Goal: Task Accomplishment & Management: Use online tool/utility

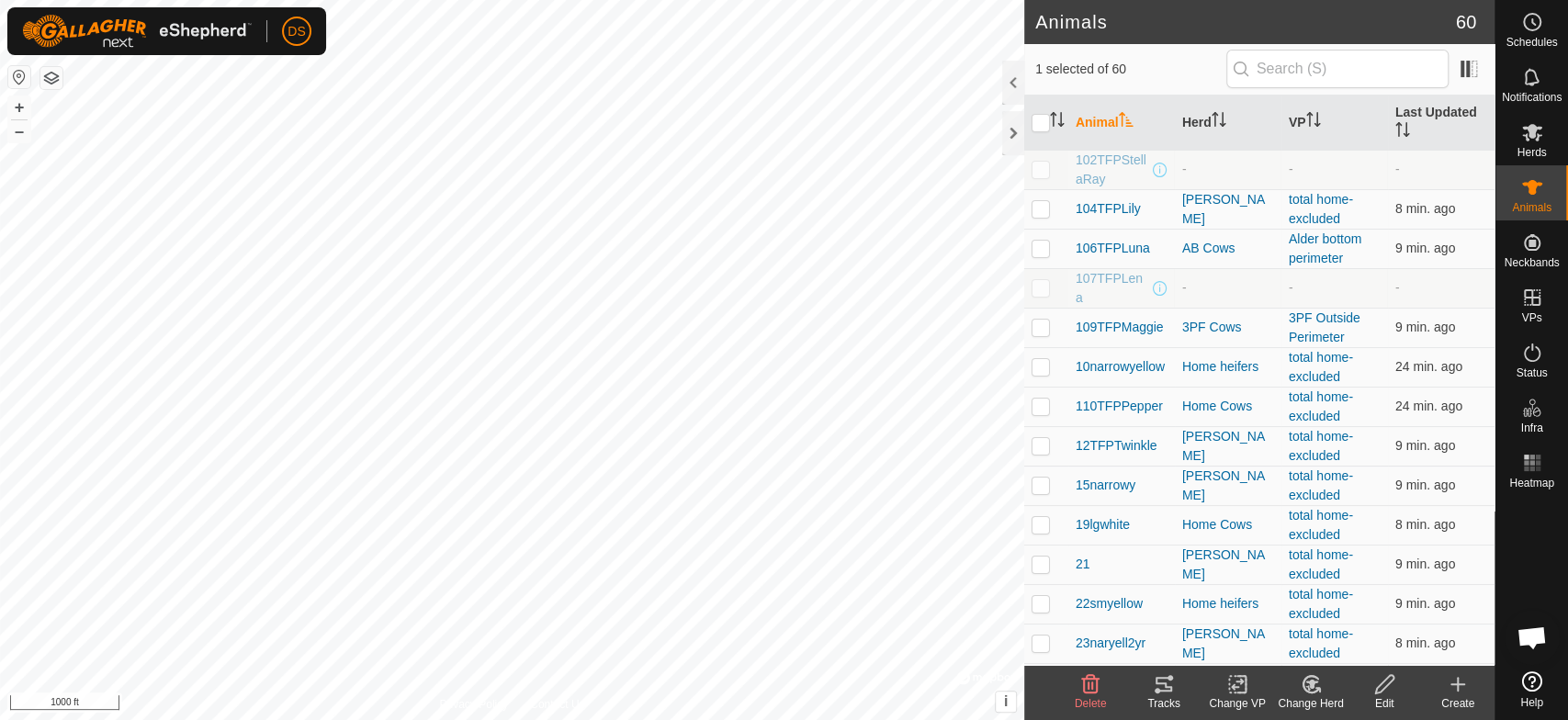
click at [1161, 691] on icon at bounding box center [1164, 684] width 17 height 15
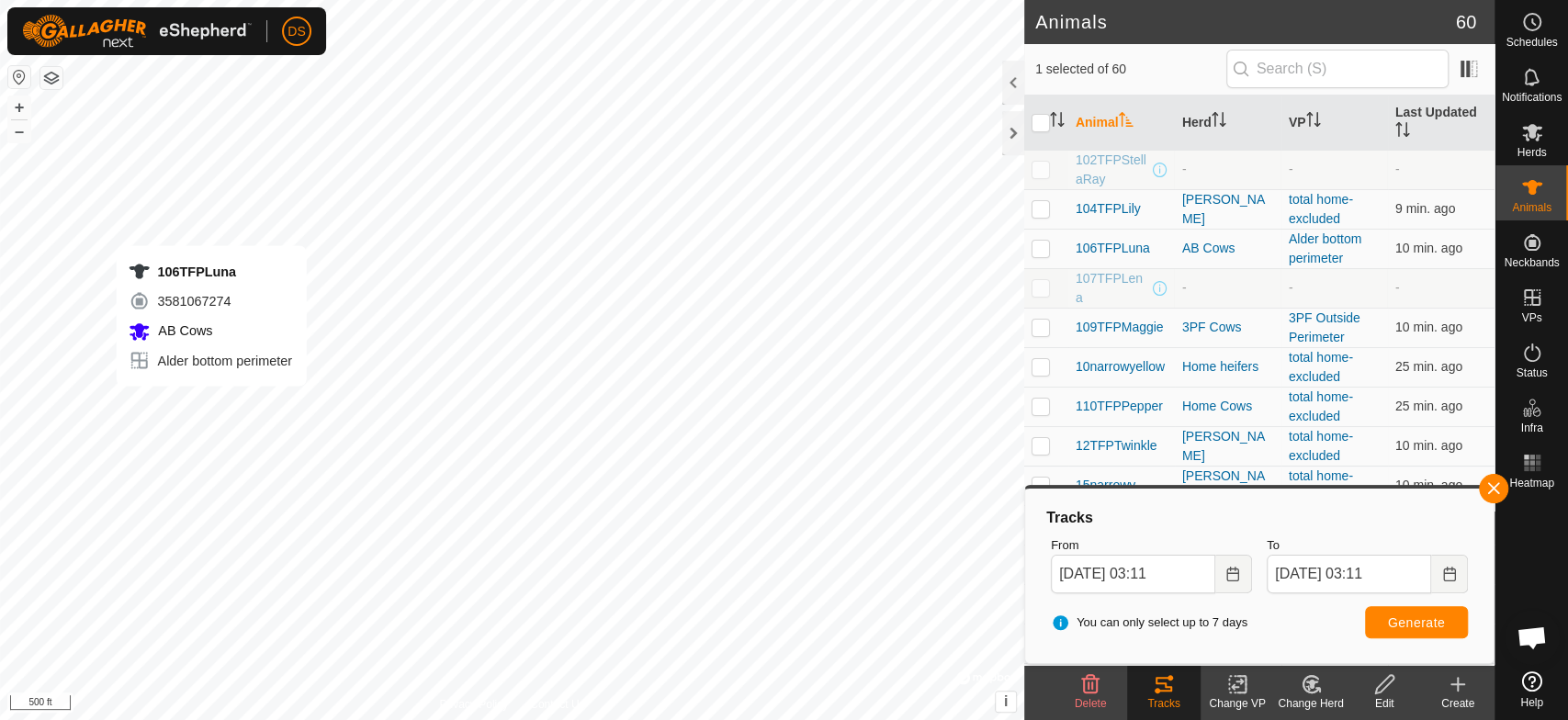
checkbox input "true"
checkbox input "false"
click at [1158, 694] on icon at bounding box center [1164, 684] width 22 height 22
click at [1388, 619] on span "Generate" at bounding box center [1417, 622] width 57 height 15
click at [242, 0] on html "DS Schedules Notifications Herds Animals Neckbands VPs Status Infra Heatmap Hel…" at bounding box center [784, 360] width 1568 height 720
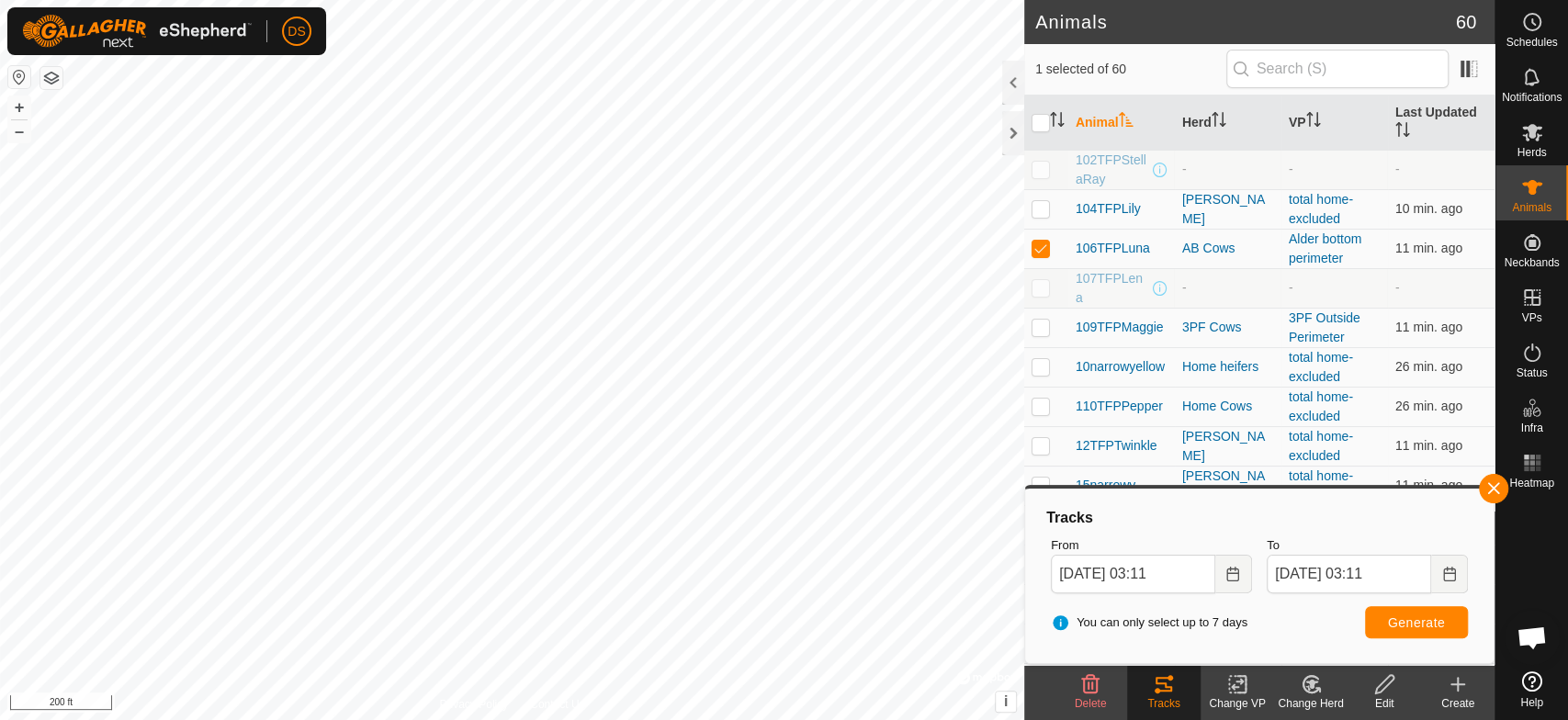
click at [0, 132] on html "DS Schedules Notifications Herds Animals Neckbands VPs Status Infra Heatmap Hel…" at bounding box center [784, 360] width 1568 height 720
click at [1524, 146] on es-mob-svg-icon at bounding box center [1533, 132] width 33 height 29
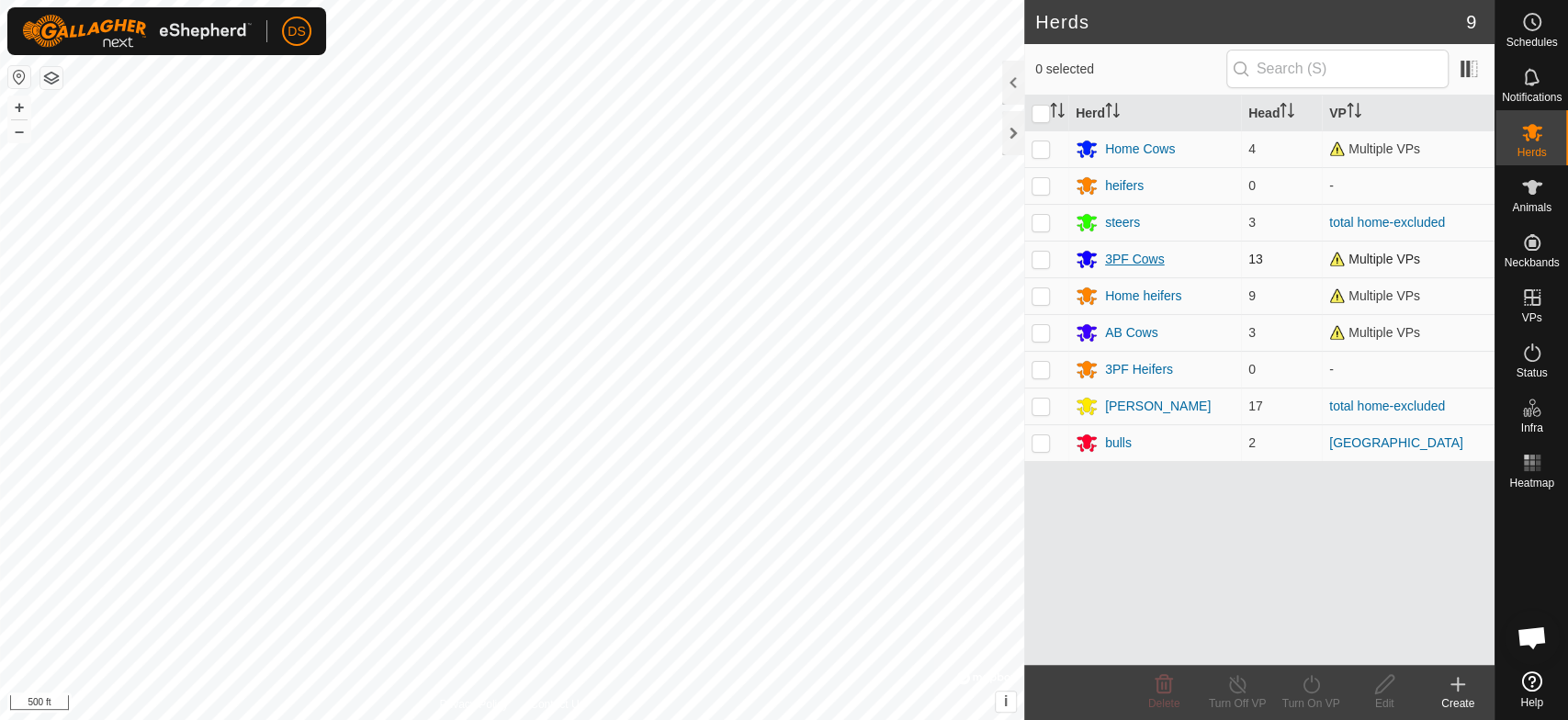
click at [1090, 258] on icon at bounding box center [1086, 259] width 22 height 22
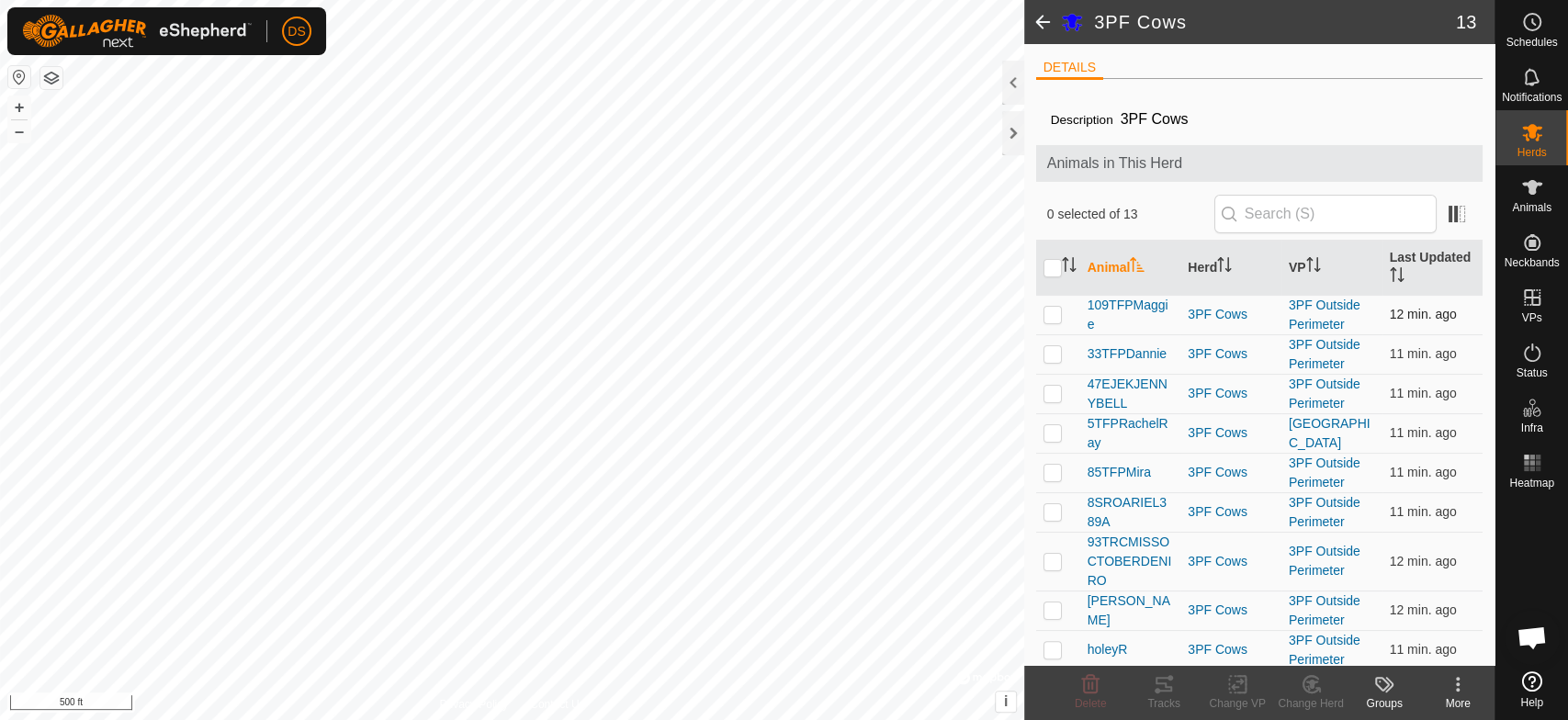
click at [1046, 315] on p-checkbox at bounding box center [1052, 314] width 19 height 15
checkbox input "true"
click at [1057, 353] on p-checkbox at bounding box center [1052, 354] width 19 height 15
checkbox input "true"
click at [1050, 393] on p-checkbox at bounding box center [1052, 393] width 19 height 15
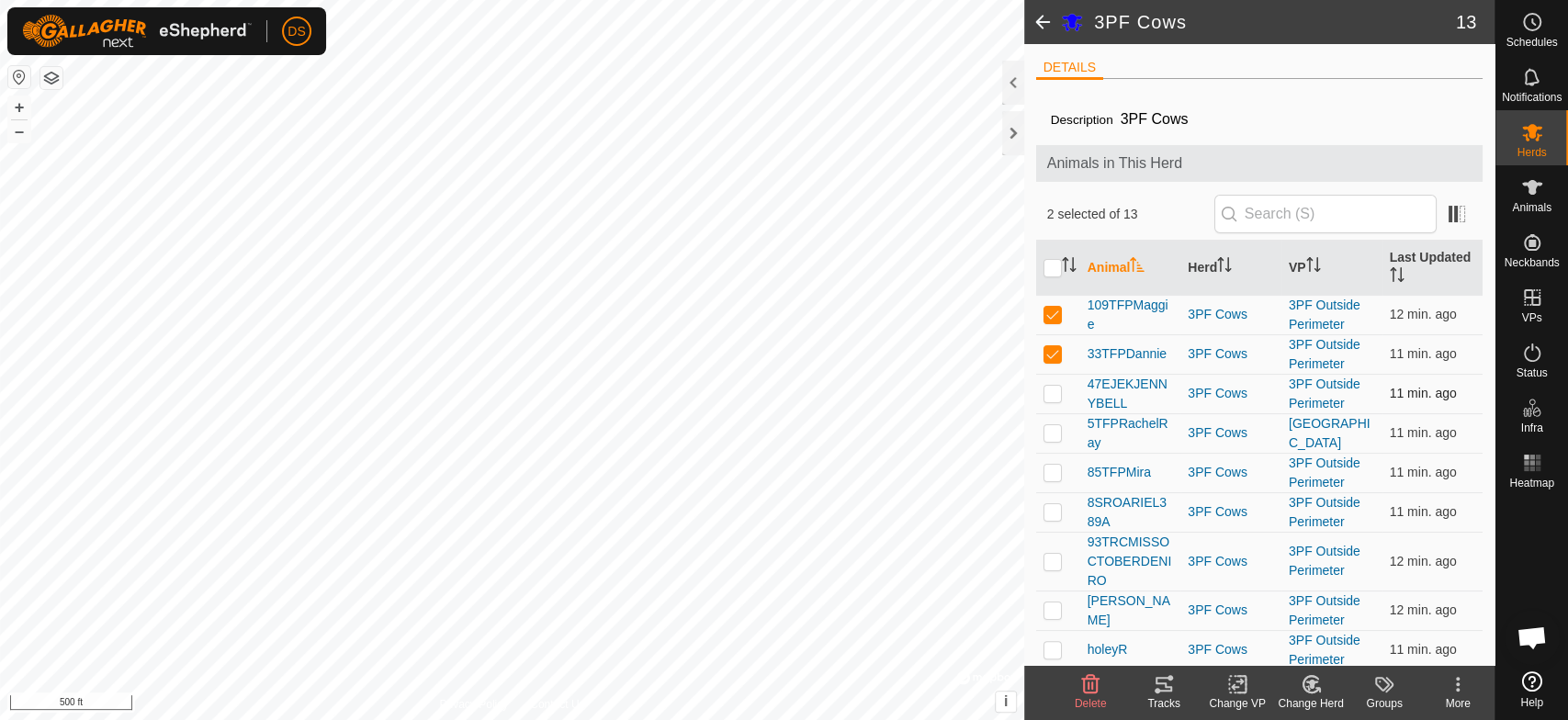
checkbox input "true"
click at [1050, 476] on p-checkbox at bounding box center [1052, 472] width 19 height 15
checkbox input "true"
click at [1047, 510] on p-checkbox at bounding box center [1052, 511] width 19 height 15
checkbox input "true"
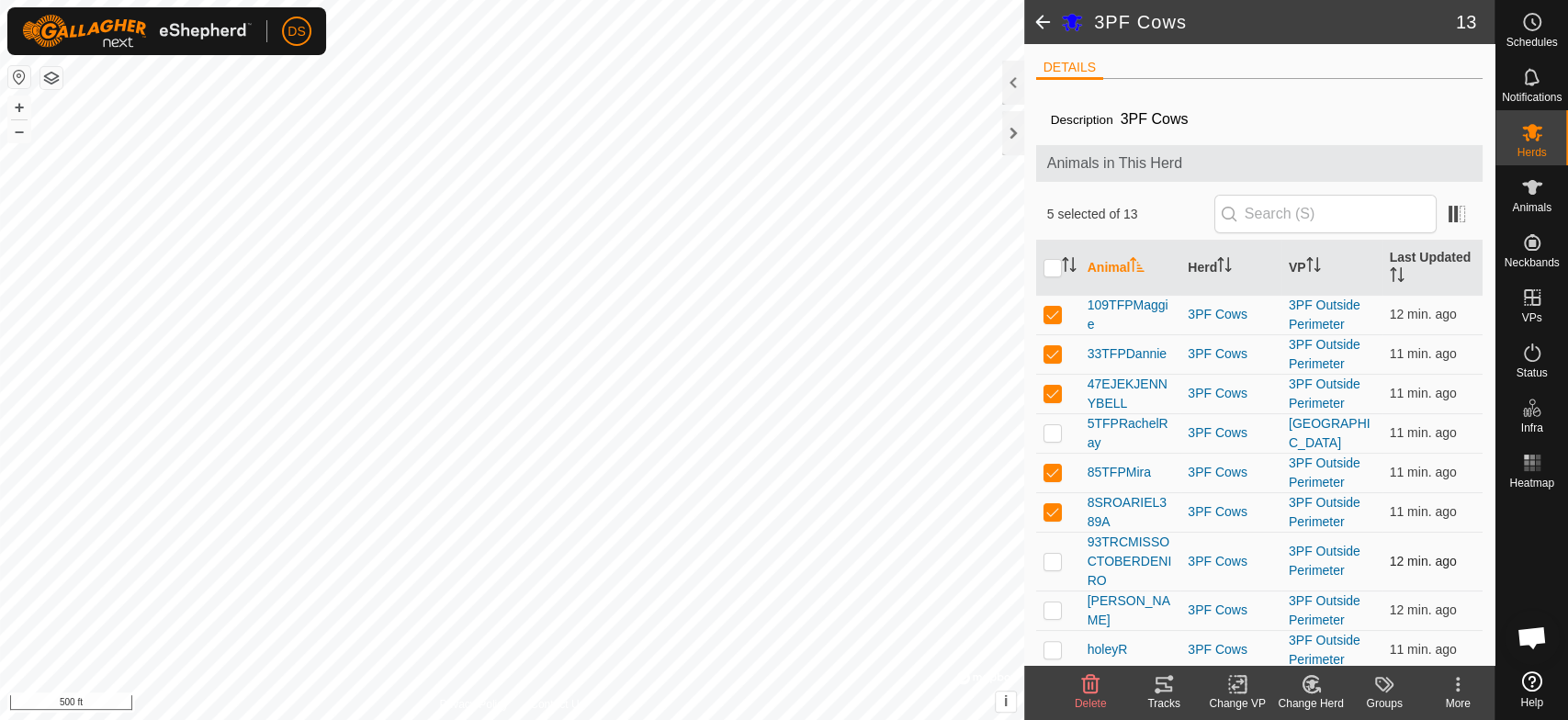
click at [1049, 560] on p-checkbox at bounding box center [1052, 561] width 19 height 15
checkbox input "true"
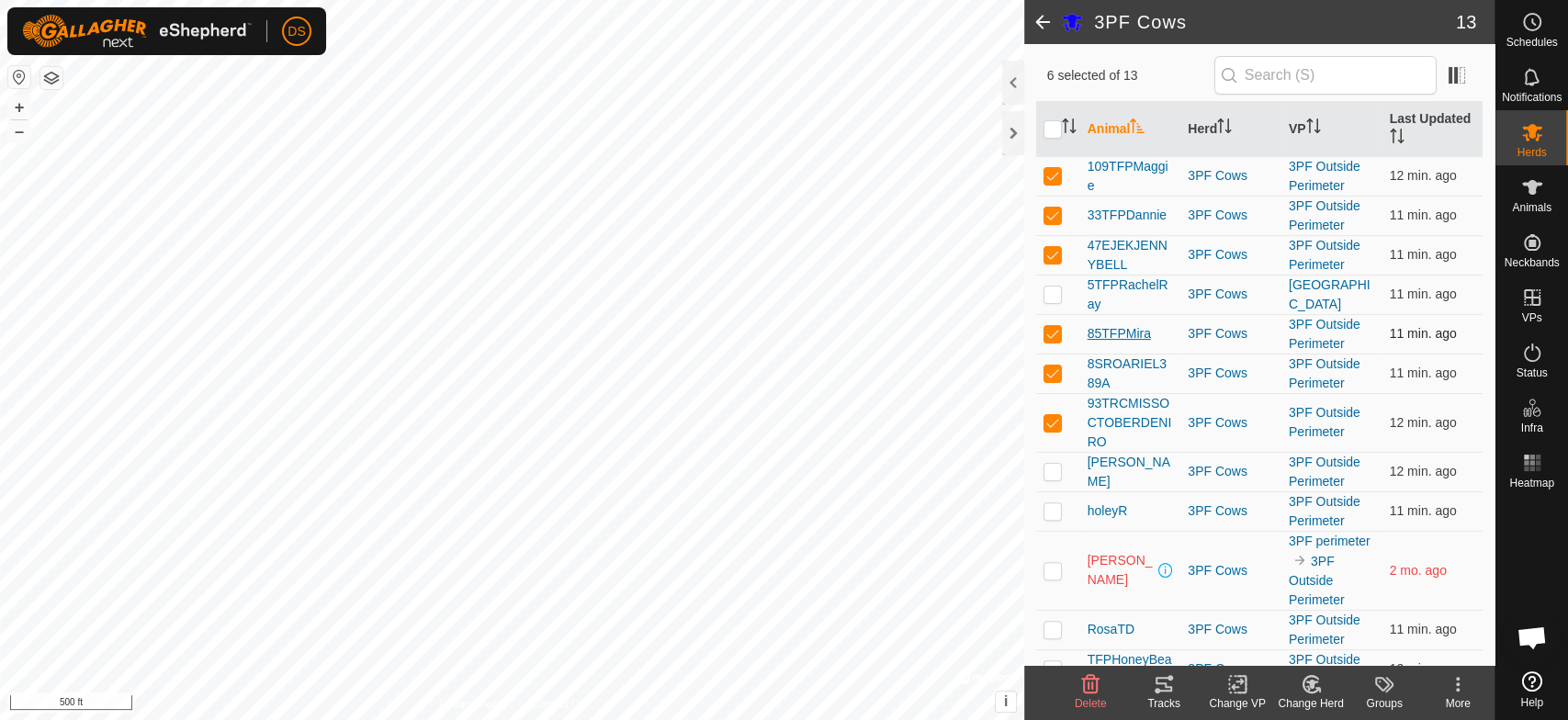
scroll to position [199, 0]
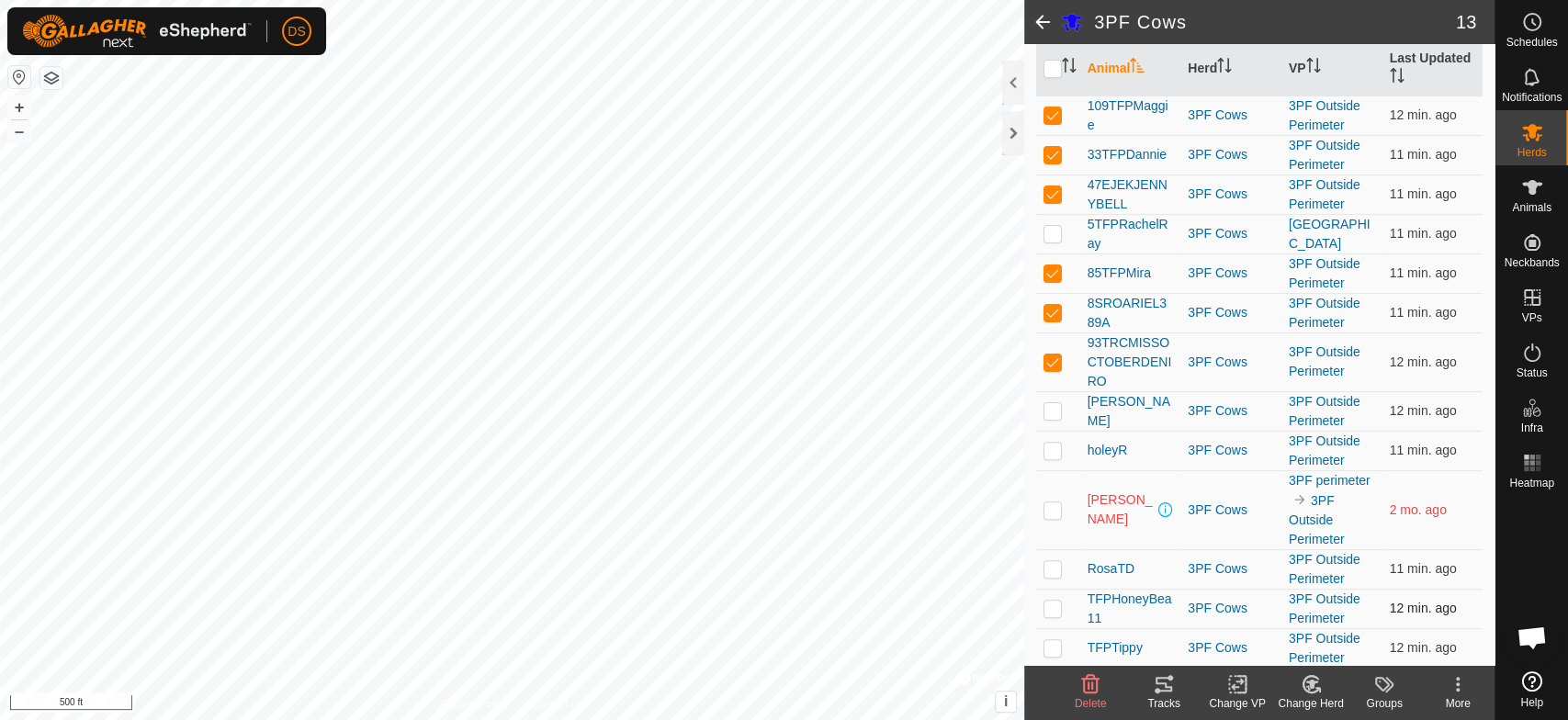
click at [1051, 602] on p-checkbox at bounding box center [1052, 608] width 19 height 15
checkbox input "true"
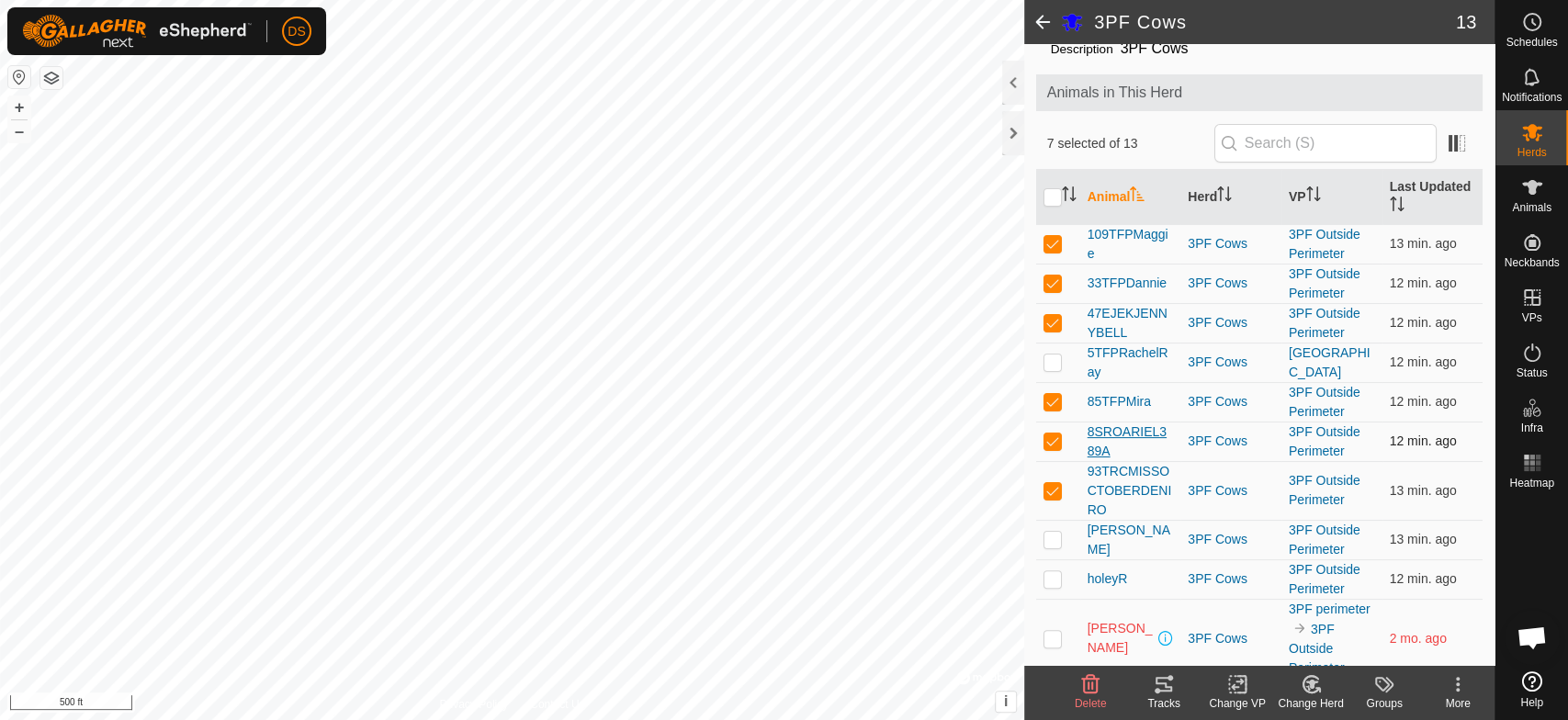
scroll to position [102, 0]
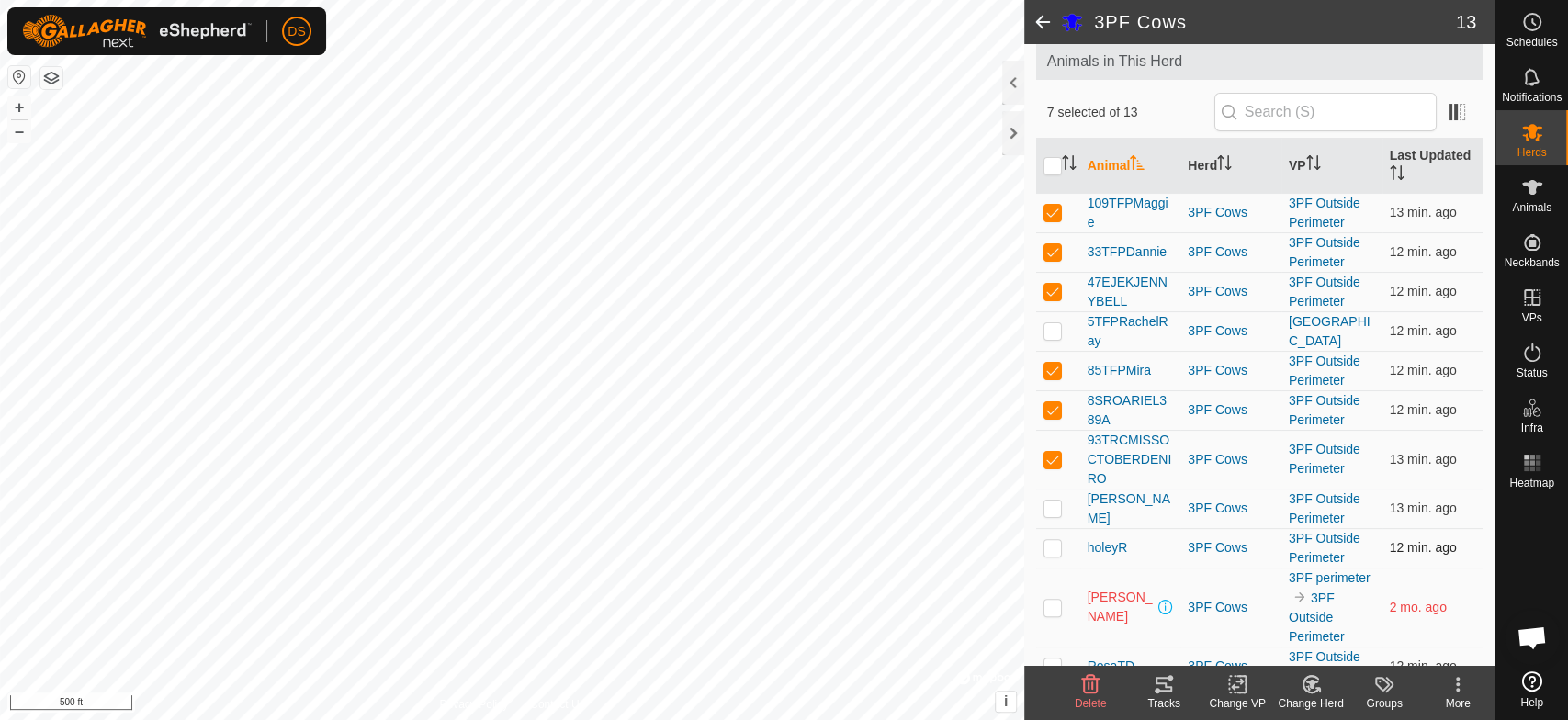
click at [1046, 545] on p-checkbox at bounding box center [1052, 547] width 19 height 15
checkbox input "true"
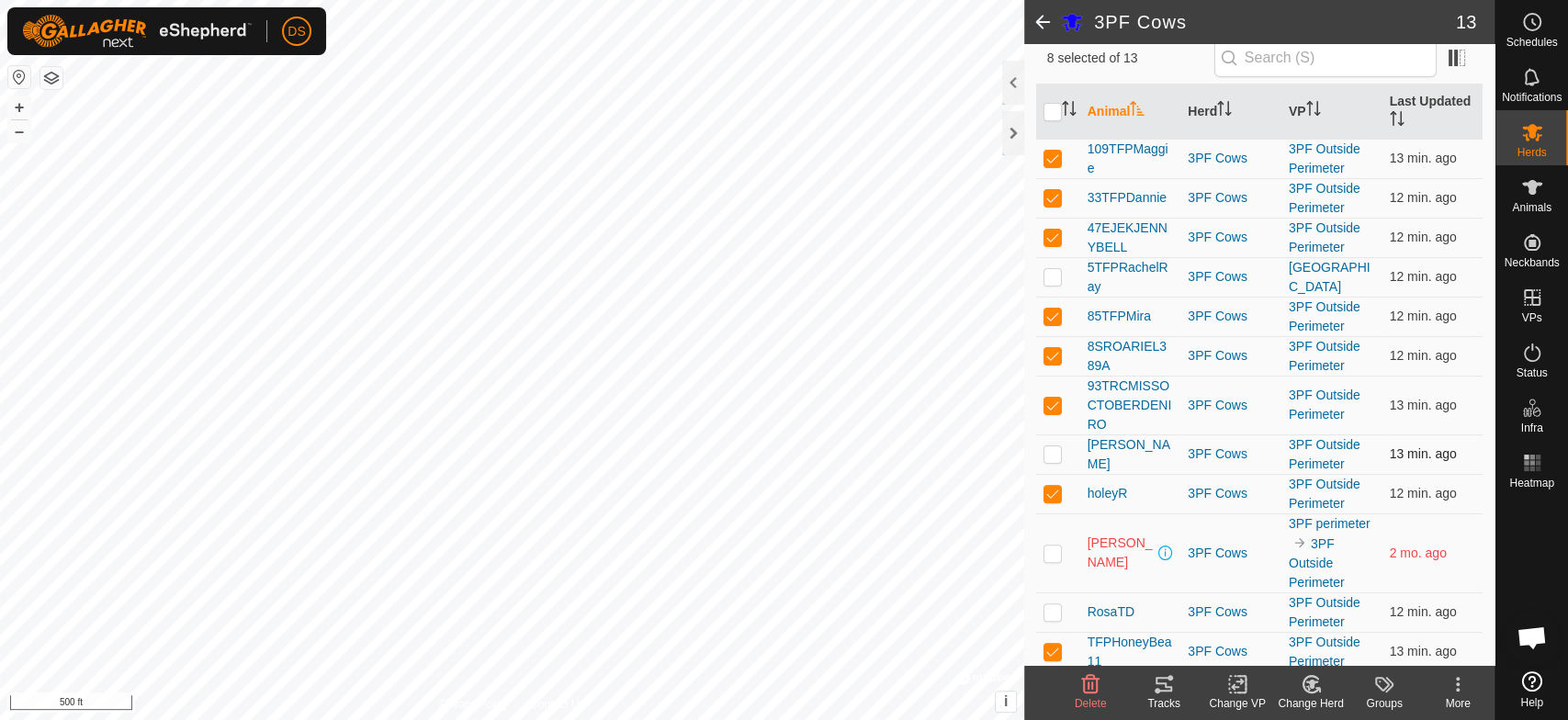
scroll to position [199, 0]
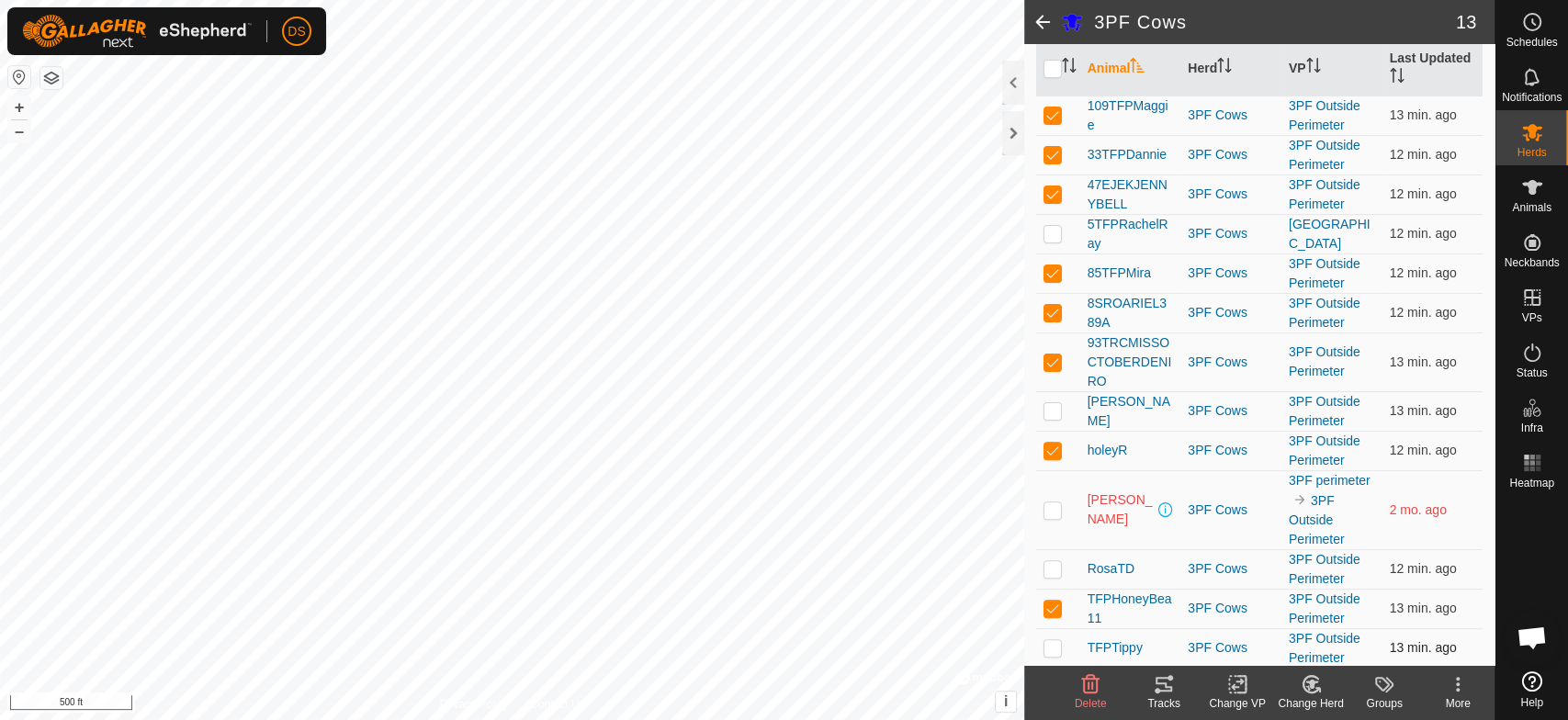
click at [1050, 645] on p-checkbox at bounding box center [1052, 647] width 19 height 15
checkbox input "true"
click at [1044, 405] on p-checkbox at bounding box center [1052, 410] width 19 height 15
checkbox input "true"
click at [1164, 689] on icon at bounding box center [1164, 684] width 22 height 22
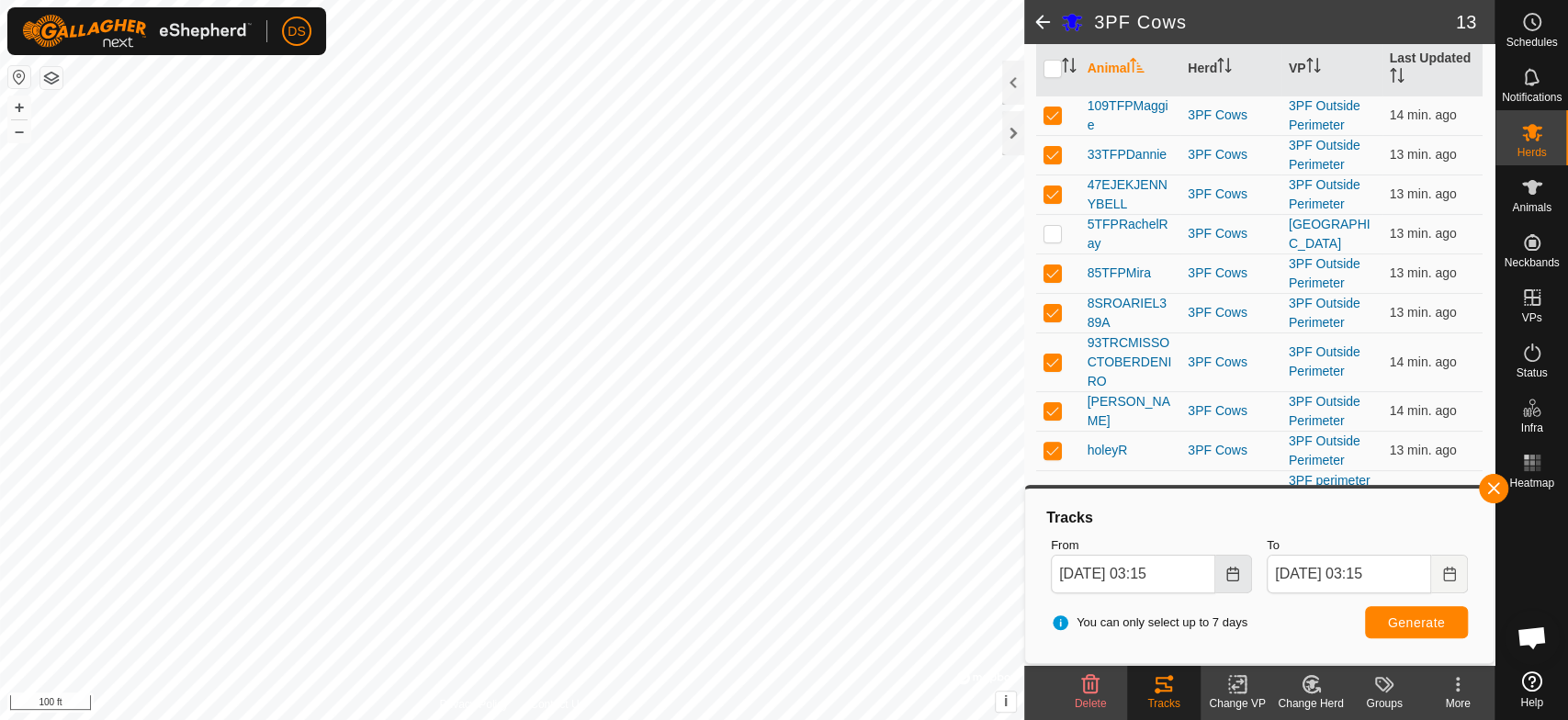
click at [1225, 576] on button "Choose Date" at bounding box center [1234, 573] width 37 height 38
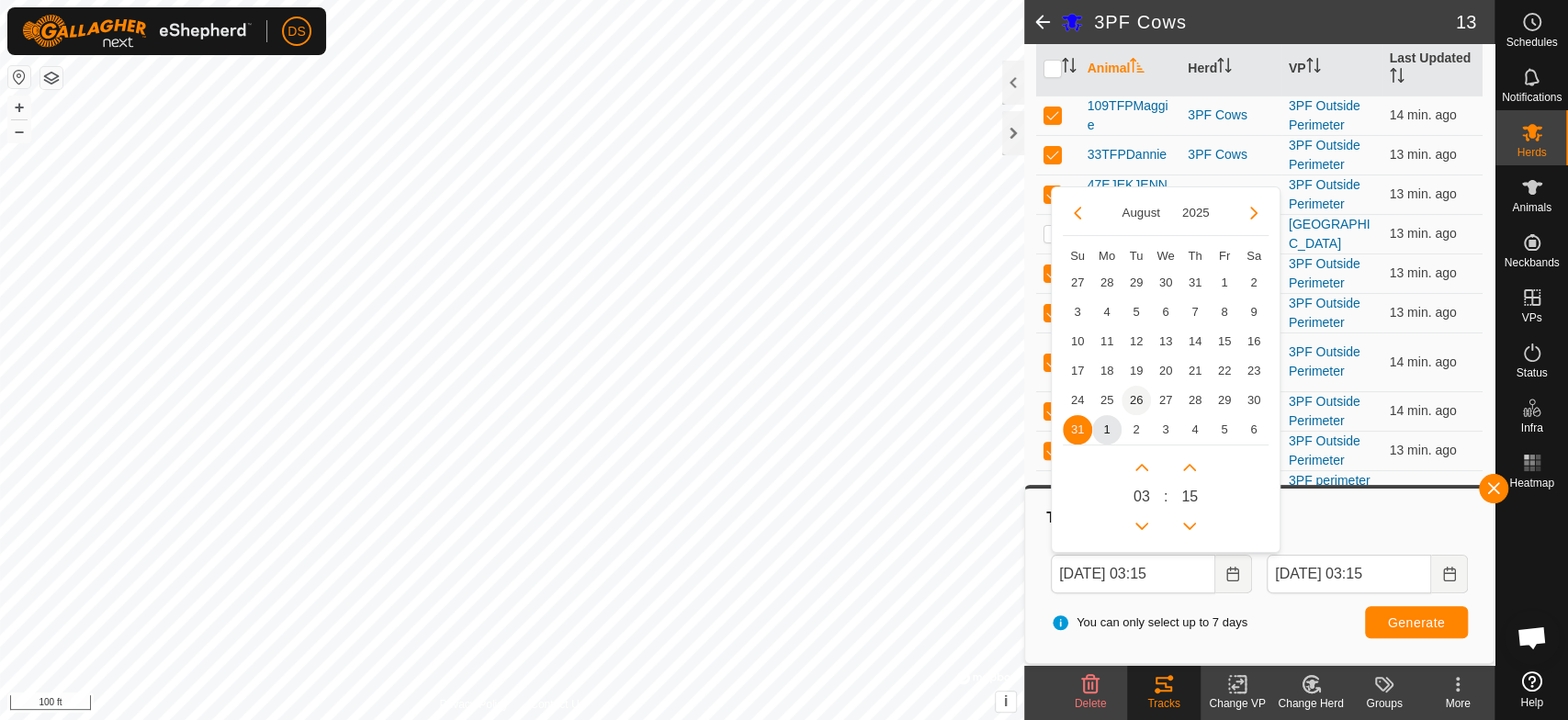
click at [1128, 396] on span "26" at bounding box center [1136, 401] width 29 height 29
type input "[DATE] 03:15"
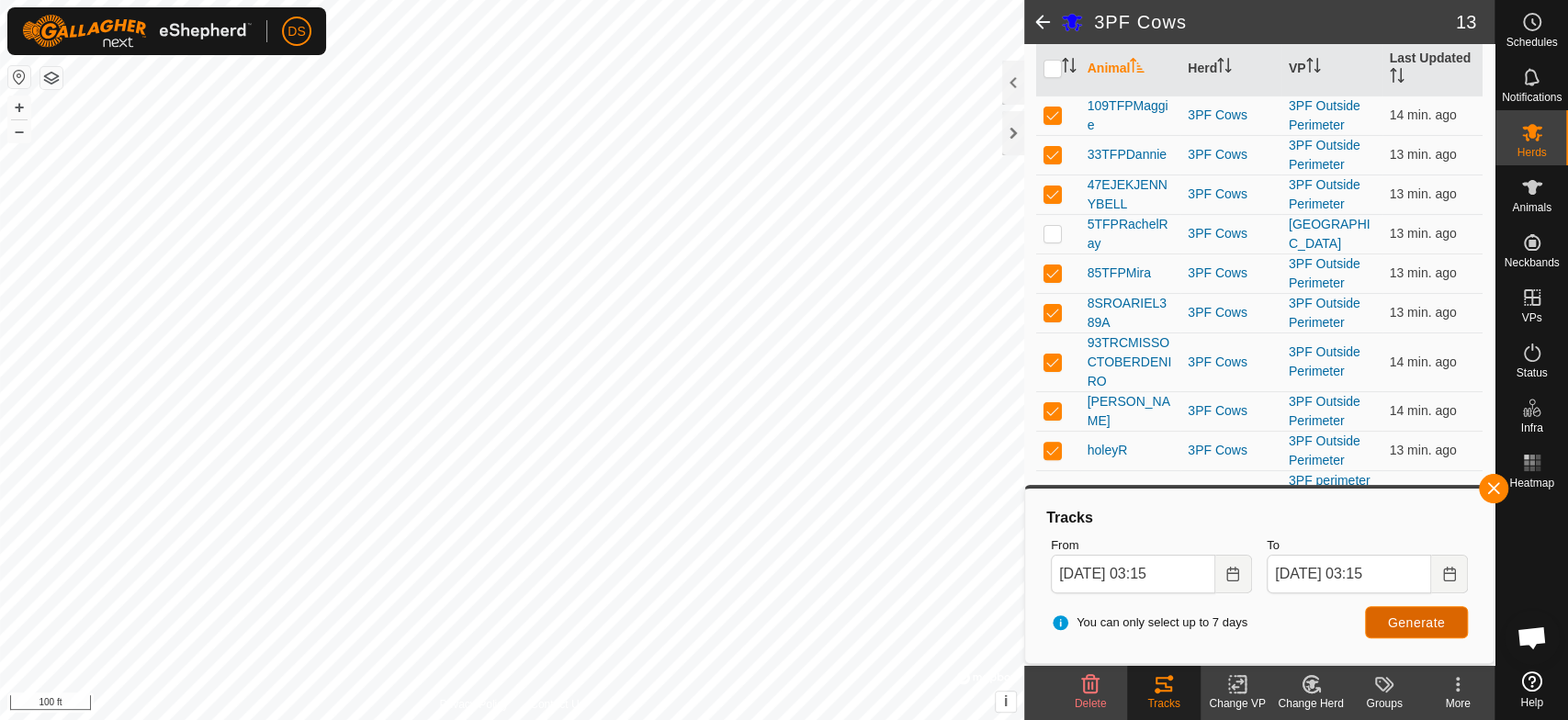
click at [1397, 615] on span "Generate" at bounding box center [1417, 622] width 57 height 15
click at [1538, 128] on icon at bounding box center [1532, 132] width 22 height 22
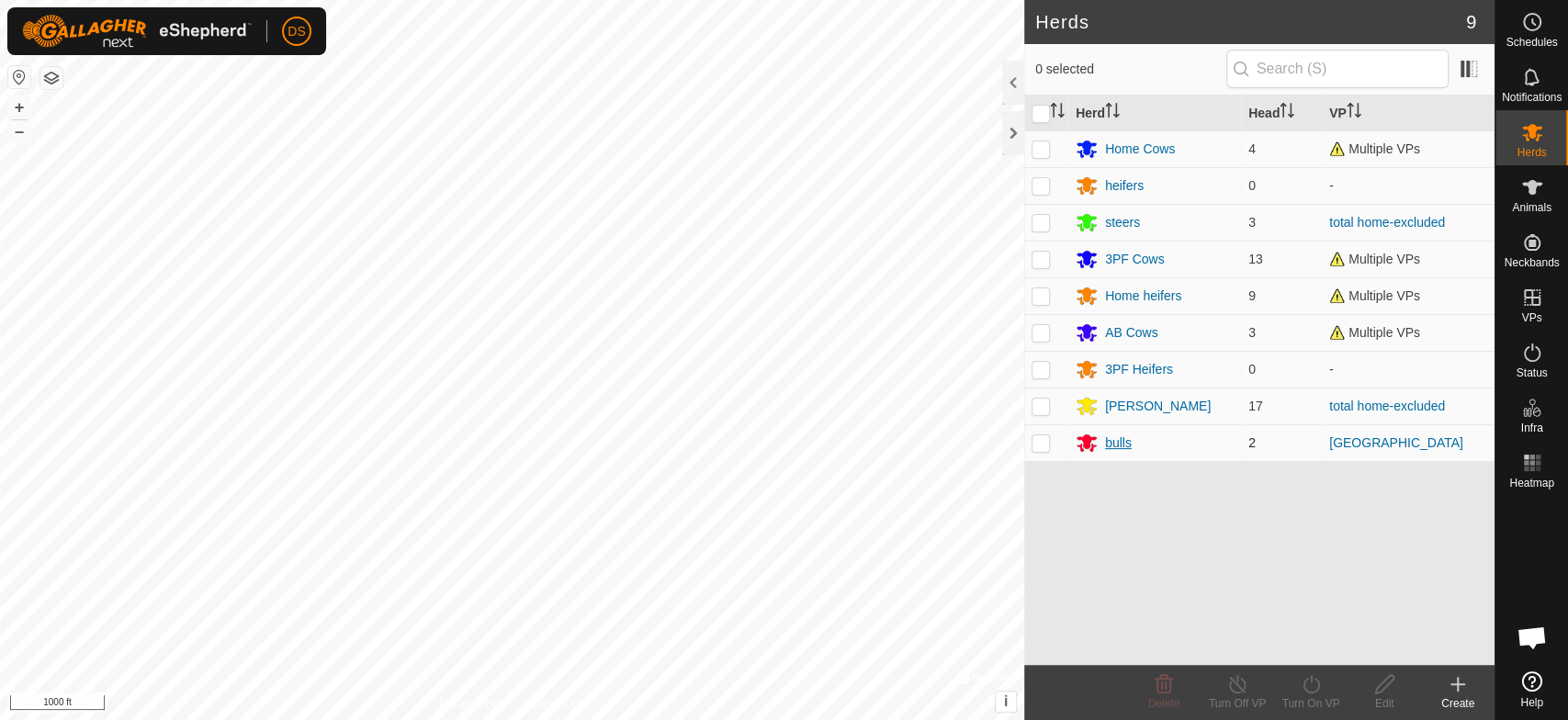
click at [1086, 440] on icon at bounding box center [1086, 445] width 21 height 18
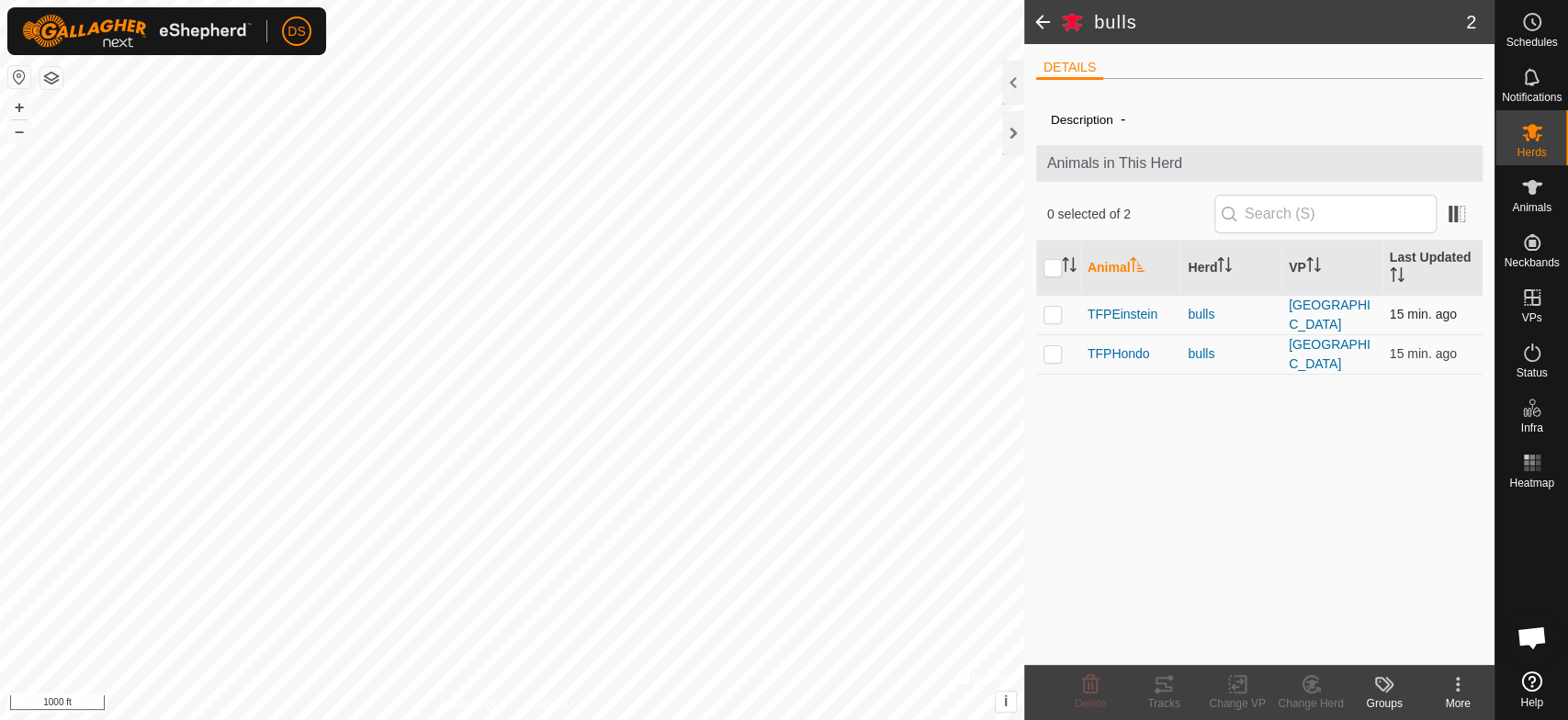
click at [1051, 312] on p-checkbox at bounding box center [1052, 314] width 19 height 15
checkbox input "true"
click at [1051, 349] on p-checkbox at bounding box center [1052, 354] width 19 height 15
checkbox input "true"
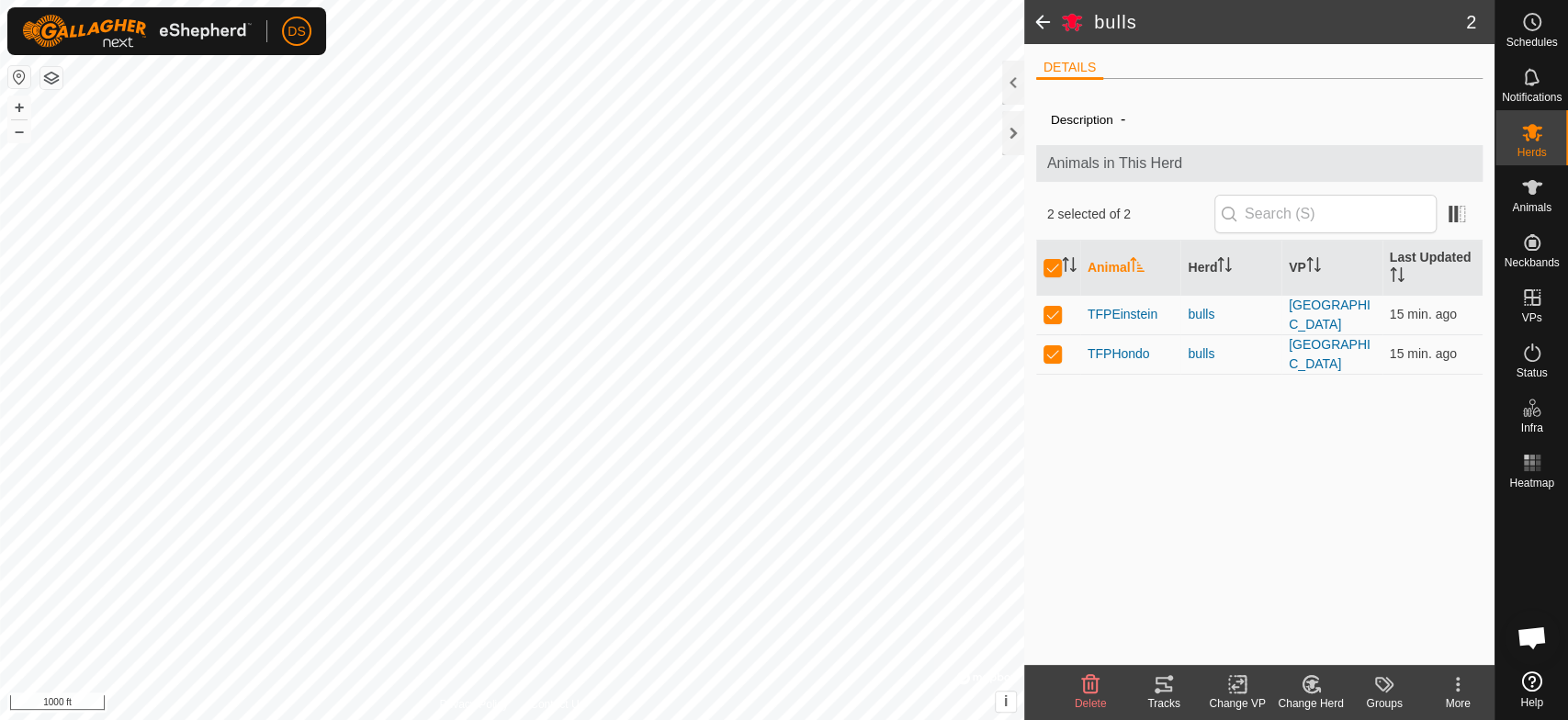
click at [1163, 684] on icon at bounding box center [1164, 684] width 17 height 15
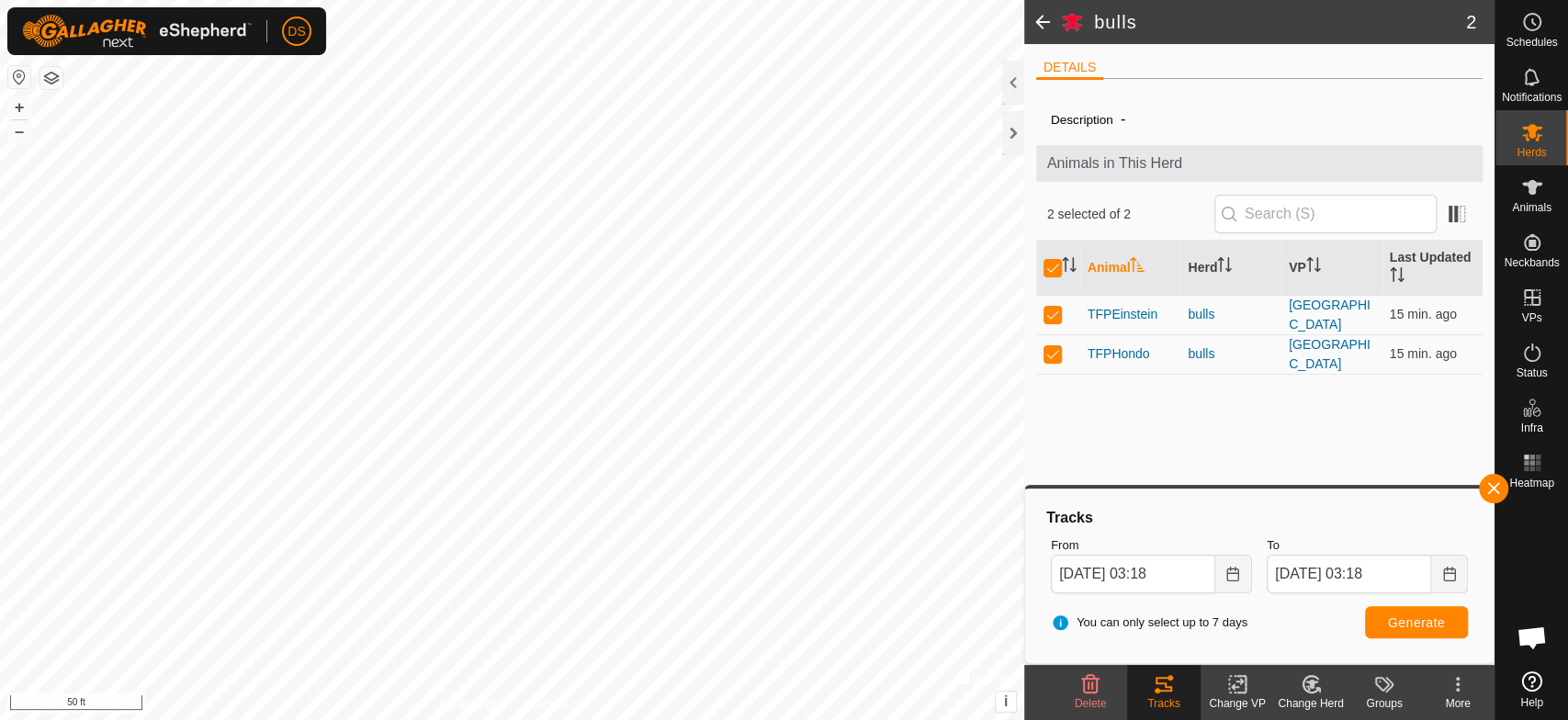
click at [589, 719] on html "DS Schedules Notifications Herds Animals Neckbands VPs Status Infra Heatmap Hel…" at bounding box center [784, 360] width 1568 height 720
click at [479, 719] on html "DS Schedules Notifications Herds Animals Neckbands VPs Status Infra Heatmap Hel…" at bounding box center [784, 360] width 1568 height 720
click at [1227, 575] on icon "Choose Date" at bounding box center [1233, 573] width 15 height 15
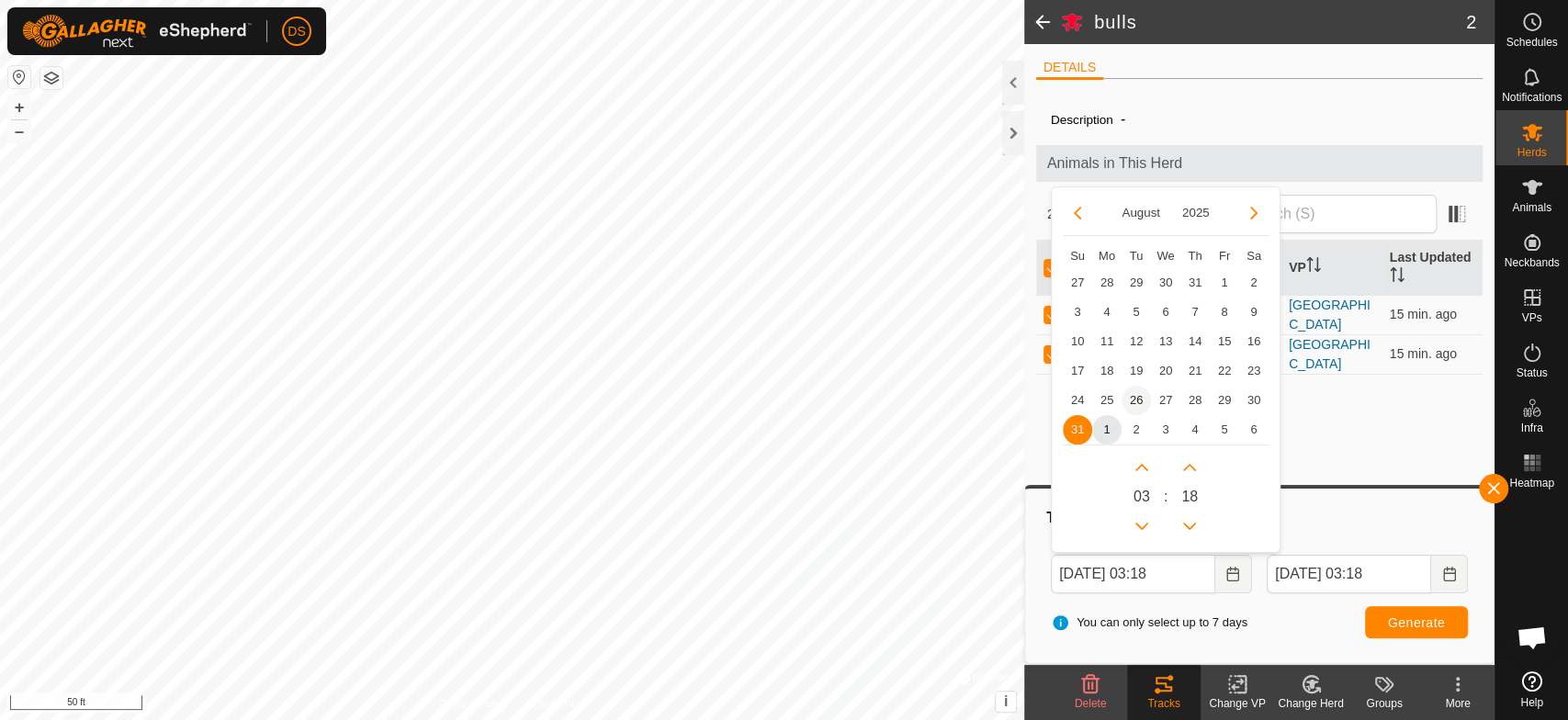
click at [1135, 392] on span "26" at bounding box center [1136, 401] width 29 height 29
type input "[DATE] 03:18"
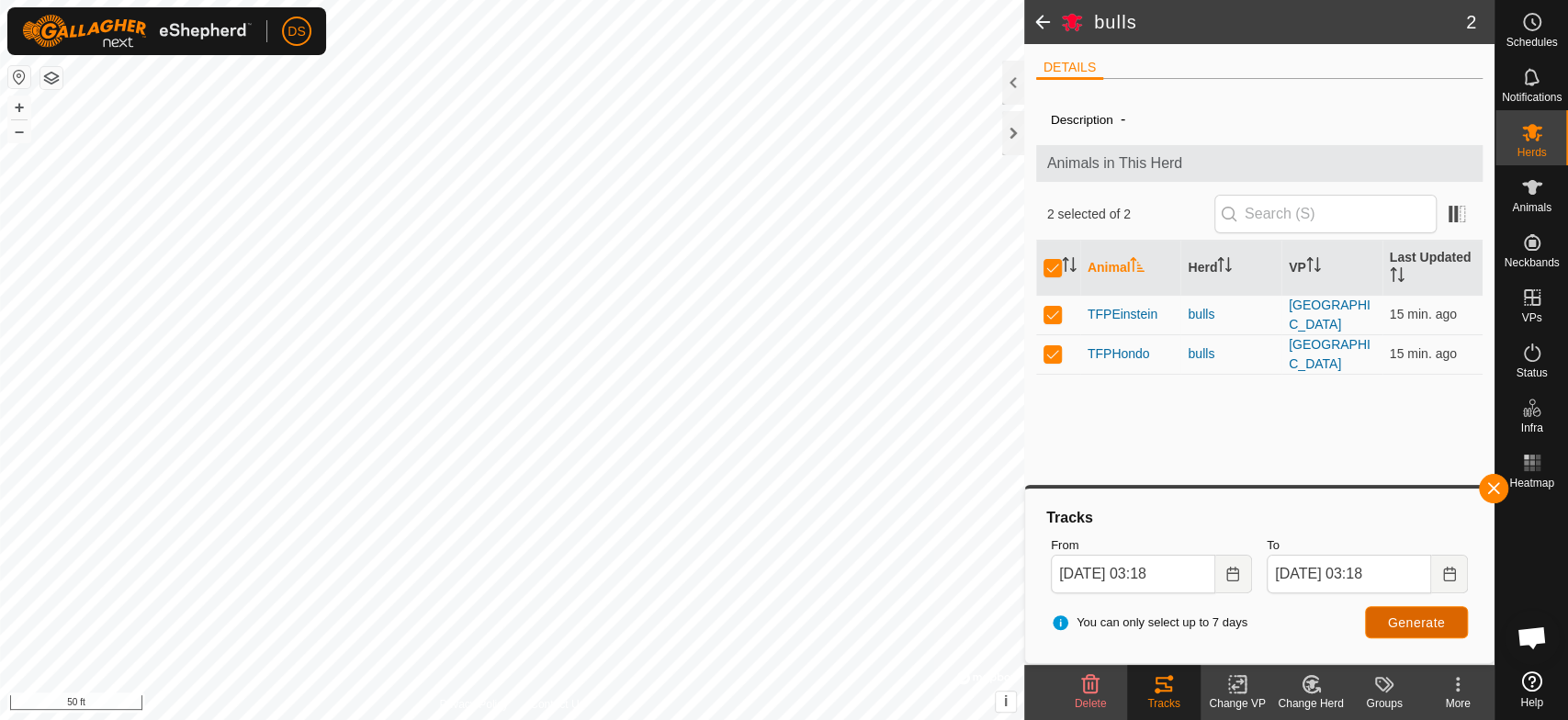
click at [1388, 615] on span "Generate" at bounding box center [1417, 622] width 57 height 15
click at [1525, 193] on icon at bounding box center [1532, 188] width 22 height 22
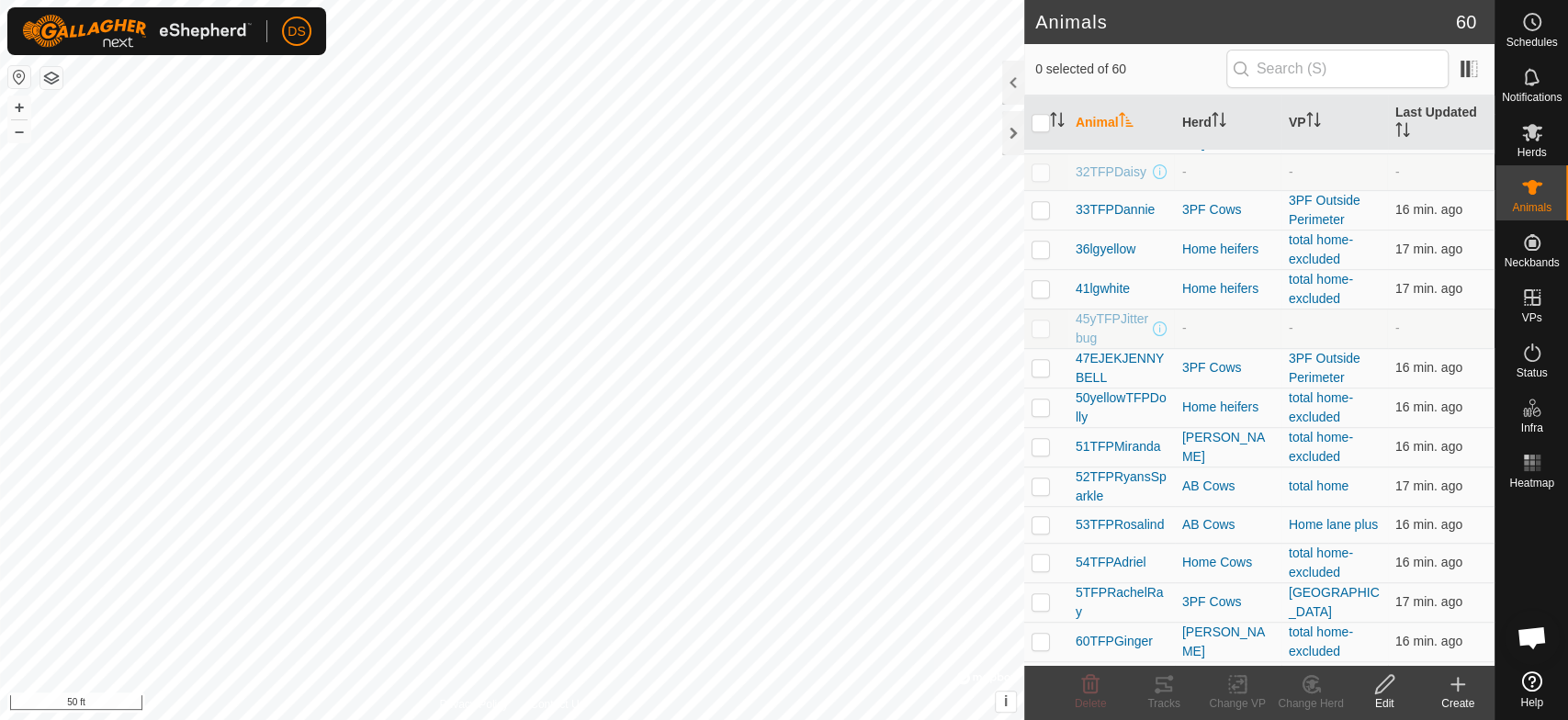
scroll to position [612, 0]
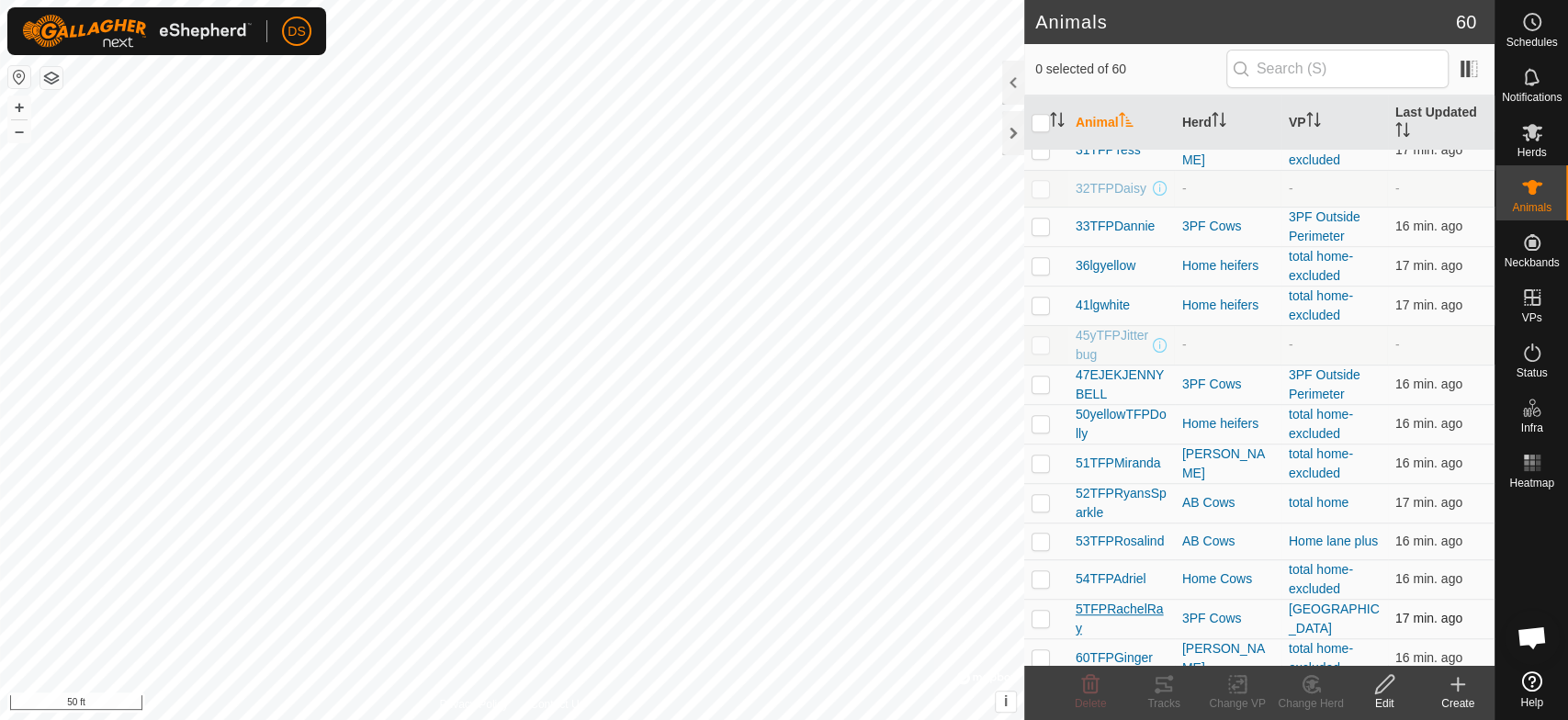
click at [1097, 607] on span "5TFPRachelRay" at bounding box center [1122, 618] width 92 height 38
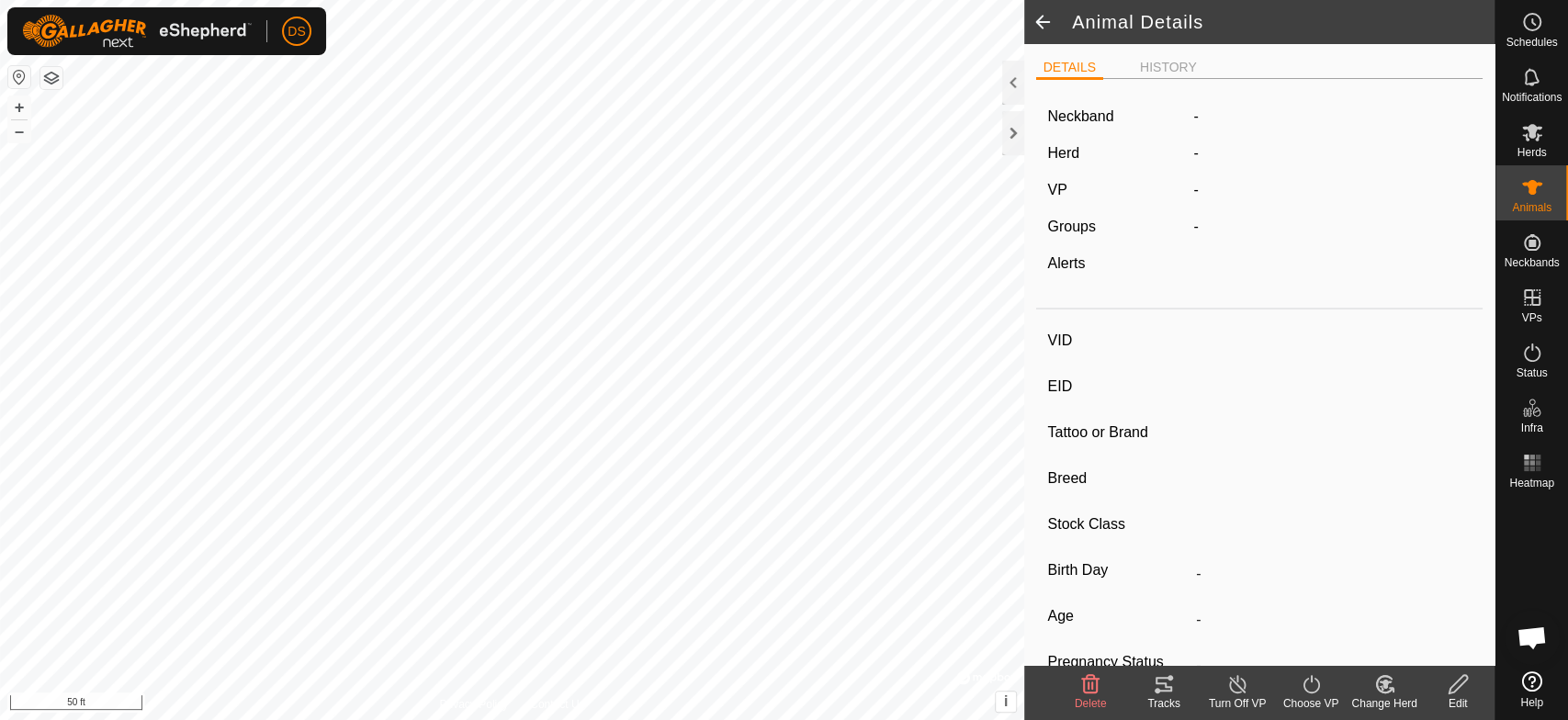
type input "5TFPRachelRay"
type input "-"
type input "TFP 01Y"
type input "Piedmontese"
type input "-"
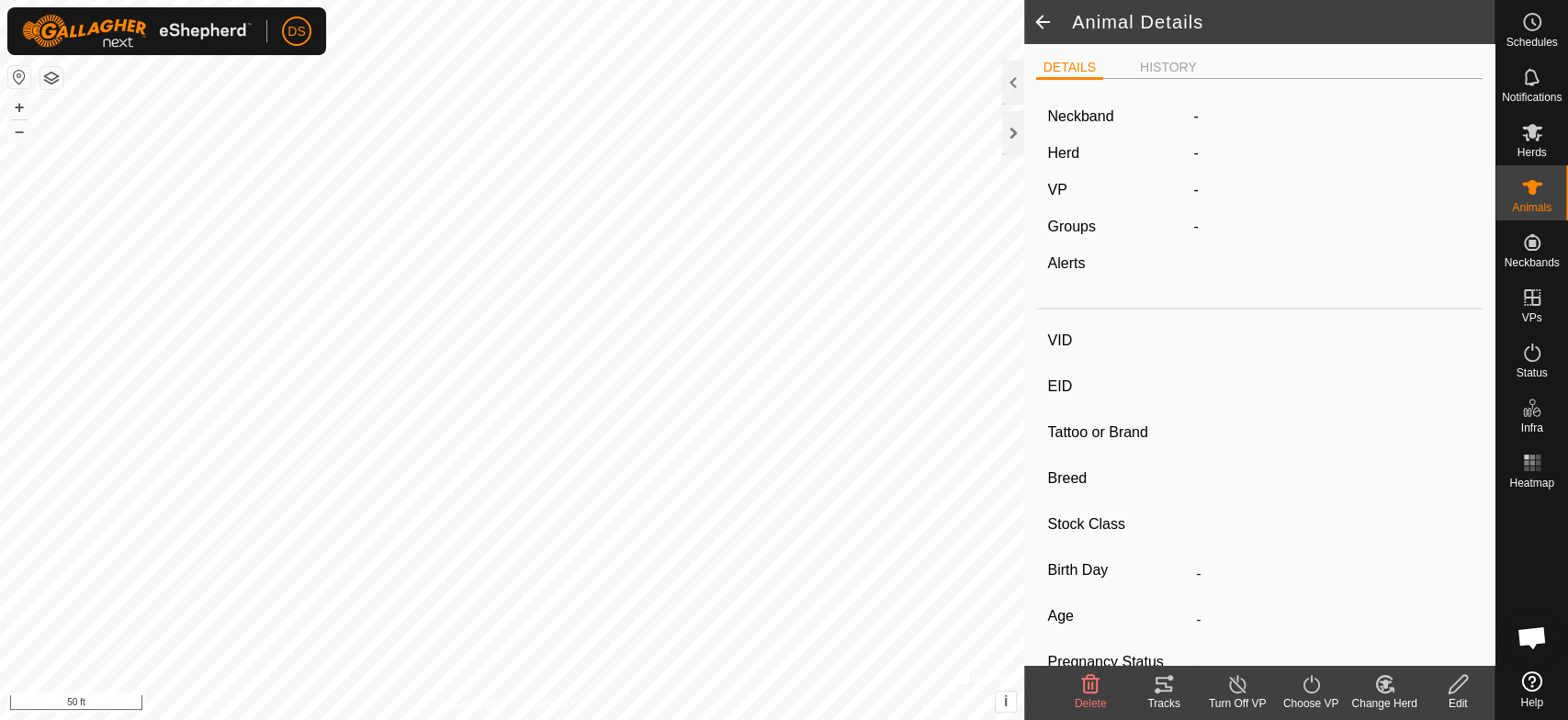
type input "07/2011"
type input "14 years 4 months"
type input "0 kg"
type input "-"
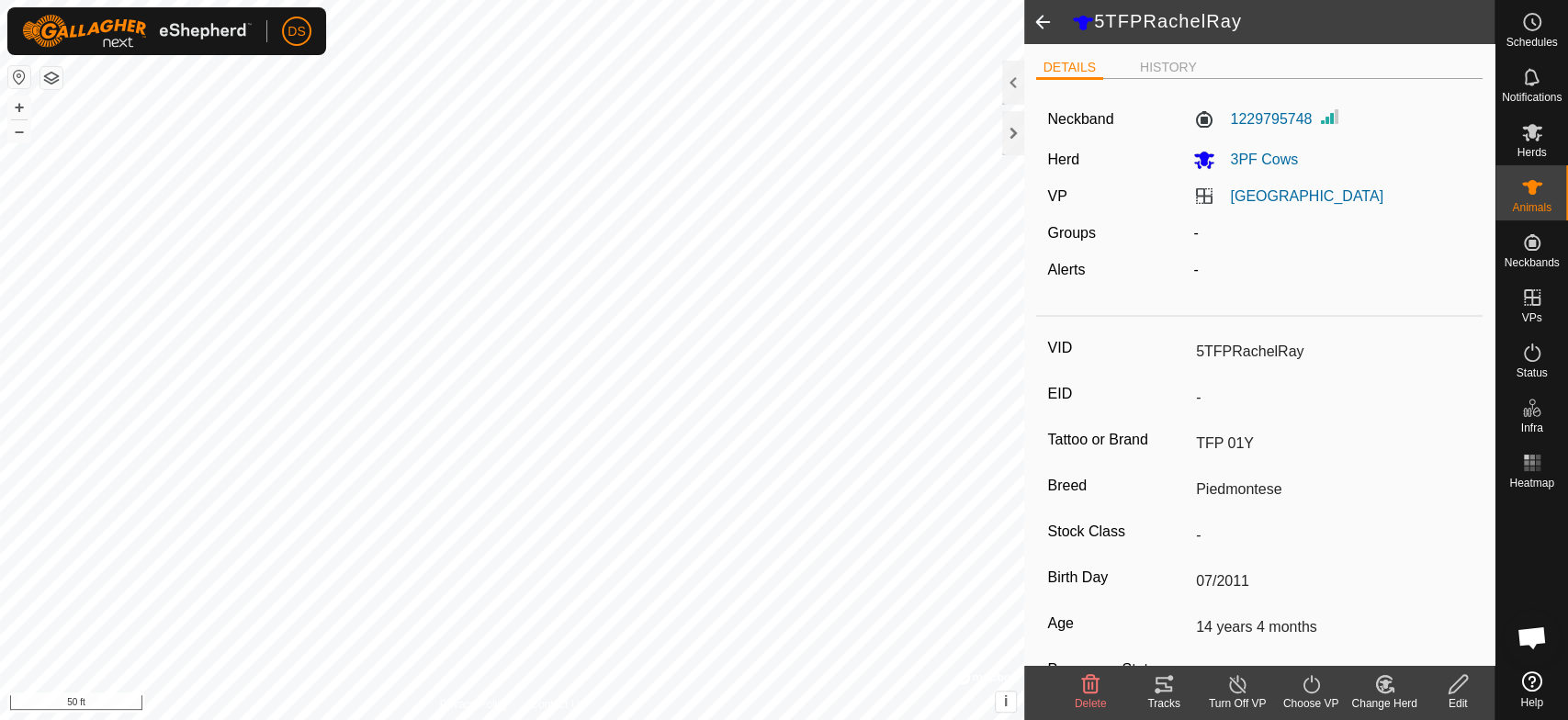
click at [1166, 681] on icon at bounding box center [1164, 684] width 22 height 22
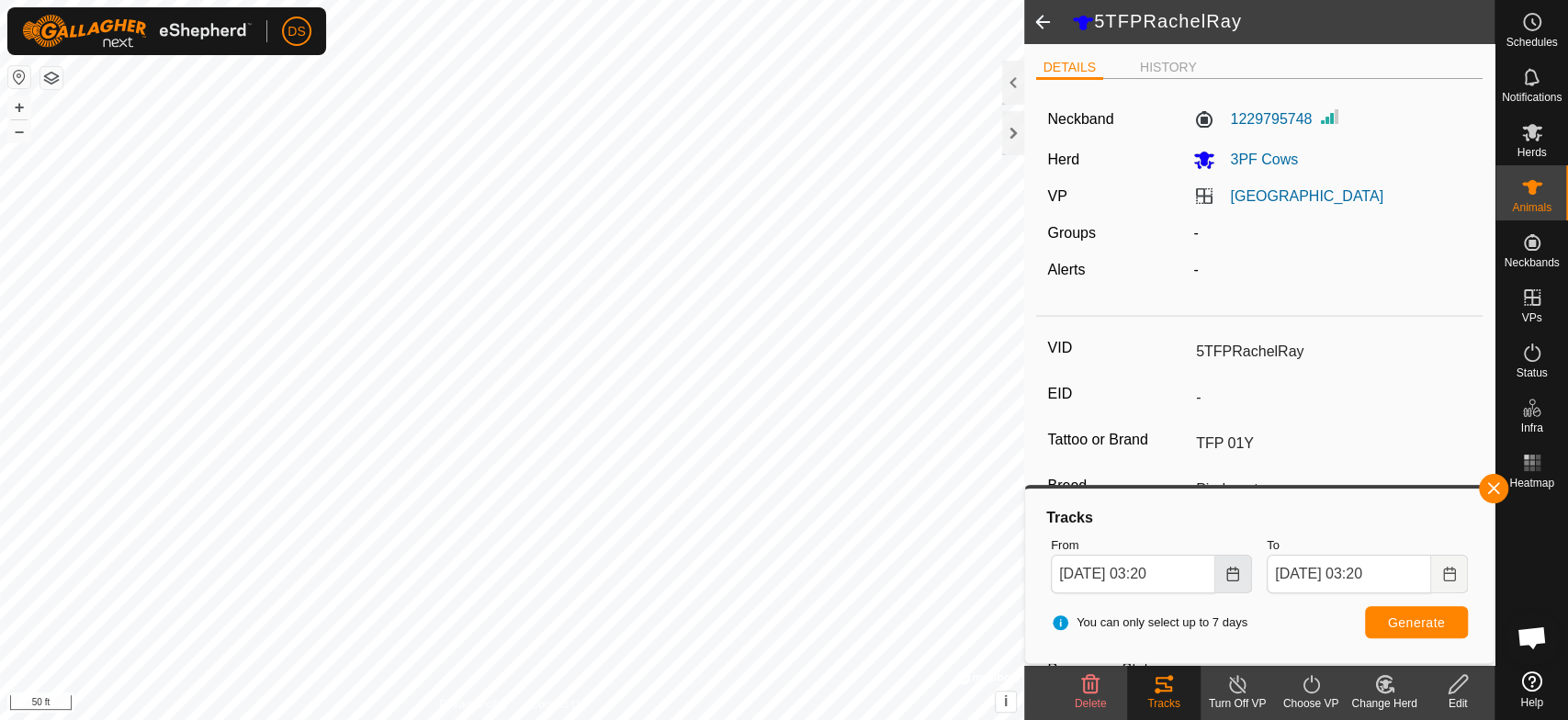
click at [1228, 578] on icon "Choose Date" at bounding box center [1233, 573] width 12 height 15
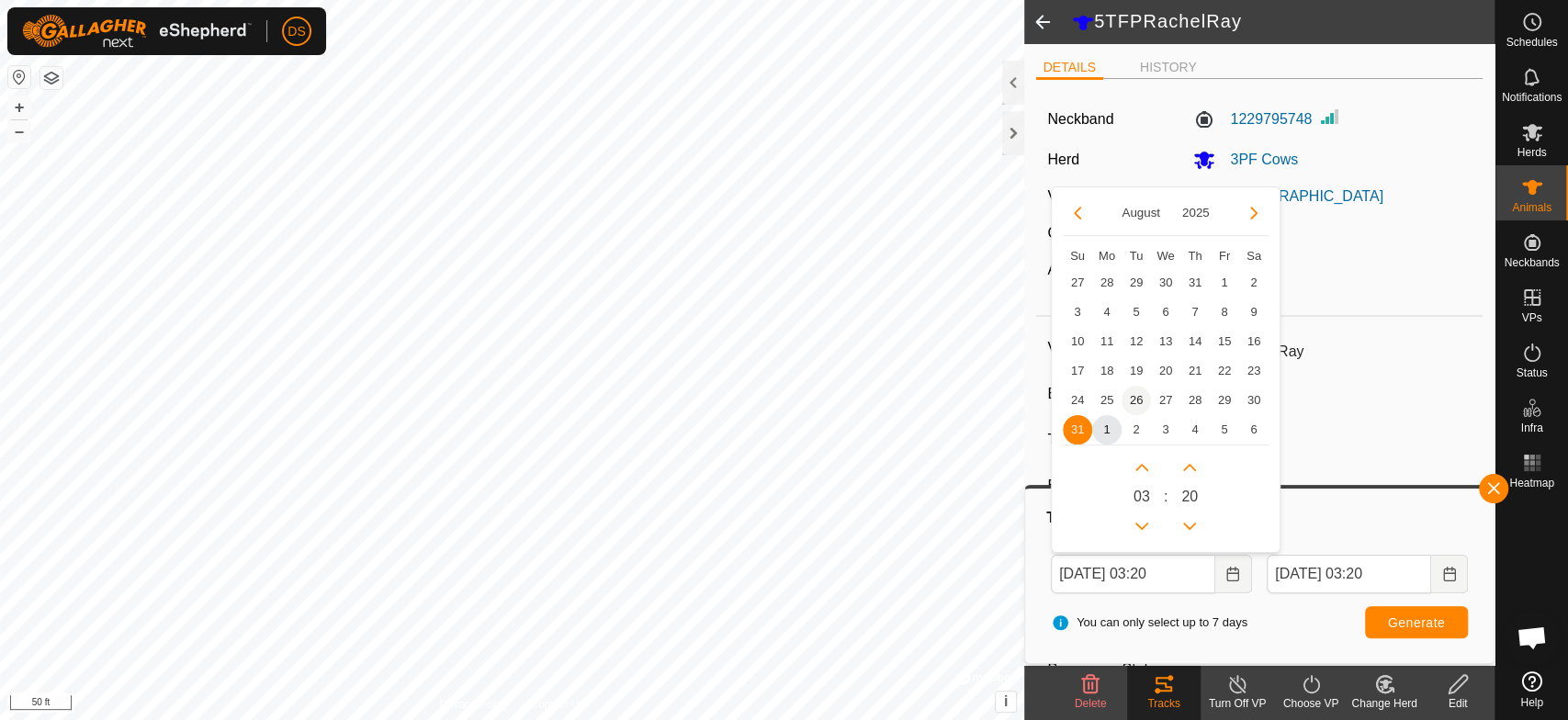
click at [1133, 396] on span "26" at bounding box center [1136, 401] width 29 height 29
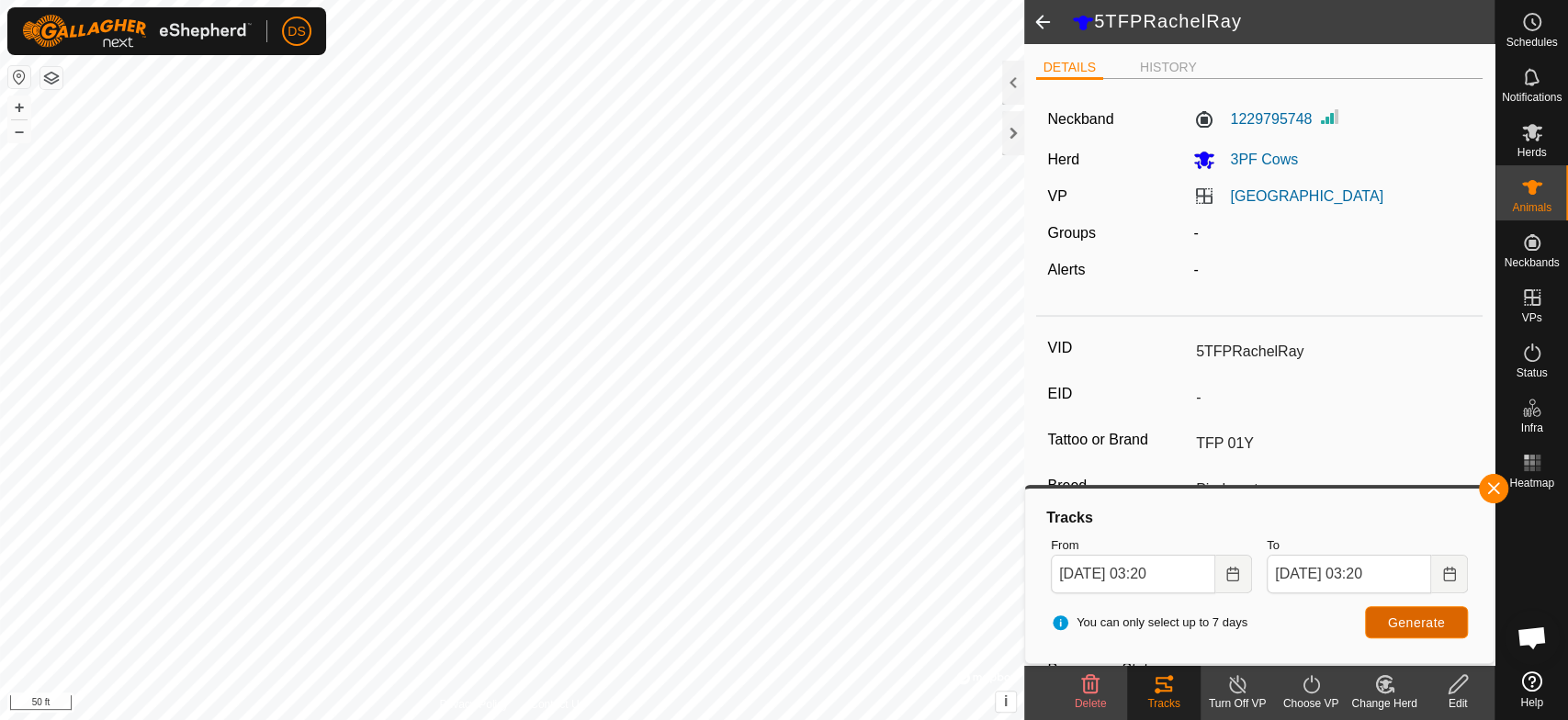
click at [1433, 619] on span "Generate" at bounding box center [1417, 622] width 57 height 15
click at [1426, 613] on button "Generate" at bounding box center [1416, 622] width 103 height 32
click at [1233, 570] on icon "Choose Date" at bounding box center [1233, 573] width 15 height 15
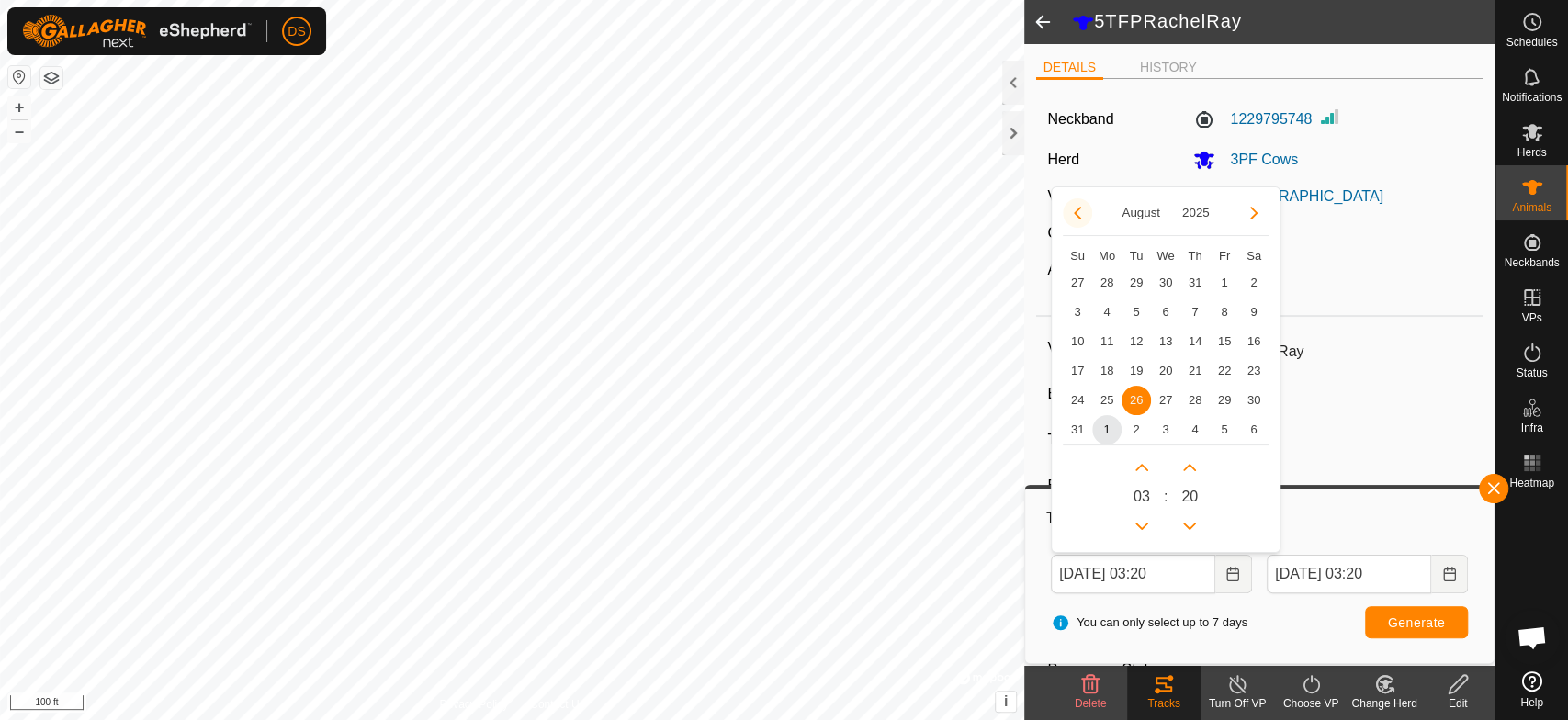
click at [1073, 211] on button "Previous Month" at bounding box center [1078, 213] width 29 height 29
click at [1132, 277] on span "1" at bounding box center [1136, 283] width 29 height 29
type input "[DATE] 03:20"
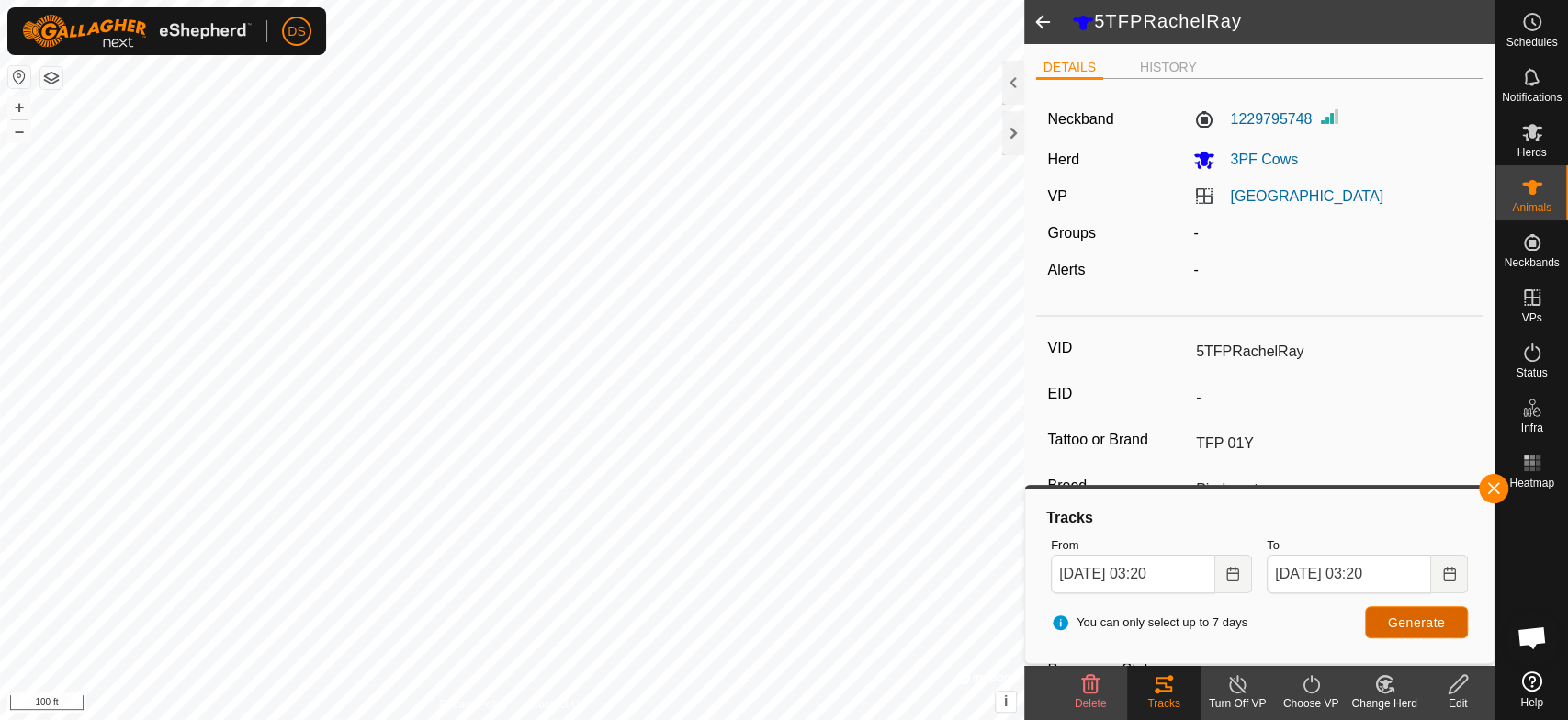
click at [1404, 615] on span "Generate" at bounding box center [1417, 622] width 57 height 15
click at [818, 719] on html "DS Schedules Notifications Herds Animals Neckbands VPs Status Infra Heatmap Hel…" at bounding box center [784, 360] width 1568 height 720
click at [1227, 571] on icon "Choose Date" at bounding box center [1233, 573] width 15 height 15
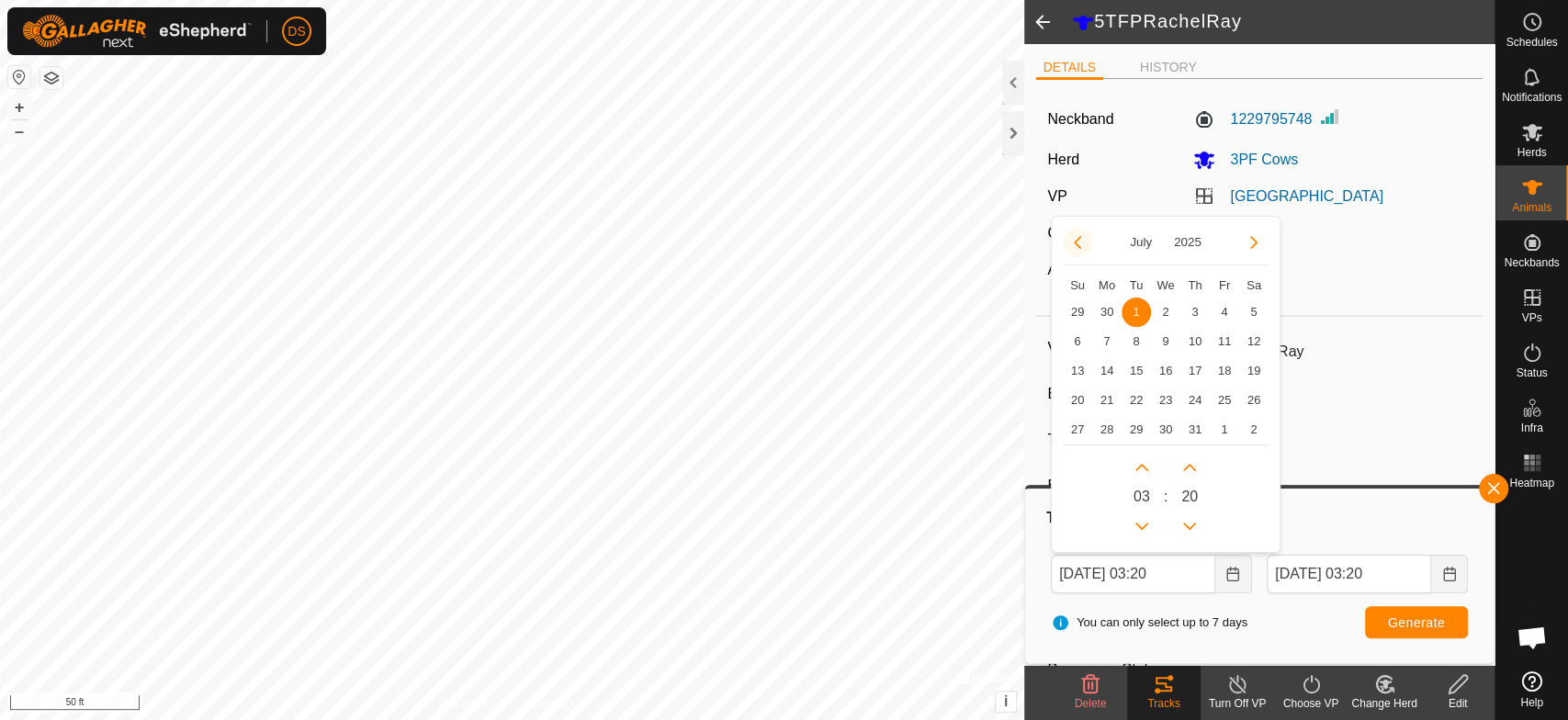
click at [1081, 243] on button "Previous Month" at bounding box center [1078, 242] width 29 height 29
click at [1133, 313] on span "3" at bounding box center [1136, 313] width 29 height 29
type input "[DATE] 03:20"
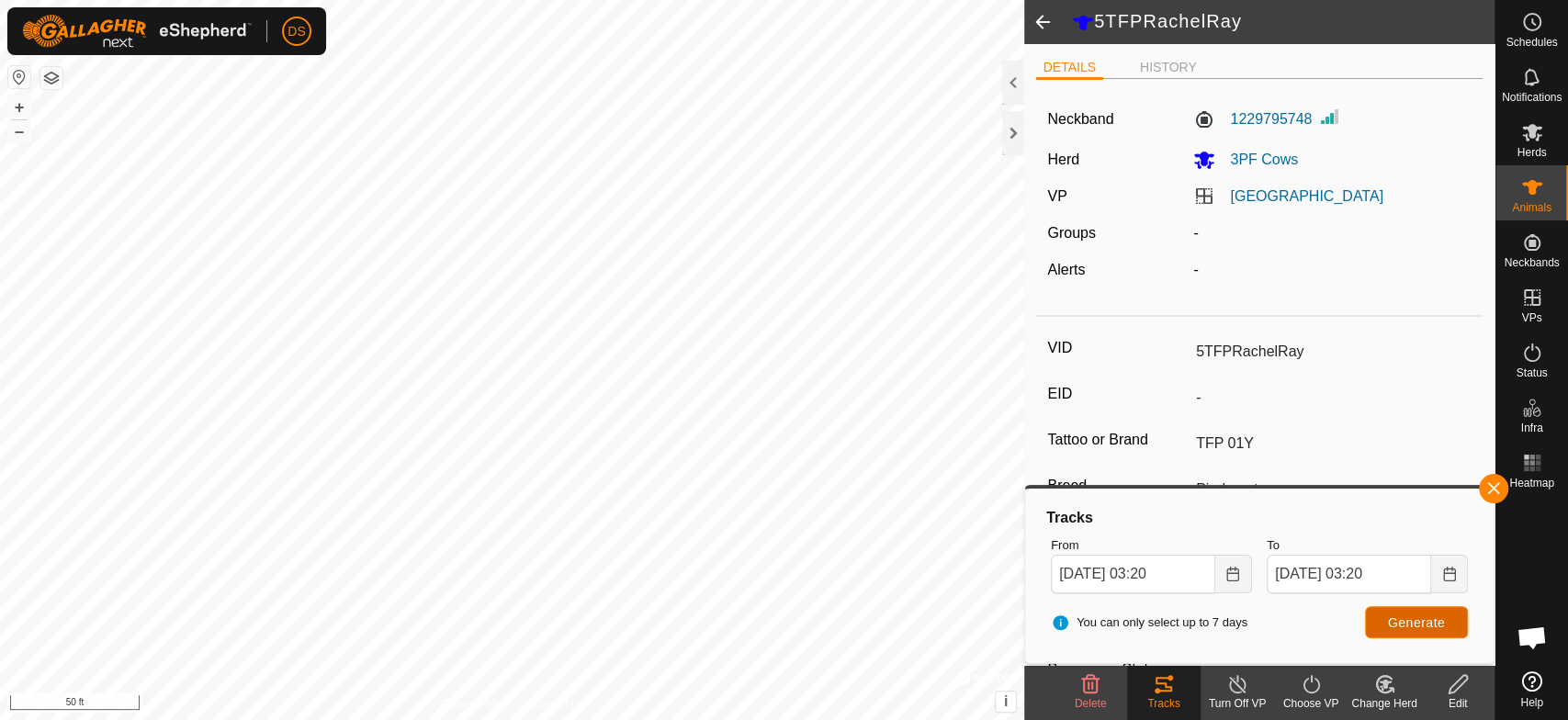
click at [1408, 617] on span "Generate" at bounding box center [1417, 622] width 57 height 15
click at [1231, 578] on icon "Choose Date" at bounding box center [1233, 573] width 15 height 15
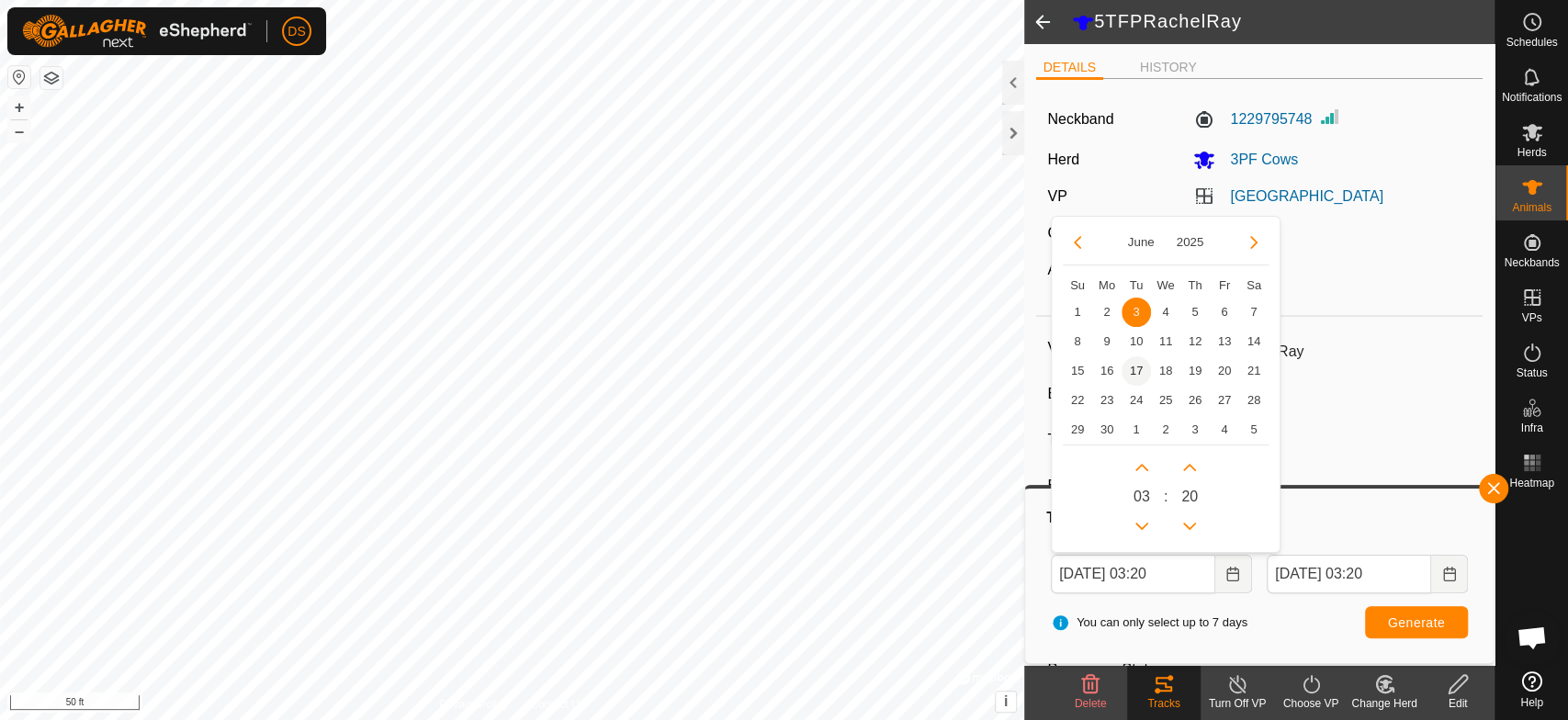
click at [1135, 370] on span "17" at bounding box center [1136, 371] width 29 height 29
type input "[DATE] 03:20"
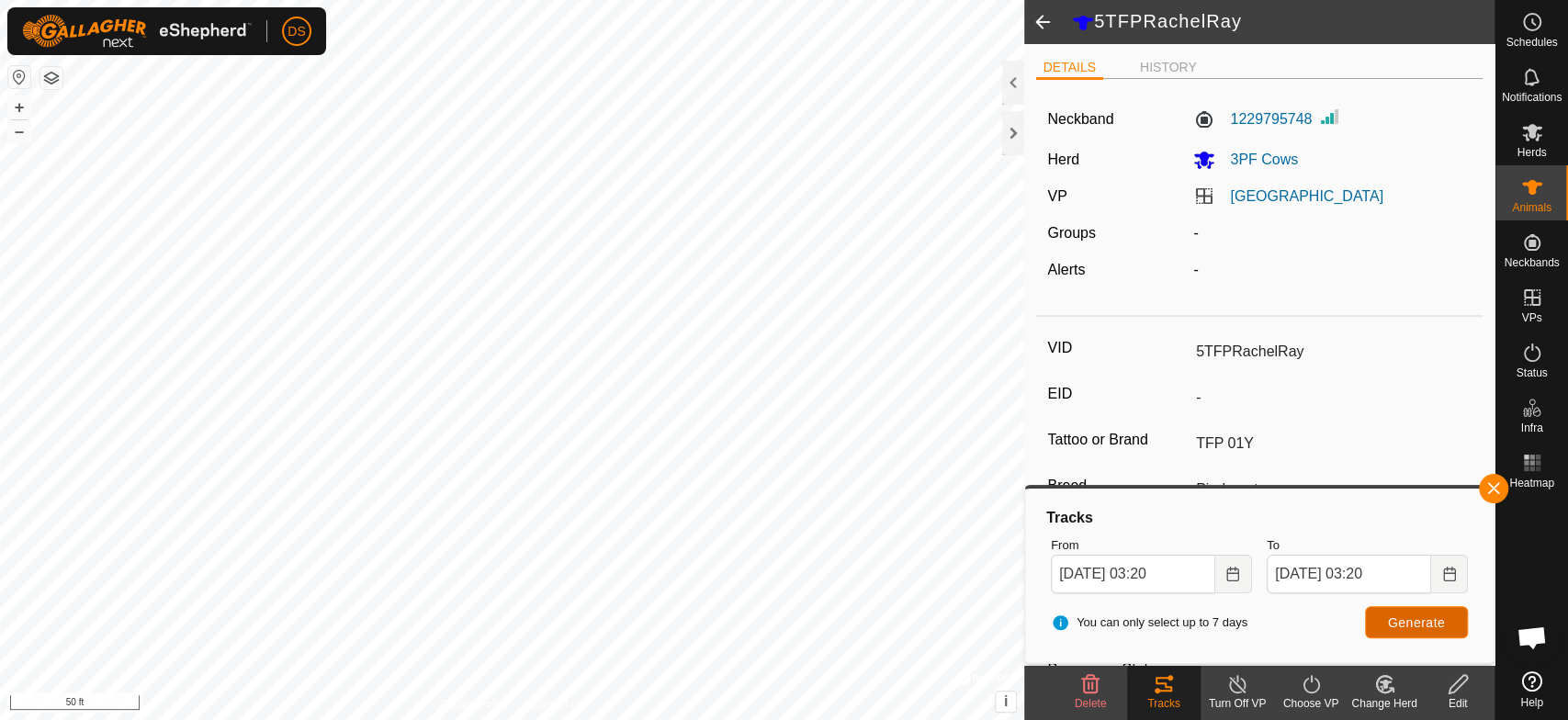
click at [1417, 624] on span "Generate" at bounding box center [1417, 622] width 57 height 15
click at [1234, 577] on icon "Choose Date" at bounding box center [1233, 573] width 15 height 15
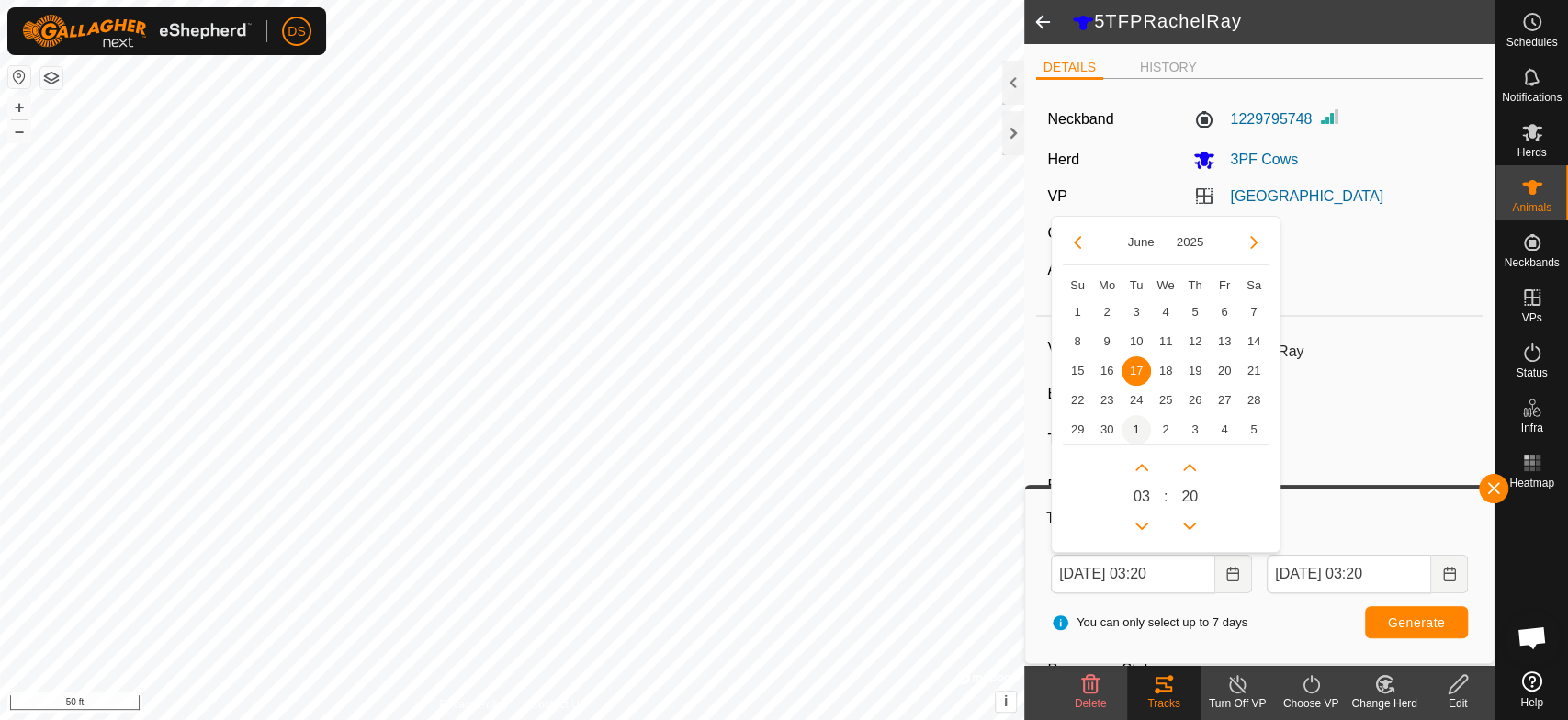
click at [1135, 429] on span "1" at bounding box center [1136, 430] width 29 height 29
type input "[DATE] 03:20"
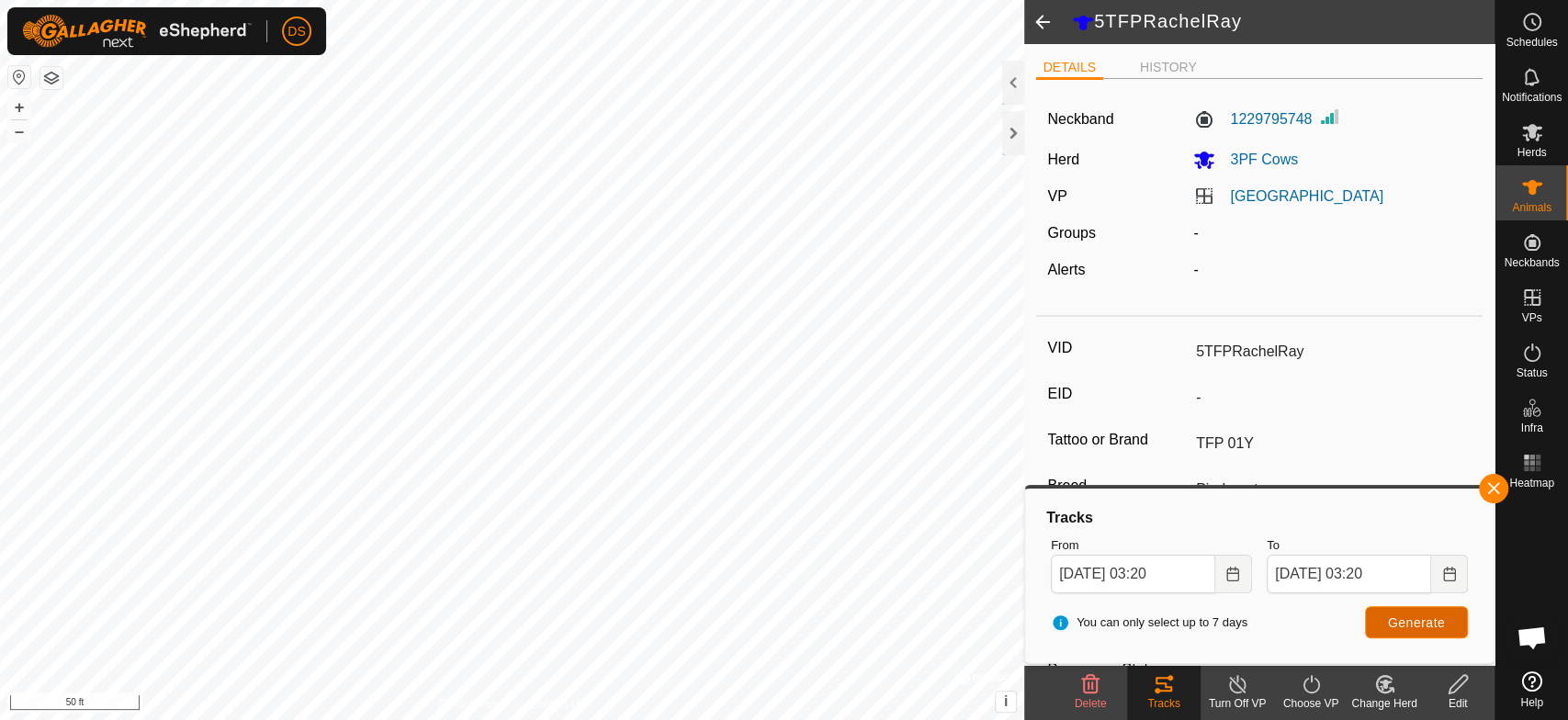
click at [1411, 617] on span "Generate" at bounding box center [1417, 622] width 57 height 15
click at [564, 719] on html "DS Schedules Notifications Herds Animals Neckbands VPs Status Infra Heatmap Hel…" at bounding box center [784, 360] width 1568 height 720
click at [1448, 575] on icon "Choose Date" at bounding box center [1449, 573] width 15 height 15
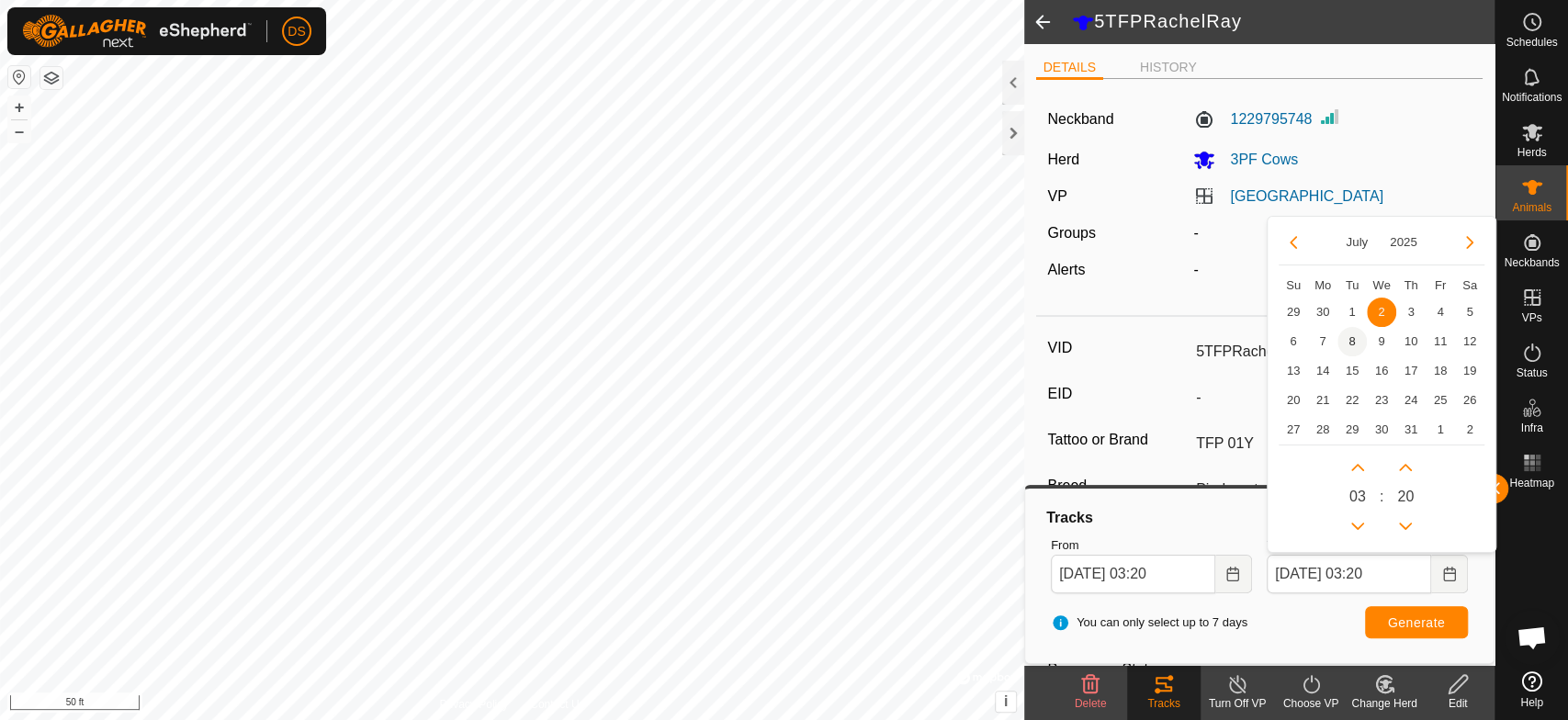
click at [1346, 338] on span "8" at bounding box center [1352, 342] width 29 height 29
type input "[DATE] 03:20"
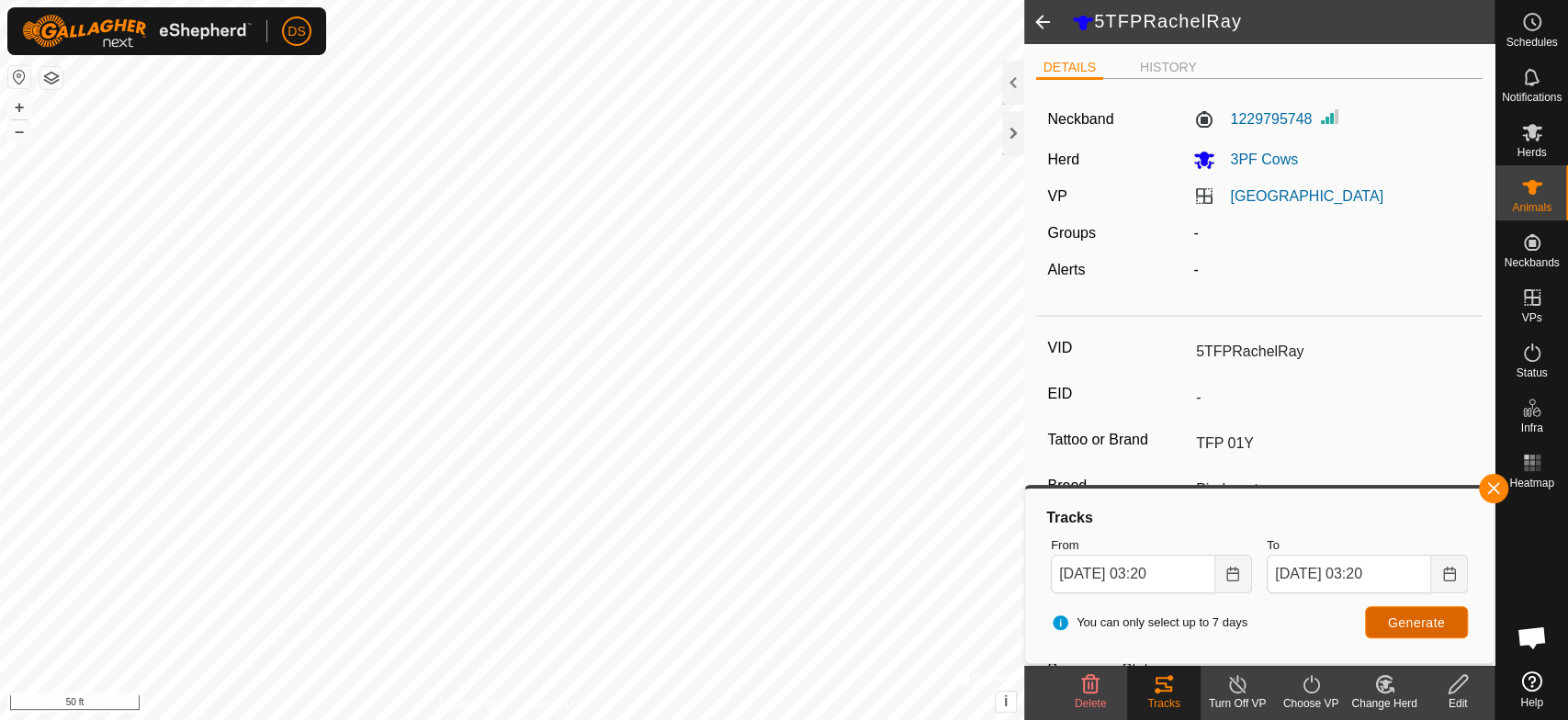
click at [1411, 609] on button "Generate" at bounding box center [1416, 622] width 103 height 32
click at [1235, 576] on icon "Choose Date" at bounding box center [1233, 573] width 15 height 15
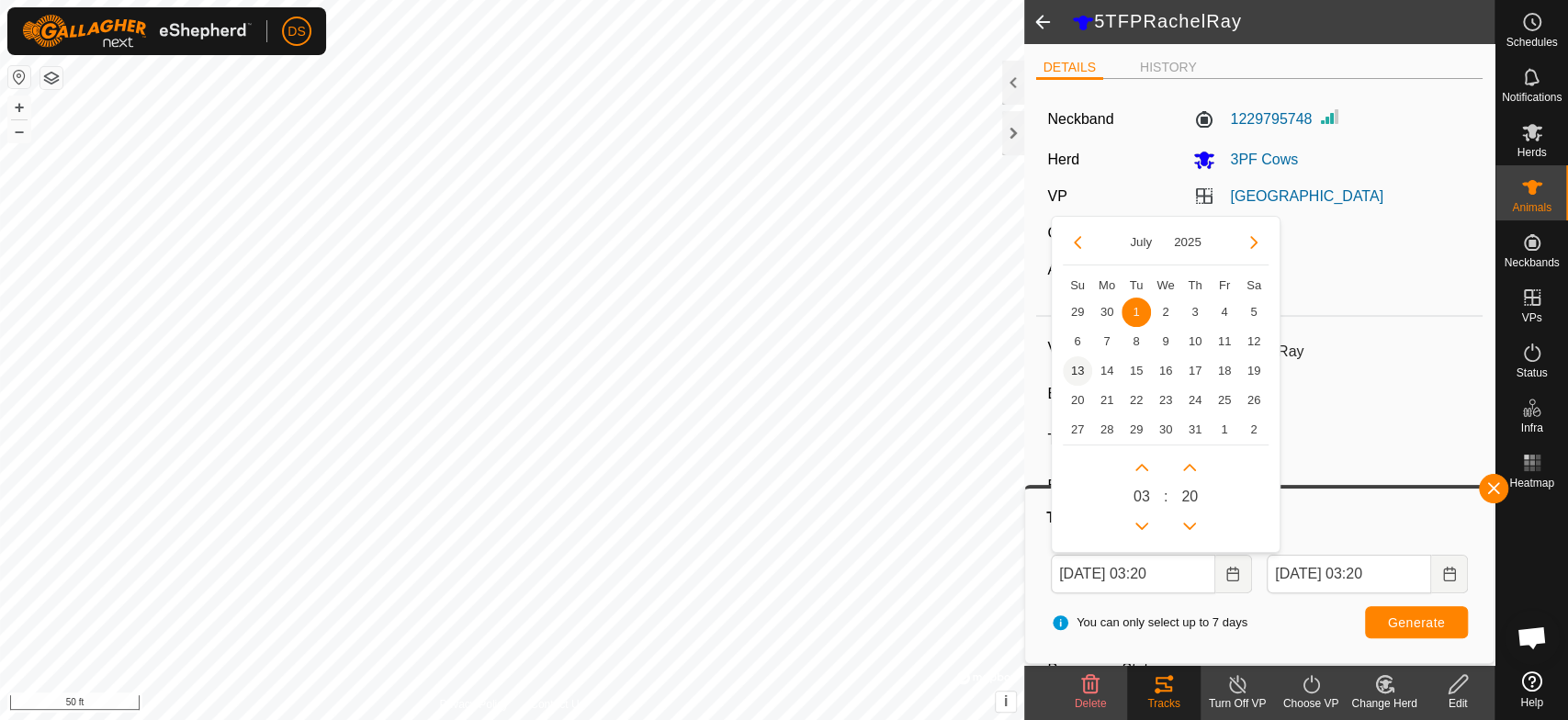
click at [1073, 367] on span "13" at bounding box center [1078, 371] width 29 height 29
type input "[DATE] 03:20"
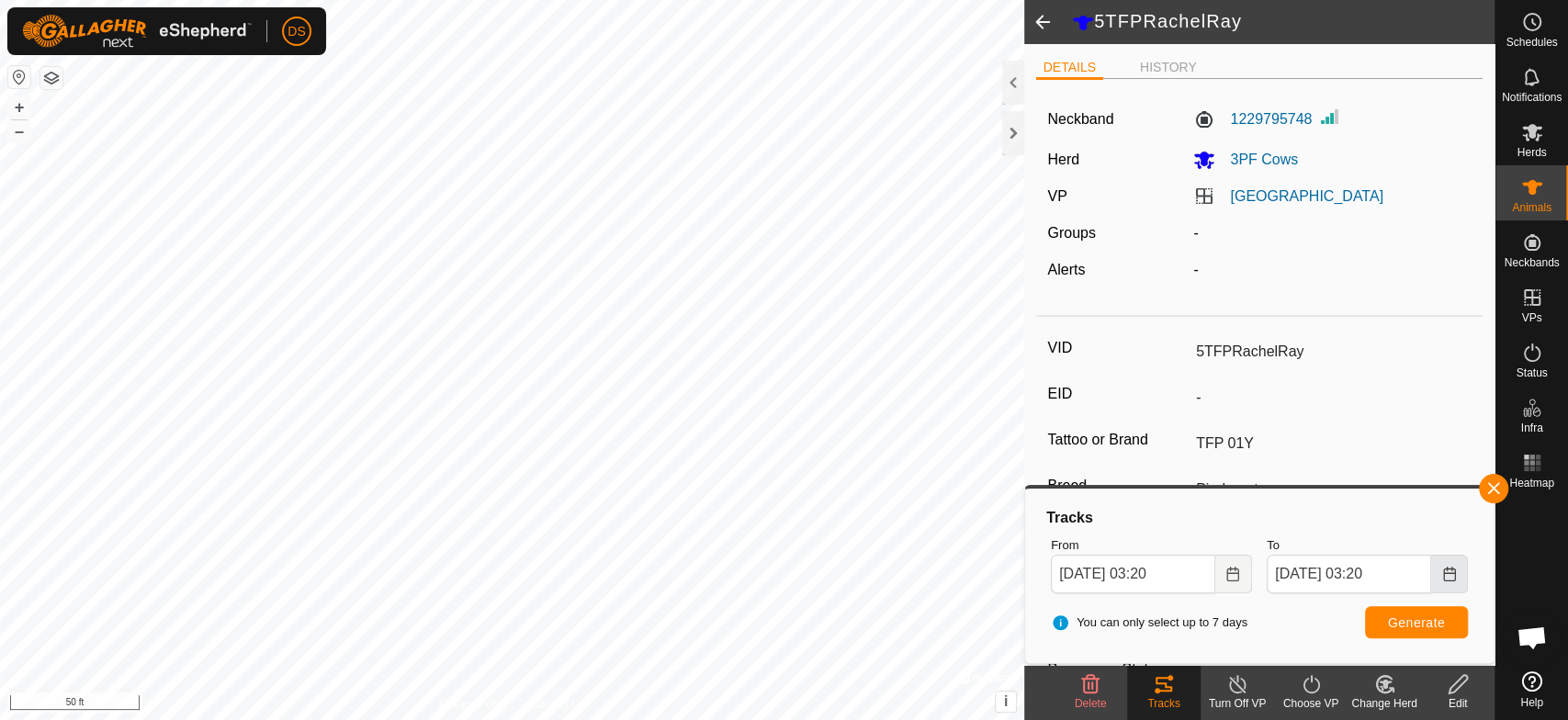
click at [1447, 575] on icon "Choose Date" at bounding box center [1449, 573] width 15 height 15
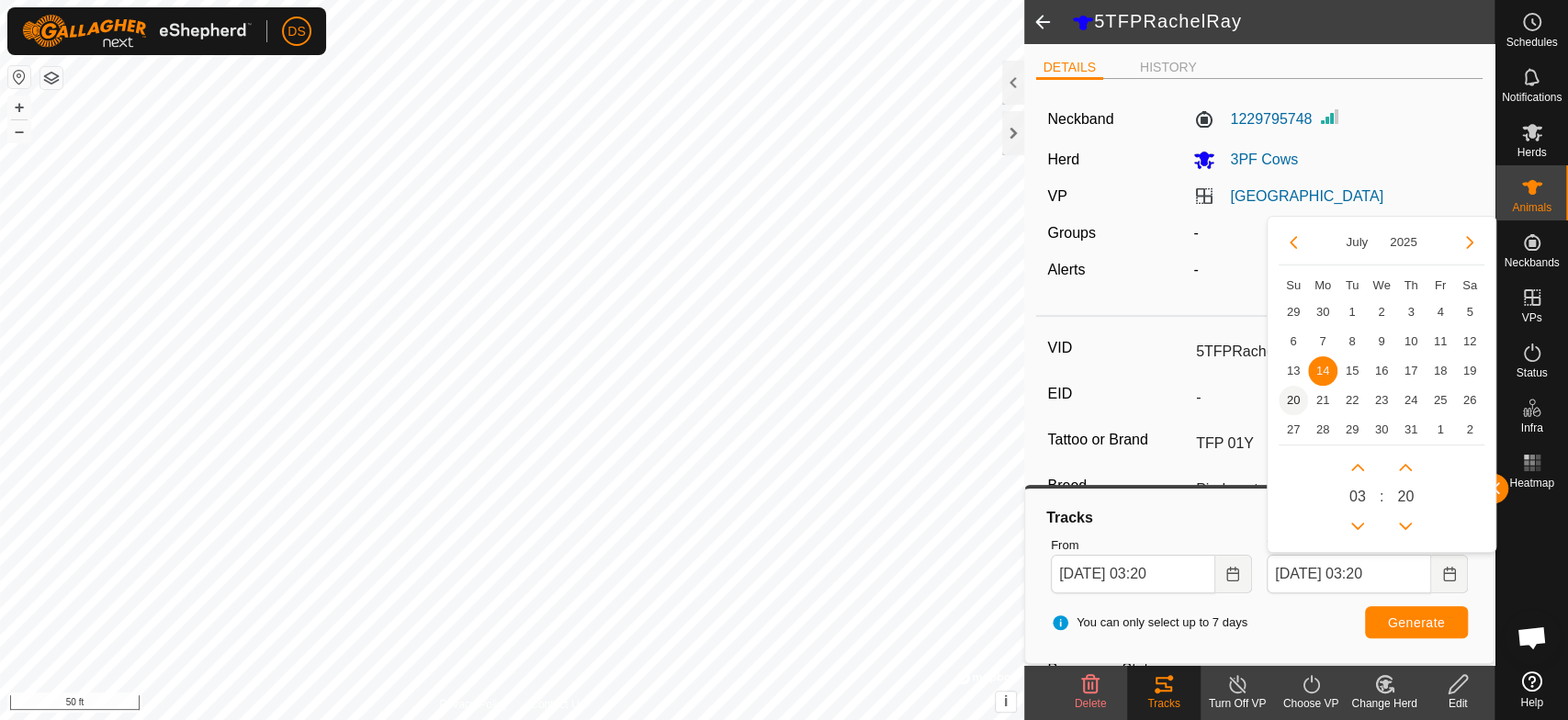
click at [1295, 397] on span "20" at bounding box center [1293, 401] width 29 height 29
type input "[DATE] 03:20"
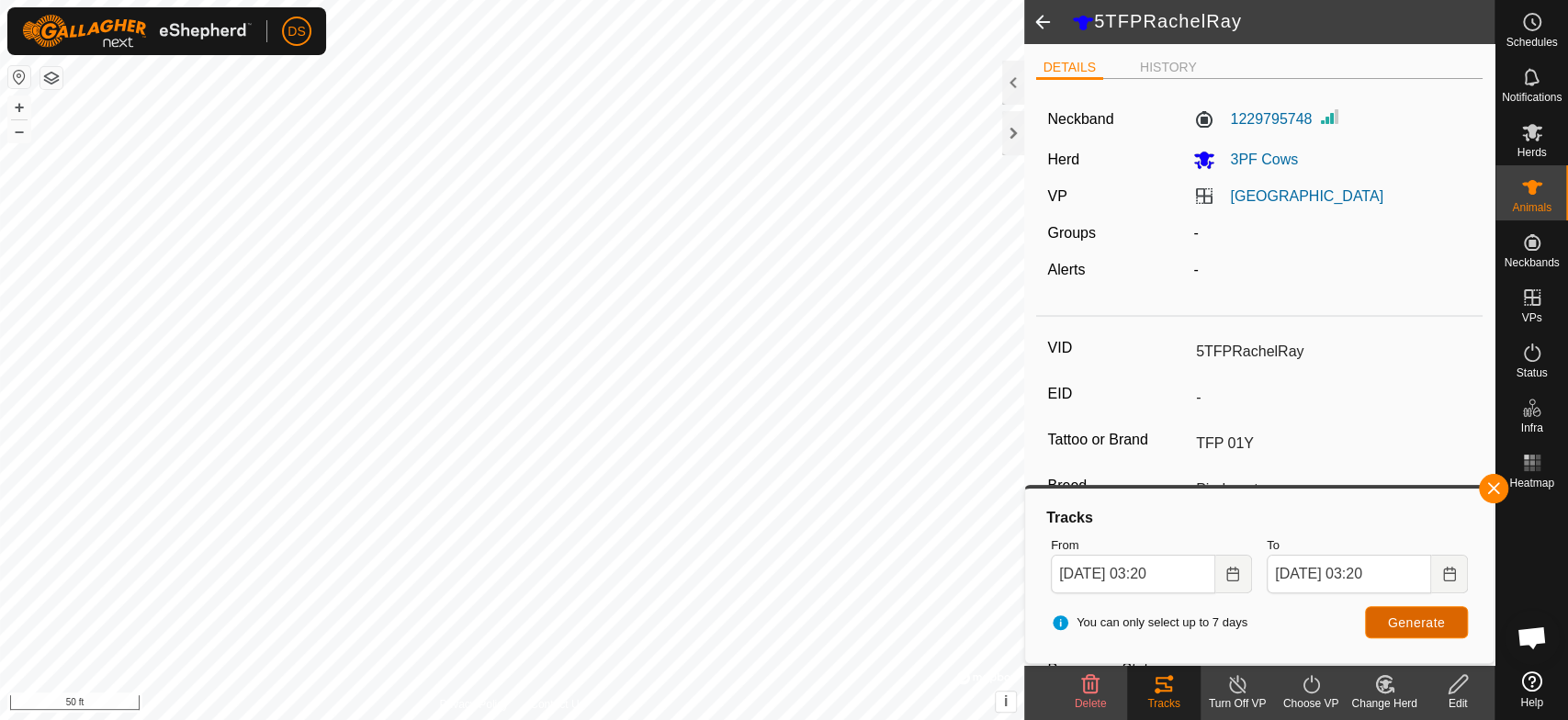
click at [1408, 612] on button "Generate" at bounding box center [1416, 622] width 103 height 32
click at [1529, 134] on icon at bounding box center [1532, 133] width 21 height 18
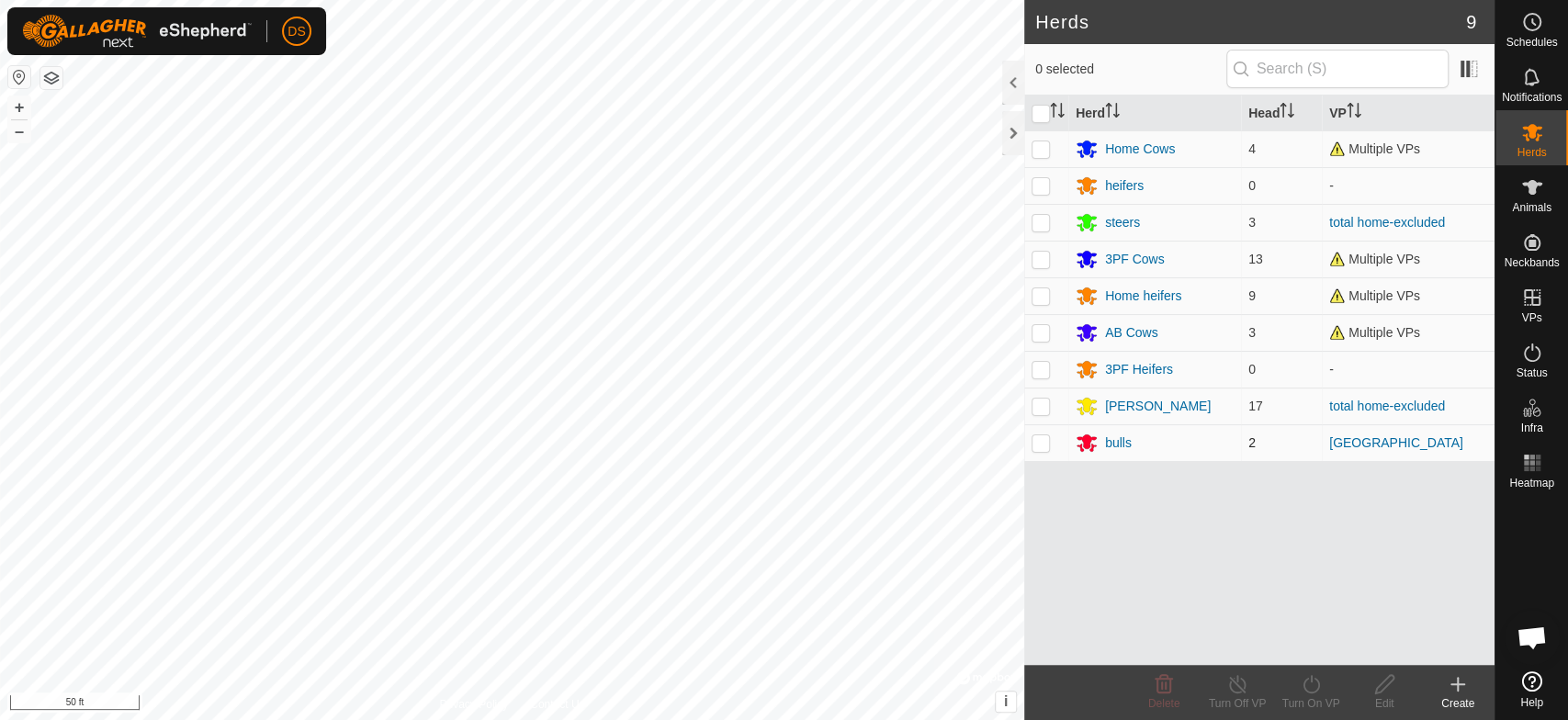
click at [1042, 445] on p-checkbox at bounding box center [1040, 443] width 19 height 15
checkbox input "true"
click at [1081, 440] on icon at bounding box center [1086, 445] width 21 height 18
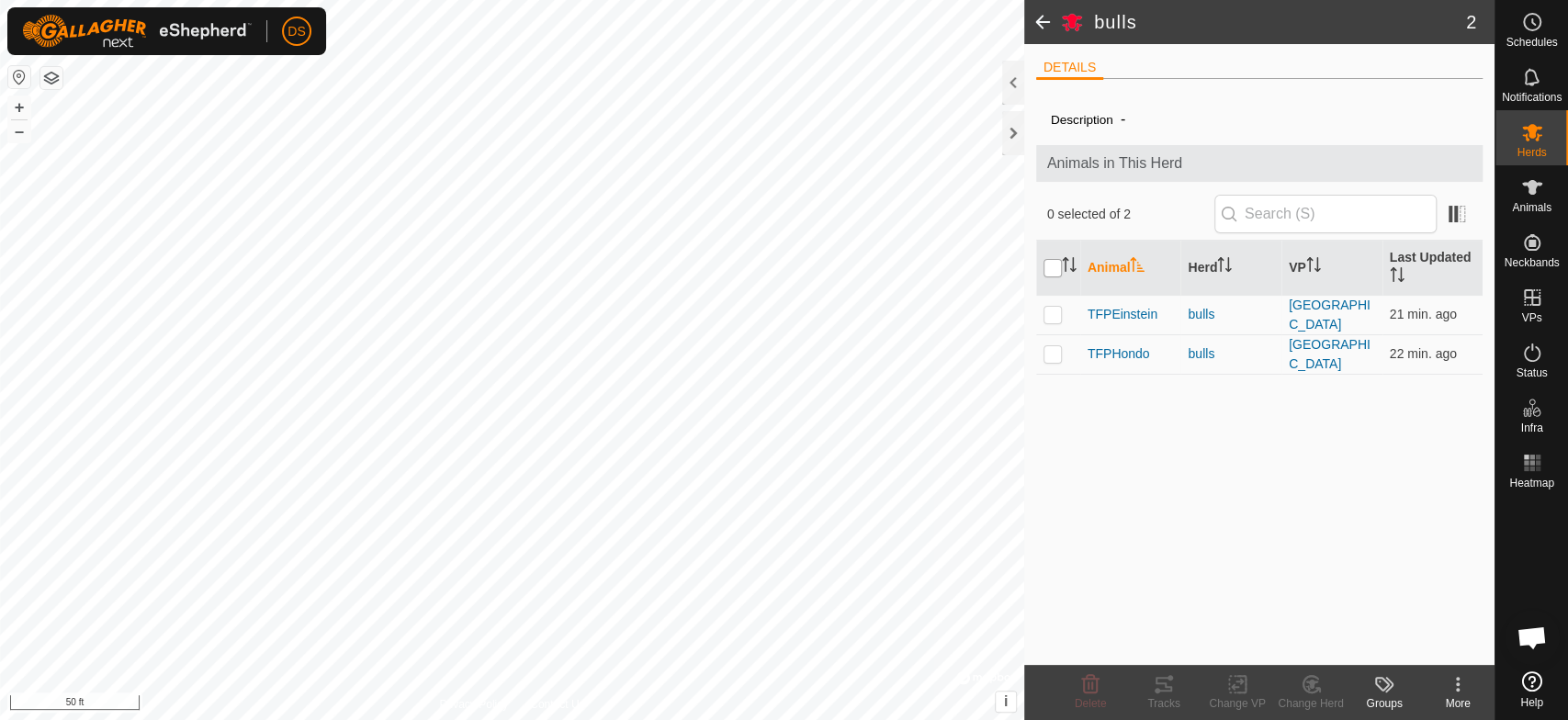
click at [1050, 266] on input "checkbox" at bounding box center [1052, 268] width 19 height 19
checkbox input "true"
click at [1165, 691] on icon at bounding box center [1164, 684] width 17 height 15
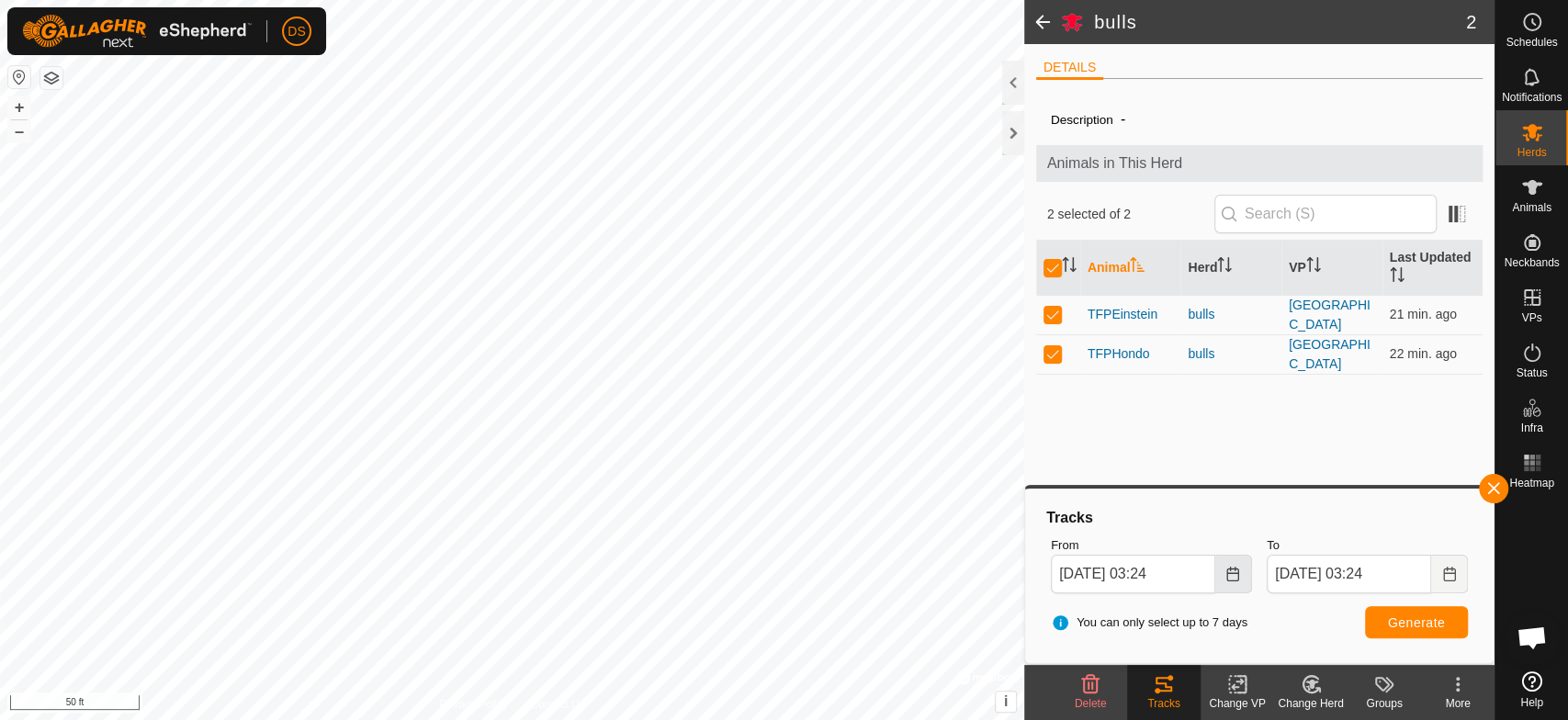
click at [1228, 572] on icon "Choose Date" at bounding box center [1233, 573] width 12 height 15
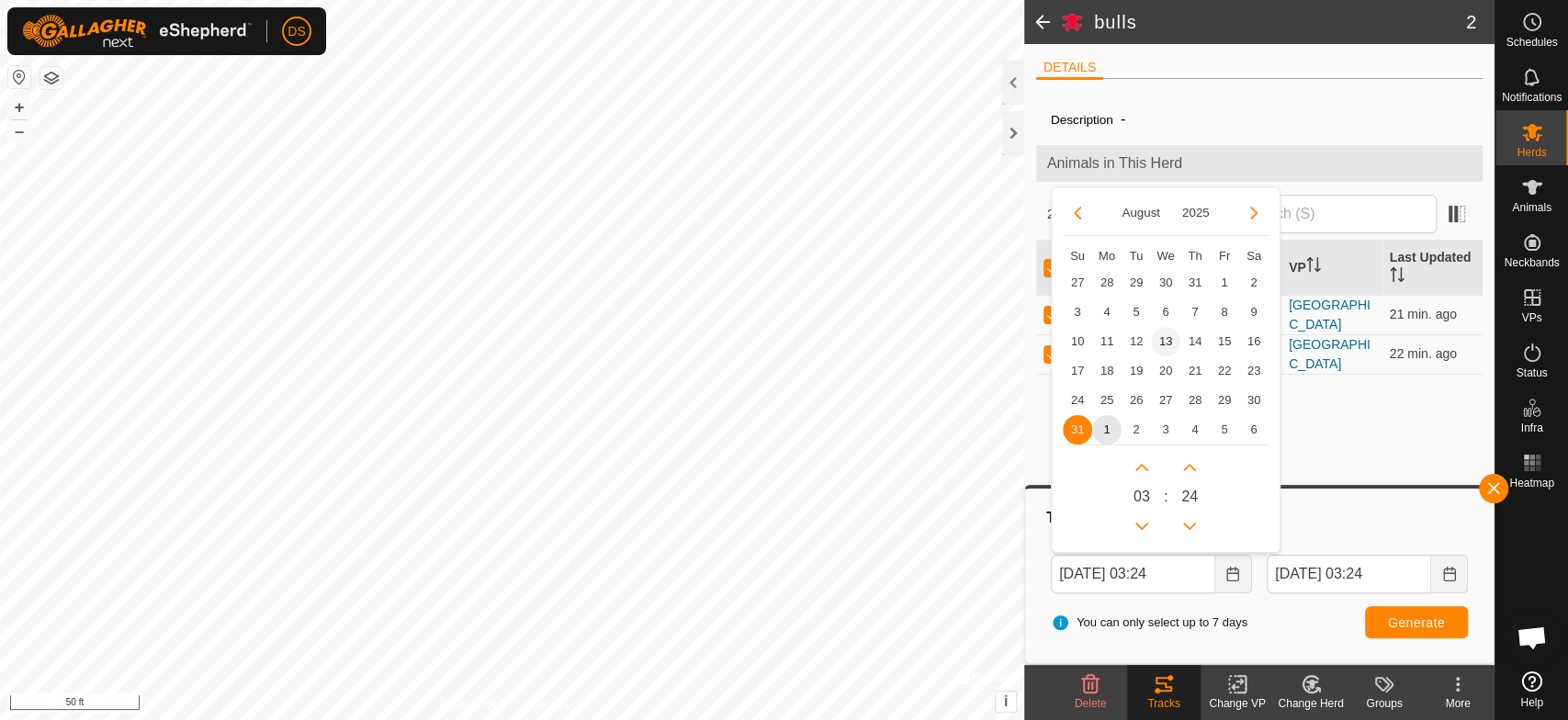
click at [1165, 333] on span "13" at bounding box center [1165, 342] width 29 height 29
type input "[DATE] 03:24"
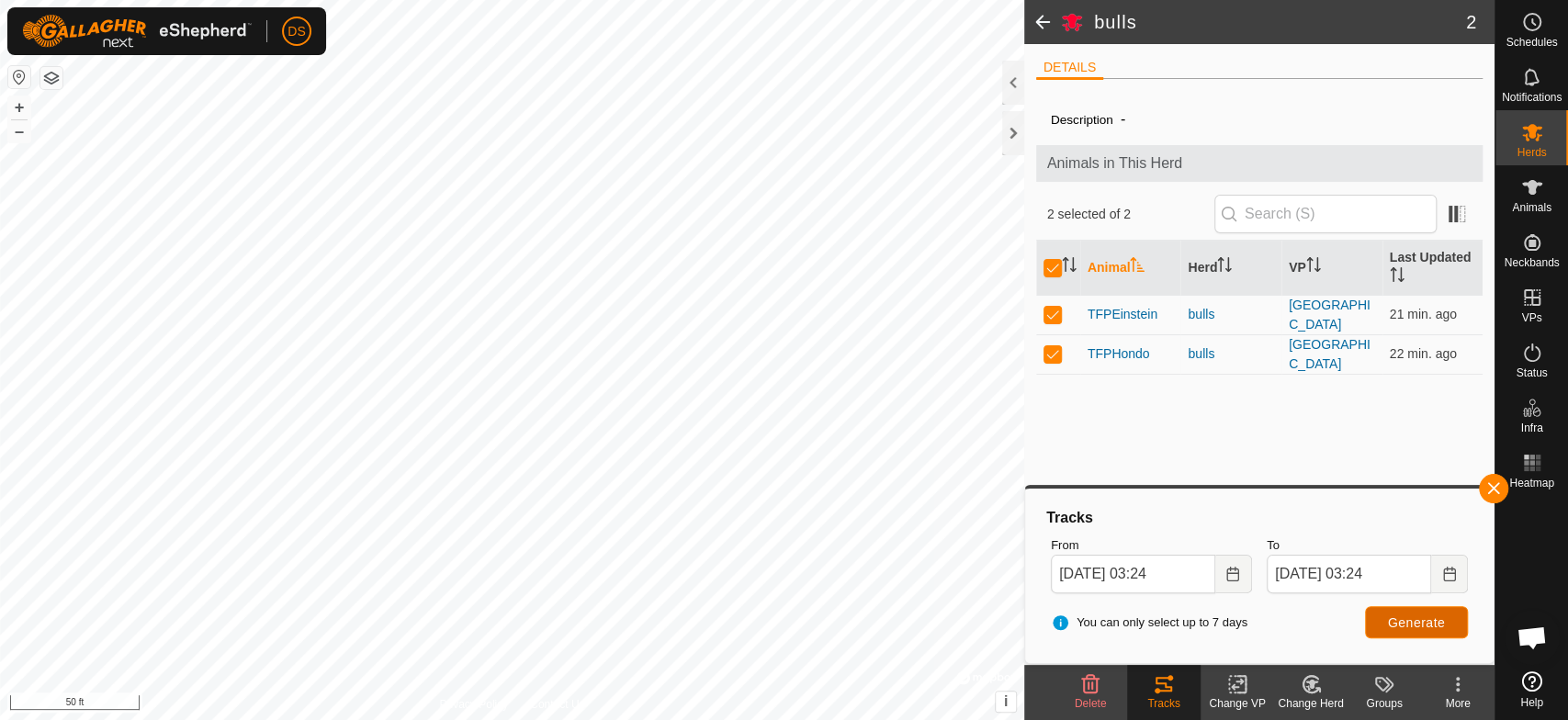
click at [1404, 621] on span "Generate" at bounding box center [1417, 622] width 57 height 15
click at [1081, 408] on div "bulls 2 DETAILS Description - Animals in This Herd 2 selected of 2 Animal Herd …" at bounding box center [747, 360] width 1495 height 720
click at [1226, 572] on icon "Choose Date" at bounding box center [1233, 573] width 15 height 15
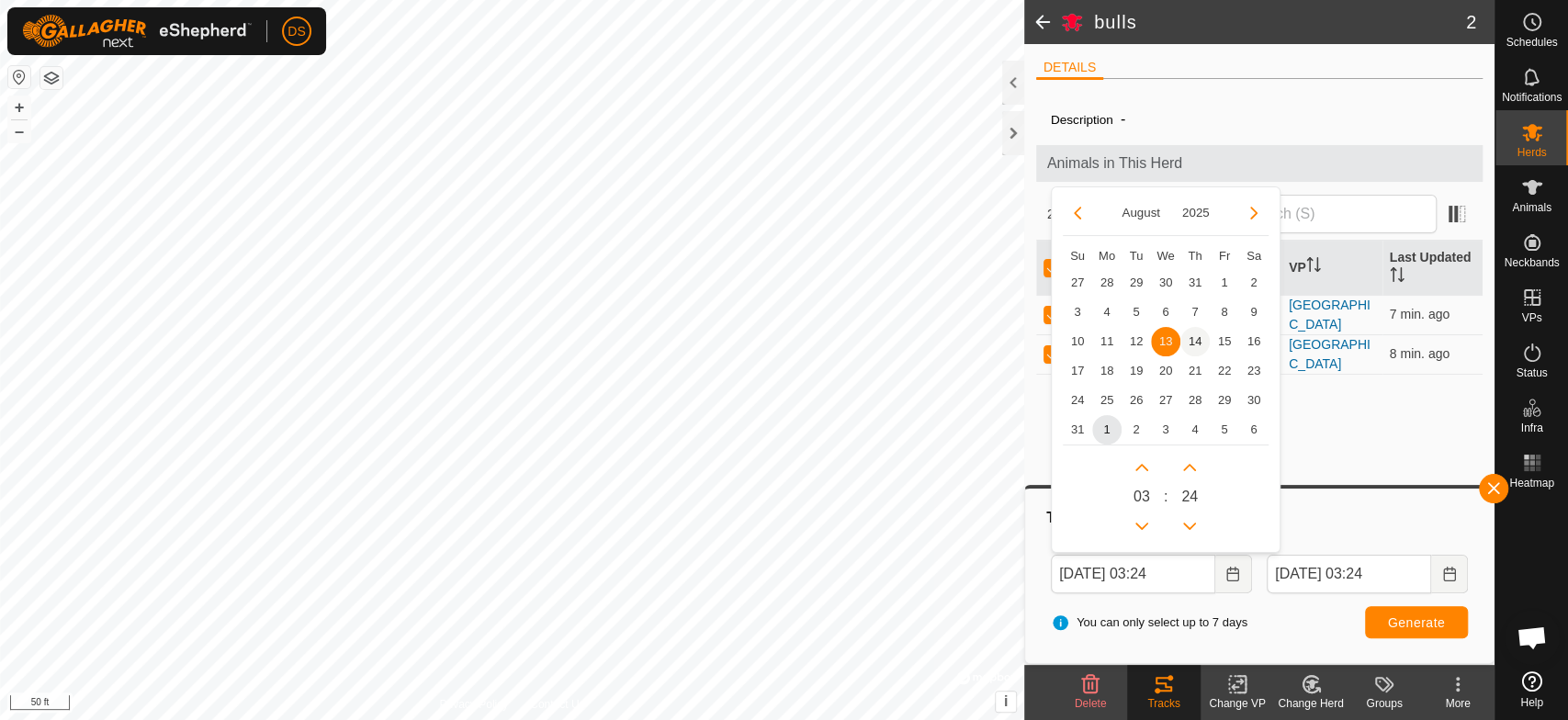
click at [1188, 339] on span "14" at bounding box center [1195, 342] width 29 height 29
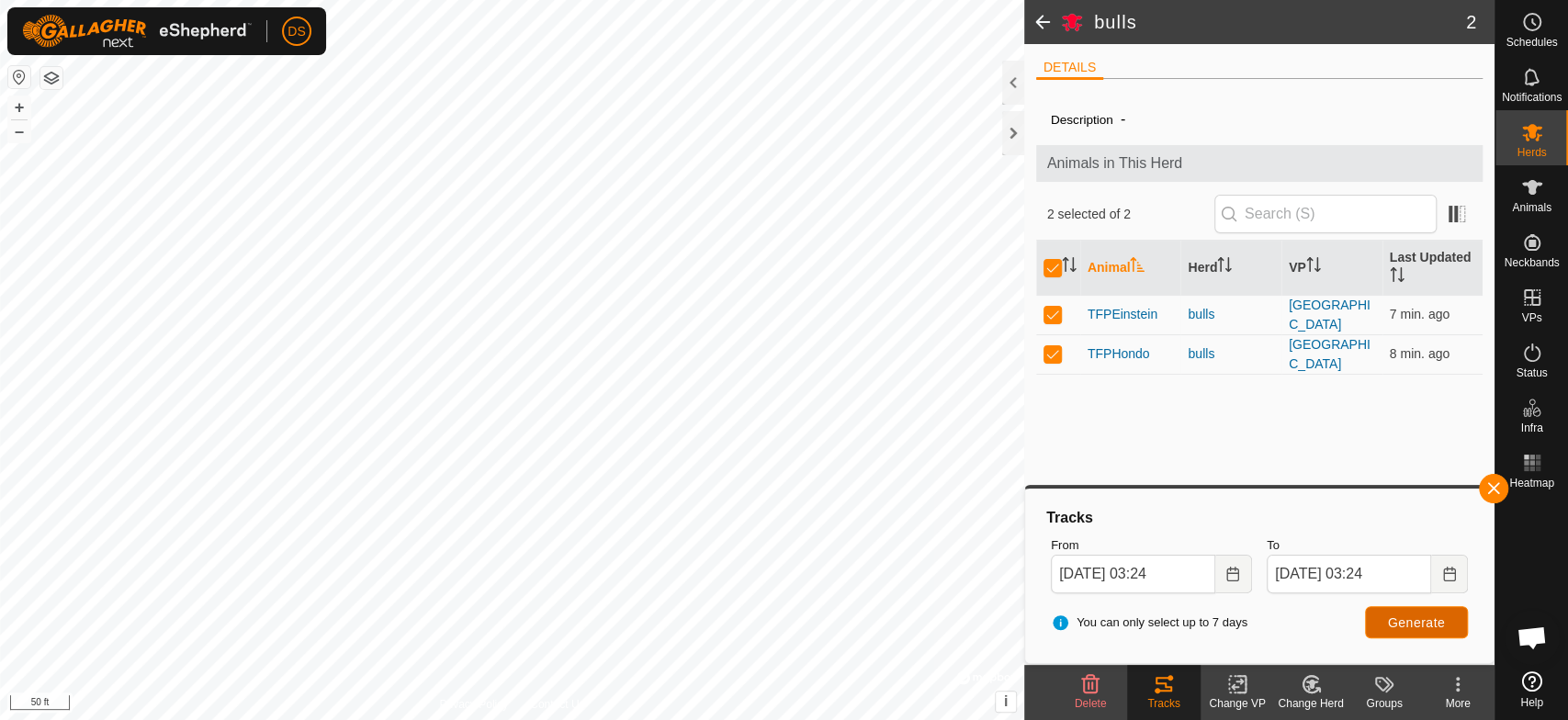
click at [1399, 620] on span "Generate" at bounding box center [1417, 622] width 57 height 15
click at [1227, 575] on icon "Choose Date" at bounding box center [1233, 573] width 12 height 15
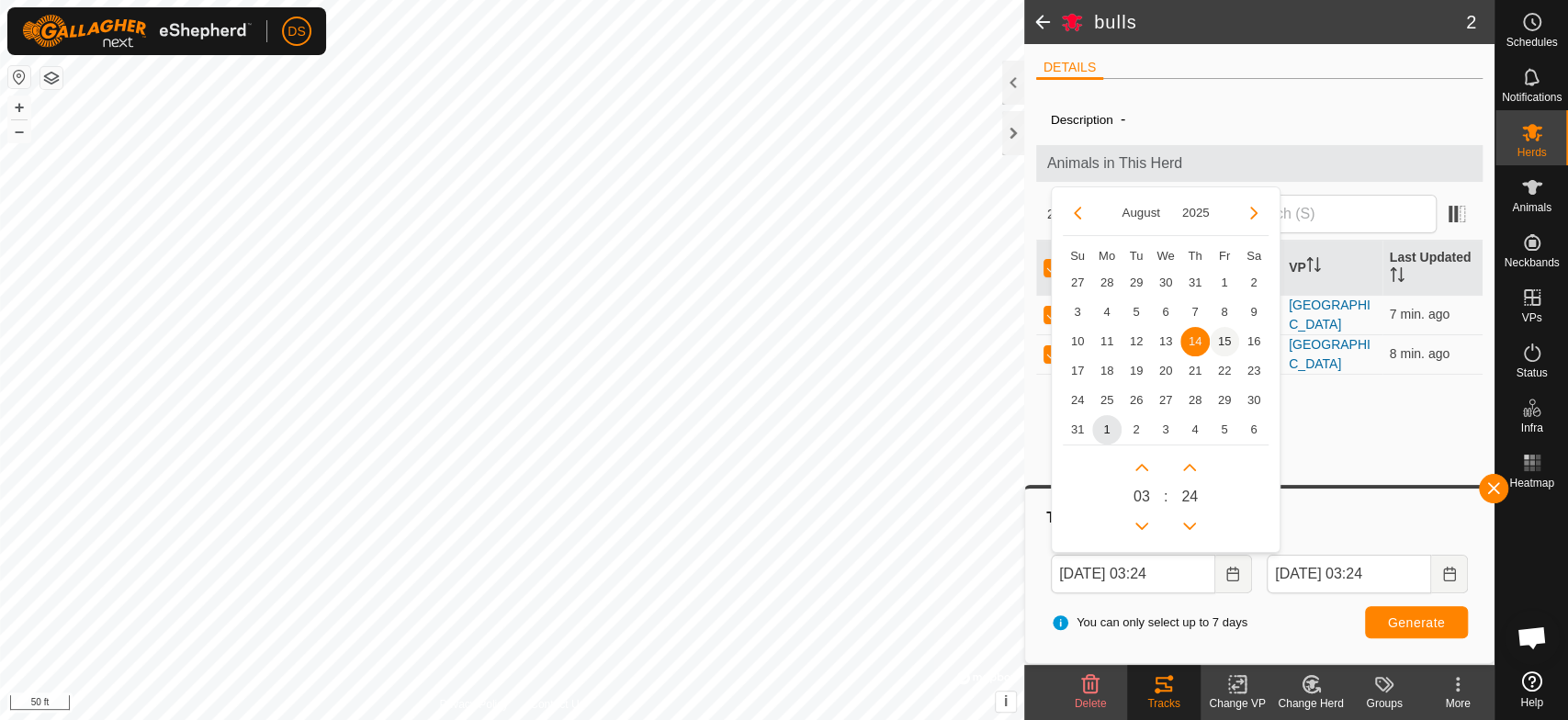
click at [1224, 336] on span "15" at bounding box center [1225, 342] width 29 height 29
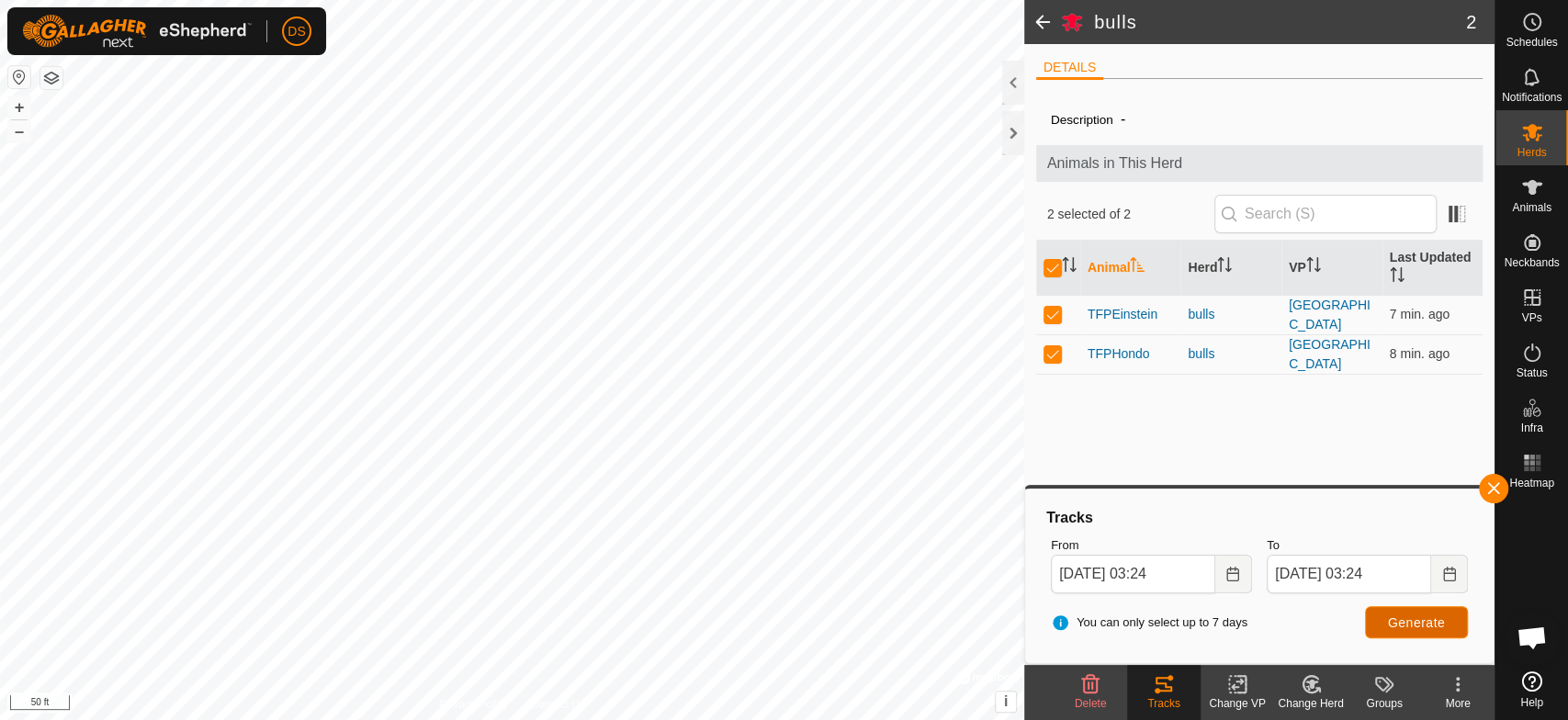
click at [1394, 624] on span "Generate" at bounding box center [1417, 622] width 57 height 15
click at [1229, 574] on icon "Choose Date" at bounding box center [1233, 573] width 15 height 15
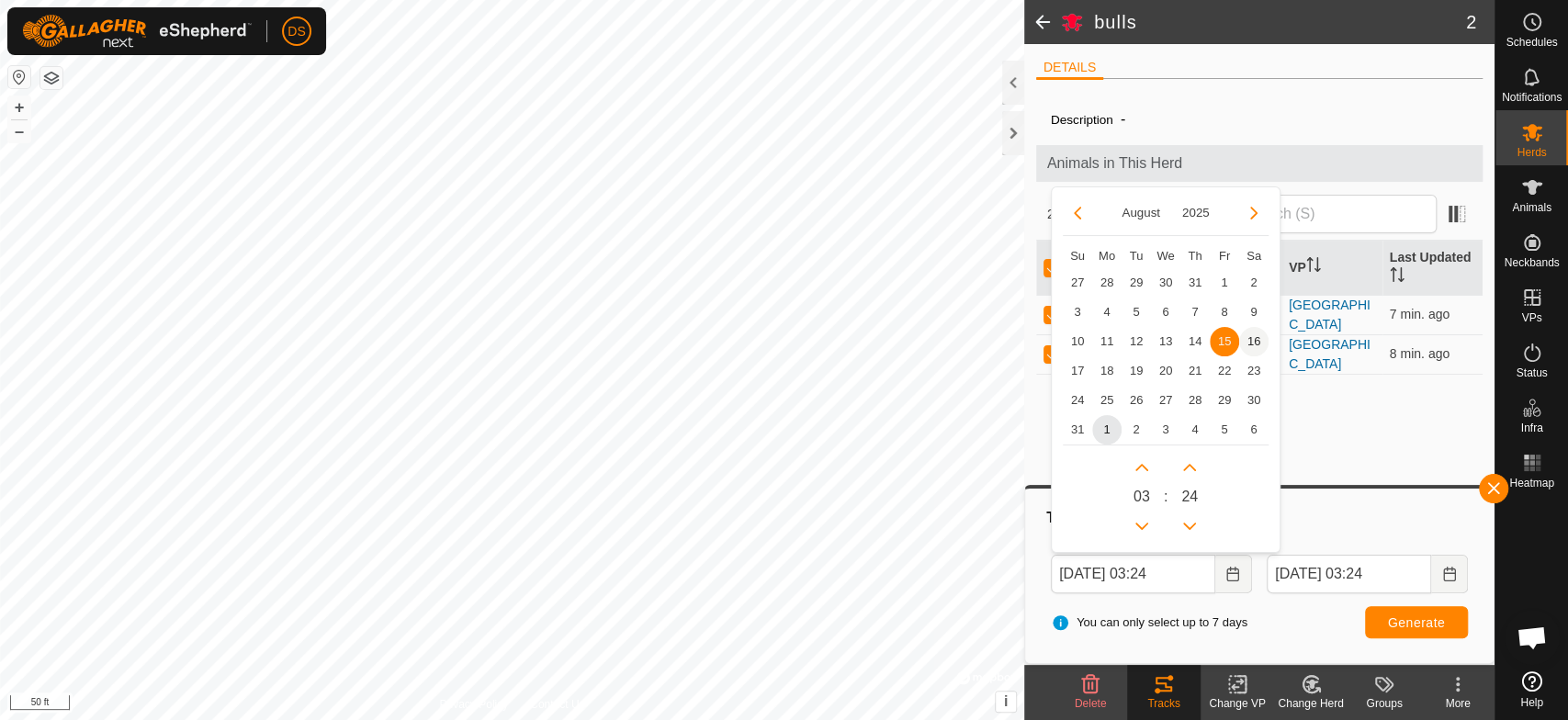
click at [1251, 338] on span "16" at bounding box center [1254, 342] width 29 height 29
type input "[DATE] 03:24"
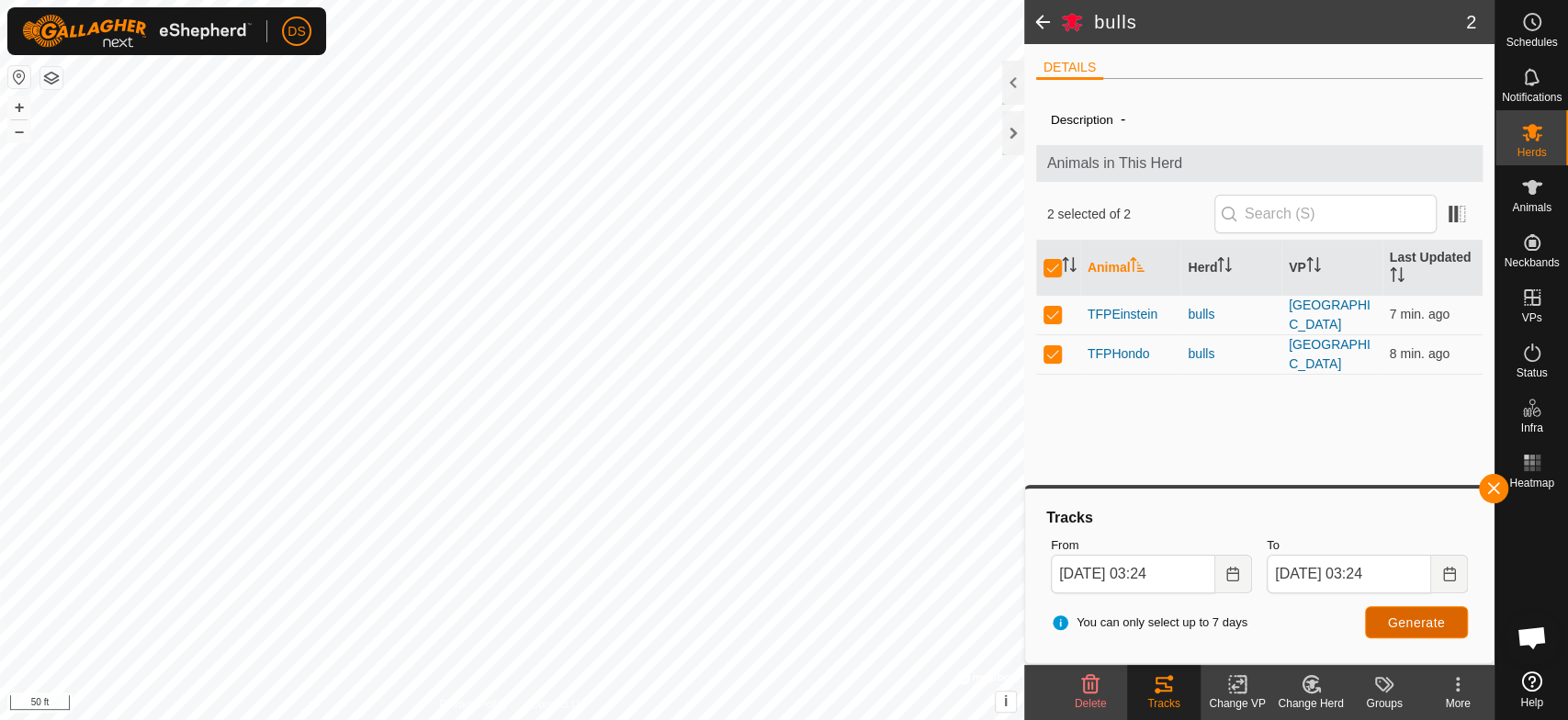
click at [1381, 617] on button "Generate" at bounding box center [1416, 622] width 103 height 32
click at [1386, 617] on button "Generate" at bounding box center [1416, 622] width 103 height 32
click at [1448, 564] on button "Choose Date" at bounding box center [1450, 573] width 37 height 38
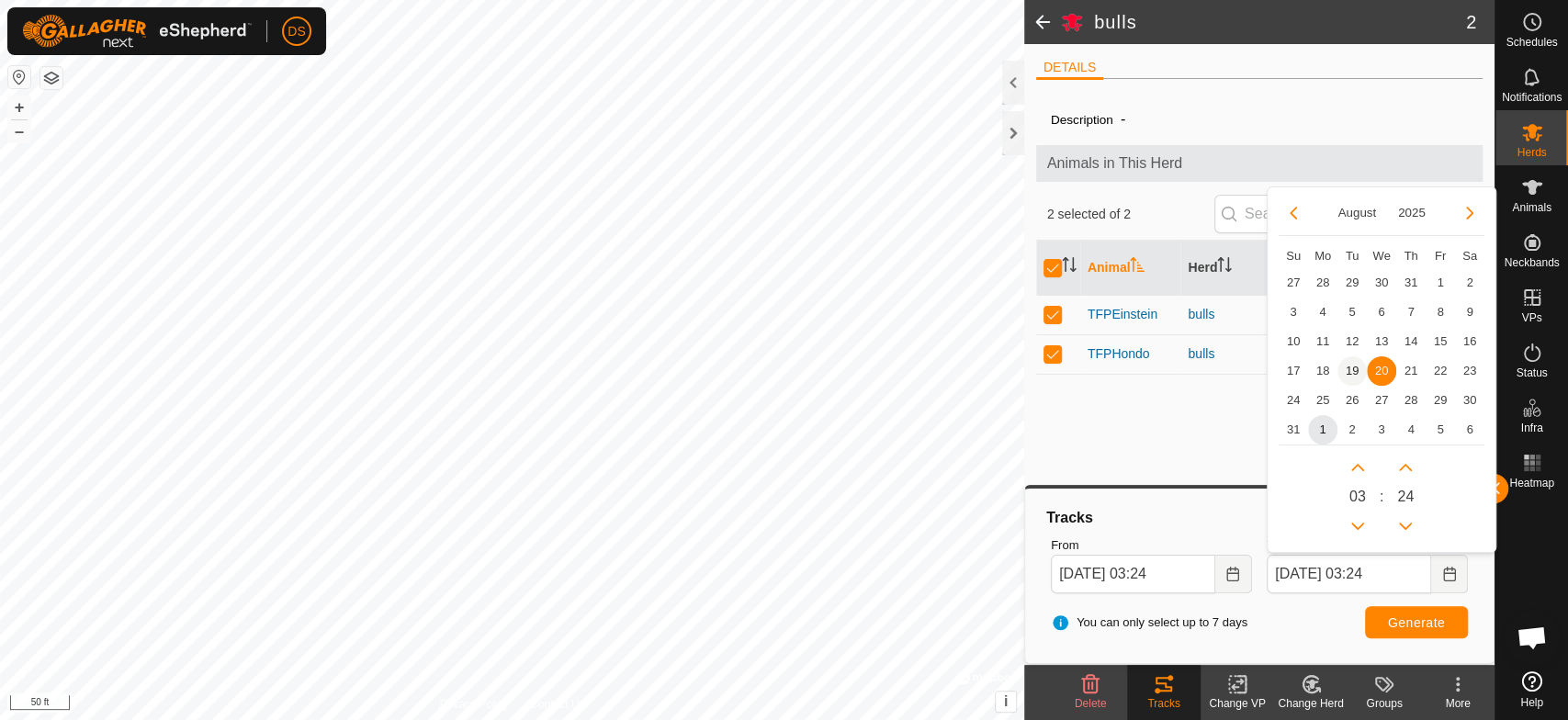
click at [1351, 365] on span "19" at bounding box center [1352, 371] width 29 height 29
type input "[DATE] 03:24"
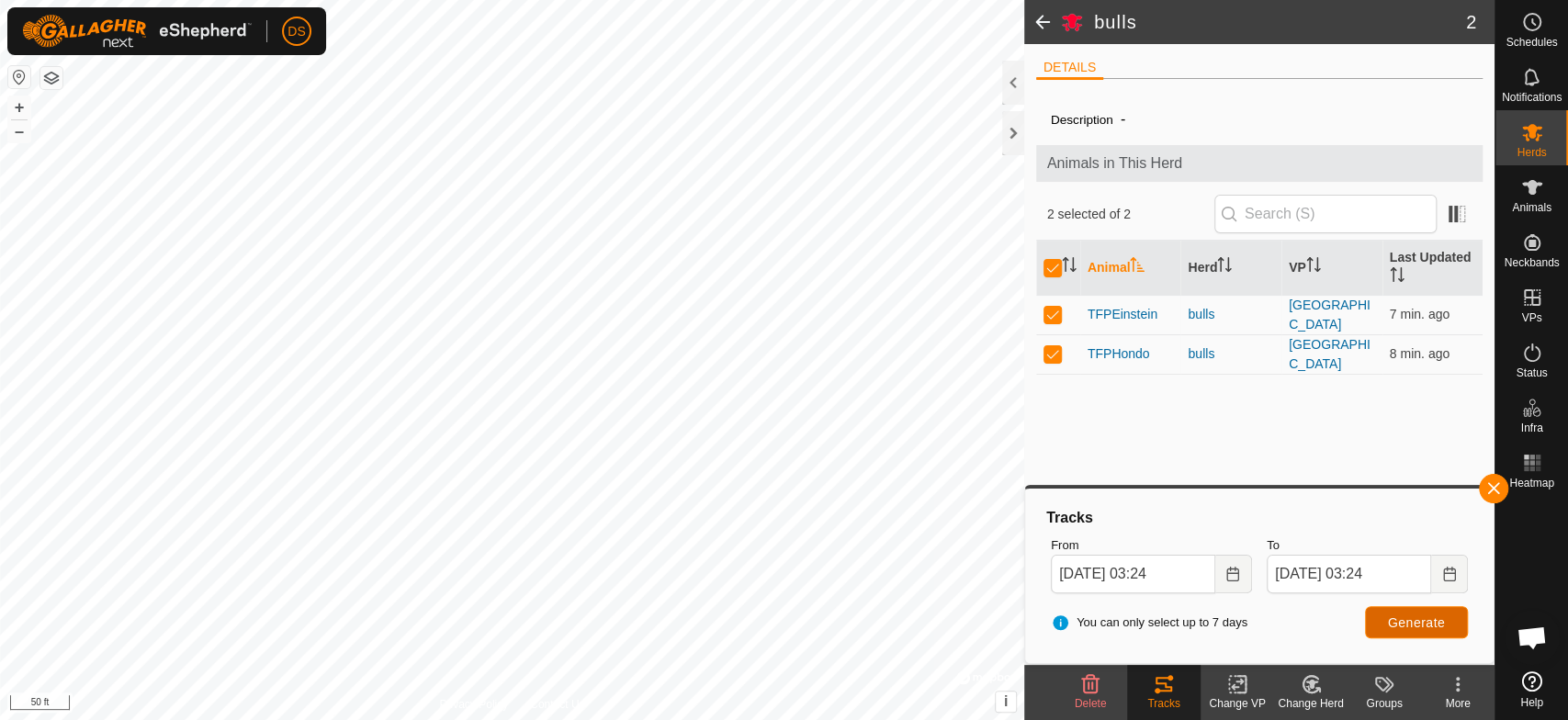
click at [1425, 618] on span "Generate" at bounding box center [1417, 622] width 57 height 15
click at [1529, 178] on icon at bounding box center [1532, 188] width 22 height 22
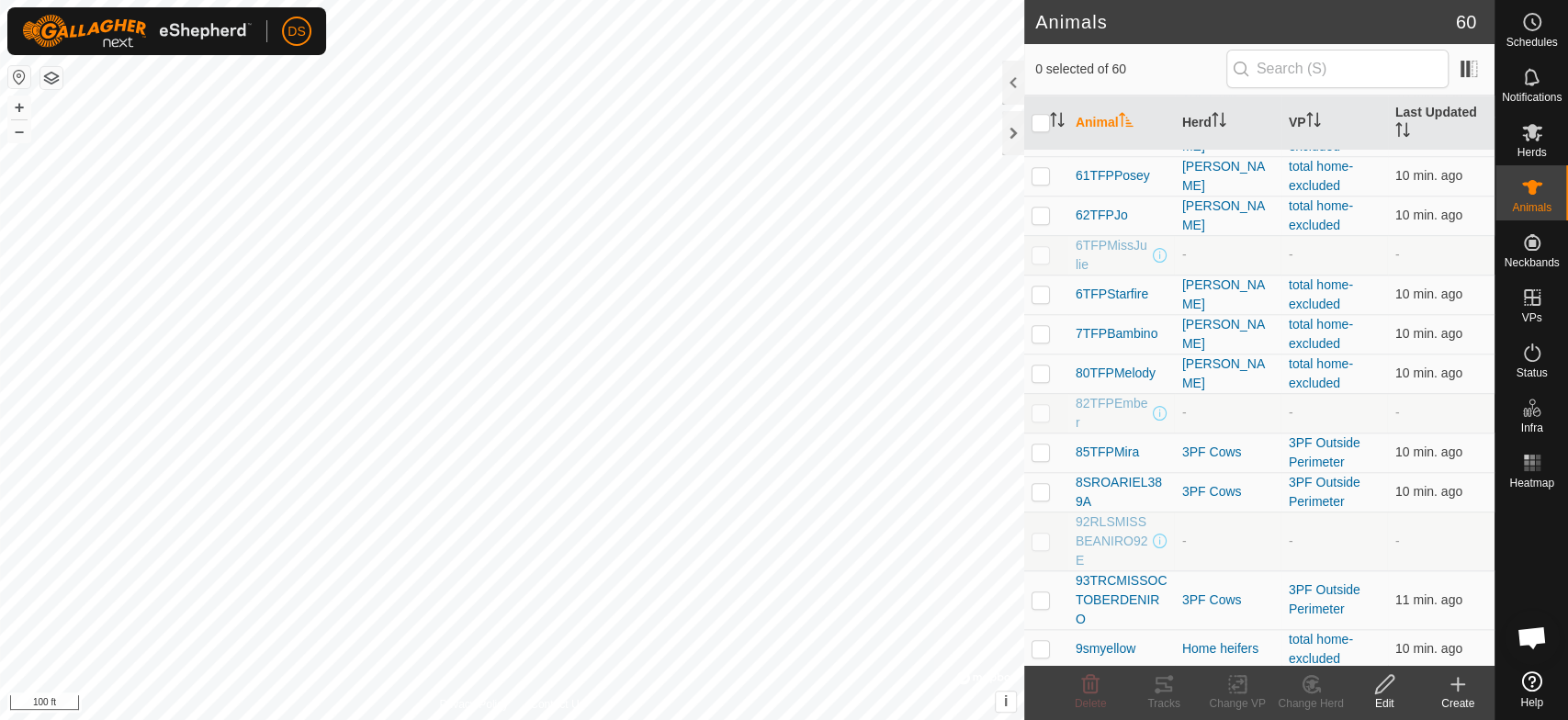
scroll to position [1124, 0]
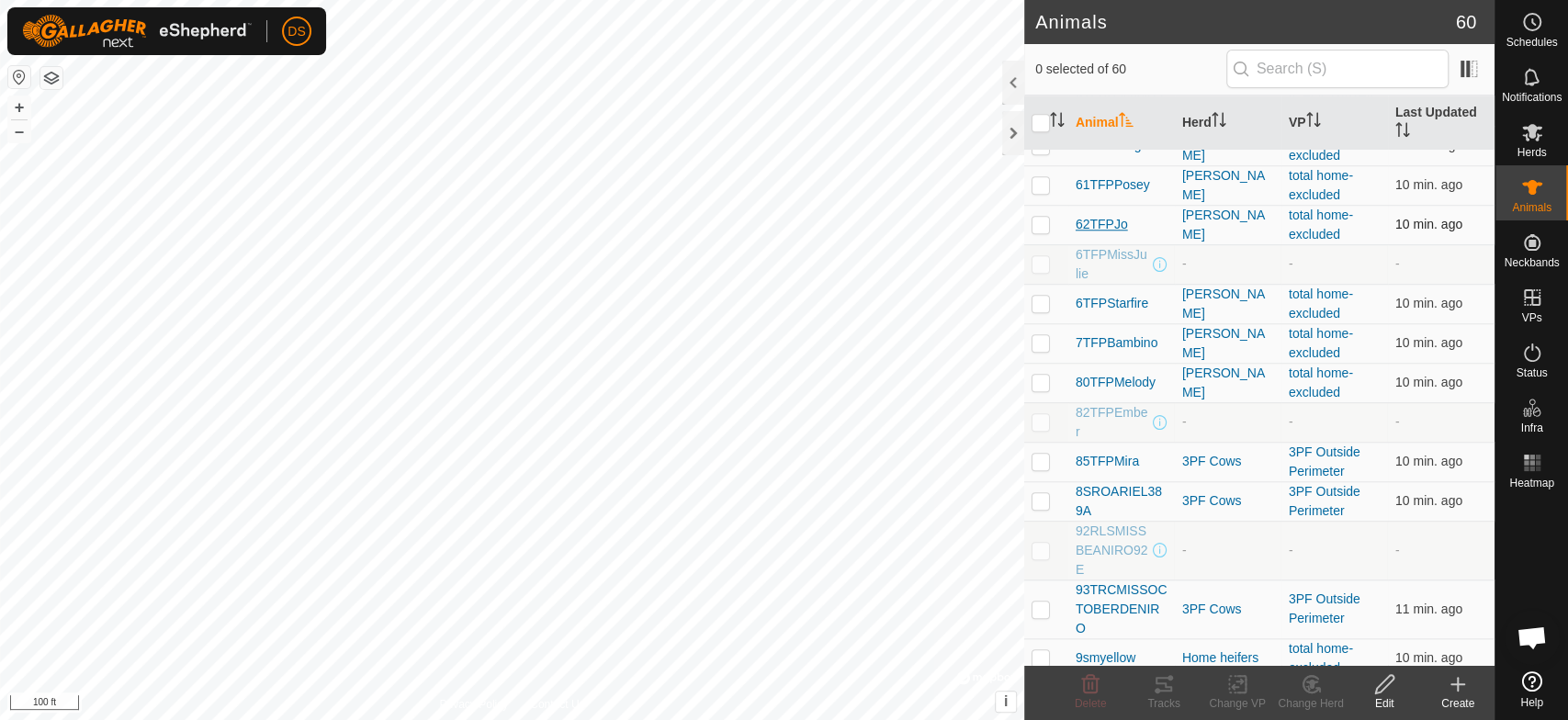
click at [1093, 219] on span "62TFPJo" at bounding box center [1102, 225] width 53 height 20
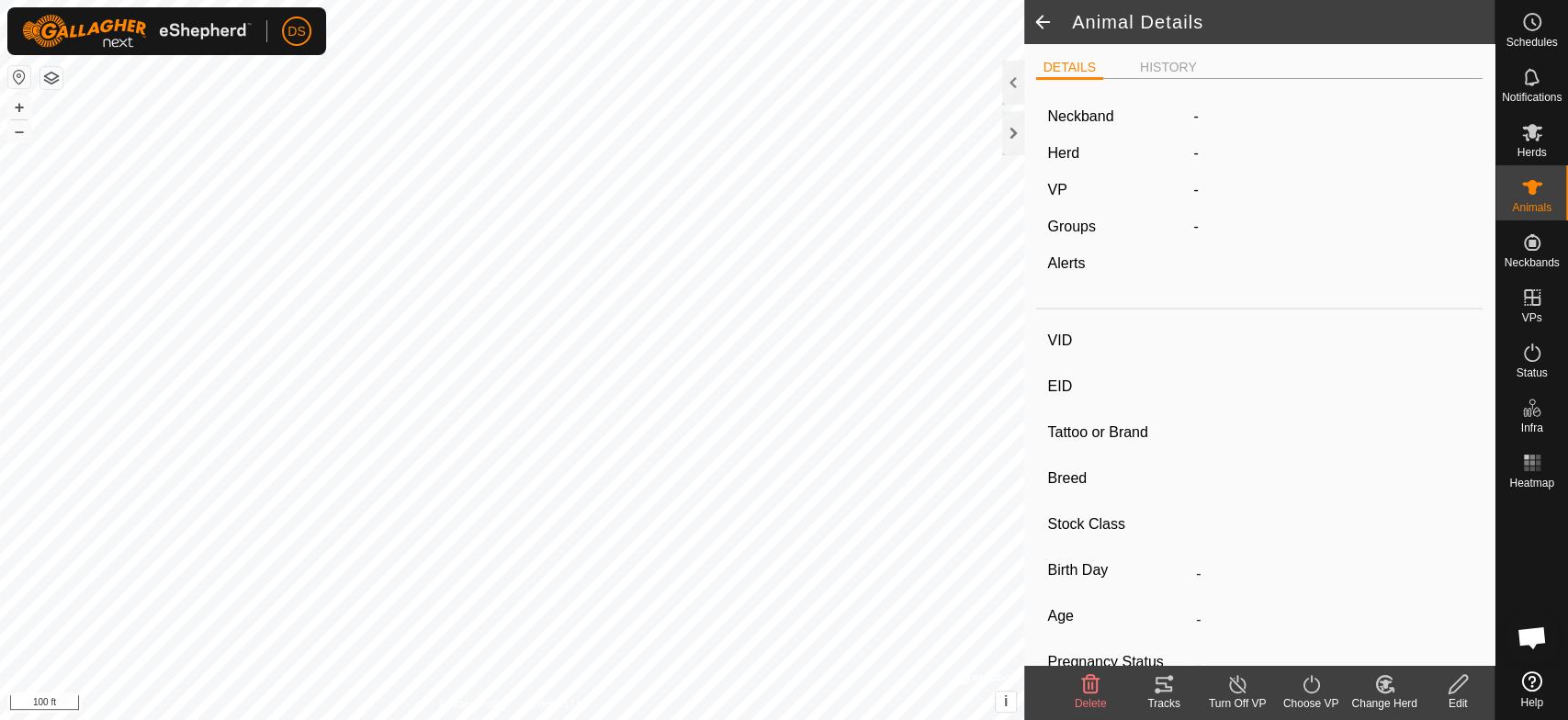
type input "62TFPJo"
type input "-"
type input "TFP 02D"
type input "-"
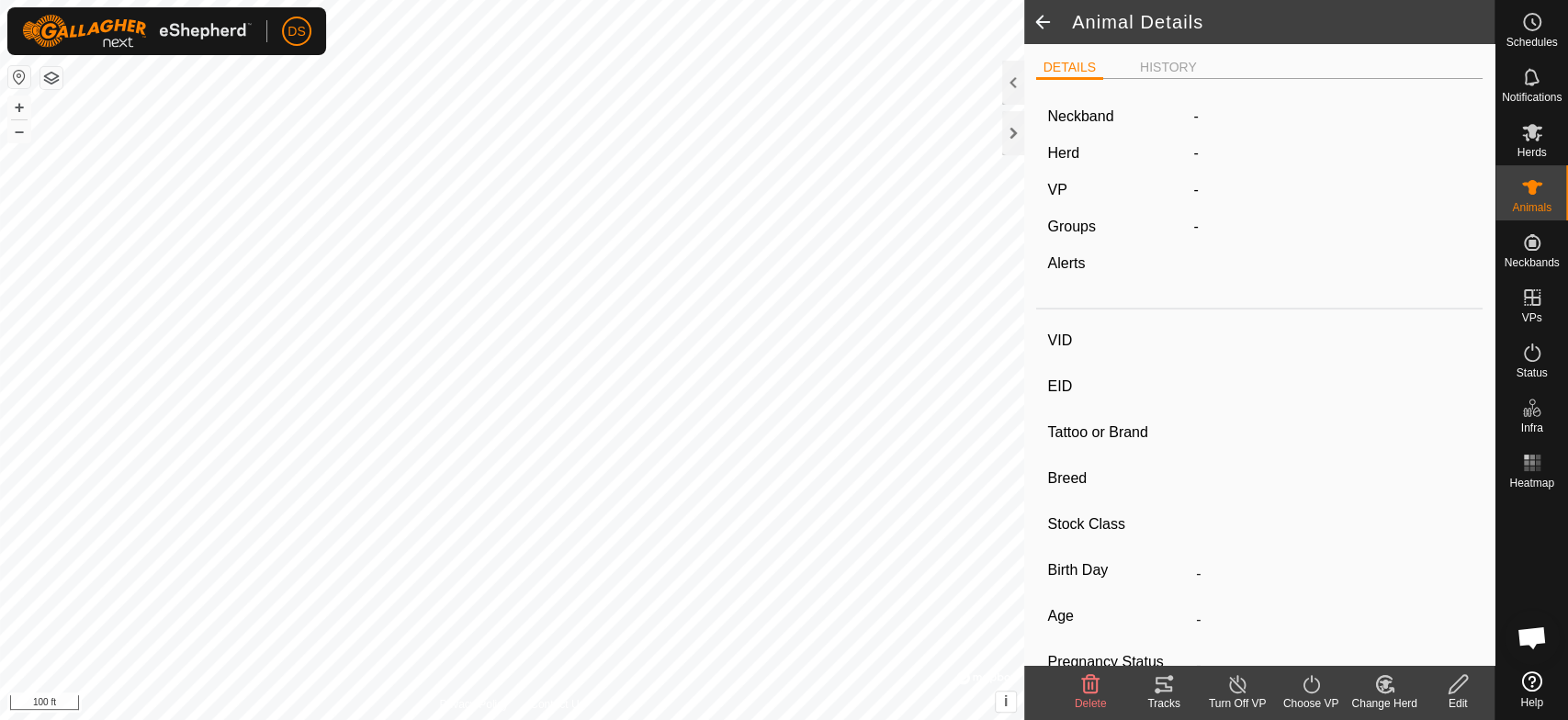
type input "04/2016"
type input "9 years 6 months"
type input "0 kg"
type input "-"
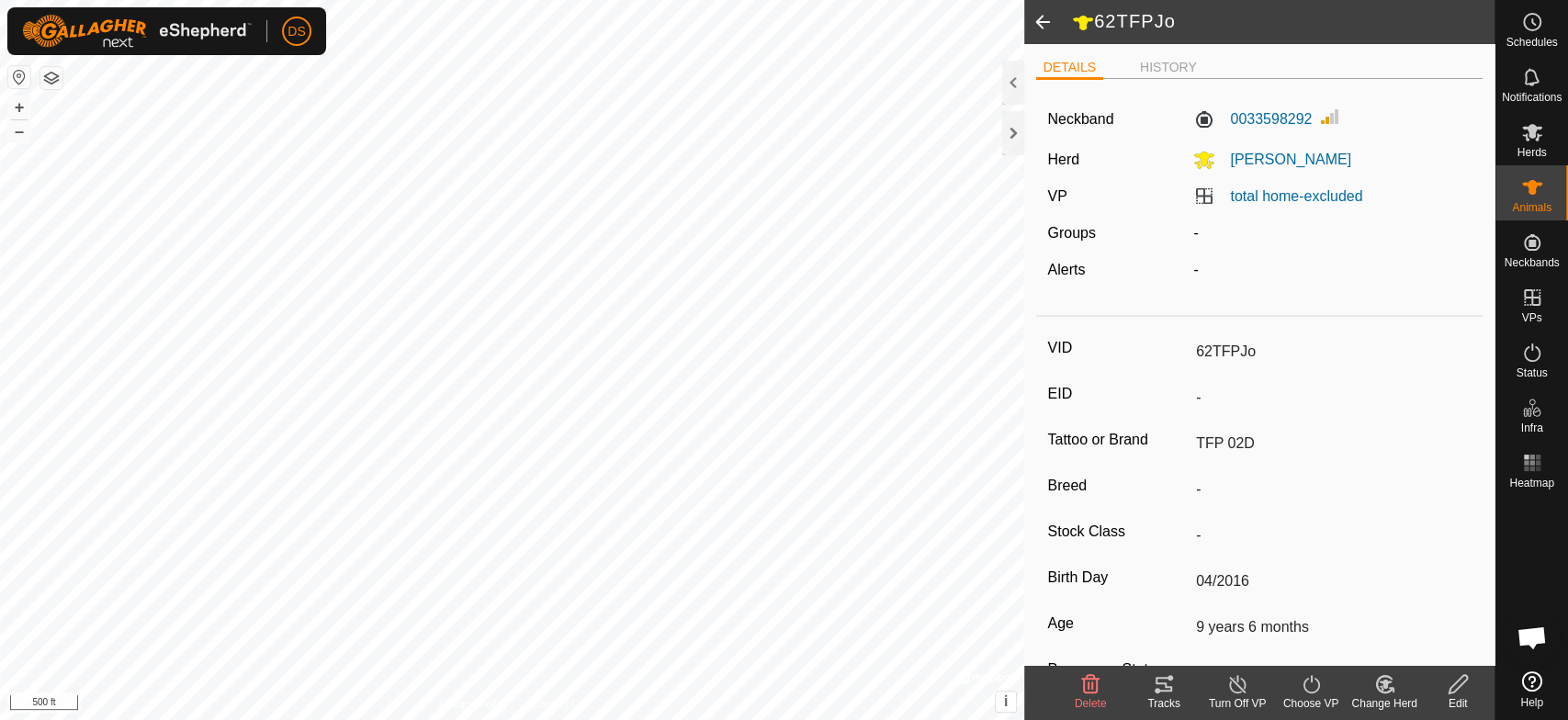
click at [1071, 451] on div "62TFPJo DETAILS HISTORY Neckband 0033598292 [PERSON_NAME] VP total home-exclude…" at bounding box center [747, 360] width 1495 height 720
click at [1161, 682] on icon at bounding box center [1164, 684] width 22 height 22
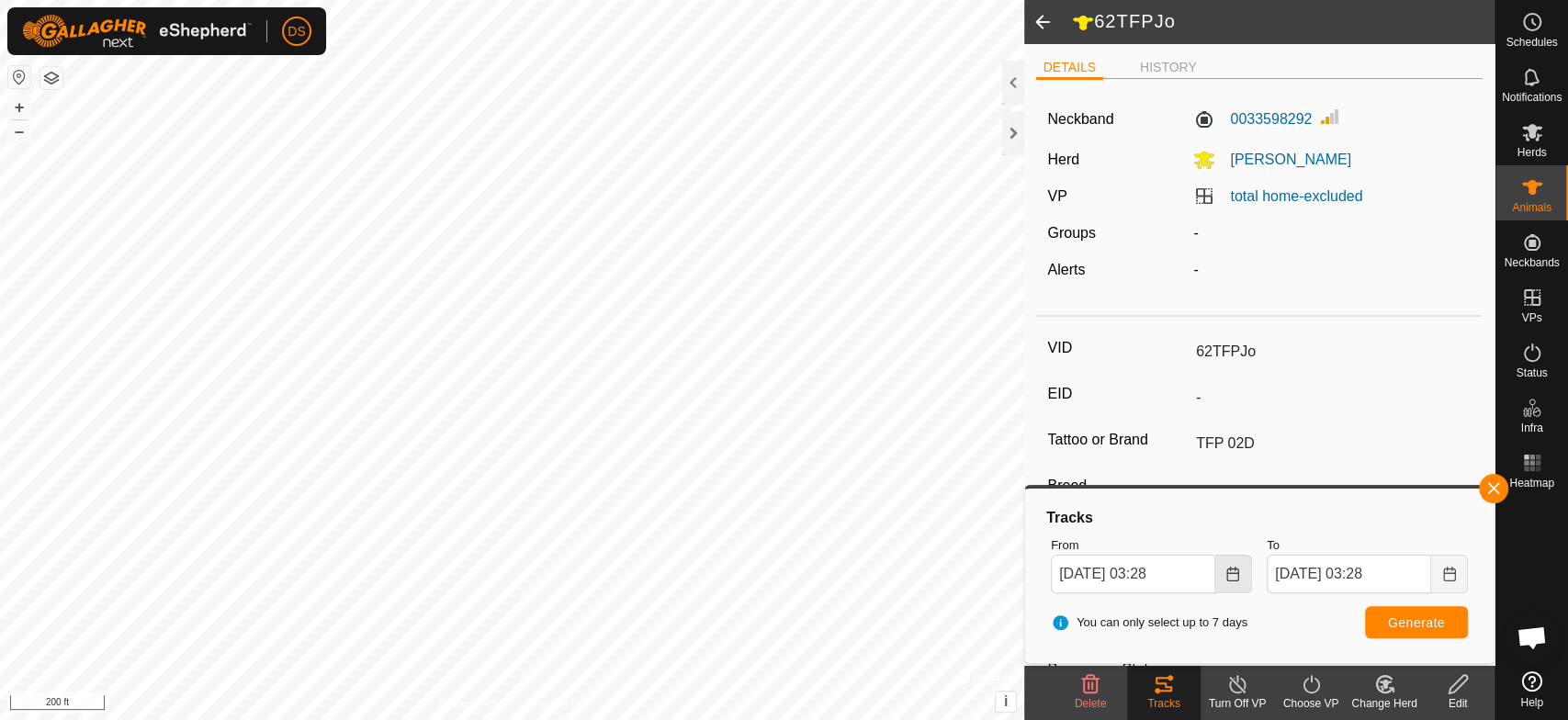
click at [1233, 575] on icon "Choose Date" at bounding box center [1233, 573] width 15 height 15
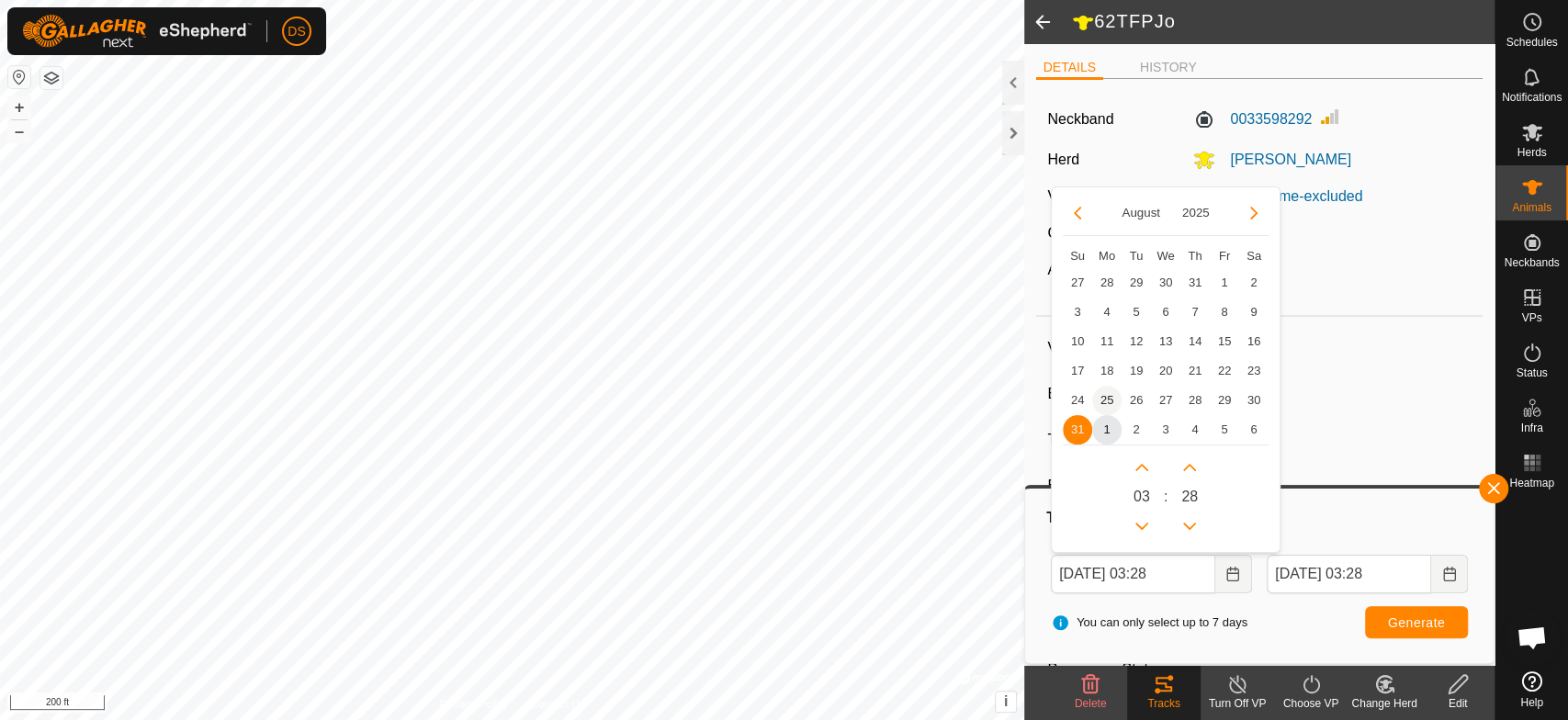
click at [1111, 395] on span "25" at bounding box center [1107, 401] width 29 height 29
type input "[DATE] 03:28"
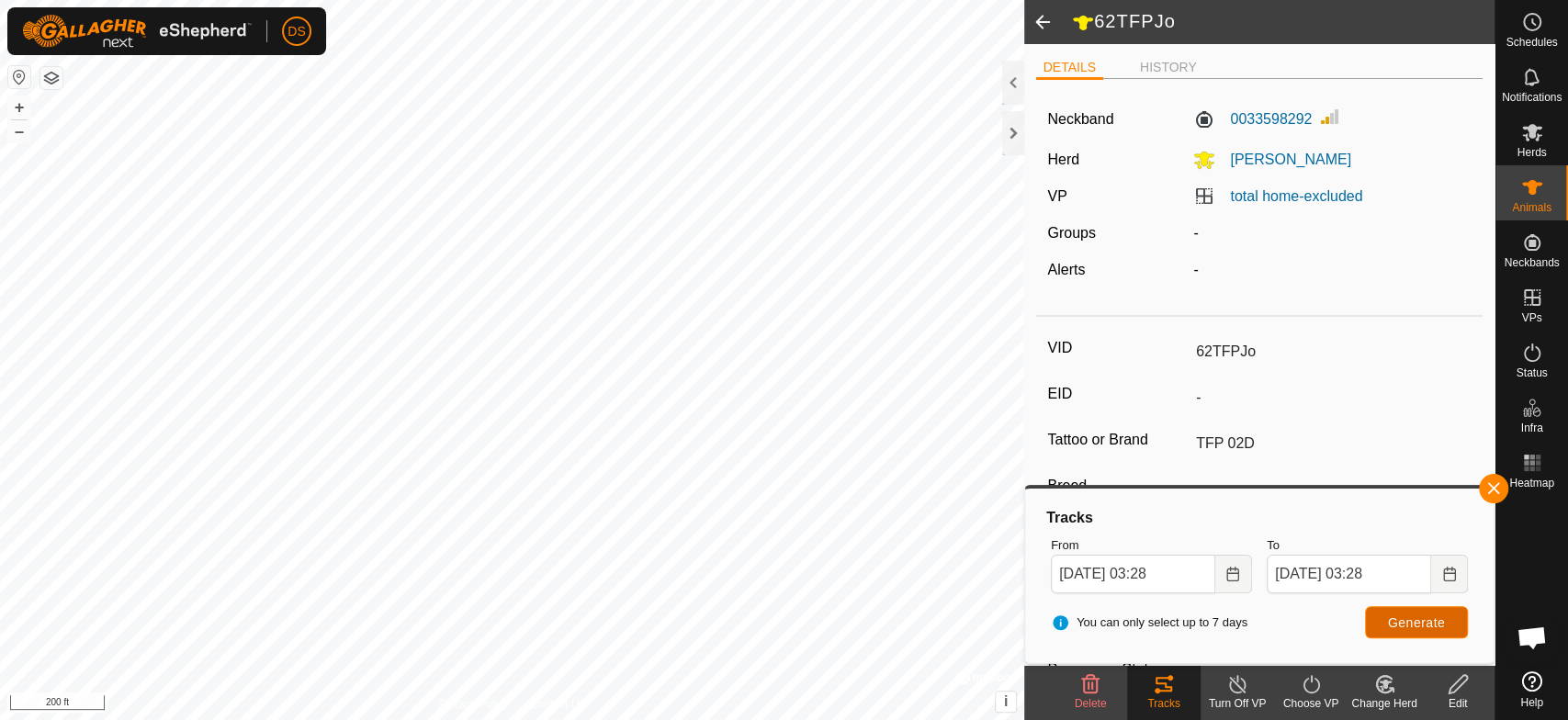
click at [1420, 616] on span "Generate" at bounding box center [1417, 622] width 57 height 15
click at [1521, 461] on icon at bounding box center [1532, 463] width 22 height 22
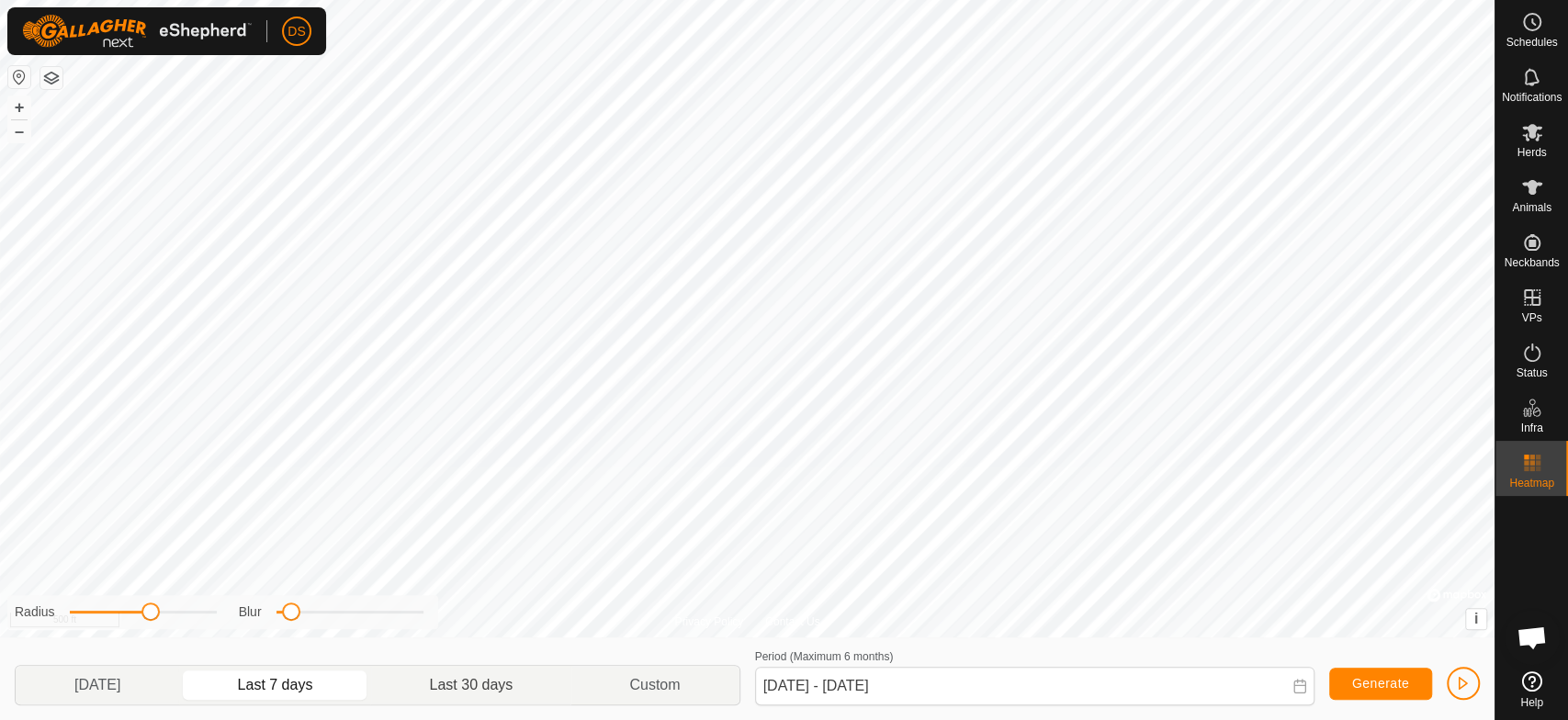
click at [471, 682] on span "Last 30 days" at bounding box center [471, 685] width 84 height 22
click at [275, 686] on p-togglebutton "Last 7 days" at bounding box center [275, 685] width 192 height 38
click at [486, 682] on p-togglebutton "Last 30 days" at bounding box center [471, 685] width 200 height 38
click at [86, 683] on p-togglebutton "[DATE]" at bounding box center [97, 685] width 163 height 38
click at [272, 683] on p-togglebutton "Last 7 days" at bounding box center [275, 685] width 192 height 38
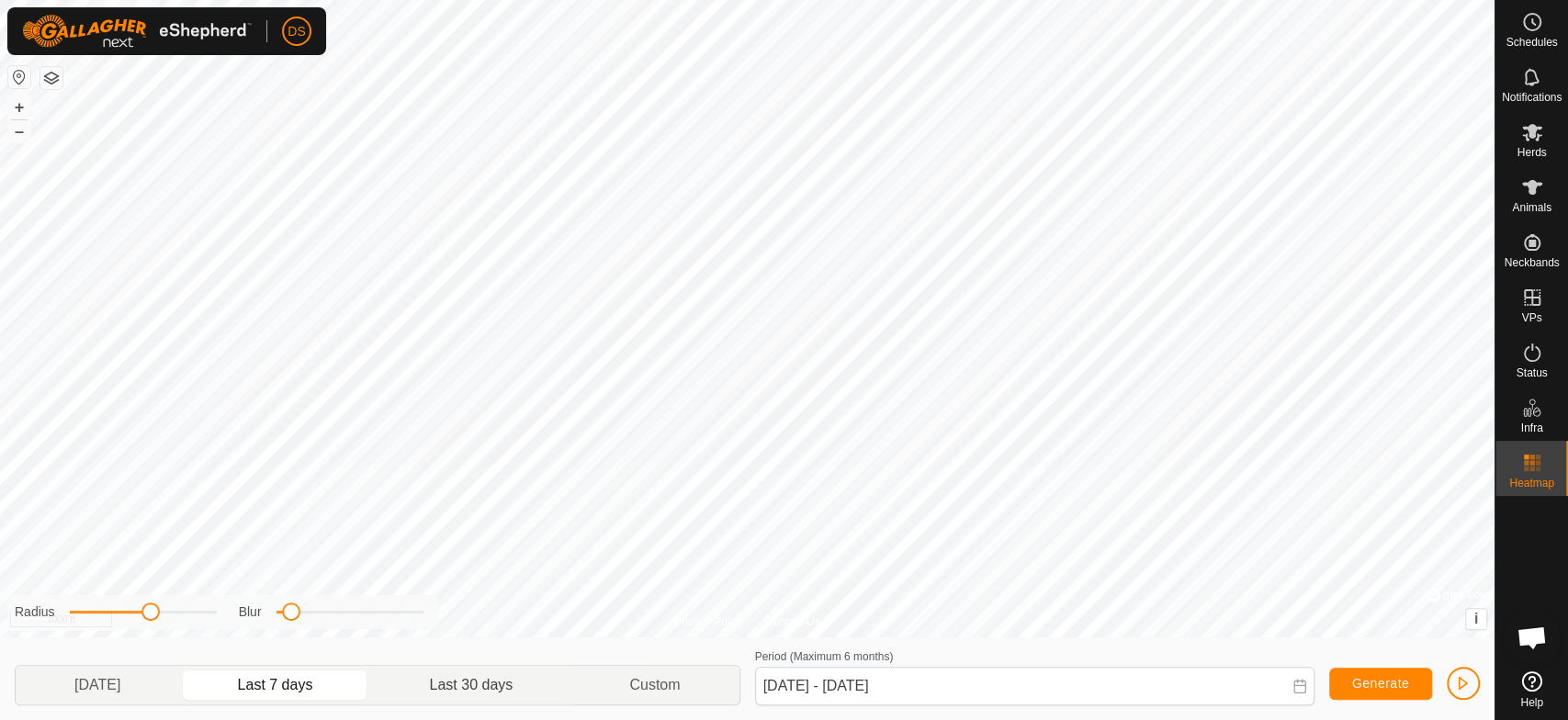
click at [491, 686] on span "Last 30 days" at bounding box center [471, 685] width 84 height 22
type input "[DATE] - [DATE]"
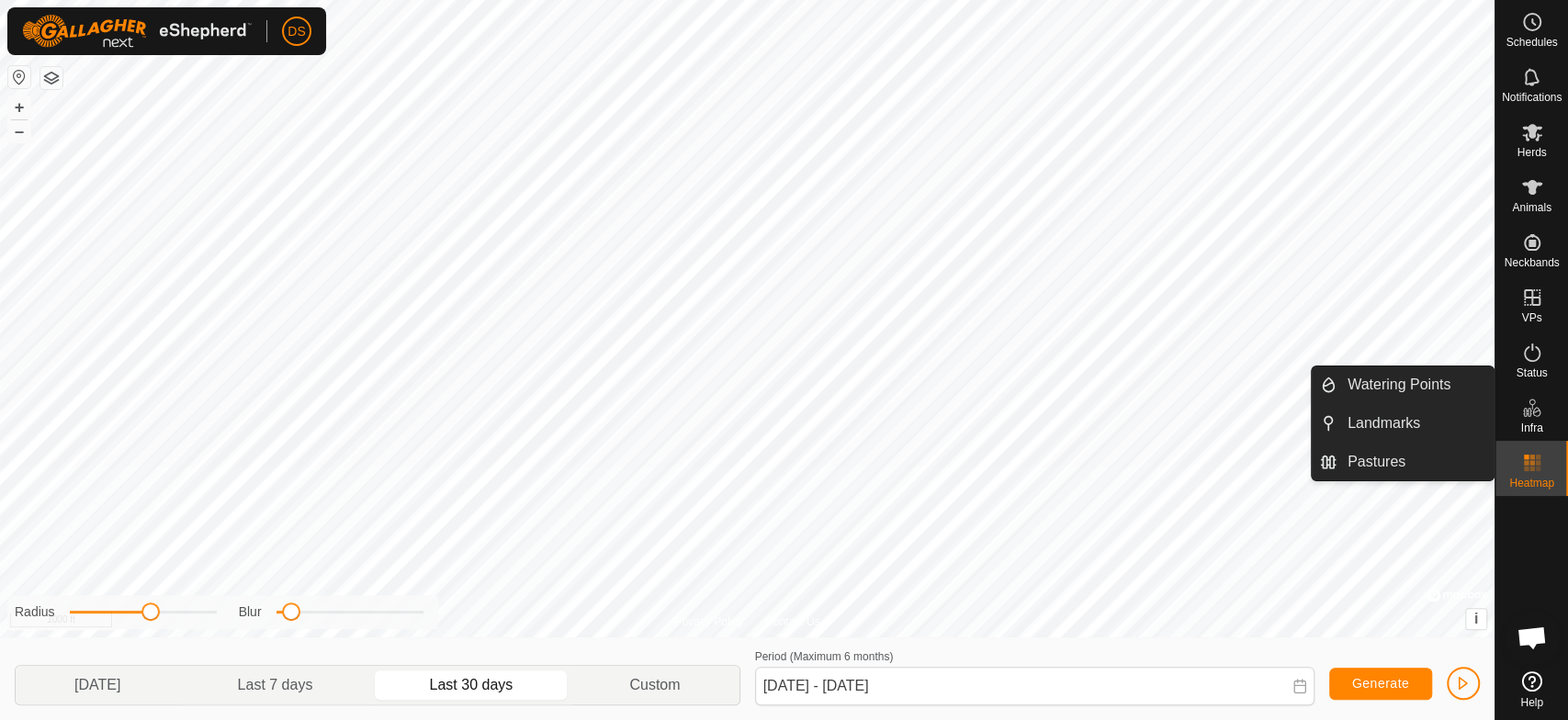
click at [999, 719] on html "DS Schedules Notifications Herds Animals Neckbands VPs Status Infra Heatmap Hel…" at bounding box center [784, 360] width 1568 height 720
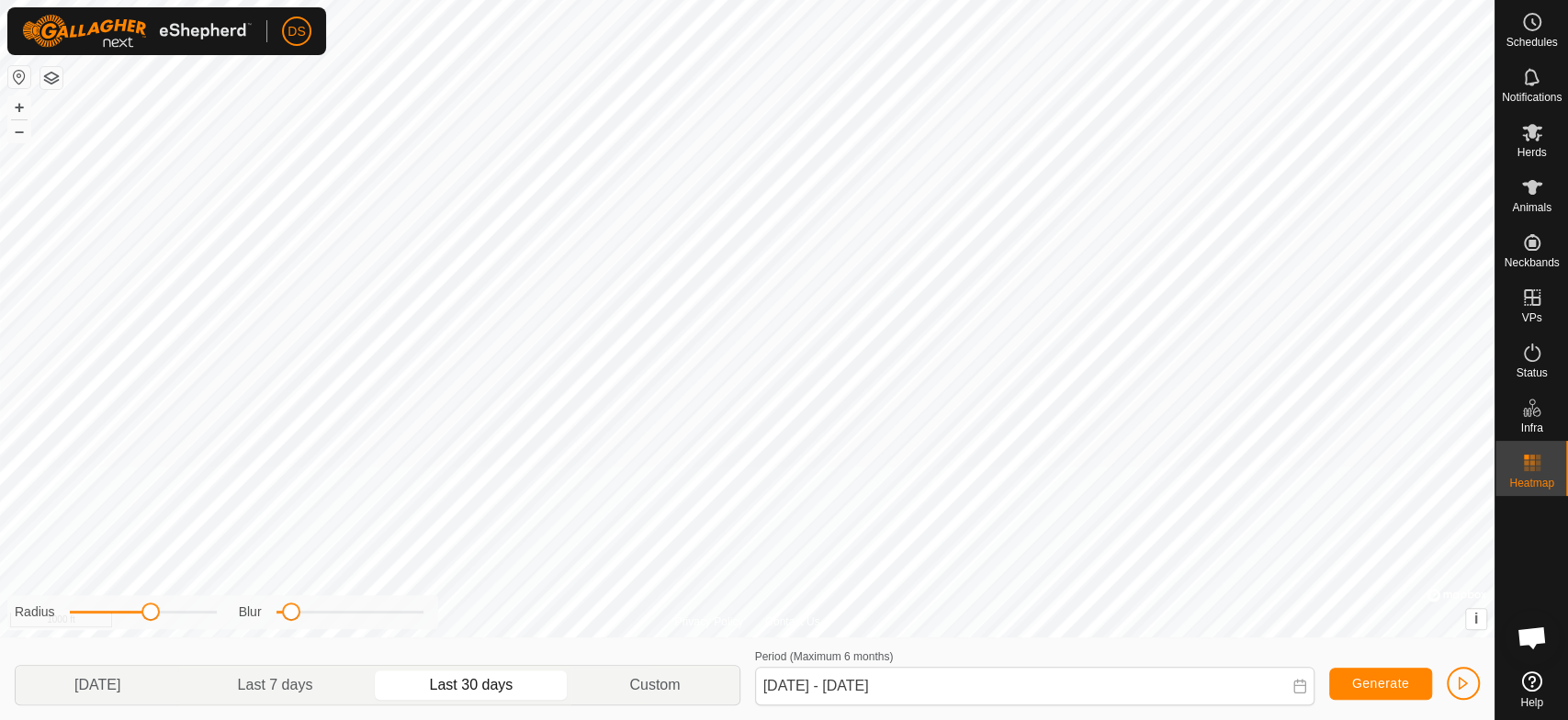
click at [1566, 574] on div "Schedules Notifications Herds Animals Neckbands VPs Status Infra Heatmap Help P…" at bounding box center [784, 360] width 1568 height 720
click at [1535, 128] on icon at bounding box center [1532, 133] width 21 height 18
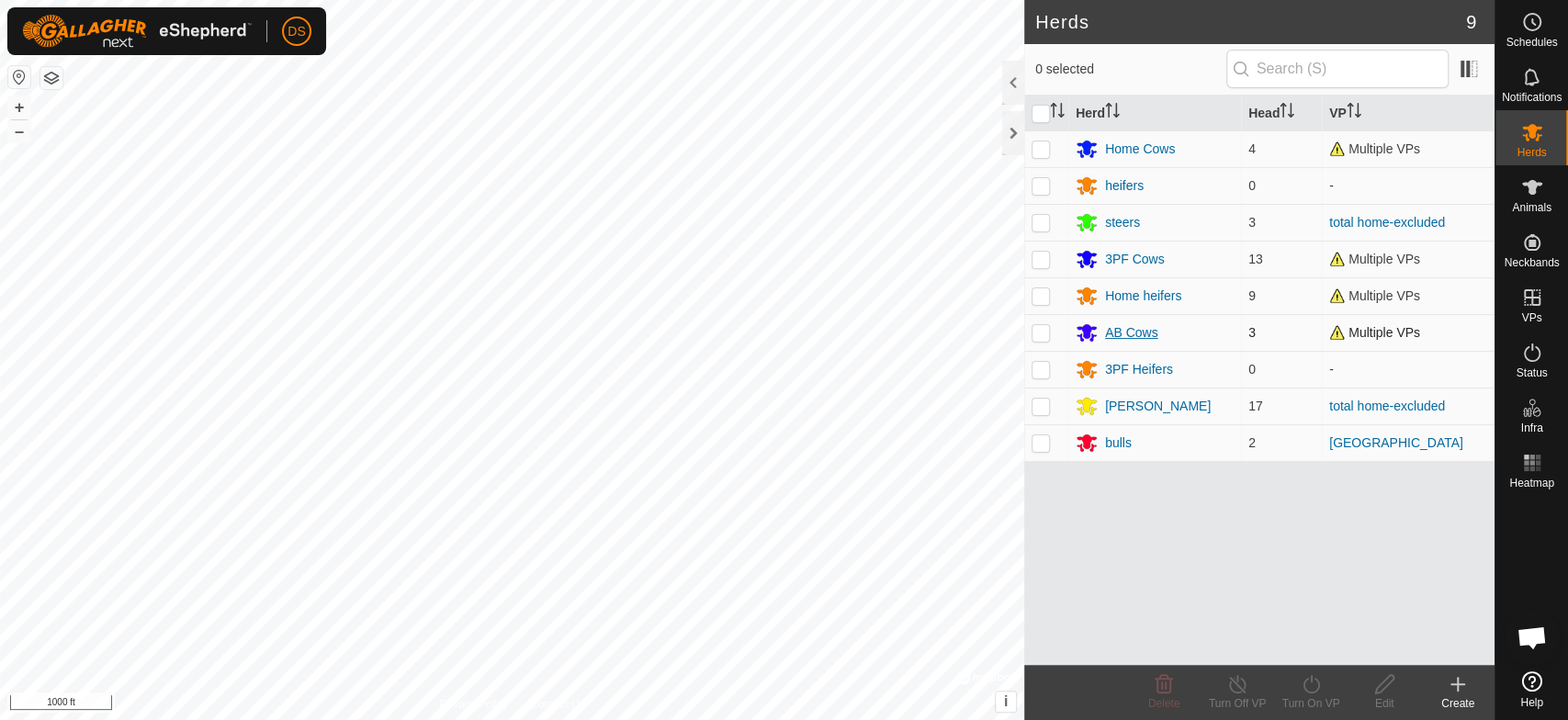
click at [1117, 327] on div "AB Cows" at bounding box center [1131, 333] width 54 height 20
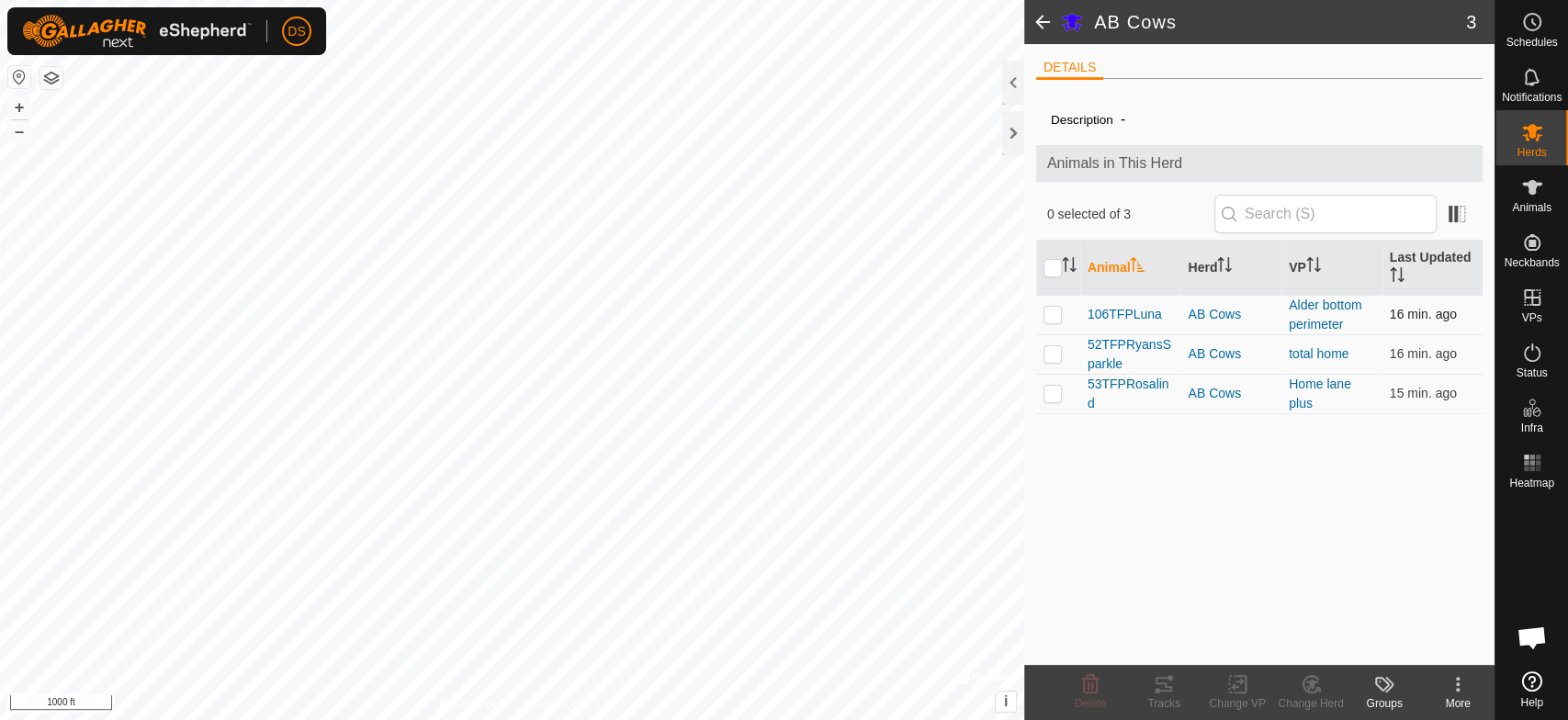
click at [1053, 314] on p-checkbox at bounding box center [1052, 314] width 19 height 15
checkbox input "true"
click at [1164, 682] on icon at bounding box center [1164, 684] width 22 height 22
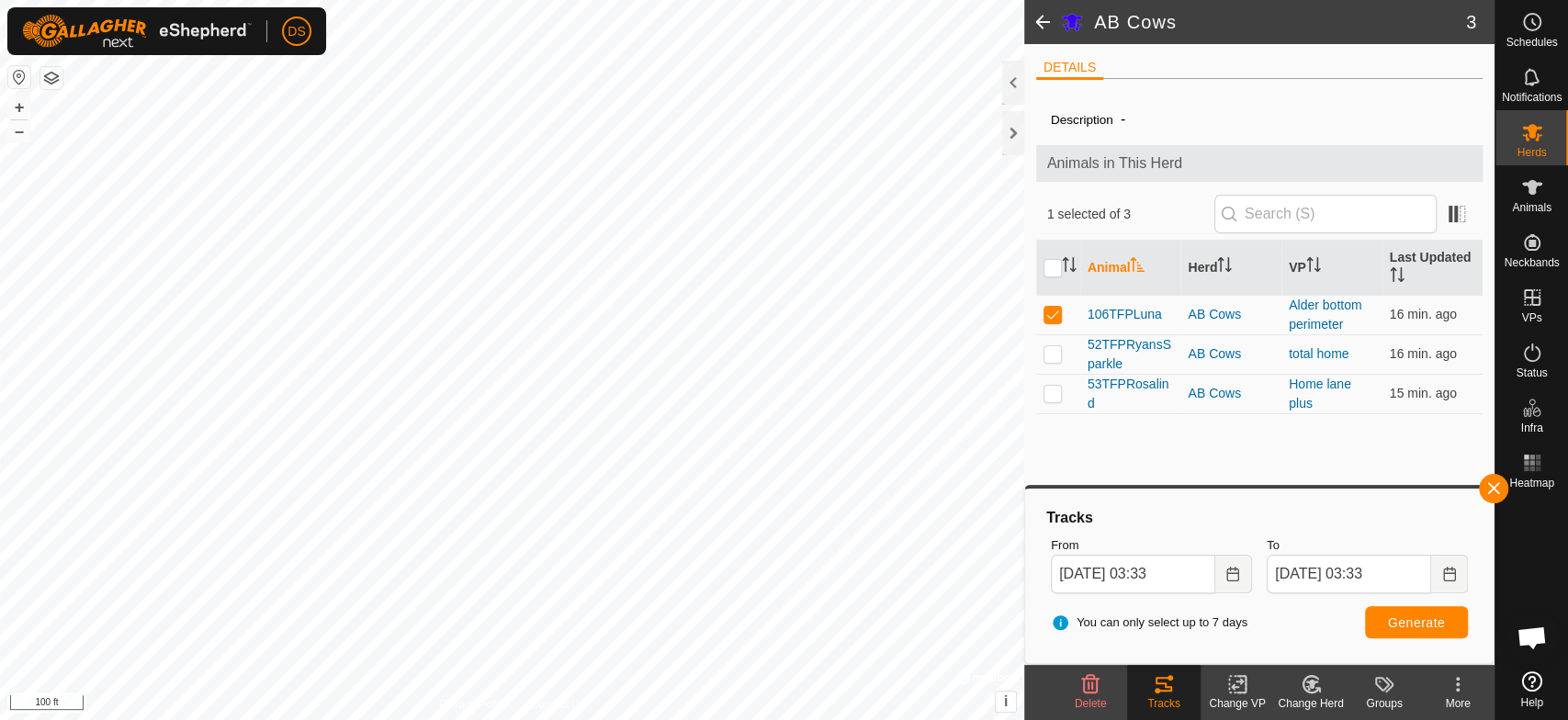
click at [1203, 438] on div "AB Cows 3 DETAILS Description - Animals in This Herd 1 selected of 3 Animal Her…" at bounding box center [747, 360] width 1495 height 720
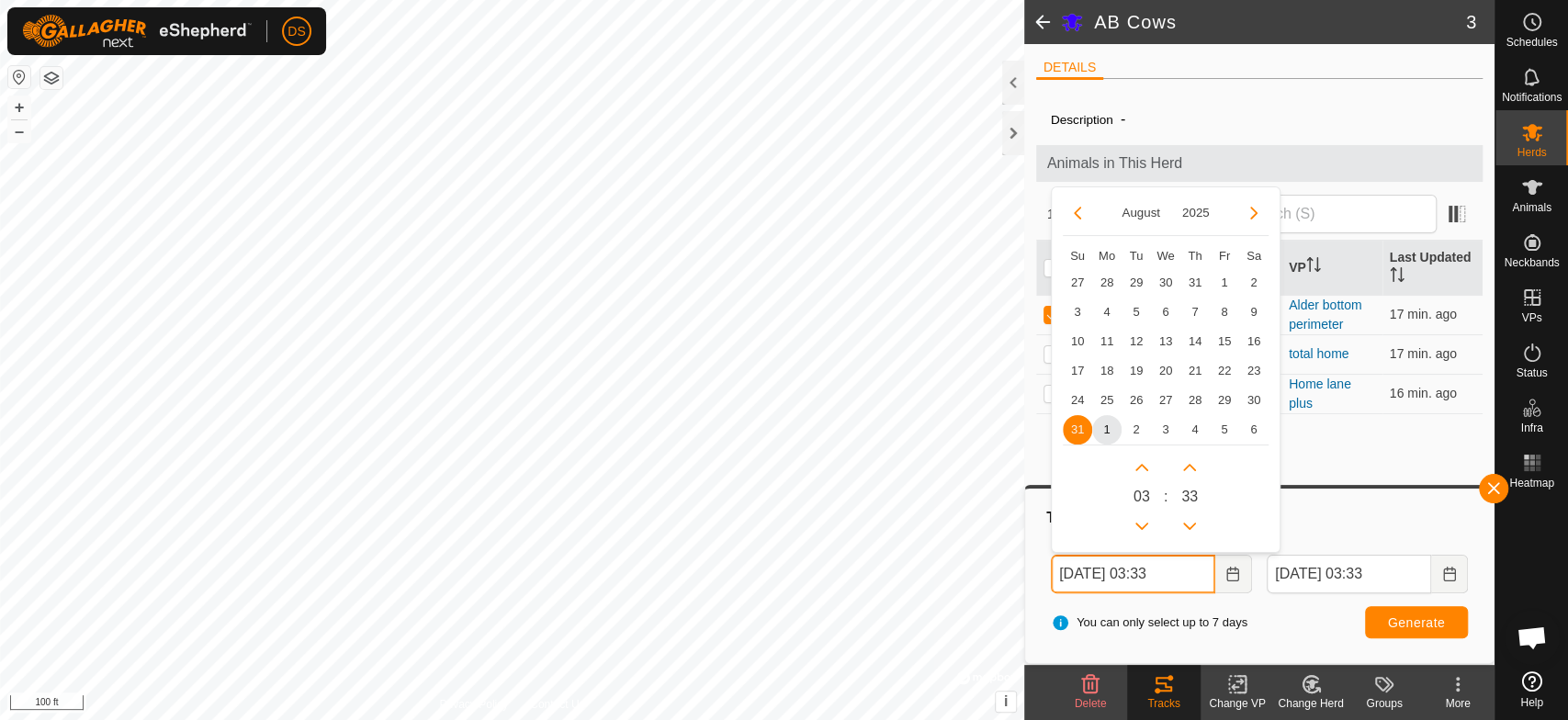
click at [1083, 582] on input "[DATE] 03:33" at bounding box center [1133, 573] width 164 height 38
click at [1101, 395] on span "25" at bounding box center [1107, 401] width 29 height 29
type input "[DATE] 03:33"
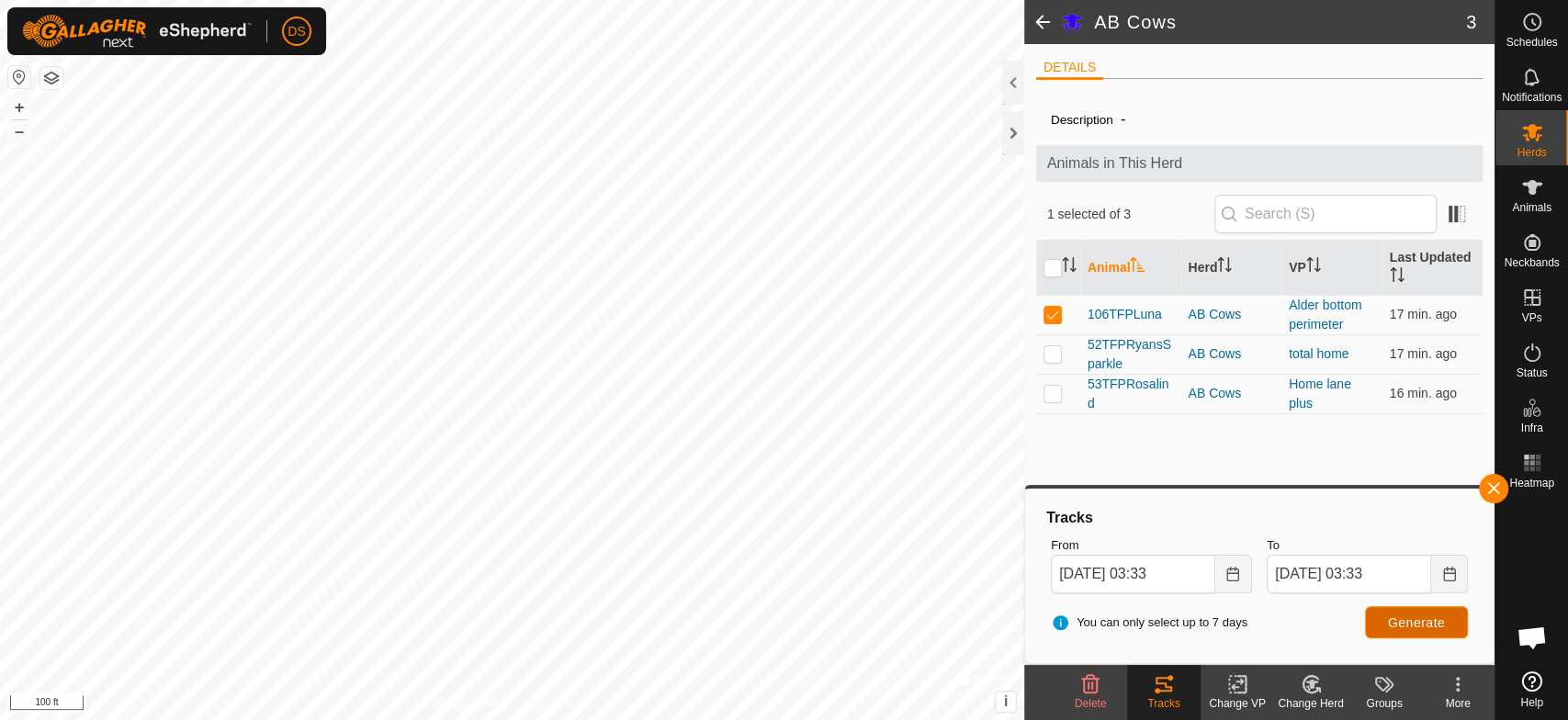
click at [1414, 624] on span "Generate" at bounding box center [1417, 622] width 57 height 15
click at [1533, 138] on icon at bounding box center [1532, 133] width 21 height 18
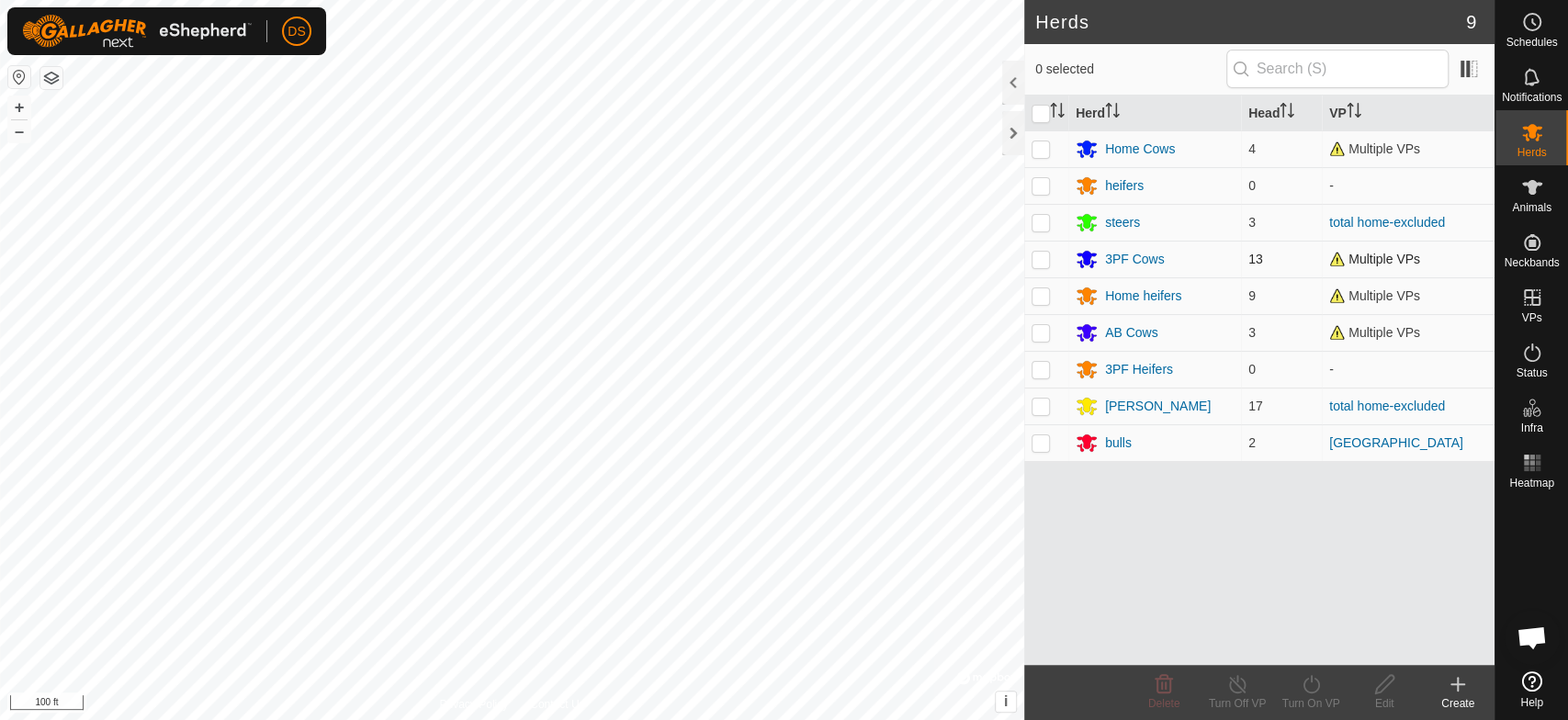
click at [1041, 261] on p-checkbox at bounding box center [1040, 259] width 19 height 15
checkbox input "true"
click at [1105, 260] on div "3PF Cows" at bounding box center [1134, 260] width 60 height 20
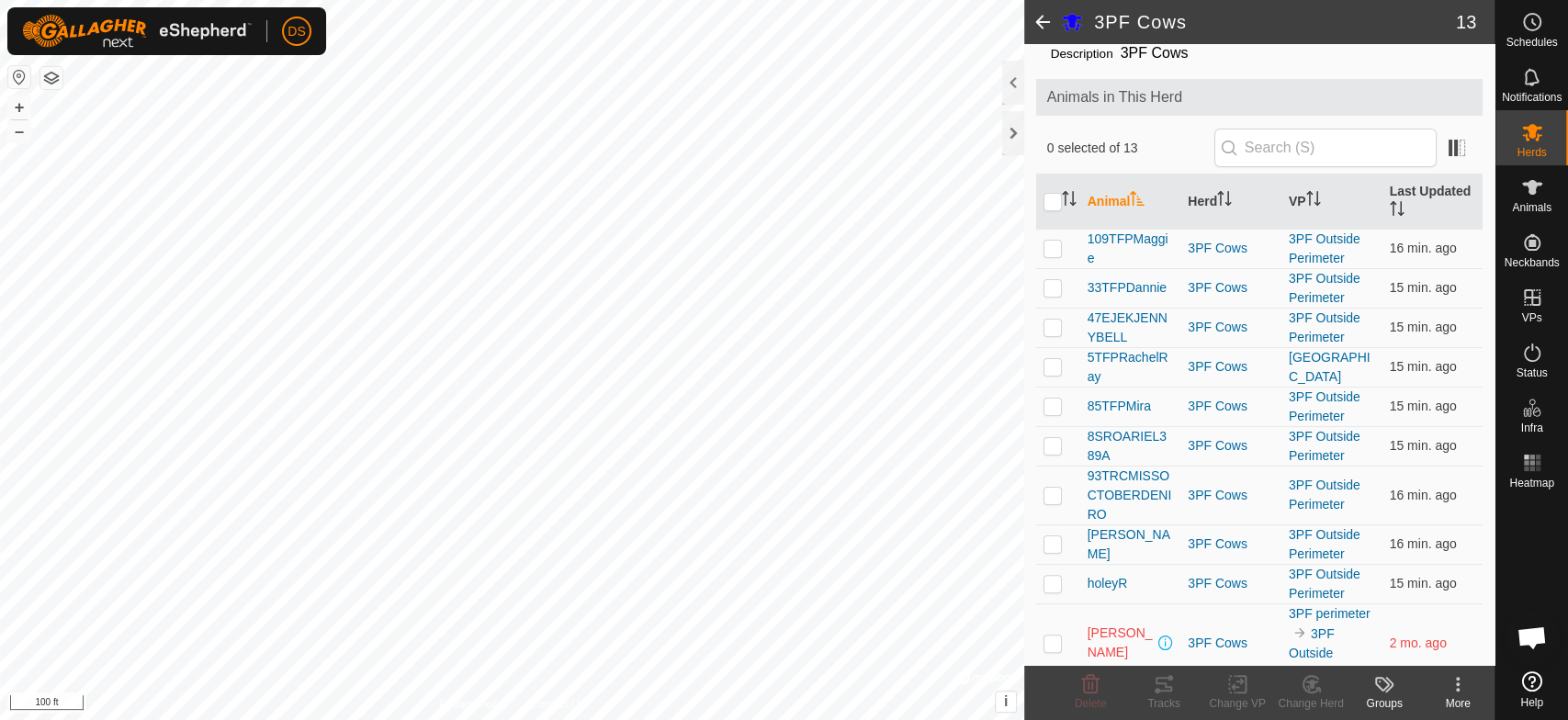
scroll to position [102, 0]
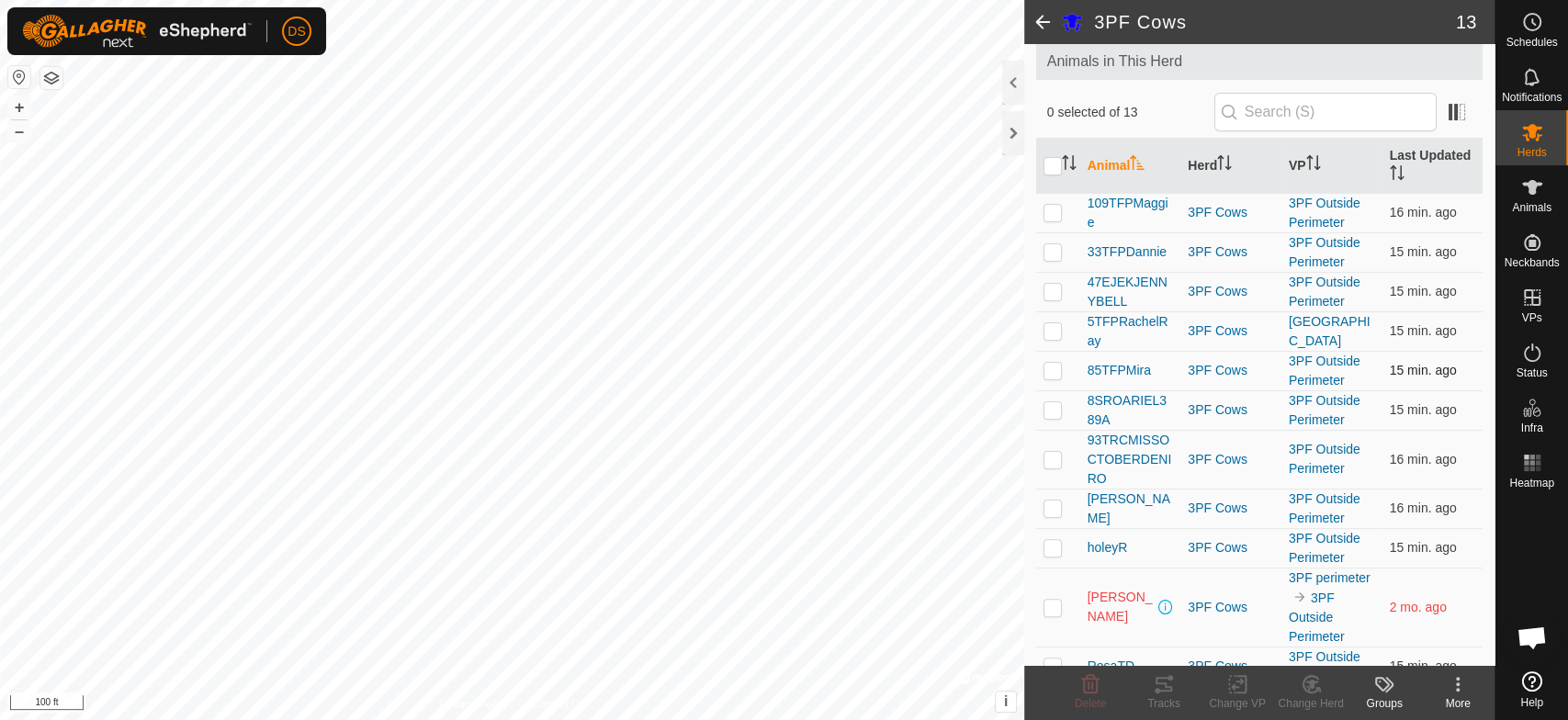
click at [1049, 366] on p-checkbox at bounding box center [1052, 369] width 19 height 15
checkbox input "true"
click at [1165, 685] on icon at bounding box center [1164, 684] width 22 height 22
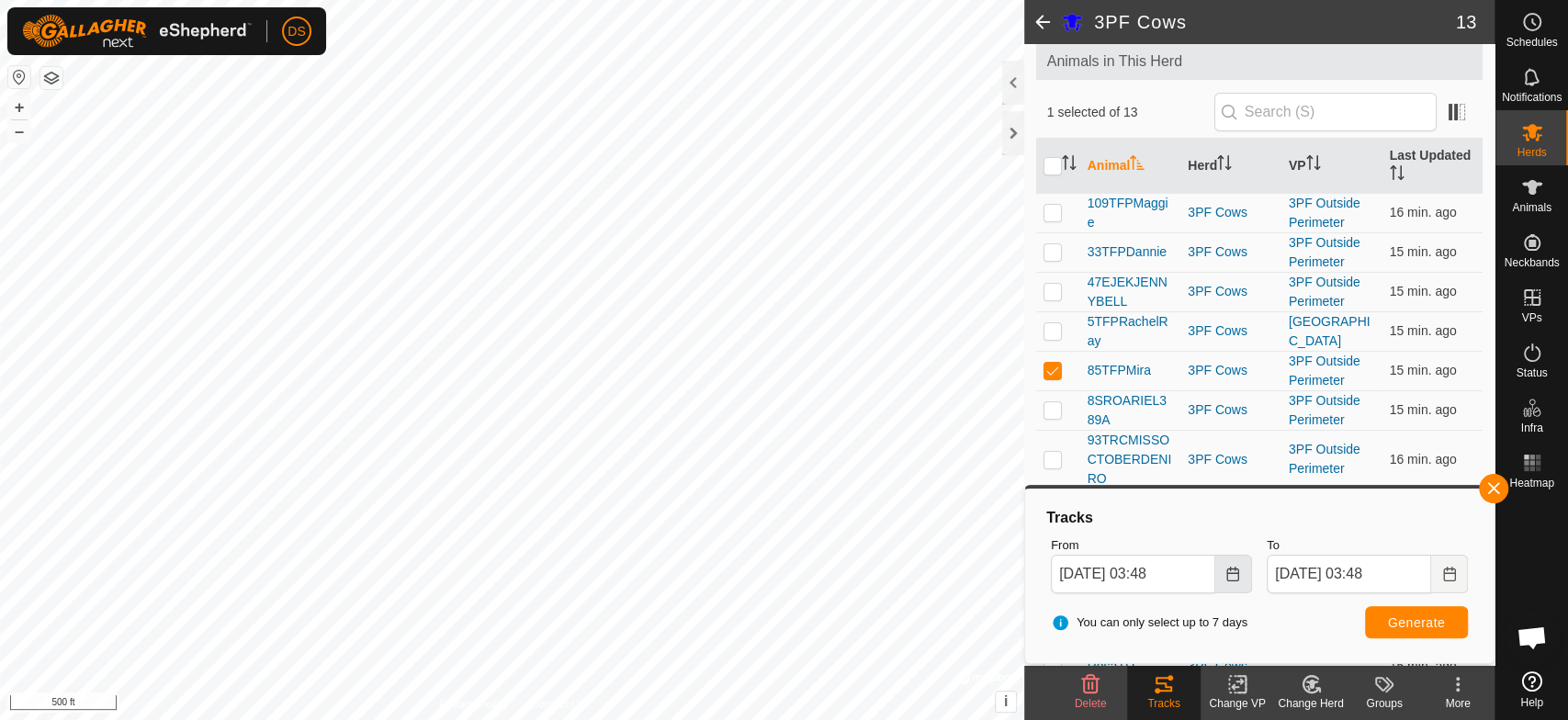
click at [1230, 577] on icon "Choose Date" at bounding box center [1233, 573] width 15 height 15
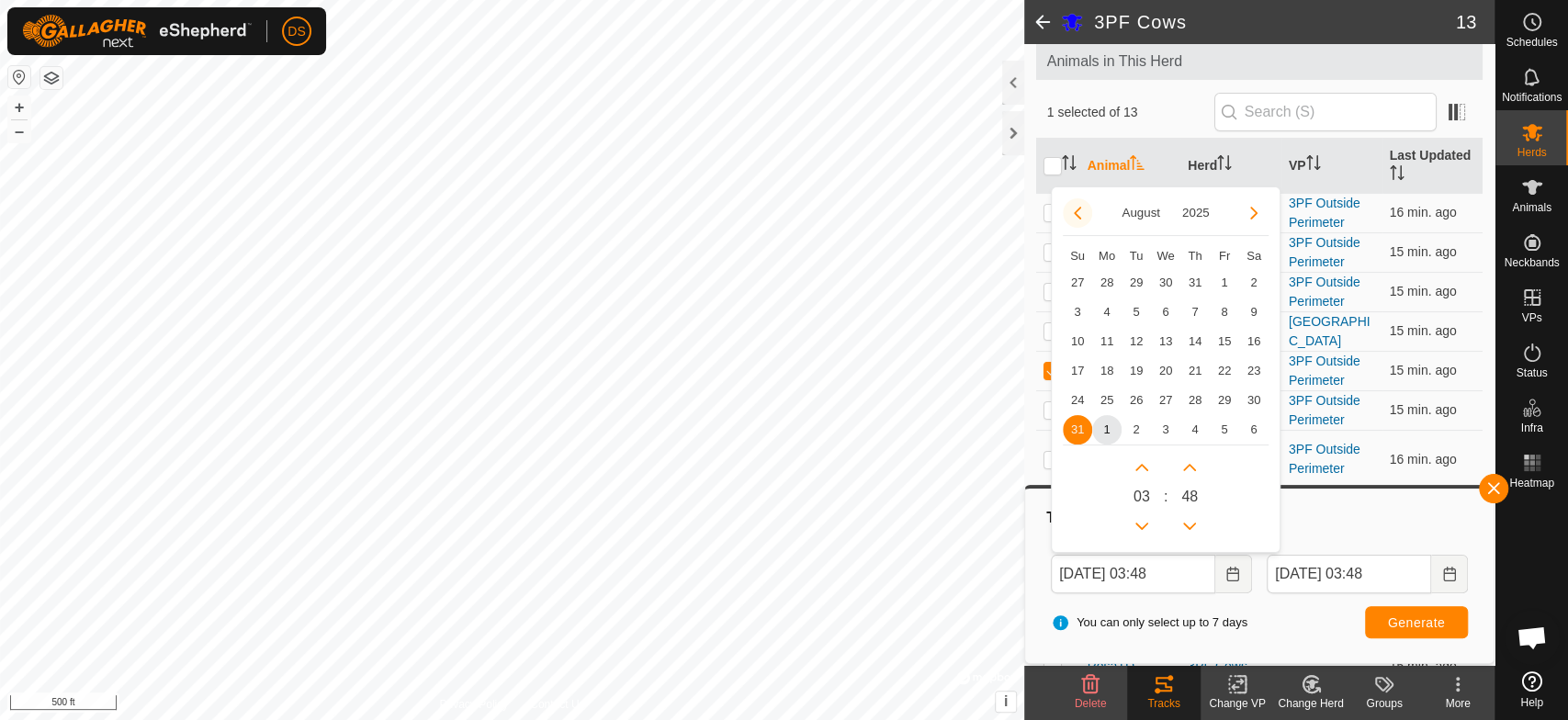
click at [1072, 211] on button "Previous Month" at bounding box center [1078, 213] width 29 height 29
click at [1191, 365] on span "22" at bounding box center [1195, 371] width 29 height 29
type input "[DATE] 03:48"
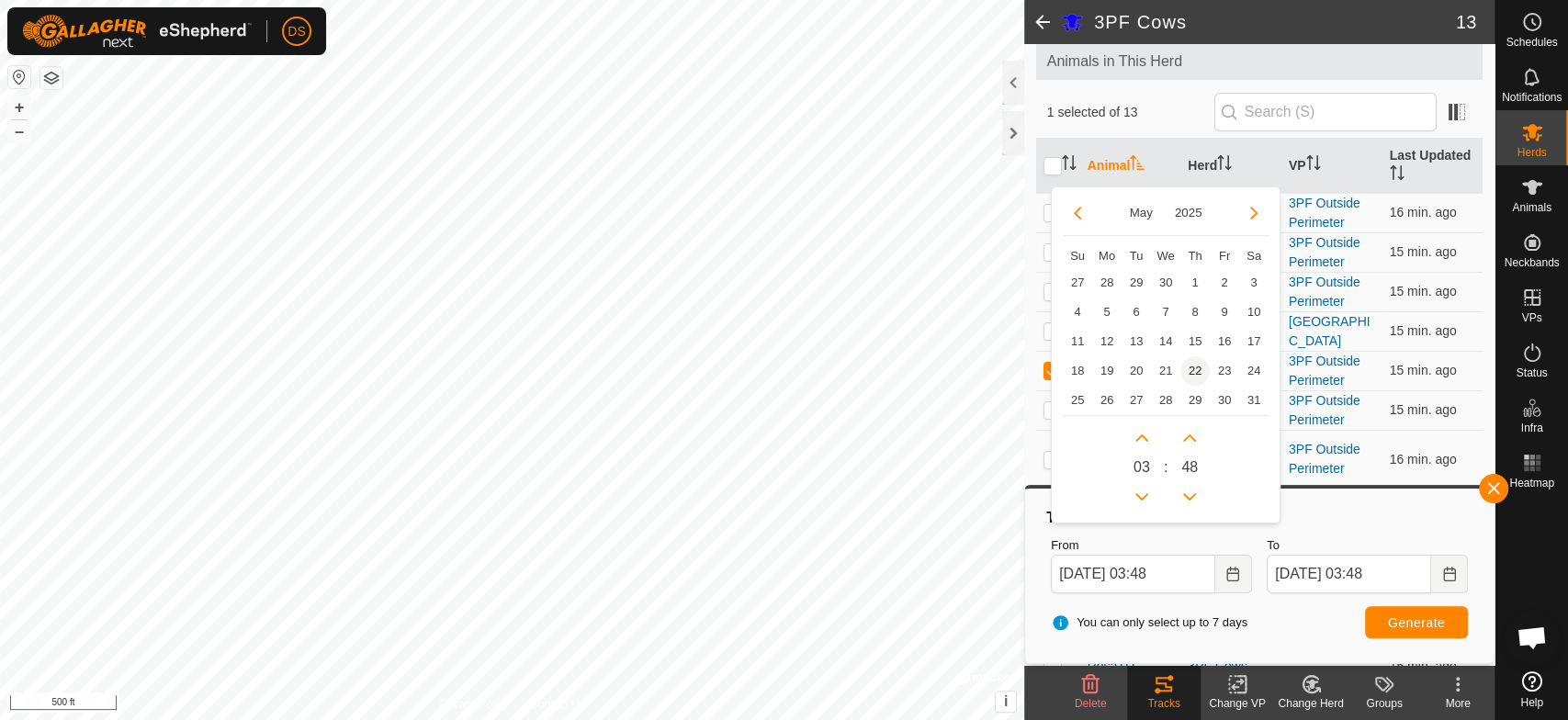
type input "[DATE] 03:48"
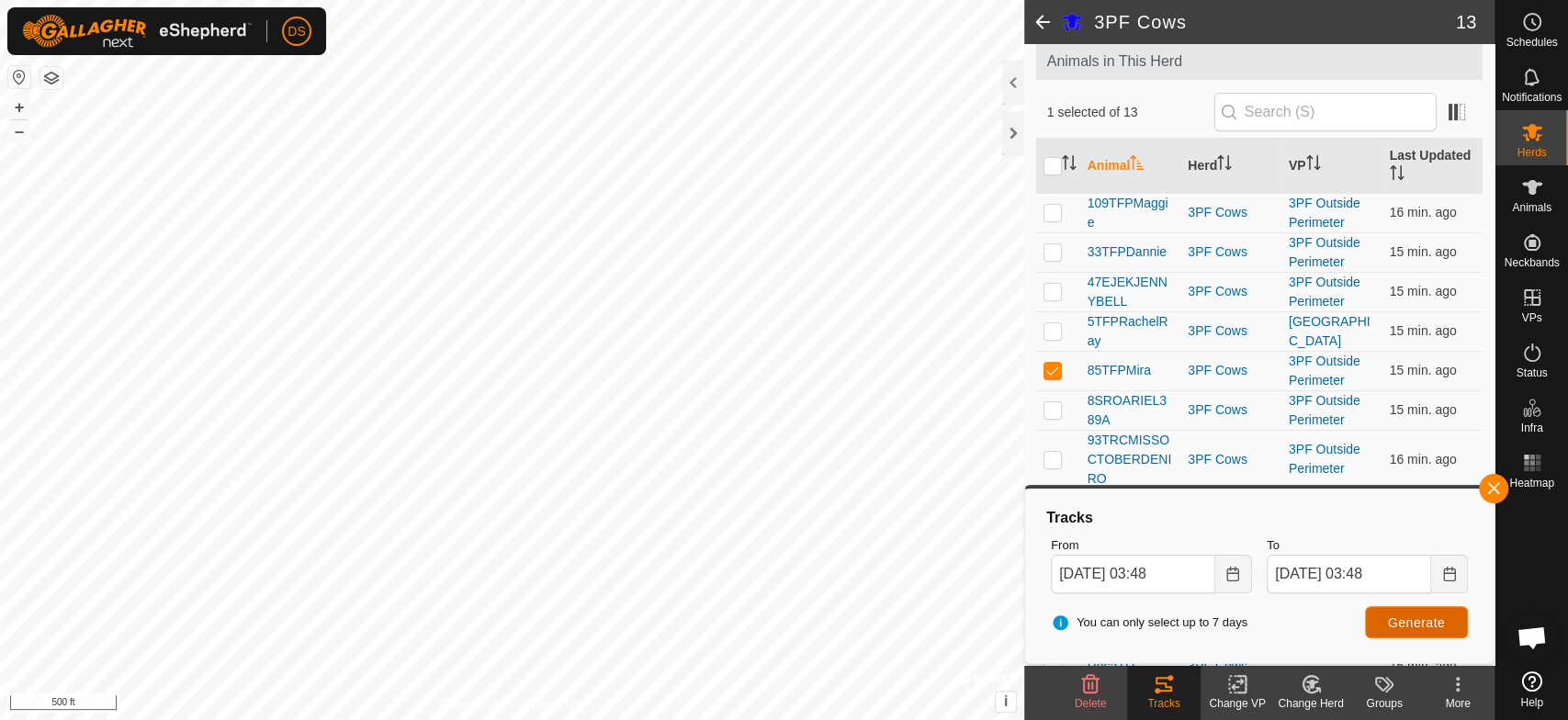
click at [1403, 619] on span "Generate" at bounding box center [1417, 622] width 57 height 15
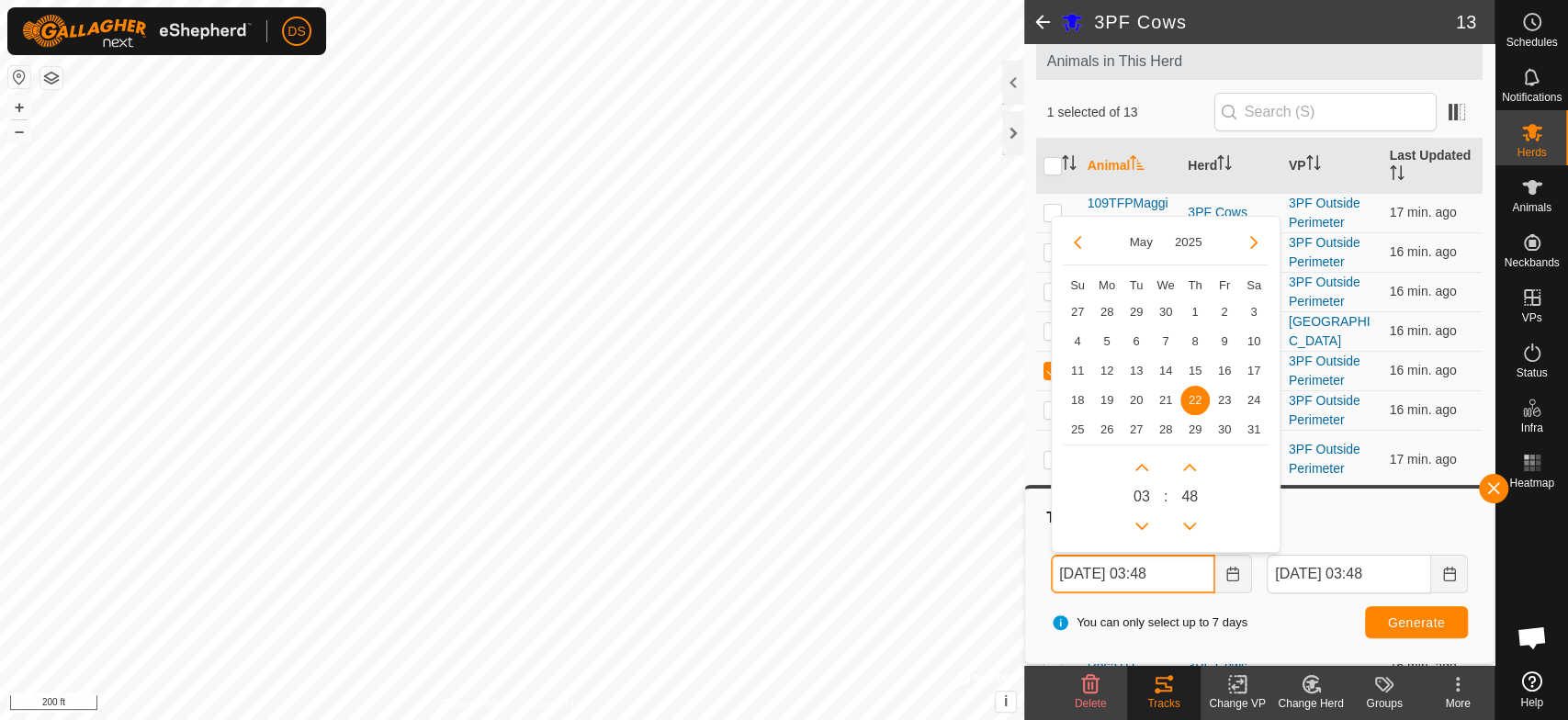
click at [1171, 572] on input "[DATE] 03:48" at bounding box center [1133, 573] width 164 height 38
click at [1074, 239] on button "Previous Month" at bounding box center [1078, 242] width 29 height 29
click at [1136, 307] on span "1" at bounding box center [1136, 313] width 29 height 29
type input "[DATE] 03:48"
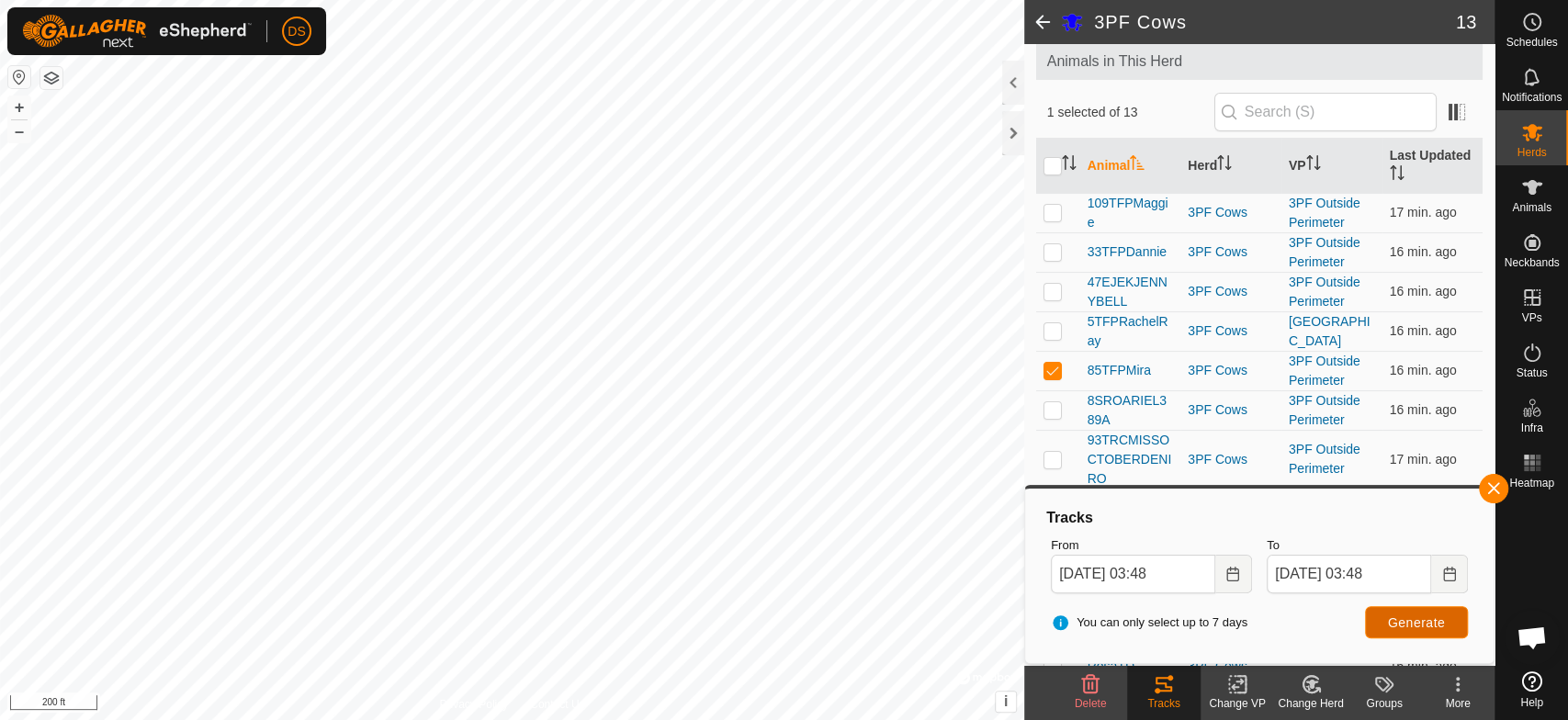
click at [1403, 615] on span "Generate" at bounding box center [1417, 622] width 57 height 15
click at [1235, 572] on icon "Choose Date" at bounding box center [1233, 573] width 15 height 15
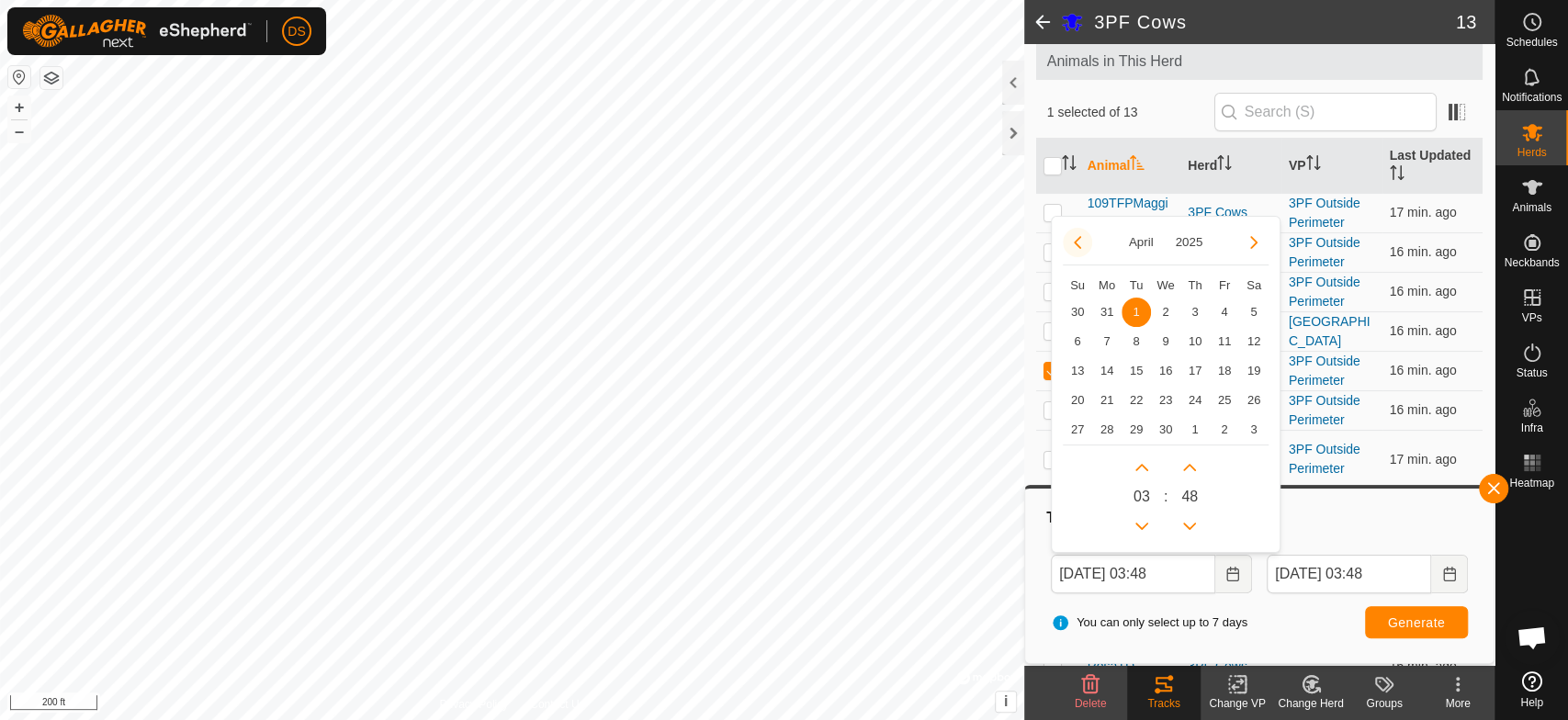
click at [1079, 239] on button "Previous Month" at bounding box center [1078, 242] width 29 height 29
click at [1103, 309] on span "24" at bounding box center [1107, 313] width 29 height 29
type input "[DATE] 03:48"
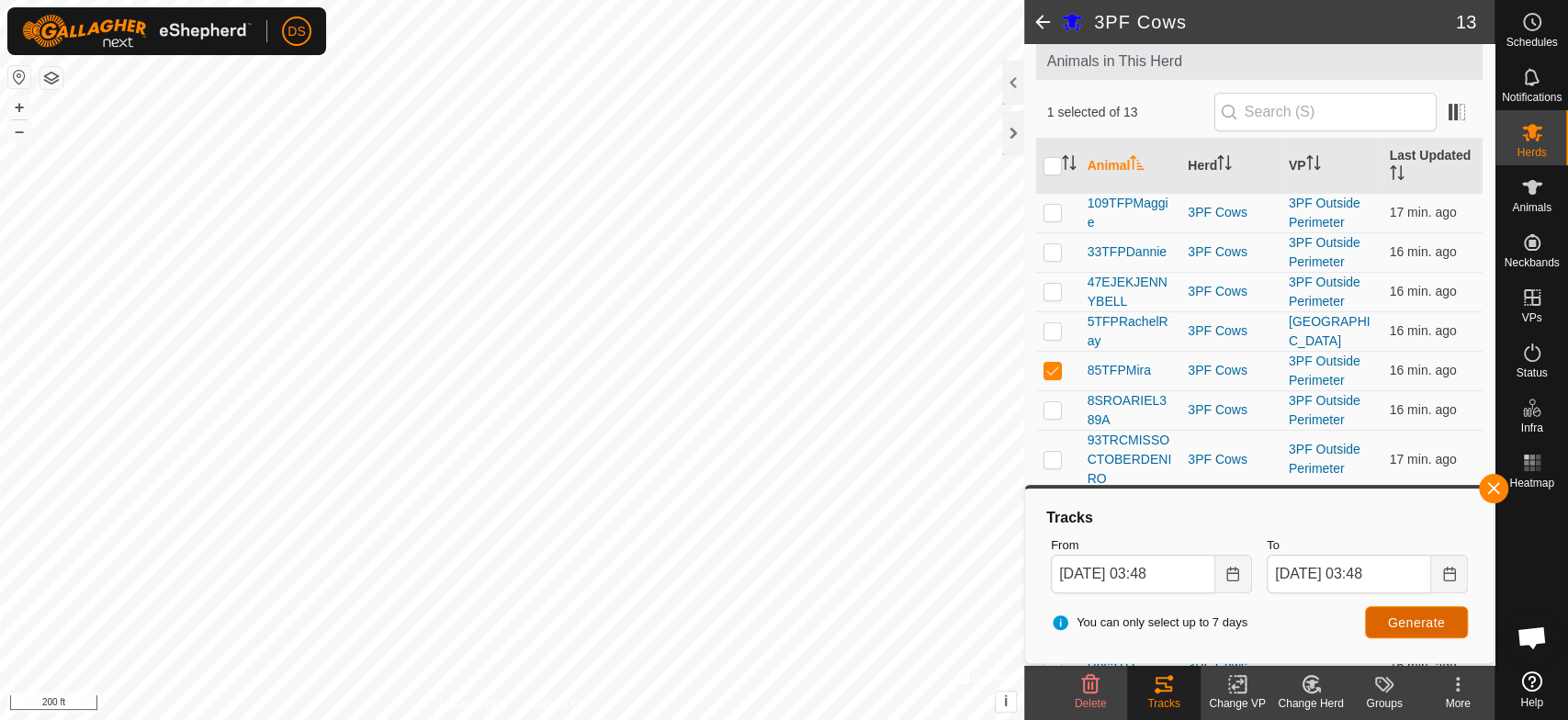
click at [1388, 619] on span "Generate" at bounding box center [1417, 622] width 57 height 15
click at [1226, 572] on icon "Choose Date" at bounding box center [1233, 573] width 15 height 15
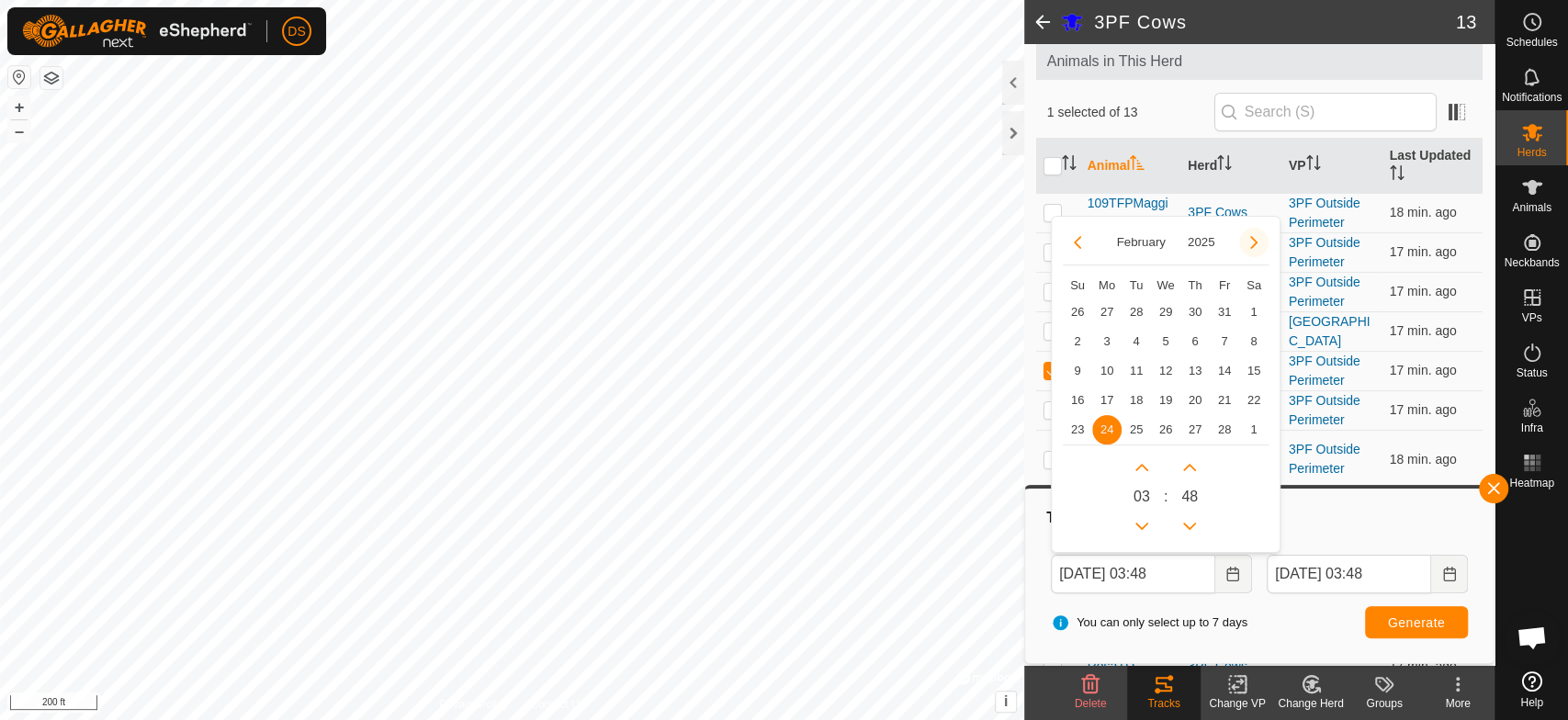
click at [1252, 238] on button "Next Month" at bounding box center [1254, 242] width 29 height 29
click at [1108, 366] on span "10" at bounding box center [1107, 371] width 29 height 29
type input "[DATE] 03:48"
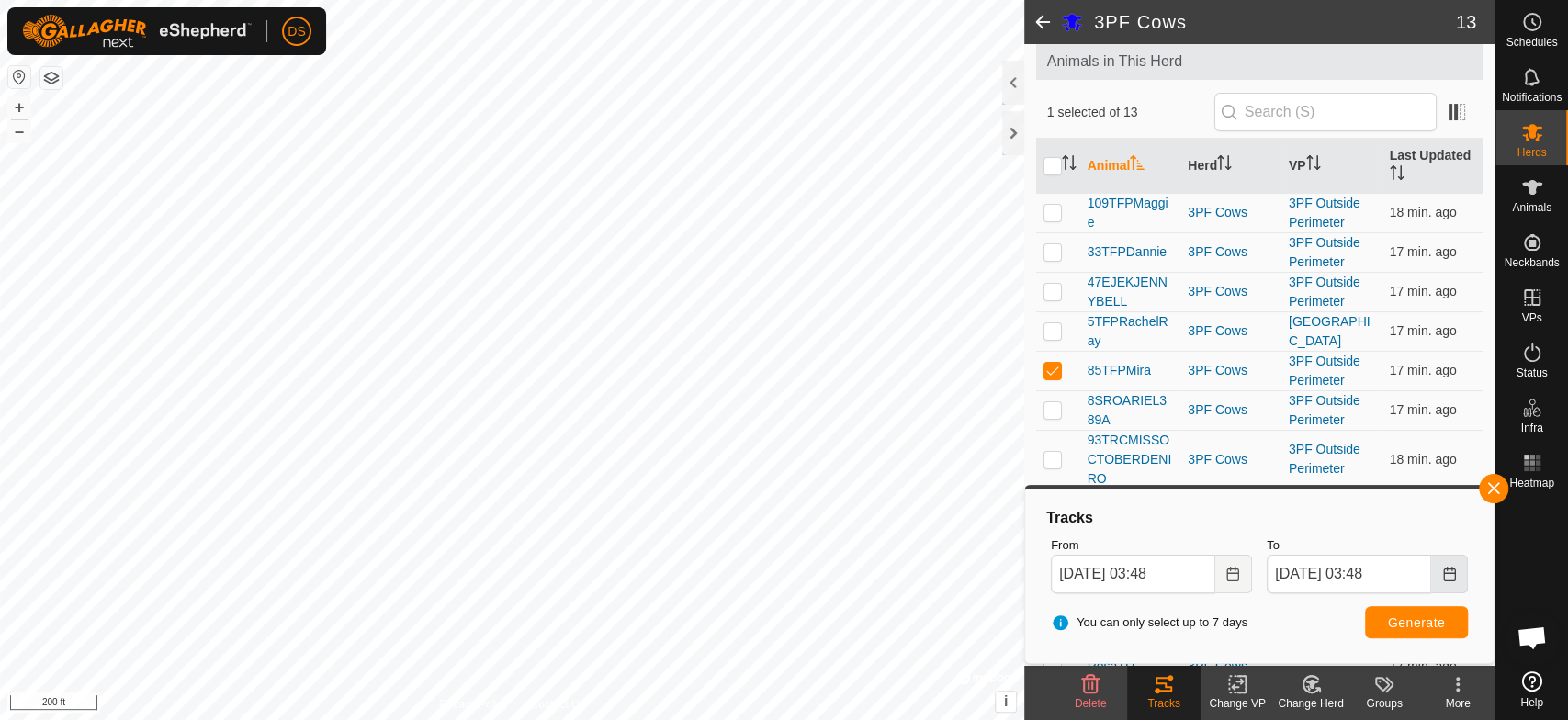
click at [1446, 575] on icon "Choose Date" at bounding box center [1449, 573] width 15 height 15
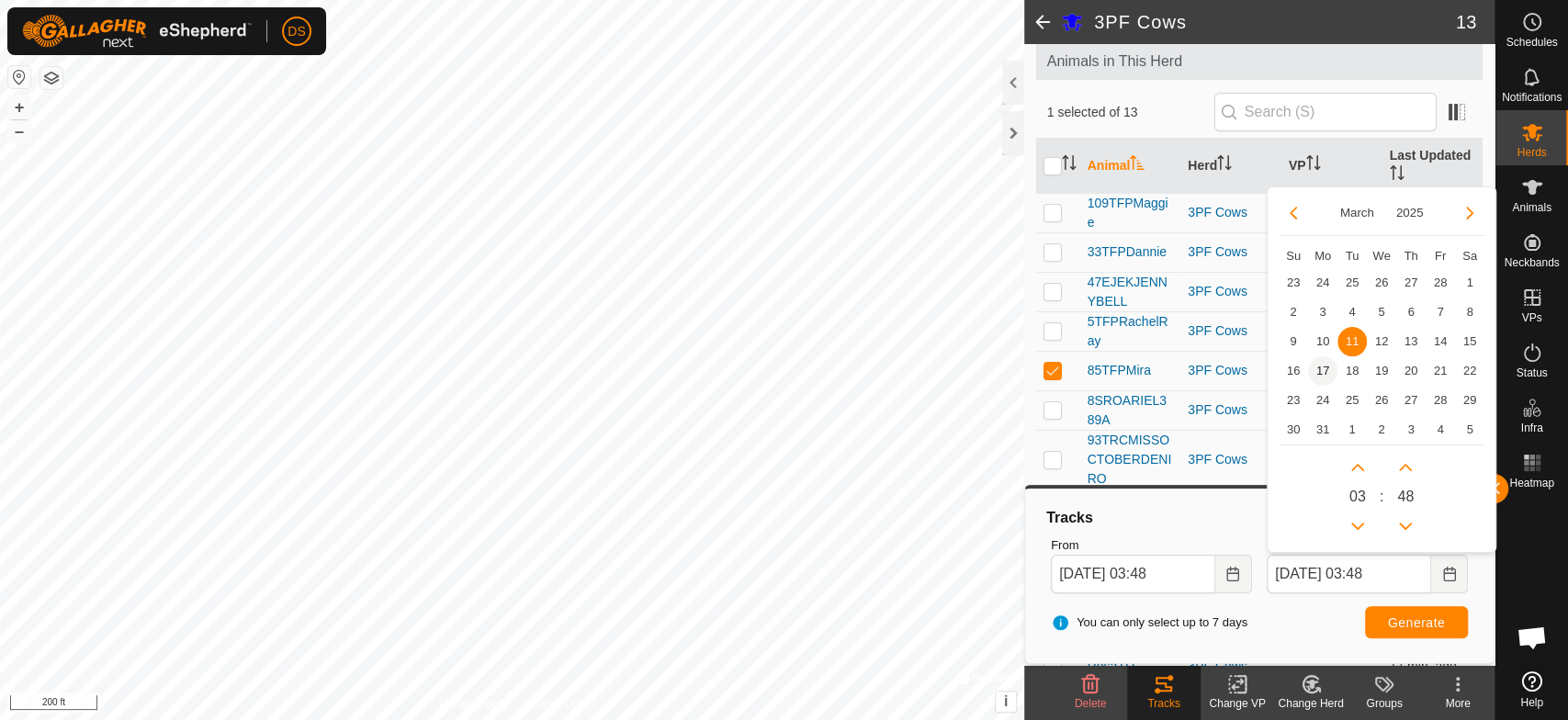
click at [1317, 375] on span "17" at bounding box center [1323, 371] width 29 height 29
type input "[DATE] 03:48"
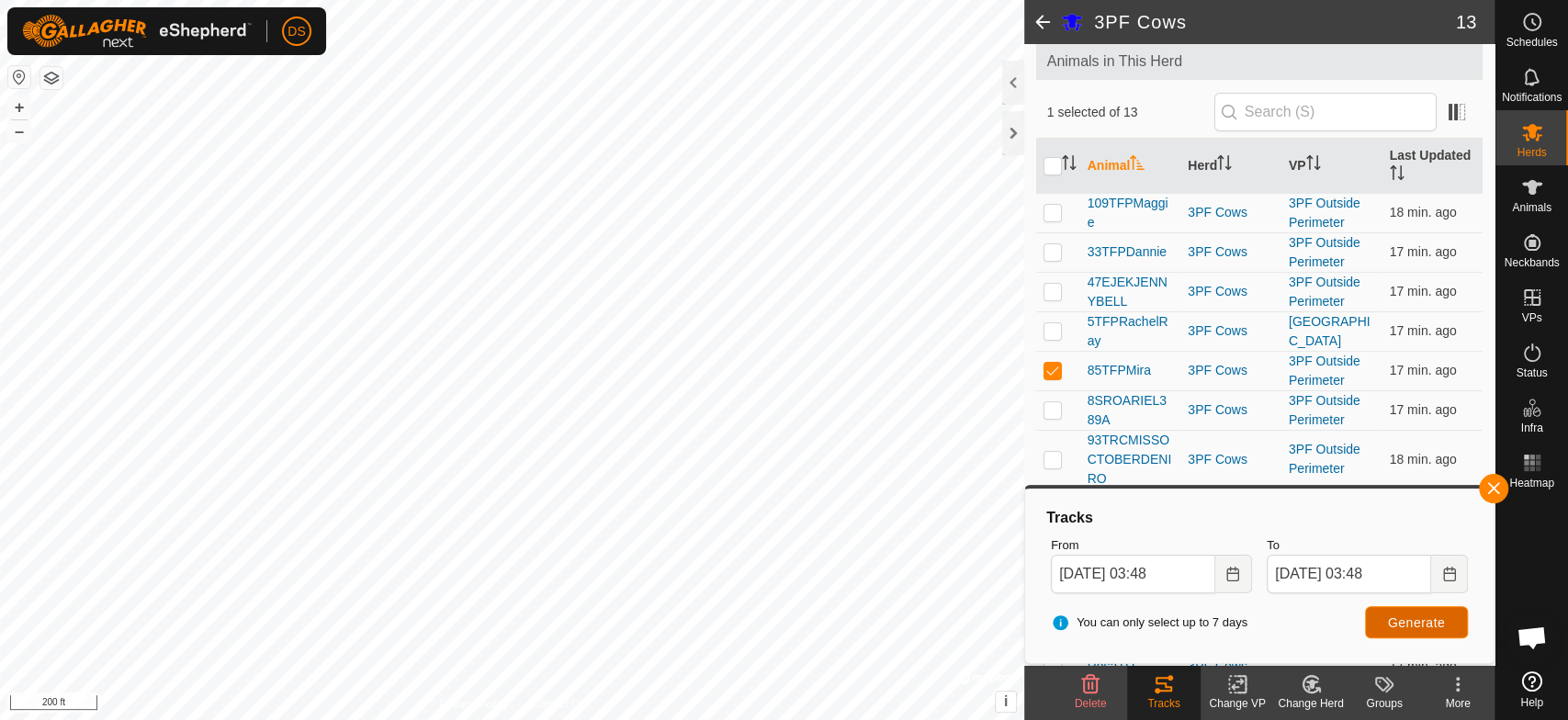
click at [1397, 615] on span "Generate" at bounding box center [1417, 622] width 57 height 15
click at [717, 719] on html "DS Schedules Notifications Herds Animals Neckbands VPs Status Infra Heatmap Hel…" at bounding box center [784, 360] width 1568 height 720
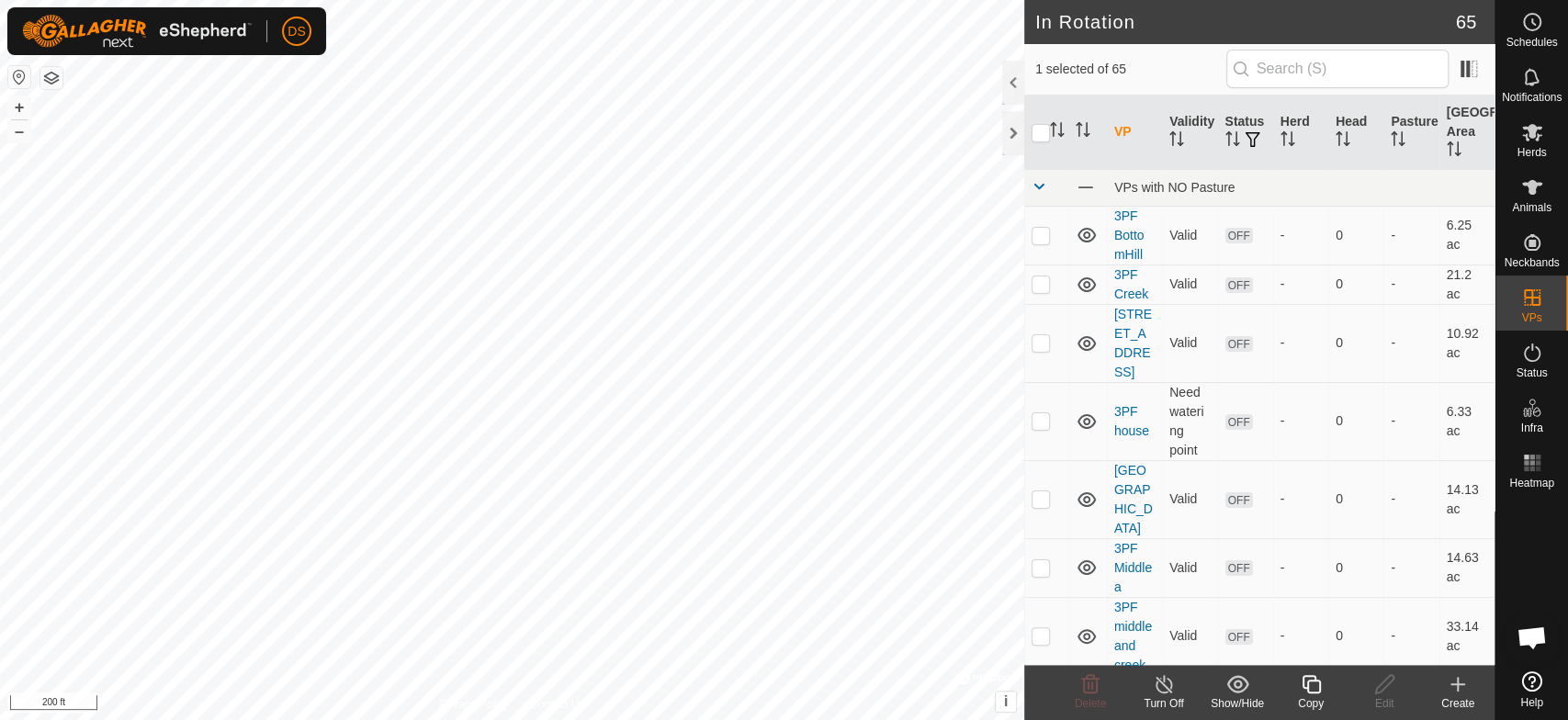
checkbox input "false"
checkbox input "true"
click at [1526, 466] on icon at bounding box center [1532, 463] width 22 height 22
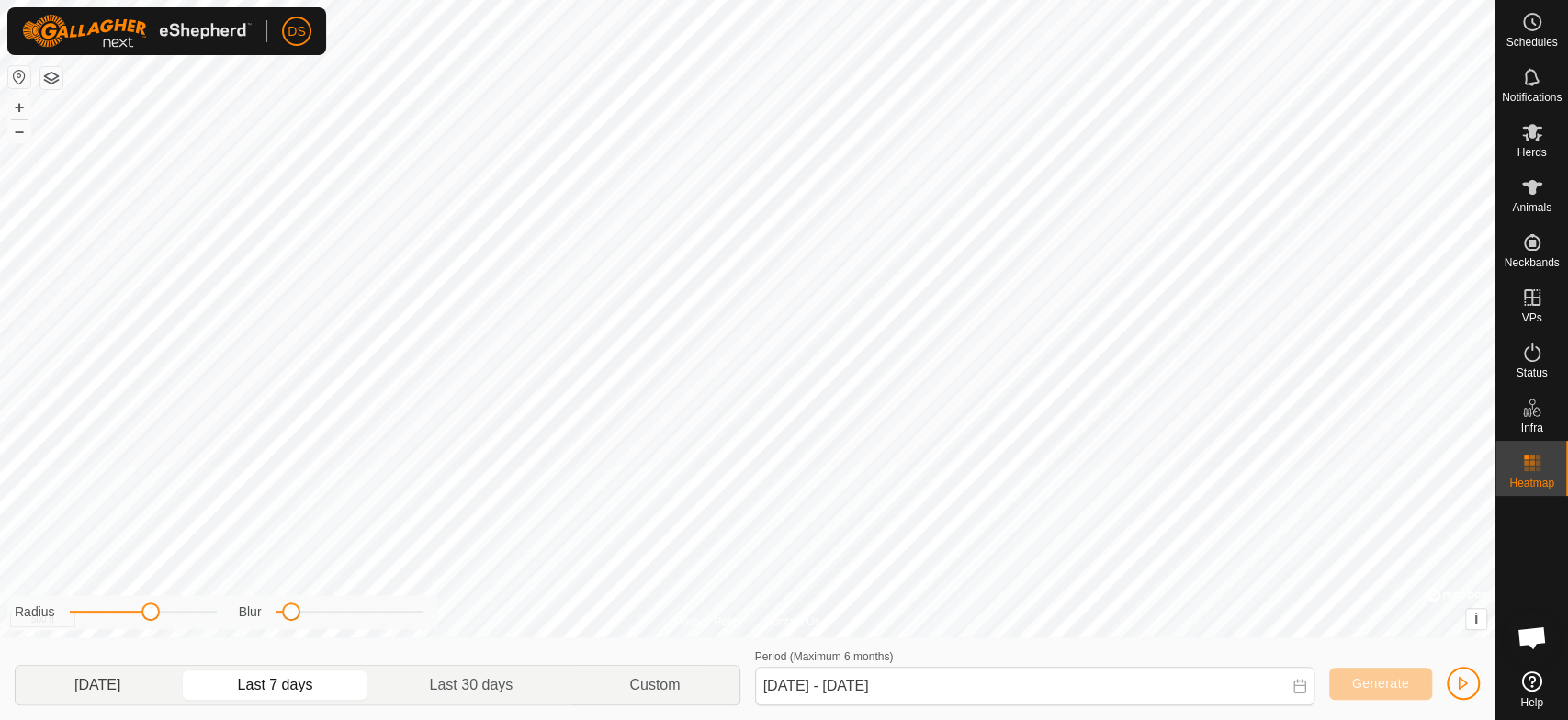
click at [95, 679] on p-togglebutton "[DATE]" at bounding box center [97, 685] width 163 height 38
click at [510, 681] on p-togglebutton "Last 30 days" at bounding box center [471, 685] width 200 height 38
click at [317, 685] on p-togglebutton "Last 7 days" at bounding box center [275, 685] width 192 height 38
click at [981, 701] on div "Privacy Policy Contact Us 3pf [GEOGRAPHIC_DATA] Status: OFF Type: Inclusion Zon…" at bounding box center [747, 360] width 1495 height 720
click at [521, 683] on p-togglebutton "Last 30 days" at bounding box center [471, 685] width 200 height 38
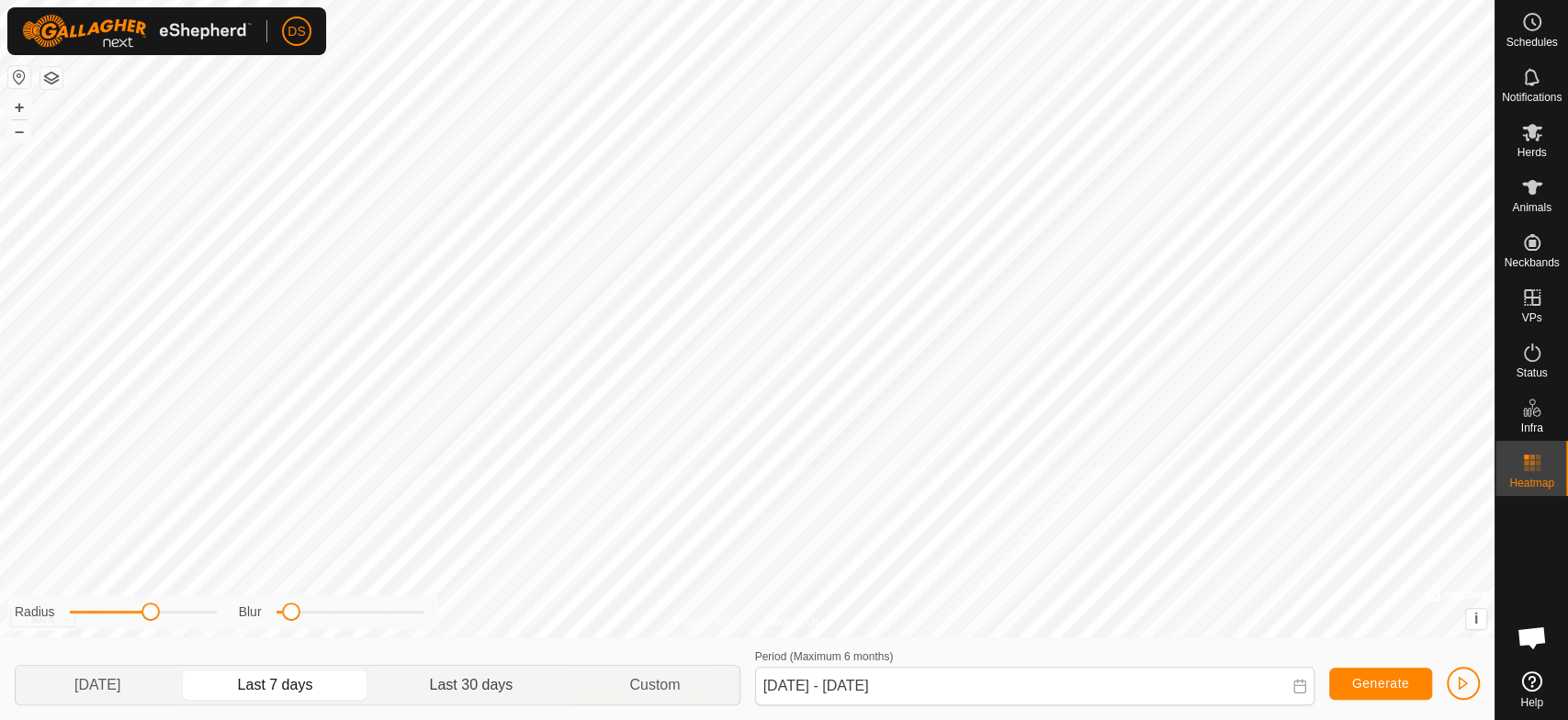
type input "[DATE] - [DATE]"
click at [1125, 656] on div "Privacy Policy Contact Us 3pf [GEOGRAPHIC_DATA] Status: OFF Type: Inclusion Zon…" at bounding box center [747, 360] width 1495 height 720
drag, startPoint x: 292, startPoint y: 615, endPoint x: 276, endPoint y: 615, distance: 16.0
click at [276, 615] on span at bounding box center [278, 612] width 19 height 19
drag, startPoint x: 147, startPoint y: 609, endPoint x: 280, endPoint y: 624, distance: 133.8
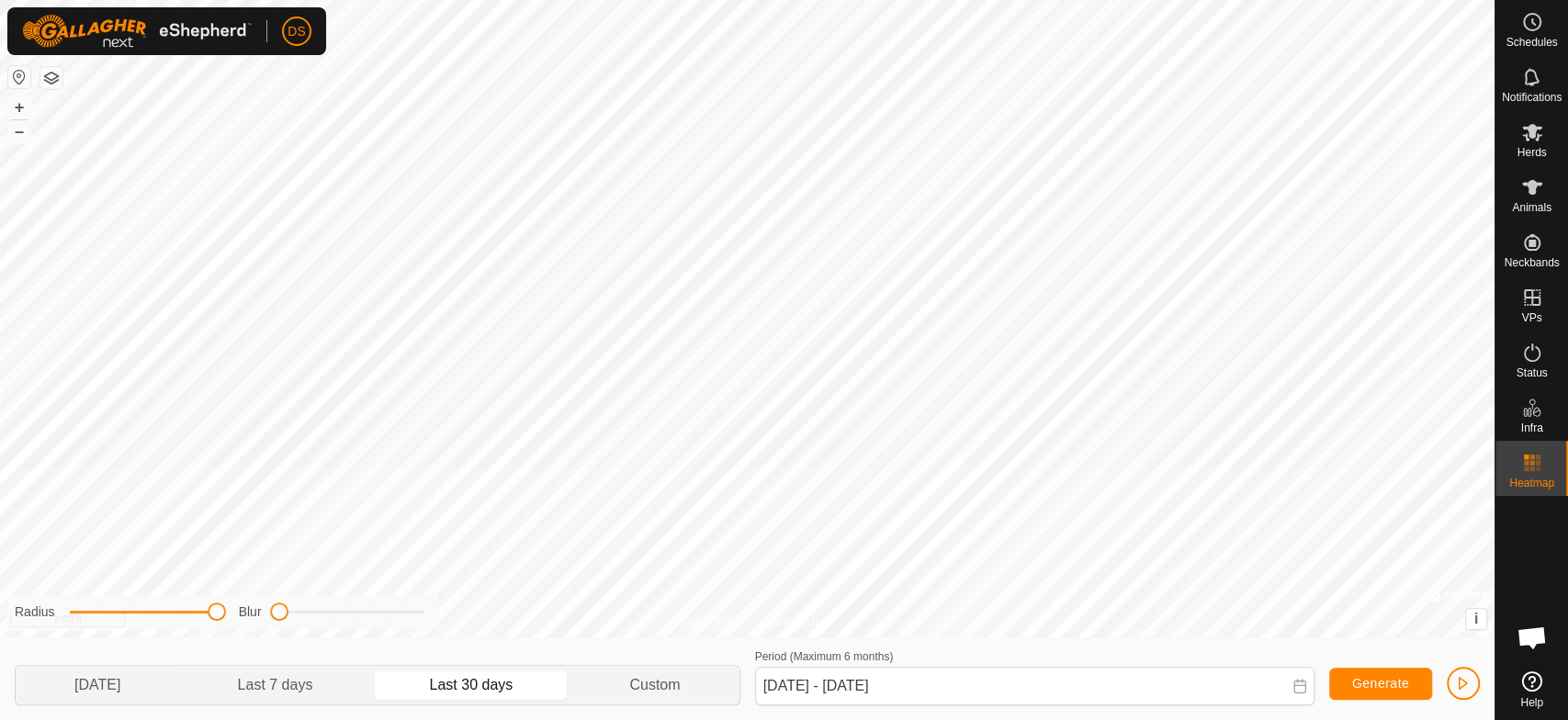
click at [280, 624] on div "Radius Blur" at bounding box center [223, 612] width 431 height 34
click at [308, 632] on div "Privacy Policy Contact Us 3pf [GEOGRAPHIC_DATA] Status: OFF Type: Inclusion Zon…" at bounding box center [747, 360] width 1495 height 720
drag, startPoint x: 224, startPoint y: 617, endPoint x: 178, endPoint y: 615, distance: 46.0
click at [178, 615] on div "Radius Blur" at bounding box center [223, 612] width 431 height 34
drag, startPoint x: 216, startPoint y: 610, endPoint x: 147, endPoint y: 615, distance: 69.2
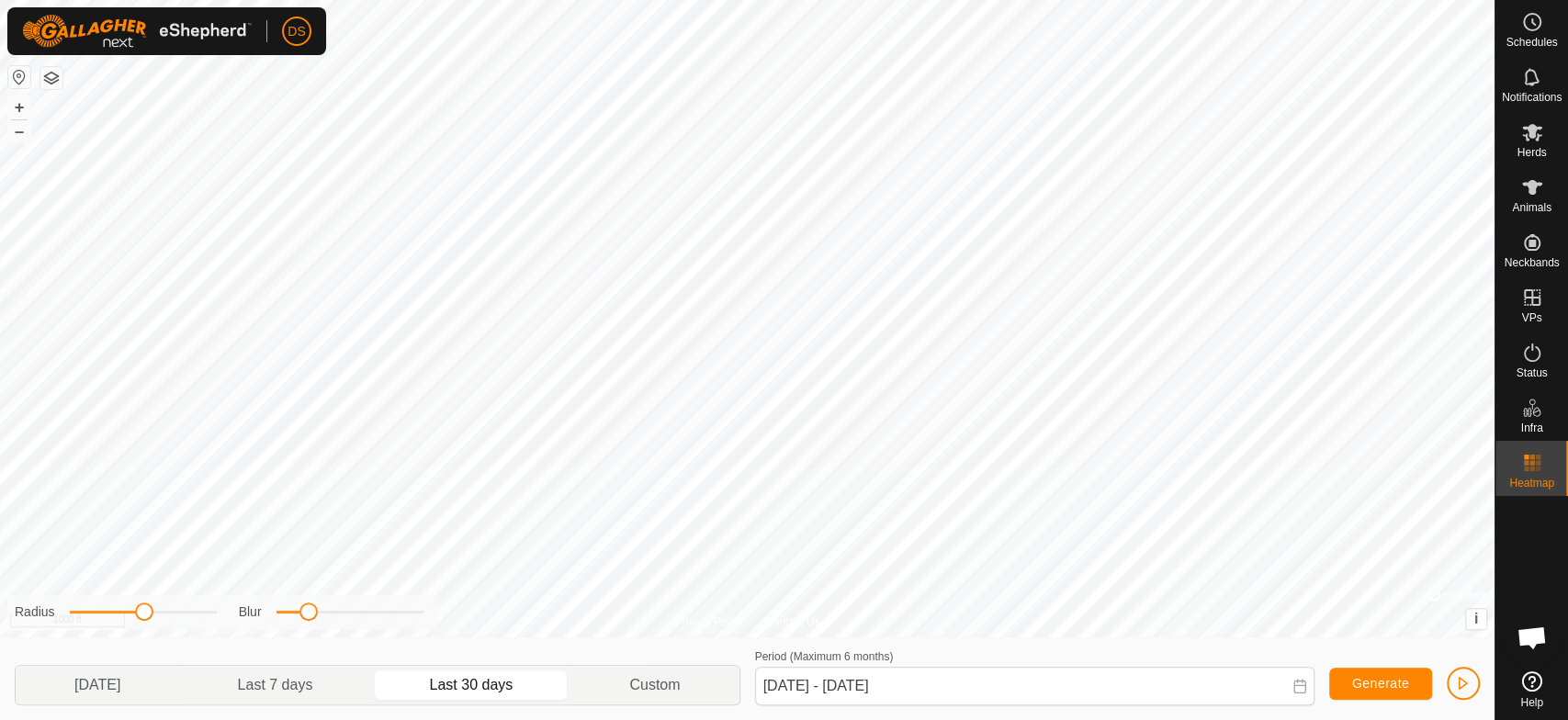
click at [147, 615] on span at bounding box center [144, 612] width 19 height 19
click at [1045, 657] on div "Privacy Policy Contact Us TFPHoneyBea11 1005579130 3PF Cows 3PF Outside Perimet…" at bounding box center [747, 360] width 1495 height 720
click at [1526, 141] on icon at bounding box center [1532, 133] width 21 height 18
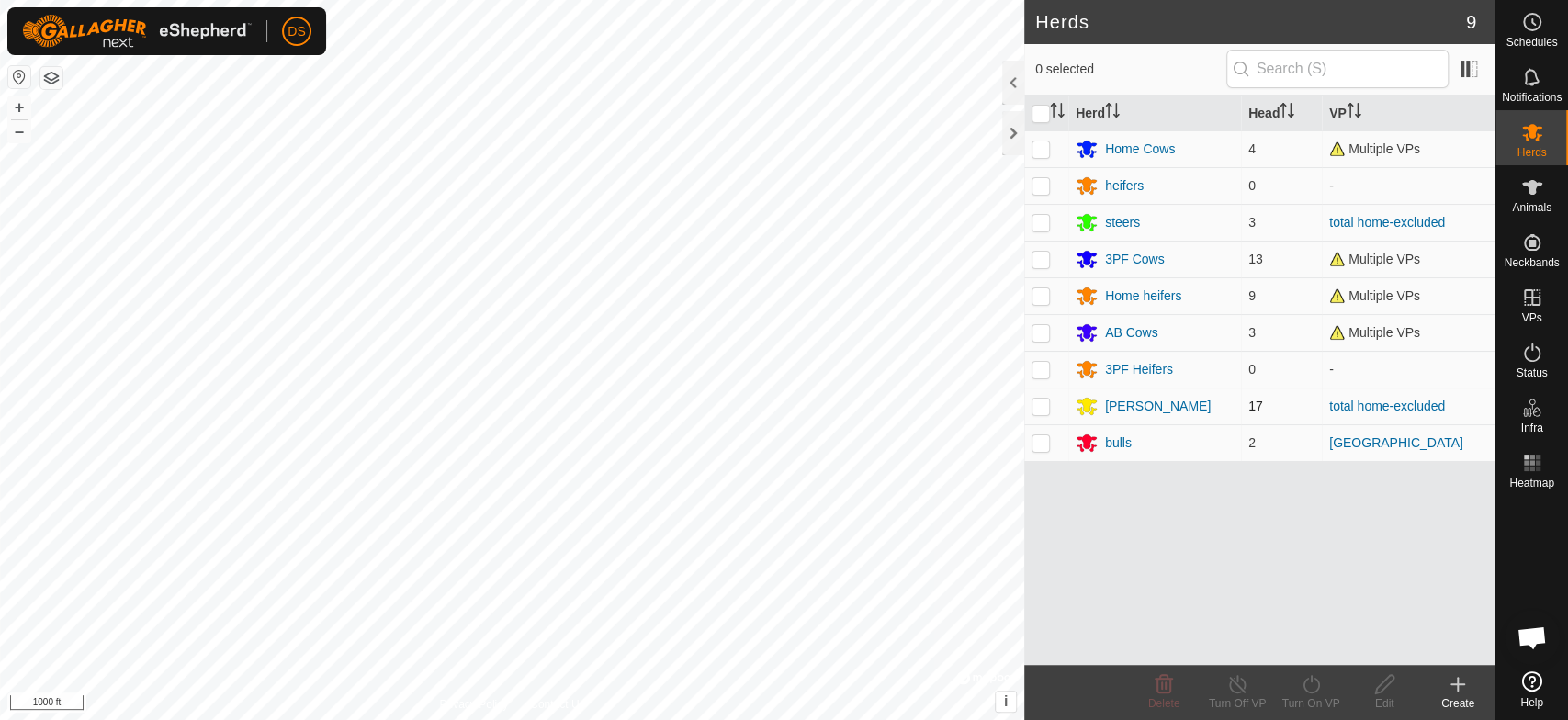
click at [1026, 407] on td at bounding box center [1046, 406] width 44 height 37
checkbox input "true"
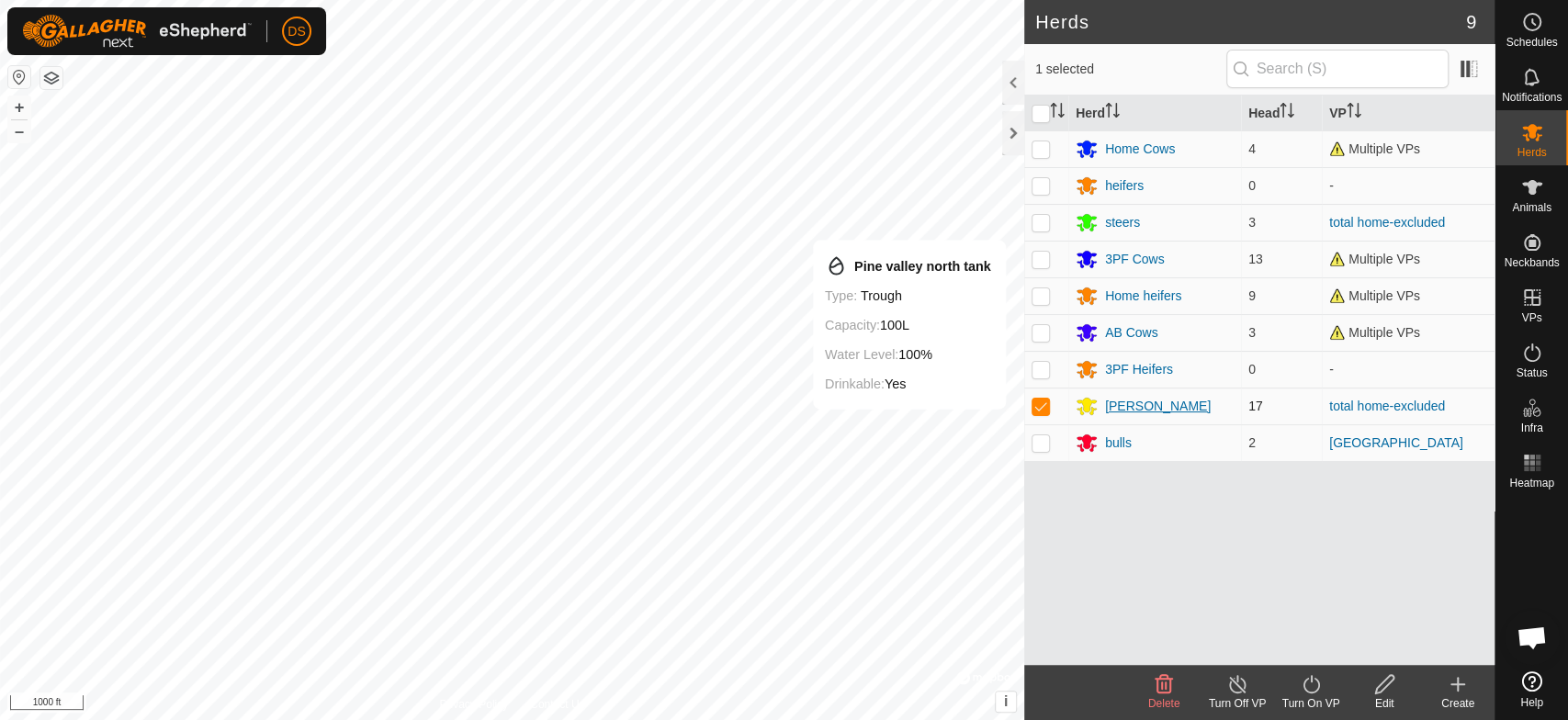
click at [1123, 399] on div "[PERSON_NAME]" at bounding box center [1158, 406] width 106 height 20
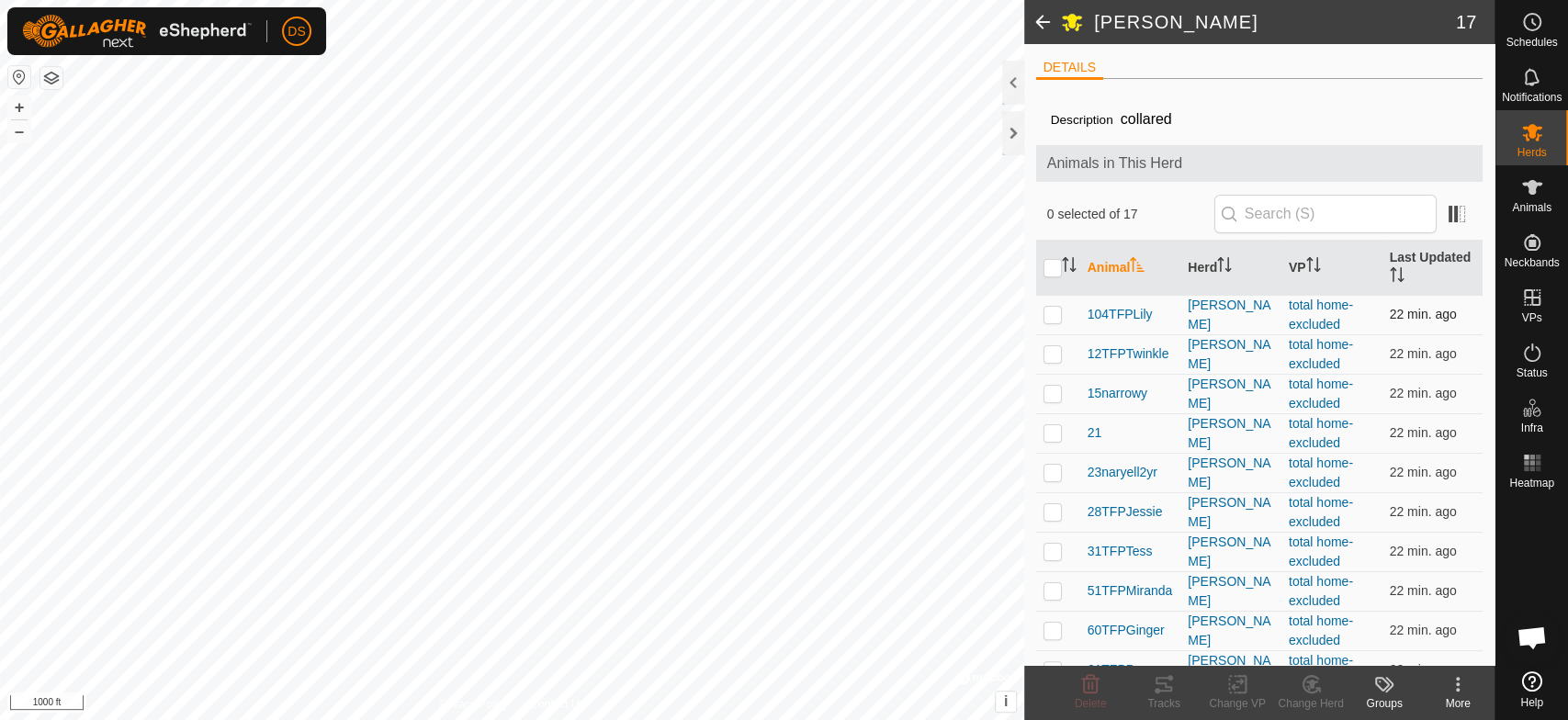
click at [1055, 314] on p-checkbox at bounding box center [1052, 314] width 19 height 15
checkbox input "true"
click at [1051, 354] on p-checkbox at bounding box center [1052, 354] width 19 height 15
checkbox input "true"
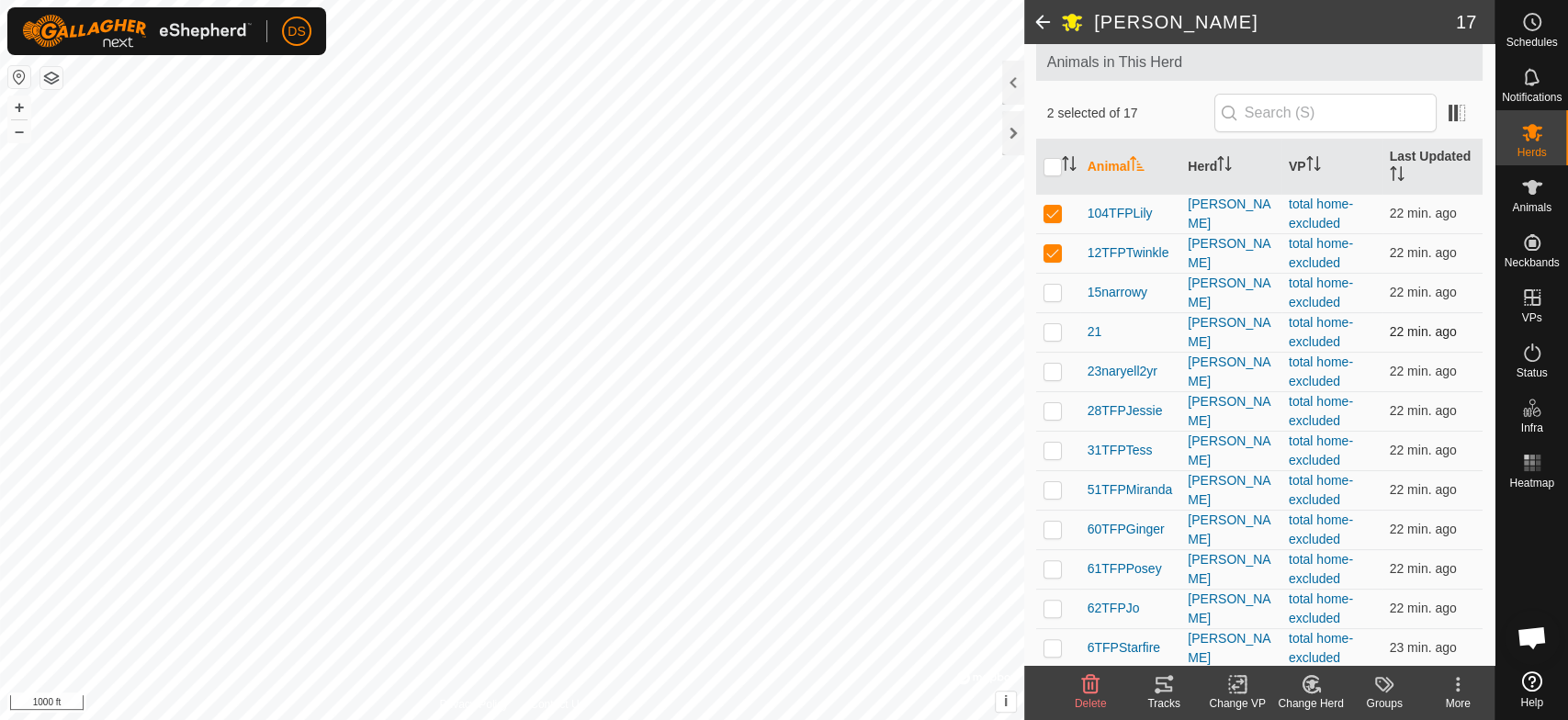
scroll to position [102, 0]
click at [1052, 406] on p-checkbox at bounding box center [1052, 409] width 19 height 15
checkbox input "true"
click at [1056, 446] on p-checkbox at bounding box center [1052, 448] width 19 height 15
checkbox input "true"
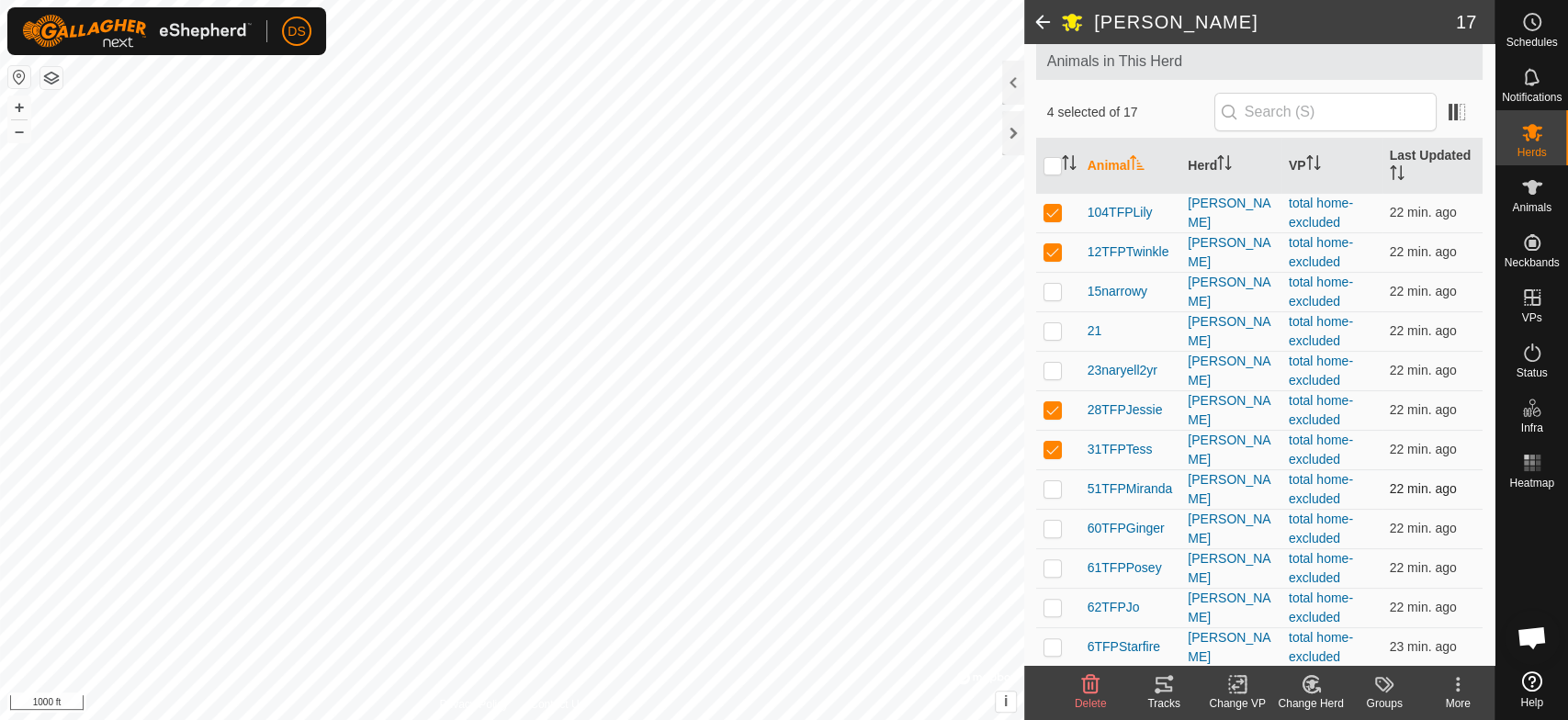
click at [1051, 486] on p-checkbox at bounding box center [1052, 488] width 19 height 15
checkbox input "true"
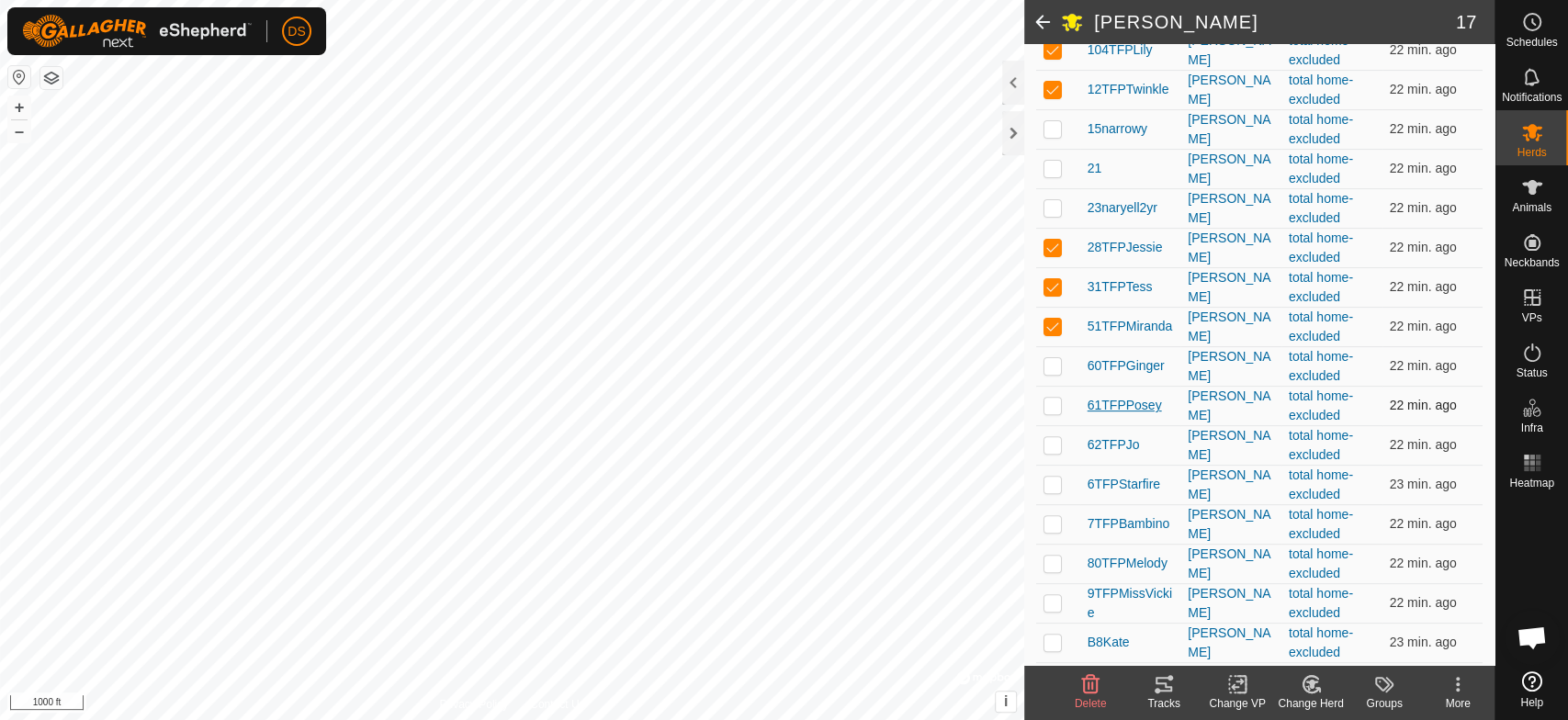
scroll to position [299, 0]
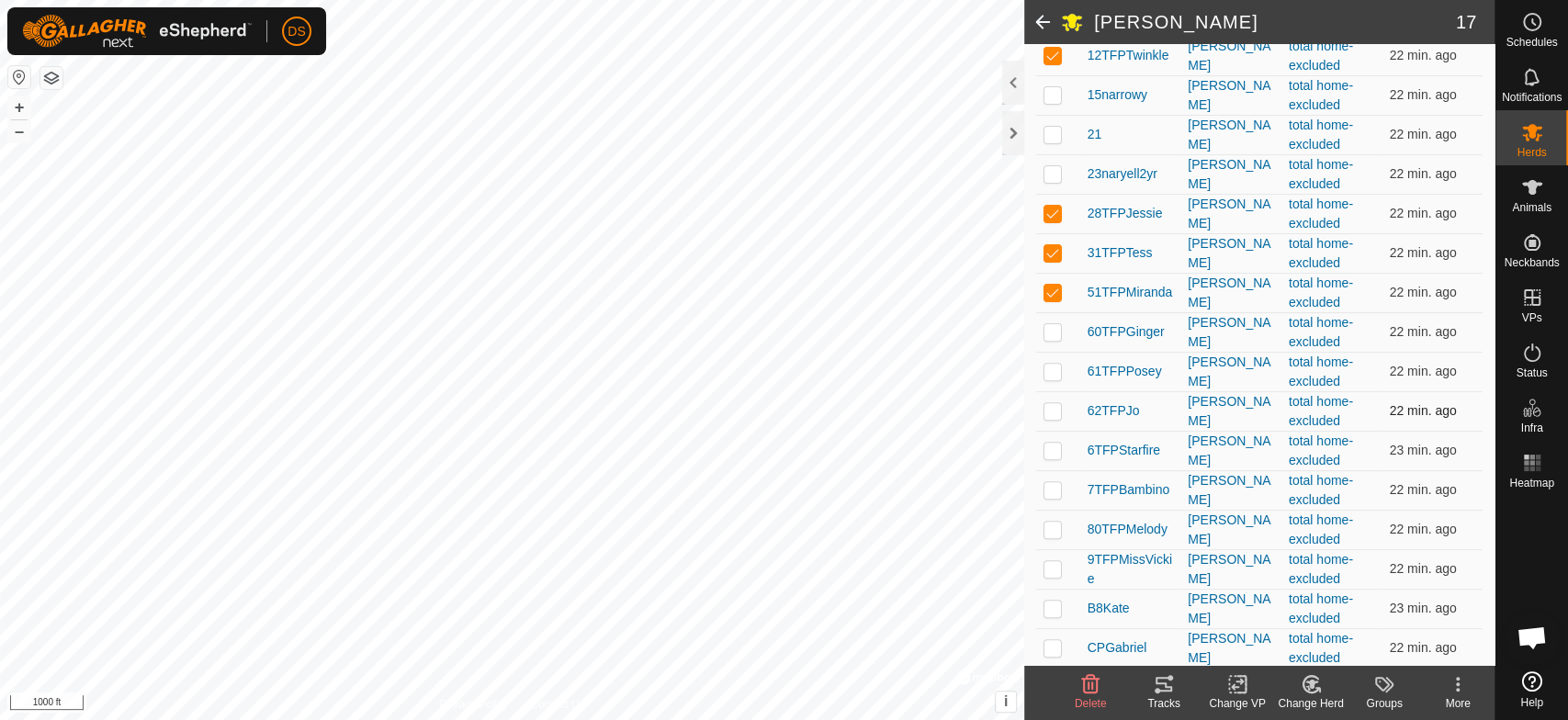
click at [1055, 408] on p-checkbox at bounding box center [1052, 410] width 19 height 15
checkbox input "true"
click at [1052, 451] on p-checkbox at bounding box center [1052, 449] width 19 height 15
checkbox input "true"
click at [1050, 480] on td at bounding box center [1058, 489] width 44 height 39
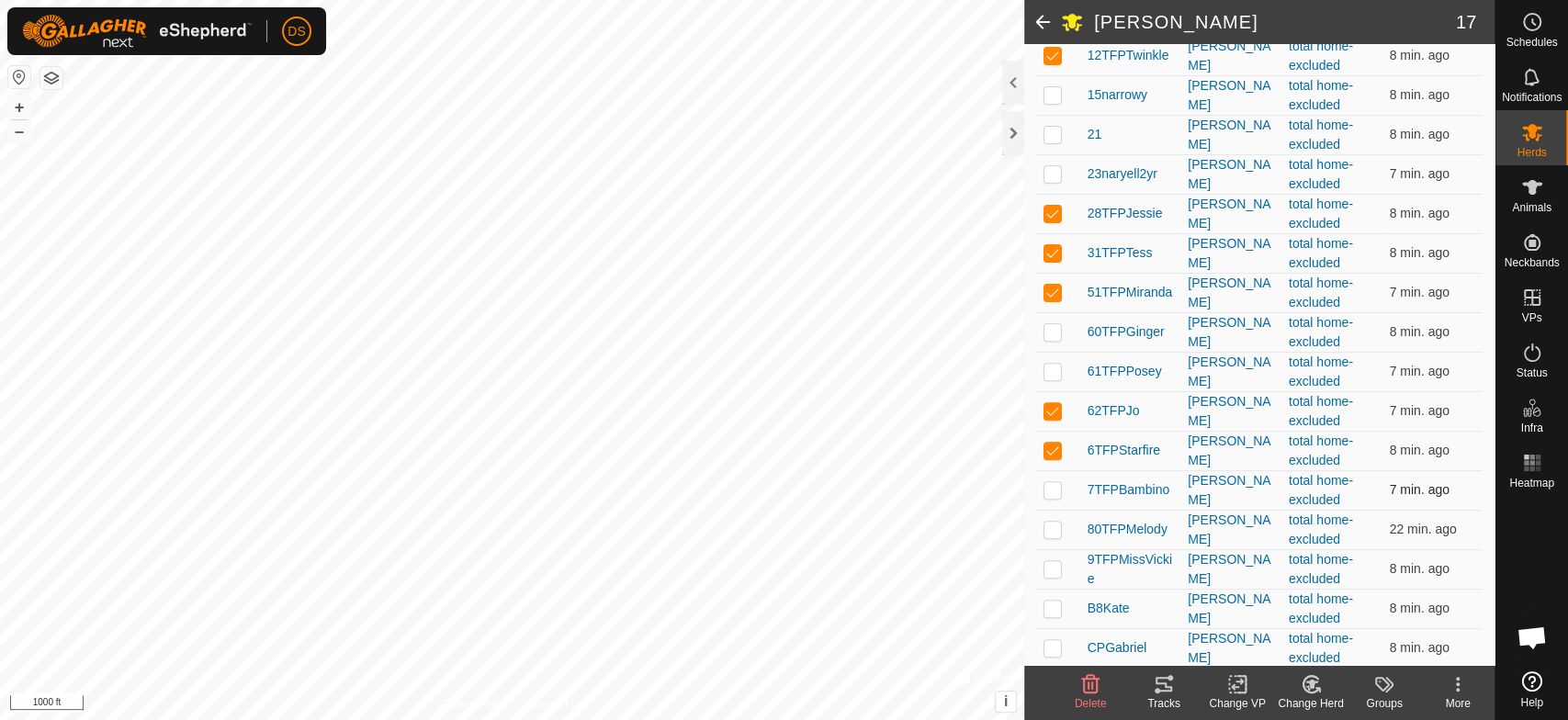
checkbox input "true"
click at [1051, 529] on p-checkbox at bounding box center [1052, 529] width 19 height 15
checkbox input "true"
click at [1052, 568] on p-checkbox at bounding box center [1052, 569] width 19 height 15
checkbox input "true"
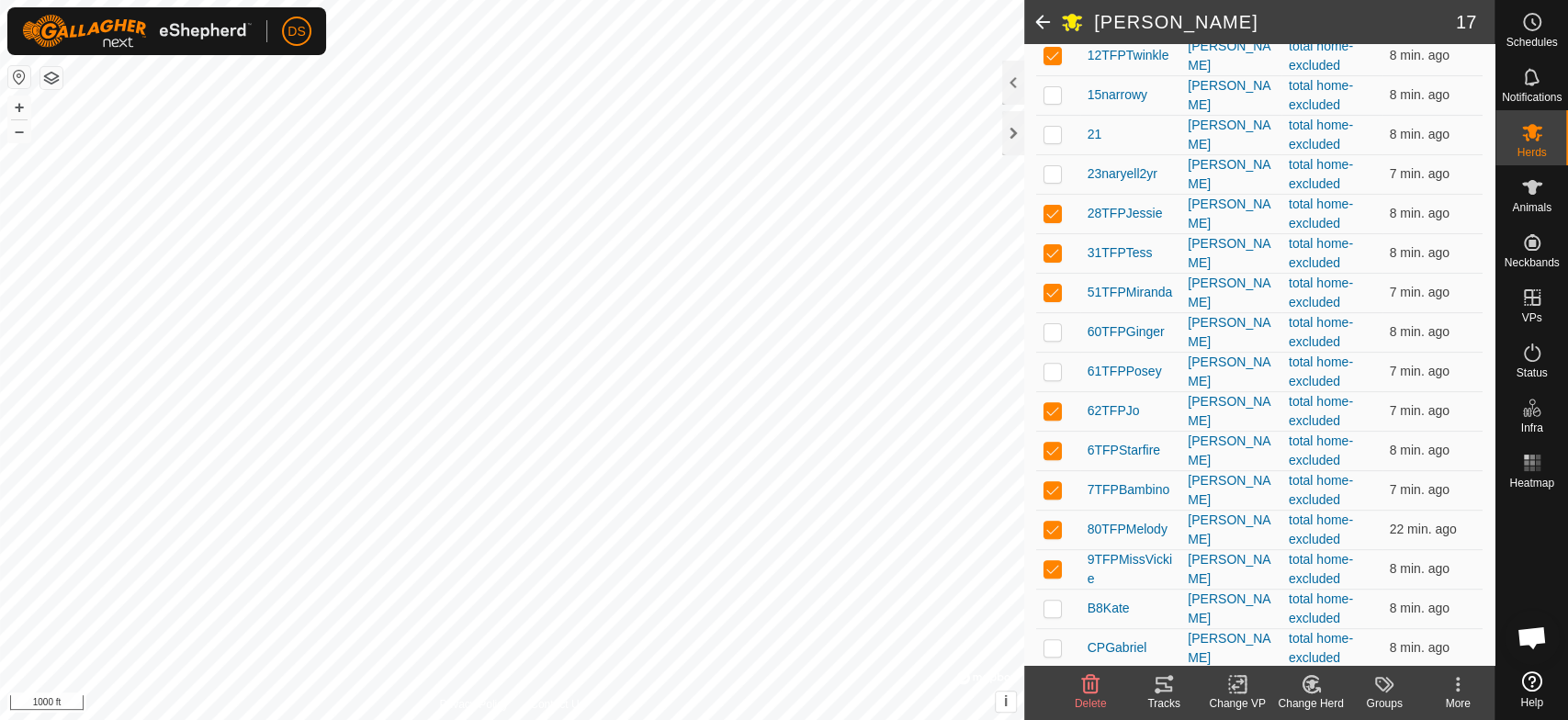
click at [1153, 688] on icon at bounding box center [1164, 684] width 22 height 22
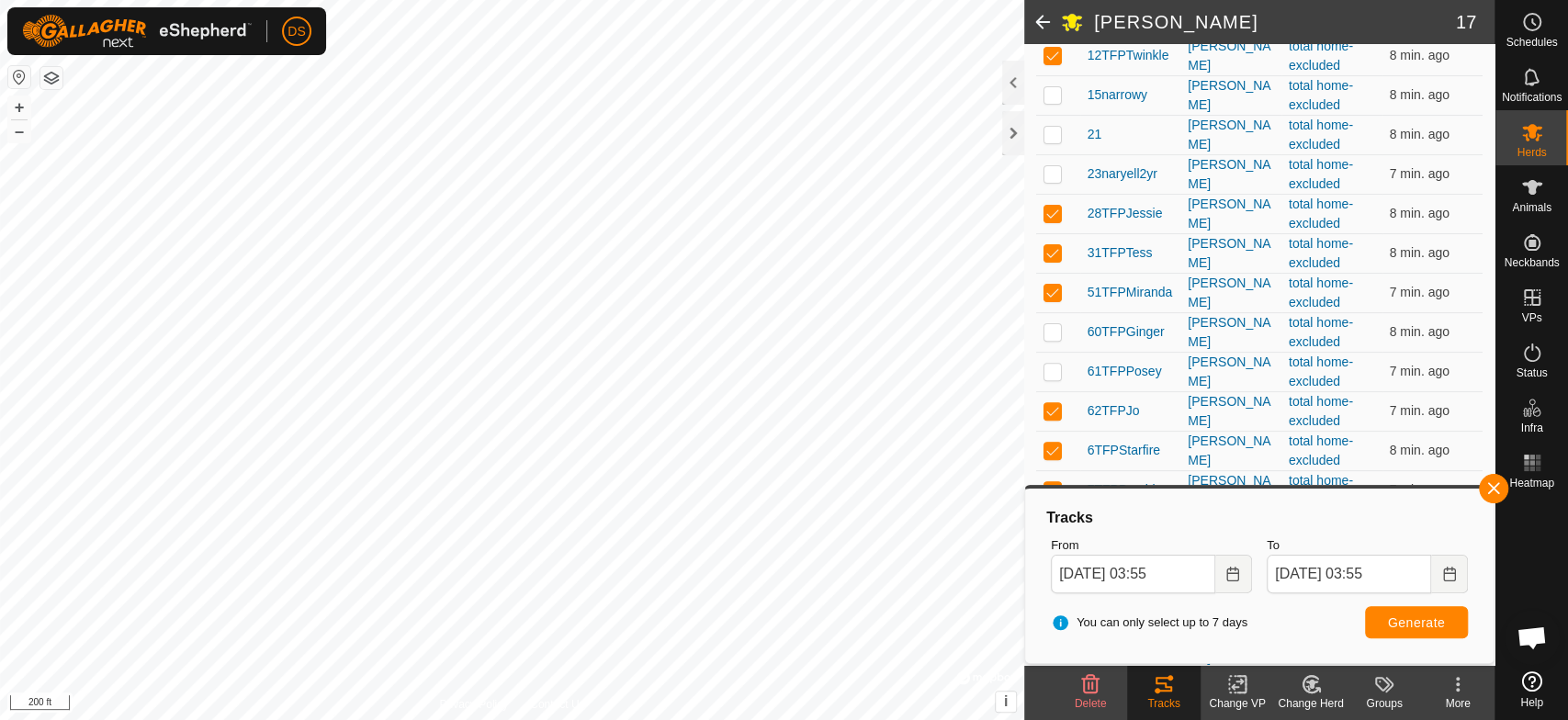
click at [572, 719] on html "DS Schedules Notifications Herds Animals Neckbands VPs Status Infra Heatmap Hel…" at bounding box center [784, 360] width 1568 height 720
click at [431, 719] on html "DS Schedules Notifications Herds Animals Neckbands VPs Status Infra Heatmap Hel…" at bounding box center [784, 360] width 1568 height 720
click at [1230, 576] on icon "Choose Date" at bounding box center [1233, 573] width 15 height 15
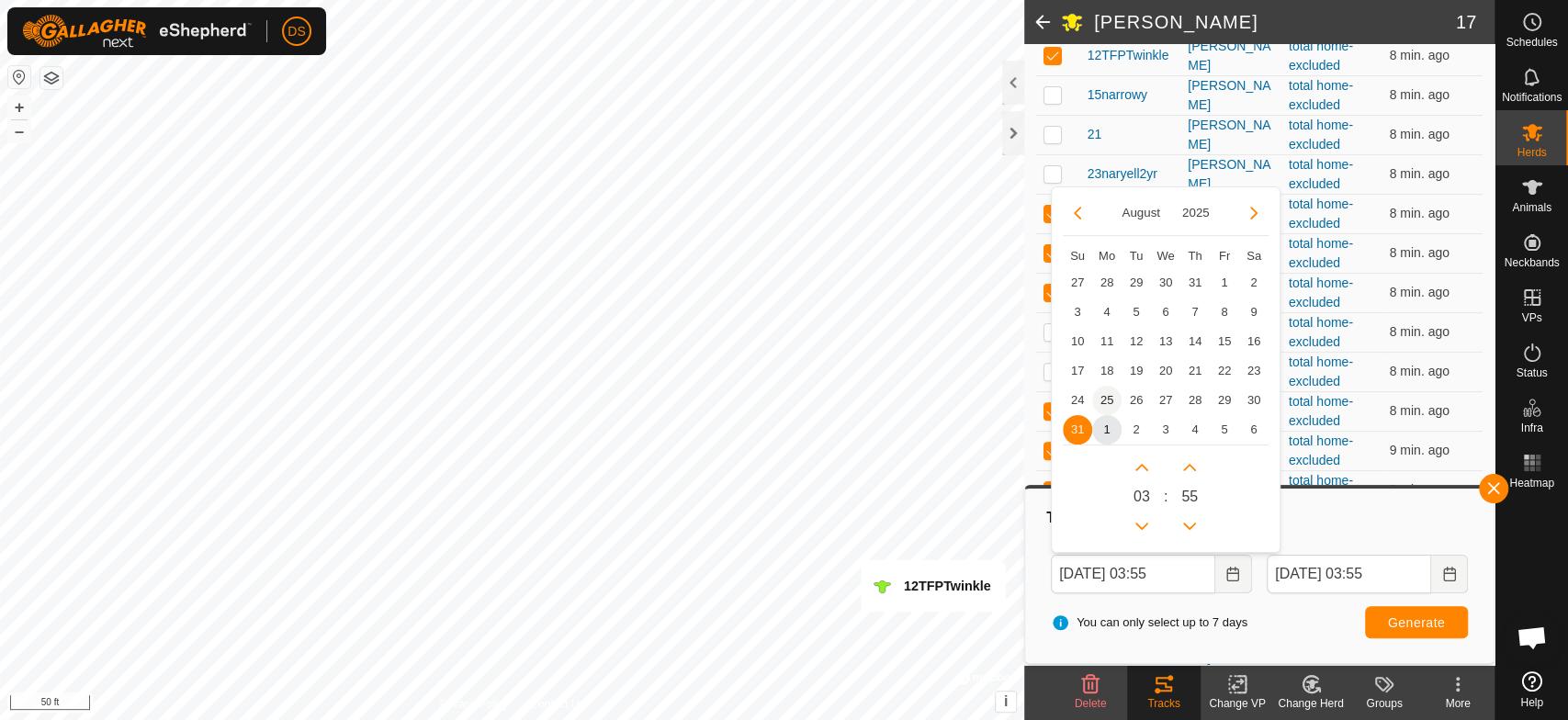
click at [1101, 395] on span "25" at bounding box center [1107, 401] width 29 height 29
type input "[DATE] 03:55"
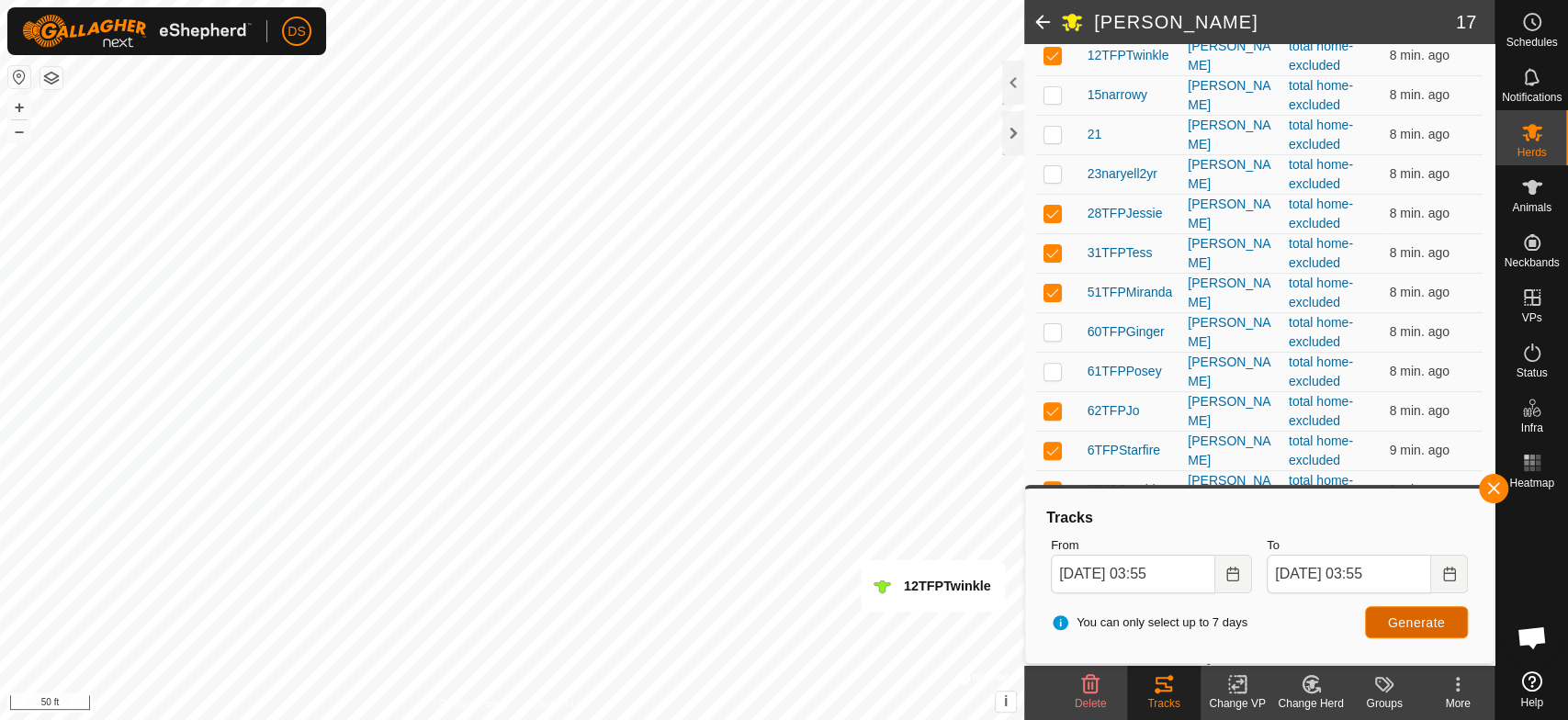
click at [1390, 622] on span "Generate" at bounding box center [1417, 622] width 57 height 15
click at [551, 719] on html "DS Schedules Notifications Herds Animals Neckbands VPs Status Infra Heatmap Hel…" at bounding box center [784, 360] width 1568 height 720
click at [1534, 147] on span "Herds" at bounding box center [1532, 151] width 29 height 11
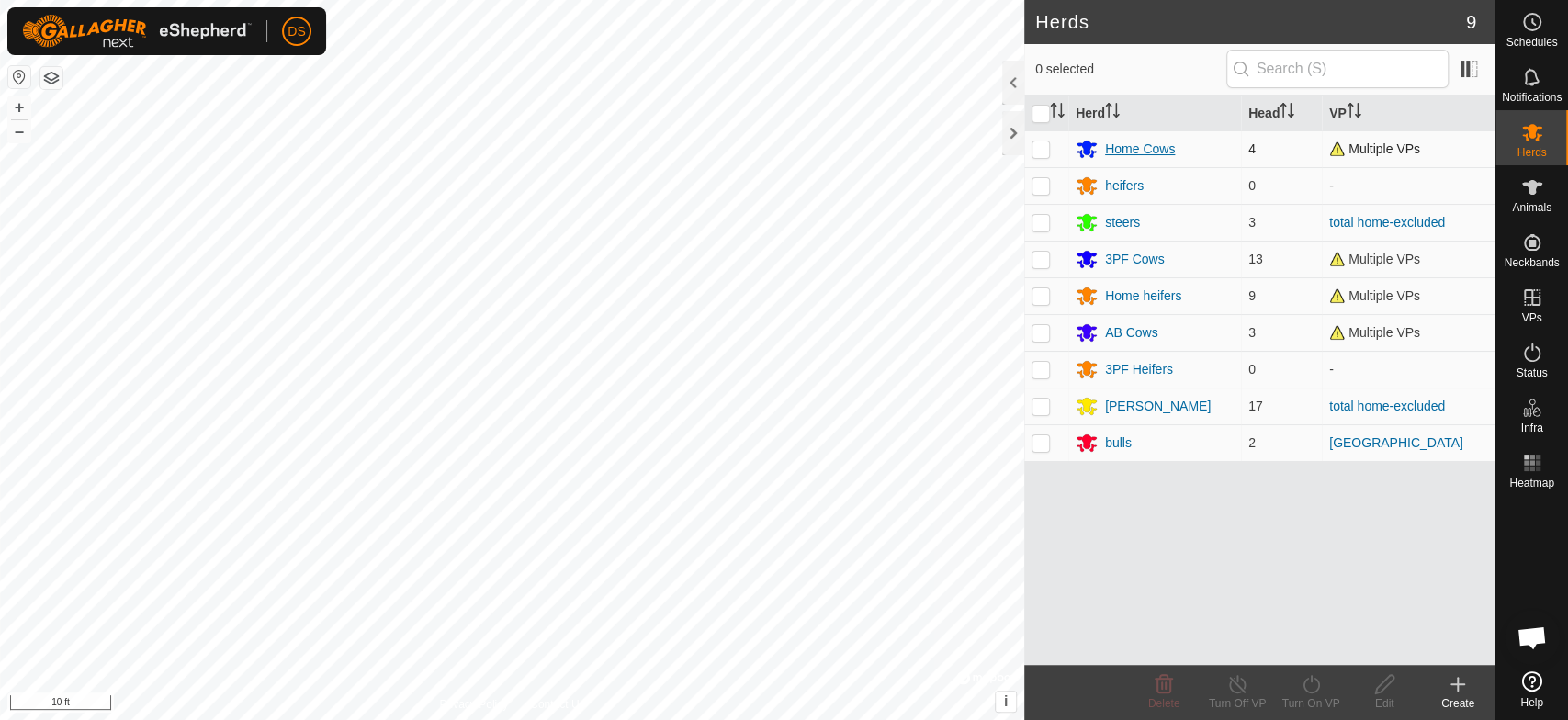
click at [1086, 148] on icon at bounding box center [1086, 150] width 21 height 18
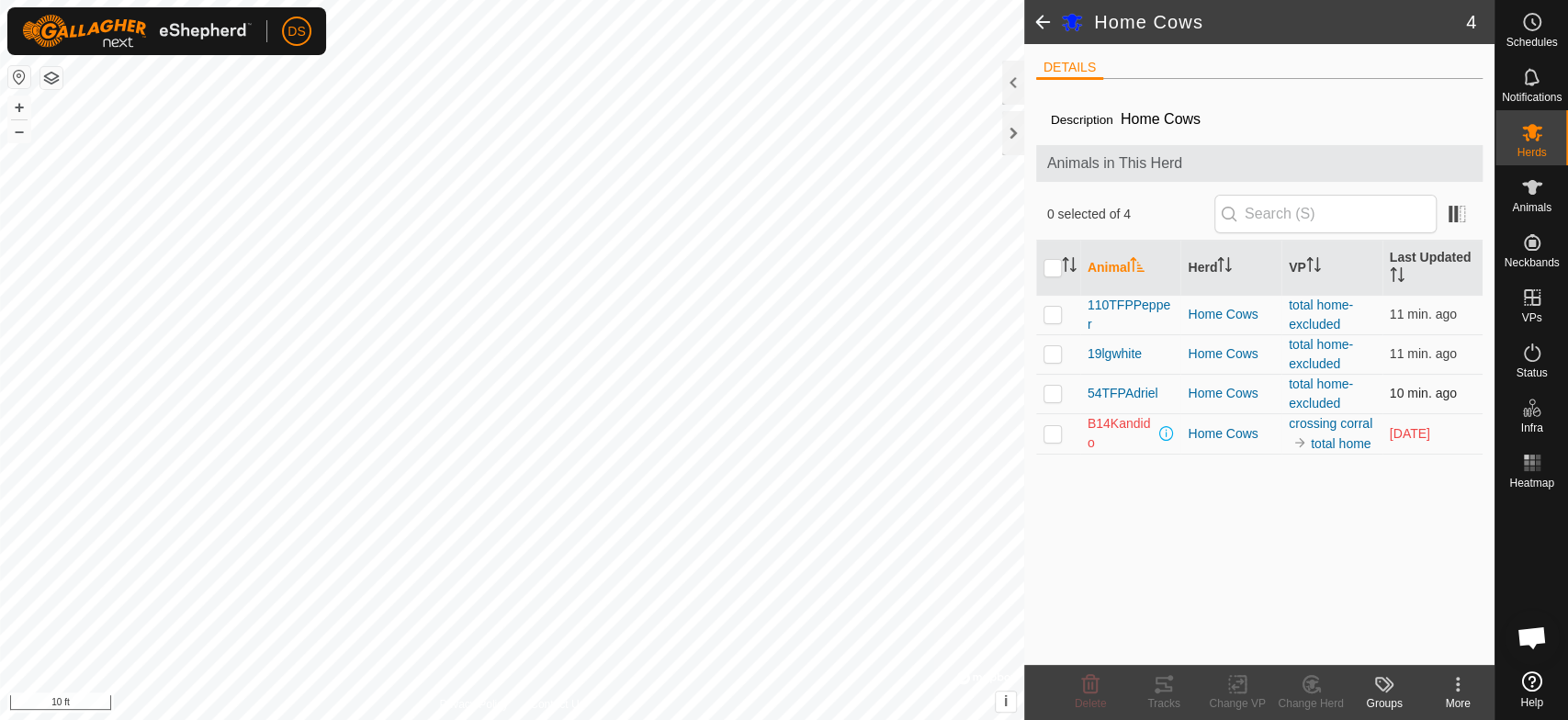
click at [1048, 394] on p-checkbox at bounding box center [1052, 393] width 19 height 15
checkbox input "true"
click at [1043, 351] on p-checkbox at bounding box center [1052, 354] width 19 height 15
checkbox input "true"
click at [1046, 307] on p-checkbox at bounding box center [1052, 314] width 19 height 15
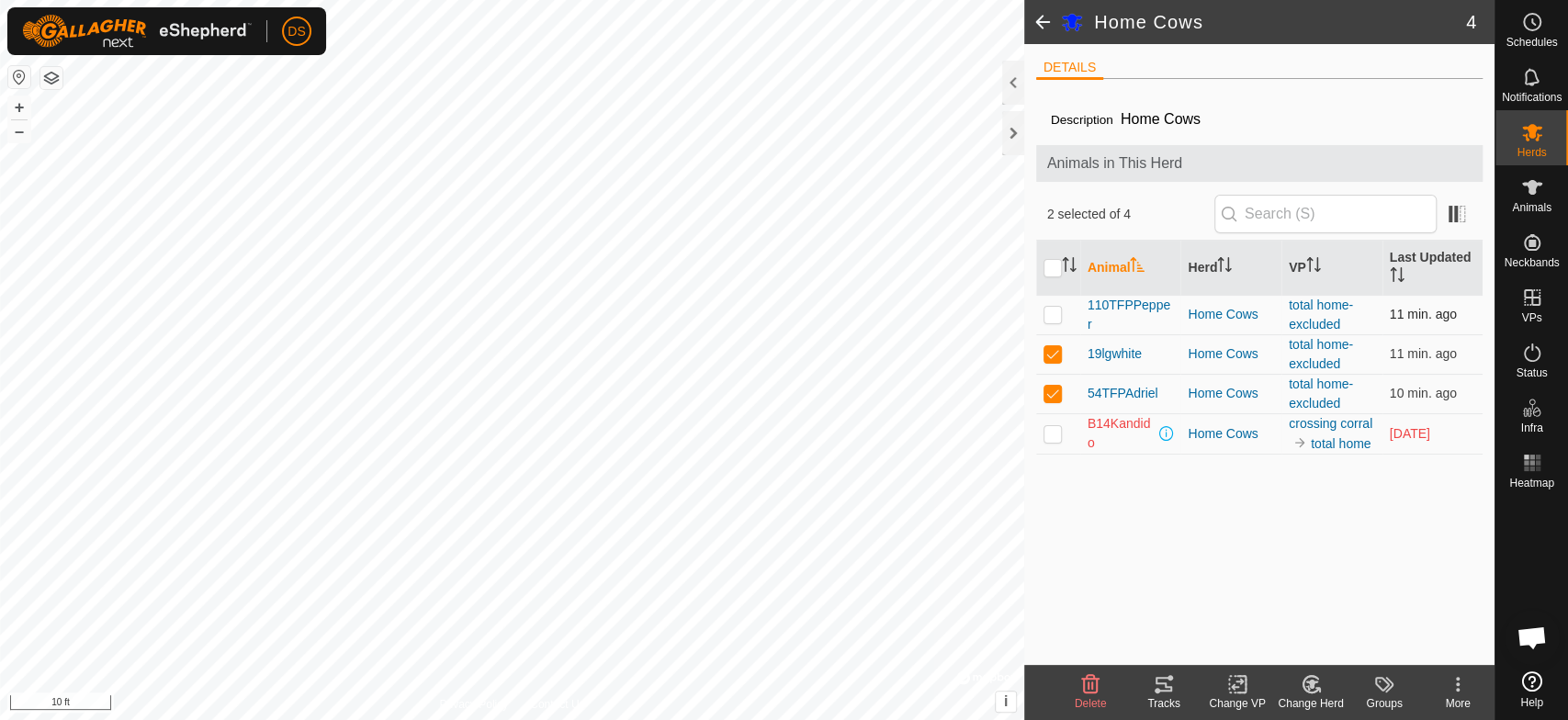
checkbox input "true"
click at [1159, 687] on icon at bounding box center [1164, 684] width 22 height 22
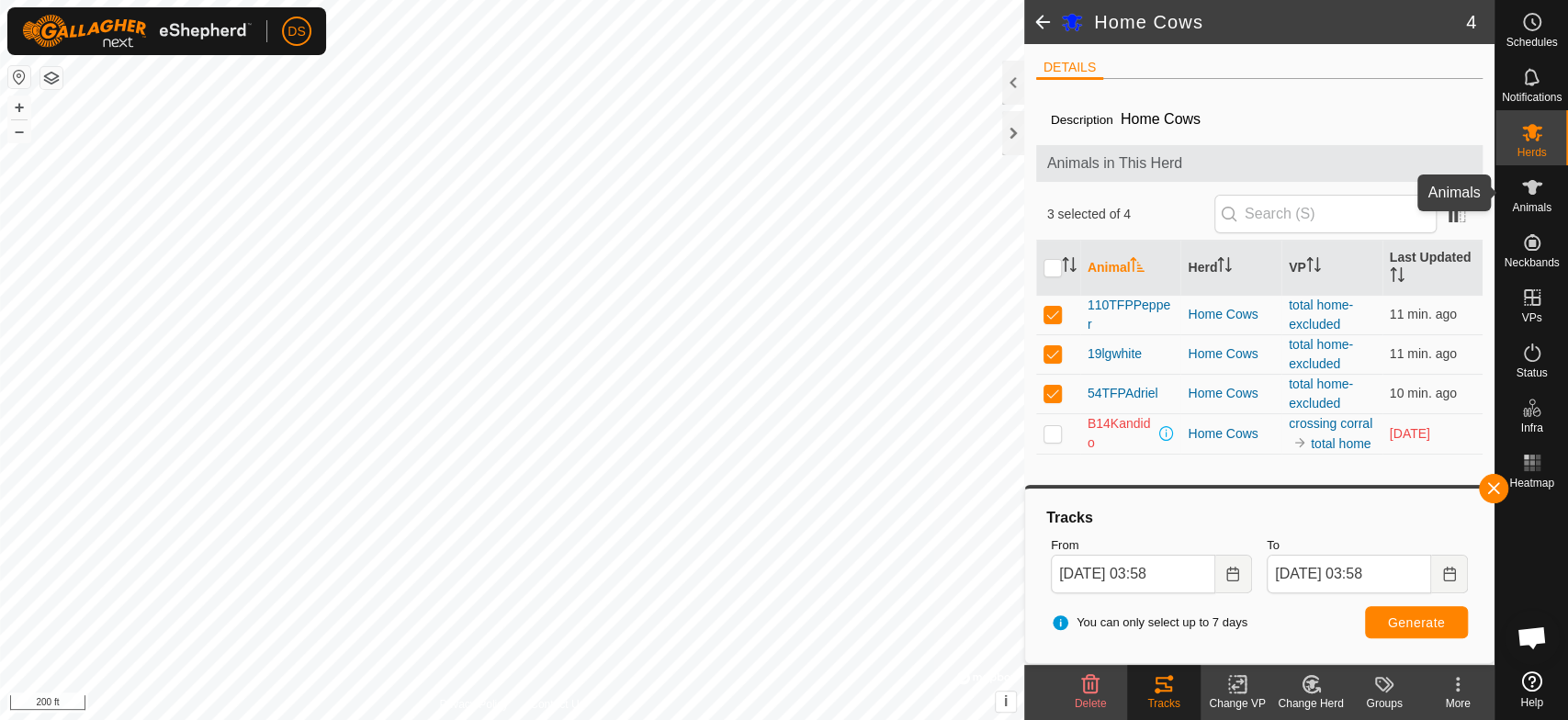
click at [1533, 195] on icon at bounding box center [1532, 188] width 22 height 22
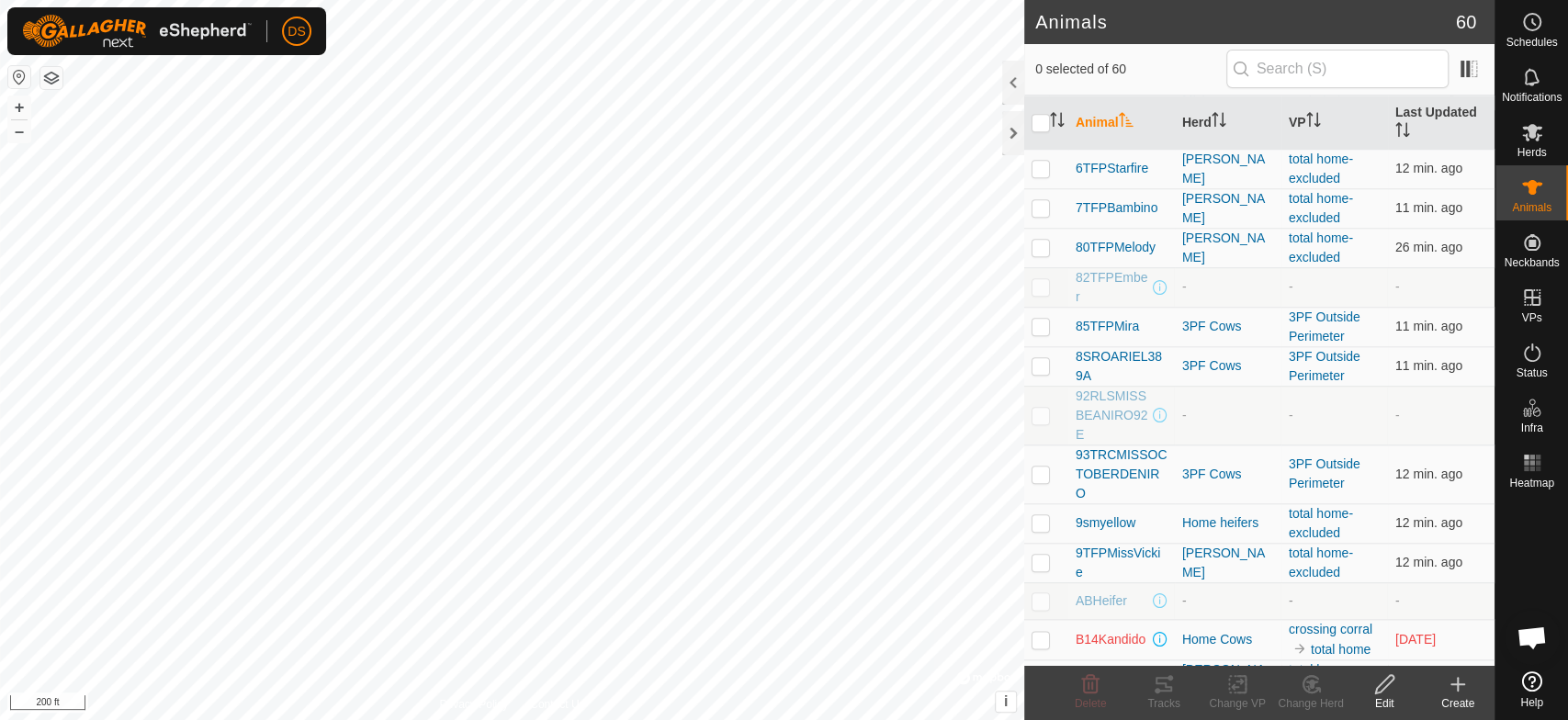
scroll to position [1225, 0]
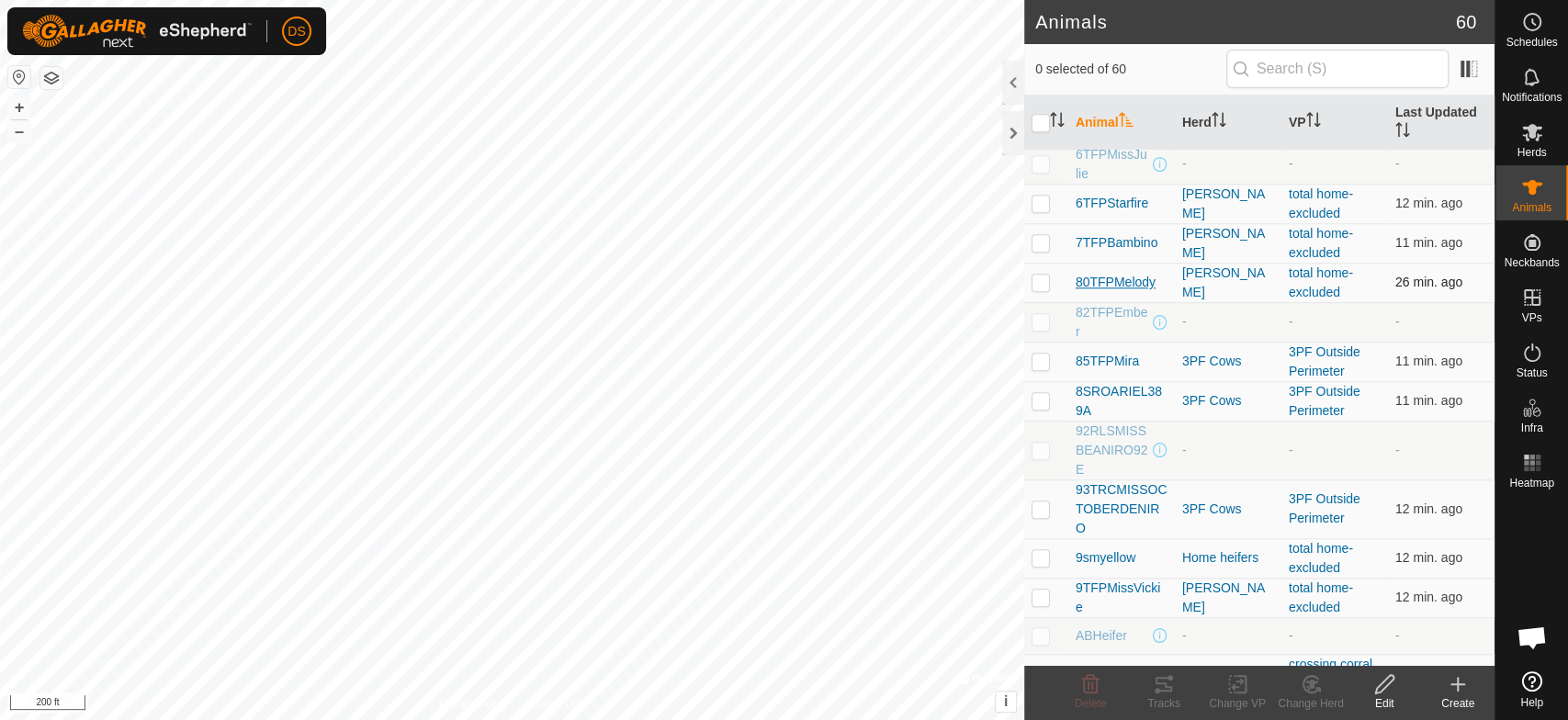
click at [1100, 278] on span "80TFPMelody" at bounding box center [1116, 282] width 80 height 20
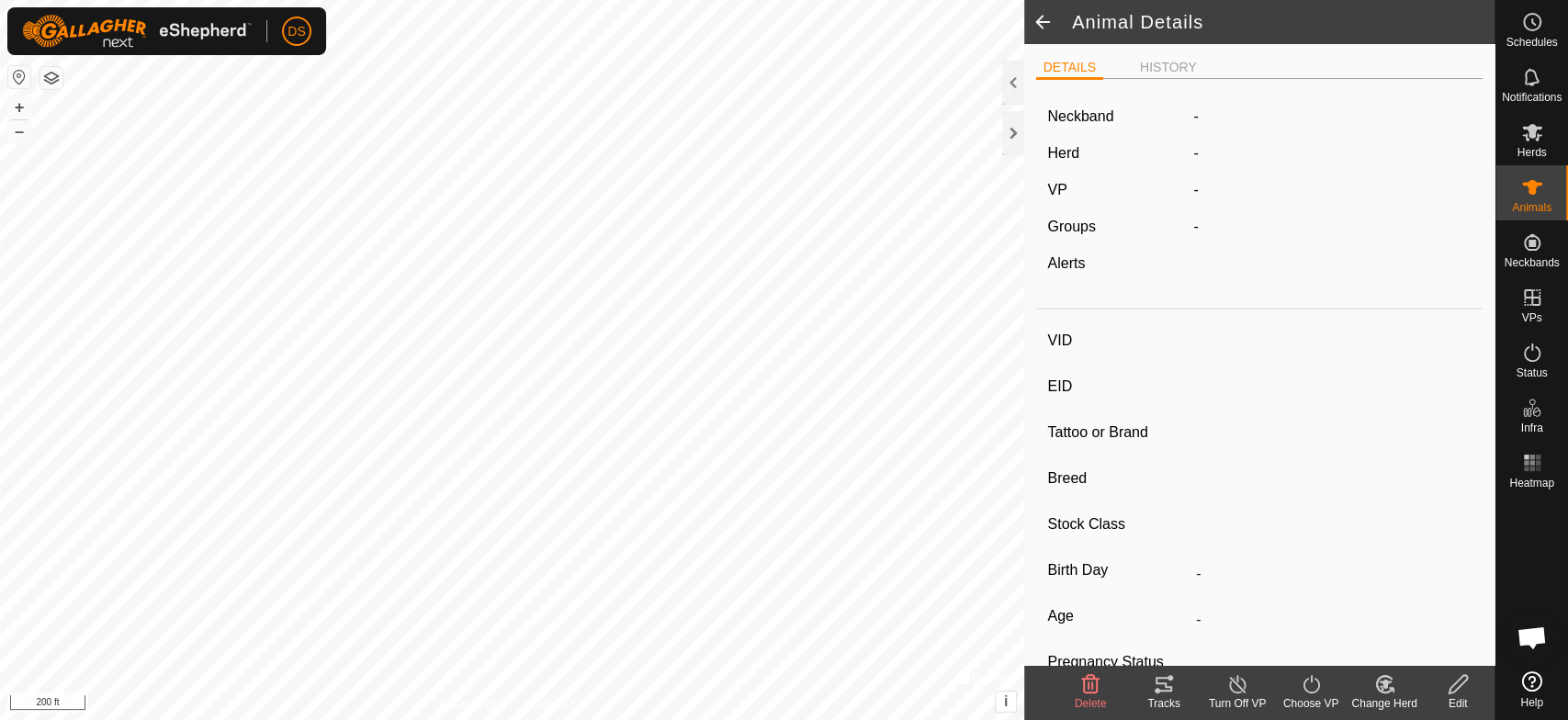
type input "80TFPMelody"
type input "-"
type input "TFP 08H"
type input "-"
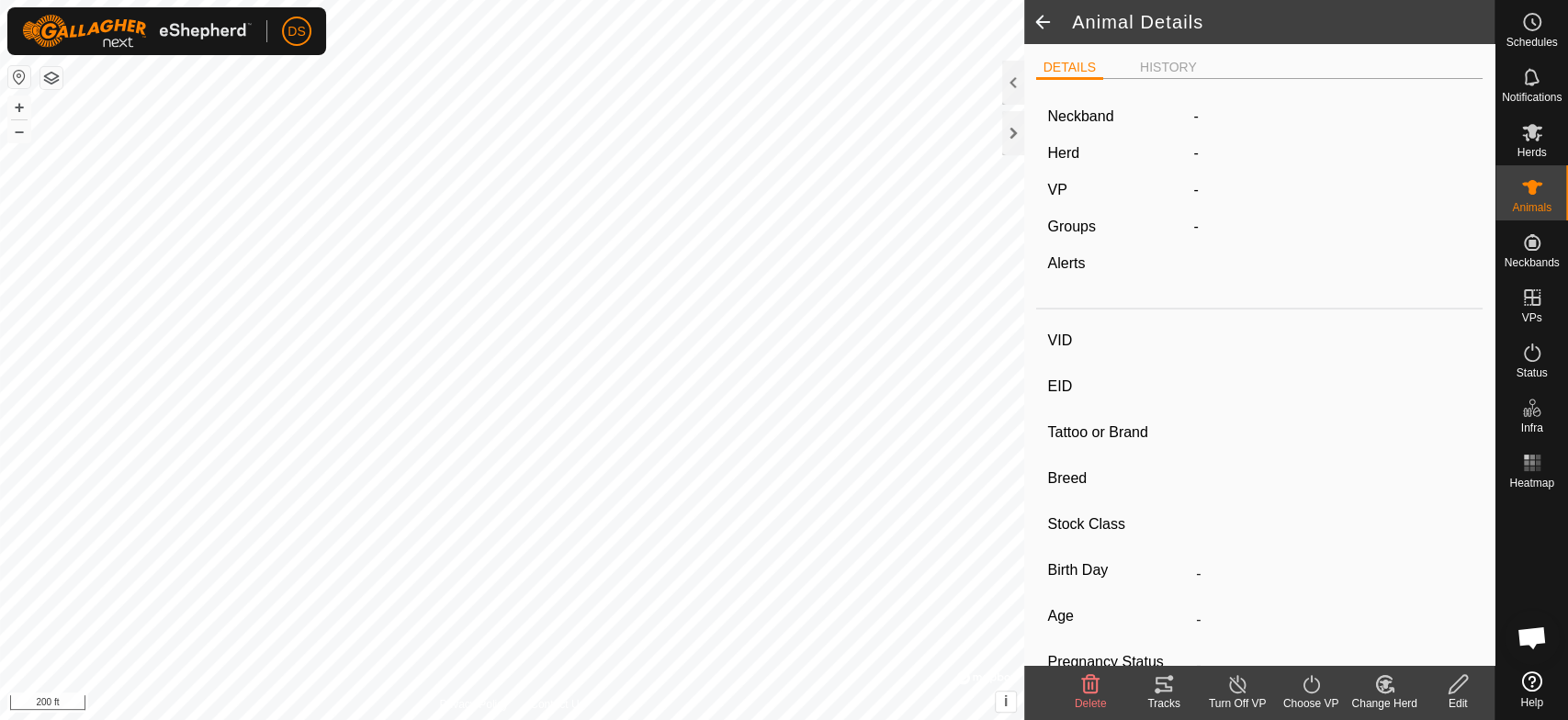
type input "07/2020"
type input "5 years 2 months"
type input "0 kg"
type input "-"
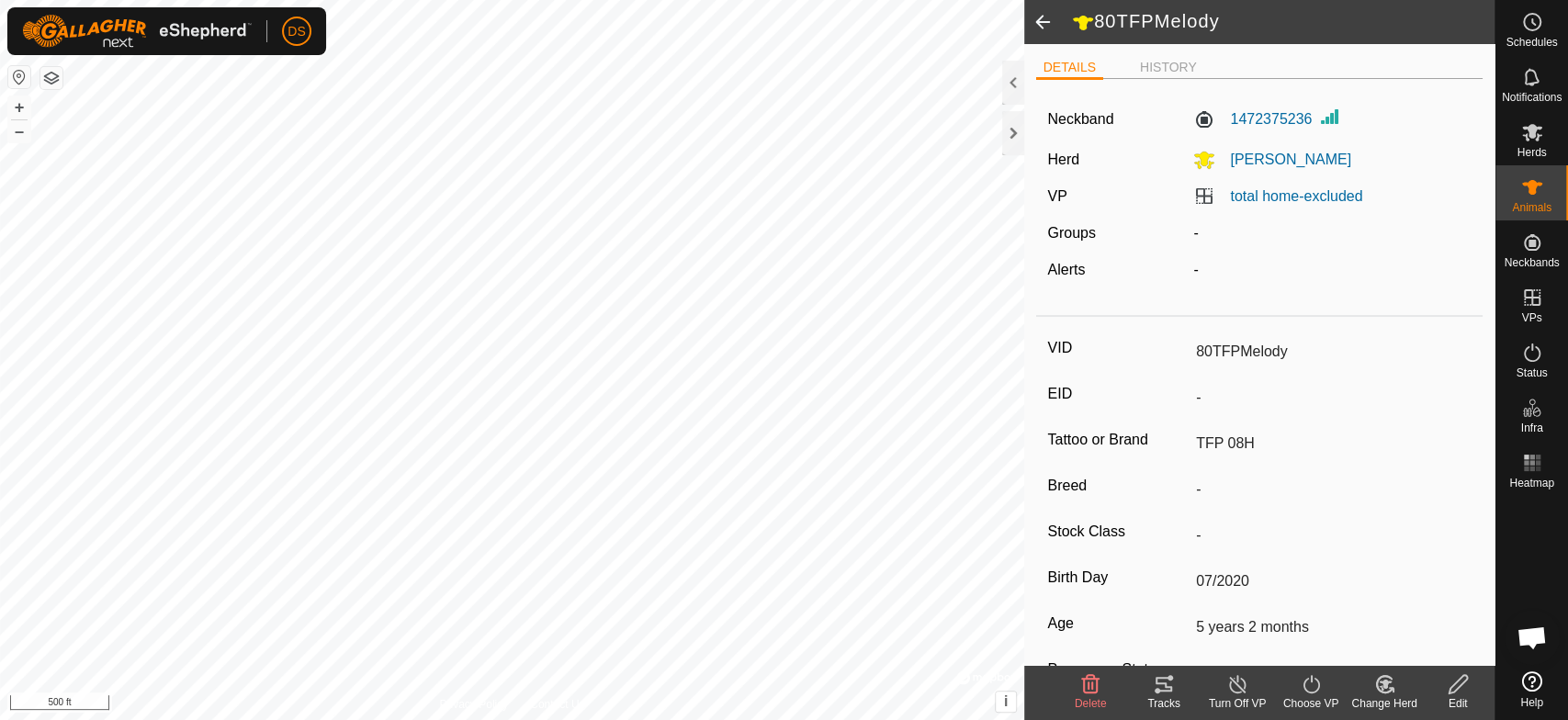
click at [1166, 687] on icon at bounding box center [1164, 684] width 17 height 15
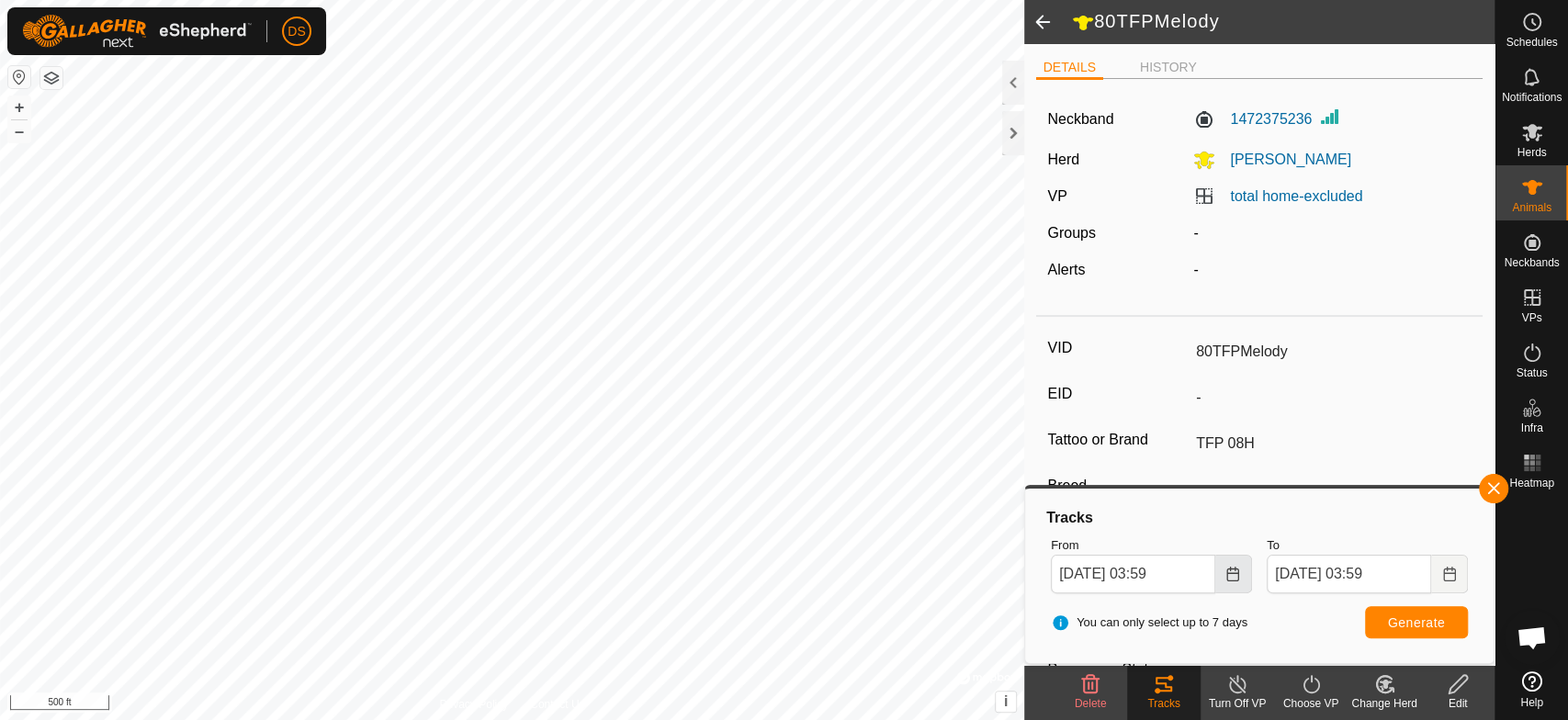
click at [1232, 576] on icon "Choose Date" at bounding box center [1233, 573] width 15 height 15
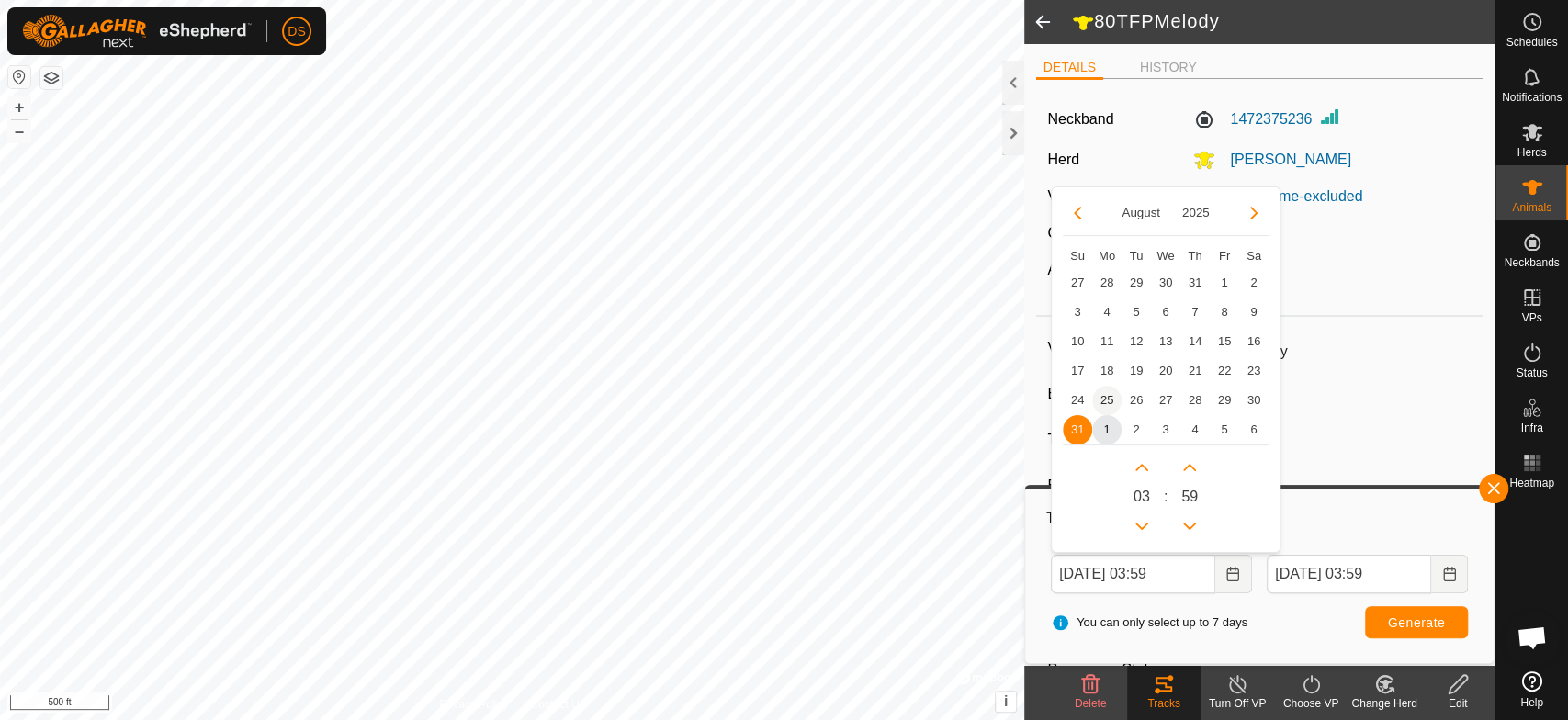
click at [1109, 397] on span "25" at bounding box center [1107, 401] width 29 height 29
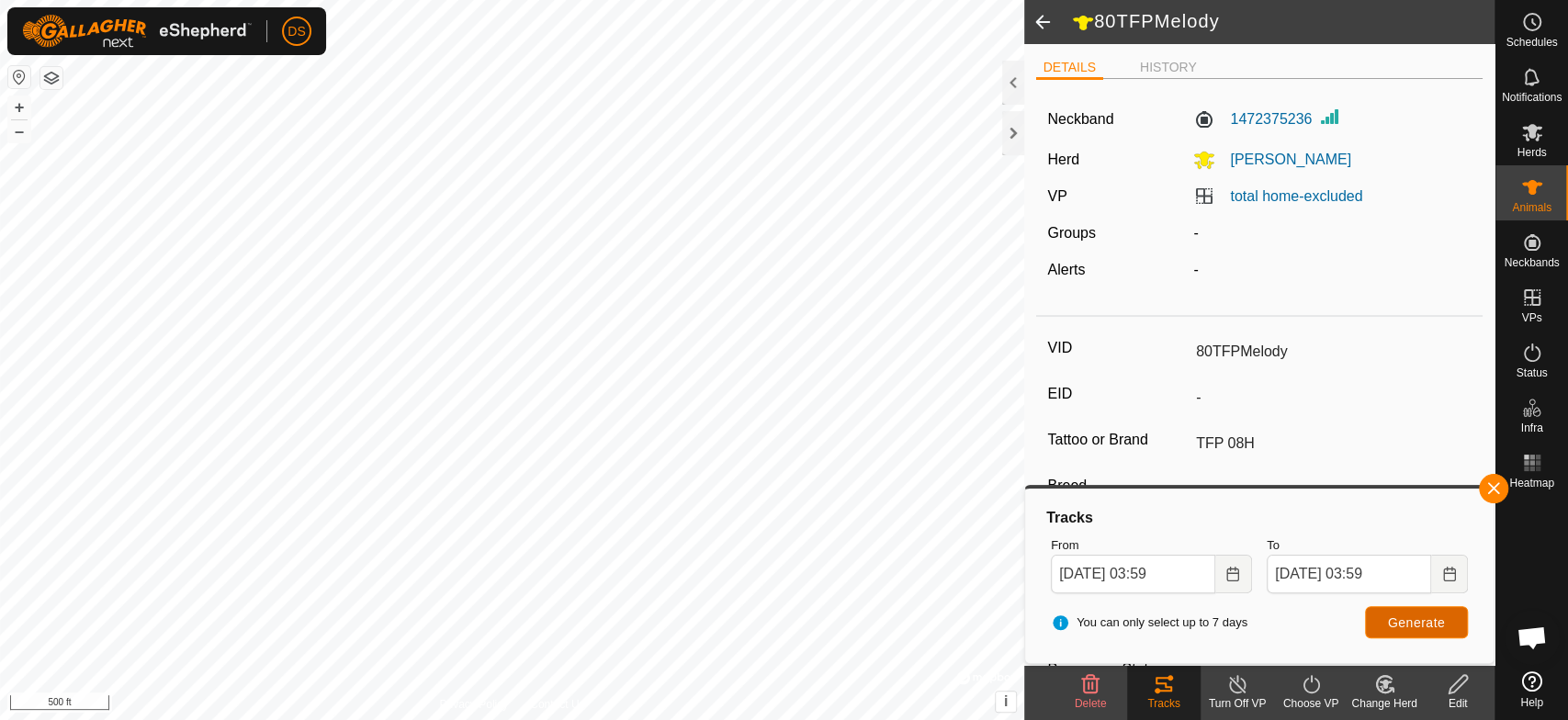
click at [1403, 615] on span "Generate" at bounding box center [1417, 622] width 57 height 15
click at [1234, 578] on icon "Choose Date" at bounding box center [1233, 573] width 15 height 15
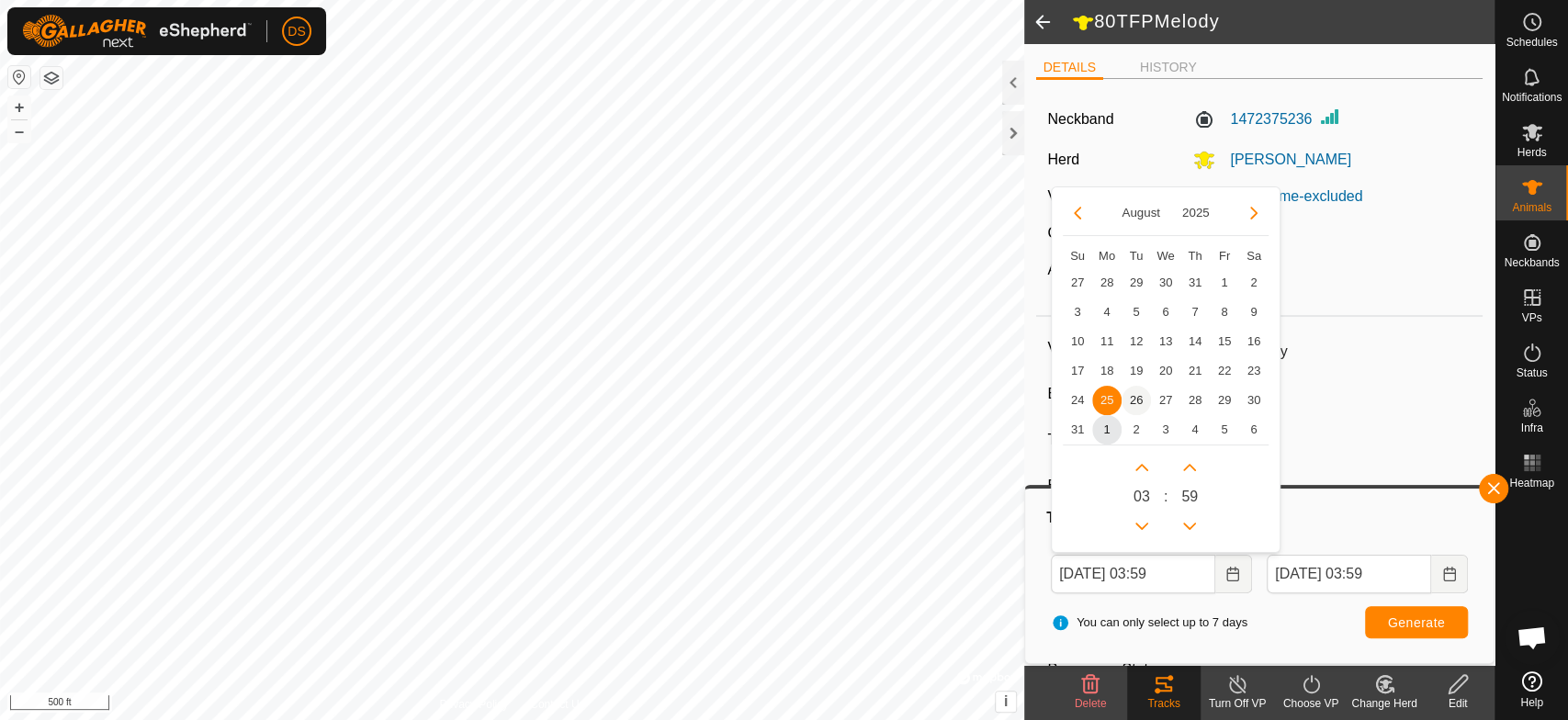
click at [1130, 399] on span "26" at bounding box center [1136, 401] width 29 height 29
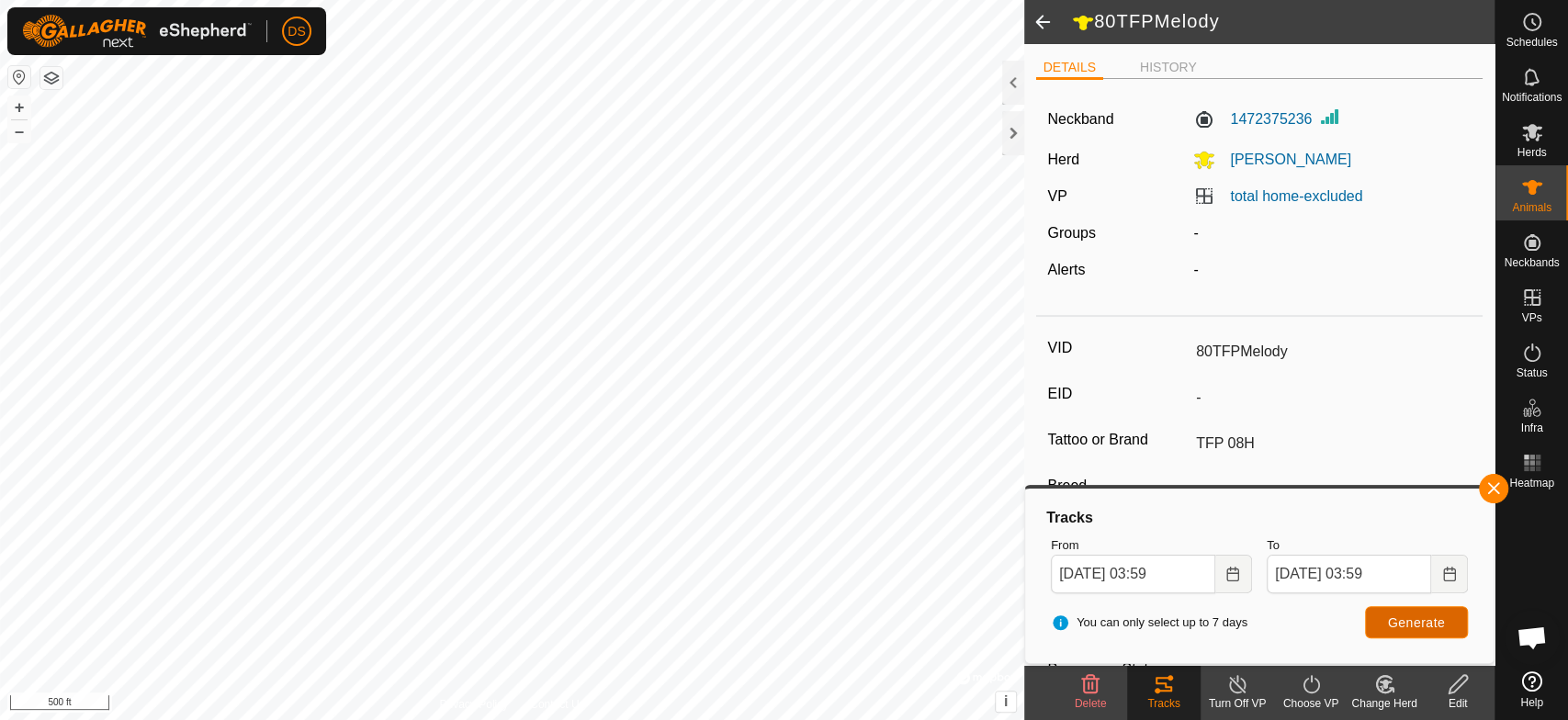
click at [1405, 617] on span "Generate" at bounding box center [1417, 622] width 57 height 15
click at [1233, 576] on icon "Choose Date" at bounding box center [1233, 573] width 15 height 15
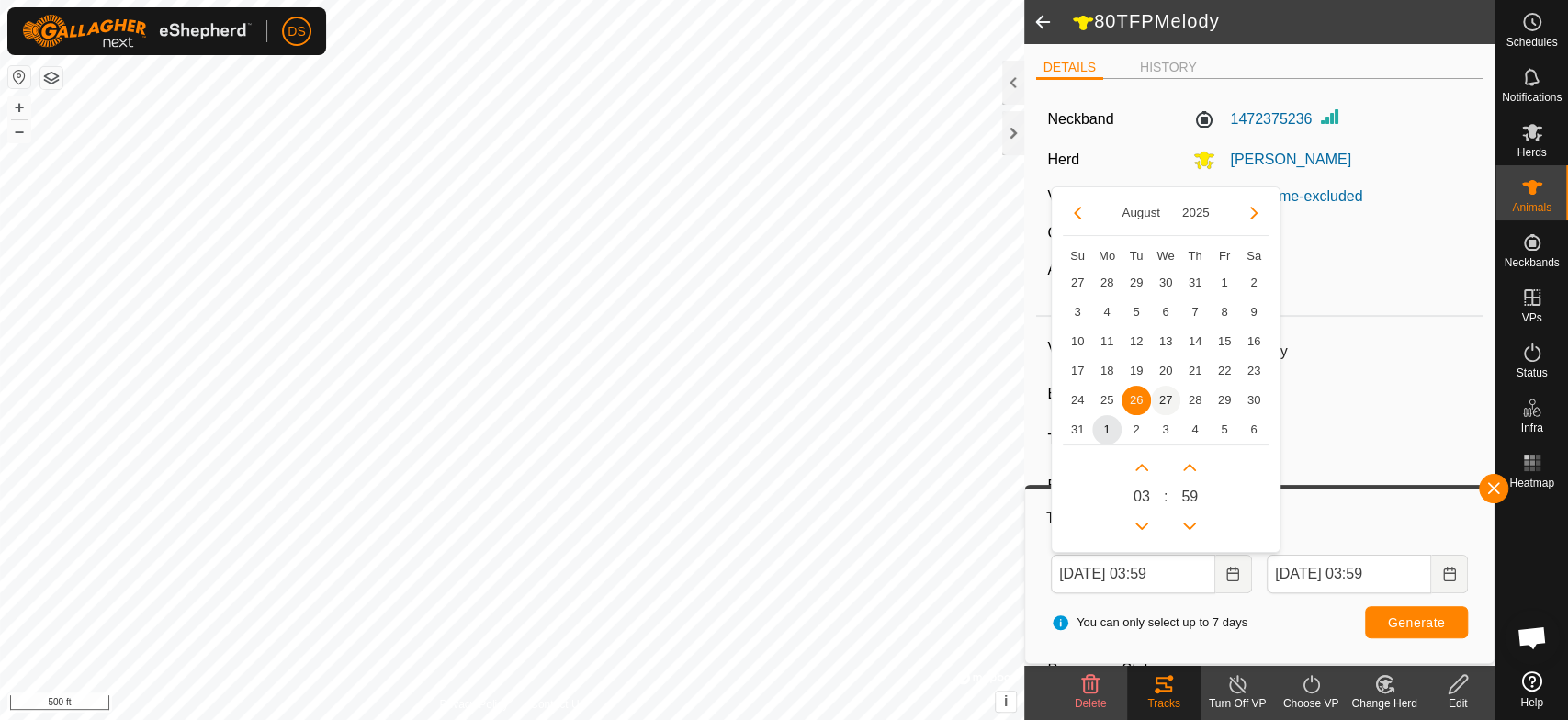
click at [1163, 397] on span "27" at bounding box center [1165, 401] width 29 height 29
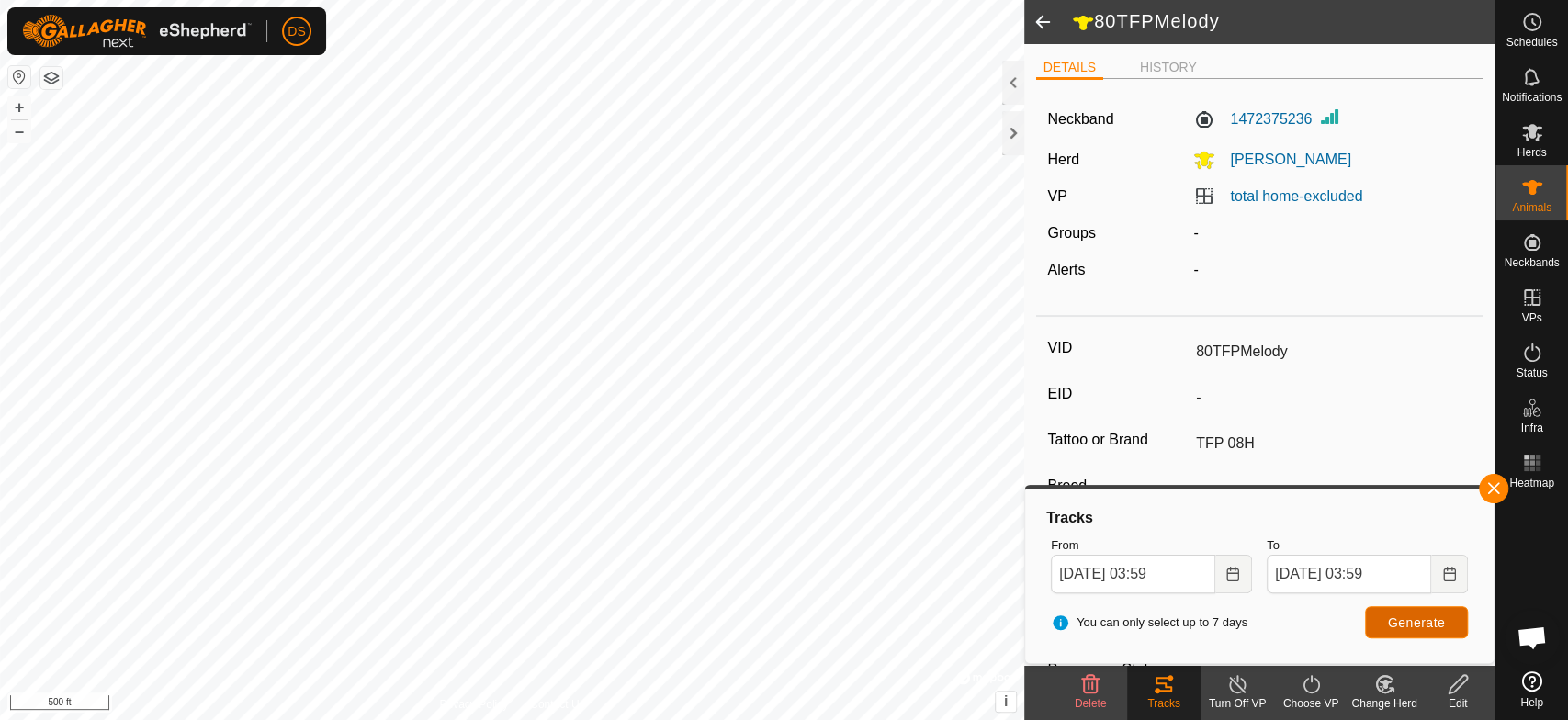
click at [1419, 624] on span "Generate" at bounding box center [1417, 622] width 57 height 15
click at [1235, 572] on icon "Choose Date" at bounding box center [1233, 573] width 15 height 15
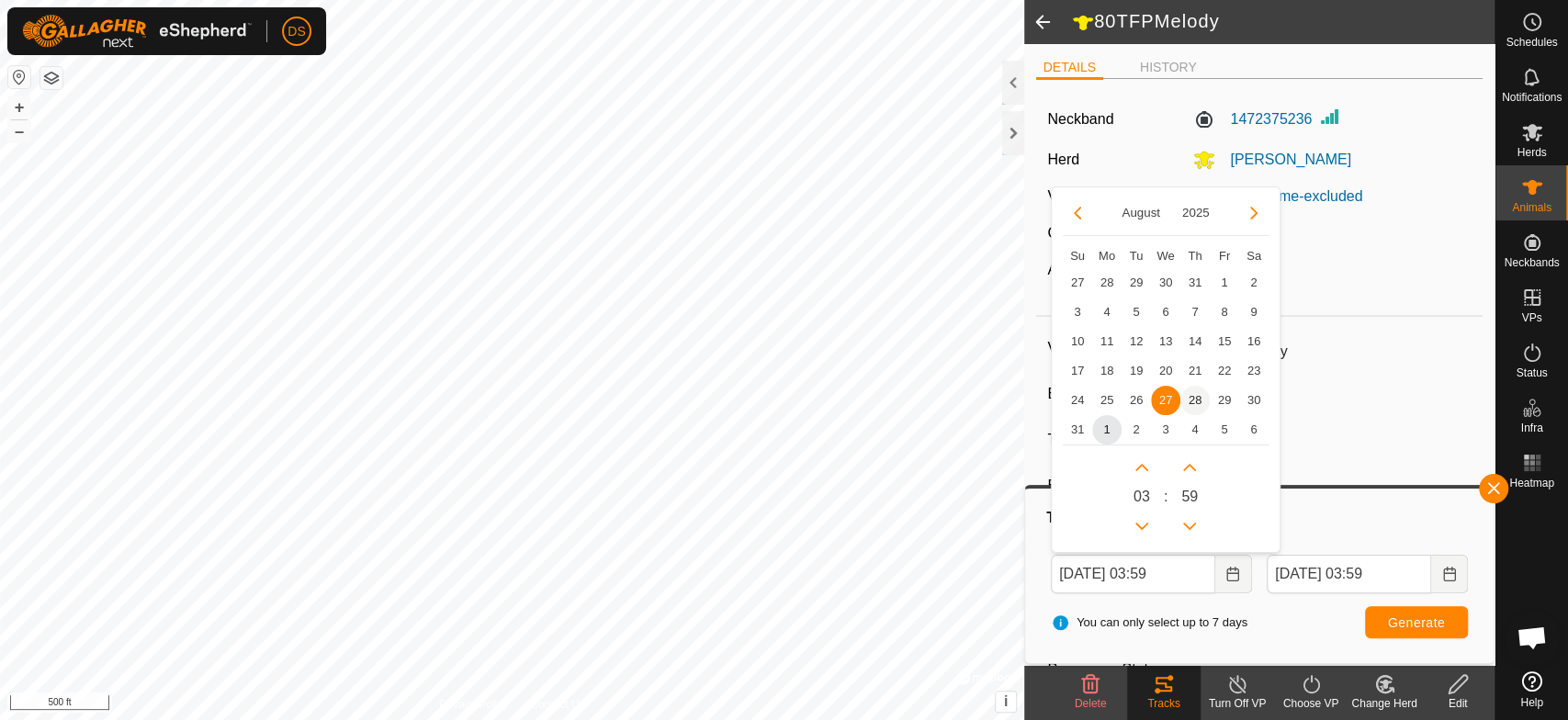
click at [1191, 405] on span "28" at bounding box center [1195, 401] width 29 height 29
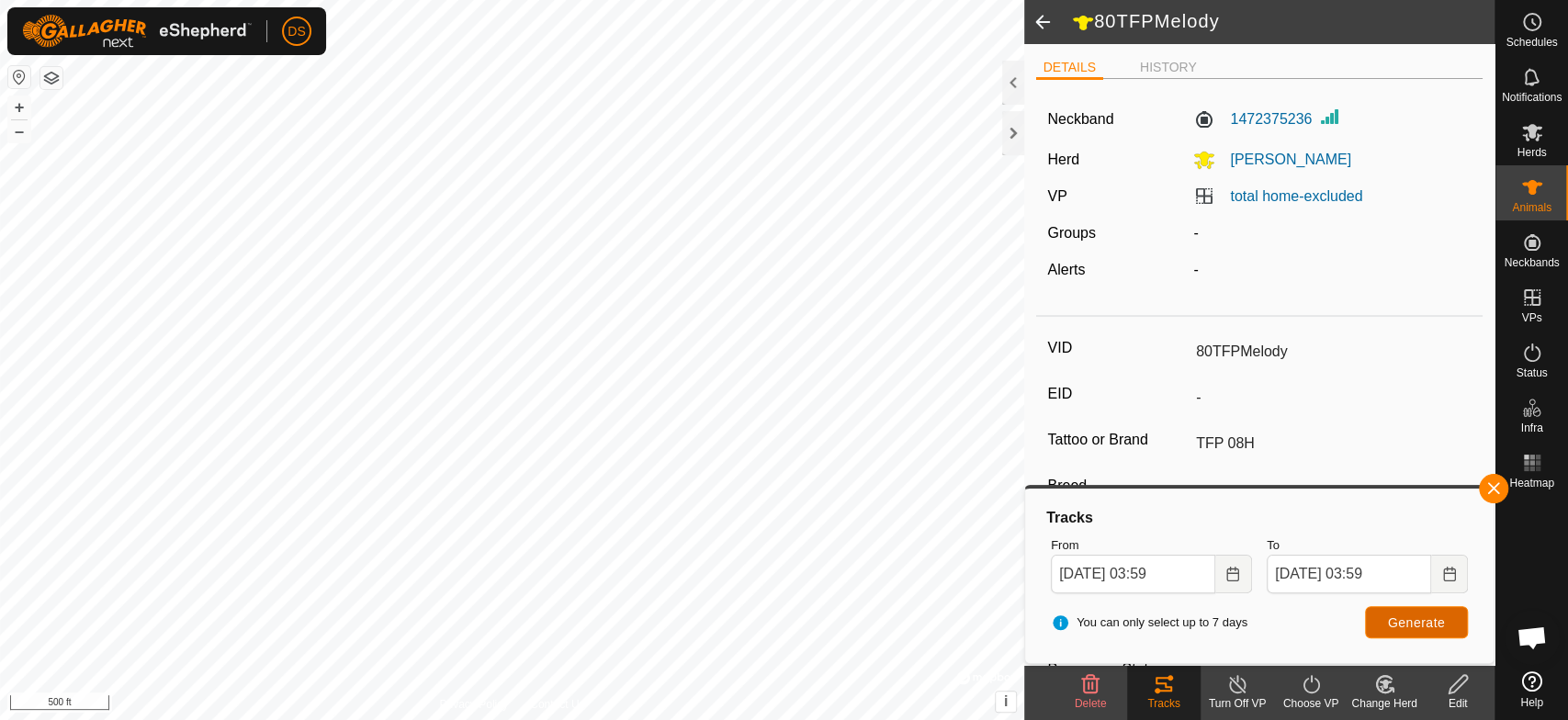
click at [1406, 622] on span "Generate" at bounding box center [1417, 622] width 57 height 15
click at [1233, 572] on icon "Choose Date" at bounding box center [1233, 573] width 15 height 15
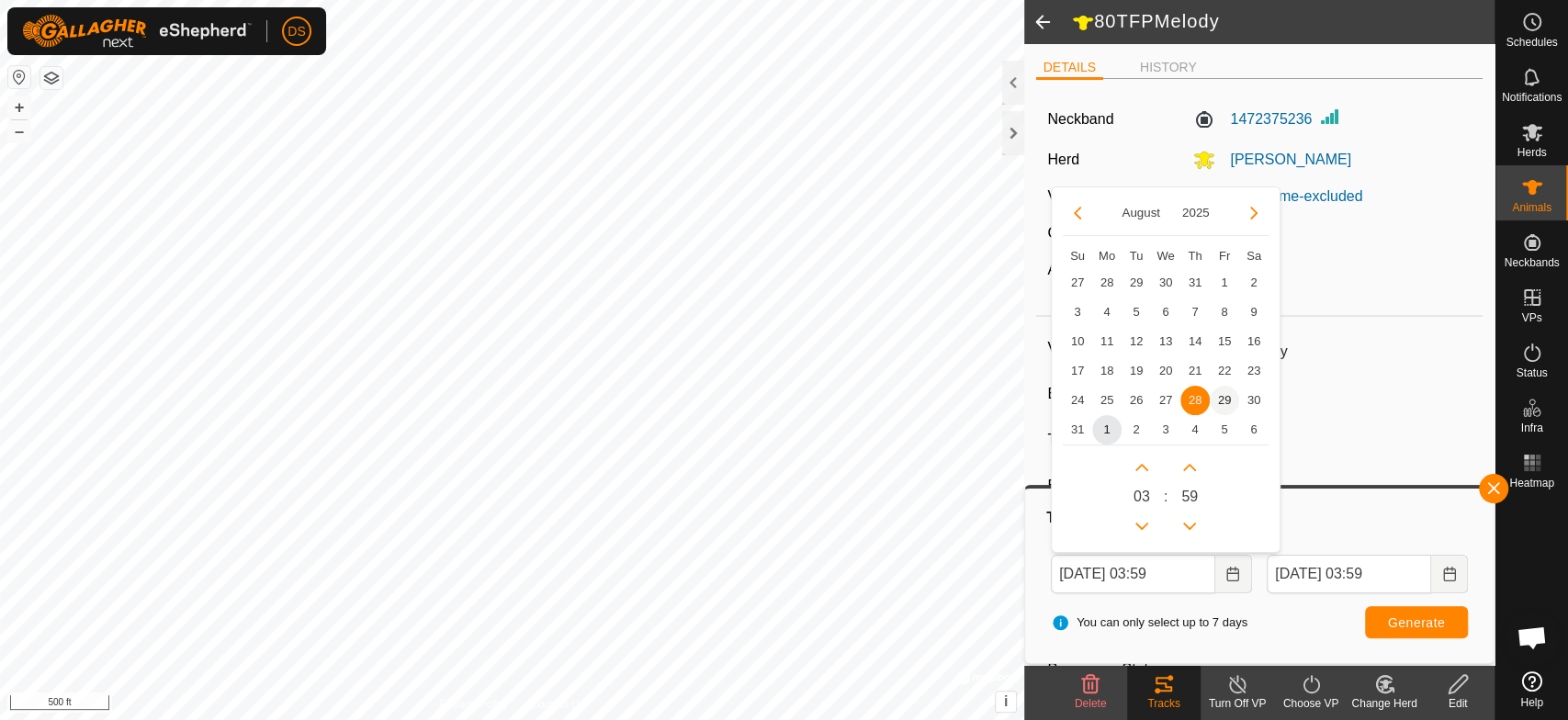
click at [1222, 402] on span "29" at bounding box center [1225, 401] width 29 height 29
type input "[DATE] 03:59"
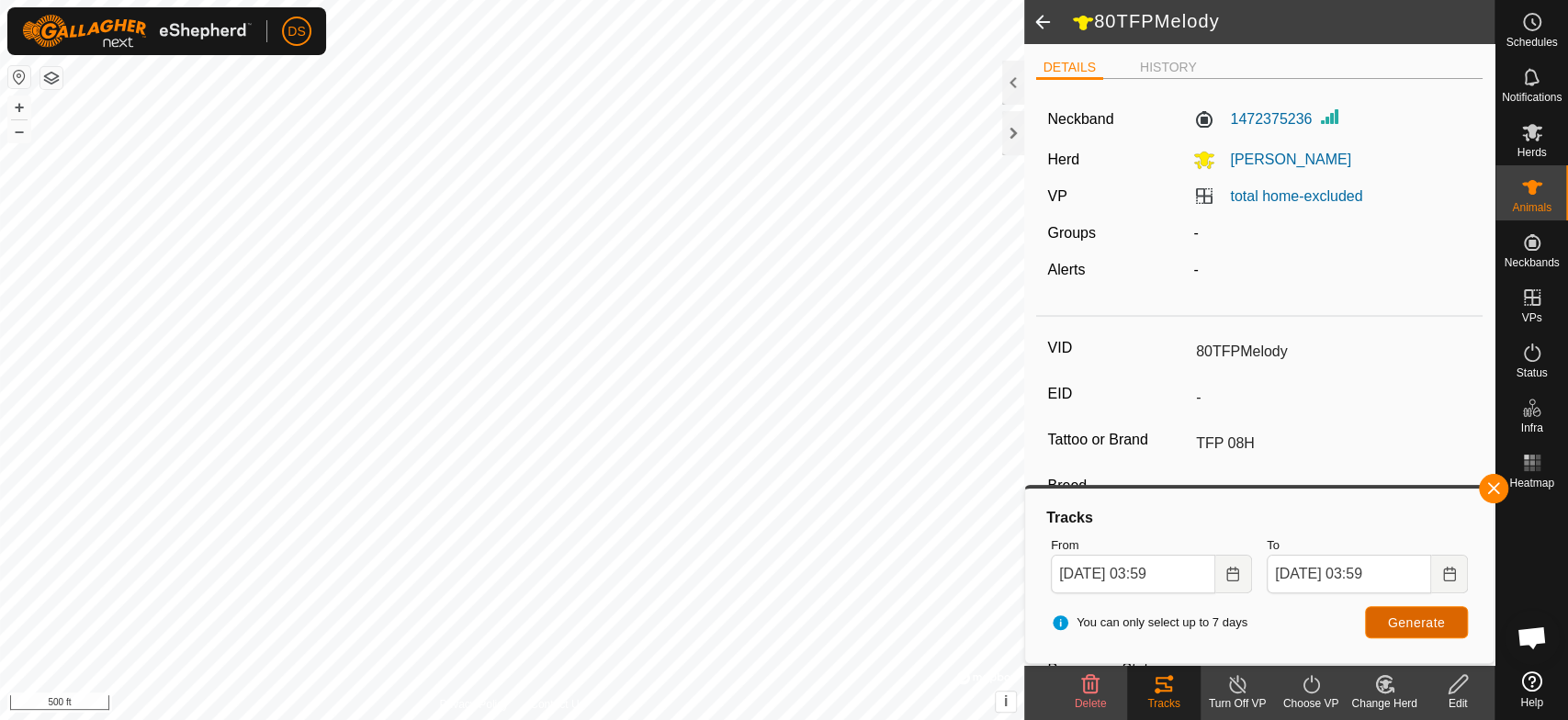
click at [1399, 615] on span "Generate" at bounding box center [1417, 622] width 57 height 15
click at [1448, 578] on icon "Choose Date" at bounding box center [1449, 573] width 15 height 15
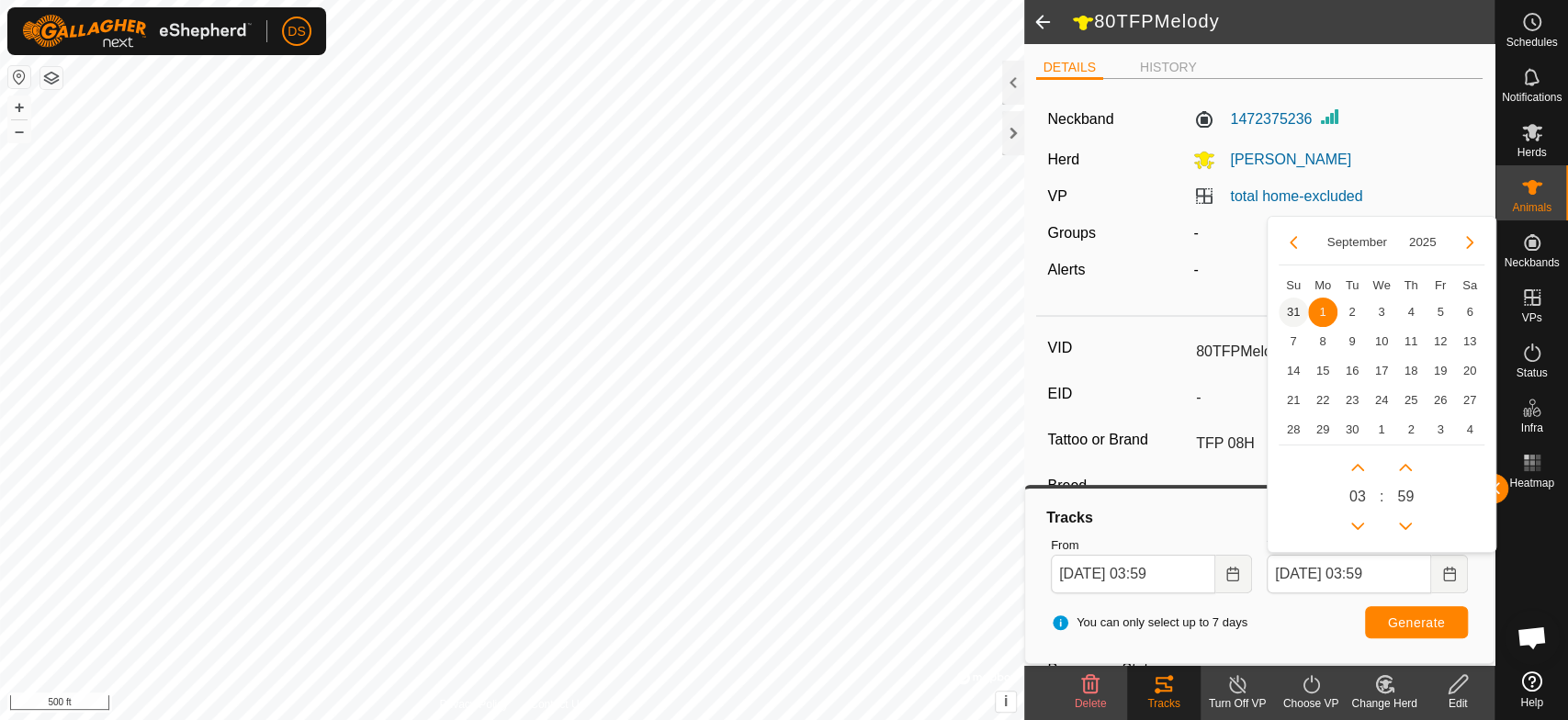
click at [1292, 309] on span "31" at bounding box center [1293, 313] width 29 height 29
type input "[DATE] 03:59"
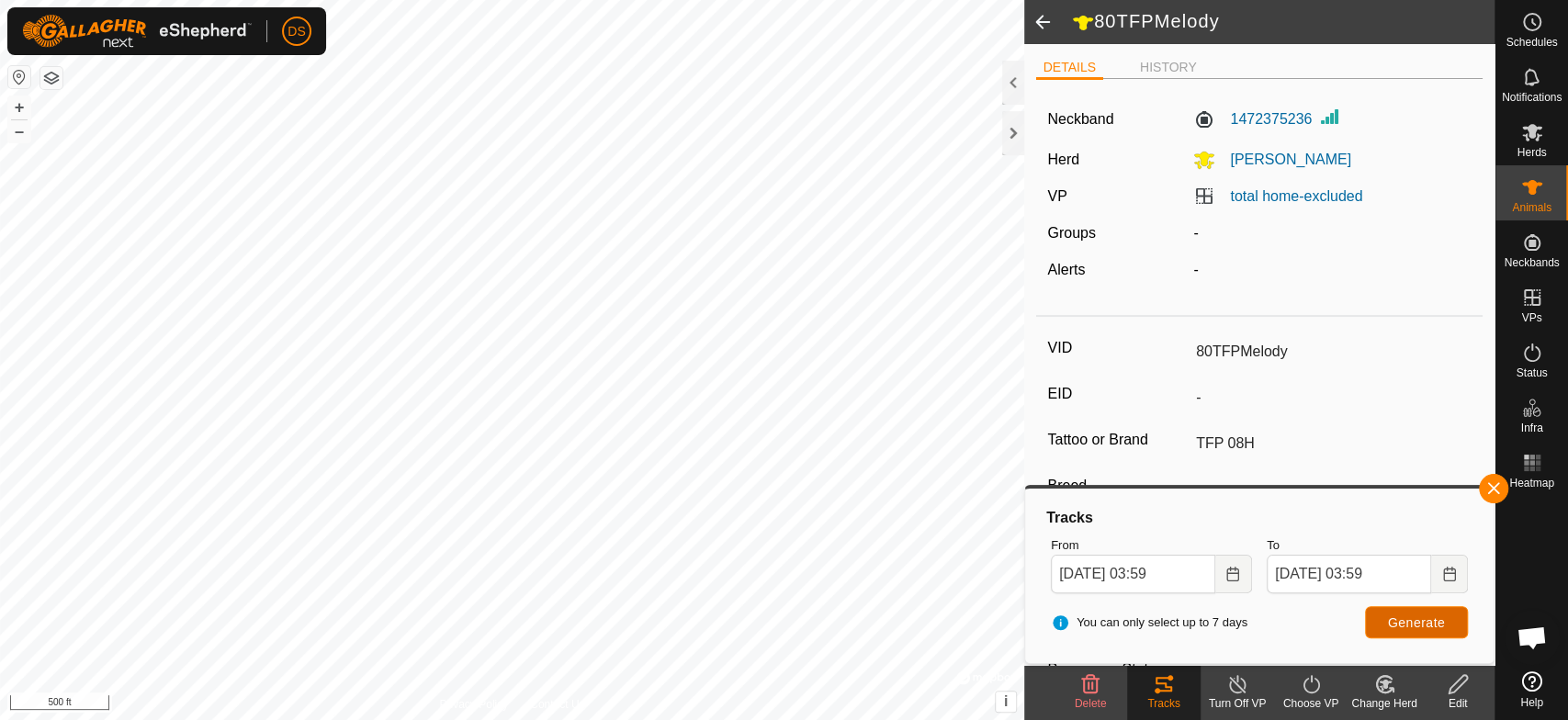
click at [1430, 610] on button "Generate" at bounding box center [1416, 622] width 103 height 32
click at [1234, 573] on icon "Choose Date" at bounding box center [1233, 573] width 15 height 15
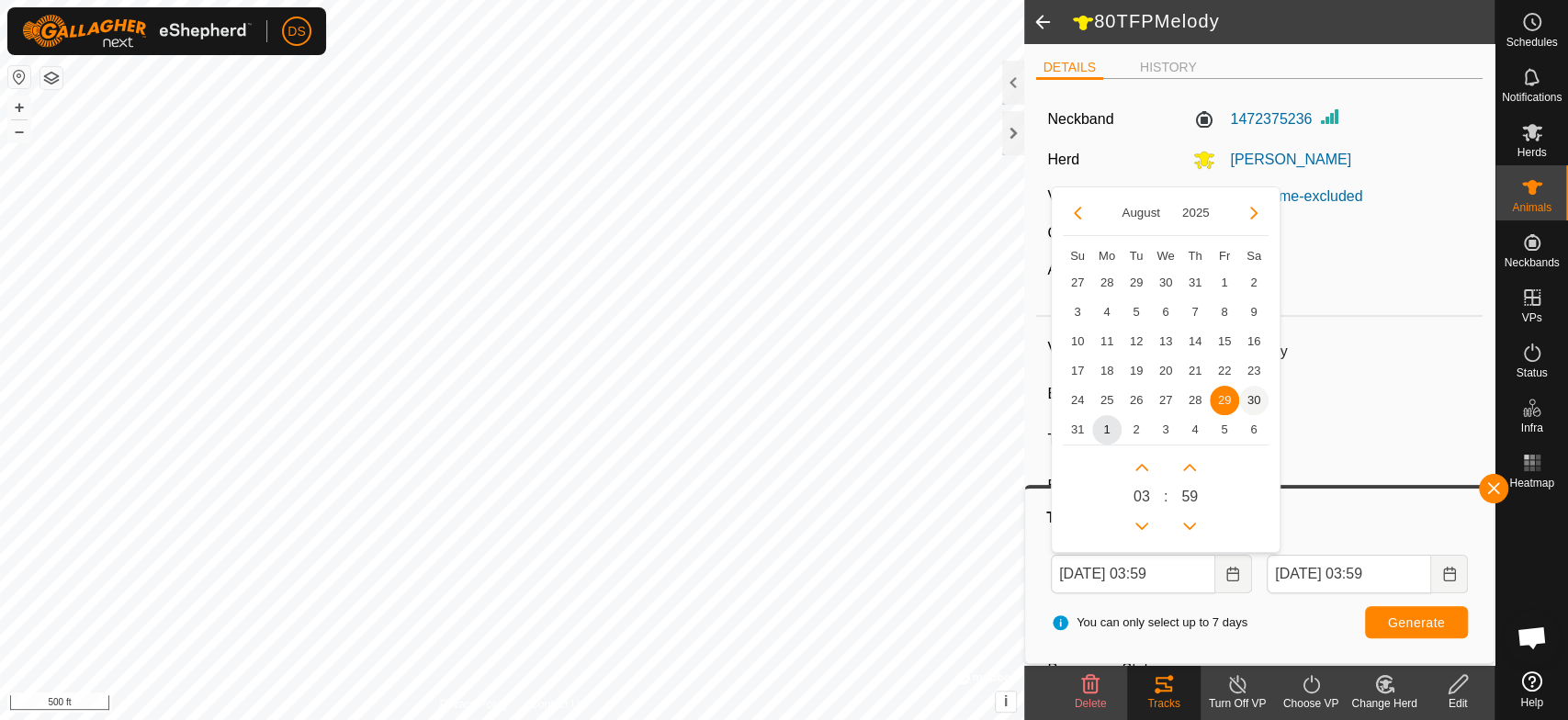
click at [1257, 401] on span "30" at bounding box center [1254, 401] width 29 height 29
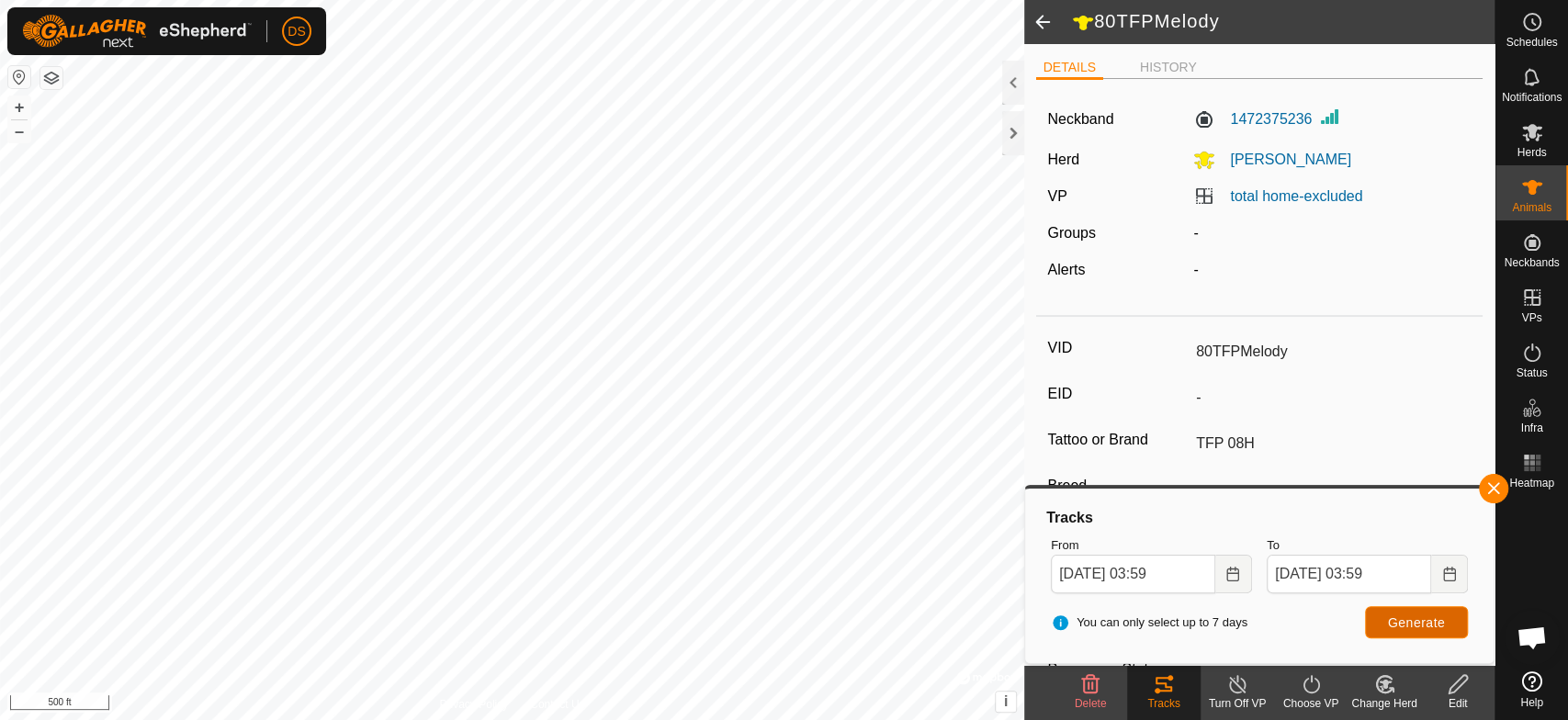
click at [1382, 612] on button "Generate" at bounding box center [1416, 622] width 103 height 32
click at [1226, 569] on icon "Choose Date" at bounding box center [1233, 573] width 15 height 15
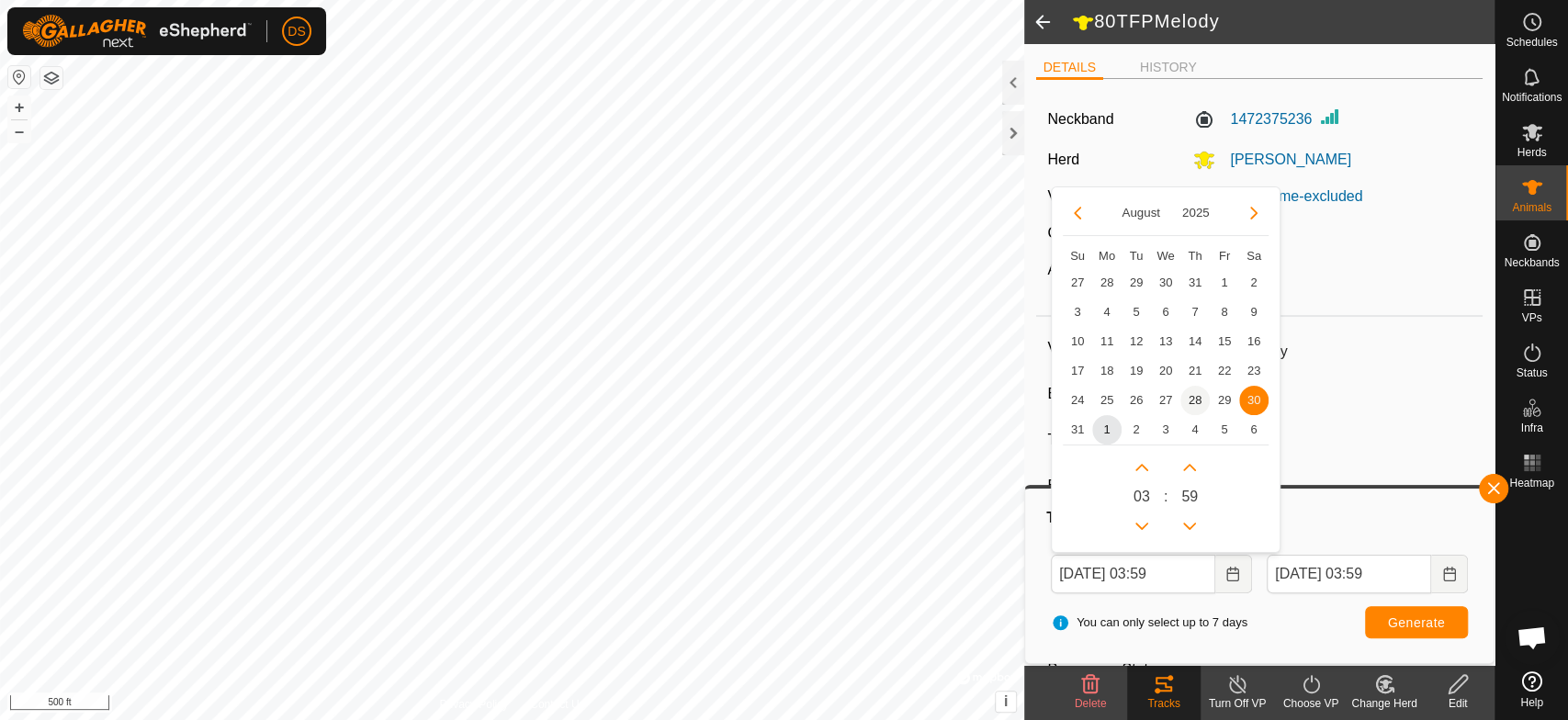
click at [1197, 394] on span "28" at bounding box center [1195, 401] width 29 height 29
type input "[DATE] 03:59"
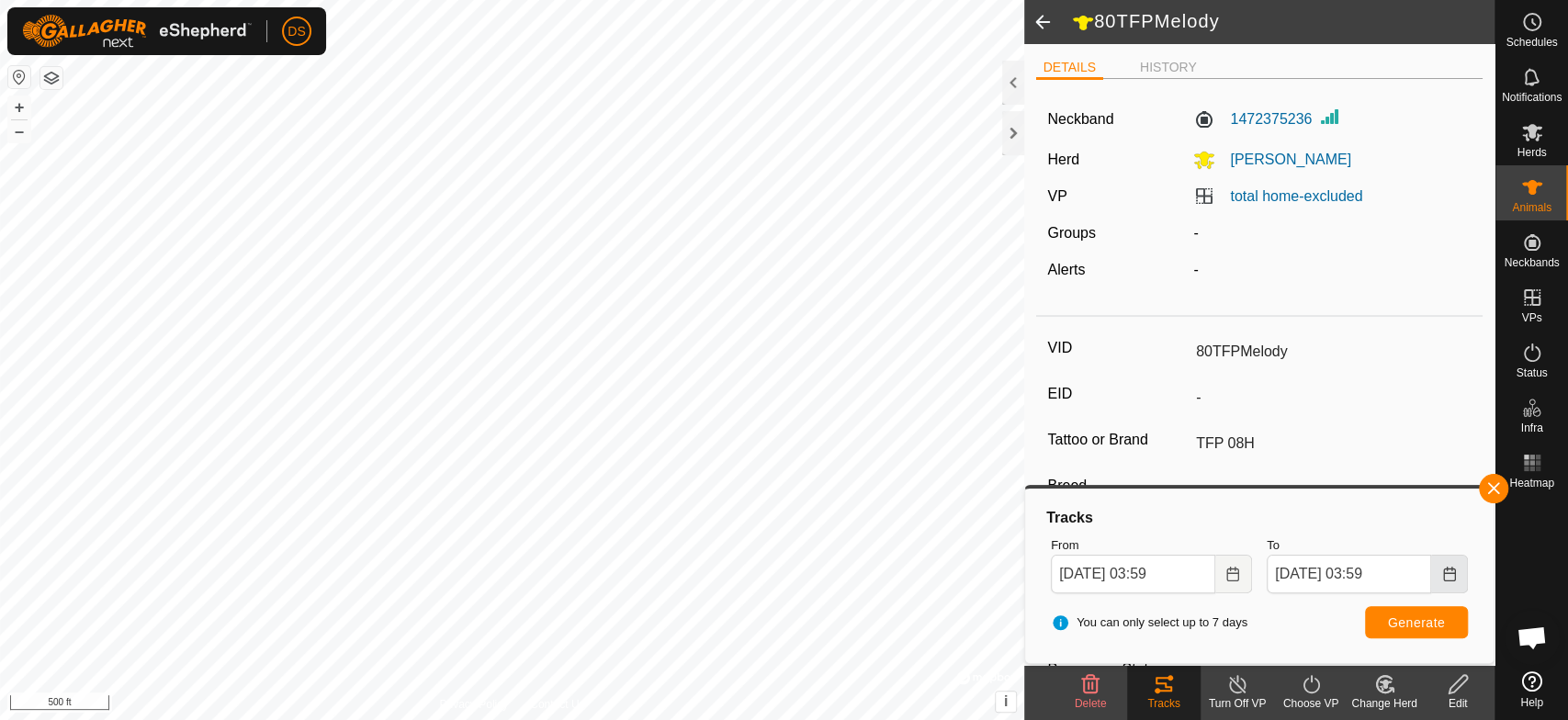
click at [1452, 578] on icon "Choose Date" at bounding box center [1449, 573] width 15 height 15
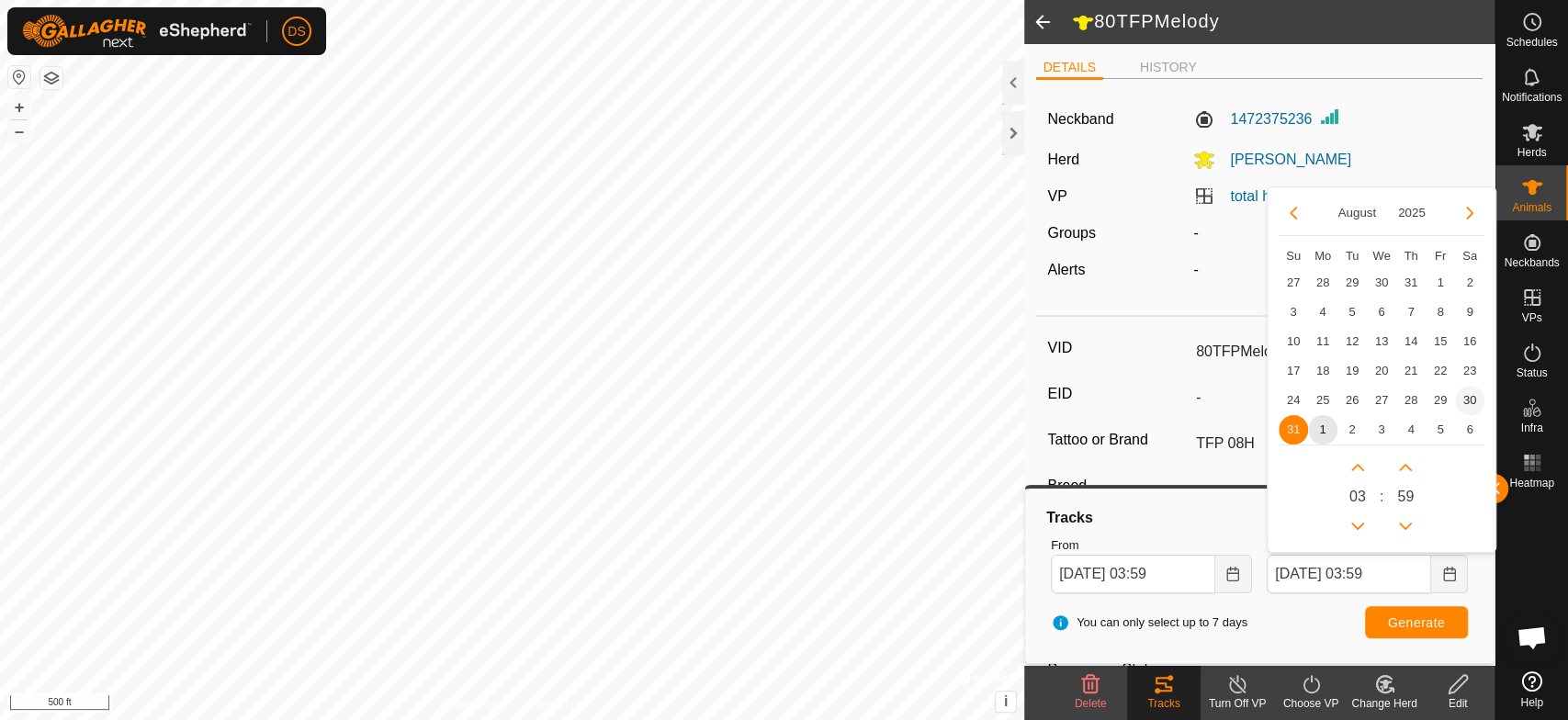
click at [1464, 402] on span "30" at bounding box center [1470, 401] width 29 height 29
type input "[DATE] 03:59"
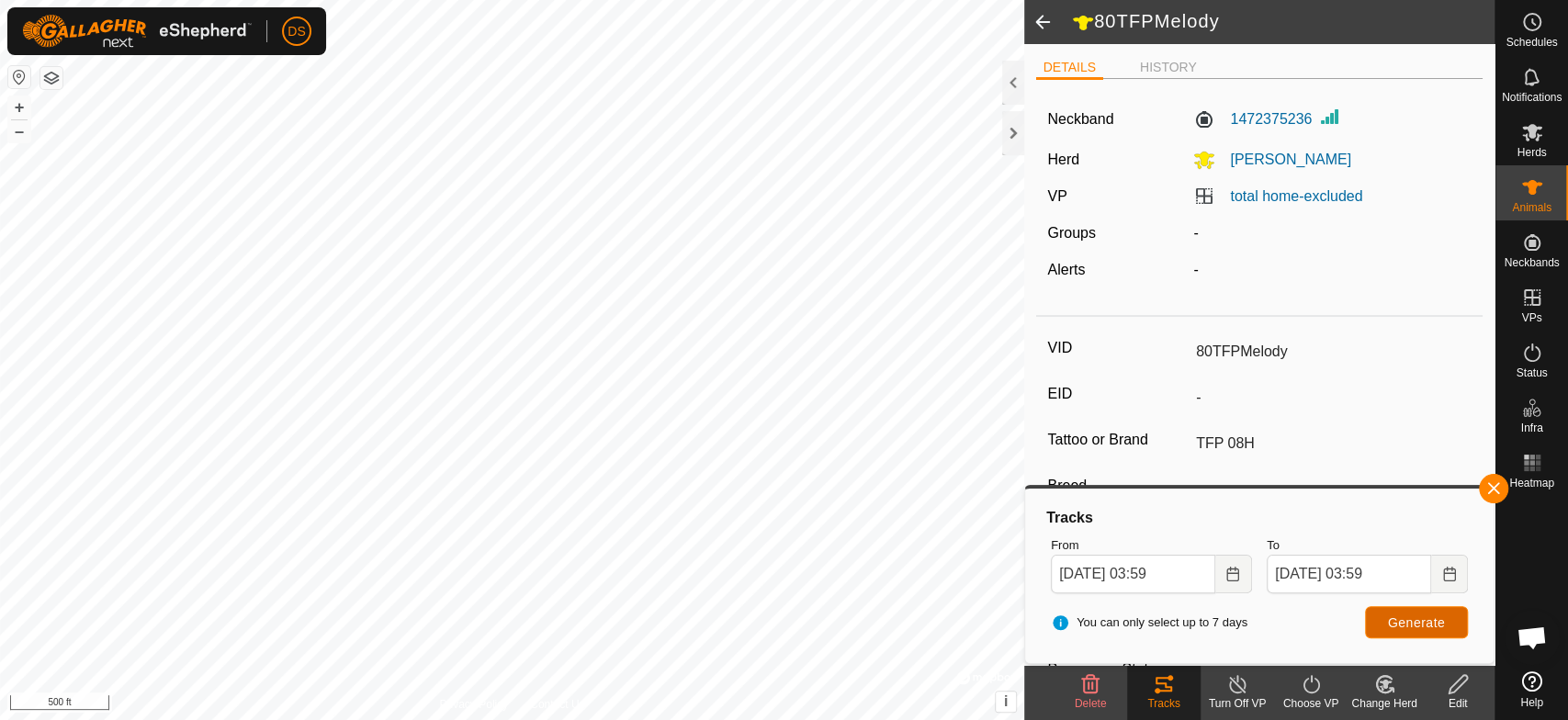
click at [1402, 609] on button "Generate" at bounding box center [1416, 622] width 103 height 32
click at [1532, 175] on es-animals-svg-icon at bounding box center [1533, 188] width 33 height 29
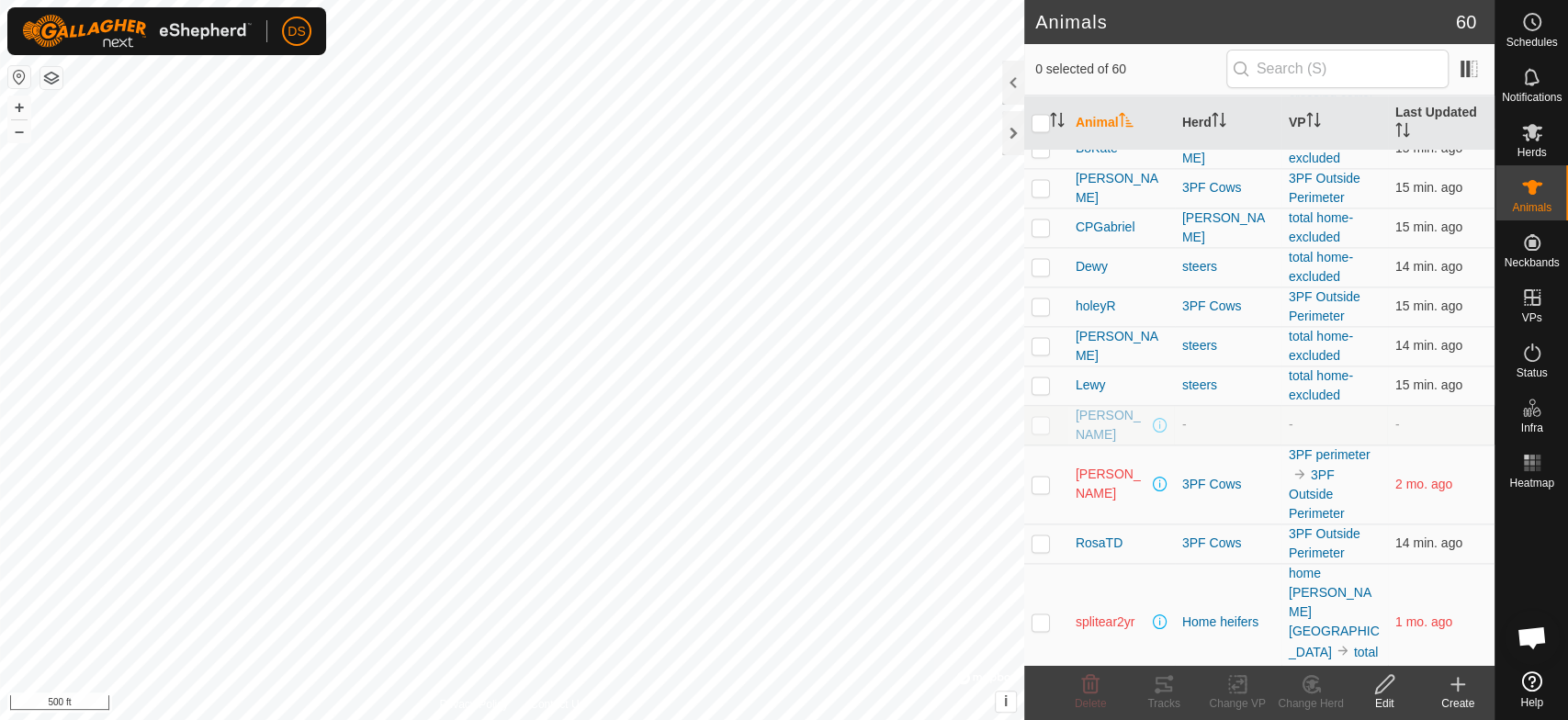
scroll to position [1734, 0]
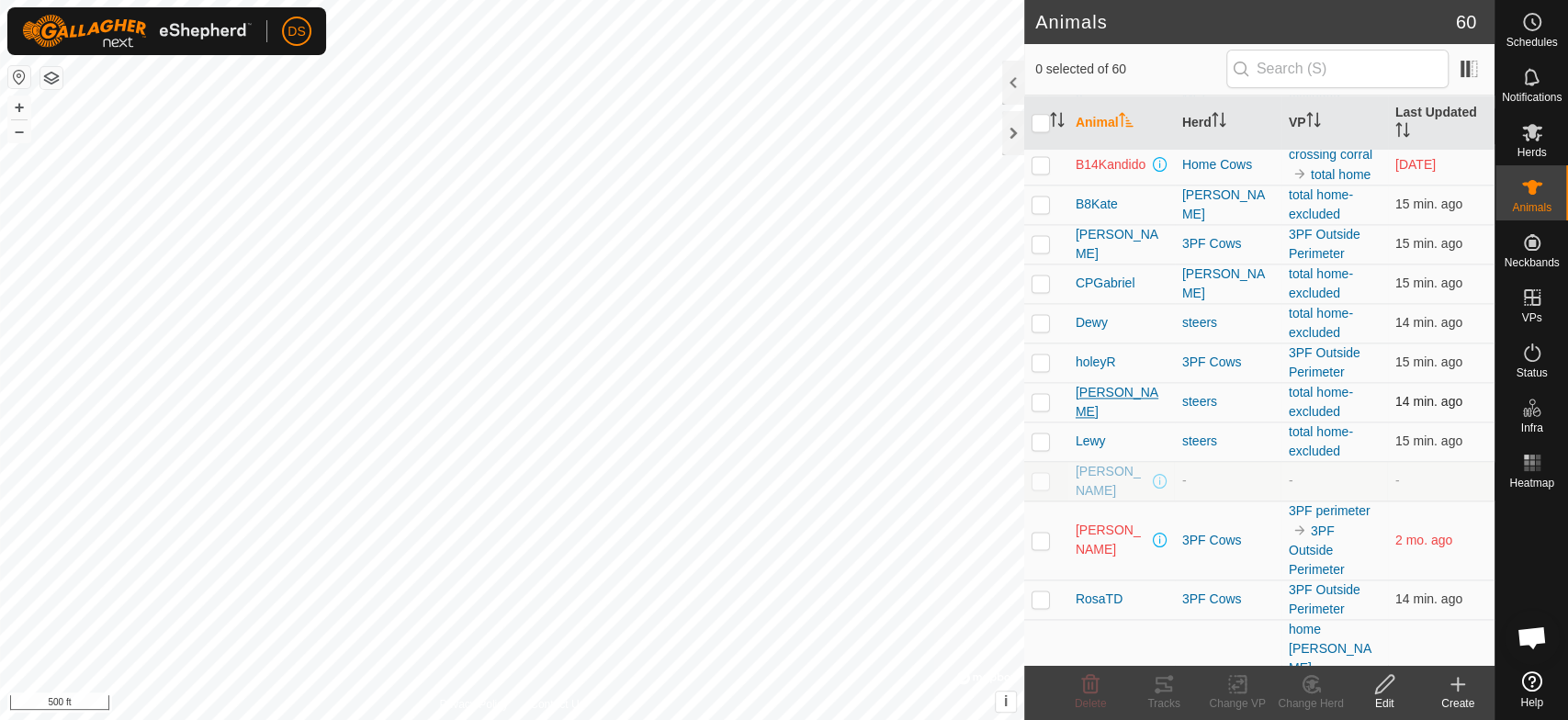
click at [1090, 397] on span "[PERSON_NAME]" at bounding box center [1122, 402] width 92 height 38
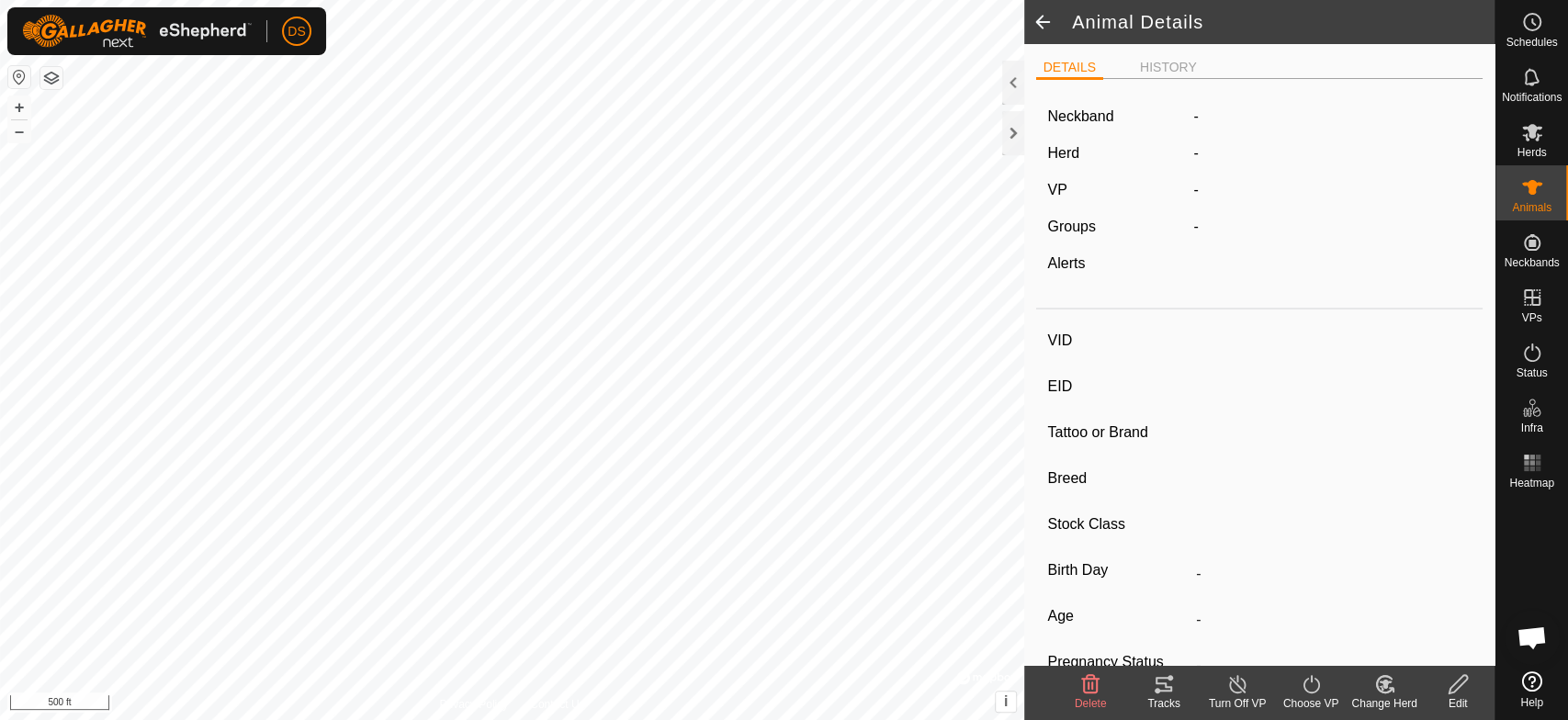
type input "[PERSON_NAME]"
type input "-"
type input "Piedmontese"
type input "-"
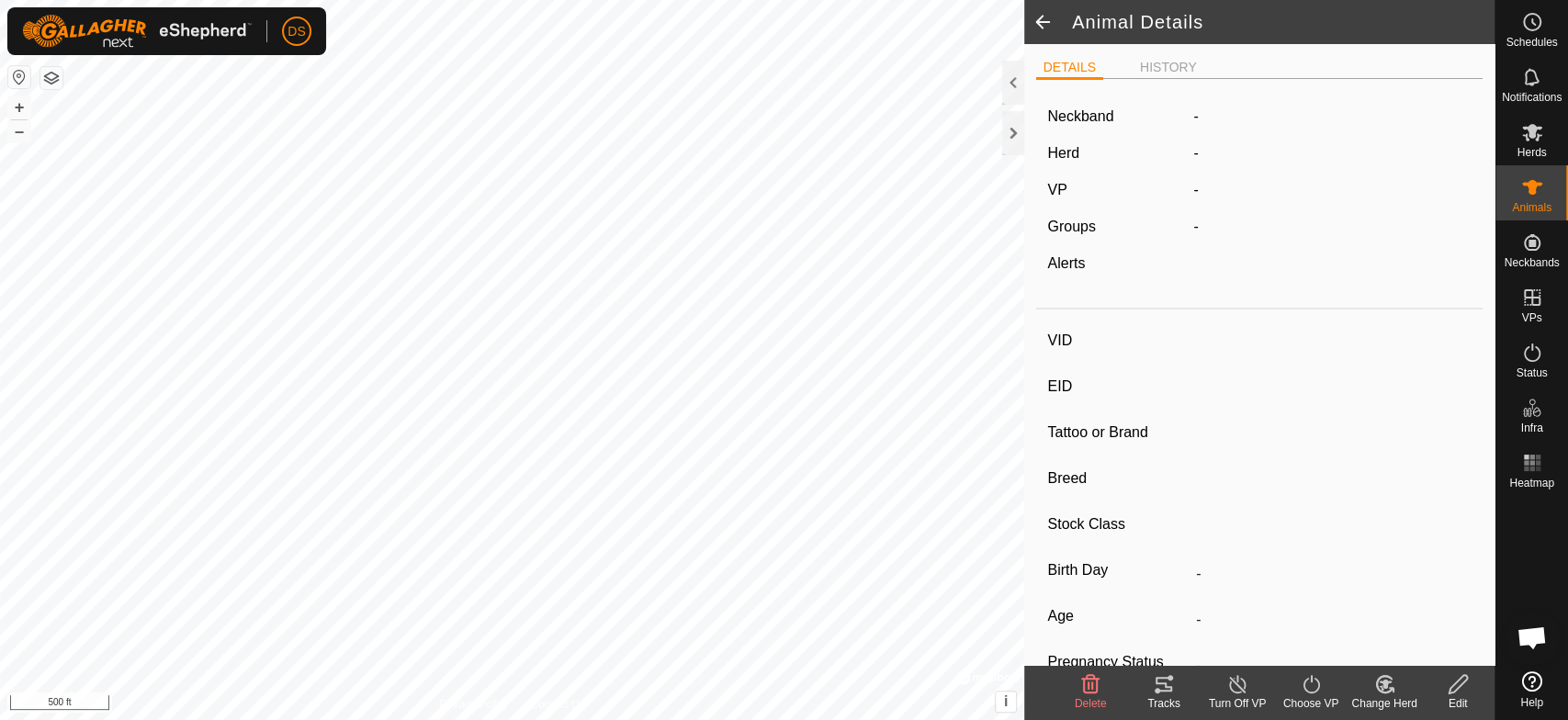
type input "0 kg"
type input "-"
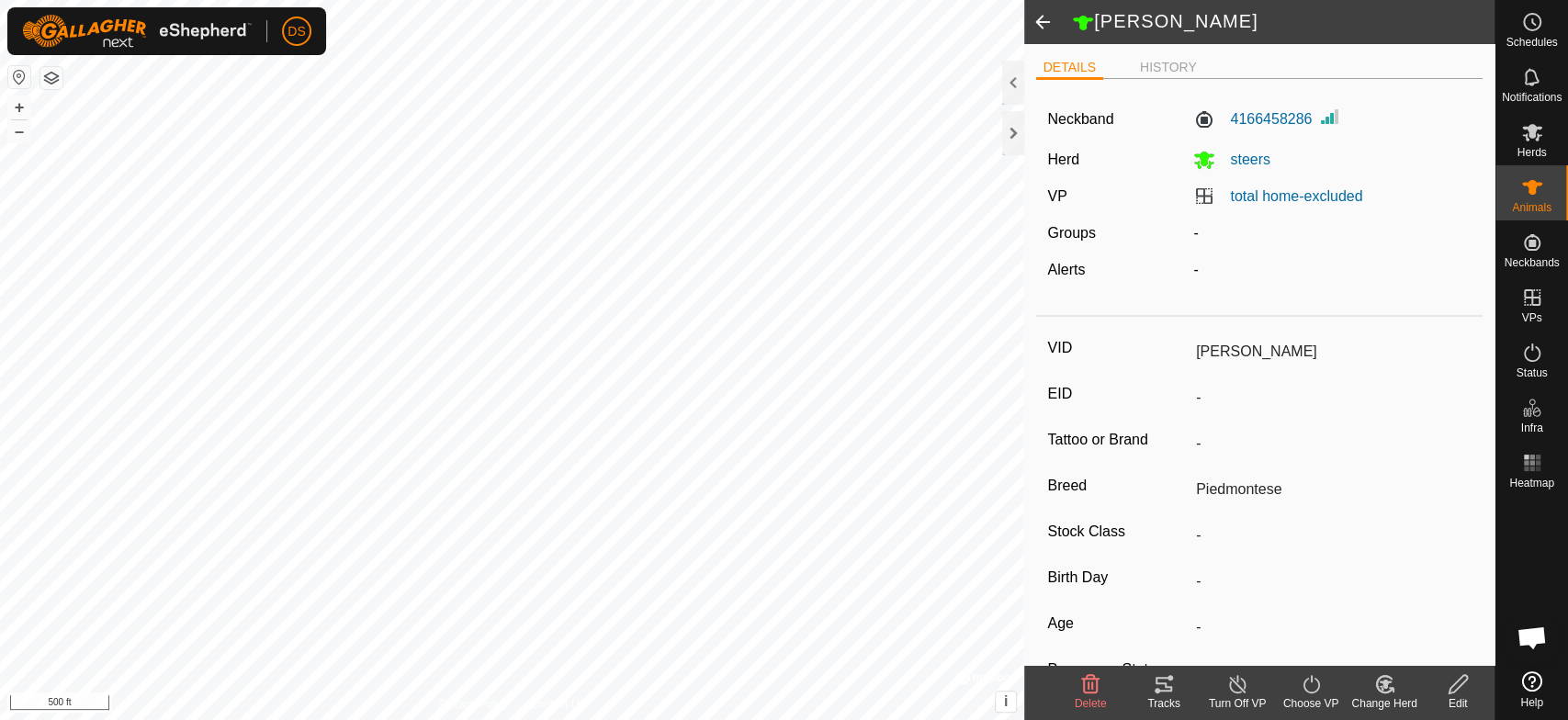
click at [1165, 689] on icon at bounding box center [1164, 684] width 22 height 22
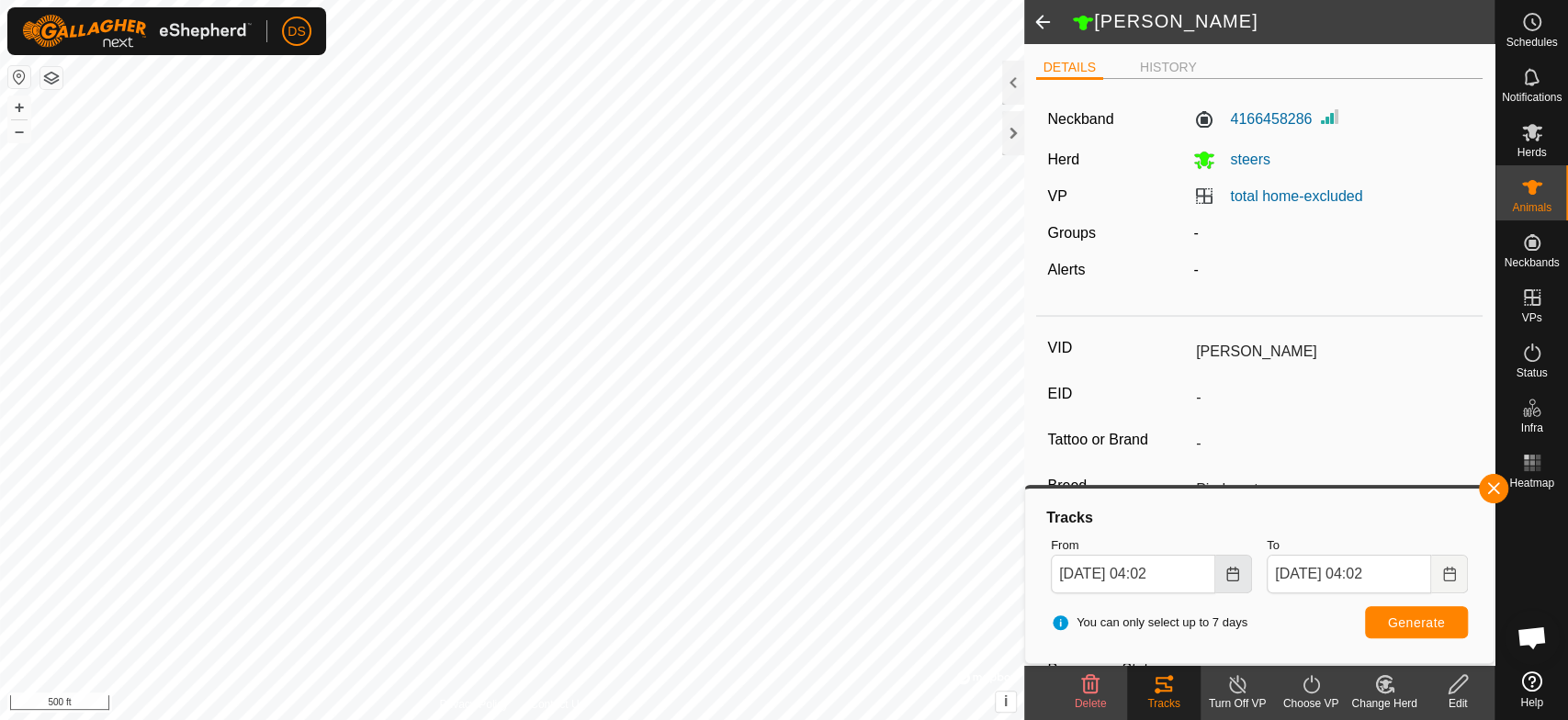
click at [1234, 576] on icon "Choose Date" at bounding box center [1233, 573] width 15 height 15
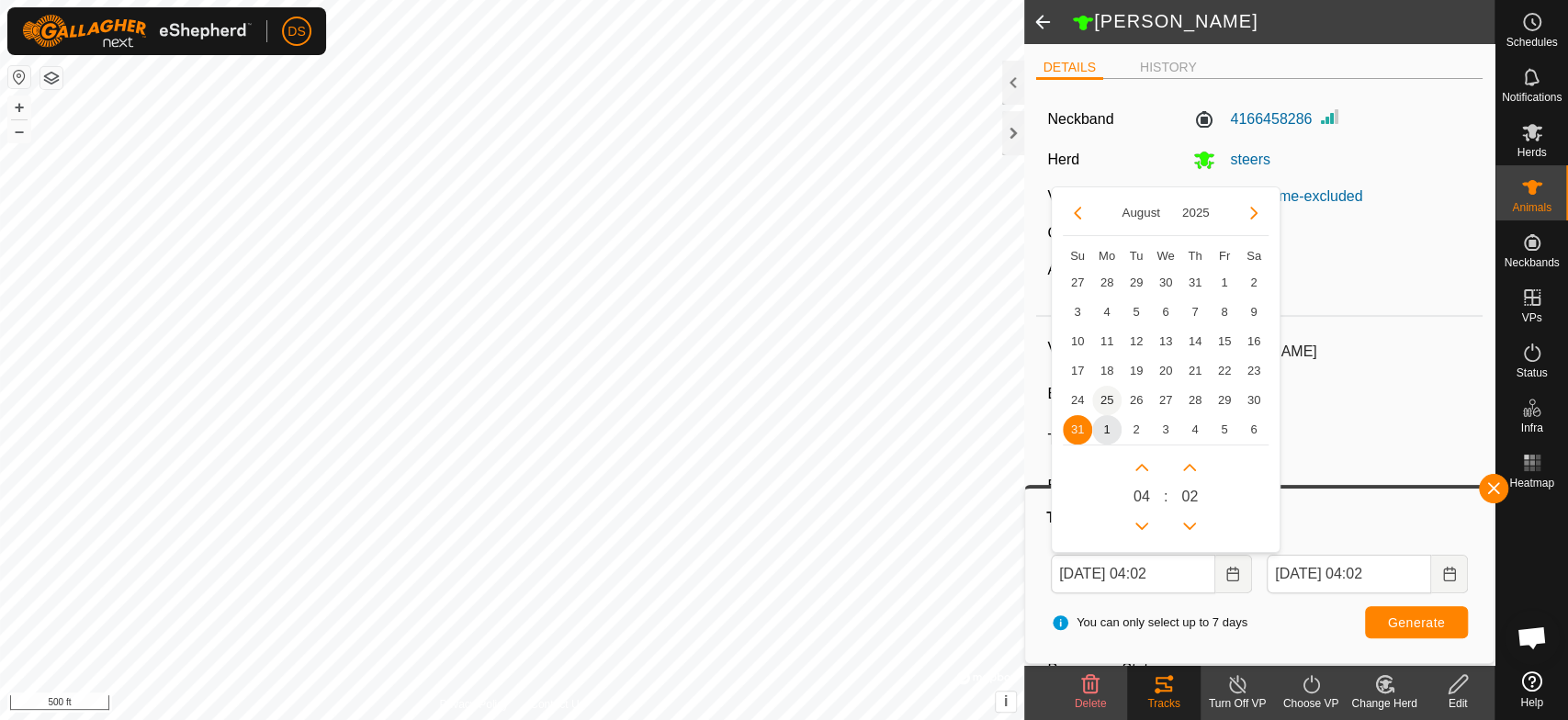
click at [1107, 395] on span "25" at bounding box center [1107, 401] width 29 height 29
type input "[DATE] 04:02"
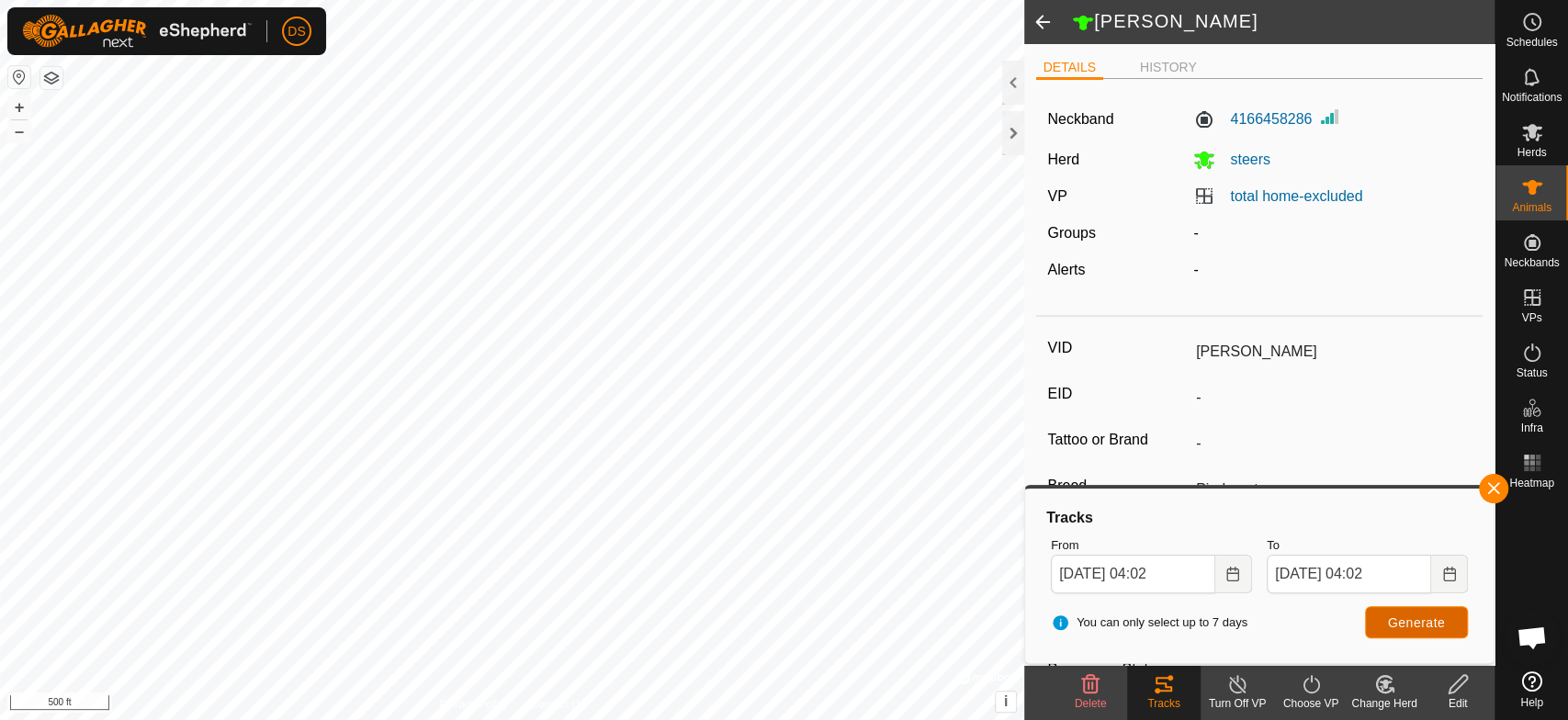
click at [1413, 619] on span "Generate" at bounding box center [1417, 622] width 57 height 15
click at [600, 719] on html "DS Schedules Notifications Herds Animals Neckbands VPs Status Infra Heatmap Hel…" at bounding box center [784, 360] width 1568 height 720
click at [517, 719] on html "DS Schedules Notifications Herds Animals Neckbands VPs Status Infra Heatmap Hel…" at bounding box center [784, 360] width 1568 height 720
click at [490, 709] on div "Privacy Policy Contact Us [PERSON_NAME] + – ⇧ i © Mapbox , © OpenStreetMap , Im…" at bounding box center [512, 360] width 1025 height 720
click at [512, 719] on html "DS Schedules Notifications Herds Animals Neckbands VPs Status Infra Heatmap Hel…" at bounding box center [784, 360] width 1568 height 720
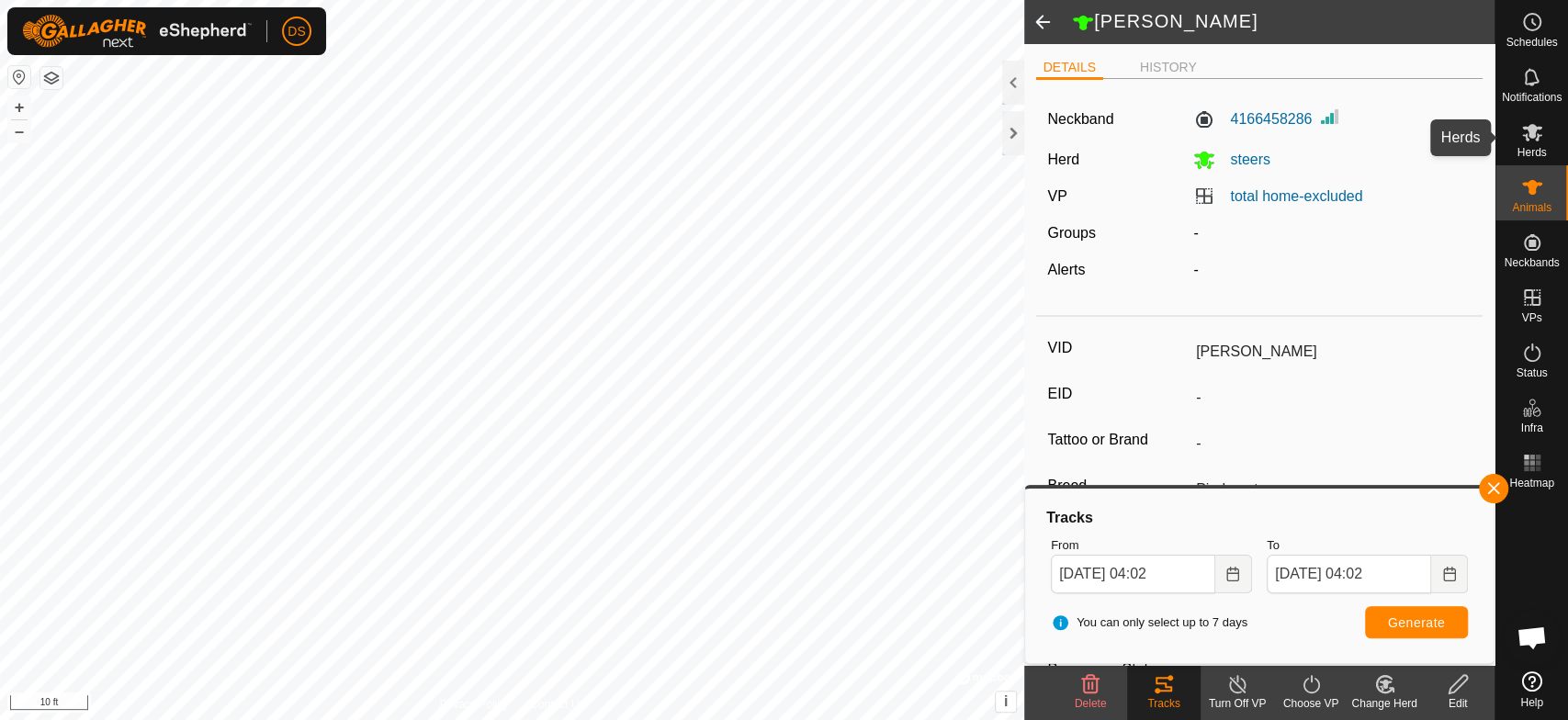
click at [1532, 144] on es-mob-svg-icon at bounding box center [1533, 132] width 33 height 29
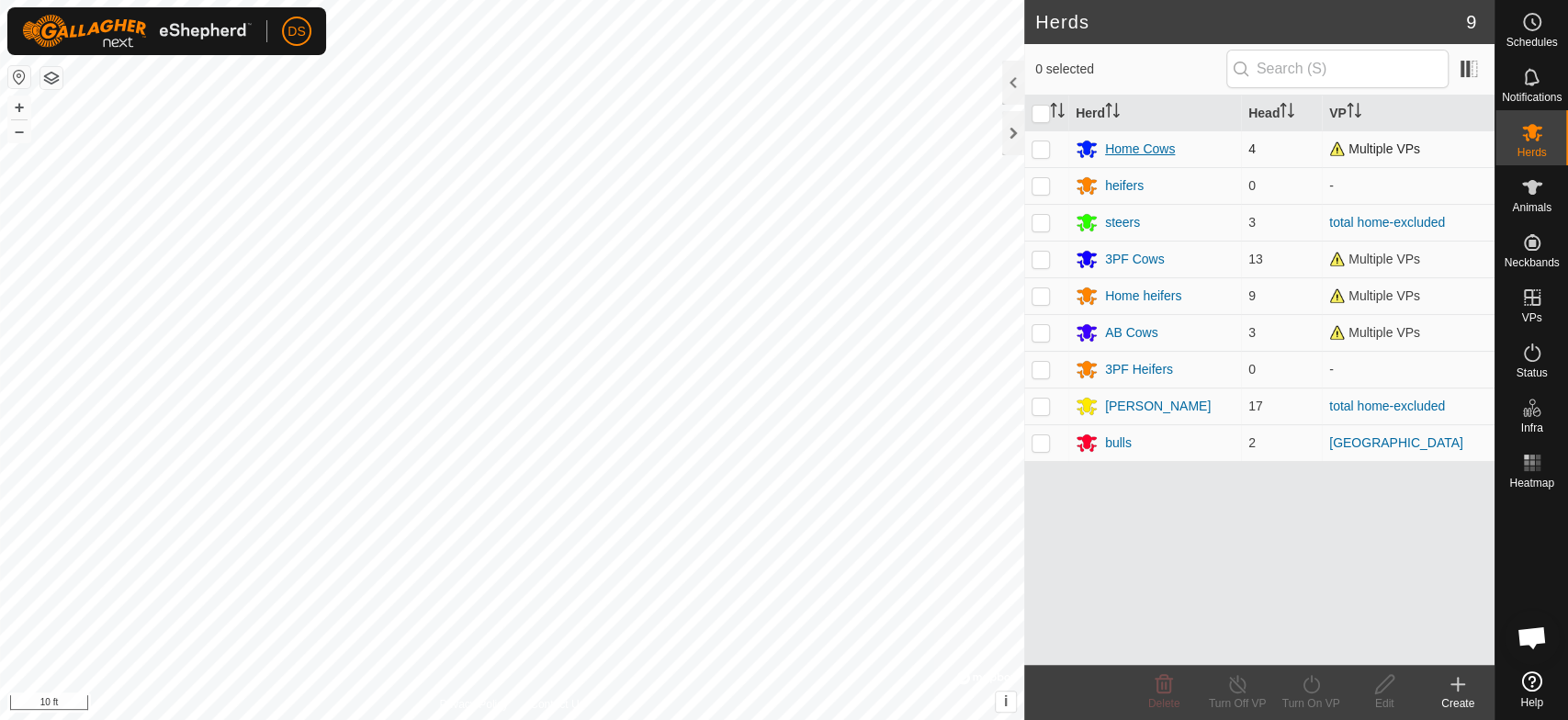
click at [1109, 148] on div "Home Cows" at bounding box center [1139, 149] width 69 height 20
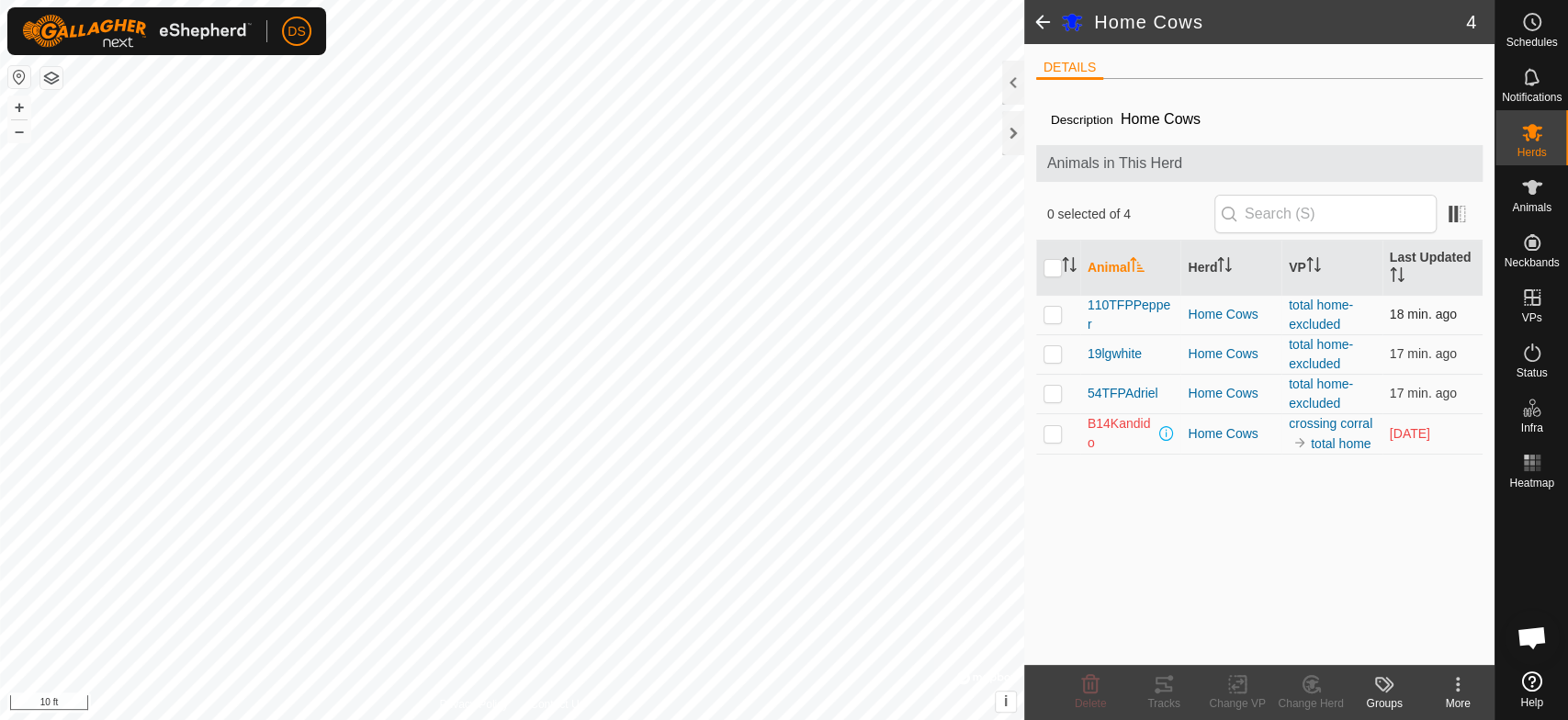
drag, startPoint x: 1050, startPoint y: 312, endPoint x: 1053, endPoint y: 326, distance: 14.3
click at [1050, 313] on p-checkbox at bounding box center [1052, 314] width 19 height 15
checkbox input "true"
click at [1054, 359] on p-checkbox at bounding box center [1052, 354] width 19 height 15
checkbox input "true"
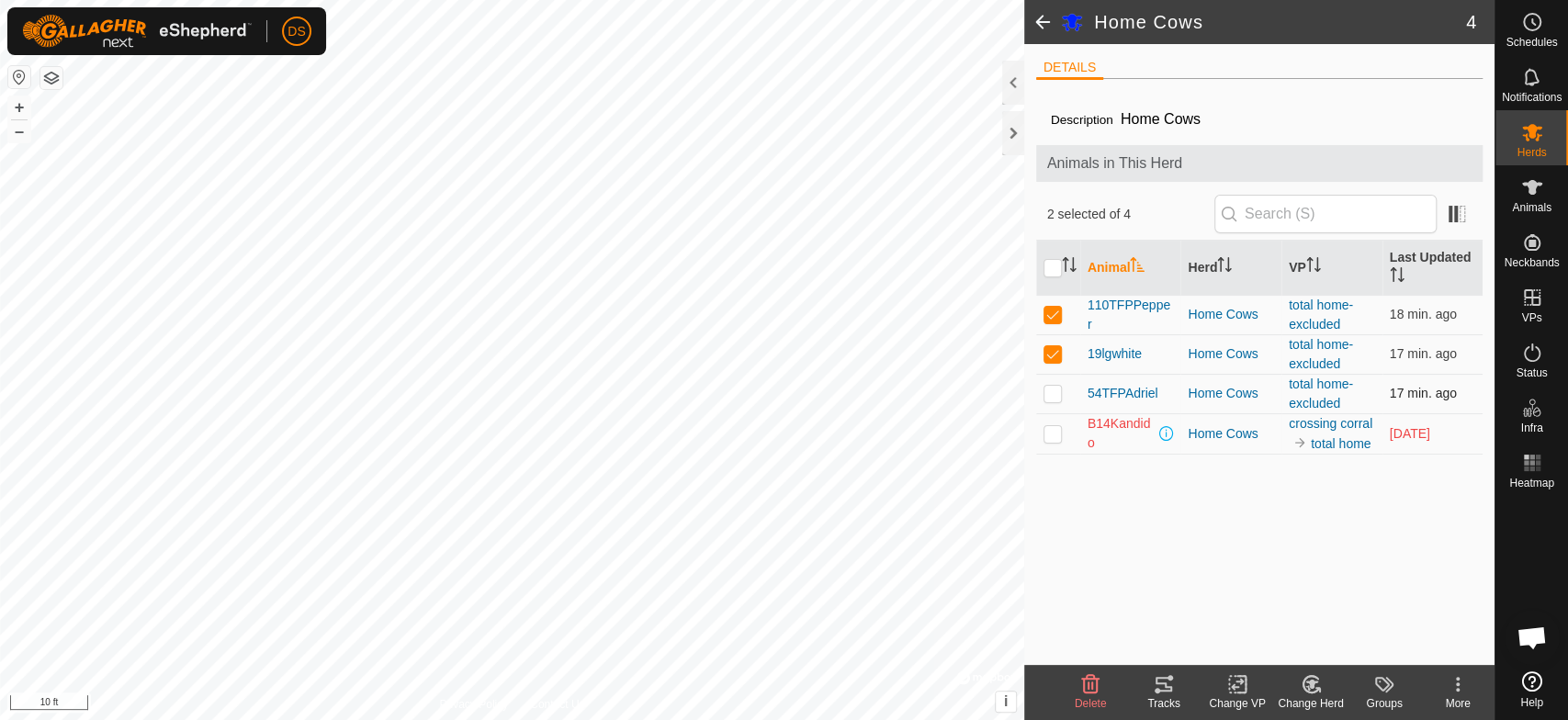
click at [1058, 393] on p-checkbox at bounding box center [1052, 393] width 19 height 15
checkbox input "true"
click at [1530, 187] on icon at bounding box center [1532, 187] width 21 height 15
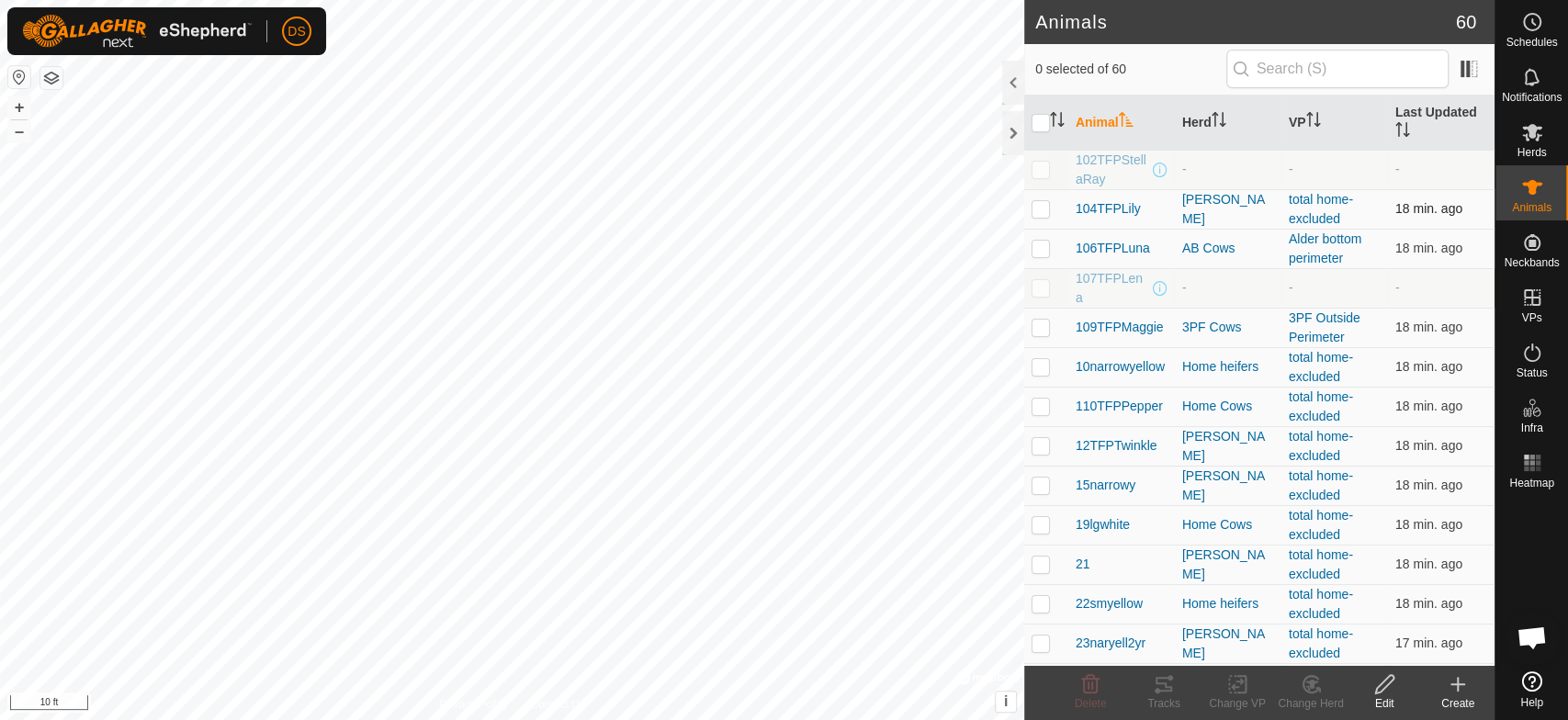
click at [1037, 209] on p-checkbox at bounding box center [1040, 208] width 19 height 15
checkbox input "true"
click at [1039, 362] on p-checkbox at bounding box center [1040, 366] width 19 height 15
checkbox input "true"
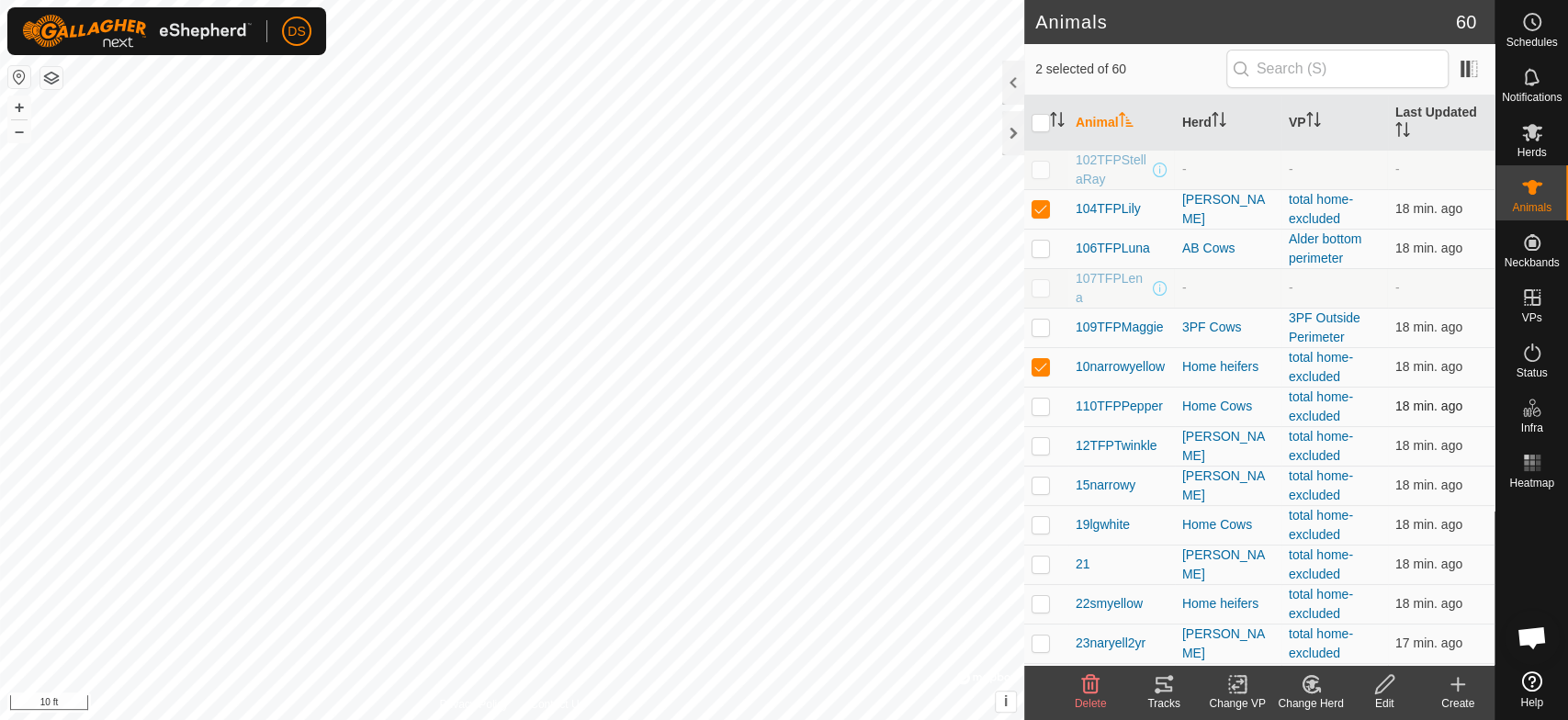
click at [1042, 402] on p-checkbox at bounding box center [1040, 405] width 19 height 15
checkbox input "true"
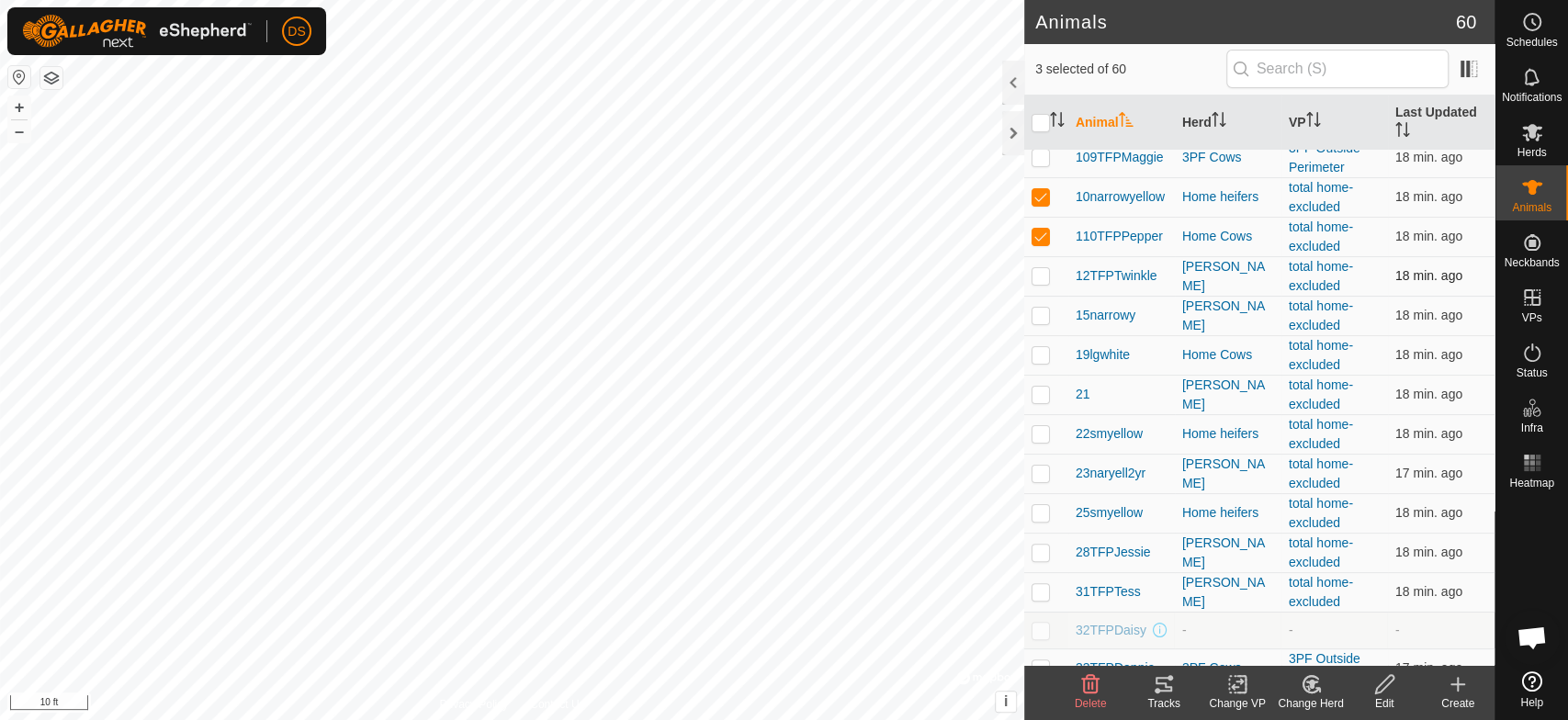
scroll to position [204, 0]
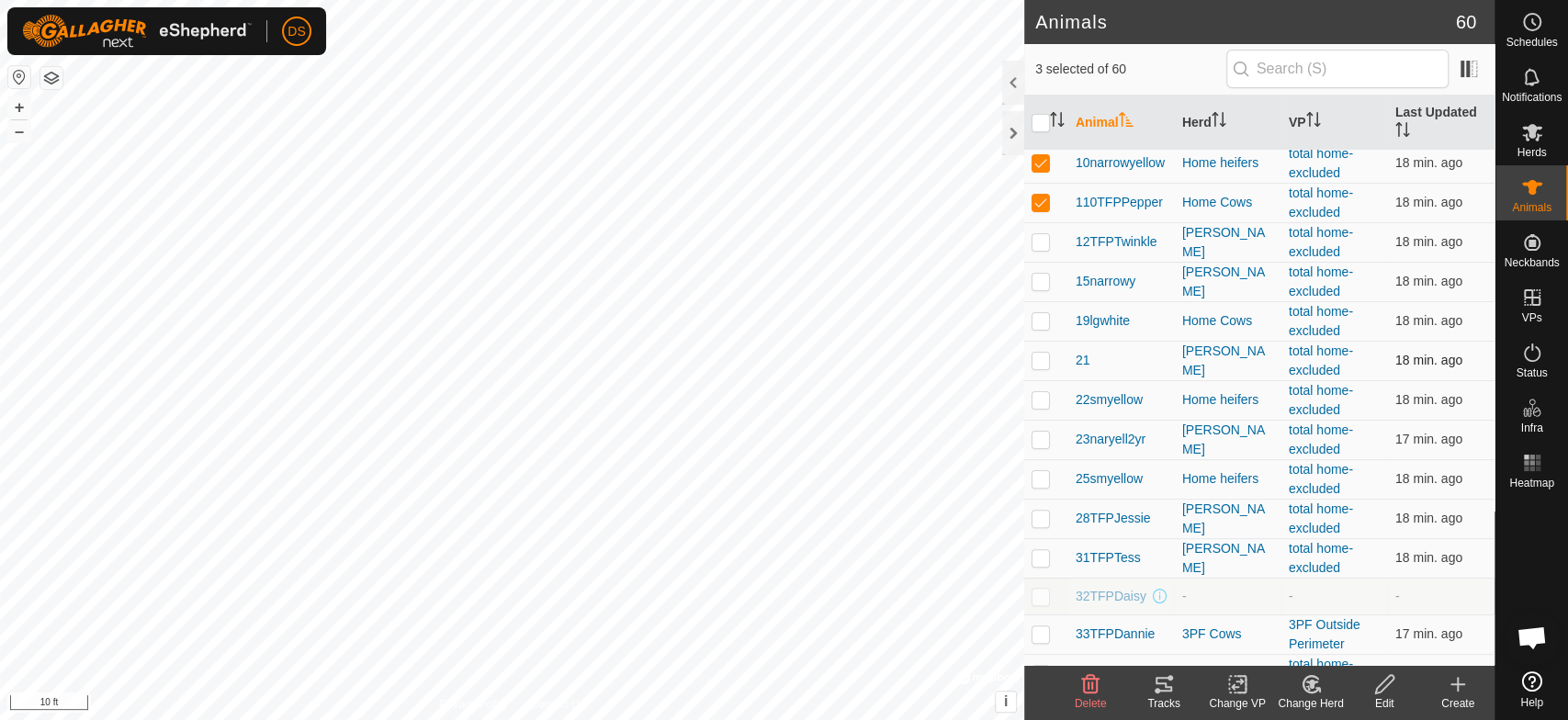
click at [1038, 360] on p-checkbox at bounding box center [1040, 360] width 19 height 15
checkbox input "true"
click at [1040, 439] on p-checkbox at bounding box center [1040, 439] width 19 height 15
checkbox input "true"
click at [1038, 508] on td at bounding box center [1046, 519] width 44 height 39
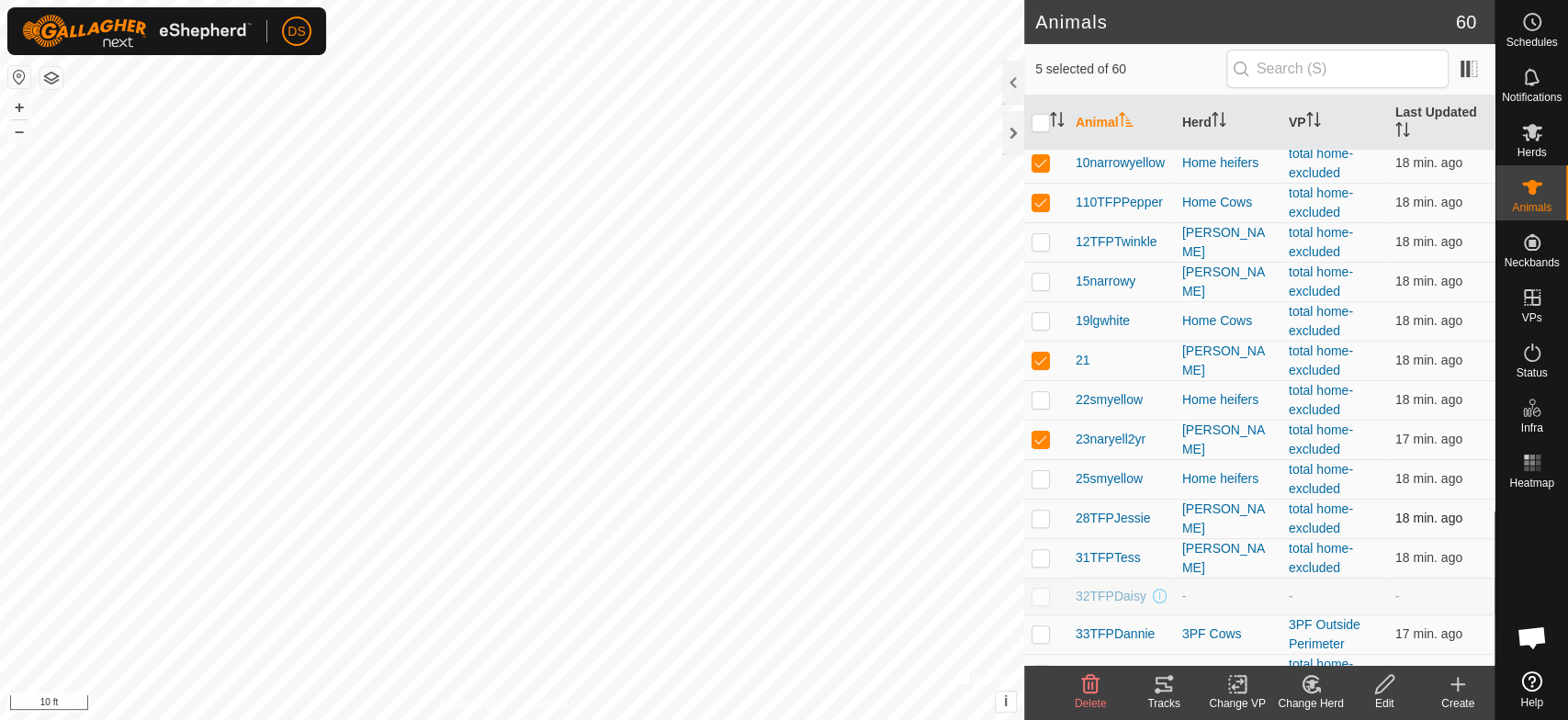
checkbox input "true"
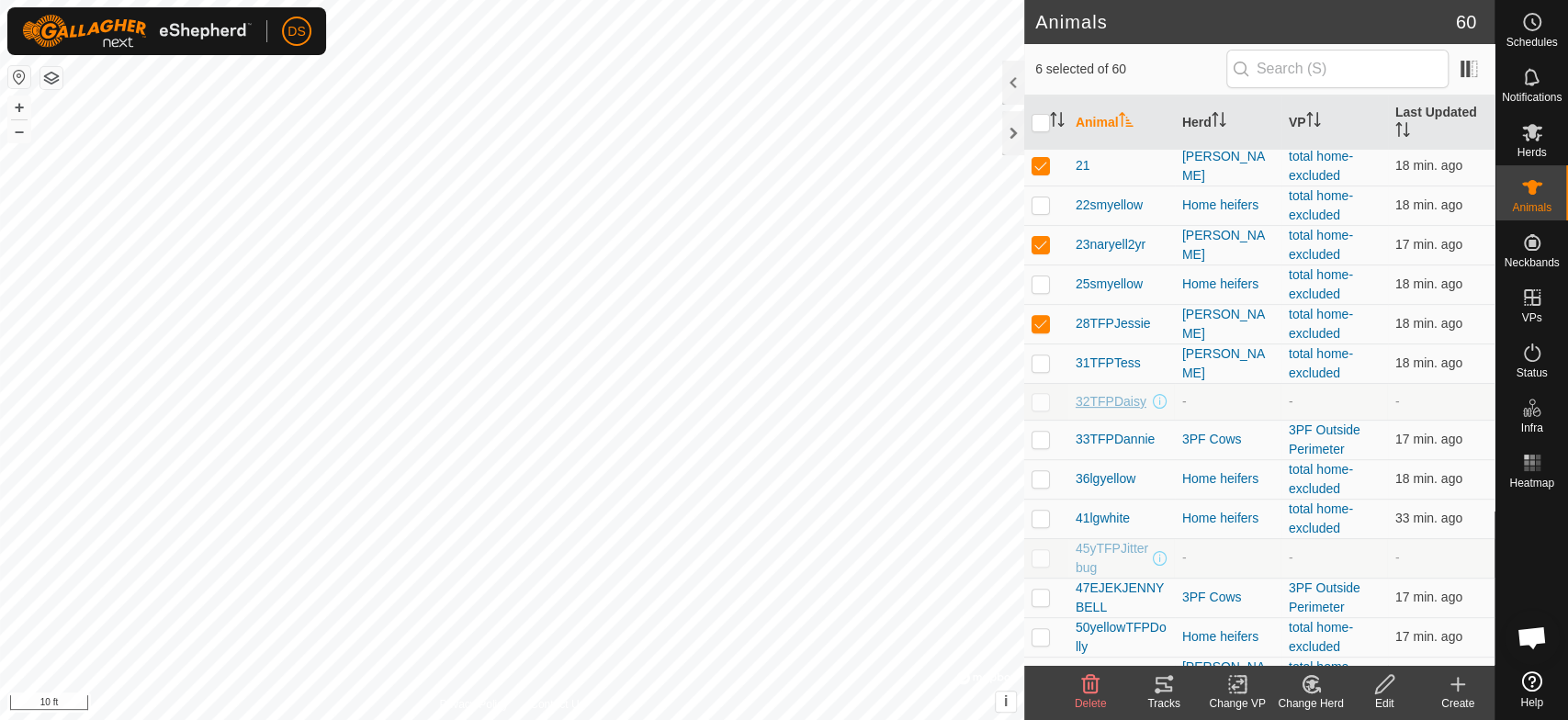
scroll to position [408, 0]
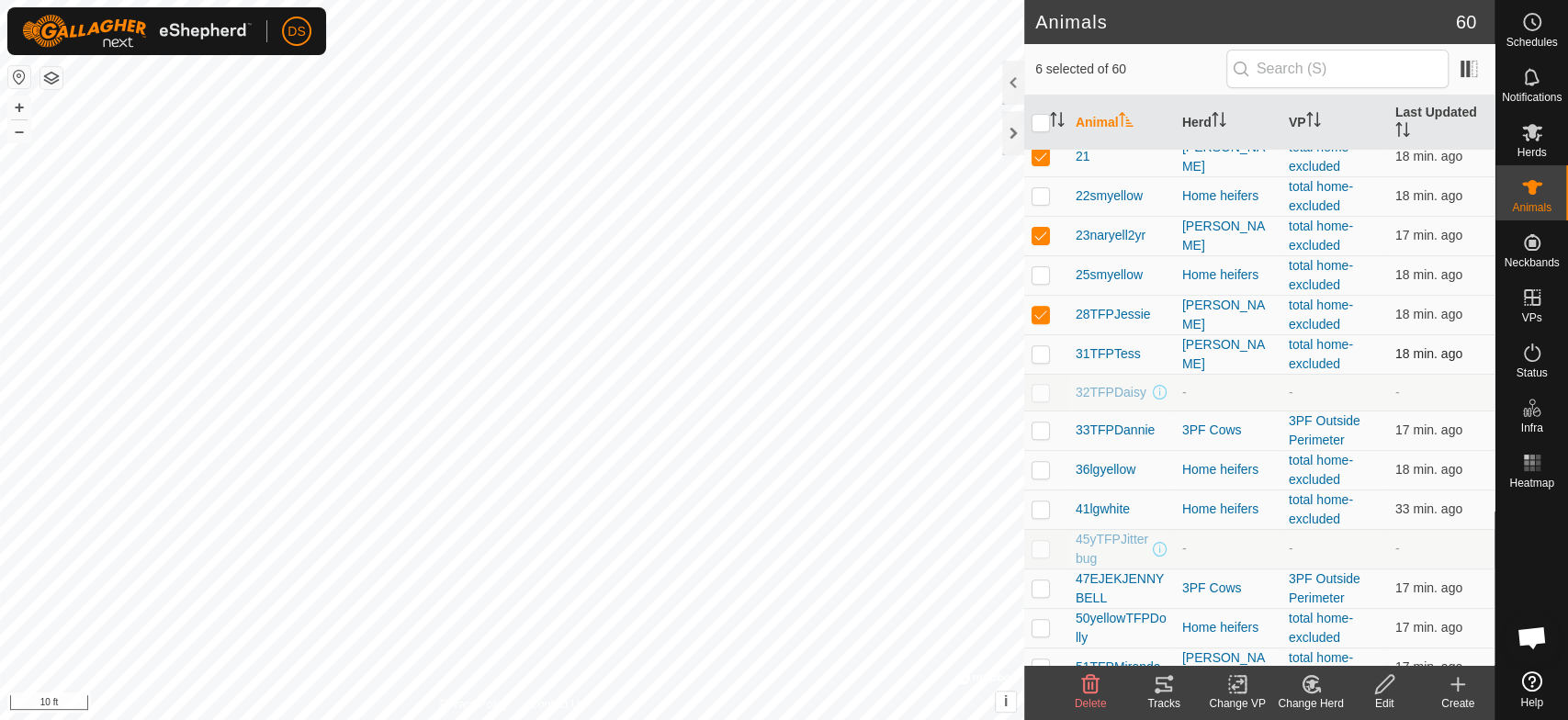
click at [1036, 351] on p-checkbox at bounding box center [1040, 354] width 19 height 15
checkbox input "true"
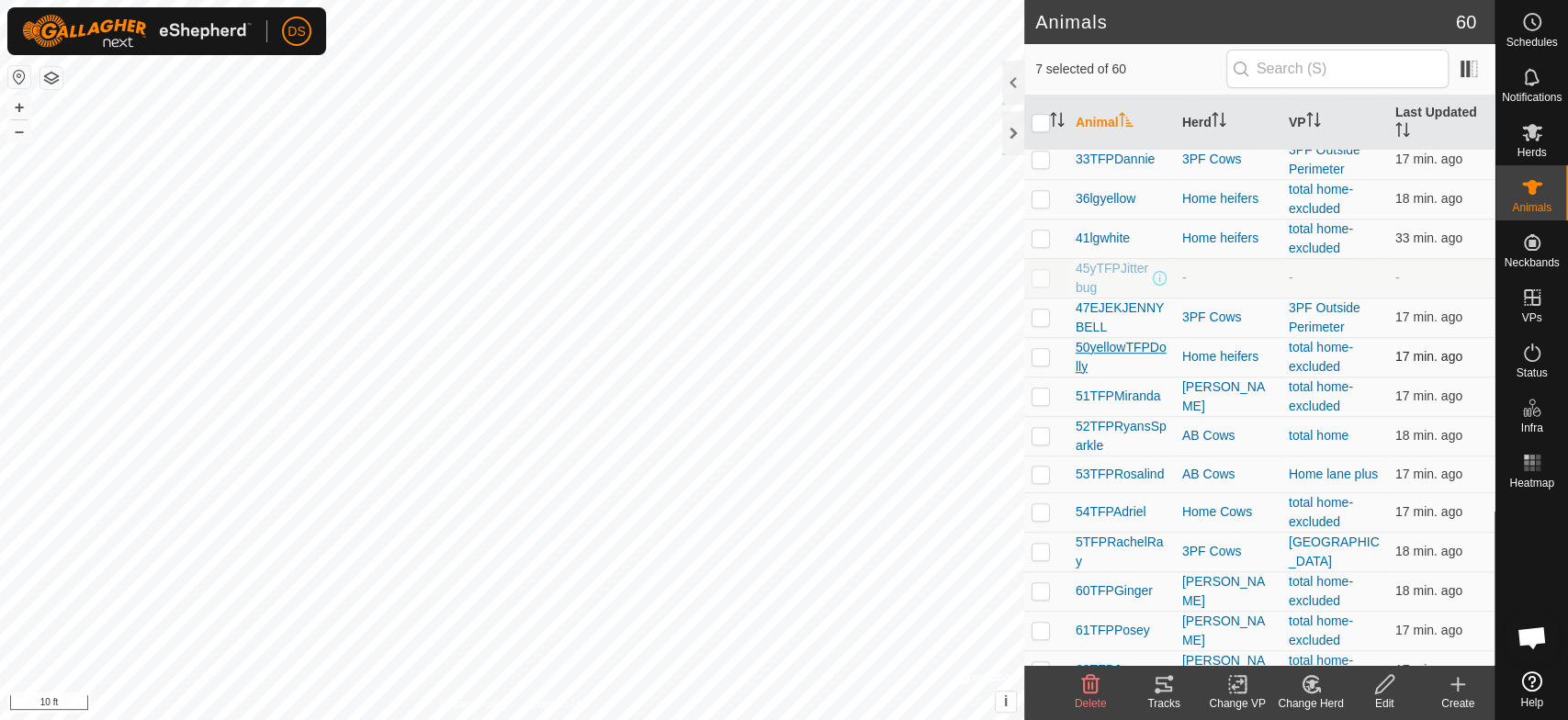
scroll to position [714, 0]
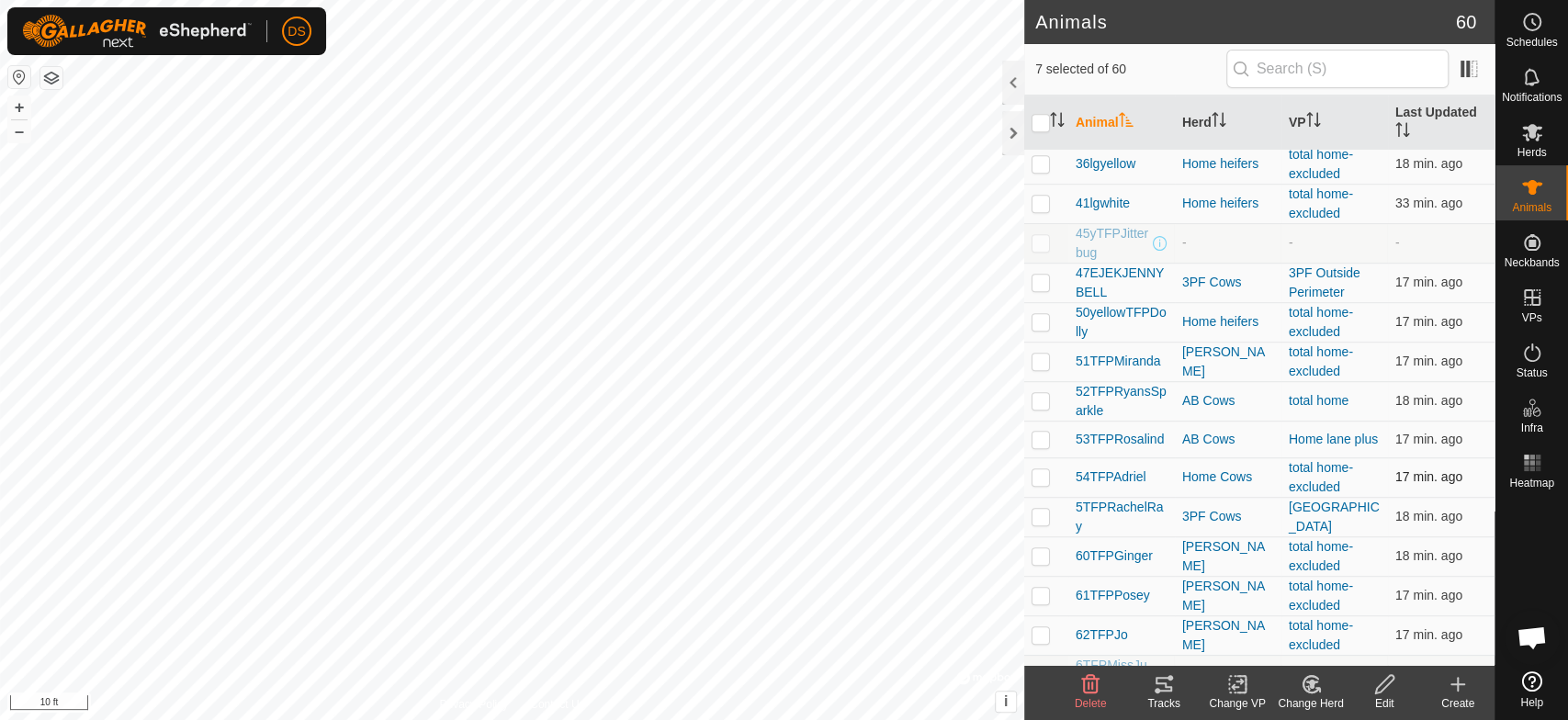
click at [1040, 481] on p-checkbox at bounding box center [1040, 477] width 19 height 15
checkbox input "true"
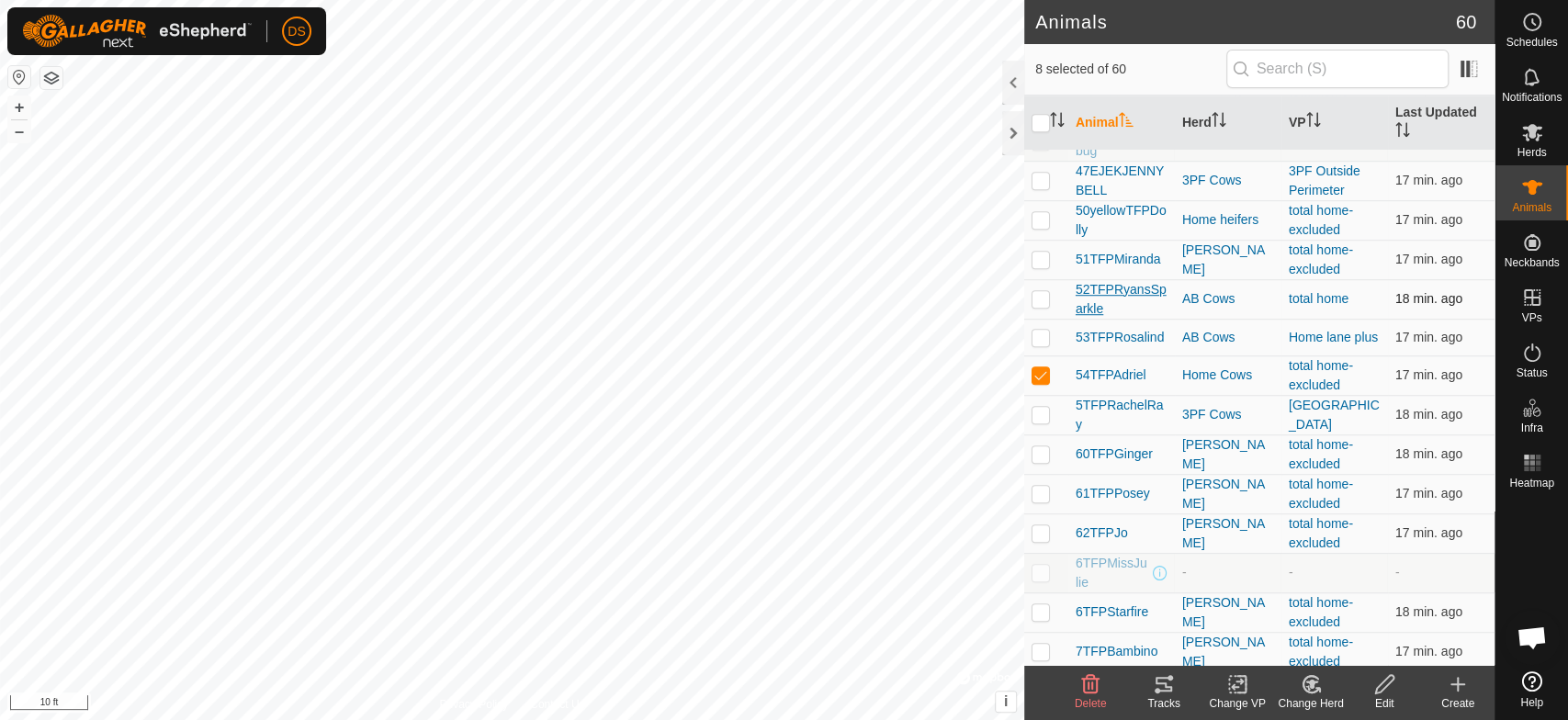
scroll to position [918, 0]
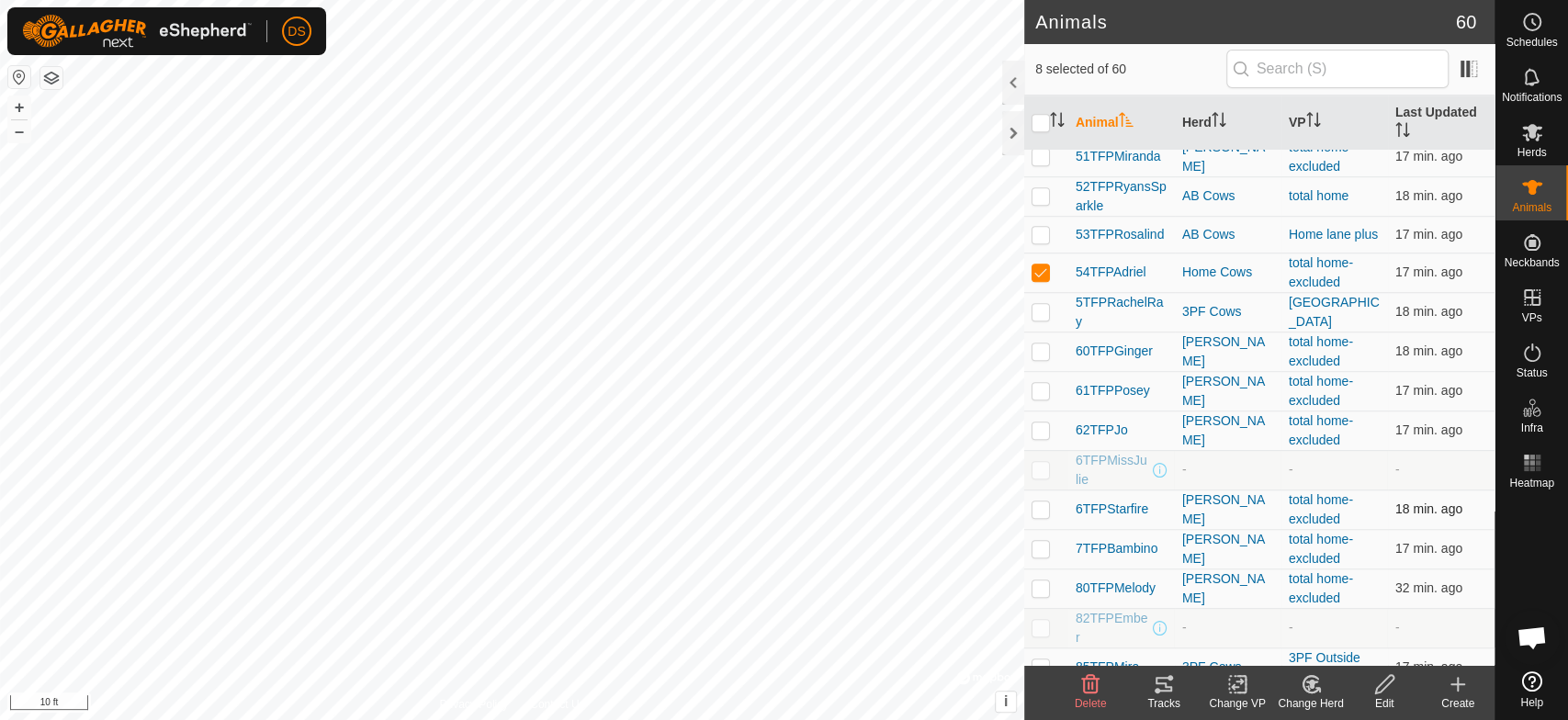
click at [1037, 509] on p-checkbox at bounding box center [1040, 508] width 19 height 15
checkbox input "true"
click at [1040, 549] on p-checkbox at bounding box center [1040, 548] width 19 height 15
checkbox input "true"
click at [1038, 585] on p-checkbox at bounding box center [1040, 587] width 19 height 15
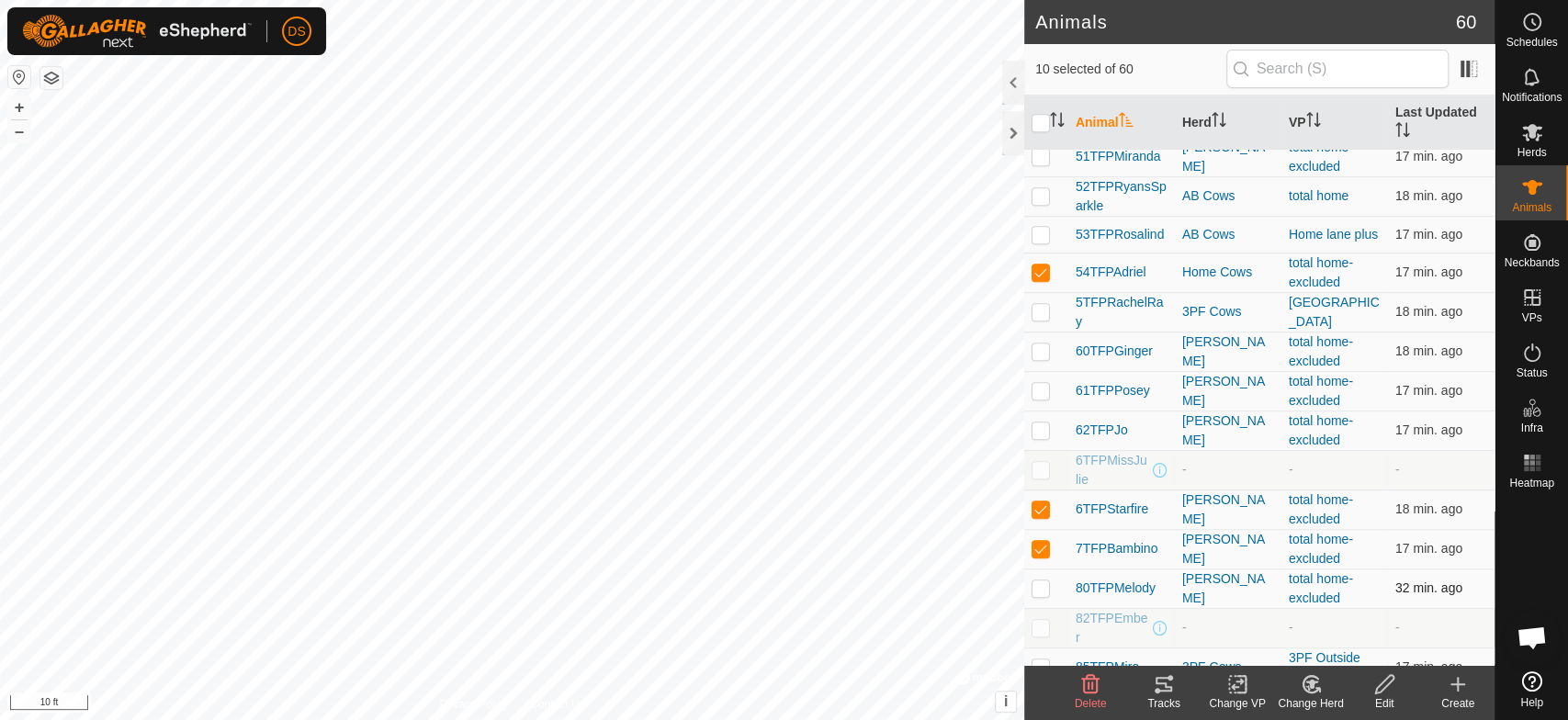
checkbox input "true"
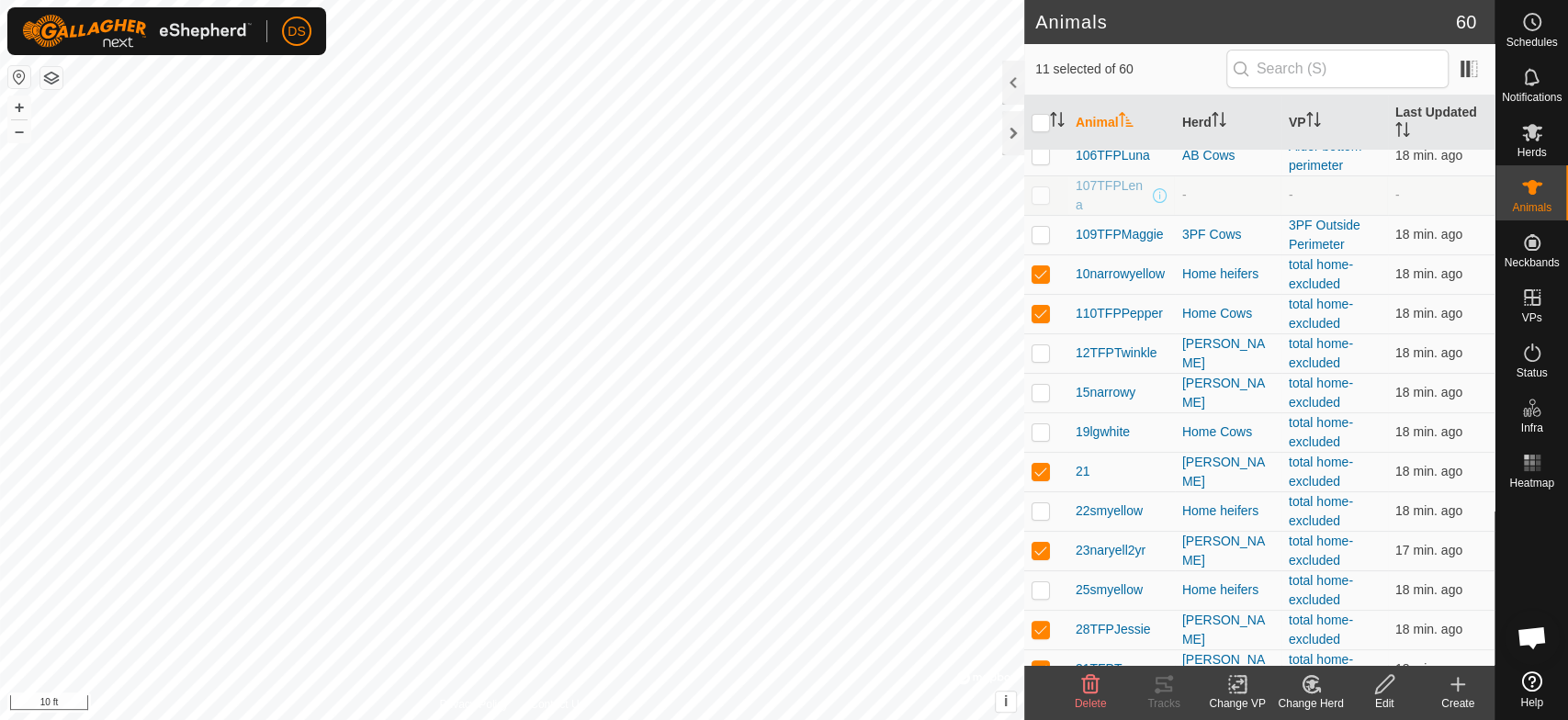
scroll to position [0, 0]
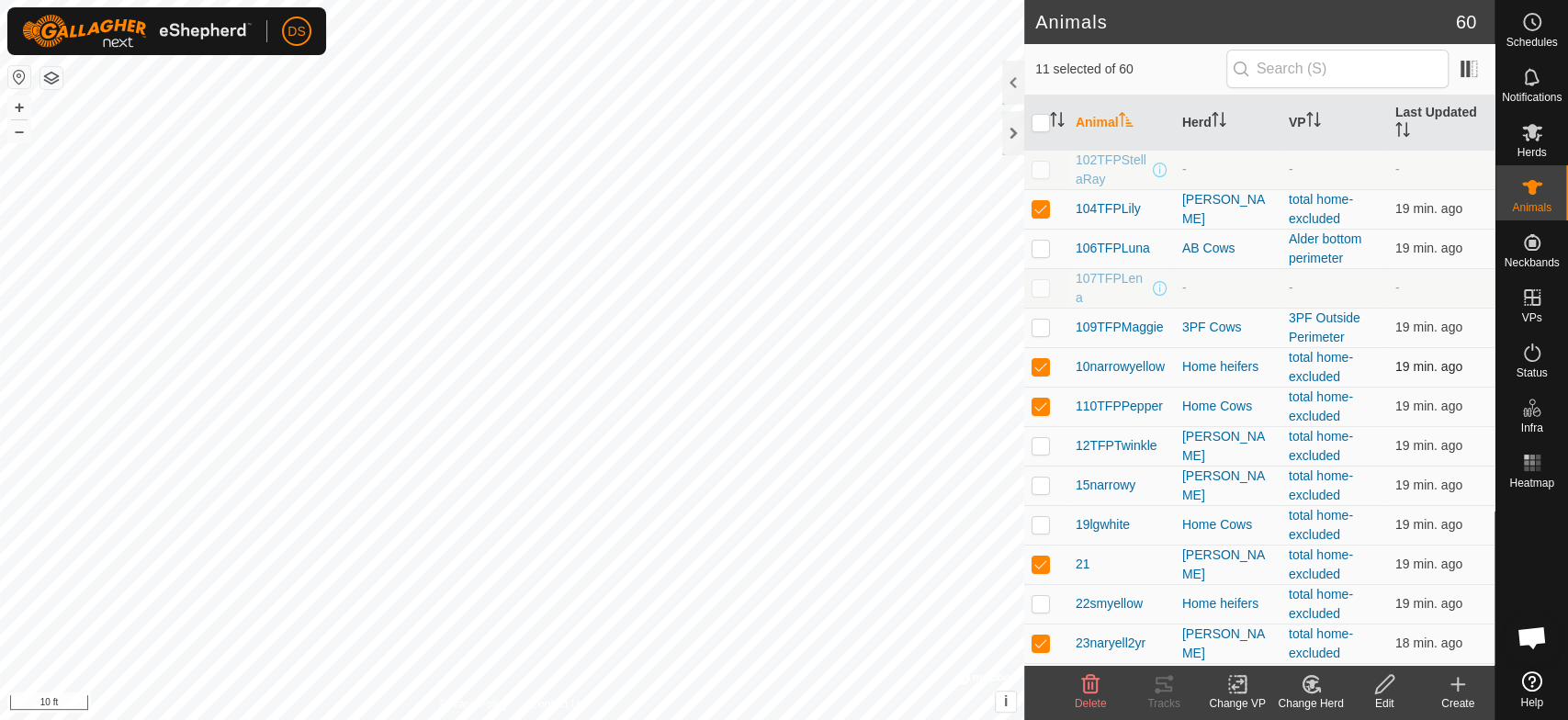
click at [1036, 360] on p-checkbox at bounding box center [1040, 366] width 19 height 15
checkbox input "false"
click at [1162, 686] on icon at bounding box center [1164, 684] width 22 height 22
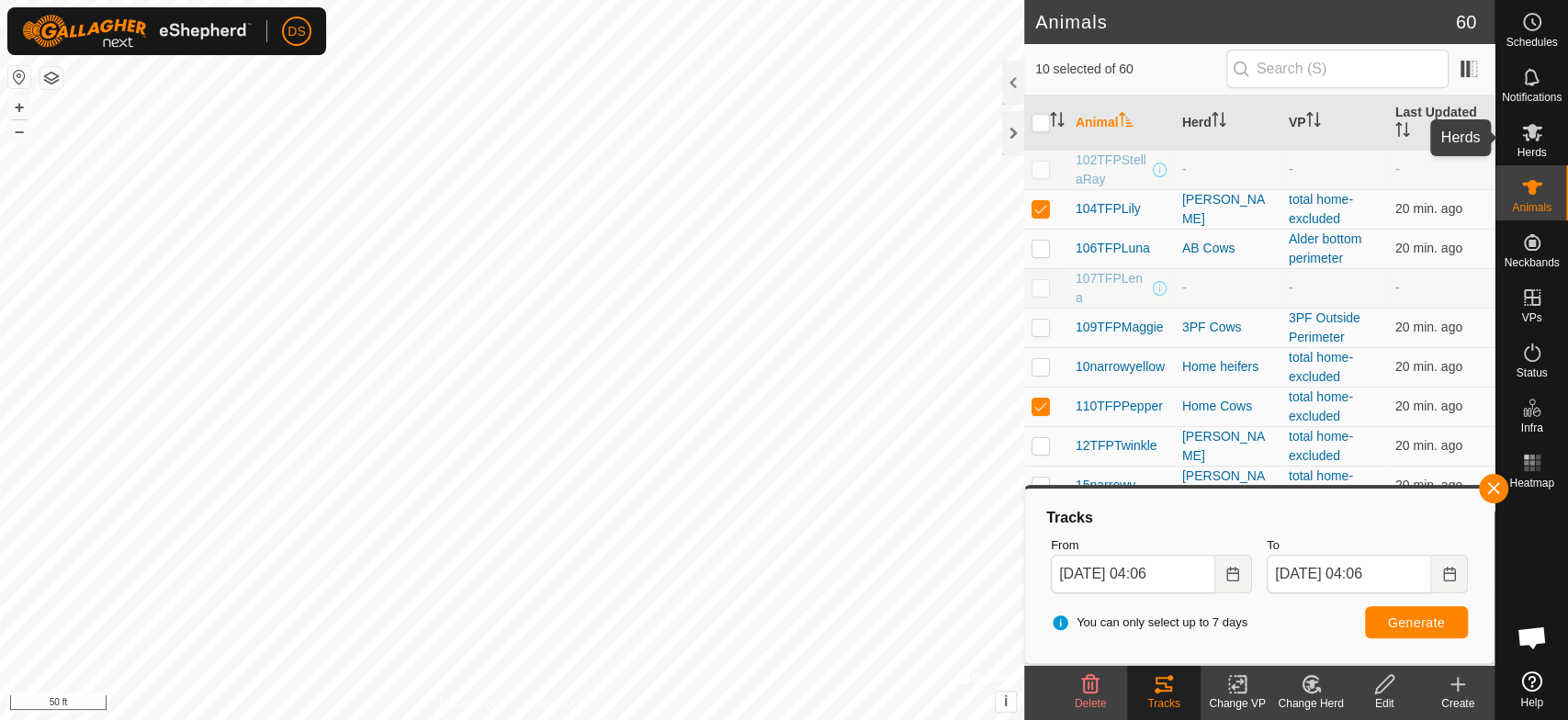
click at [1537, 131] on icon at bounding box center [1532, 132] width 22 height 22
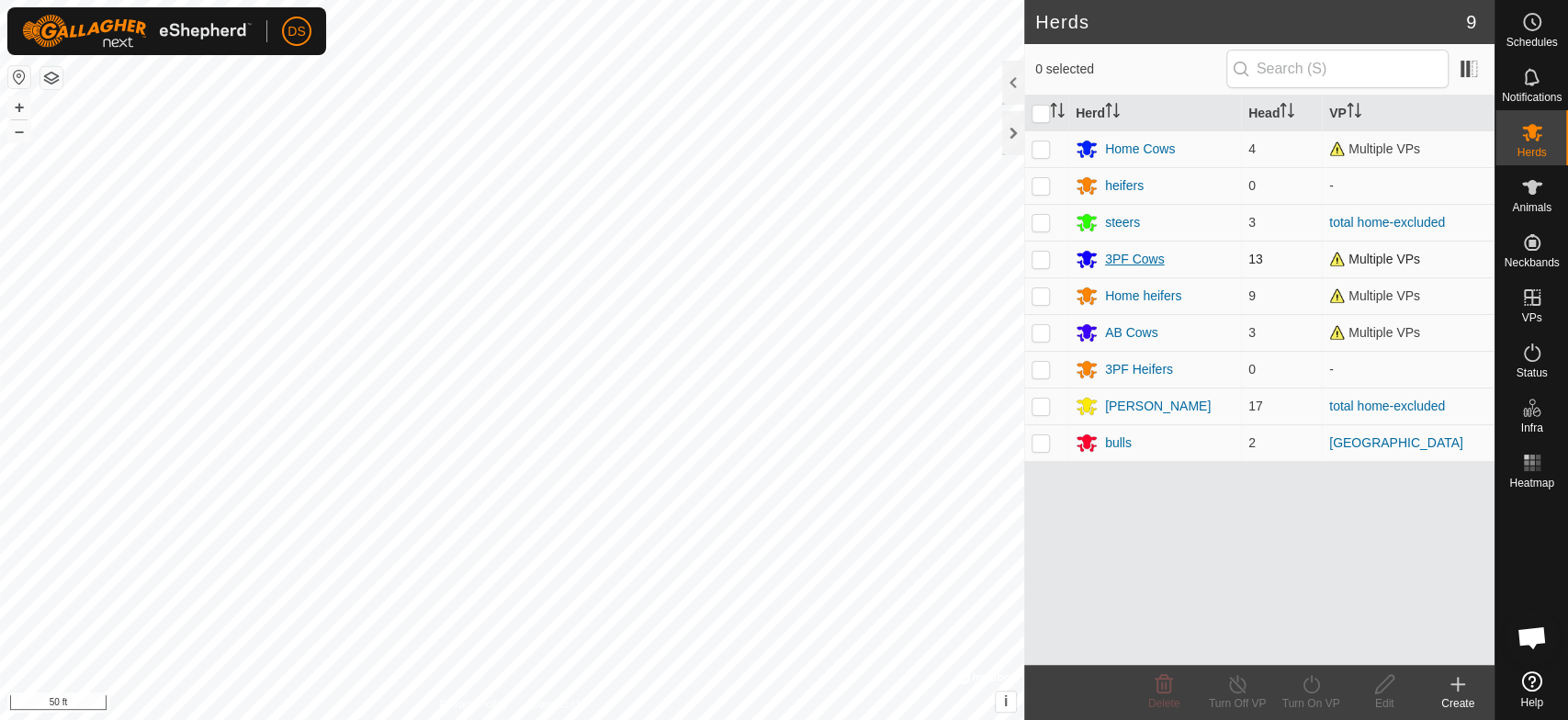
click at [1103, 251] on div "3PF Cows" at bounding box center [1155, 259] width 158 height 22
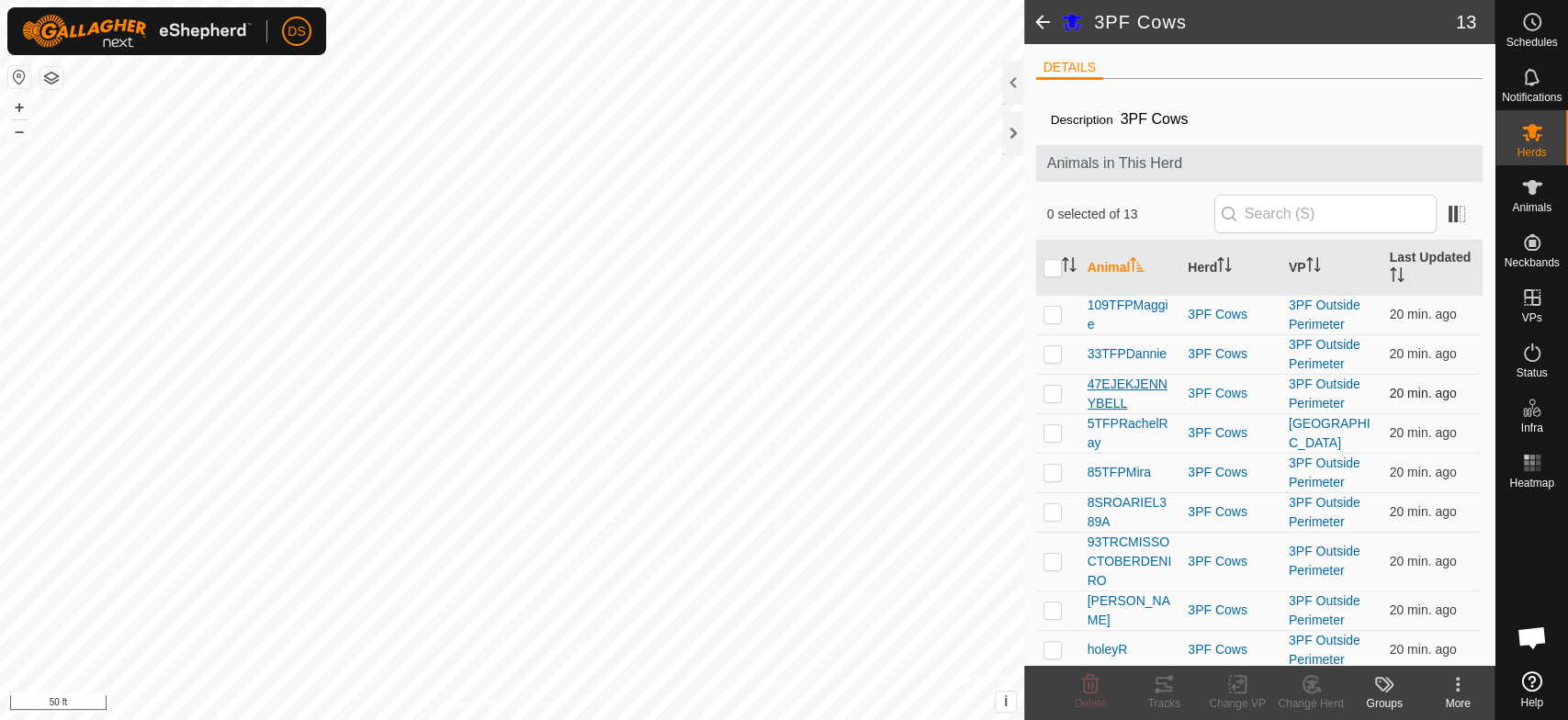
scroll to position [102, 0]
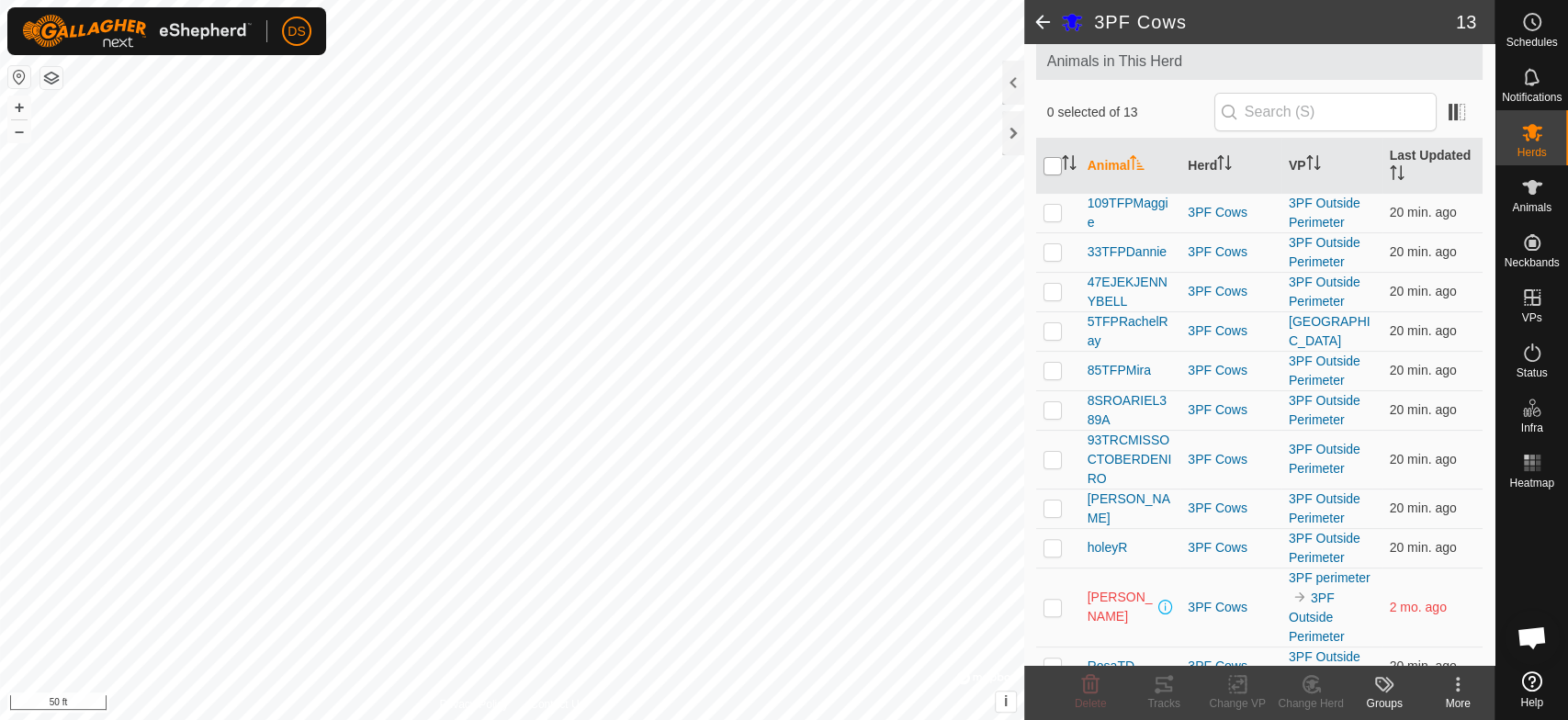
click at [1050, 161] on input "checkbox" at bounding box center [1052, 166] width 19 height 19
checkbox input "true"
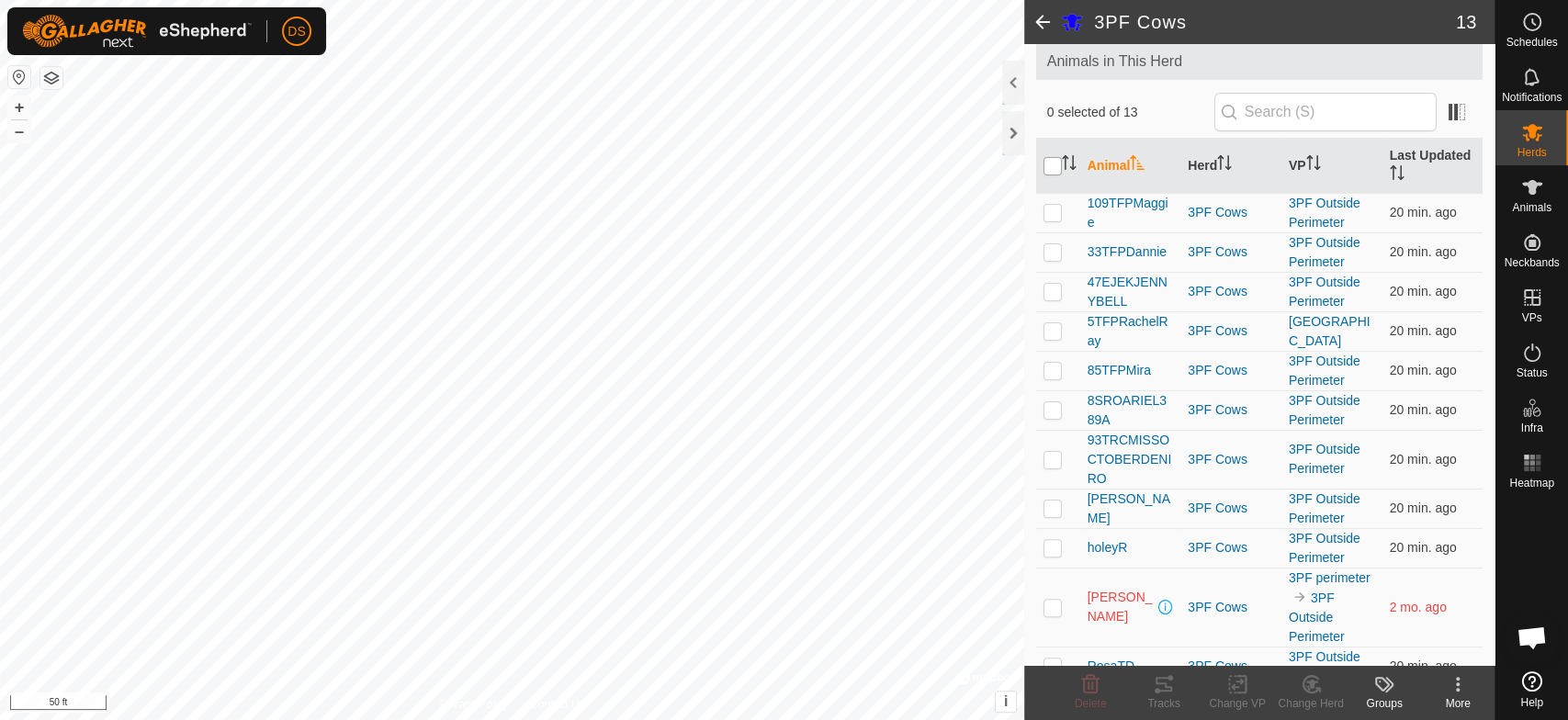
checkbox input "true"
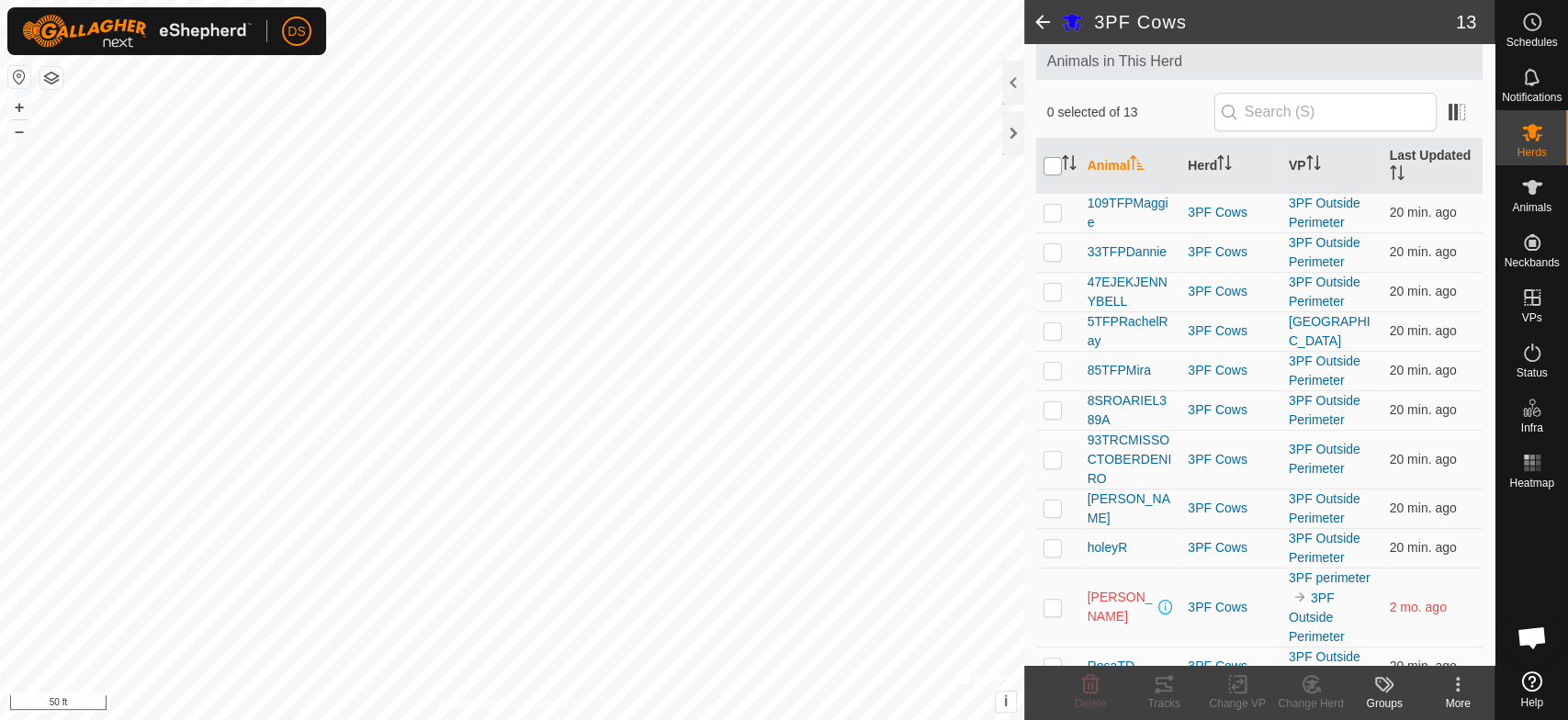
checkbox input "true"
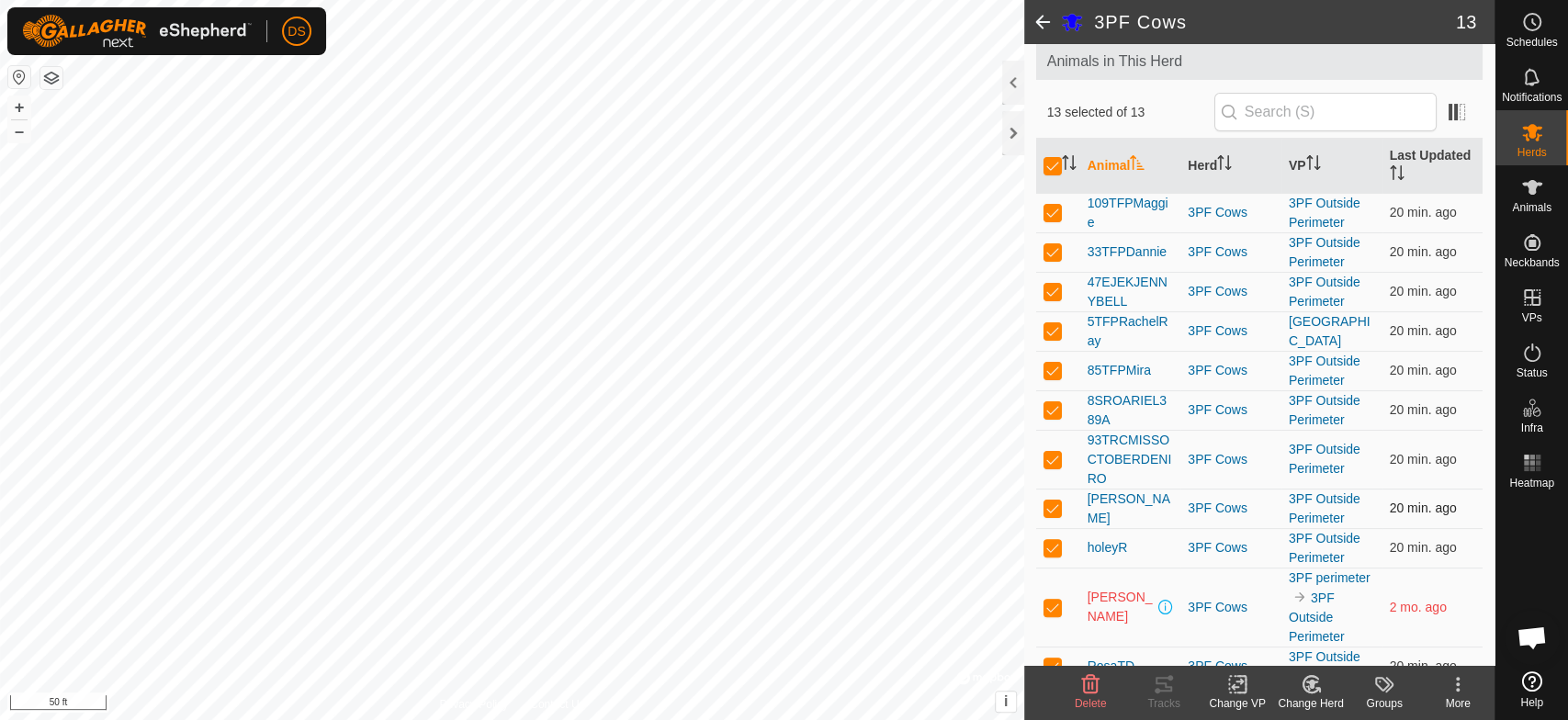
click at [1047, 505] on p-checkbox at bounding box center [1052, 508] width 19 height 15
checkbox input "false"
click at [1052, 596] on td at bounding box center [1058, 607] width 44 height 79
checkbox input "false"
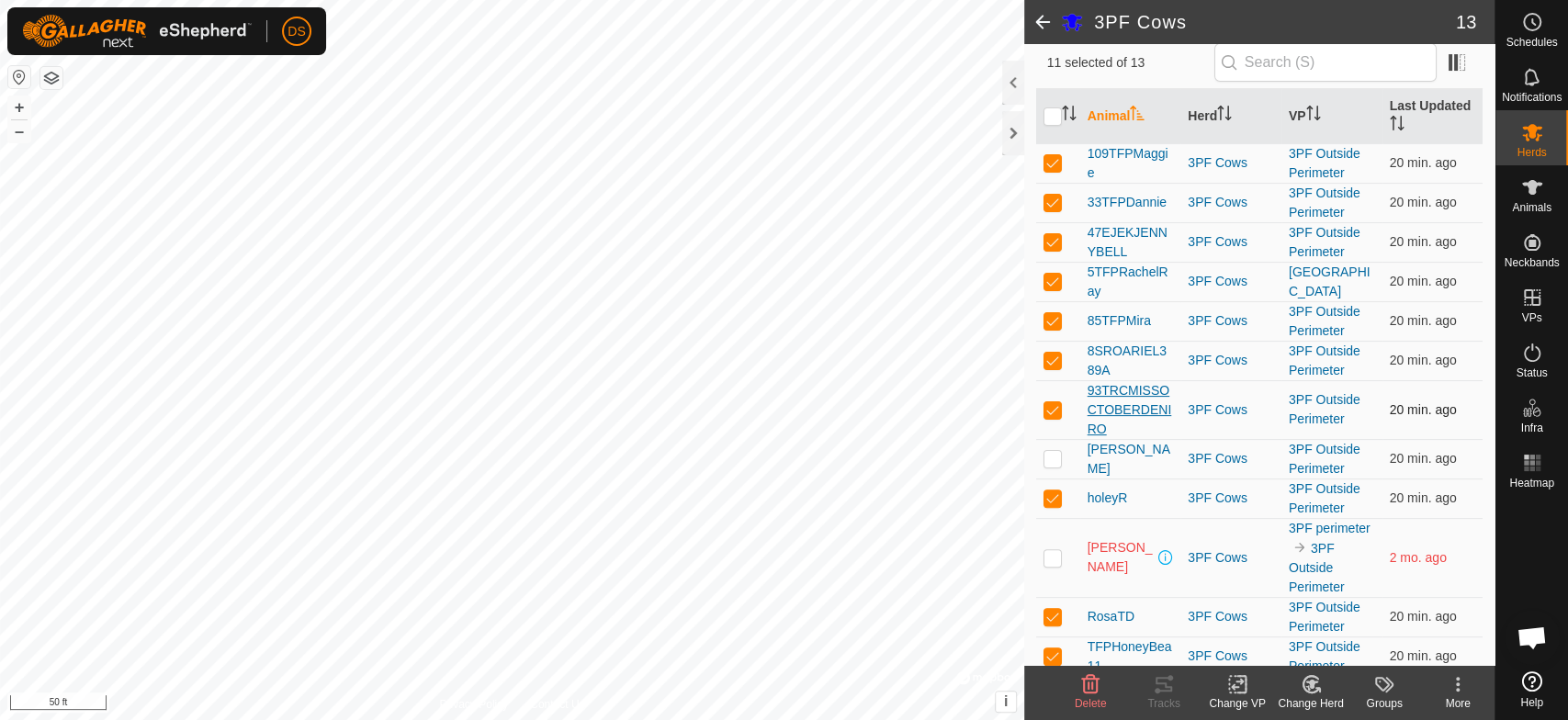
scroll to position [199, 0]
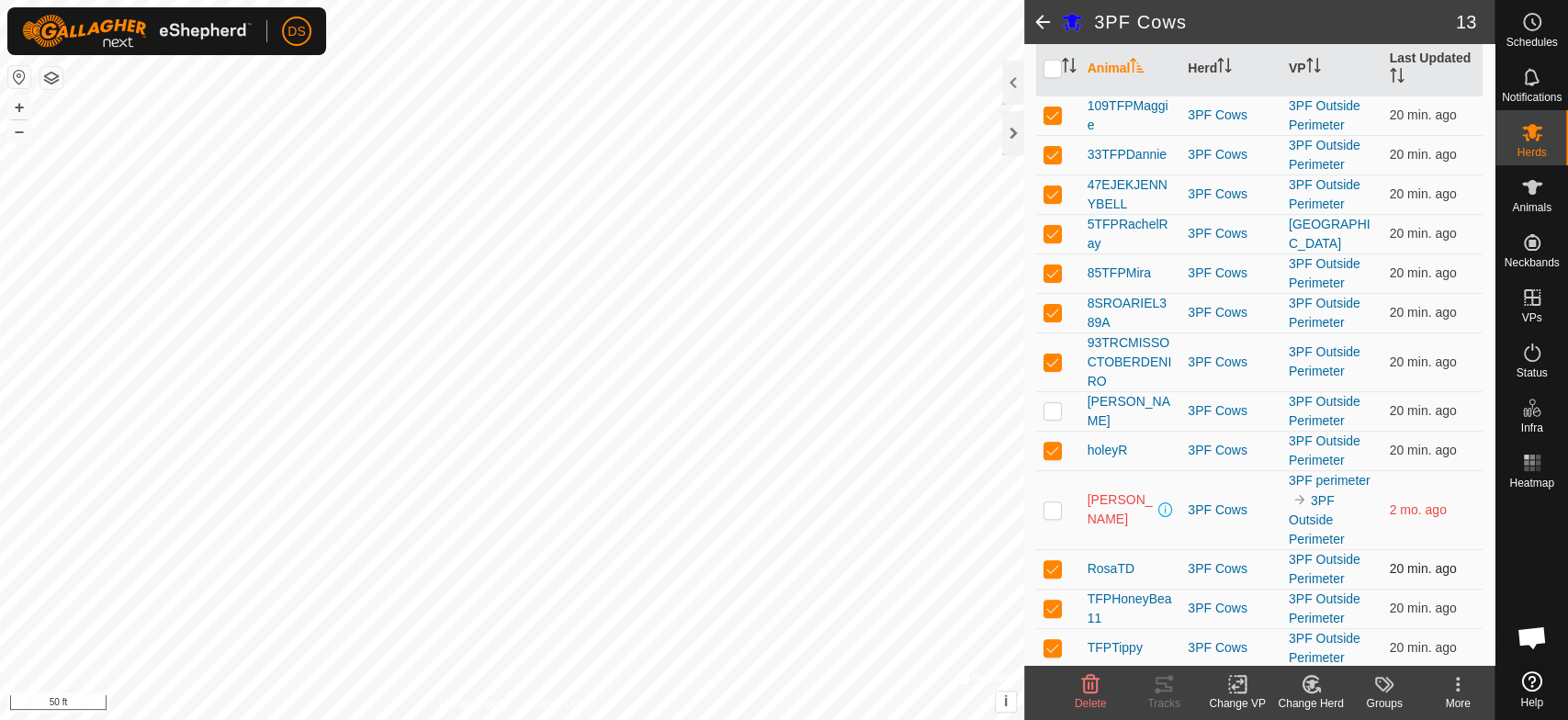
click at [1056, 562] on p-checkbox at bounding box center [1052, 569] width 19 height 15
checkbox input "false"
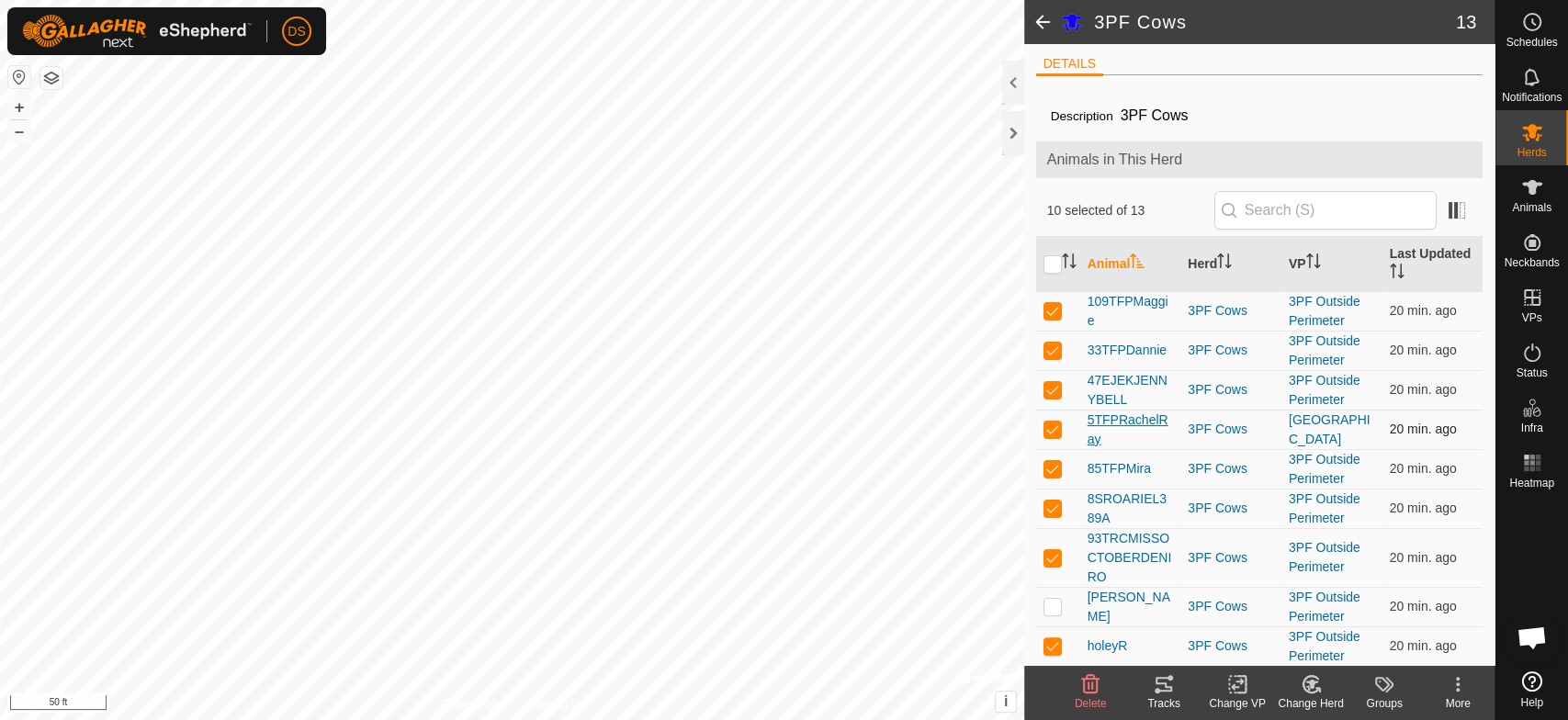
scroll to position [0, 0]
click at [1163, 689] on icon at bounding box center [1164, 684] width 22 height 22
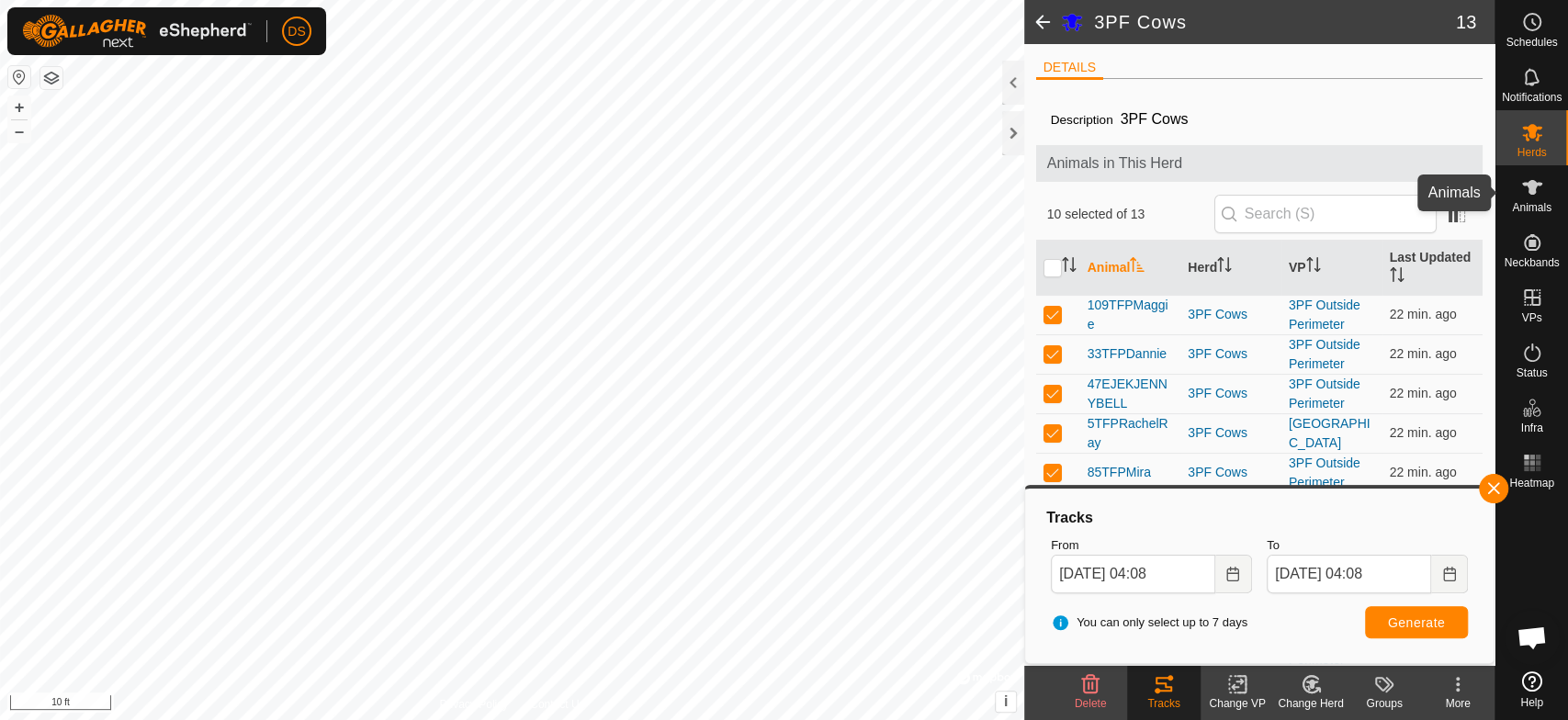
click at [1530, 177] on icon at bounding box center [1532, 188] width 22 height 22
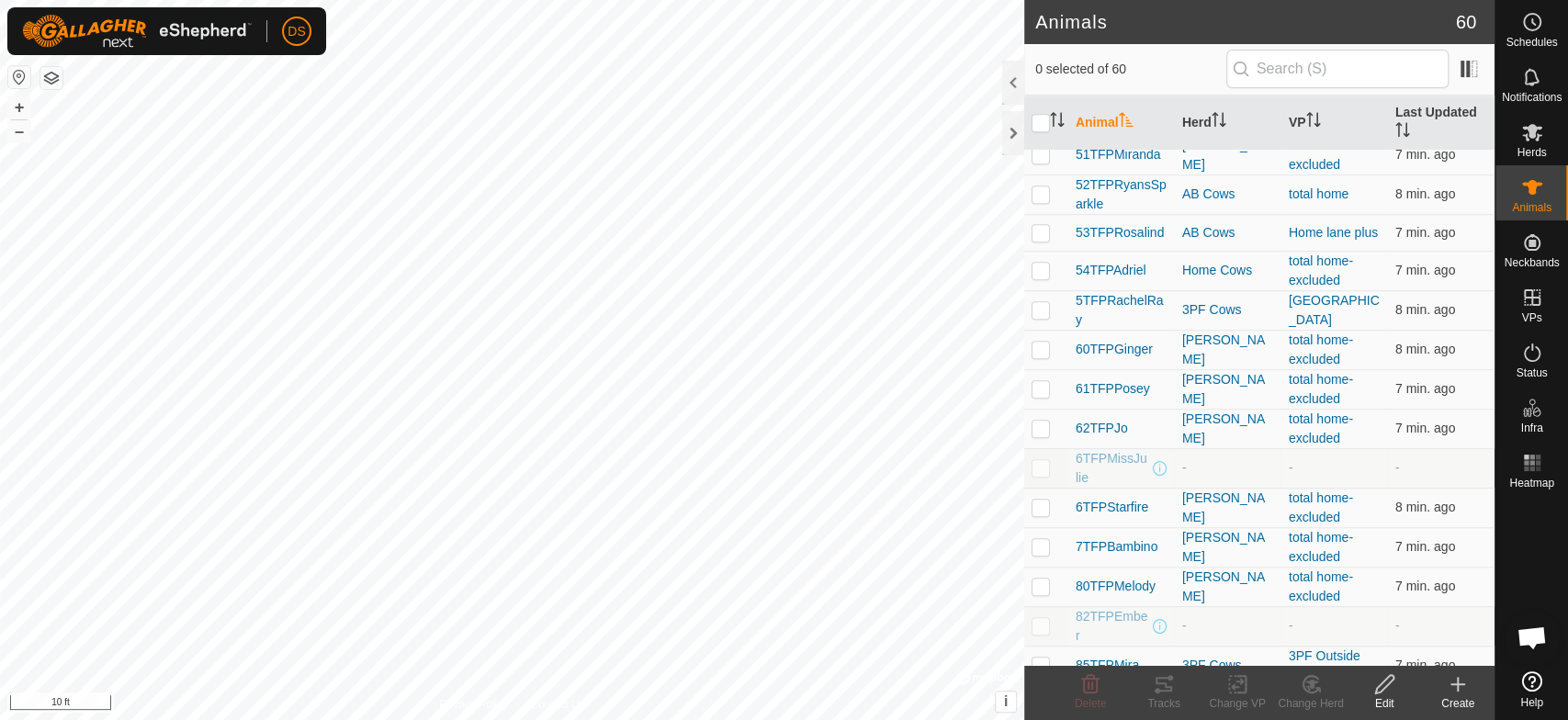
scroll to position [1021, 0]
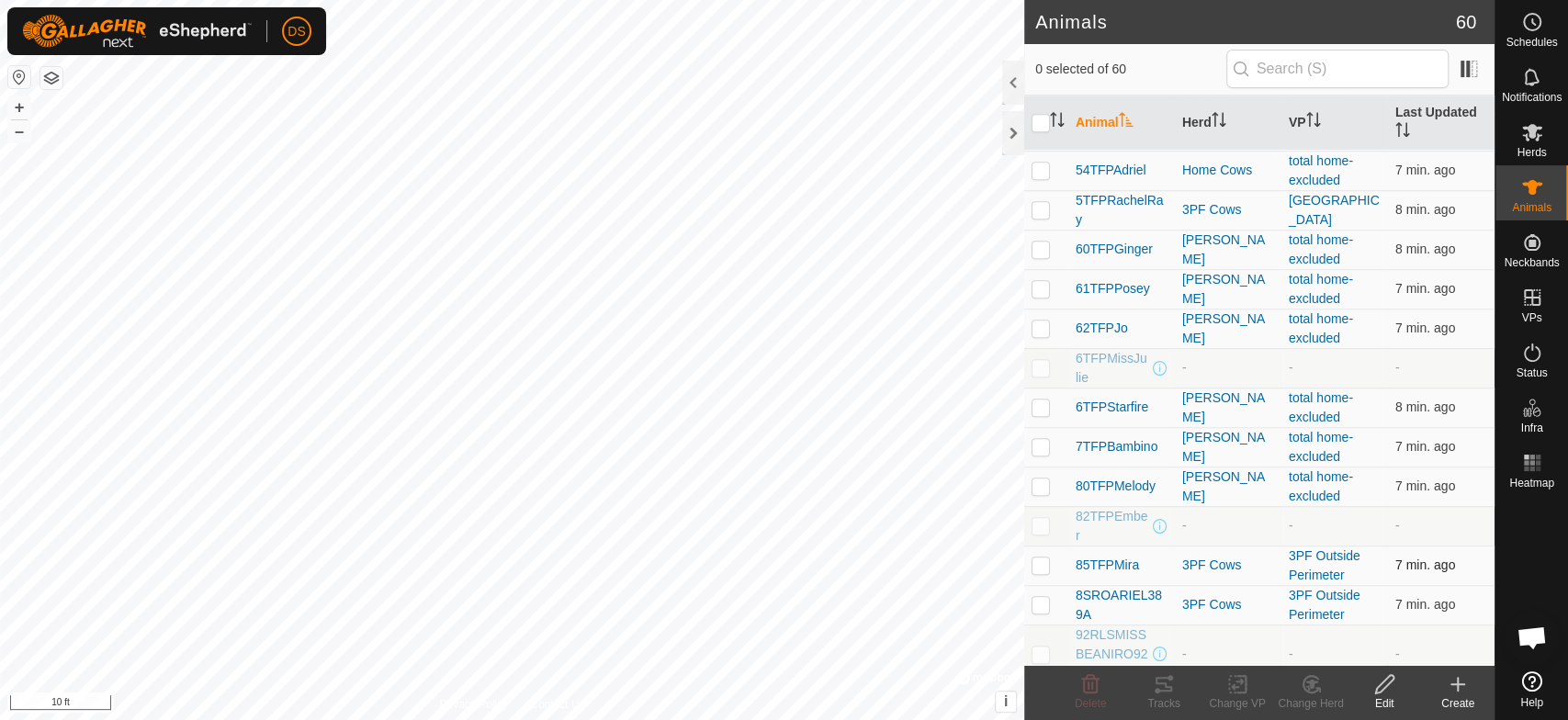
click at [1040, 566] on p-checkbox at bounding box center [1040, 565] width 19 height 15
checkbox input "true"
click at [1162, 687] on icon at bounding box center [1164, 684] width 22 height 22
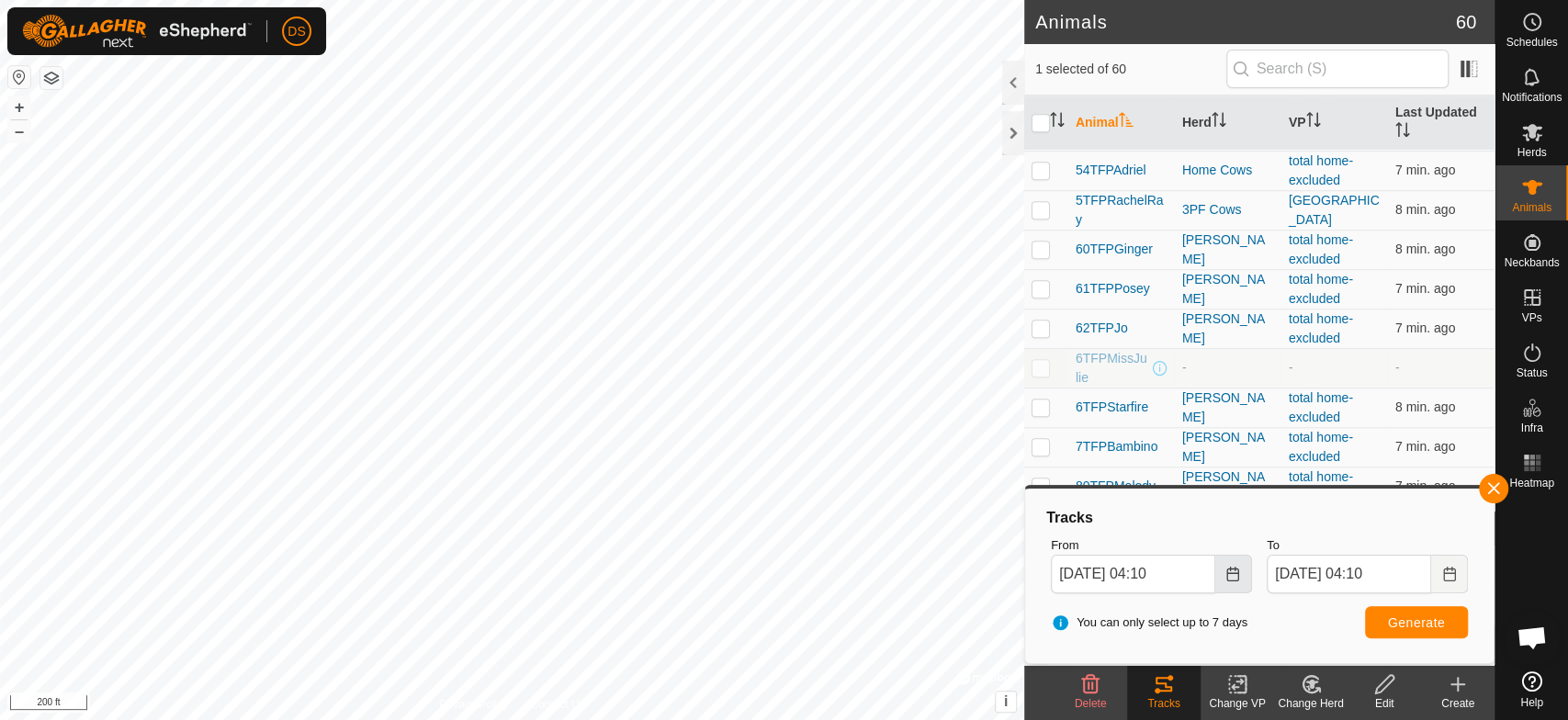
click at [1228, 576] on icon "Choose Date" at bounding box center [1233, 573] width 15 height 15
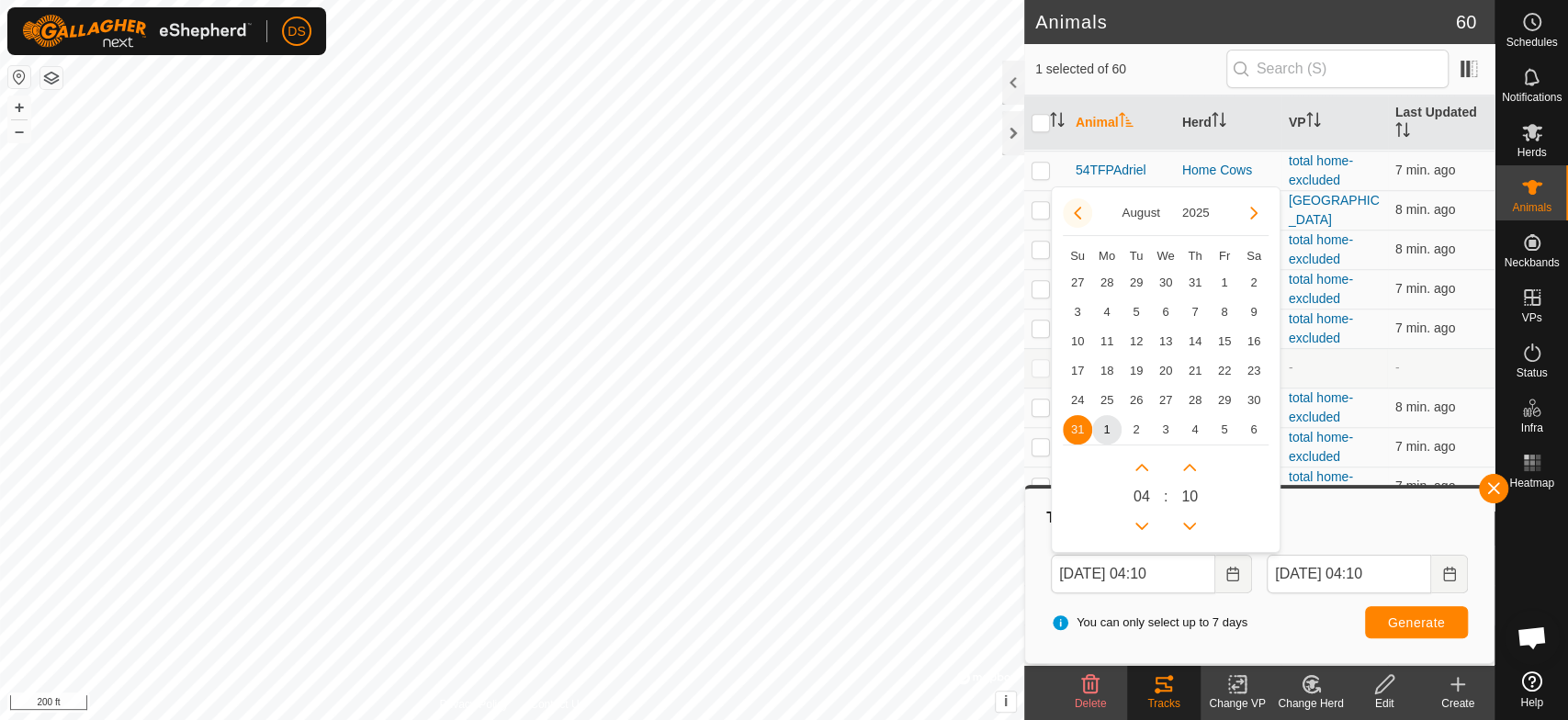
click at [1071, 207] on button "Previous Month" at bounding box center [1078, 213] width 29 height 29
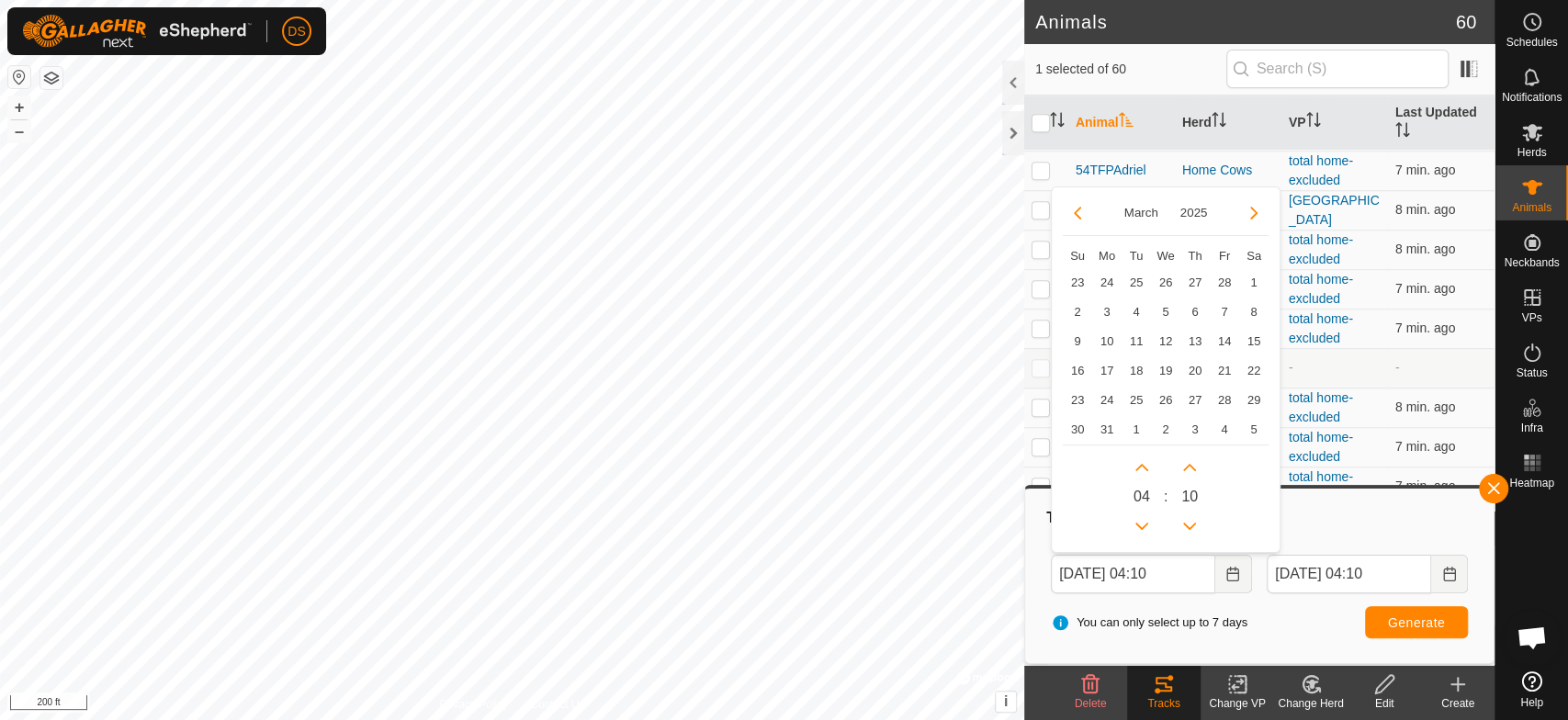
click at [1071, 207] on button "Previous Month" at bounding box center [1078, 213] width 29 height 29
click at [1079, 280] on span "29" at bounding box center [1078, 283] width 29 height 29
type input "[DATE] 04:10"
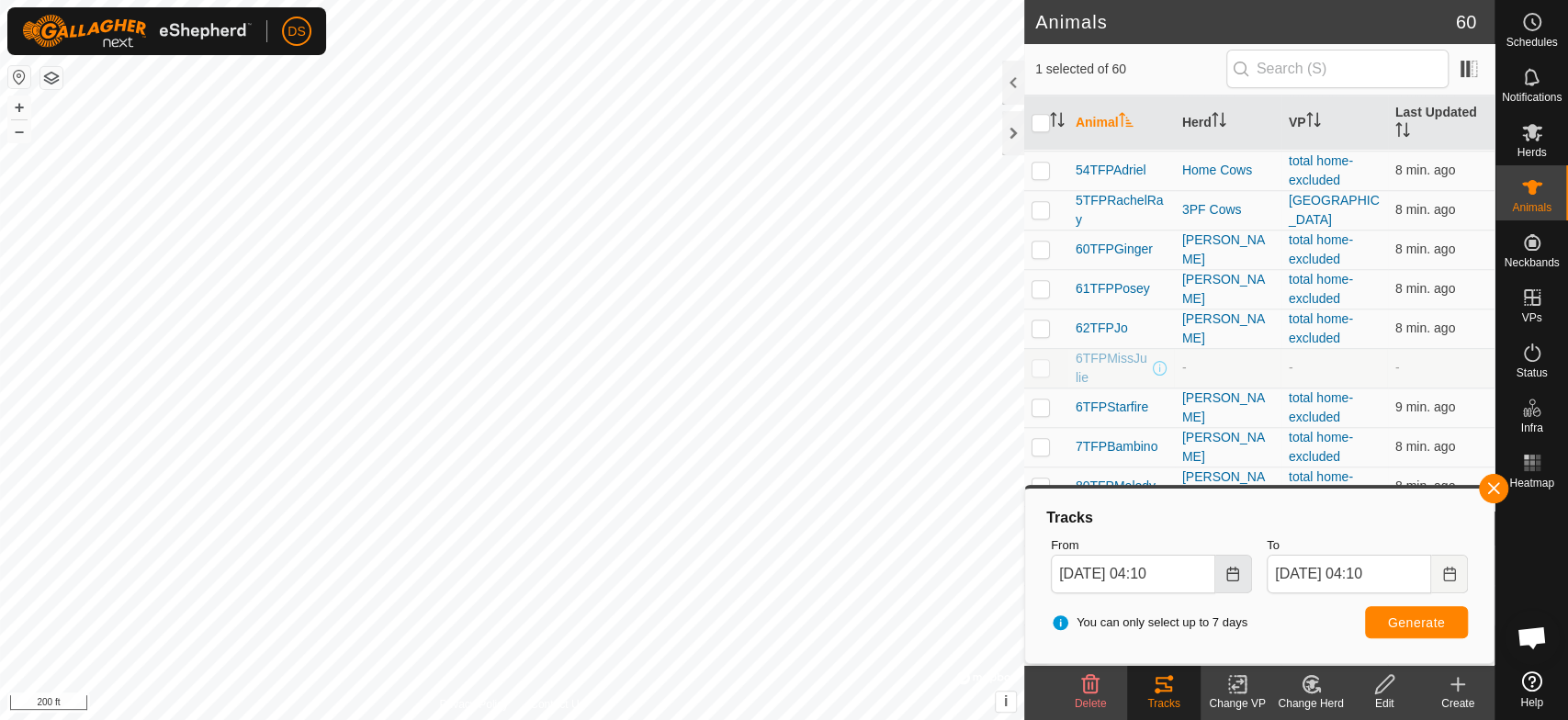
click at [1236, 572] on icon "Choose Date" at bounding box center [1233, 573] width 15 height 15
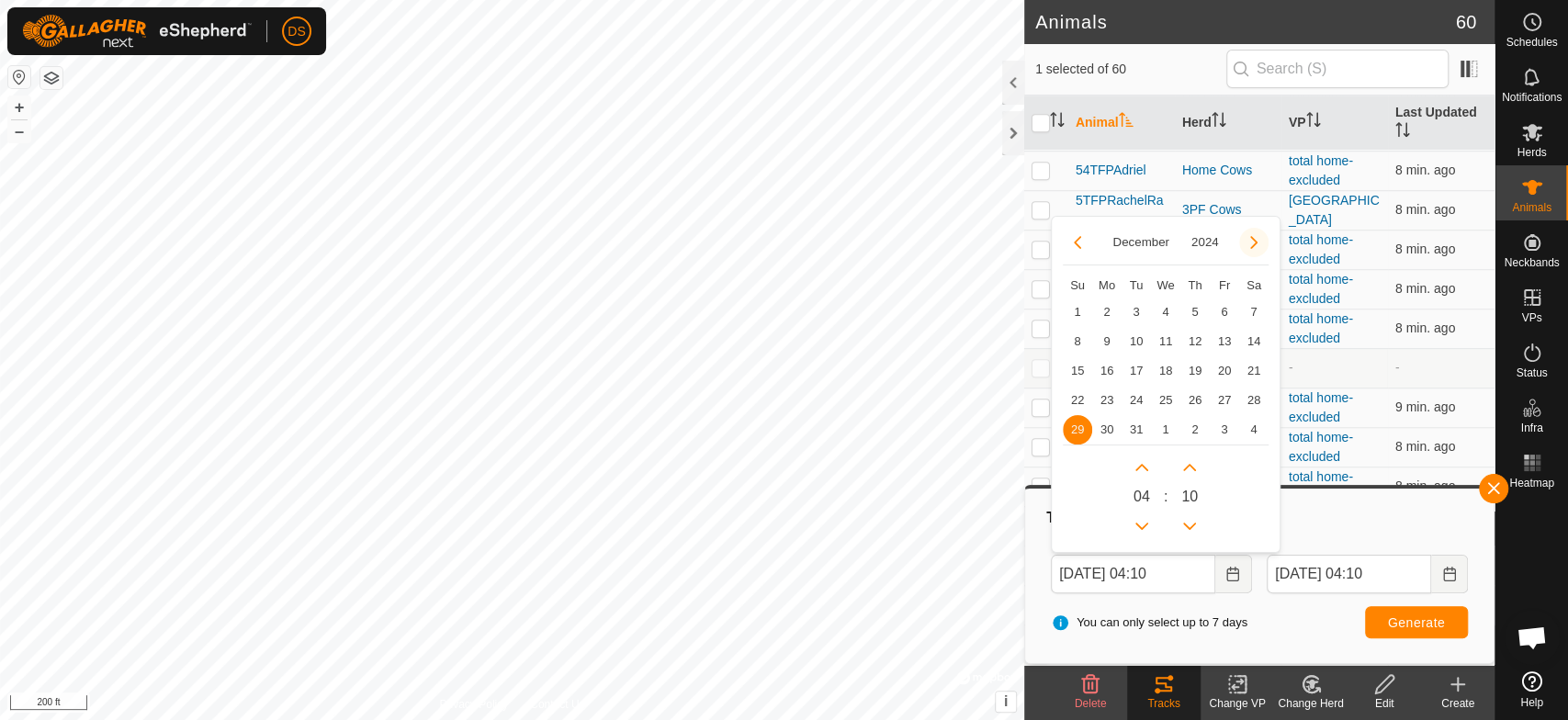
click at [1253, 239] on button "Next Month" at bounding box center [1254, 242] width 29 height 29
click at [1080, 399] on span "19" at bounding box center [1078, 401] width 29 height 29
type input "[DATE] 04:10"
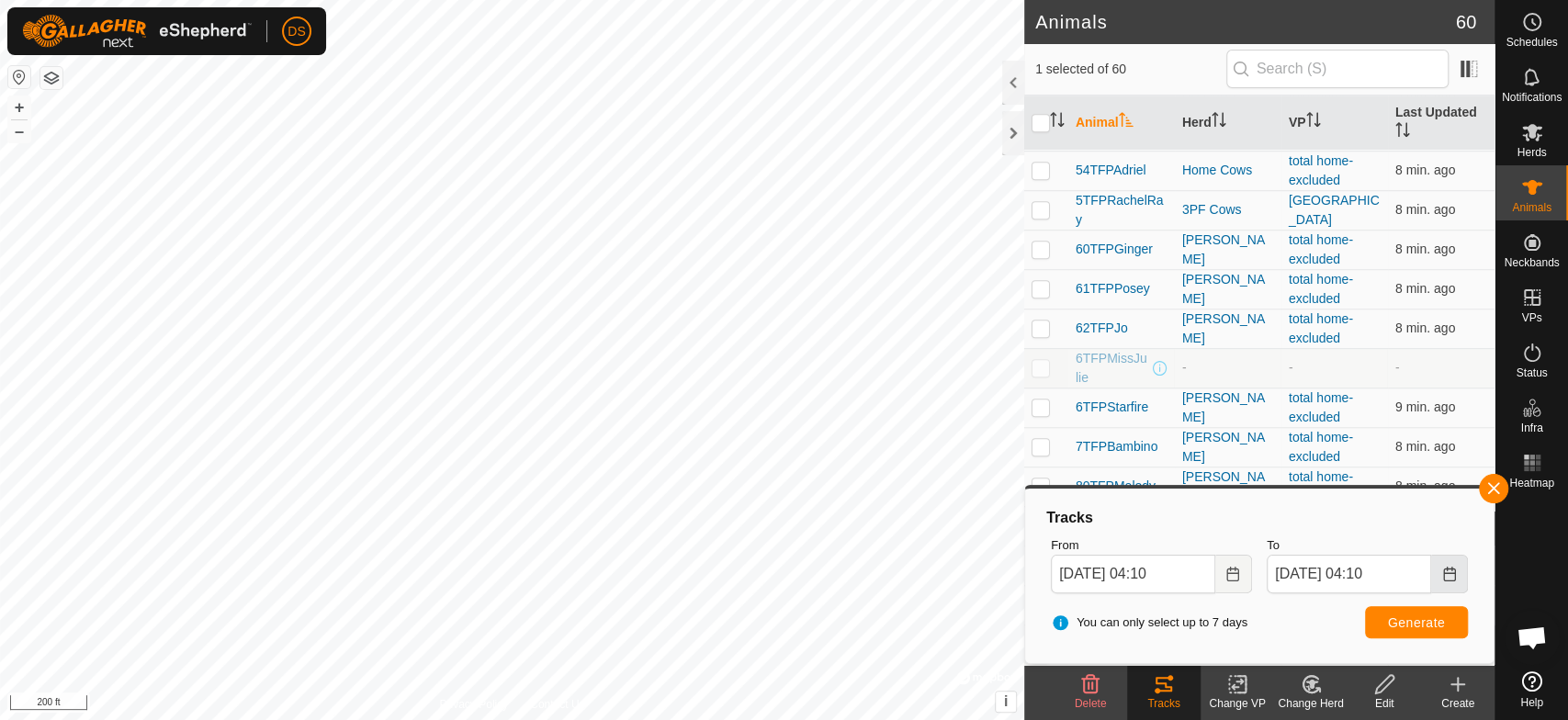
click at [1442, 572] on icon "Choose Date" at bounding box center [1449, 573] width 15 height 15
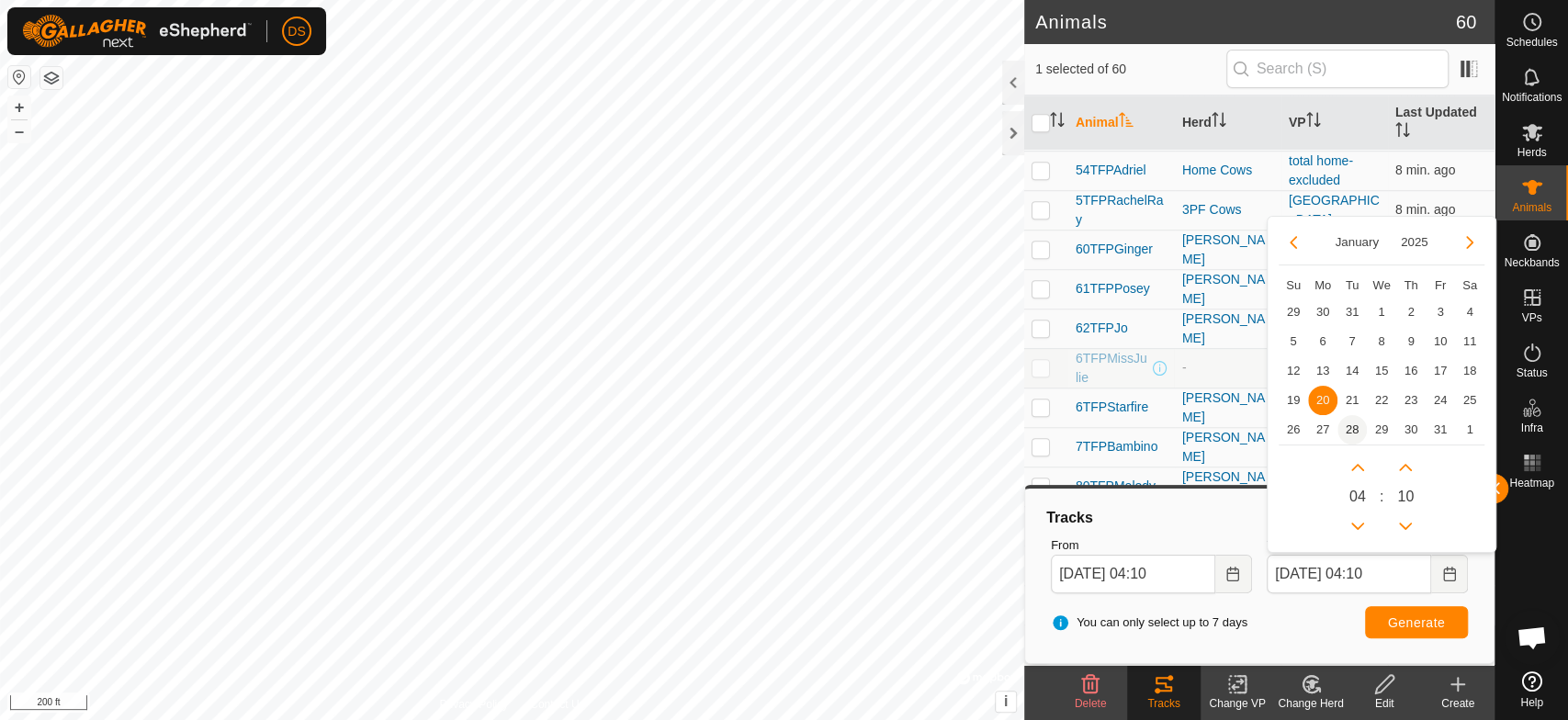
click at [1349, 426] on span "28" at bounding box center [1352, 430] width 29 height 29
type input "[DATE] 04:10"
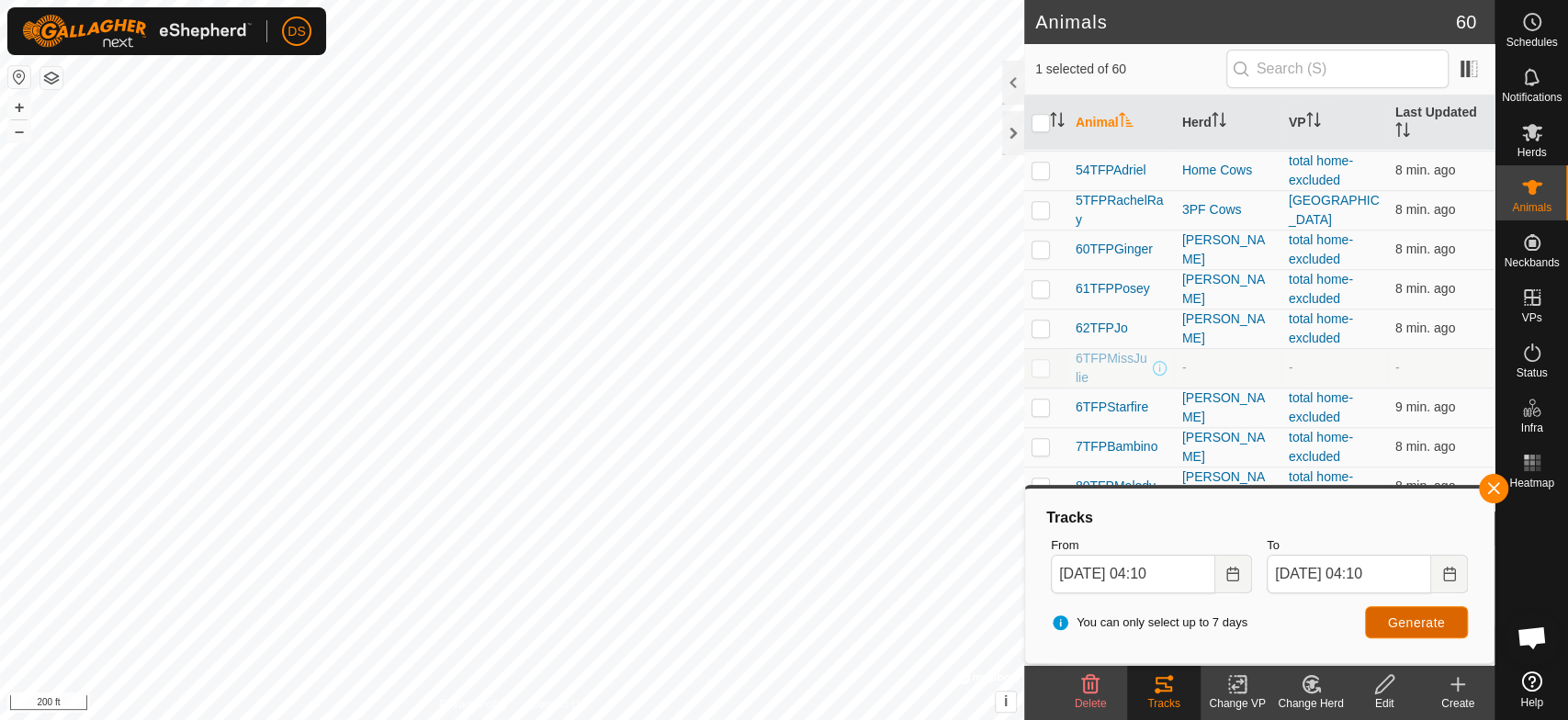
click at [1411, 615] on span "Generate" at bounding box center [1417, 622] width 57 height 15
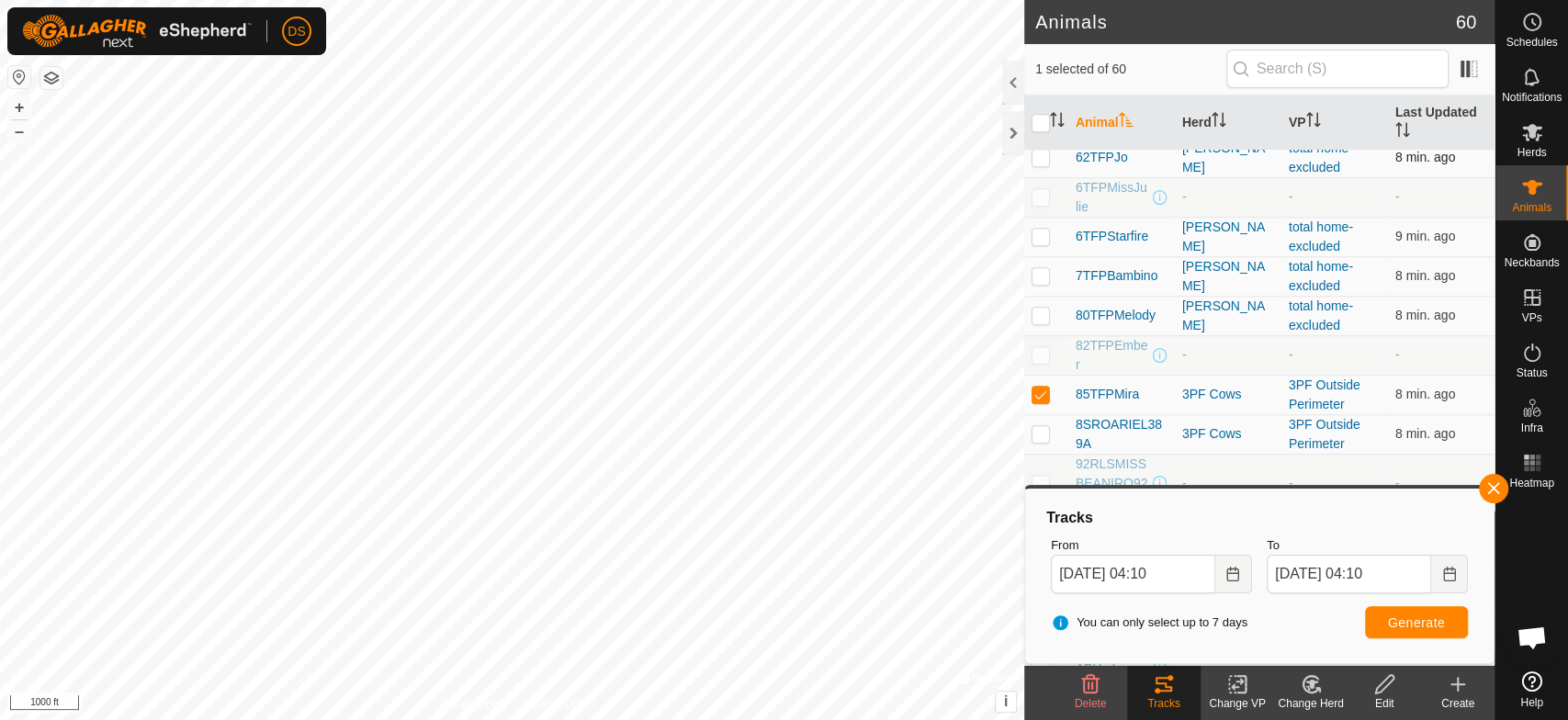
scroll to position [1225, 0]
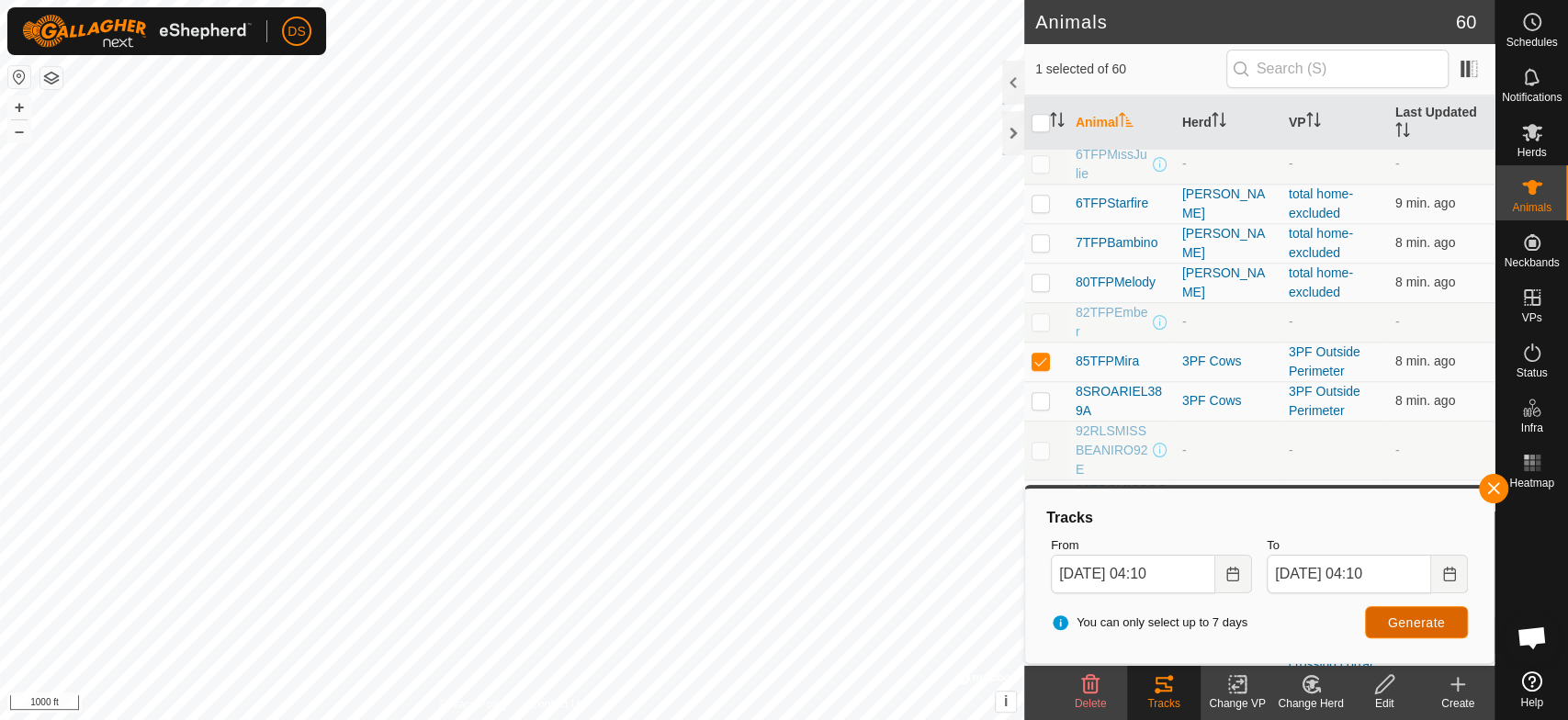
click at [1414, 617] on span "Generate" at bounding box center [1417, 622] width 57 height 15
click at [1457, 572] on button "Choose Date" at bounding box center [1450, 573] width 37 height 38
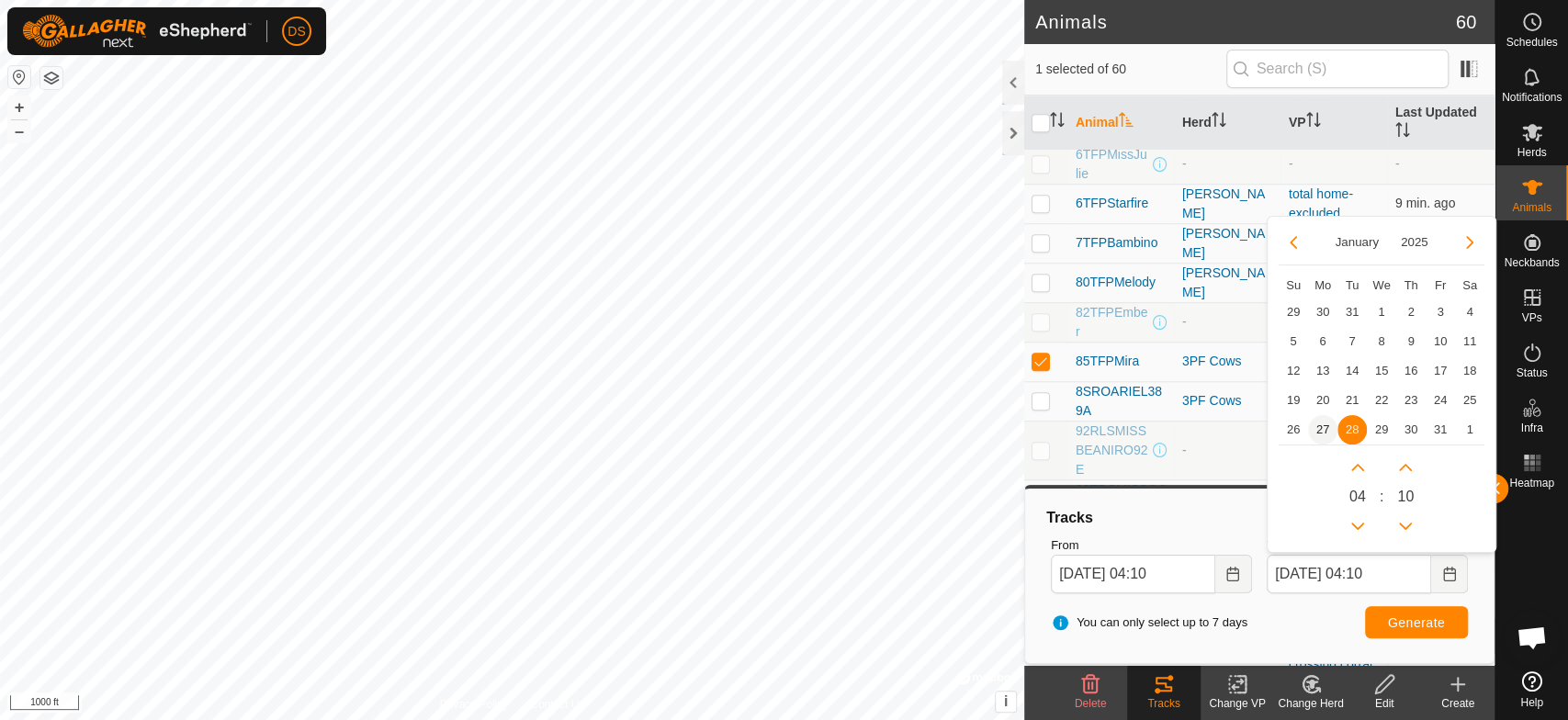
click at [1318, 431] on span "27" at bounding box center [1323, 430] width 29 height 29
type input "[DATE] 04:10"
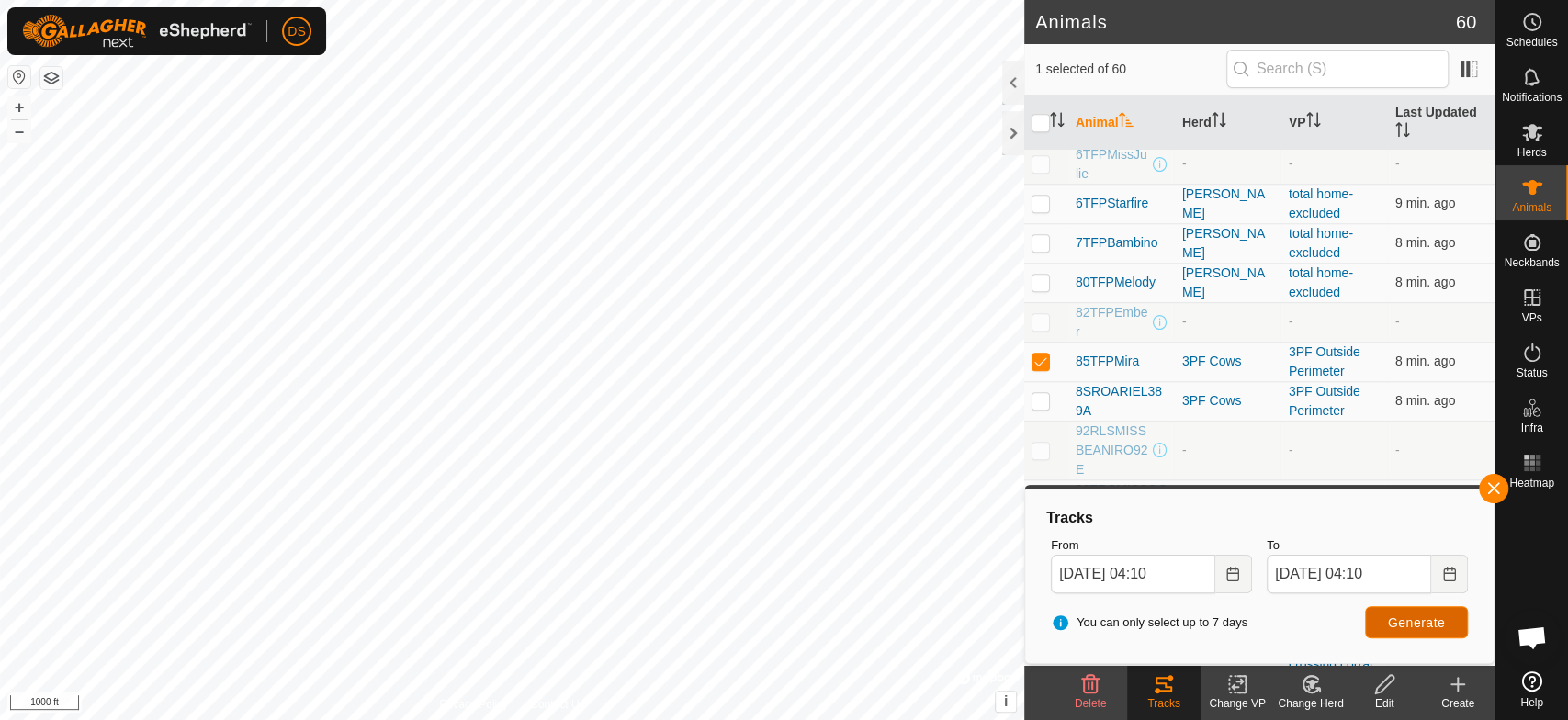
click at [1395, 620] on span "Generate" at bounding box center [1417, 622] width 57 height 15
click at [1323, 719] on html "DS Schedules Notifications Herds Animals Neckbands VPs Status Infra Heatmap Hel…" at bounding box center [784, 360] width 1568 height 720
click at [1110, 667] on div "Animals 60 1 selected of 60 Animal Herd VP Last Updated 102TFPStellaRay - - - 1…" at bounding box center [747, 360] width 1495 height 720
click at [1231, 576] on icon "Choose Date" at bounding box center [1233, 573] width 15 height 15
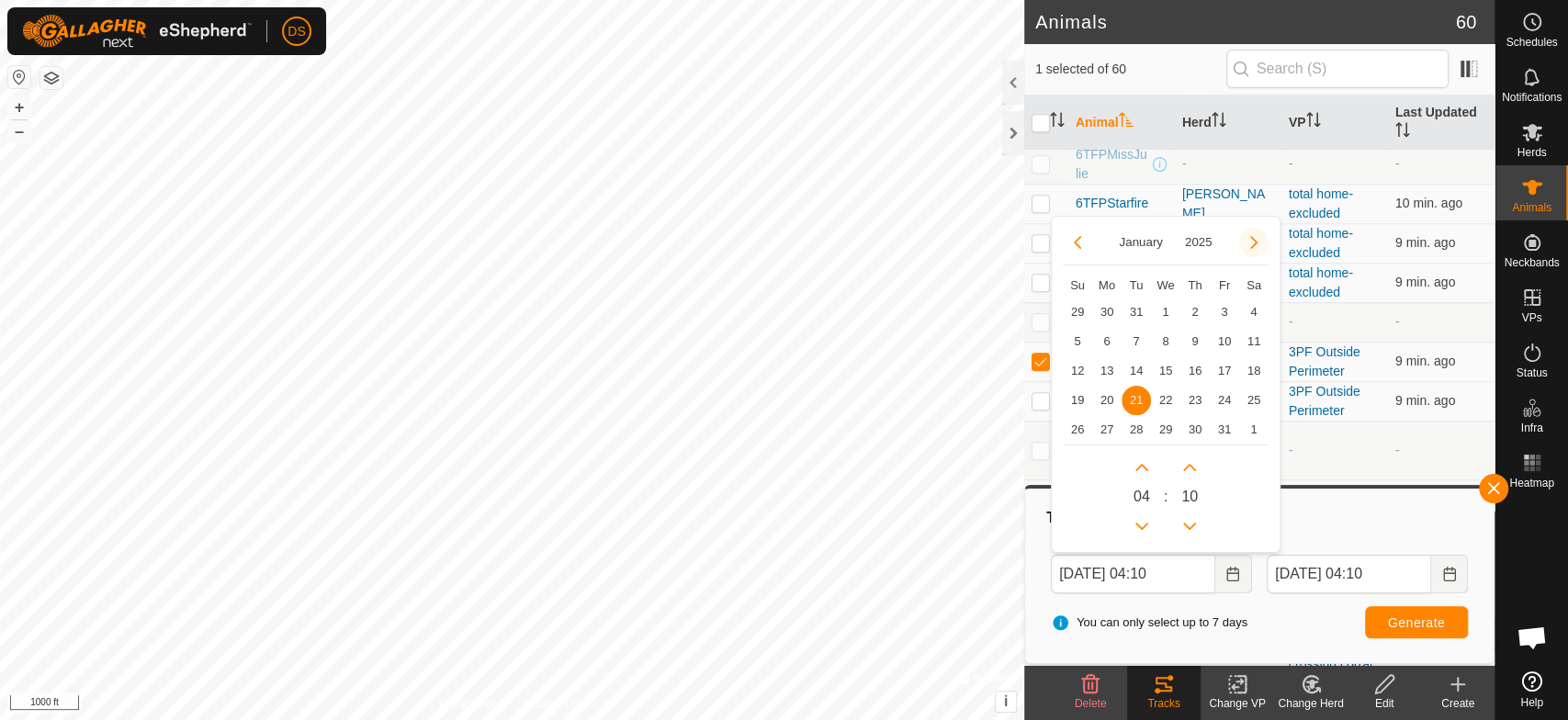
click at [1252, 242] on button "Next Month" at bounding box center [1254, 242] width 29 height 29
click at [1075, 336] on span "2" at bounding box center [1078, 342] width 29 height 29
type input "[DATE] 04:10"
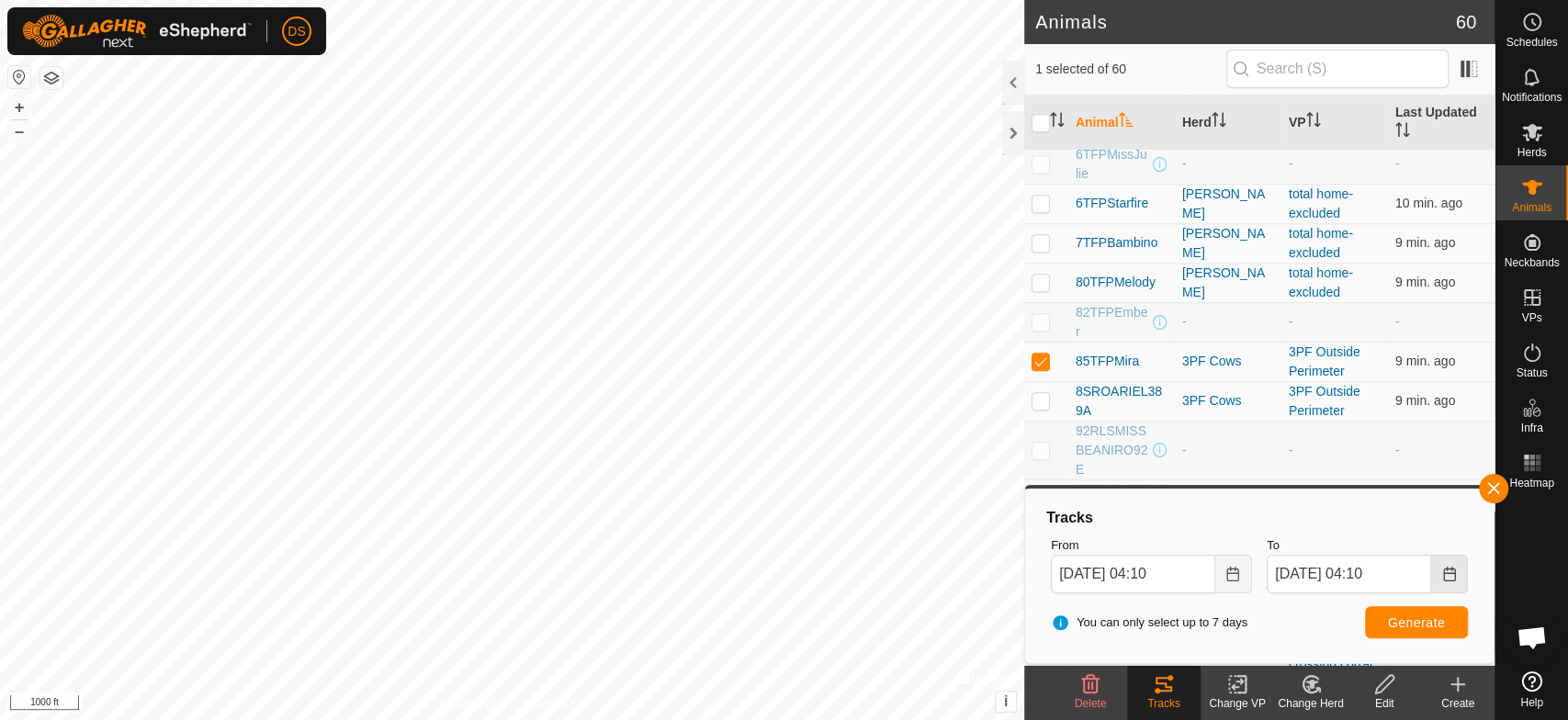
click at [1452, 571] on icon "Choose Date" at bounding box center [1449, 573] width 15 height 15
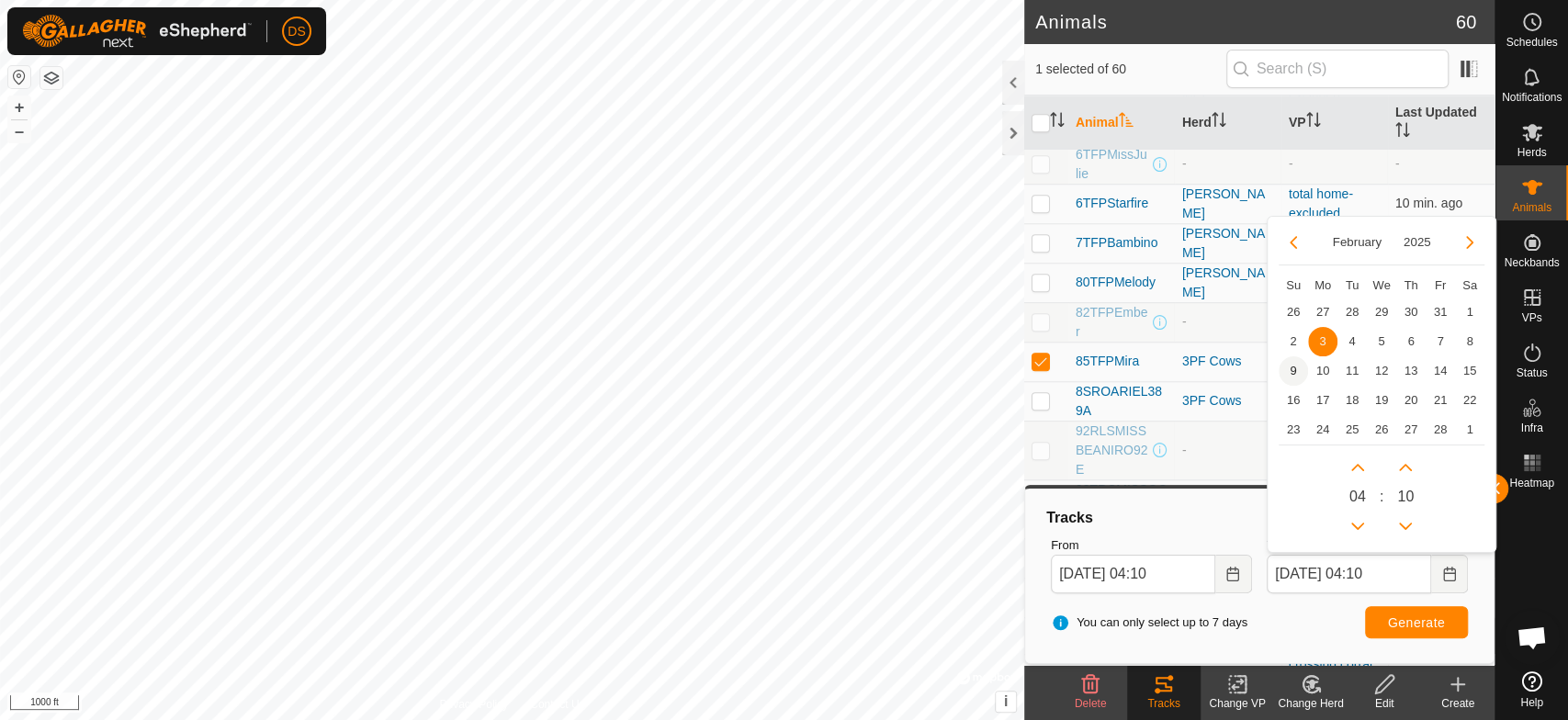
click at [1288, 373] on span "9" at bounding box center [1293, 371] width 29 height 29
type input "[DATE] 04:10"
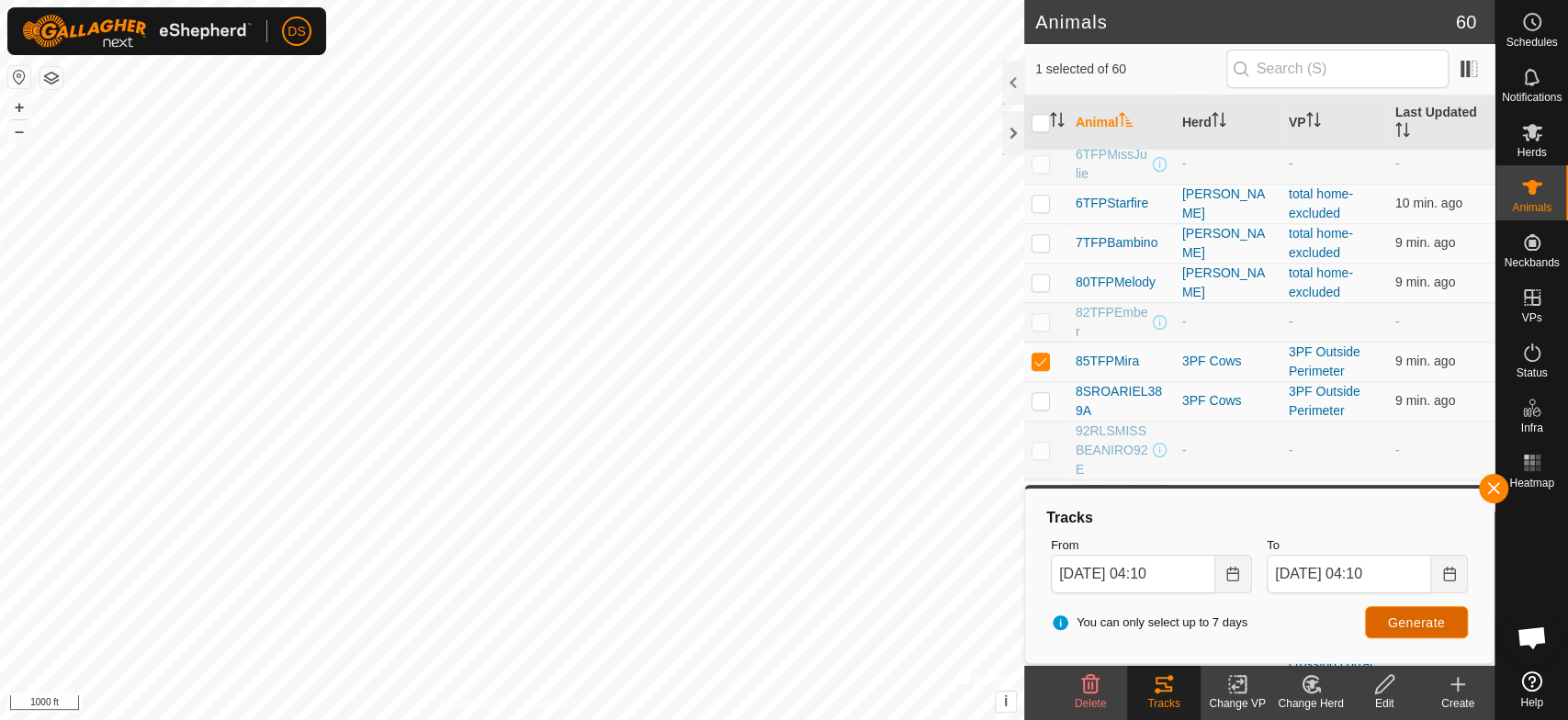
click at [1400, 615] on span "Generate" at bounding box center [1417, 622] width 57 height 15
click at [1234, 576] on icon "Choose Date" at bounding box center [1233, 573] width 15 height 15
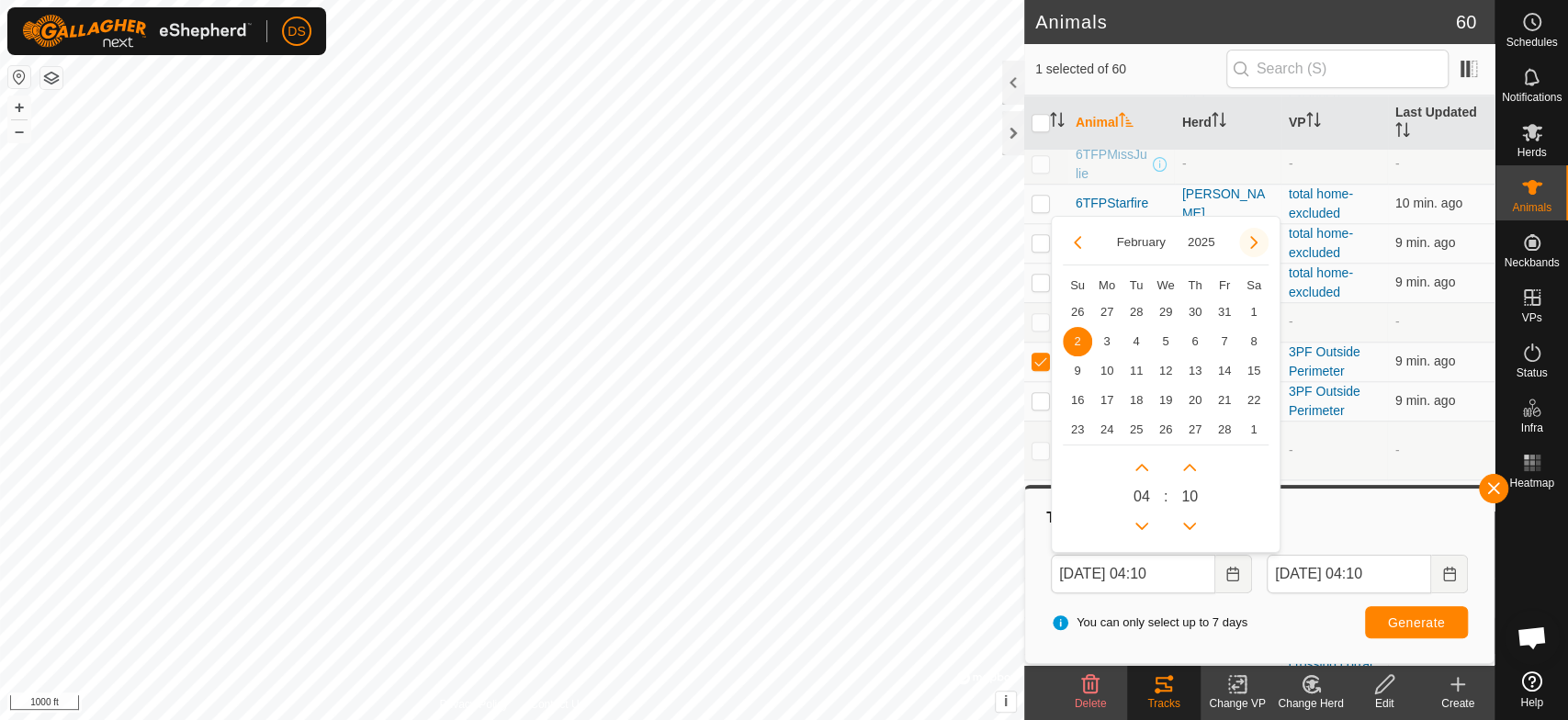
click at [1254, 240] on button "Next Month" at bounding box center [1254, 242] width 29 height 29
click at [1077, 334] on span "2" at bounding box center [1078, 342] width 29 height 29
type input "[DATE] 04:10"
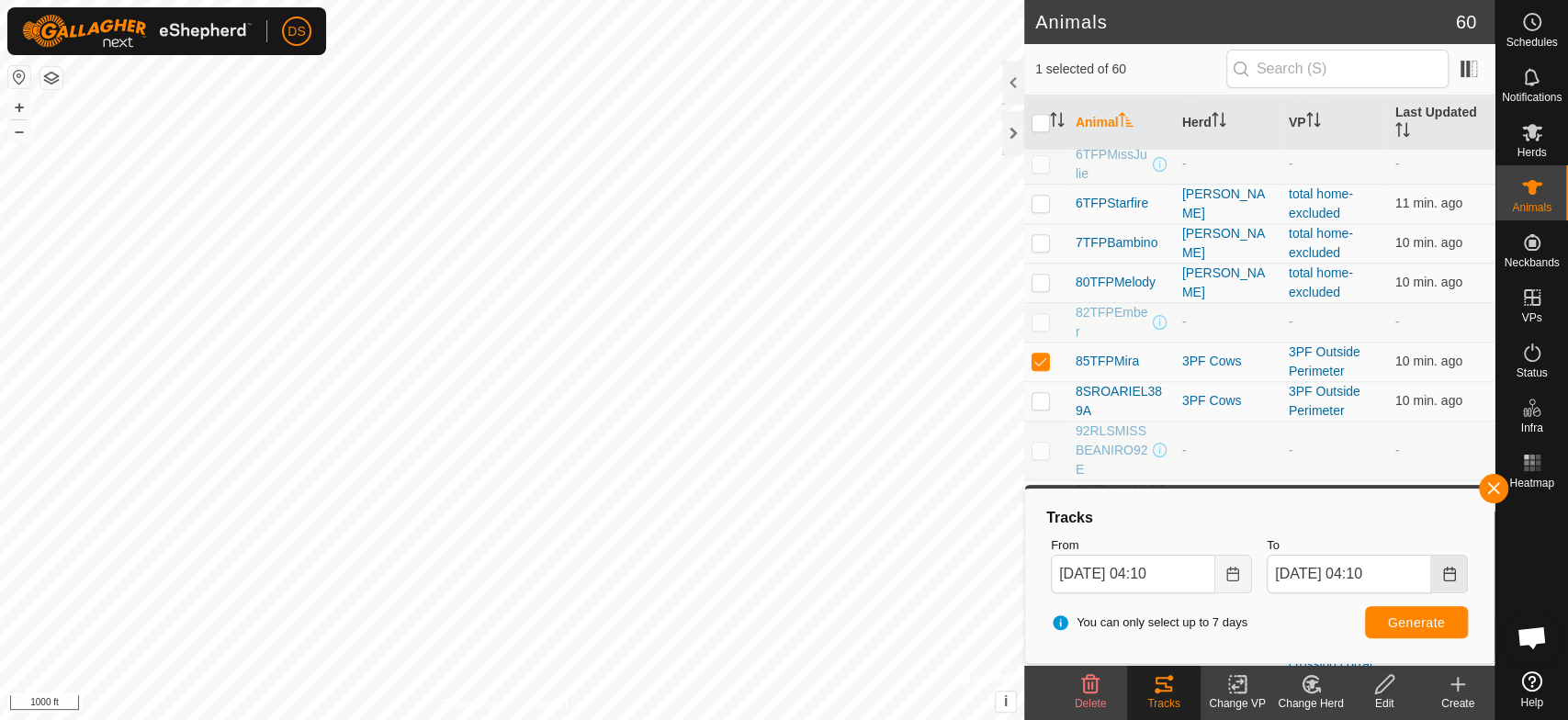
click at [1448, 570] on icon "Choose Date" at bounding box center [1449, 573] width 15 height 15
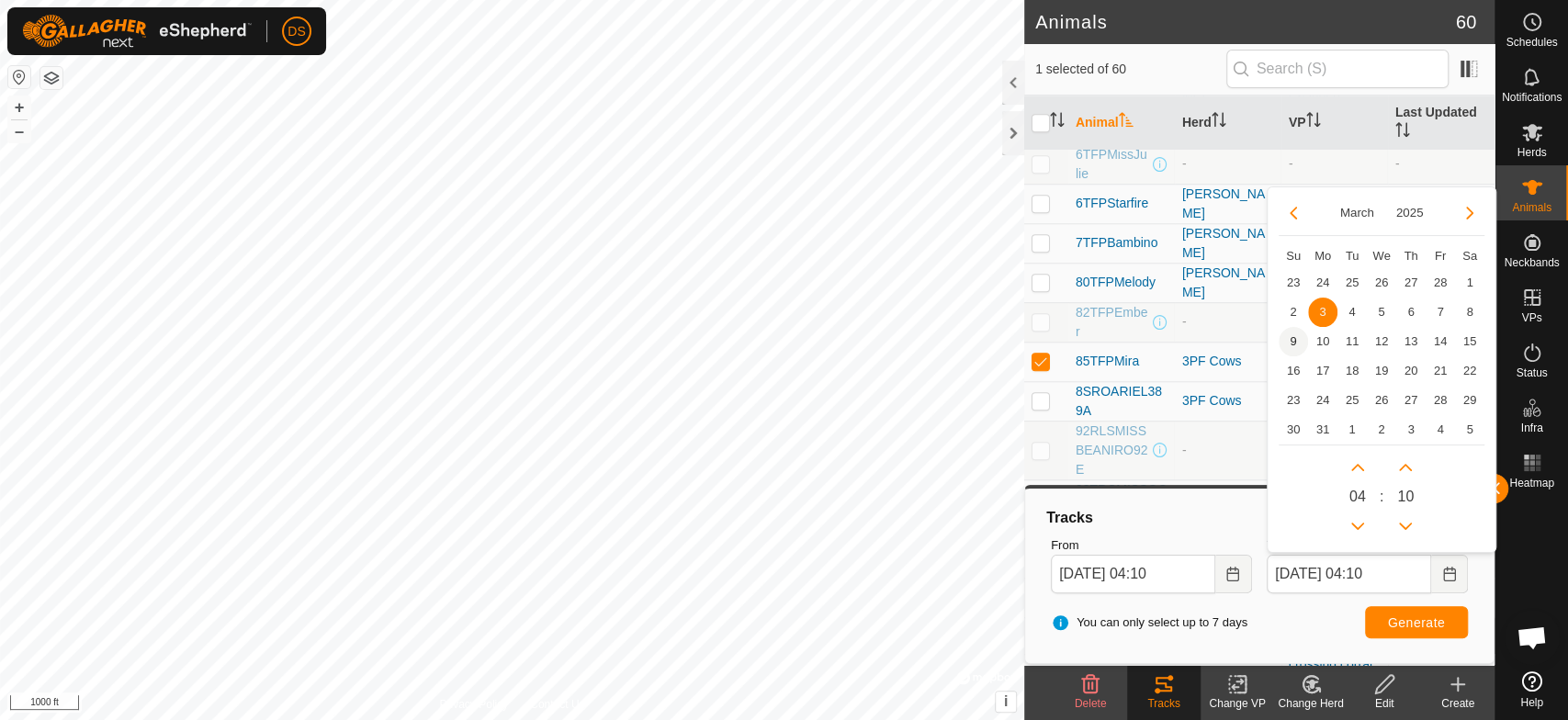
click at [1290, 340] on span "9" at bounding box center [1293, 342] width 29 height 29
type input "[DATE] 04:10"
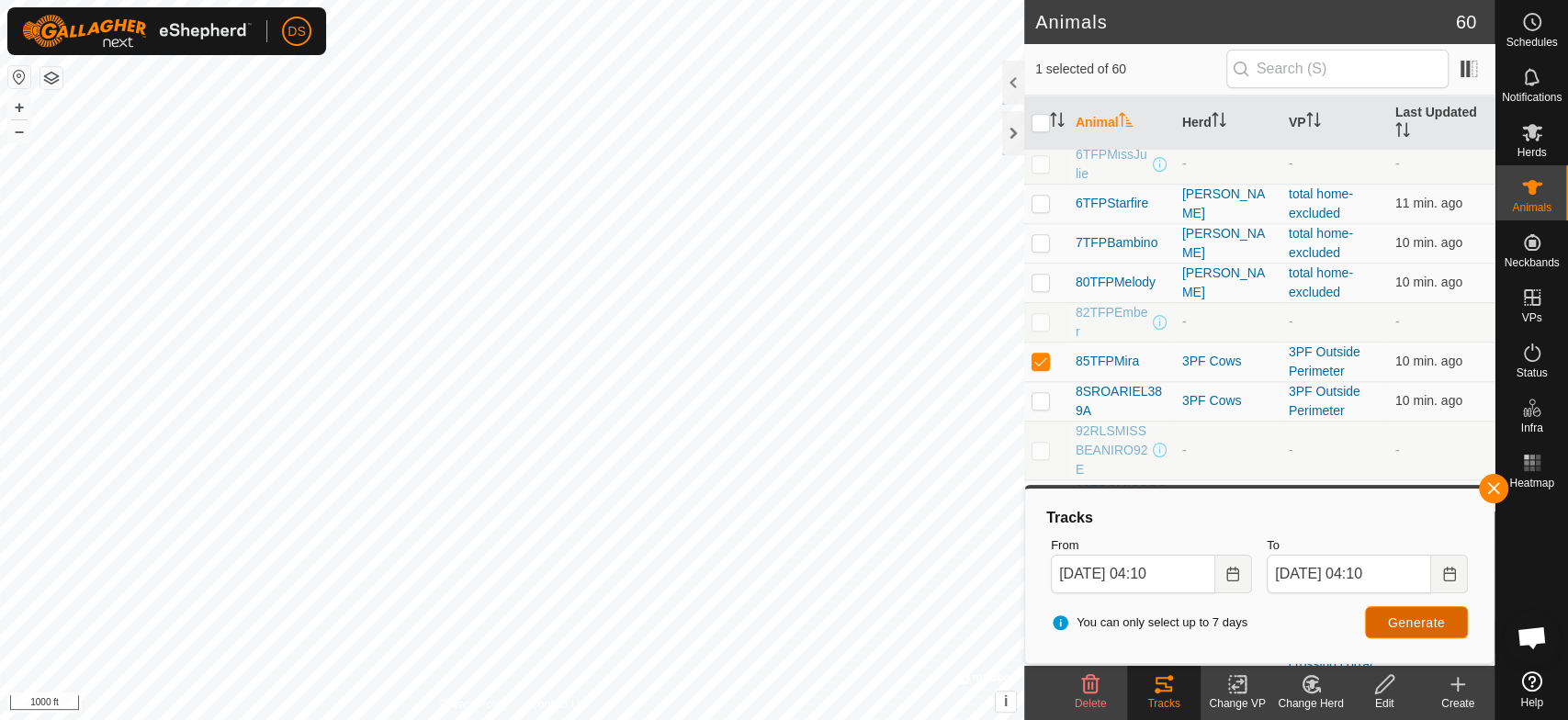
click at [1427, 617] on span "Generate" at bounding box center [1417, 622] width 57 height 15
click at [1229, 573] on icon "Choose Date" at bounding box center [1233, 573] width 15 height 15
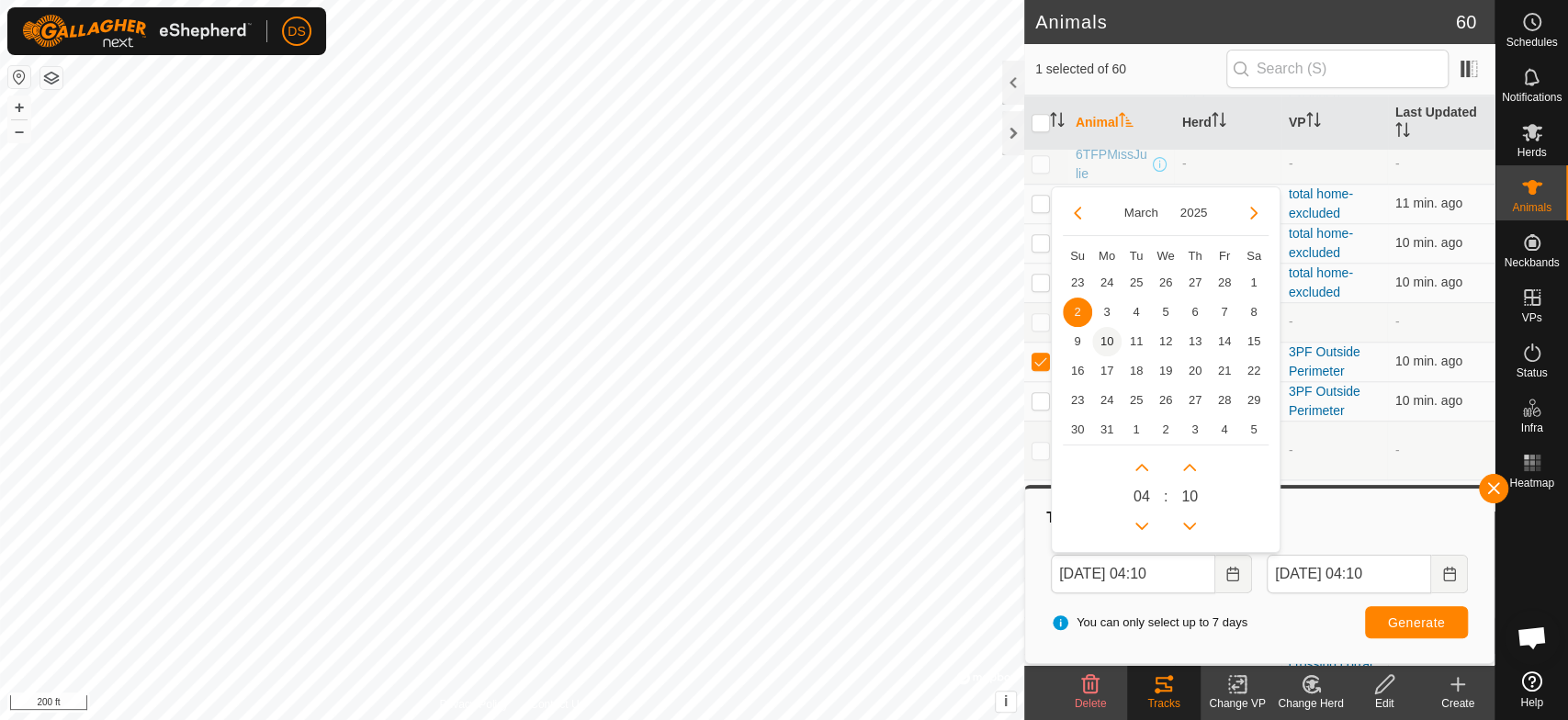
click at [1098, 334] on span "10" at bounding box center [1107, 342] width 29 height 29
type input "[DATE] 04:10"
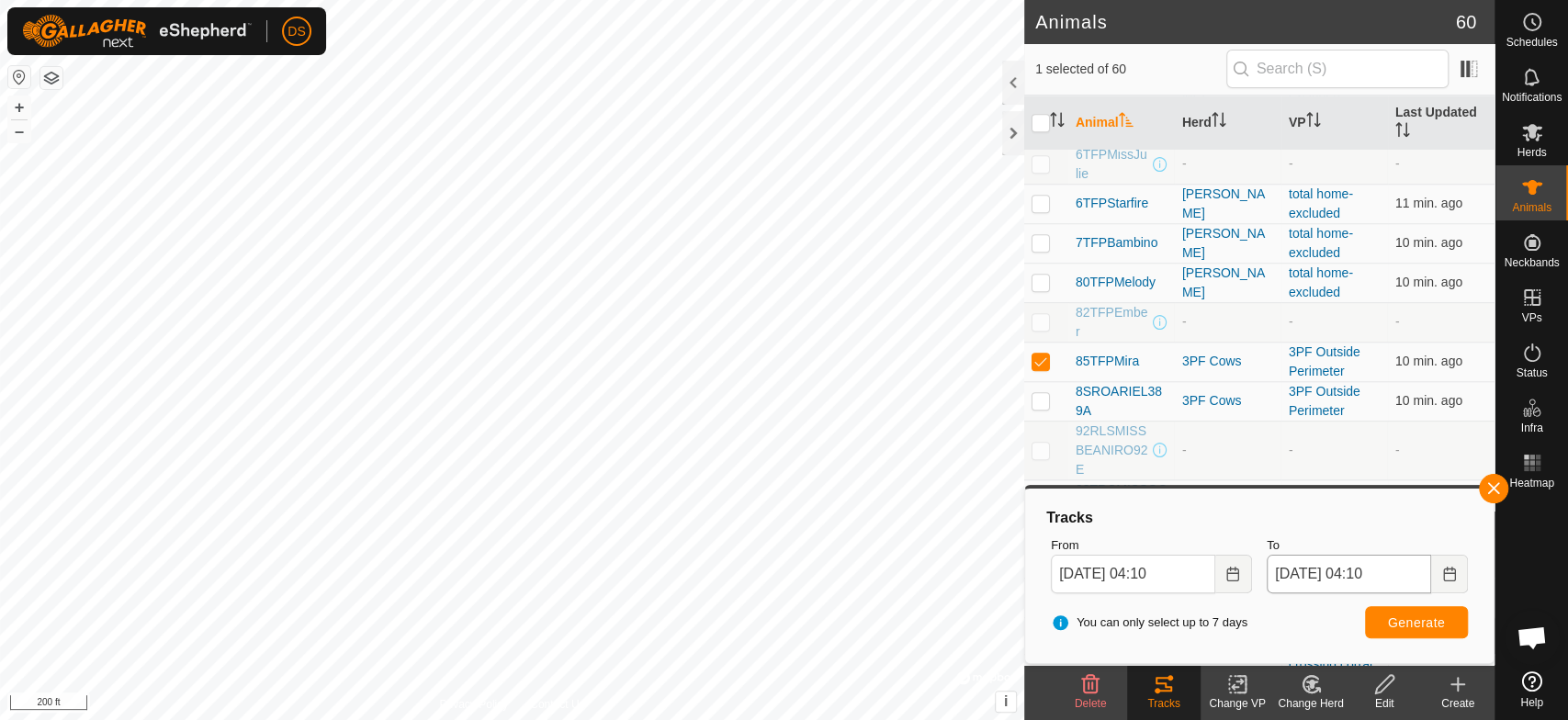
drag, startPoint x: 1443, startPoint y: 572, endPoint x: 1427, endPoint y: 557, distance: 21.9
click at [1442, 569] on icon "Choose Date" at bounding box center [1449, 573] width 15 height 15
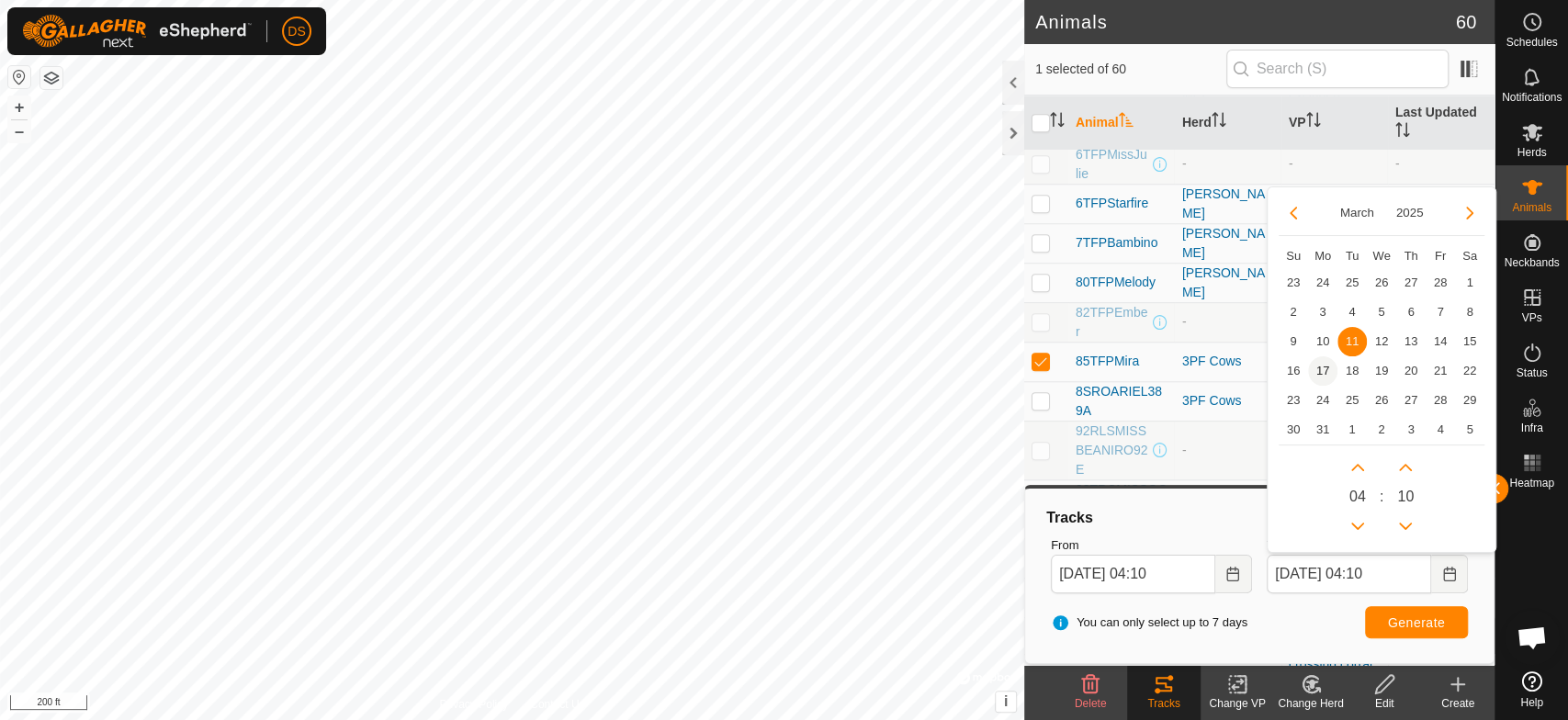
click at [1326, 367] on span "17" at bounding box center [1323, 371] width 29 height 29
type input "[DATE] 04:10"
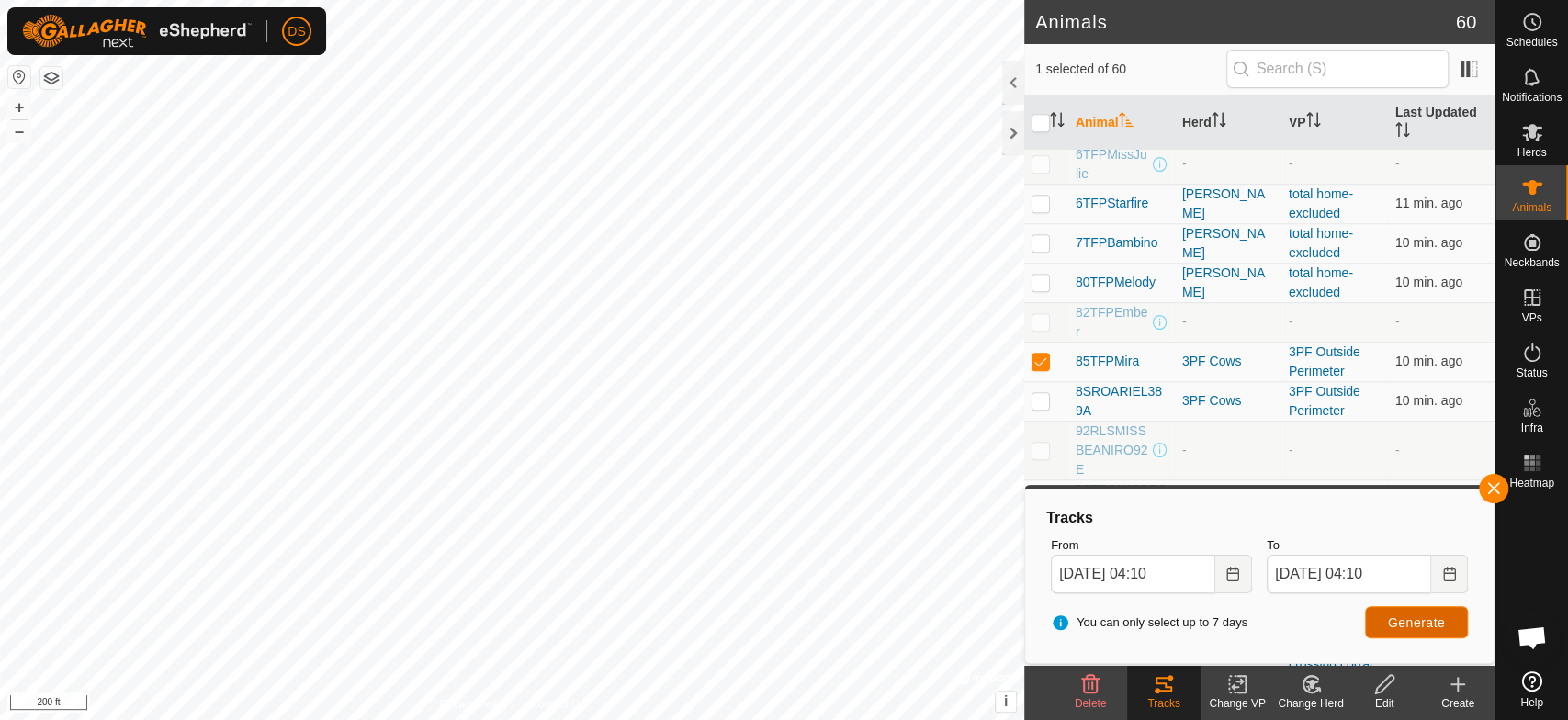
click at [1420, 624] on span "Generate" at bounding box center [1417, 622] width 57 height 15
click at [1234, 572] on icon "Choose Date" at bounding box center [1233, 573] width 12 height 15
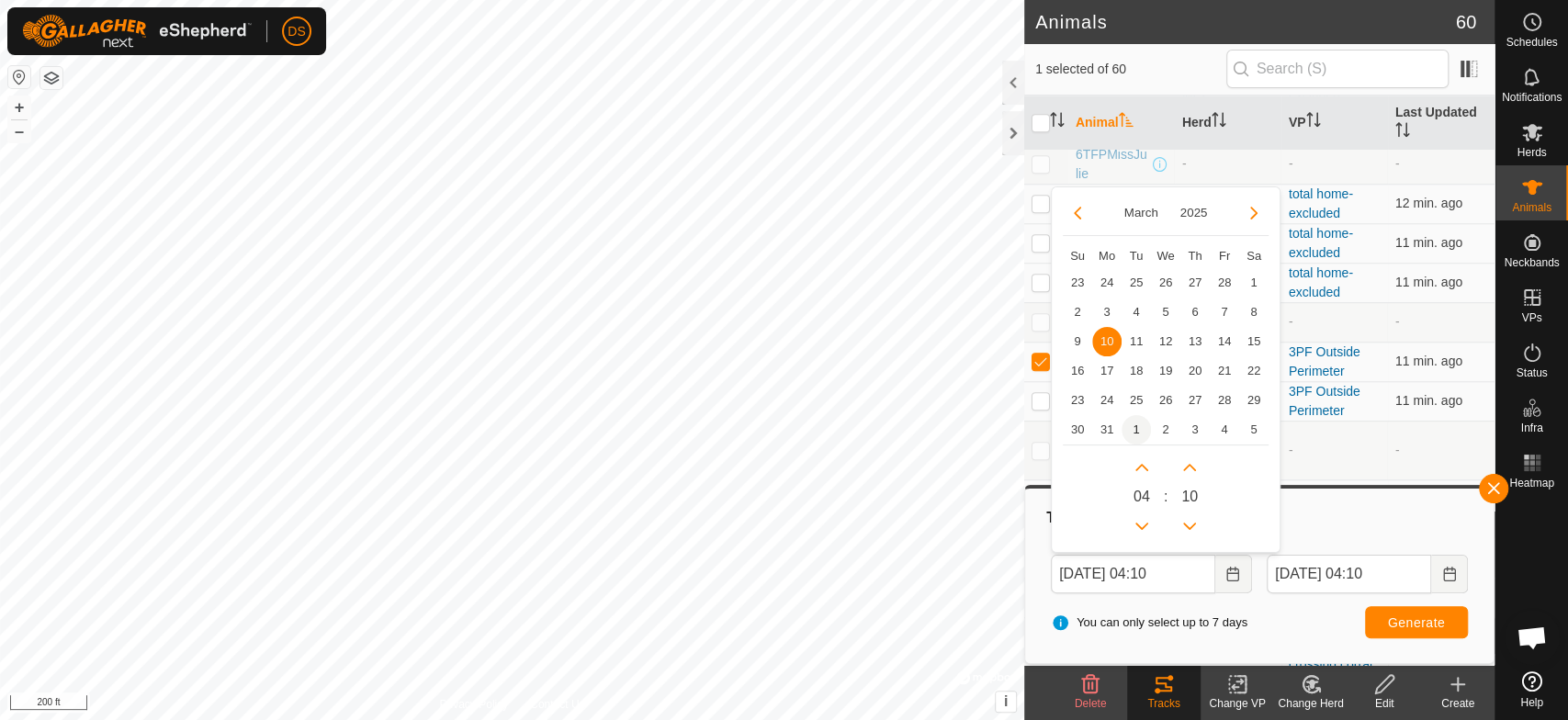
click at [1129, 424] on span "1" at bounding box center [1136, 430] width 29 height 29
type input "[DATE] 04:10"
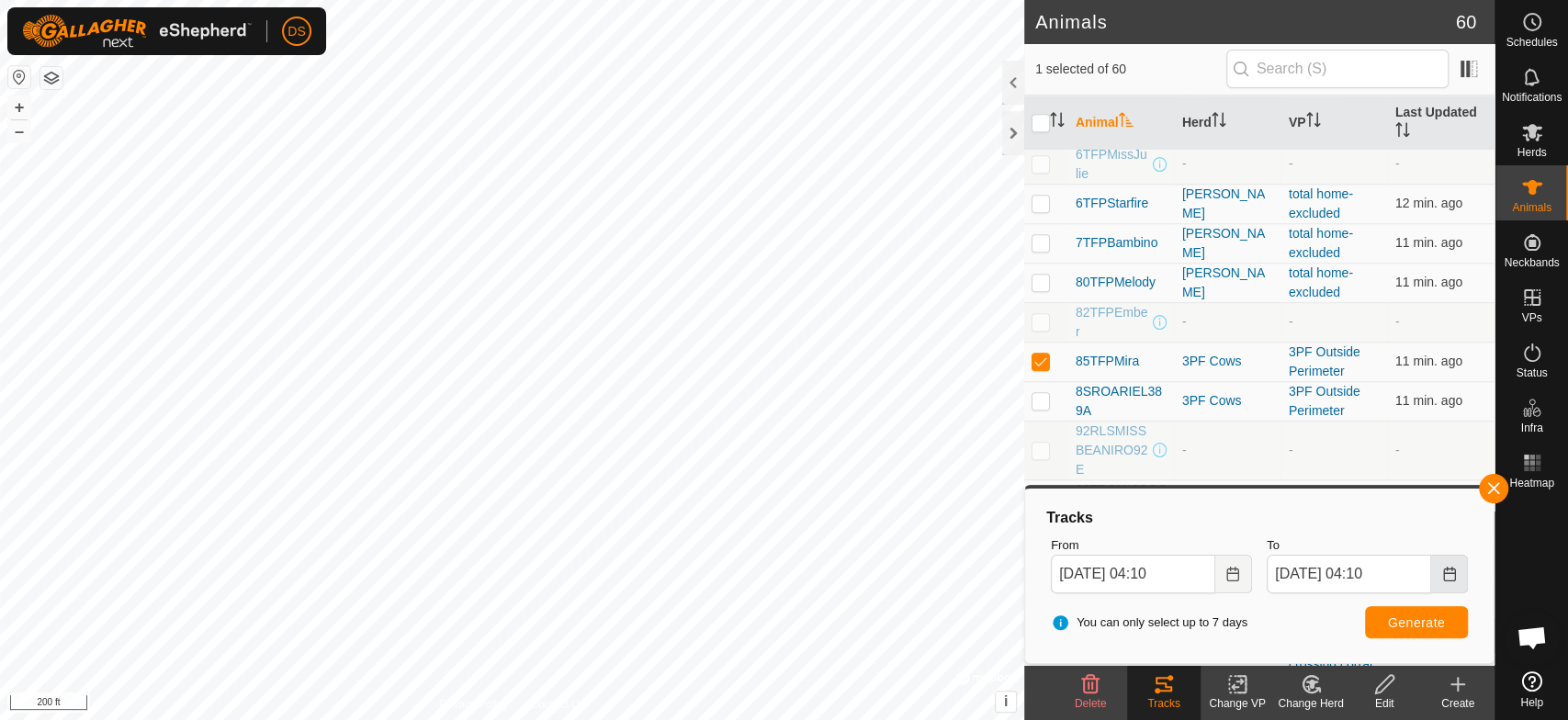
click at [1448, 571] on icon "Choose Date" at bounding box center [1449, 573] width 15 height 15
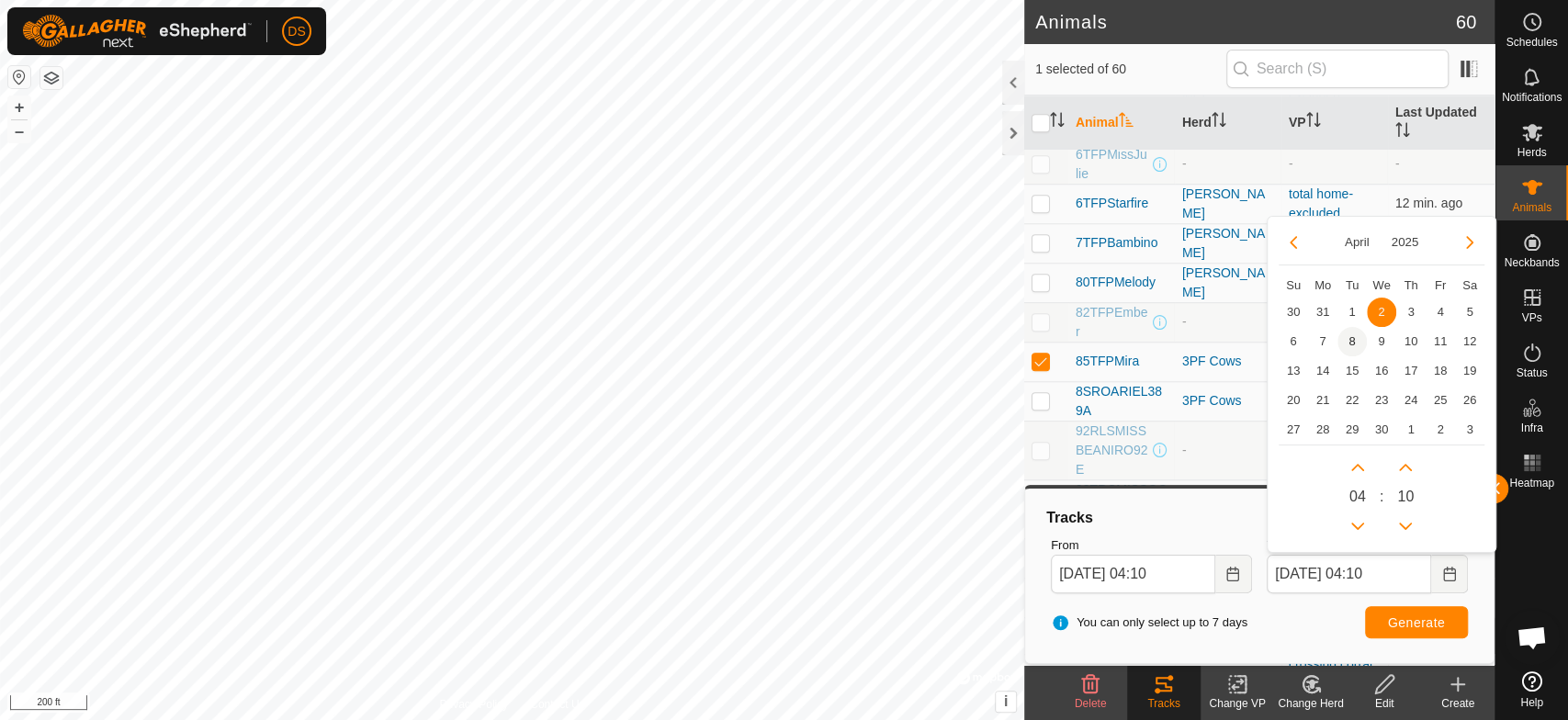
click at [1350, 337] on span "8" at bounding box center [1352, 342] width 29 height 29
type input "[DATE] 04:10"
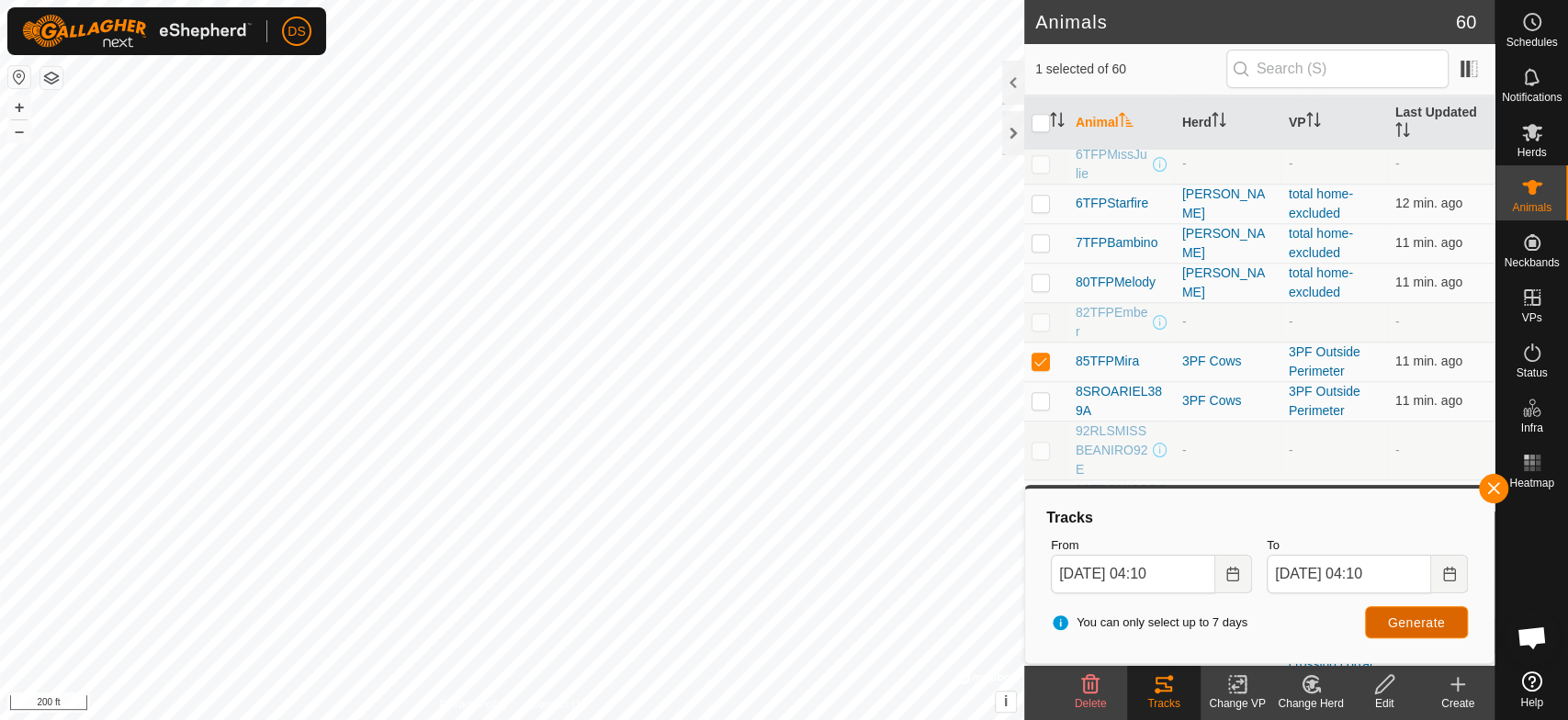
click at [1412, 617] on span "Generate" at bounding box center [1417, 622] width 57 height 15
click at [1223, 570] on button "Choose Date" at bounding box center [1234, 573] width 37 height 38
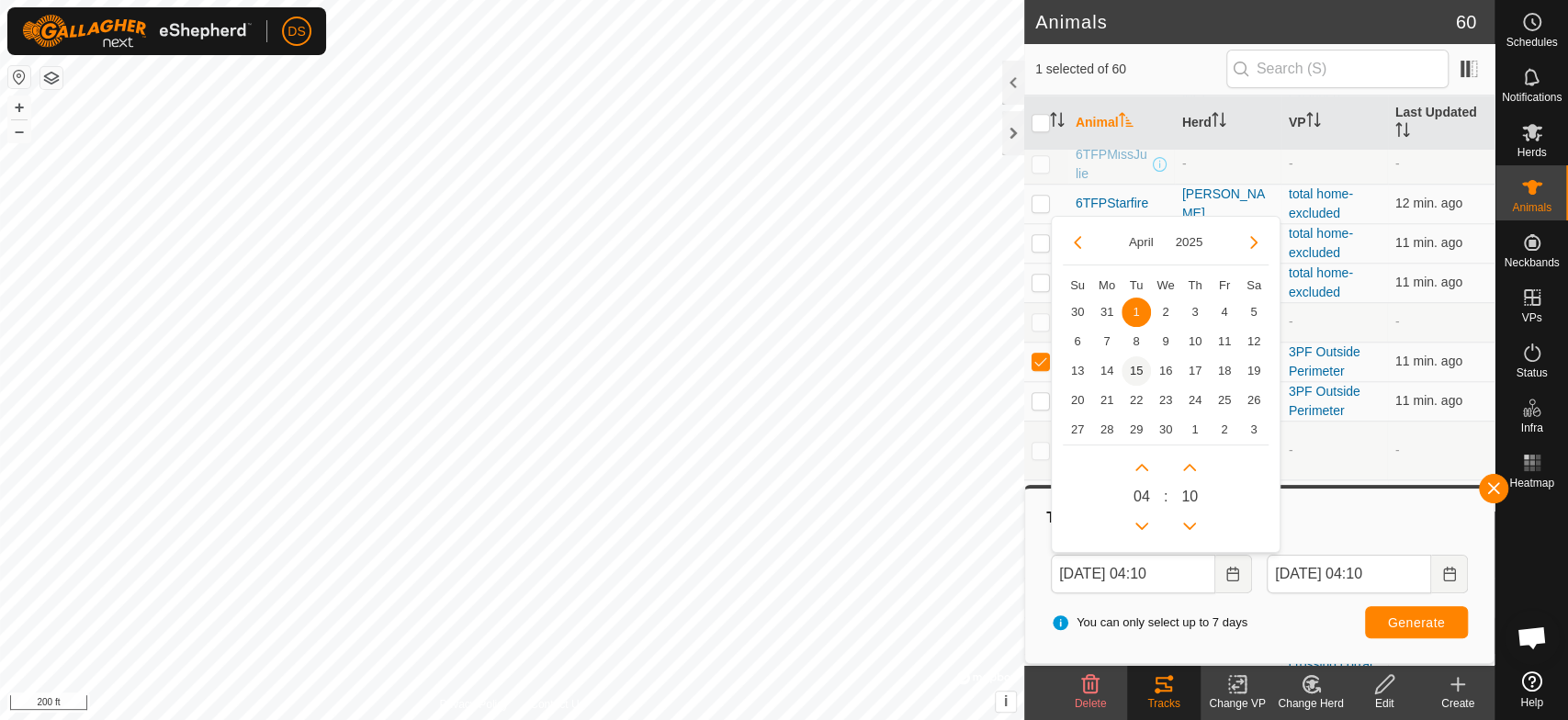
click at [1133, 371] on span "15" at bounding box center [1136, 371] width 29 height 29
type input "[DATE] 04:10"
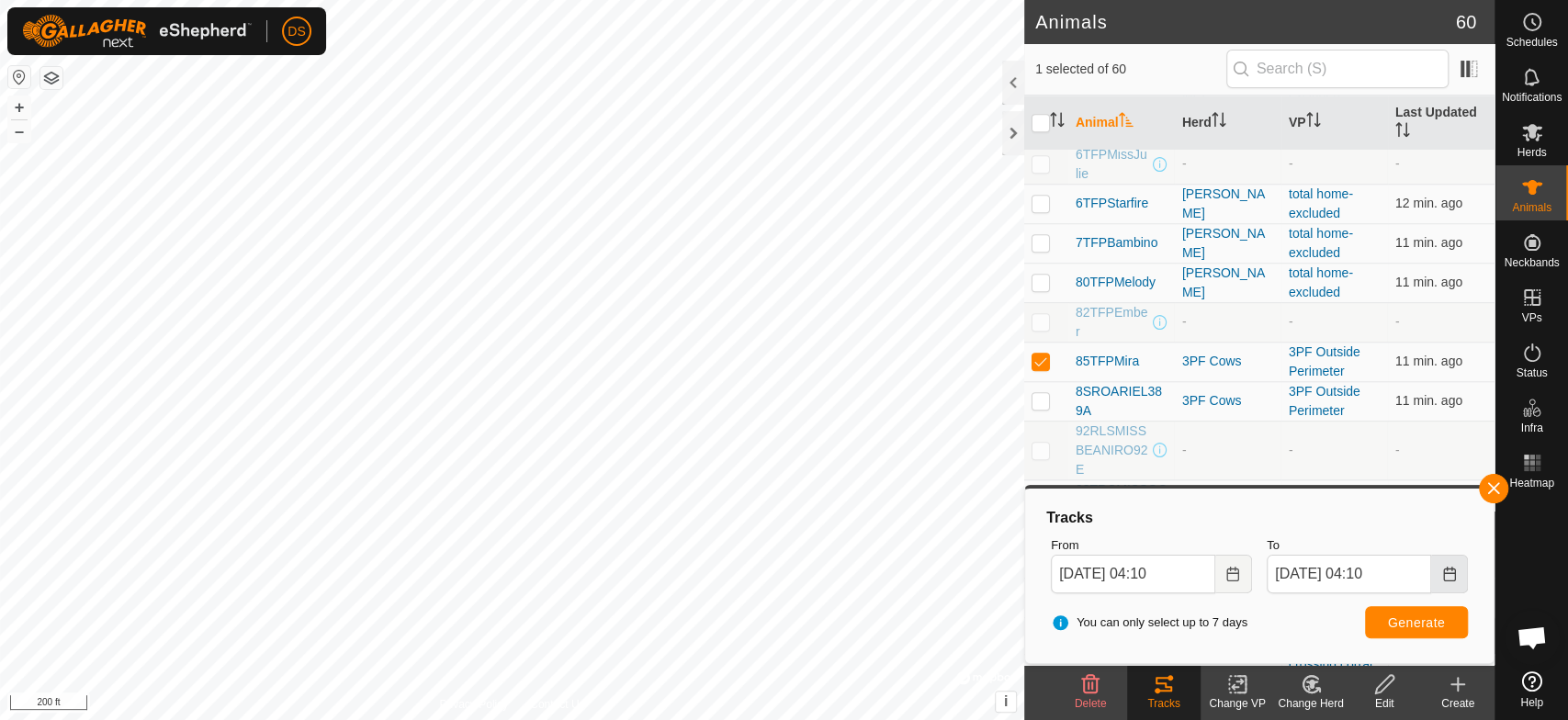
click at [1443, 576] on icon "Choose Date" at bounding box center [1449, 573] width 12 height 15
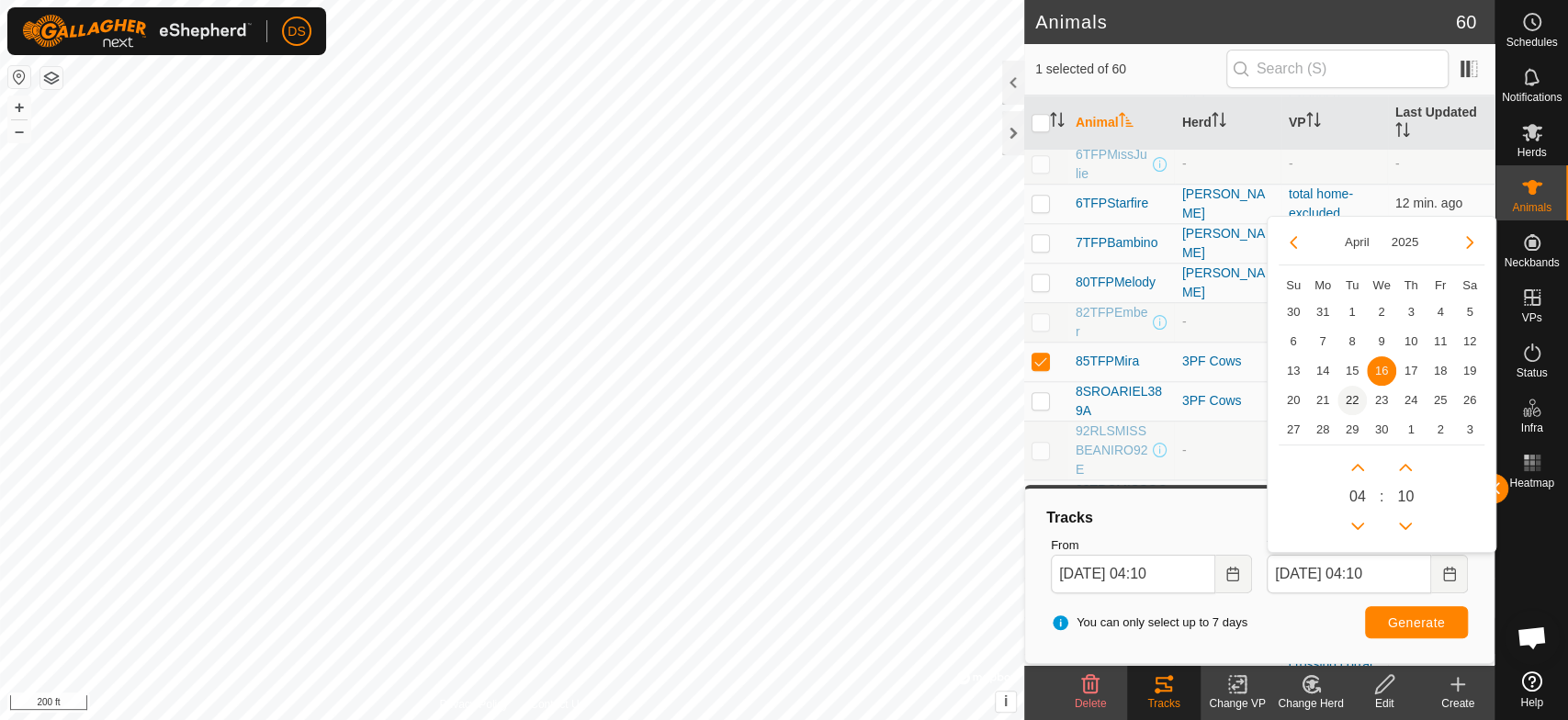
click at [1350, 398] on span "22" at bounding box center [1352, 401] width 29 height 29
type input "[DATE] 04:10"
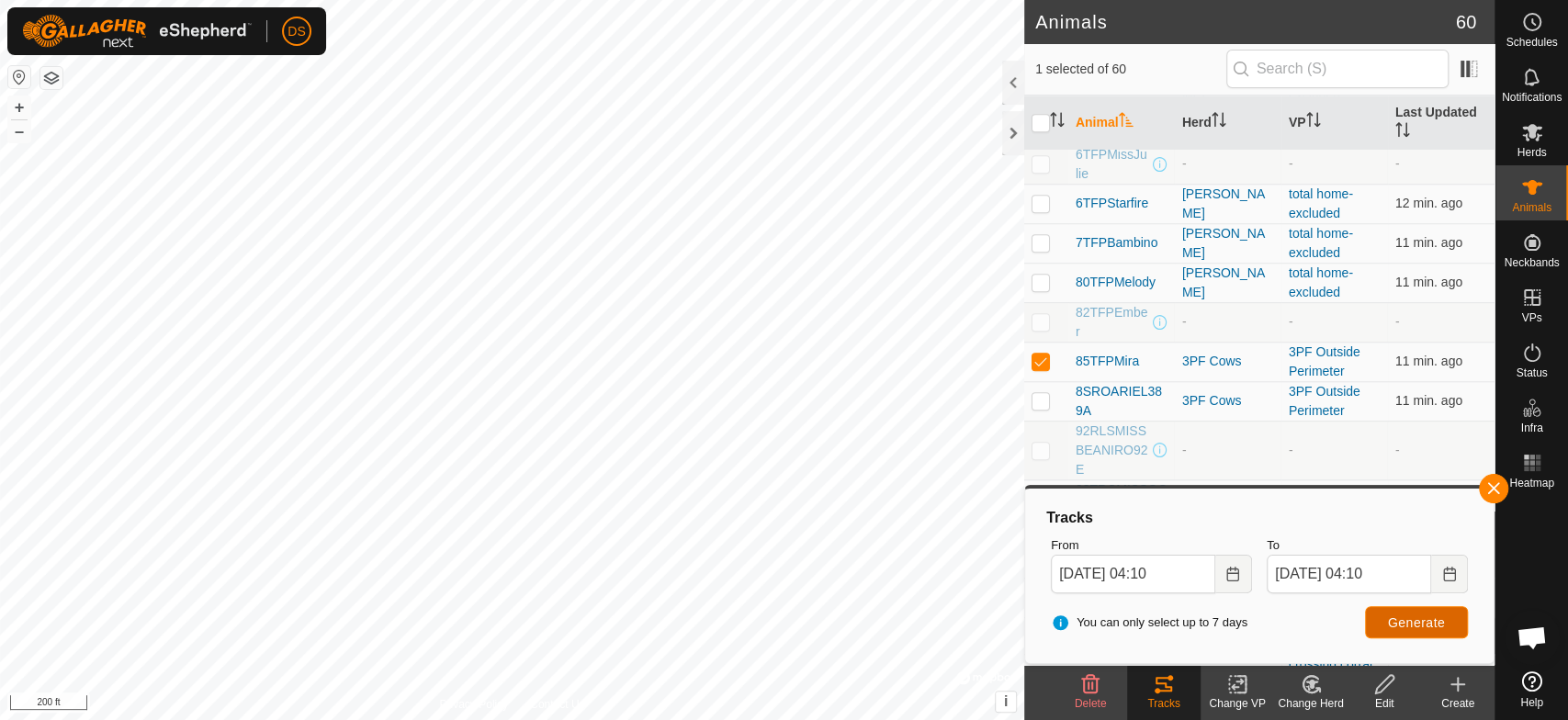
click at [1420, 621] on span "Generate" at bounding box center [1417, 622] width 57 height 15
click at [1119, 672] on div "Animals 60 1 selected of 60 Animal Herd VP Last Updated 102TFPStellaRay - - - 1…" at bounding box center [747, 360] width 1495 height 720
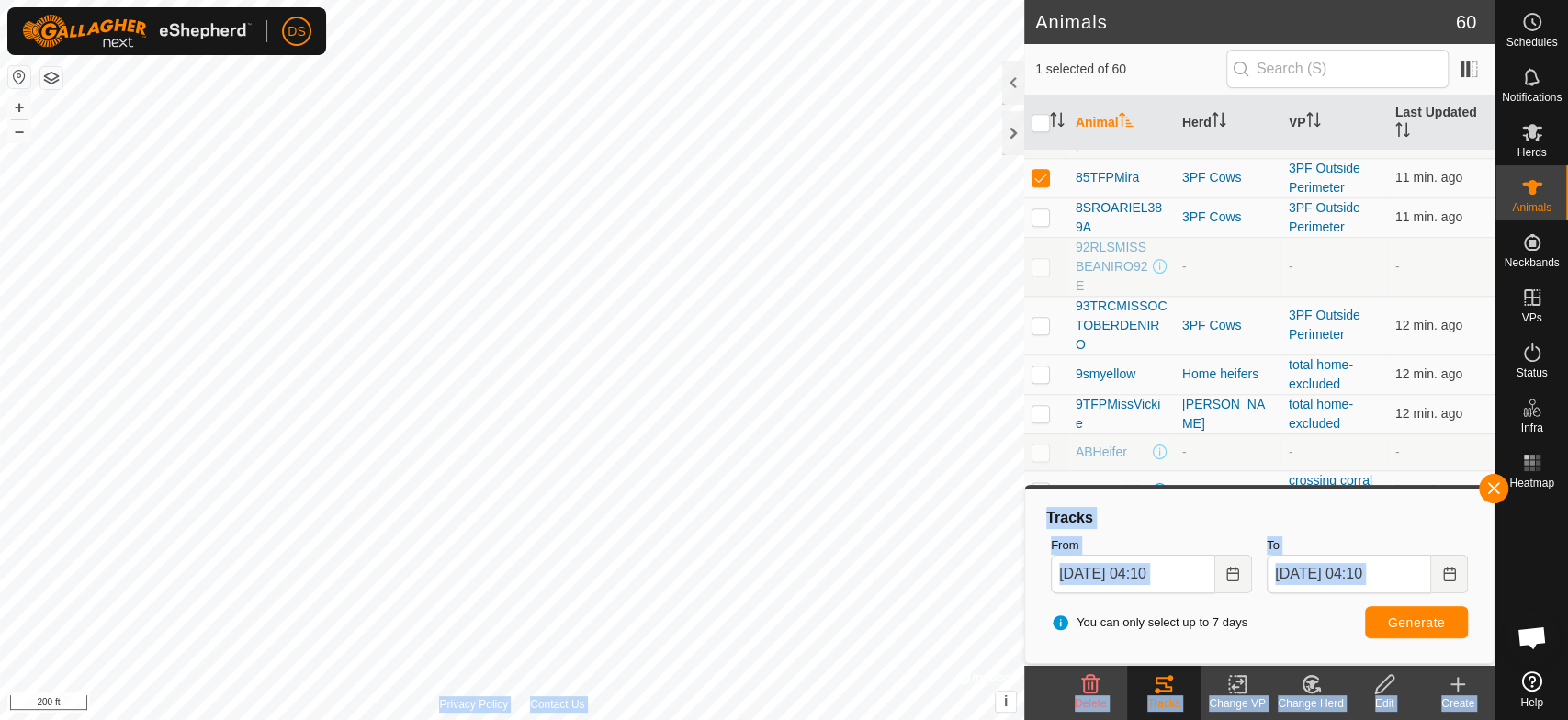
scroll to position [1425, 0]
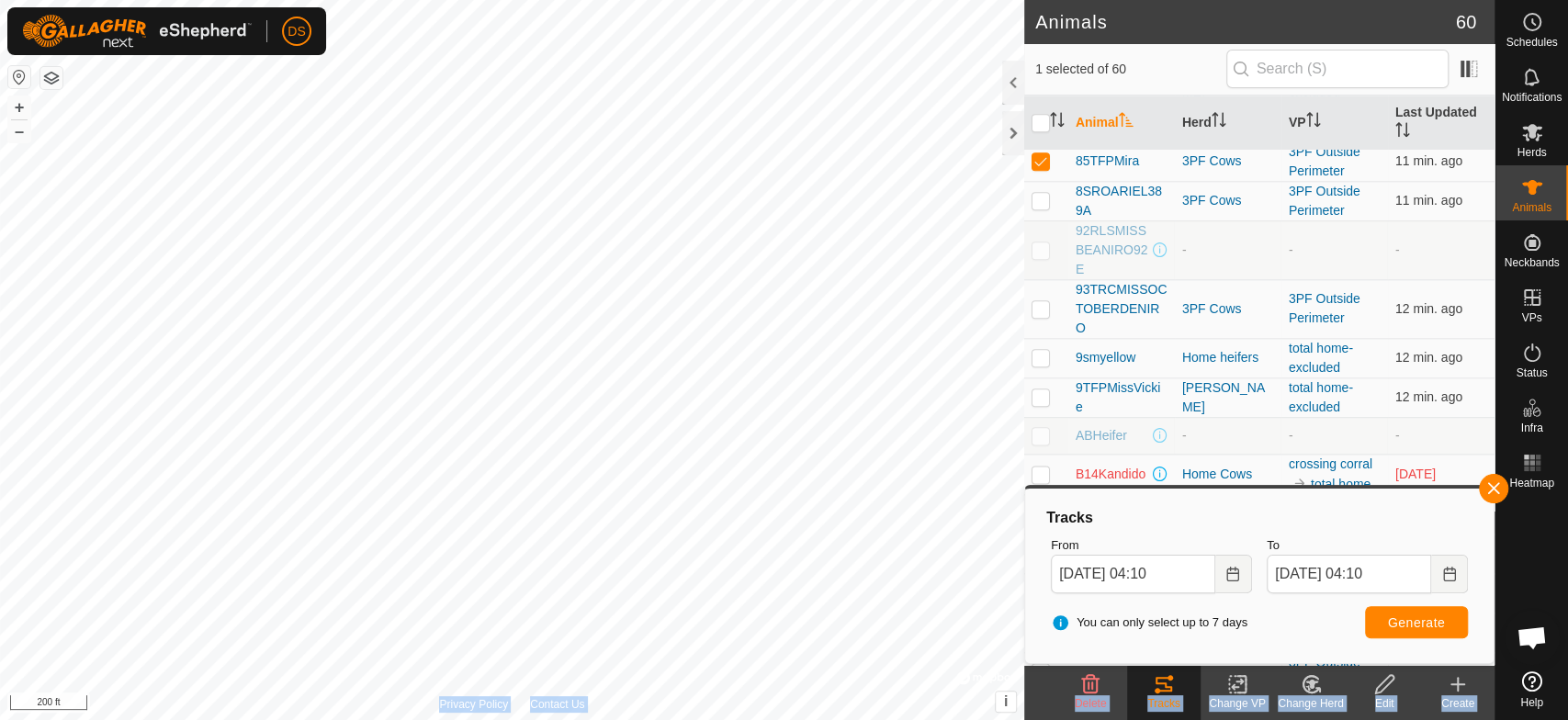
click at [935, 623] on div "Animals 60 1 selected of 60 Animal Herd VP Last Updated 102TFPStellaRay - - - 1…" at bounding box center [747, 360] width 1495 height 720
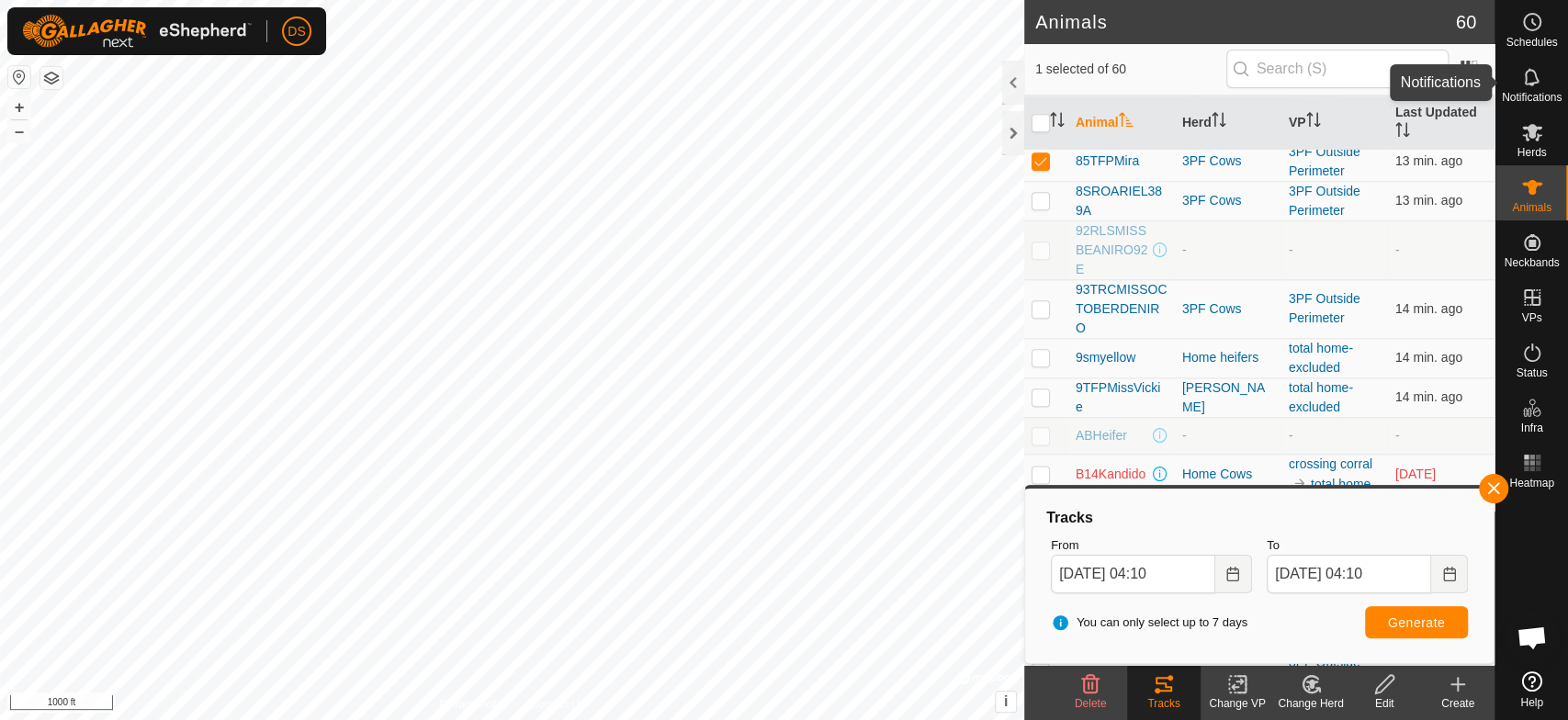
click at [1526, 70] on icon at bounding box center [1531, 77] width 15 height 18
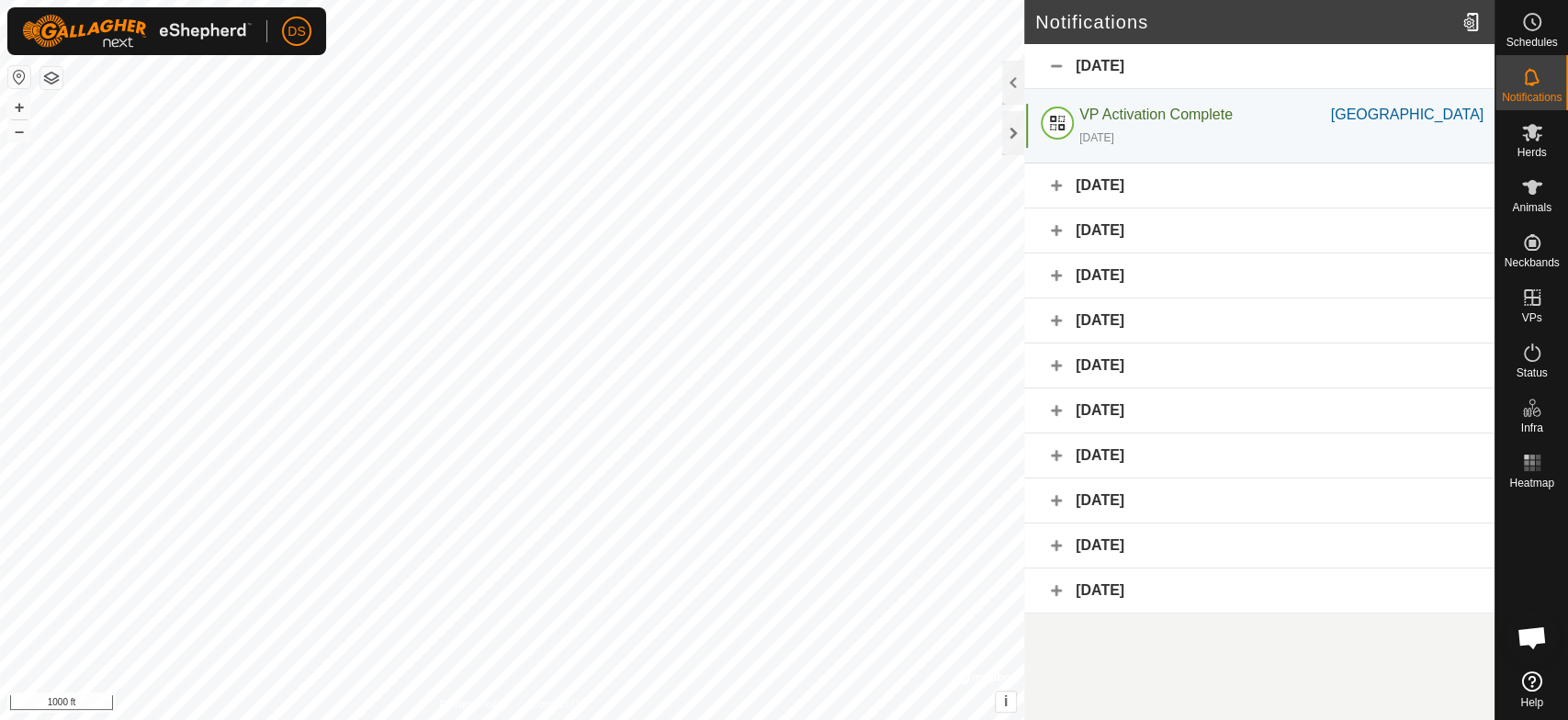
click at [1038, 404] on div "Notifications [DATE] VP Activation Complete [GEOGRAPHIC_DATA] [DATE] [GEOGRAPHI…" at bounding box center [747, 360] width 1495 height 720
click at [1118, 184] on div "[DATE]" at bounding box center [1259, 186] width 470 height 45
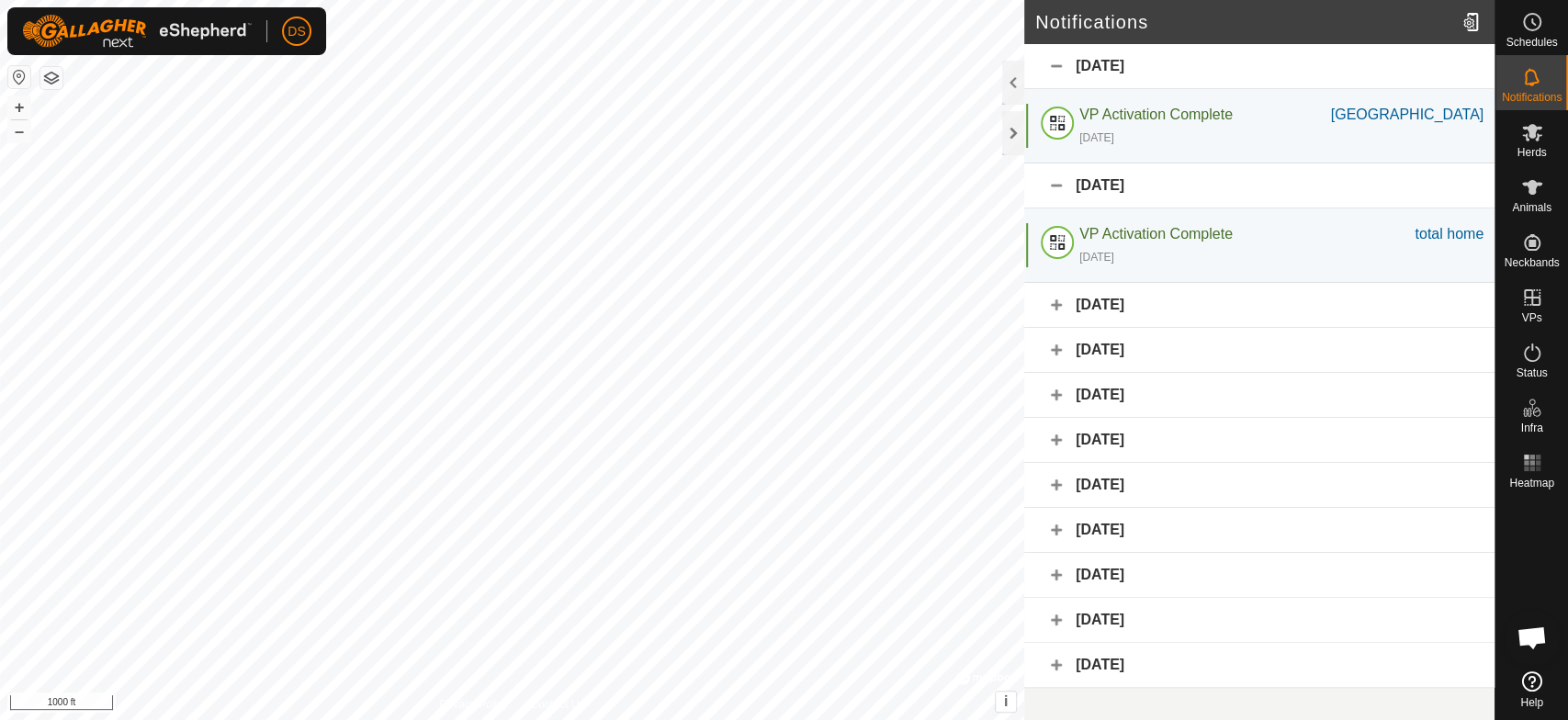
click at [1101, 572] on div "[DATE]" at bounding box center [1259, 575] width 470 height 45
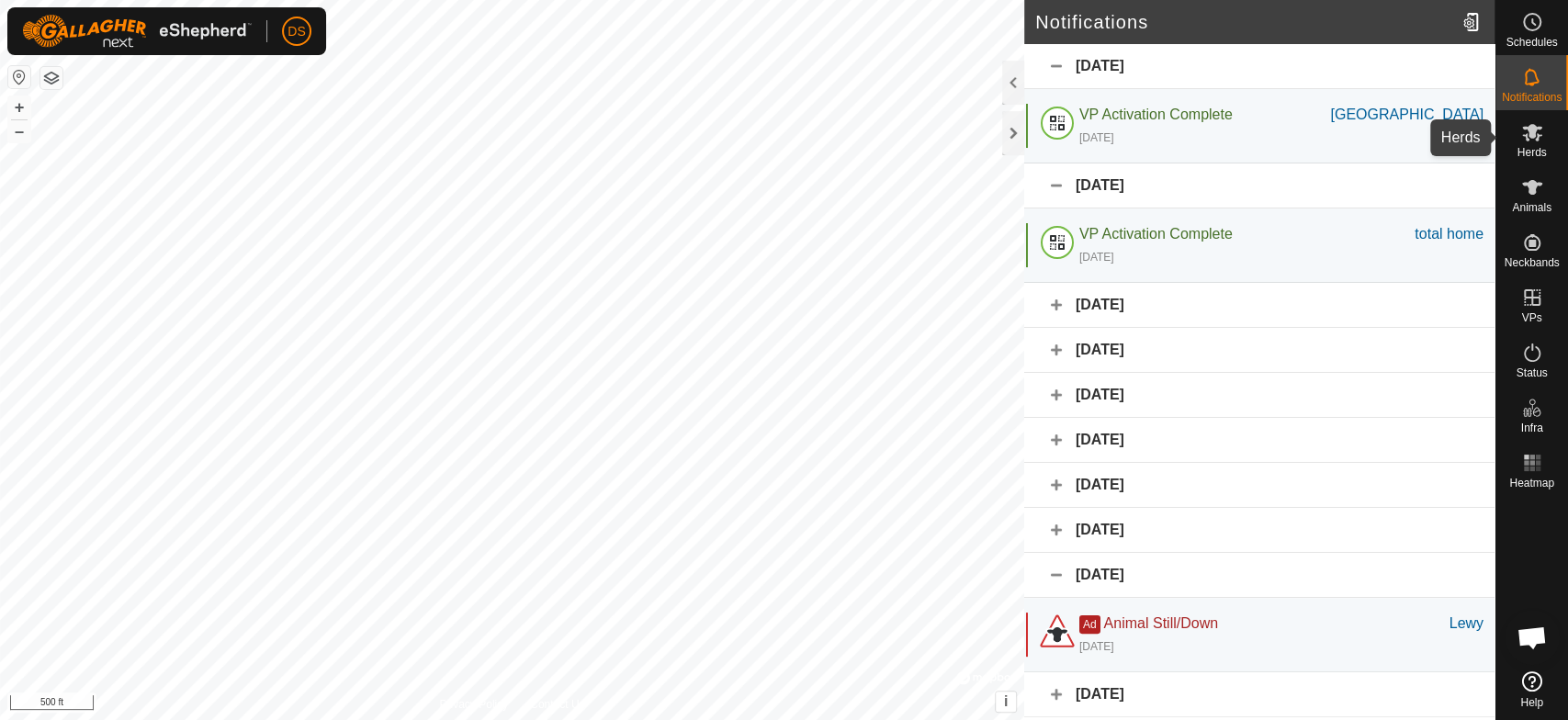
click at [1541, 143] on icon at bounding box center [1532, 132] width 22 height 22
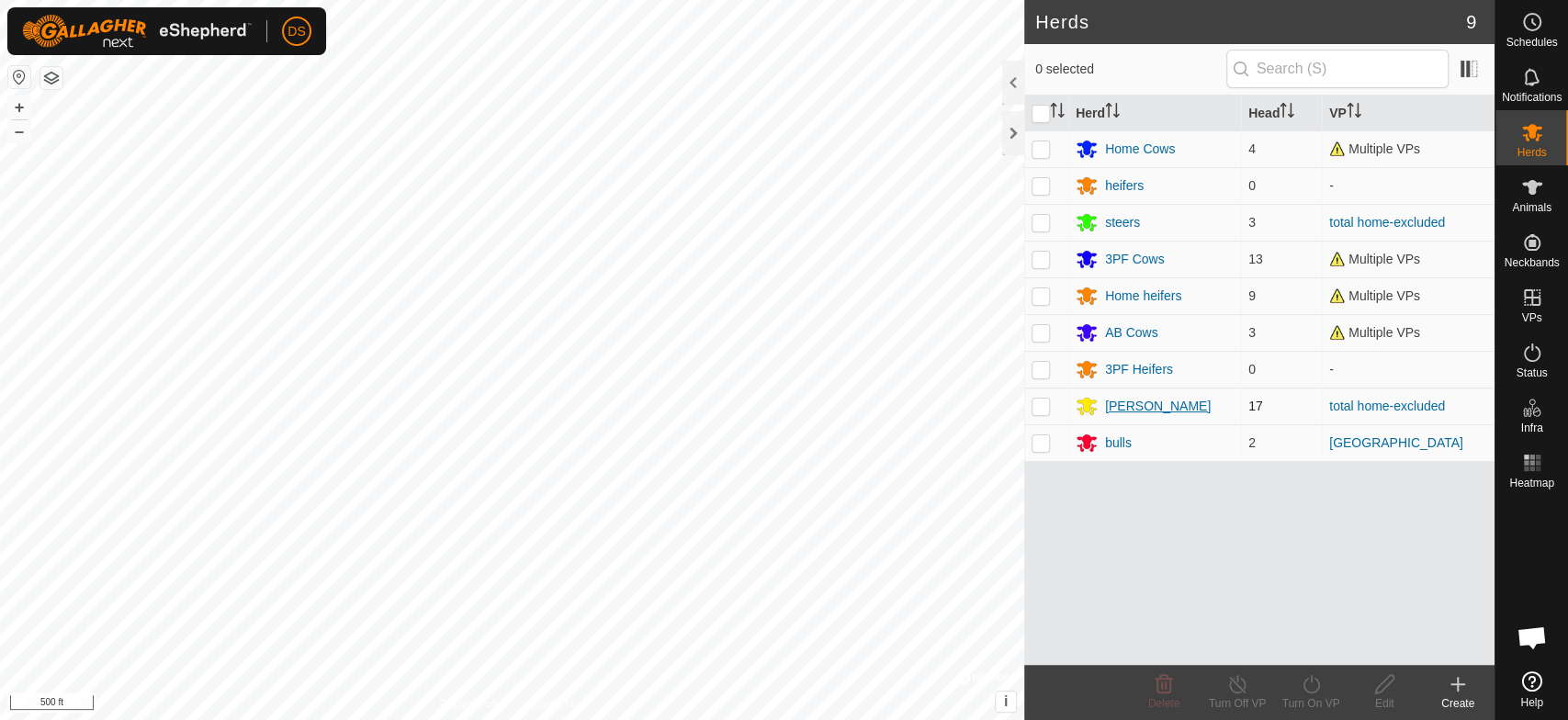
click at [1118, 409] on div "[PERSON_NAME]" at bounding box center [1158, 406] width 106 height 20
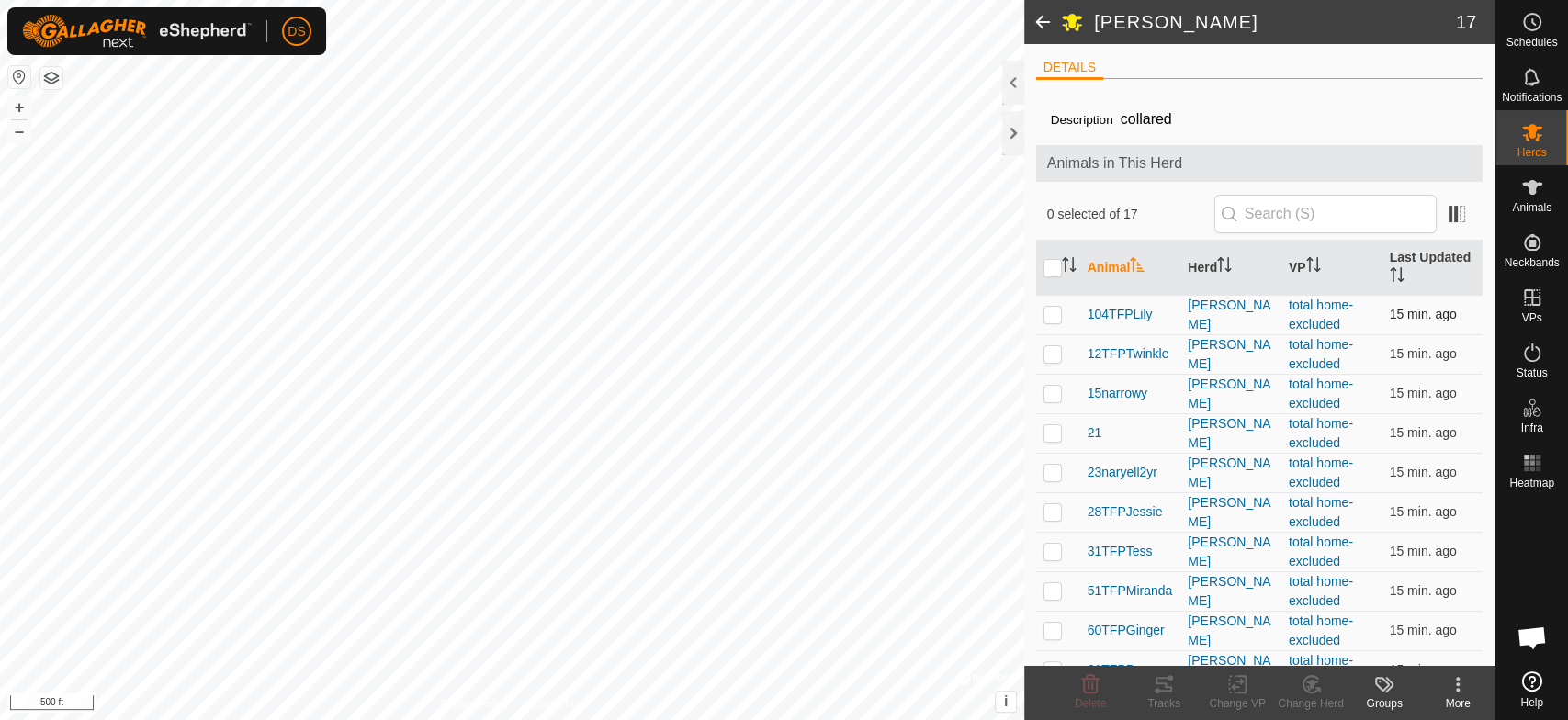
click at [1049, 316] on p-checkbox at bounding box center [1052, 314] width 19 height 15
checkbox input "true"
click at [1050, 357] on p-checkbox at bounding box center [1052, 354] width 19 height 15
checkbox input "true"
click at [1045, 392] on p-checkbox at bounding box center [1052, 393] width 19 height 15
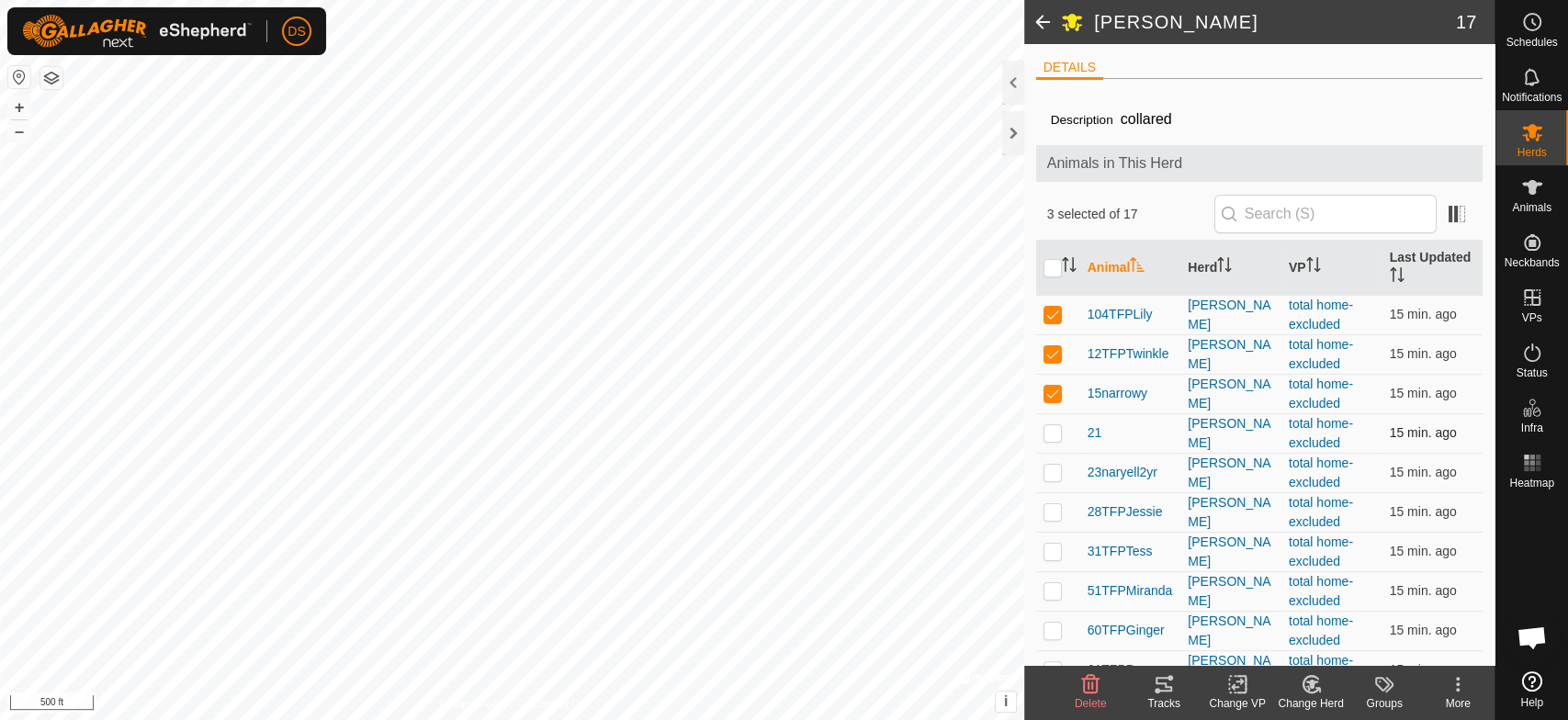
checkbox input "true"
click at [1048, 435] on p-checkbox at bounding box center [1052, 432] width 19 height 15
checkbox input "true"
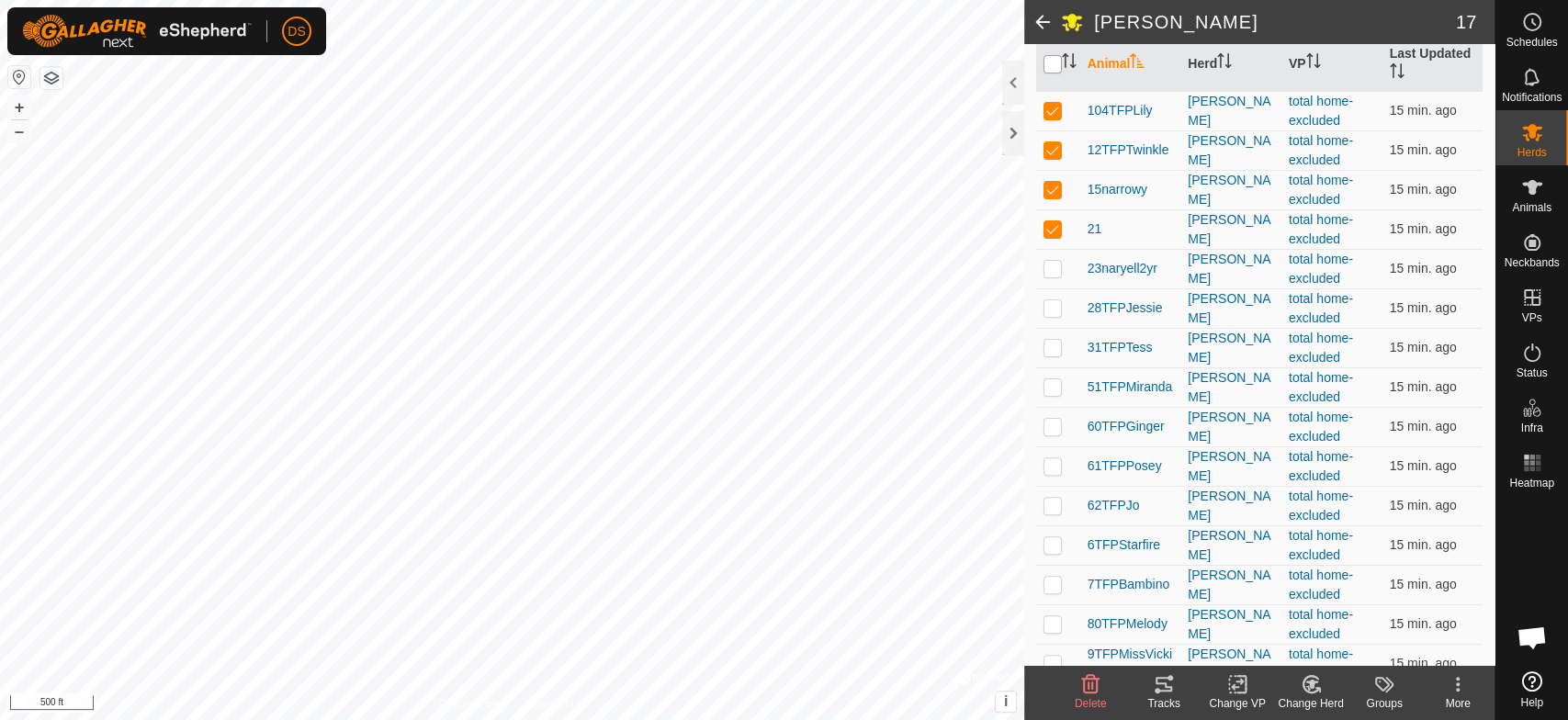
click at [1048, 63] on input "checkbox" at bounding box center [1052, 64] width 19 height 19
checkbox input "true"
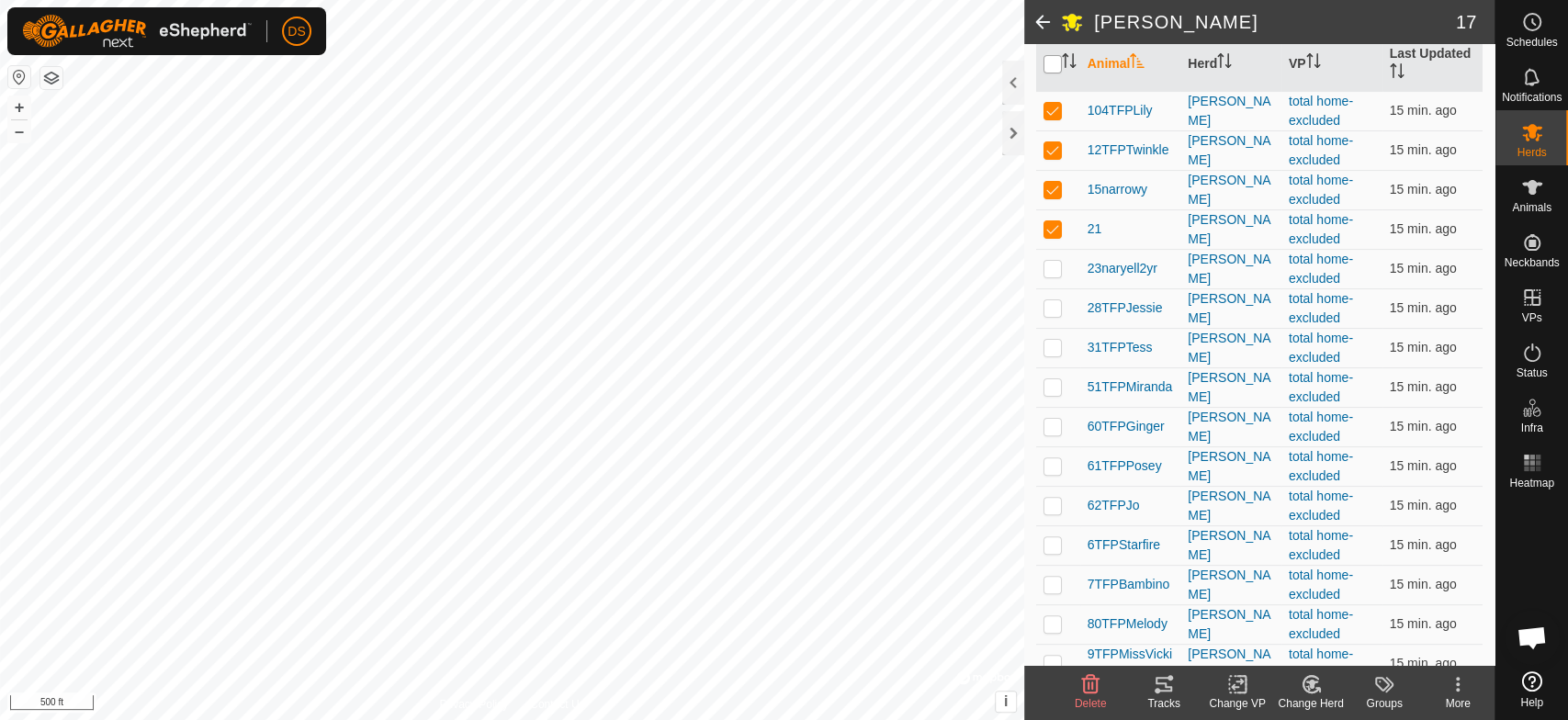
checkbox input "true"
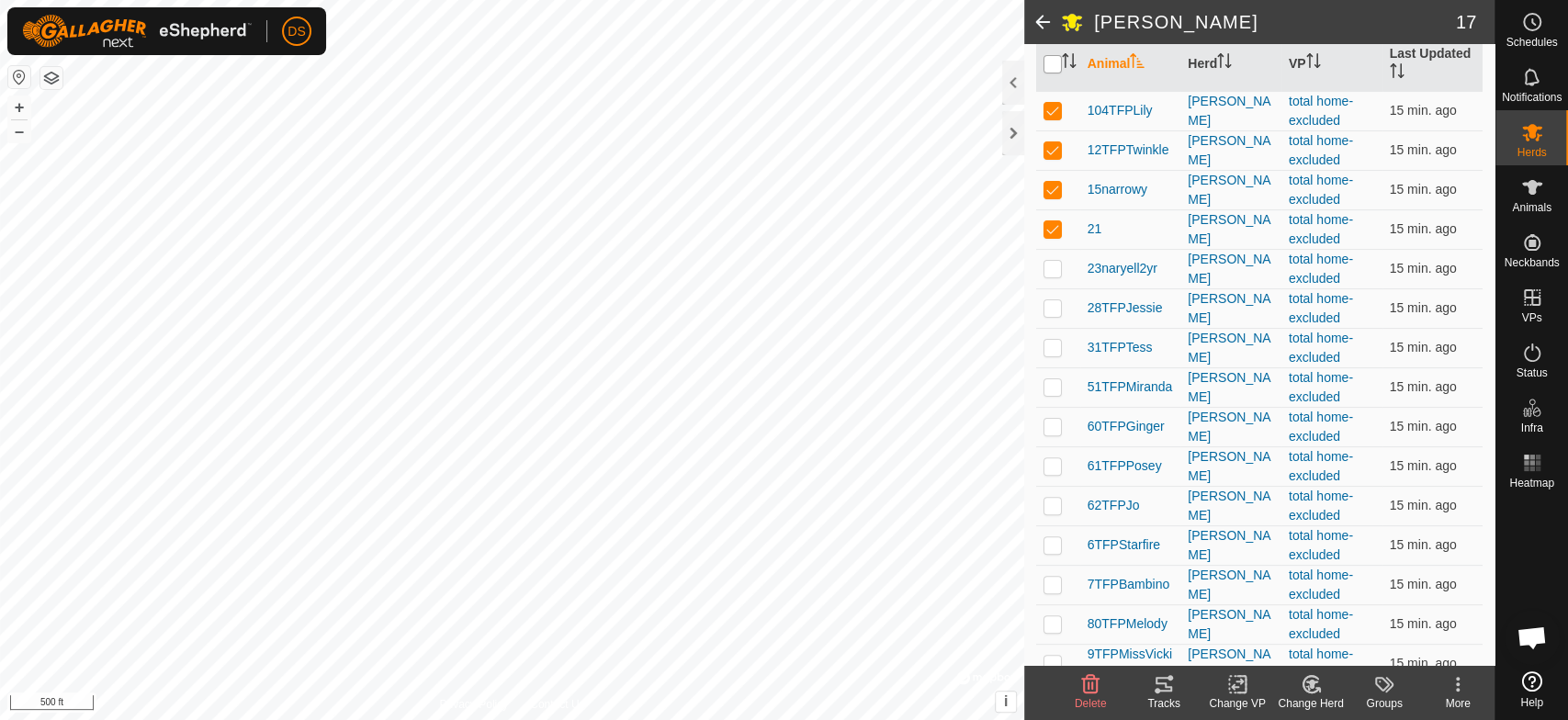
checkbox input "true"
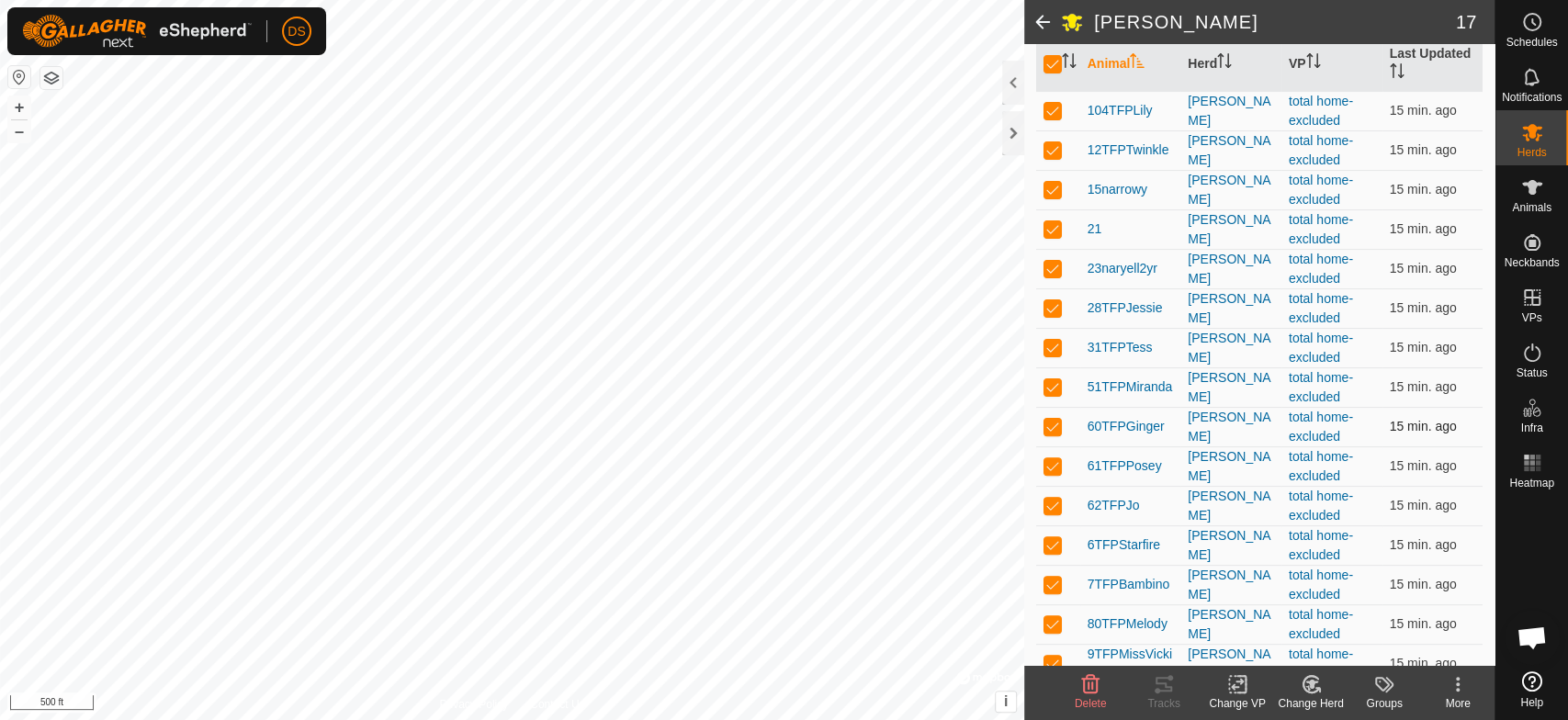
click at [1055, 420] on p-checkbox at bounding box center [1052, 426] width 19 height 15
checkbox input "false"
click at [1050, 422] on p-checkbox at bounding box center [1052, 426] width 19 height 15
checkbox input "true"
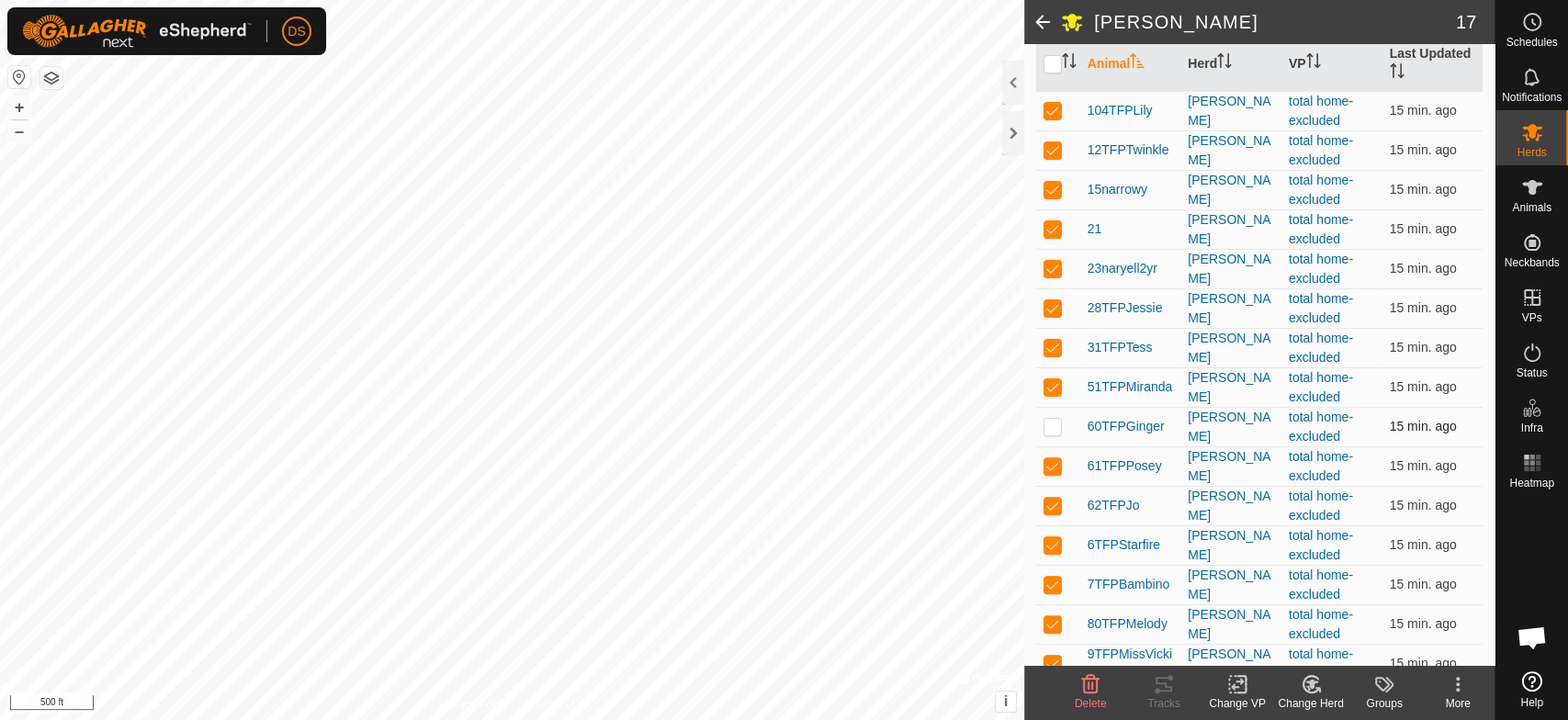
checkbox input "true"
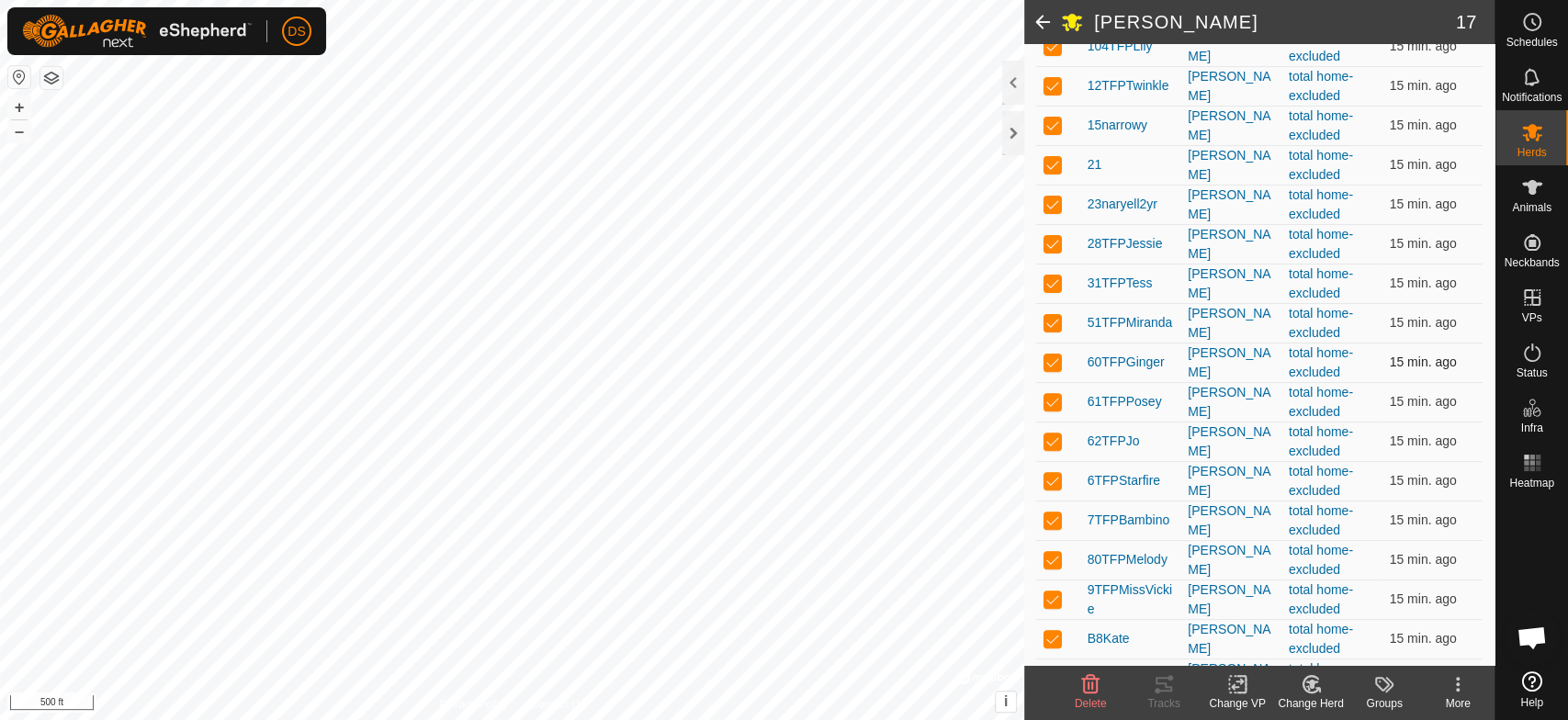
scroll to position [299, 0]
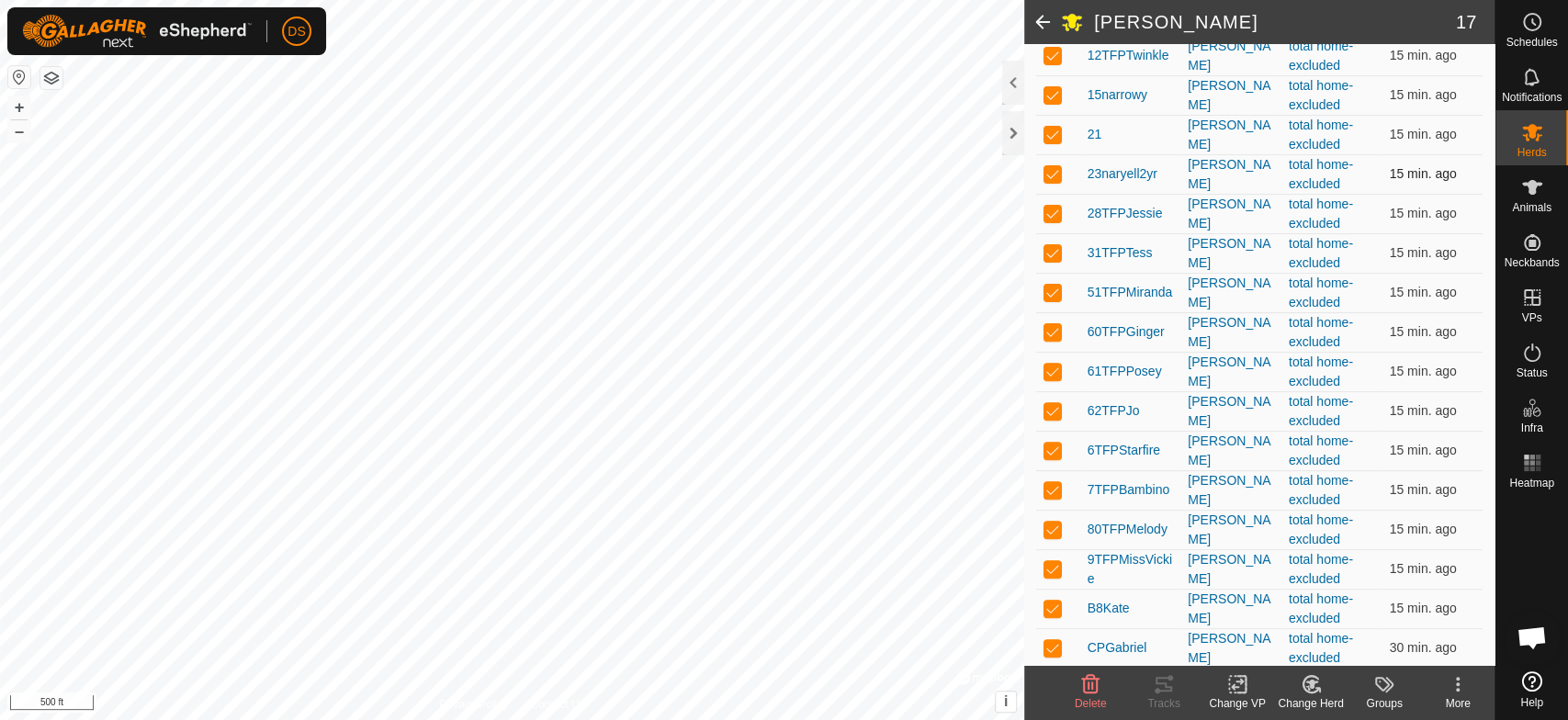
click at [1048, 171] on p-checkbox at bounding box center [1052, 173] width 19 height 15
checkbox input "false"
click at [1052, 138] on p-checkbox at bounding box center [1052, 134] width 19 height 15
checkbox input "false"
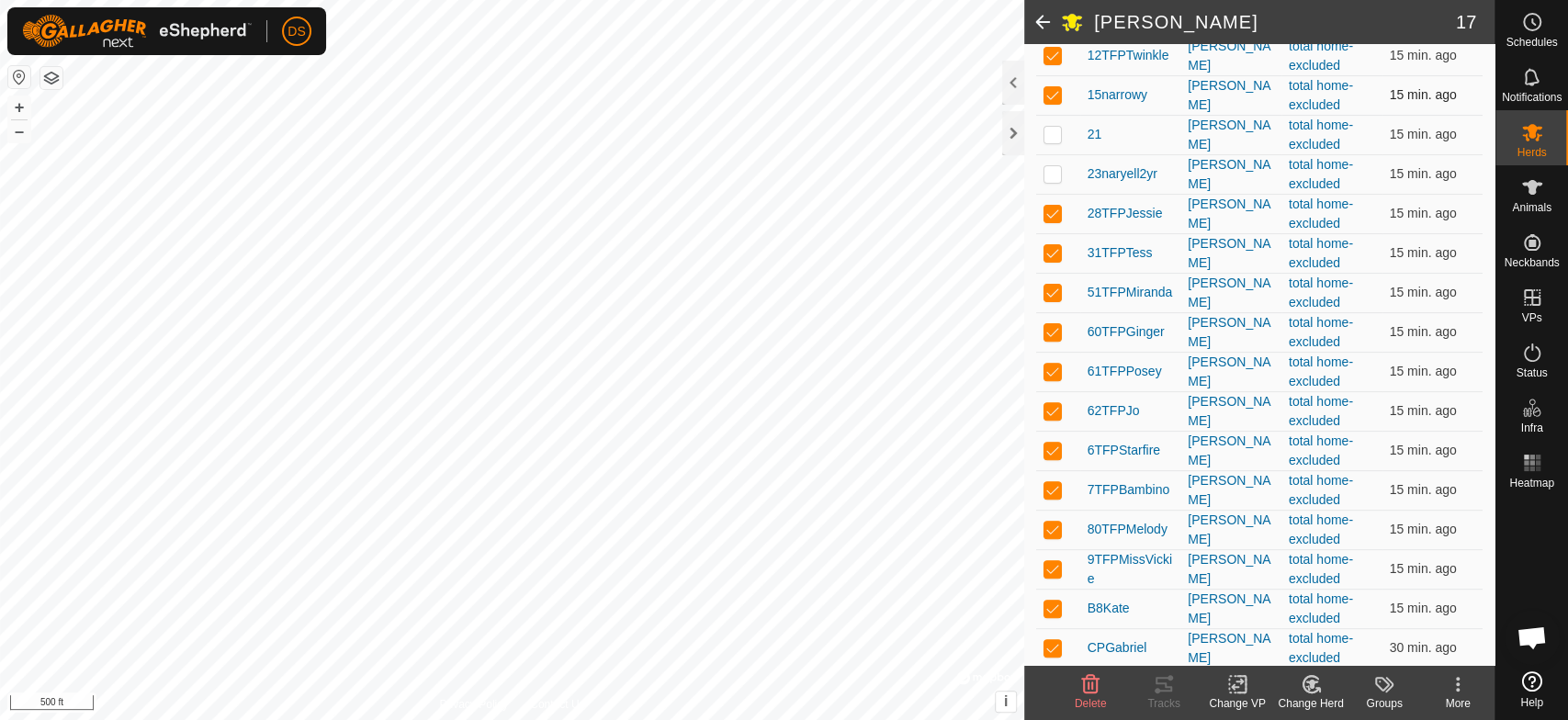
click at [1058, 87] on p-checkbox at bounding box center [1052, 94] width 19 height 15
checkbox input "false"
click at [1052, 606] on p-checkbox at bounding box center [1052, 608] width 19 height 15
checkbox input "false"
click at [1050, 642] on p-checkbox at bounding box center [1052, 647] width 19 height 15
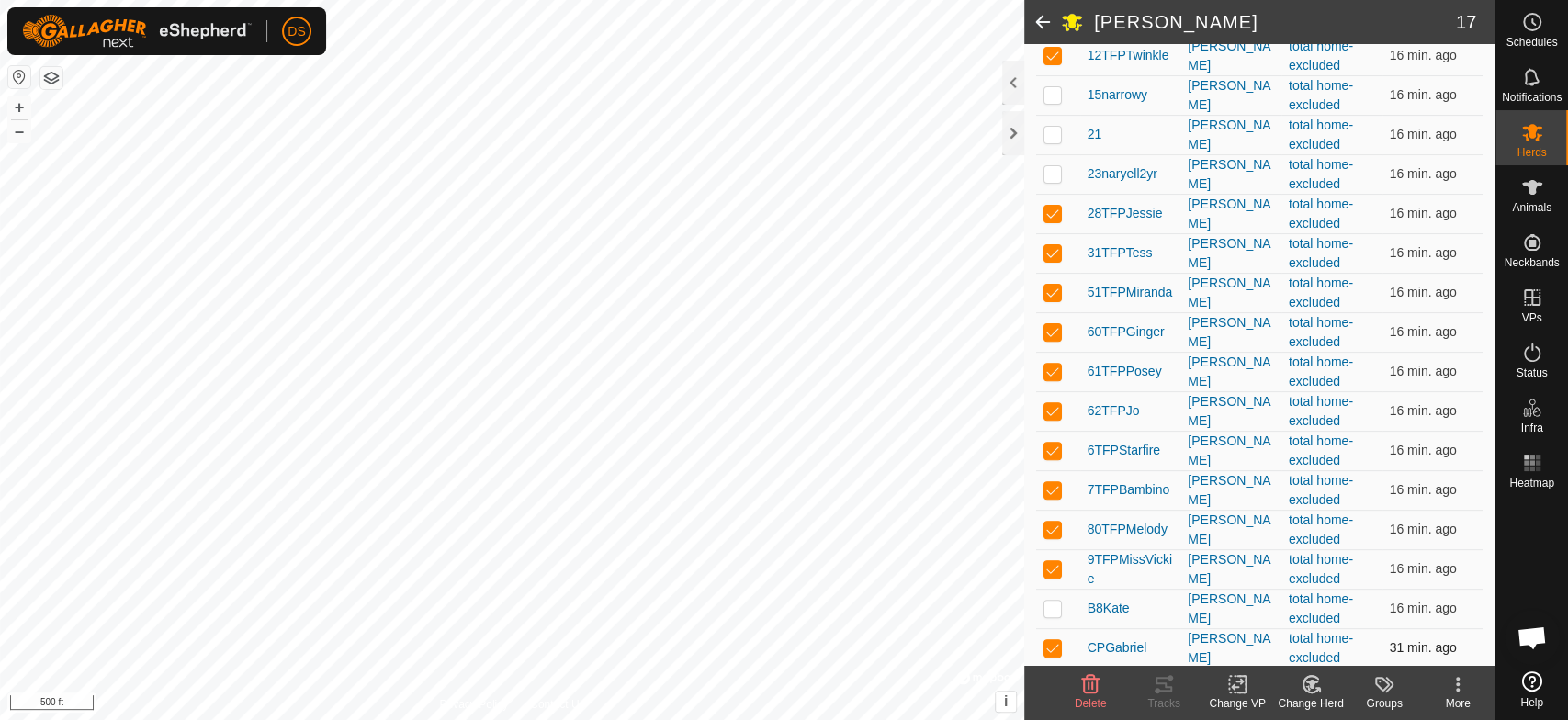
checkbox input "false"
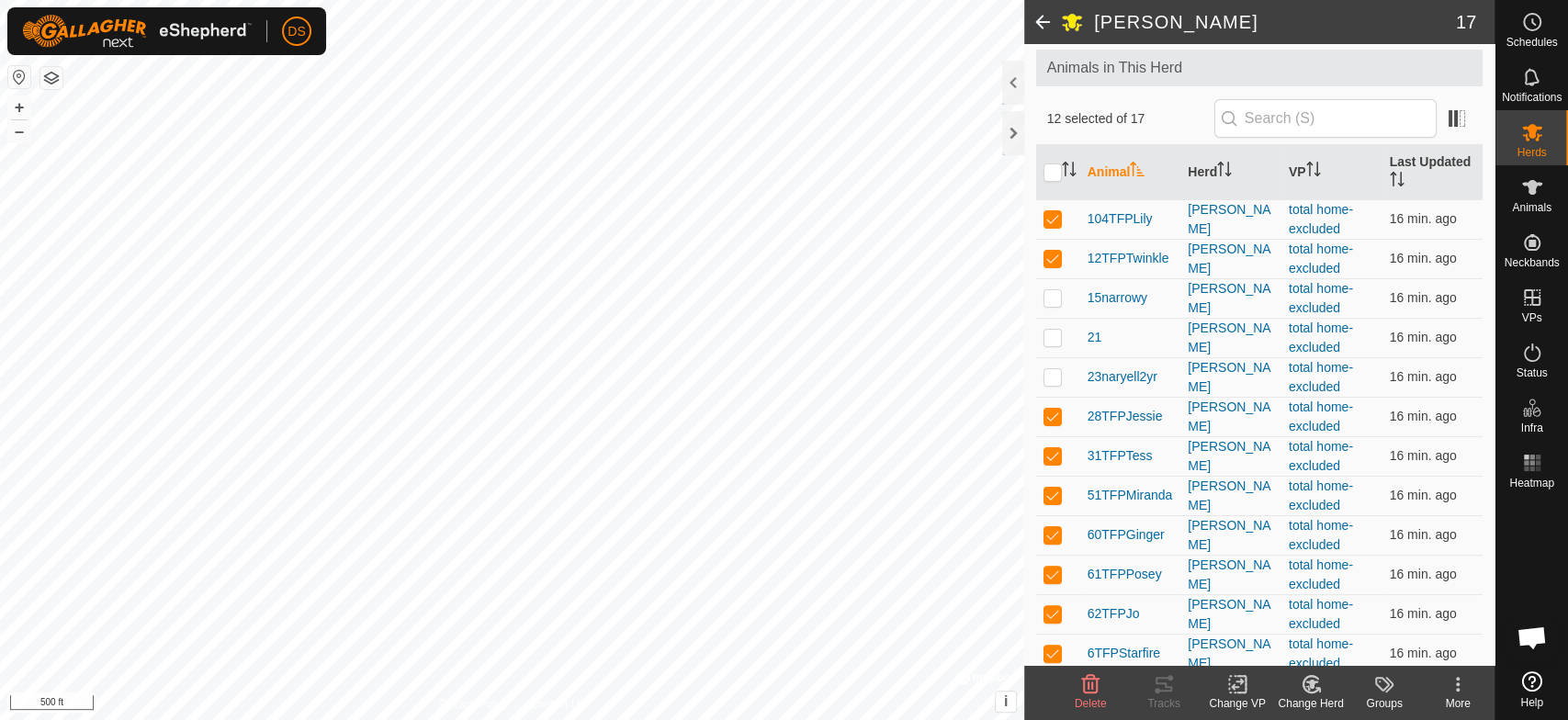
scroll to position [95, 0]
click at [1053, 225] on p-checkbox at bounding box center [1052, 219] width 19 height 15
checkbox input "false"
click at [1054, 256] on p-checkbox at bounding box center [1052, 259] width 19 height 15
checkbox input "false"
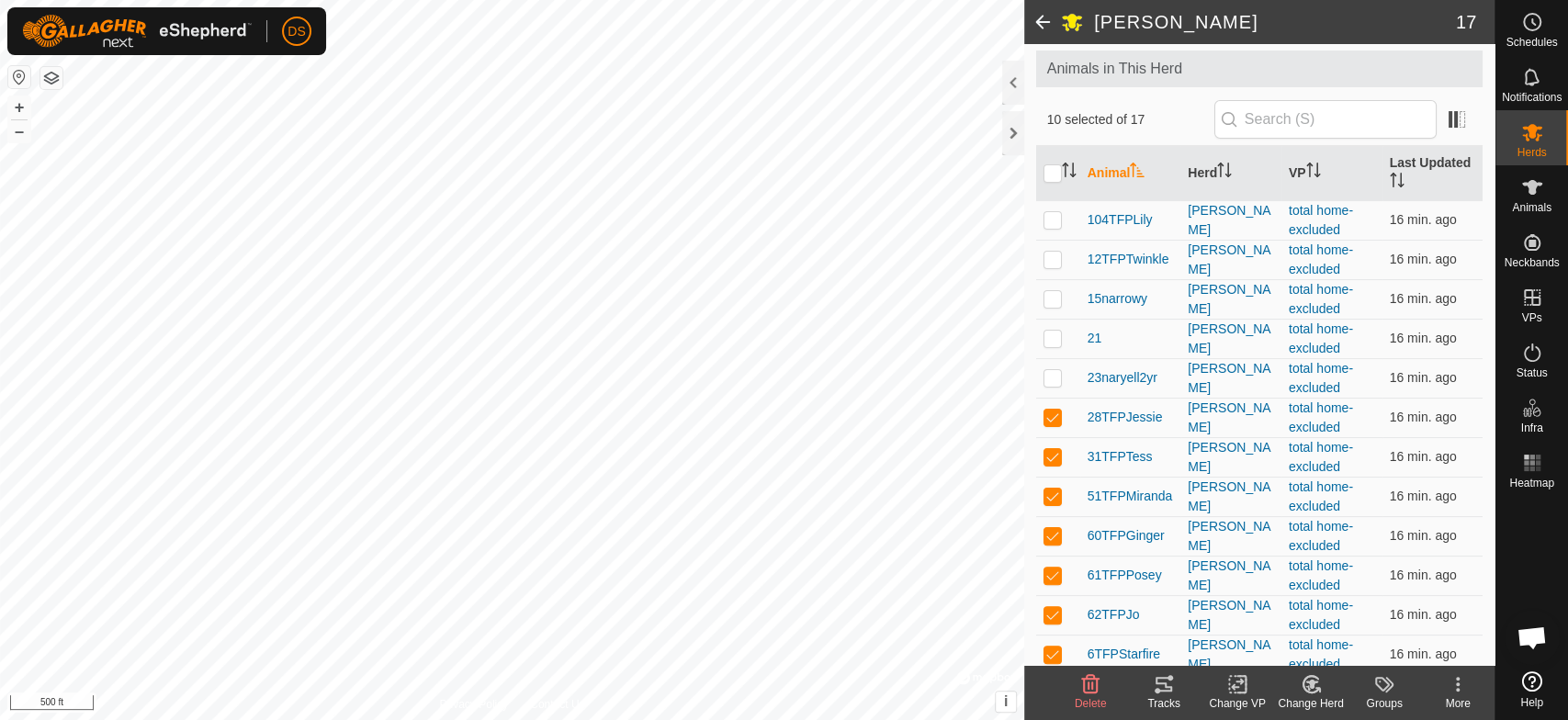
click at [1165, 691] on icon at bounding box center [1164, 684] width 17 height 15
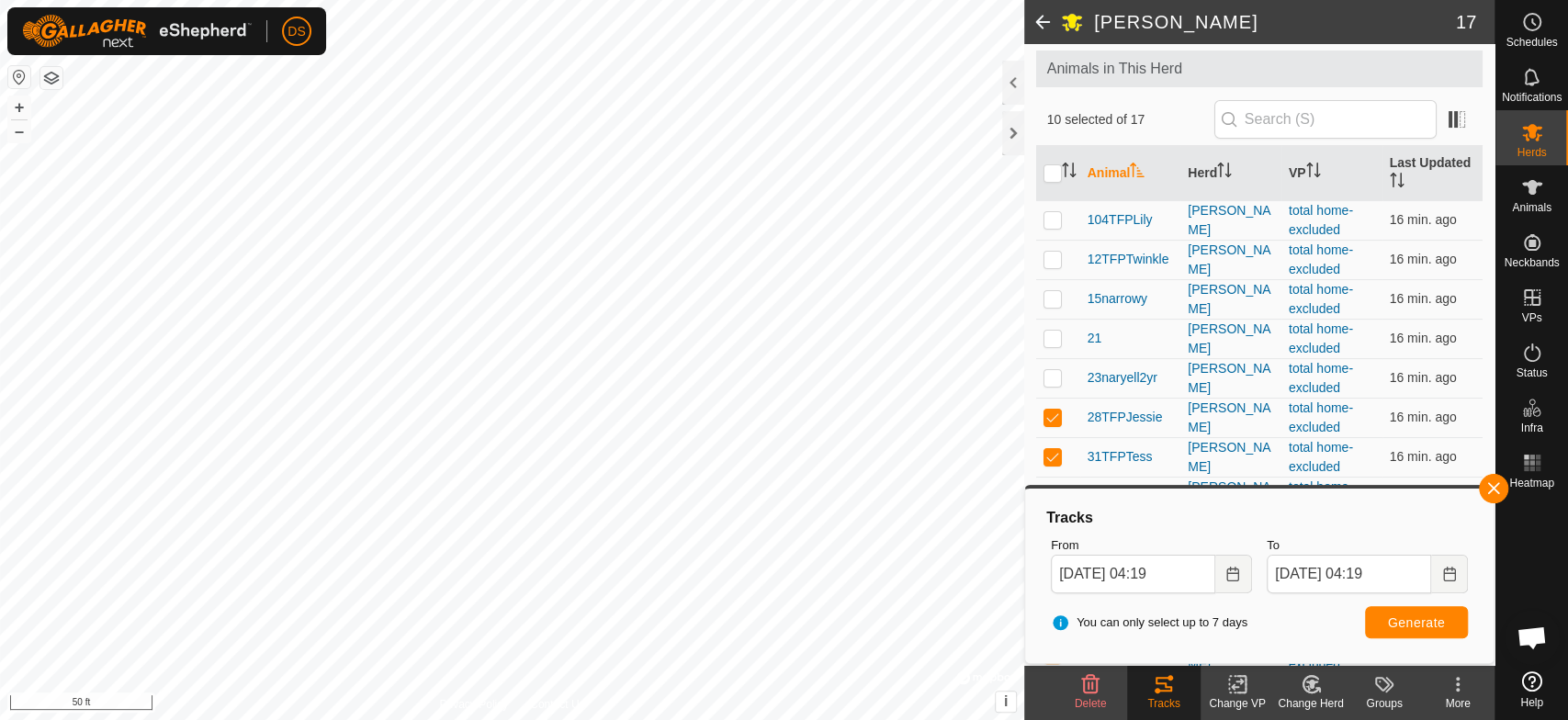
click at [777, 719] on html "DS Schedules Notifications Herds Animals Neckbands VPs Status Infra Heatmap Hel…" at bounding box center [784, 360] width 1568 height 720
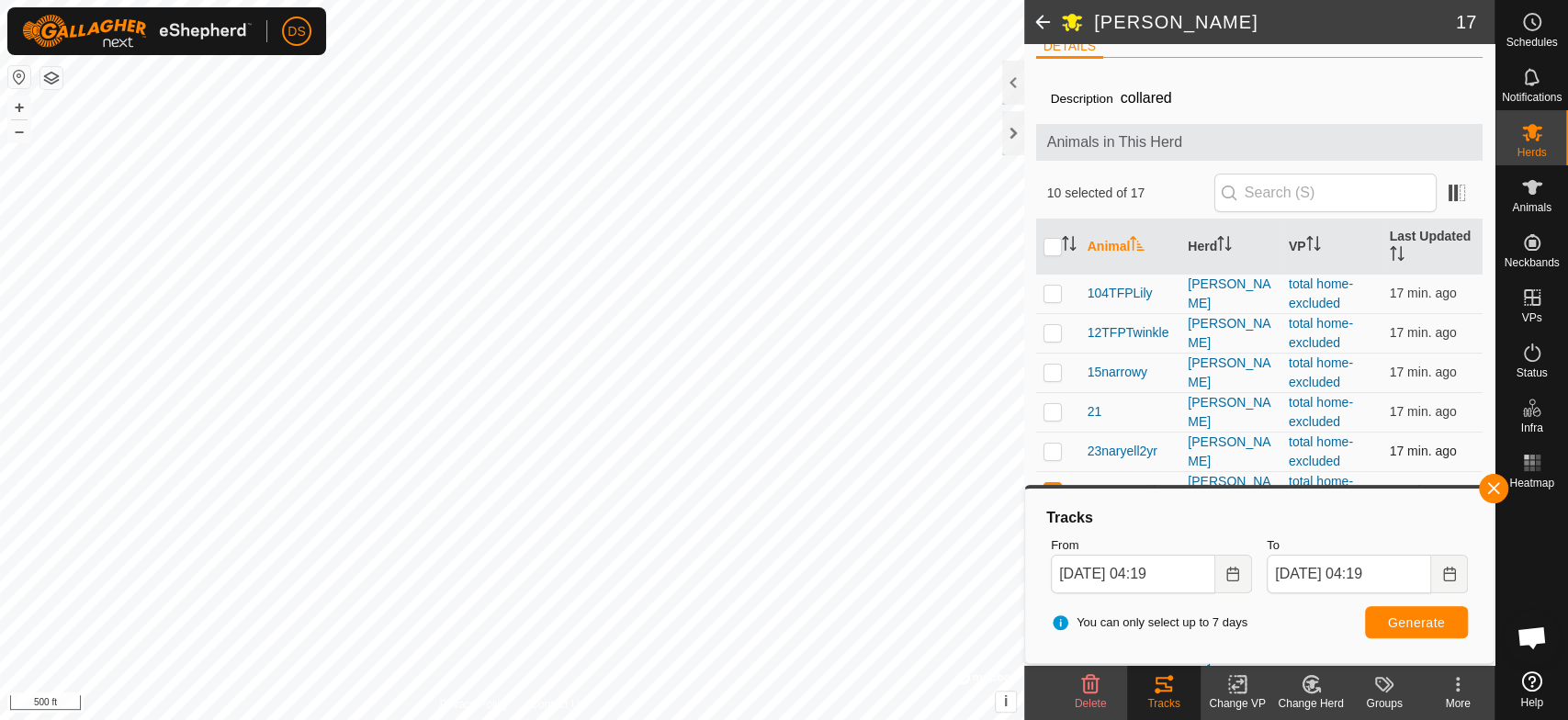
scroll to position [0, 0]
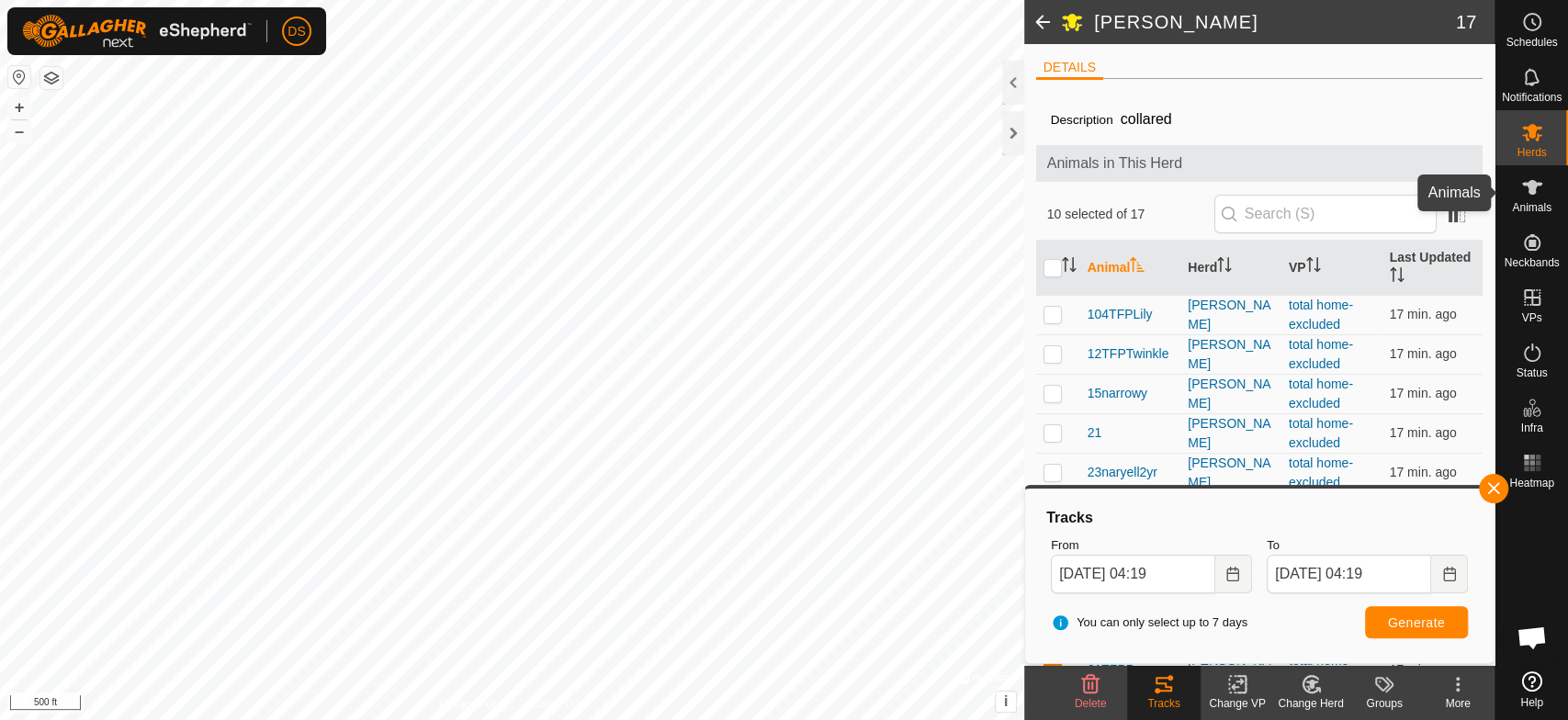
click at [1534, 184] on icon at bounding box center [1532, 187] width 21 height 15
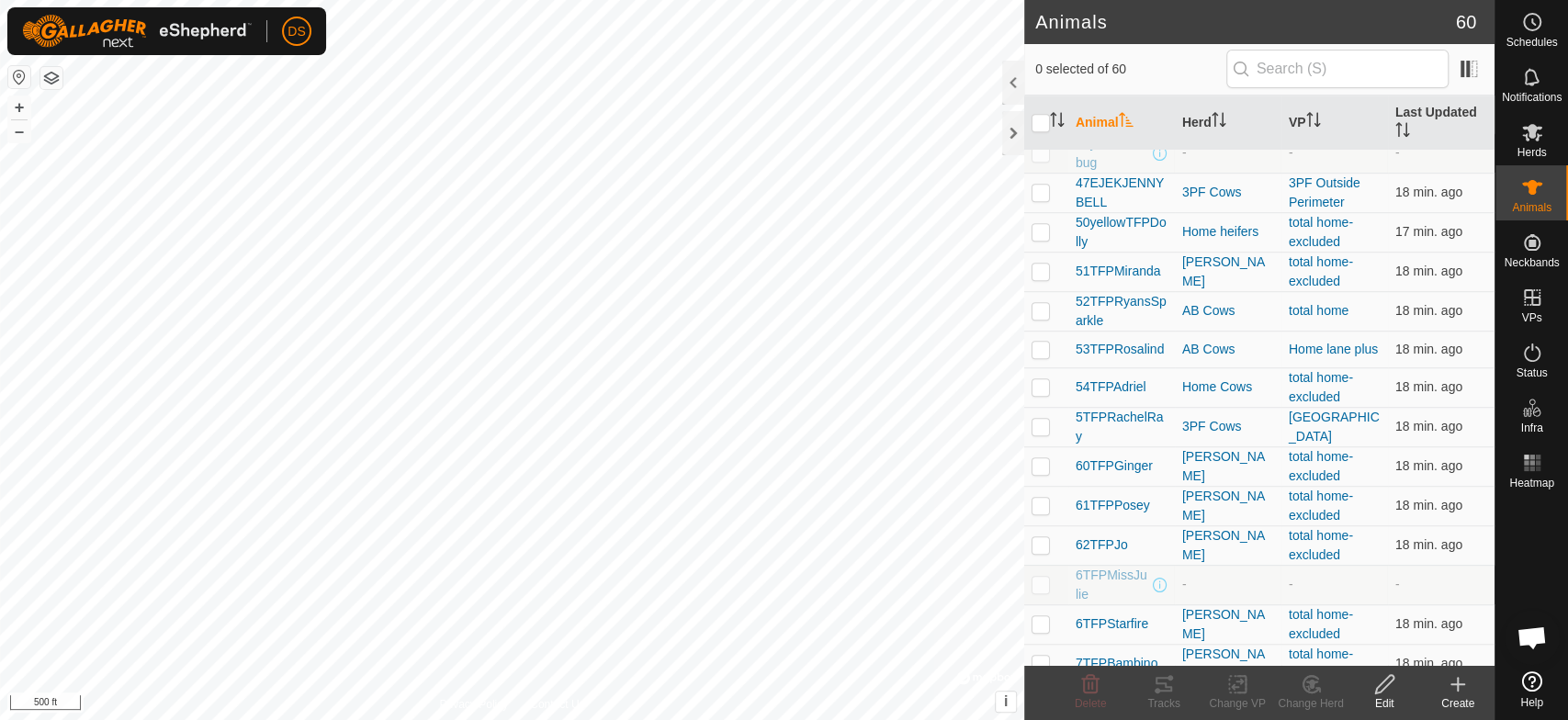
scroll to position [816, 0]
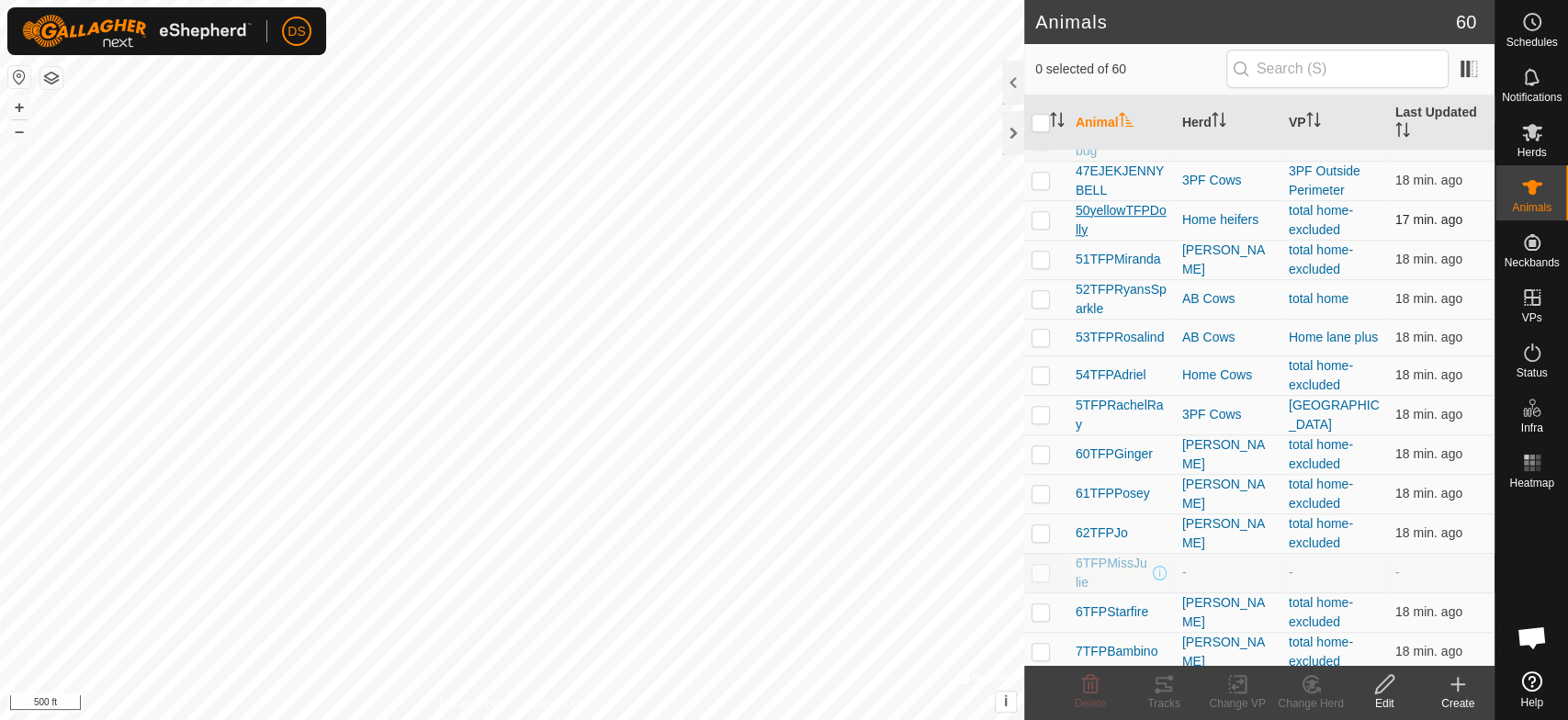
click at [1110, 209] on span "50yellowTFPDolly" at bounding box center [1122, 220] width 92 height 38
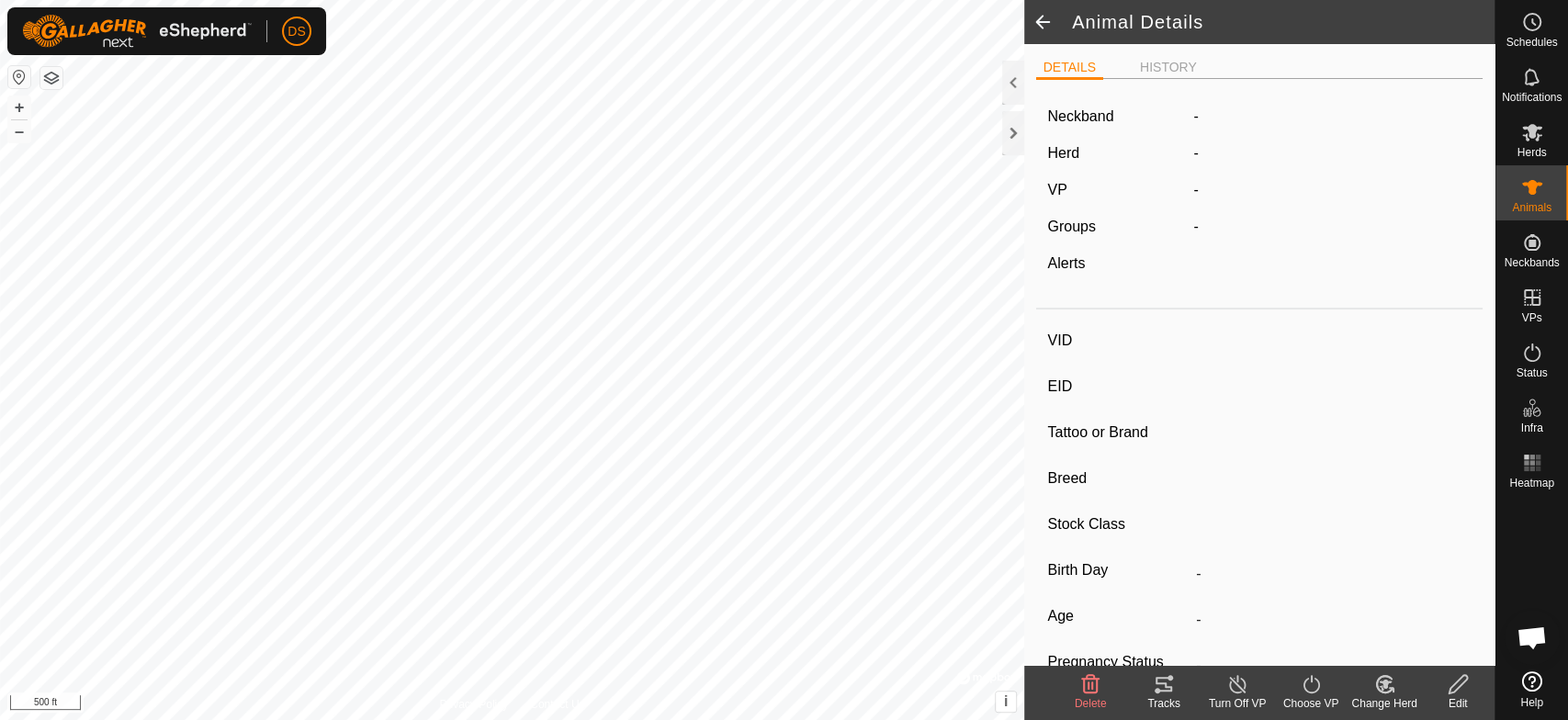
type input "50yellowTFPDolly"
type input "-"
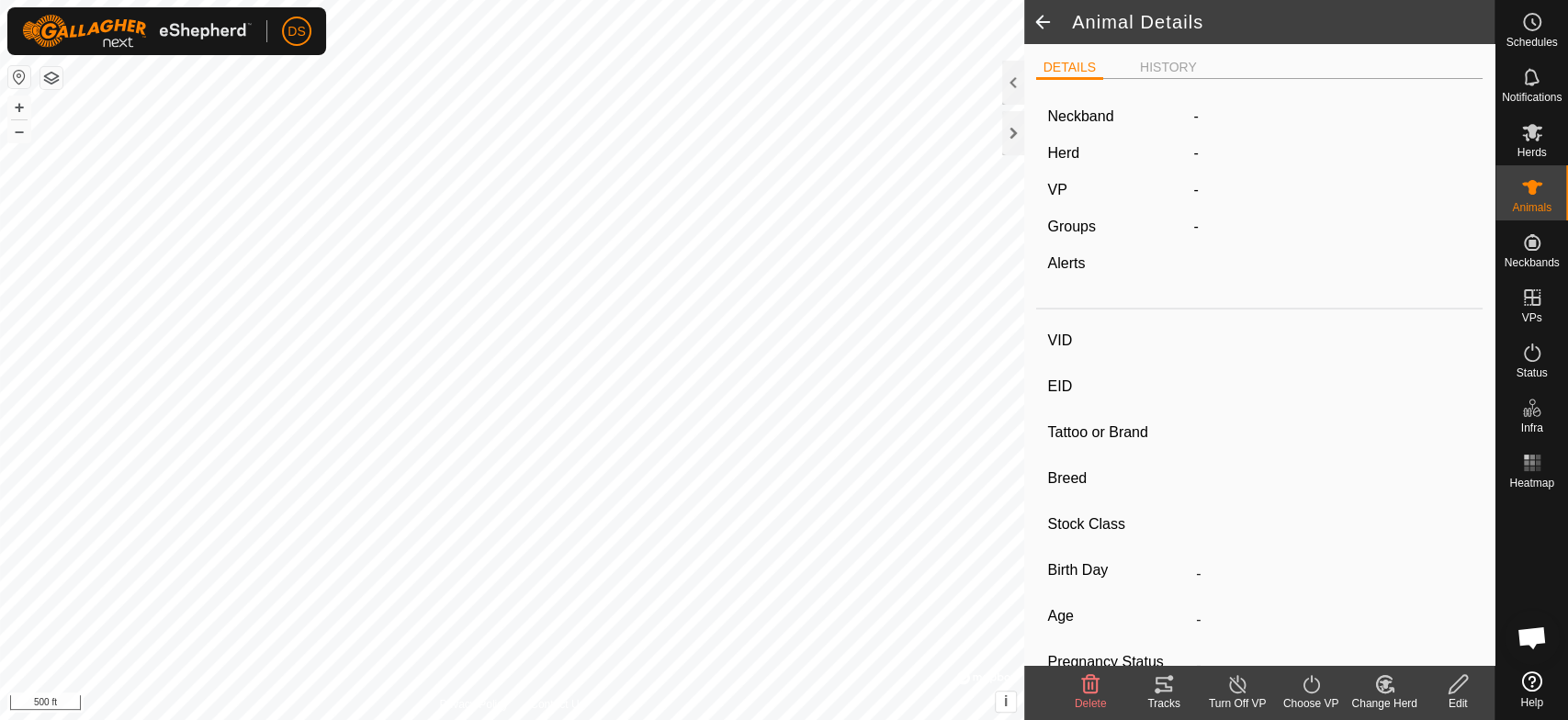
type input "0 kg"
type input "-"
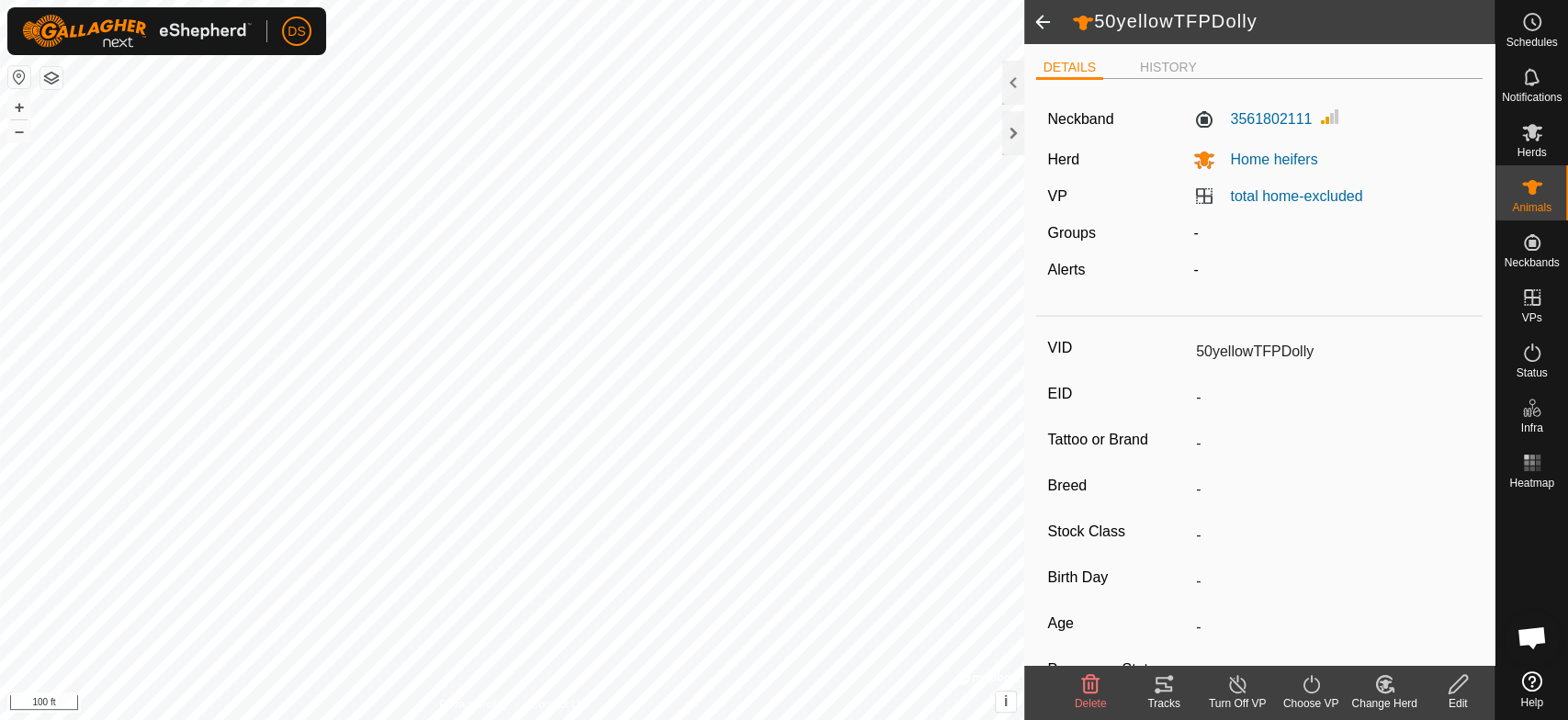
click at [1164, 677] on icon at bounding box center [1164, 684] width 17 height 15
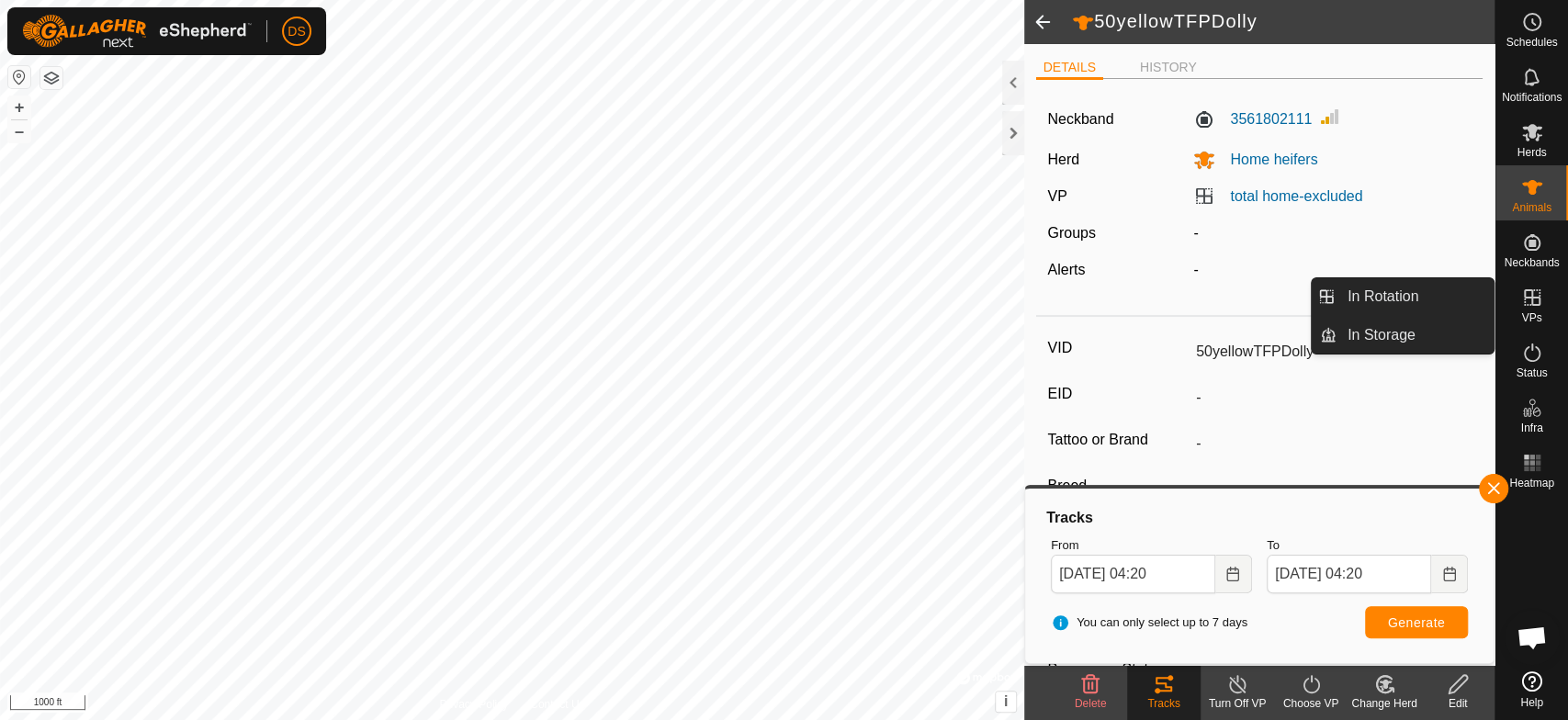
click at [1522, 292] on icon at bounding box center [1532, 297] width 22 height 22
click at [1389, 294] on link "In Rotation" at bounding box center [1415, 297] width 157 height 37
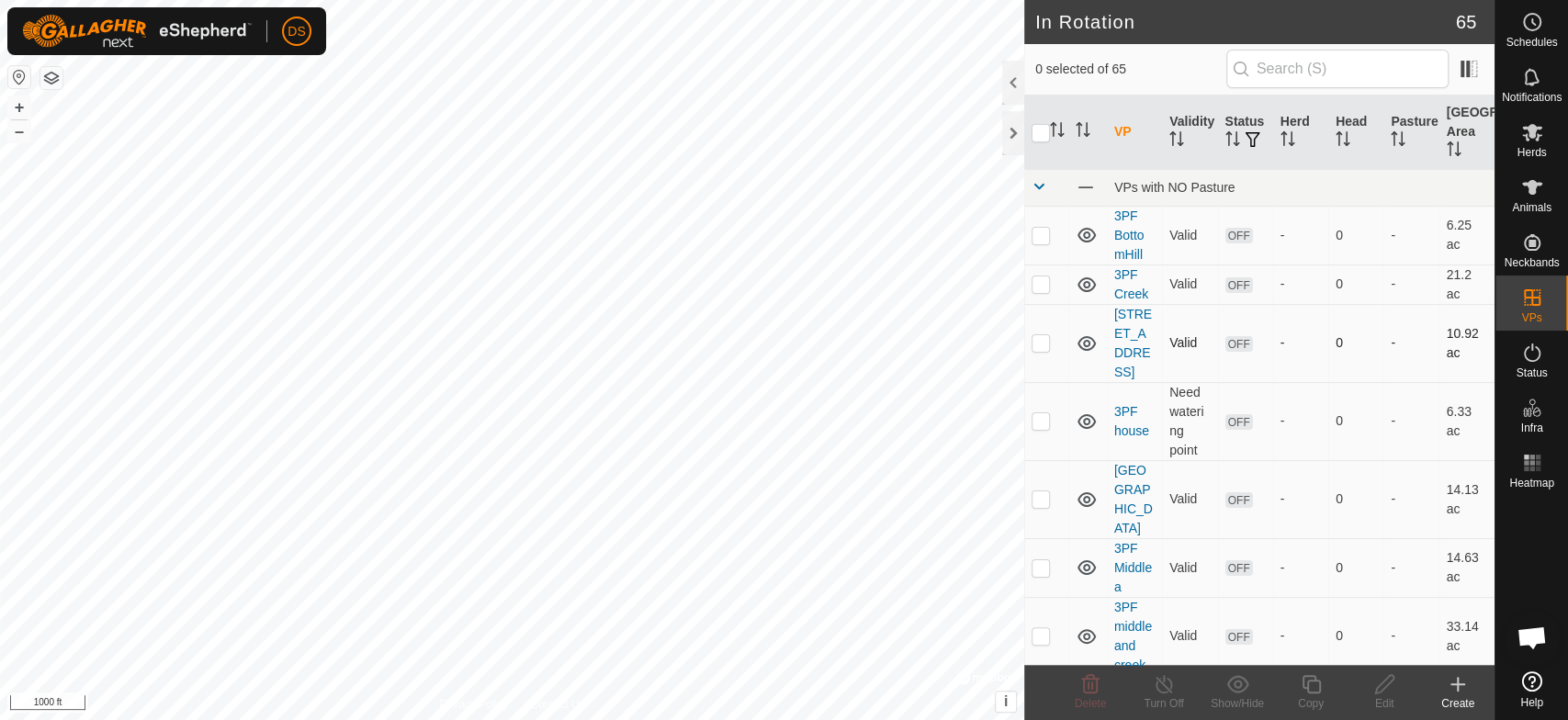
checkbox input "true"
click at [1534, 189] on icon at bounding box center [1532, 187] width 21 height 15
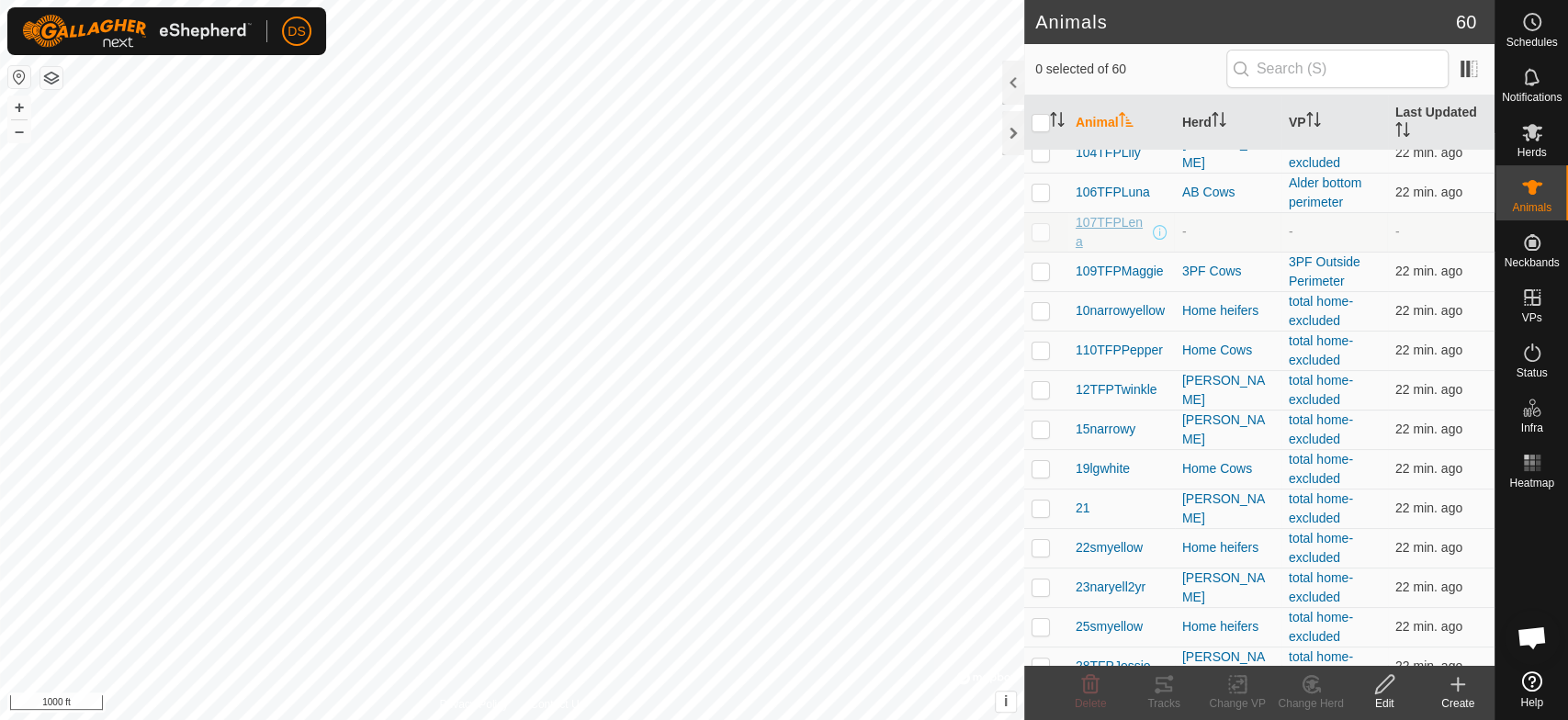
scroll to position [102, 0]
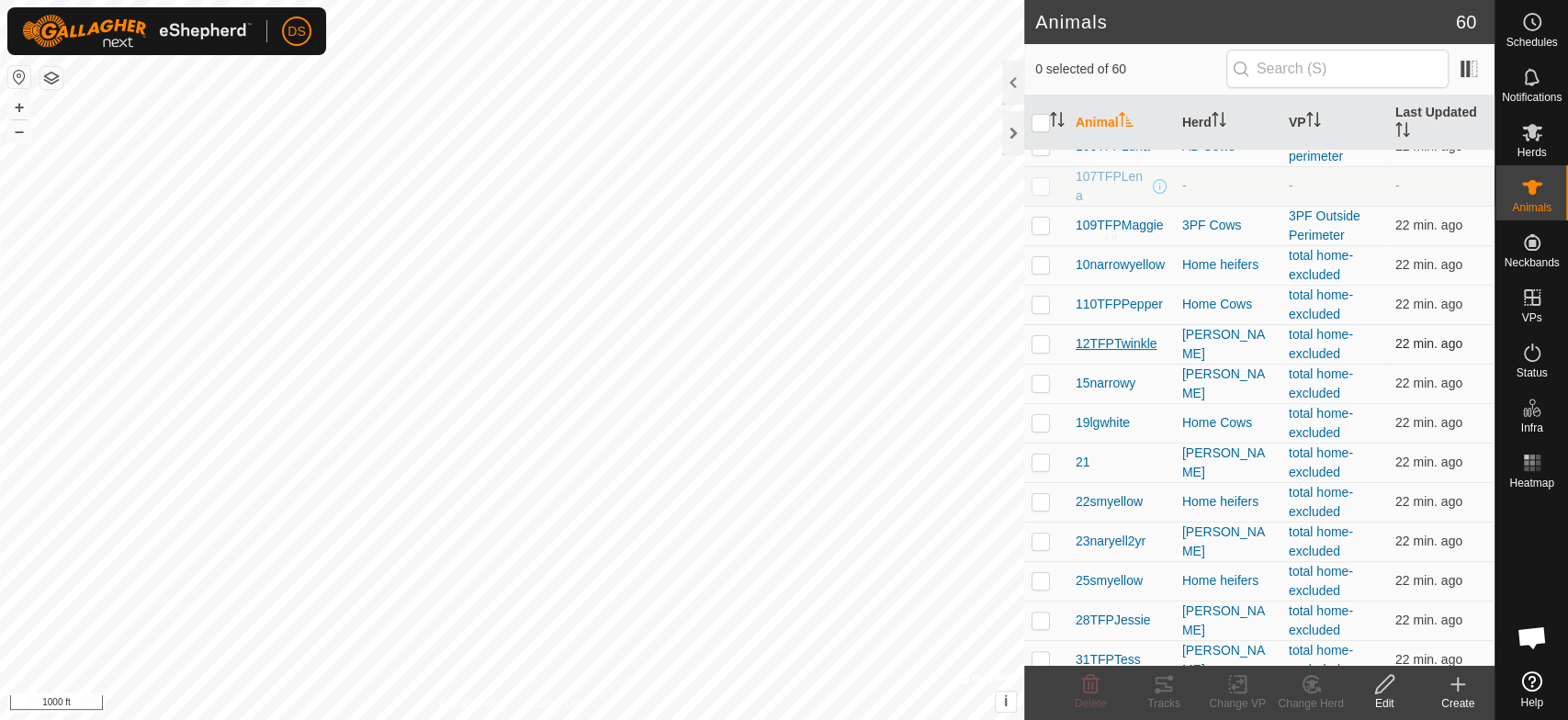
click at [1106, 336] on span "12TFPTwinkle" at bounding box center [1117, 344] width 82 height 20
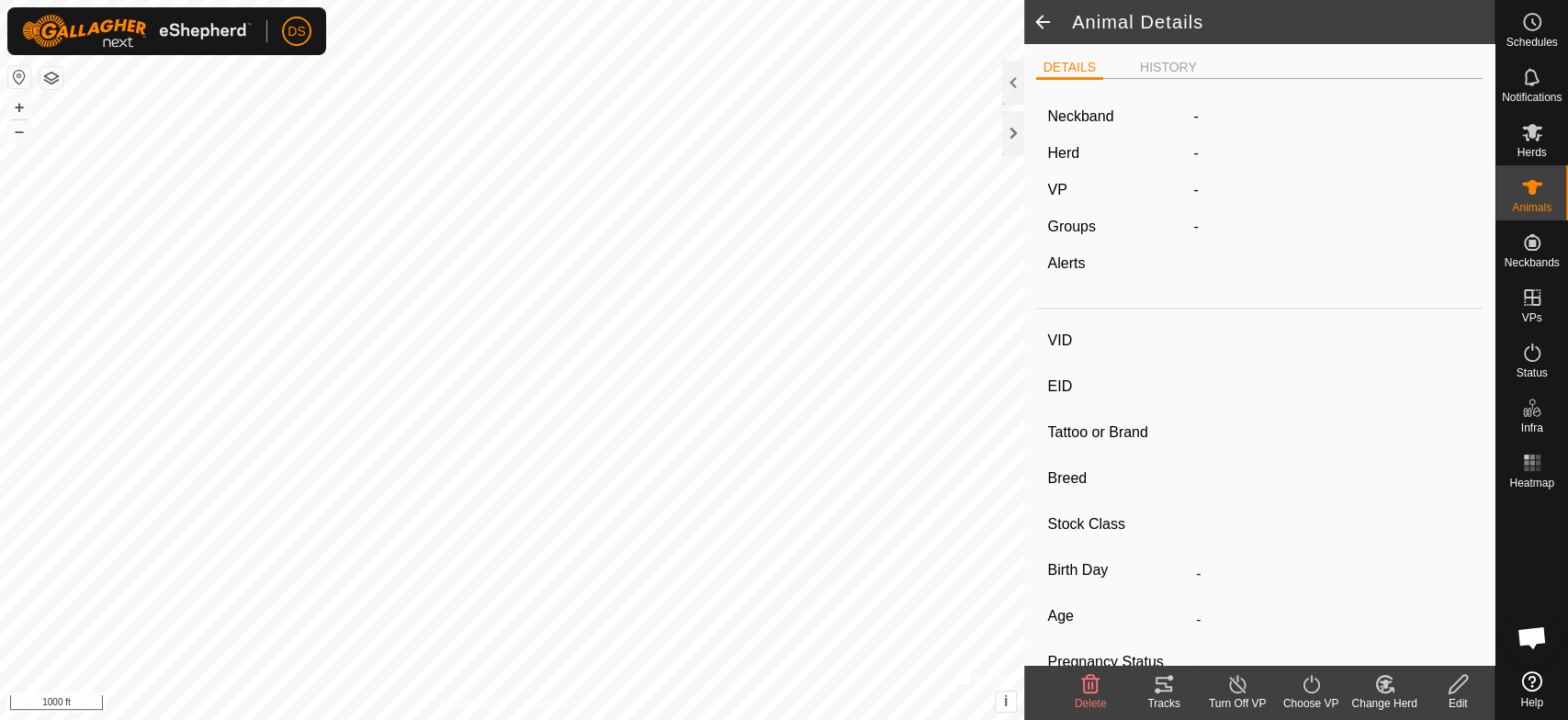
type input "12TFPTwinkle"
type input "-"
type input "TFP 03H"
type input "-"
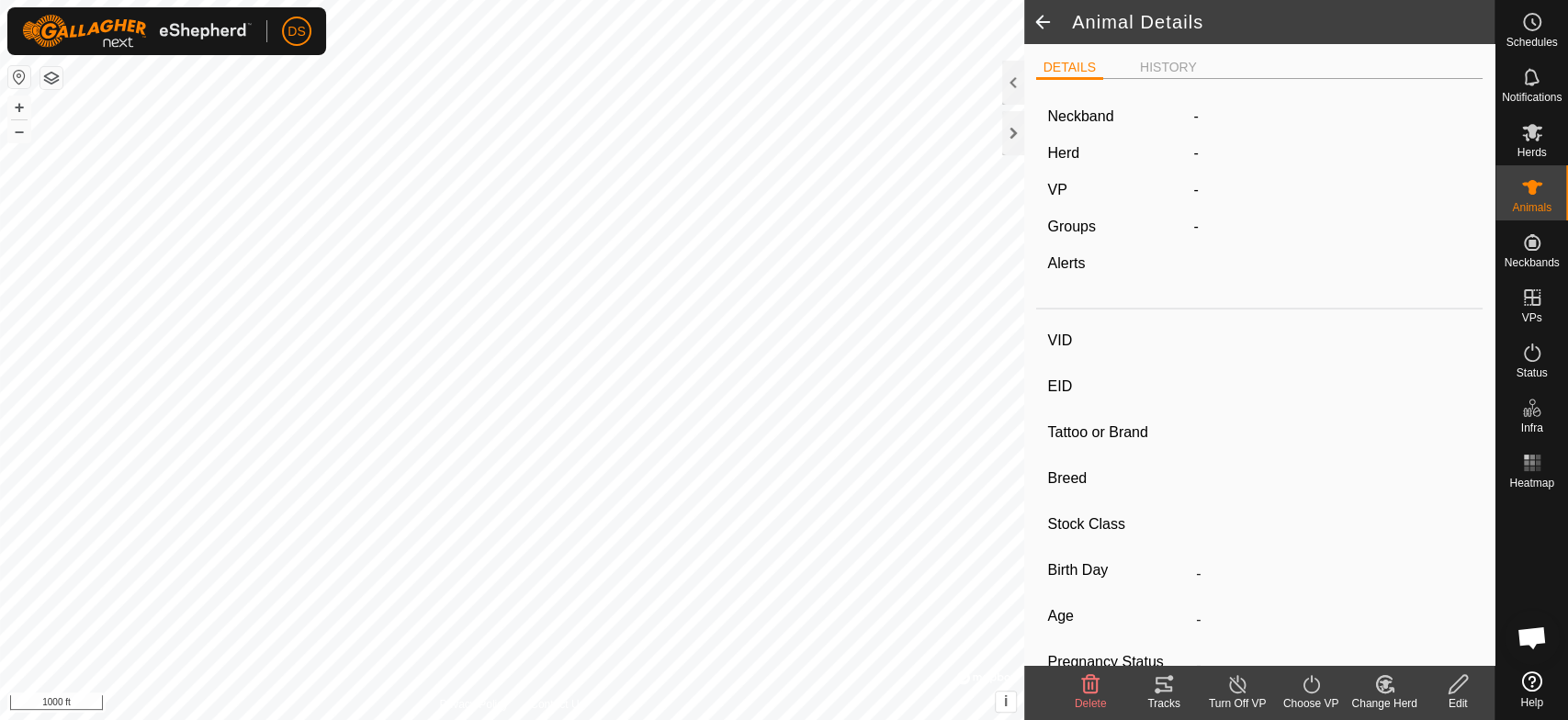
type input "06/2020"
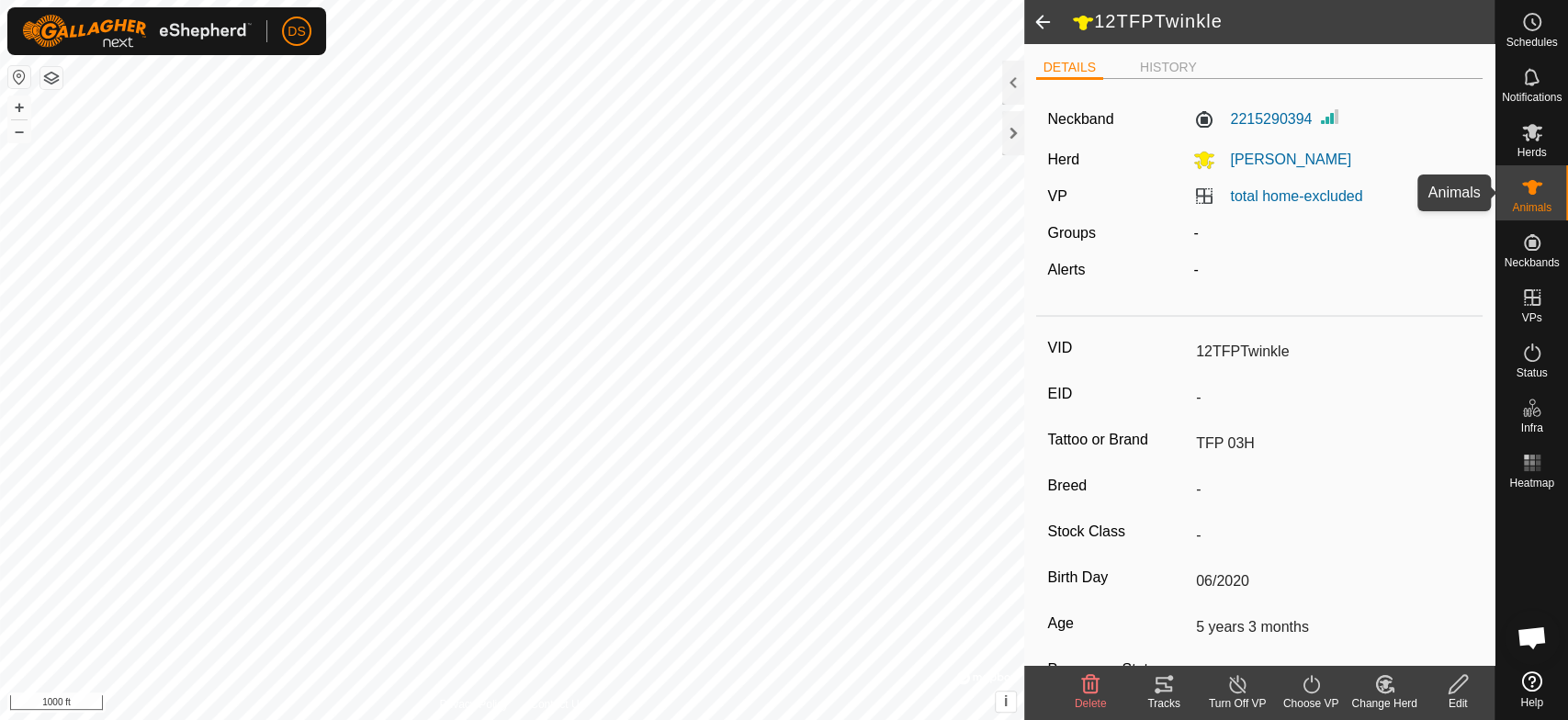
click at [1542, 186] on icon at bounding box center [1532, 188] width 22 height 22
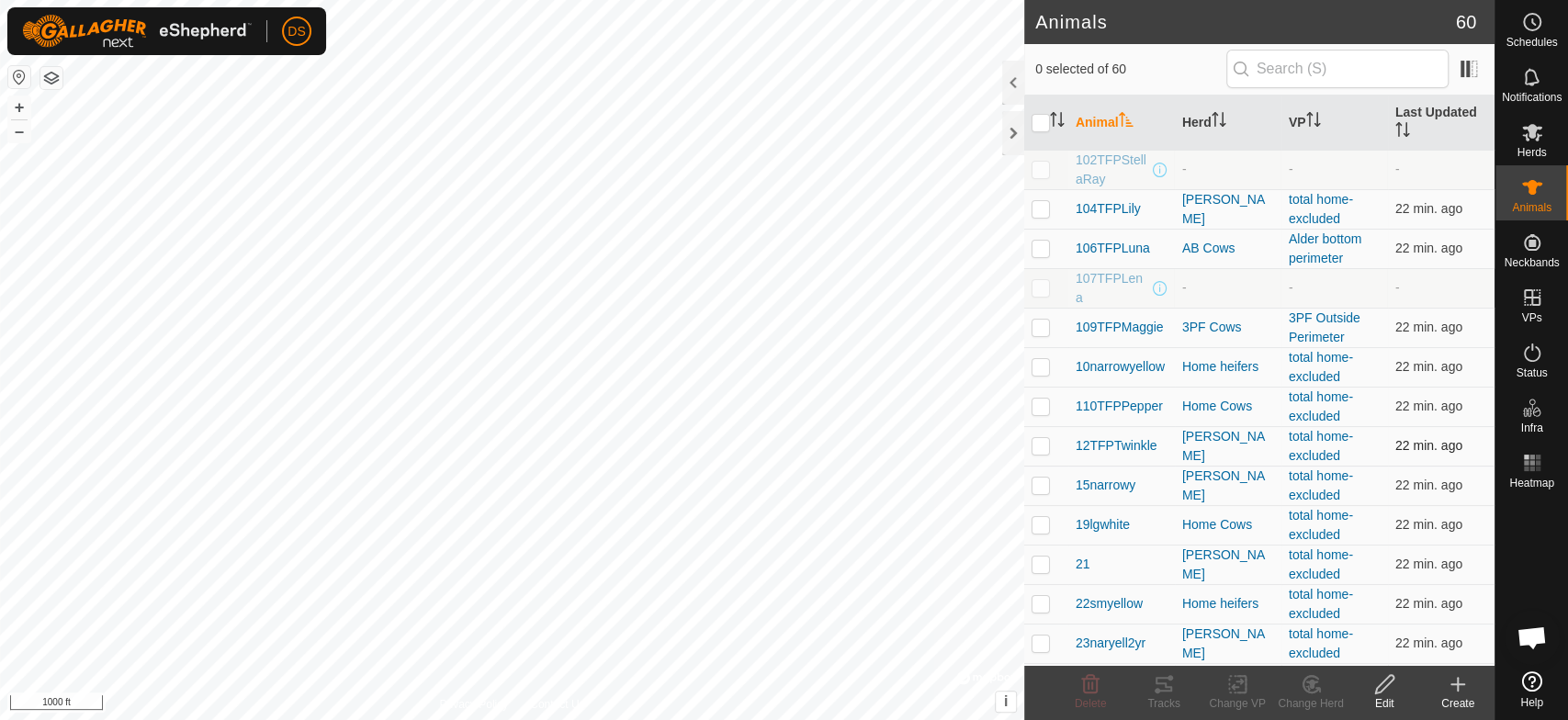
click at [1043, 445] on p-checkbox at bounding box center [1040, 445] width 19 height 15
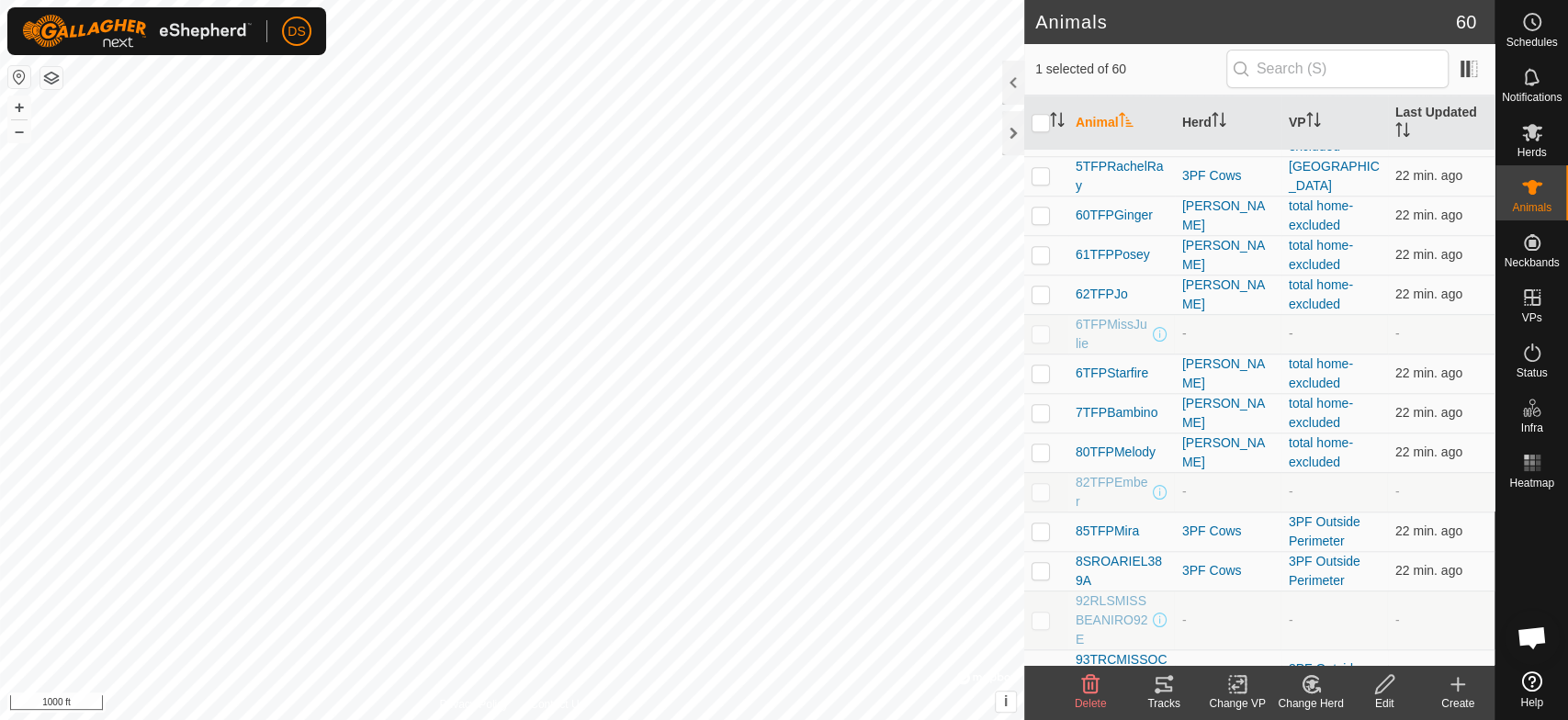
scroll to position [1021, 0]
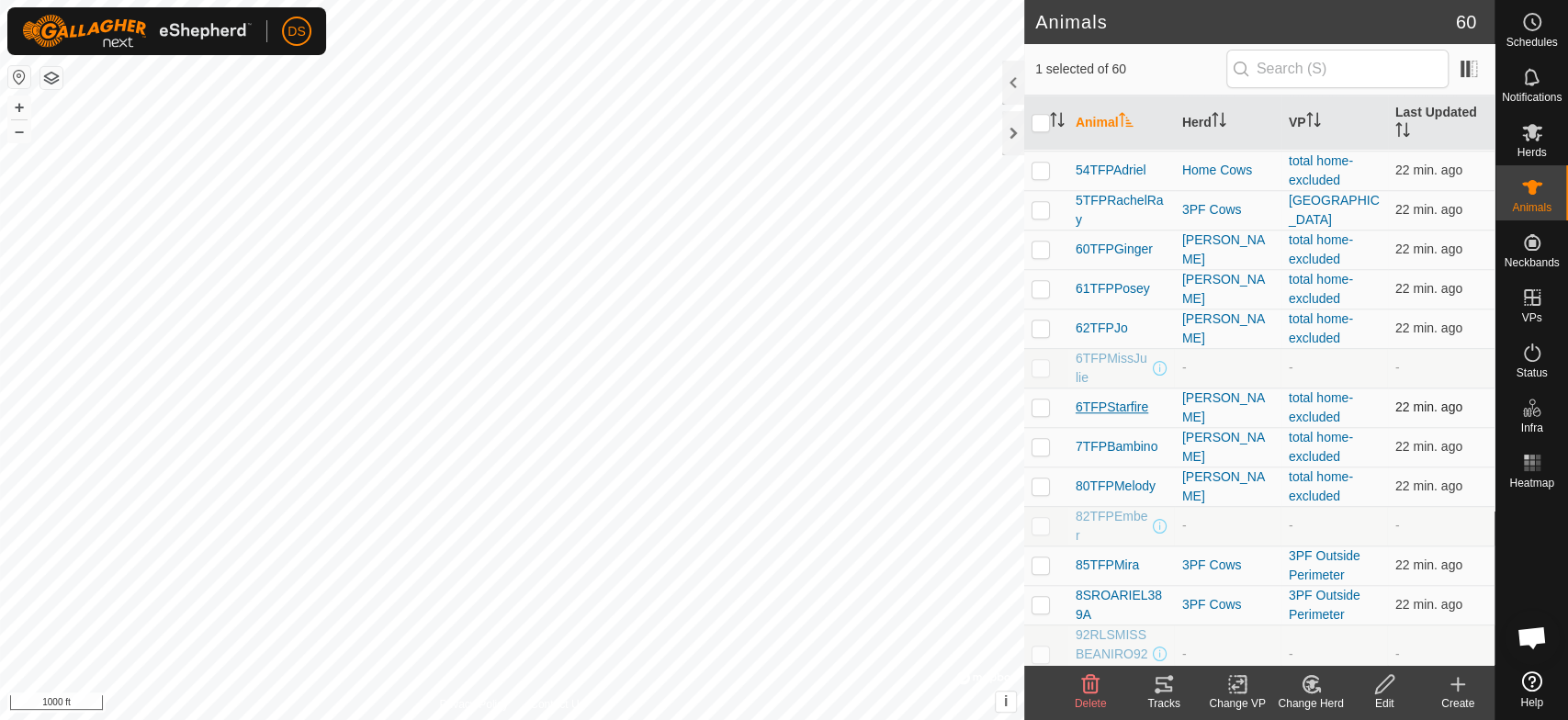
click at [1094, 406] on span "6TFPStarfire" at bounding box center [1112, 407] width 72 height 20
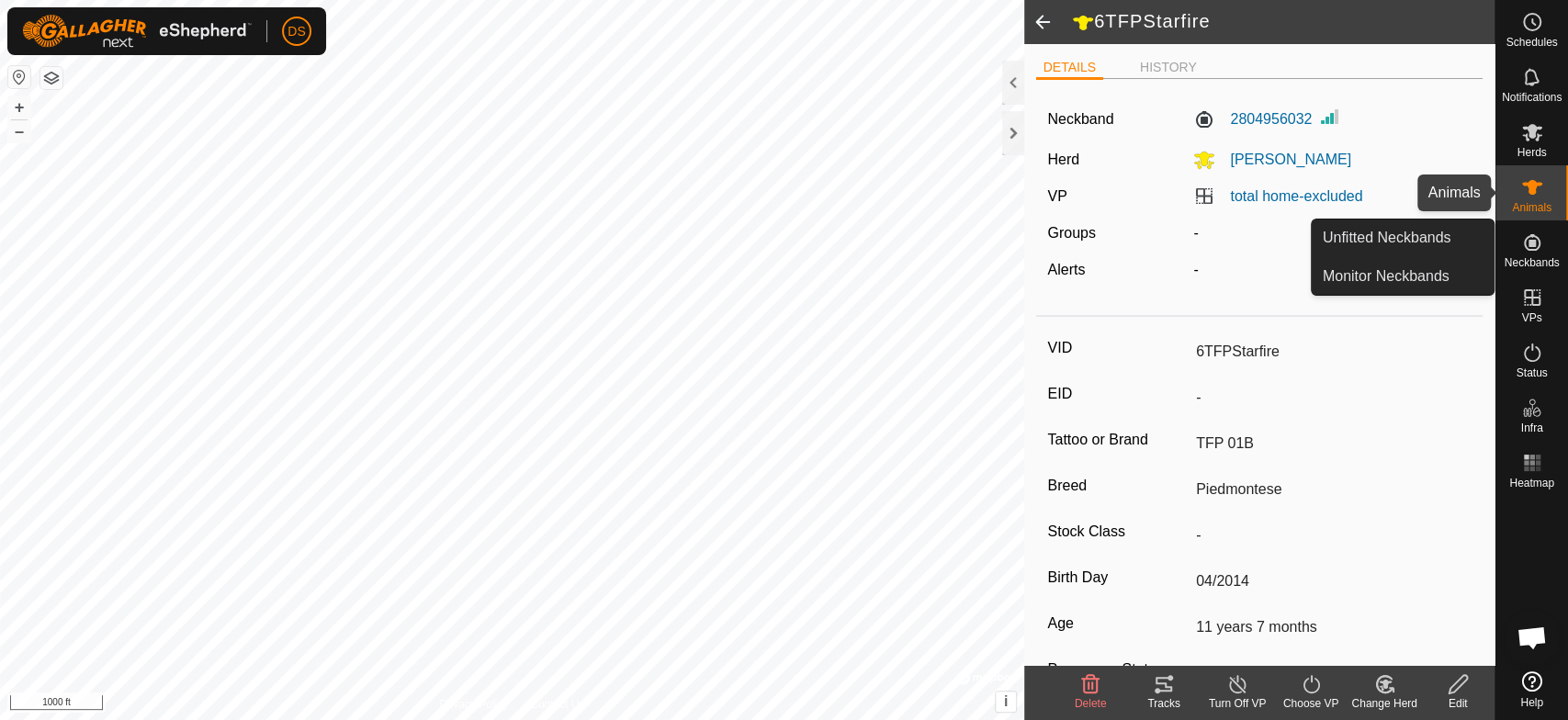
click at [1541, 189] on icon at bounding box center [1532, 188] width 22 height 22
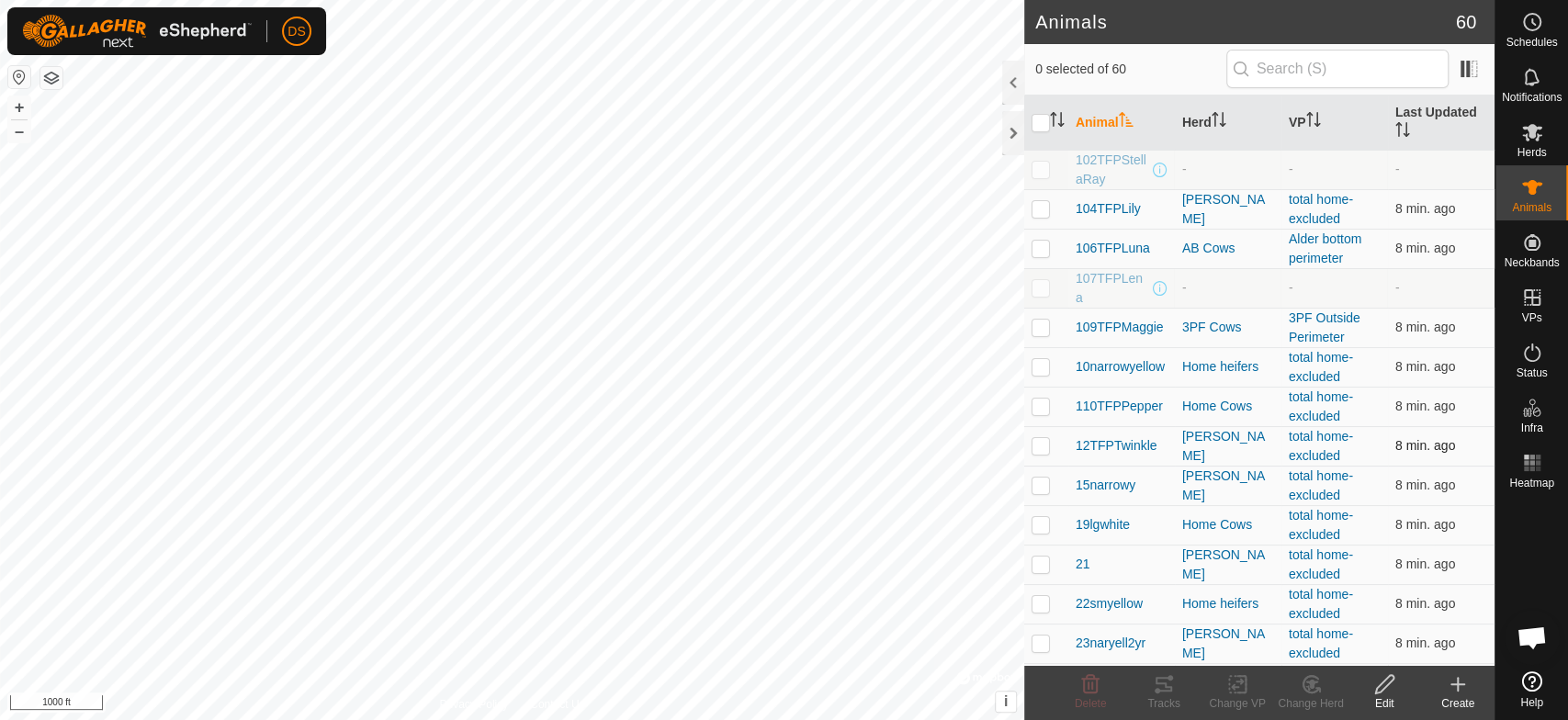
click at [1042, 446] on p-checkbox at bounding box center [1040, 445] width 19 height 15
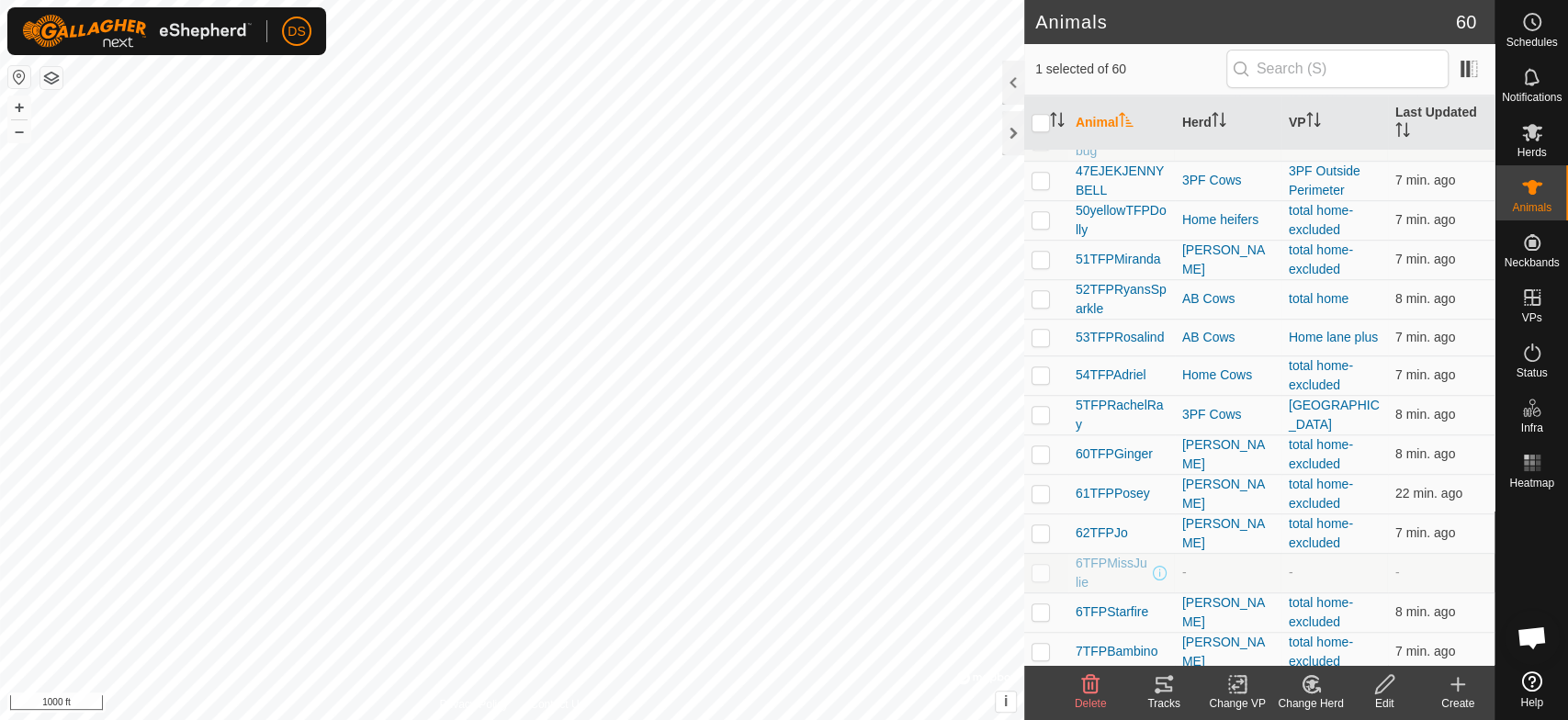
scroll to position [918, 0]
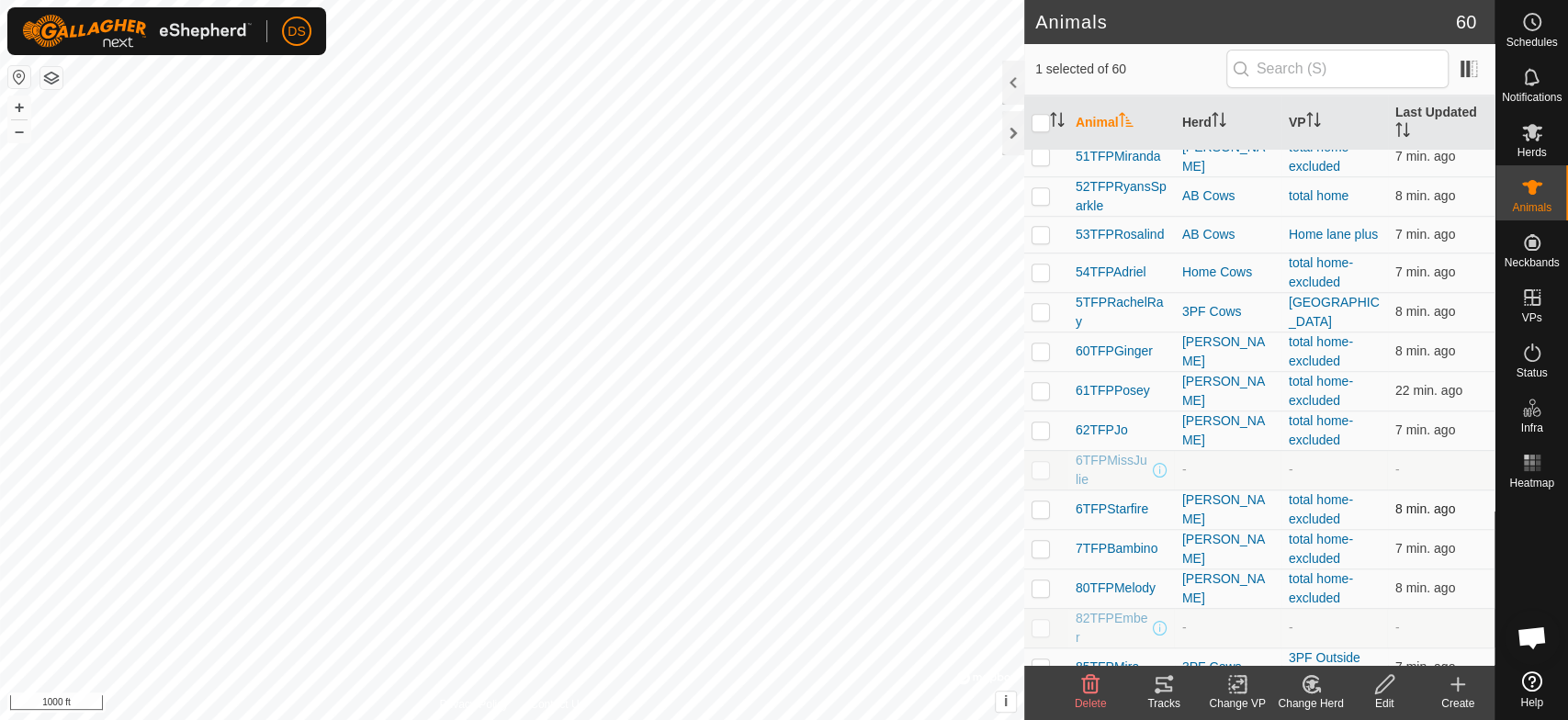
click at [1041, 513] on p-checkbox at bounding box center [1040, 508] width 19 height 15
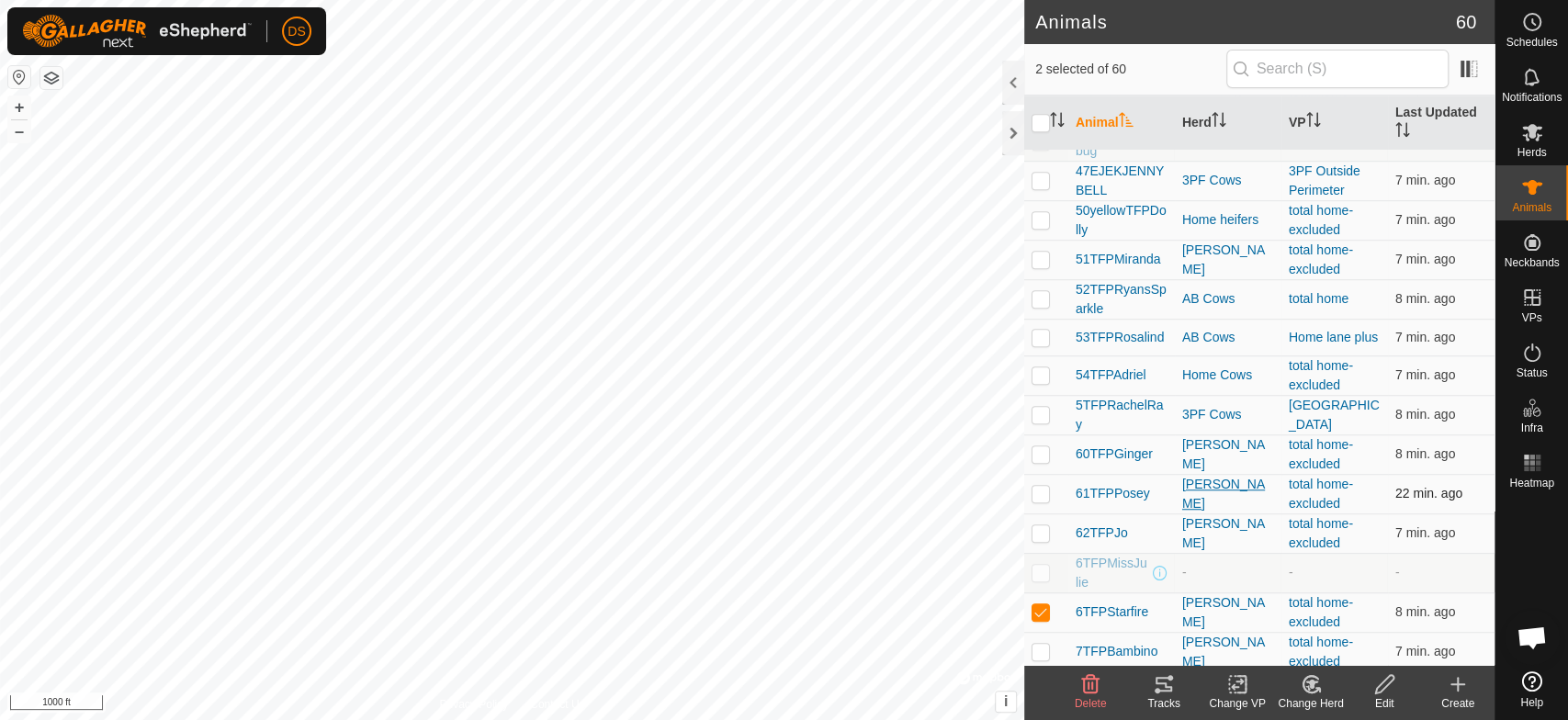
scroll to position [714, 0]
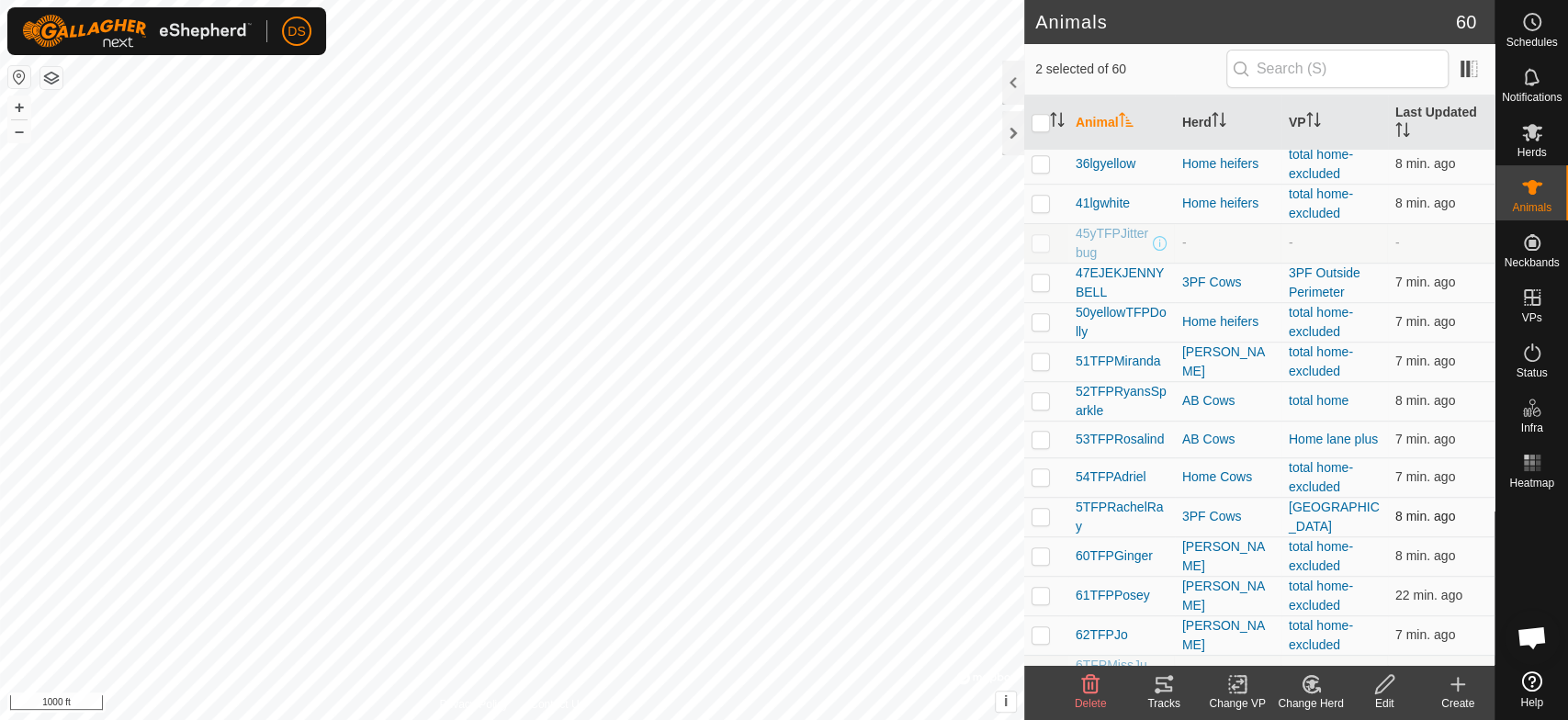
click at [1039, 518] on p-checkbox at bounding box center [1040, 516] width 19 height 15
click at [1160, 689] on icon at bounding box center [1164, 684] width 22 height 22
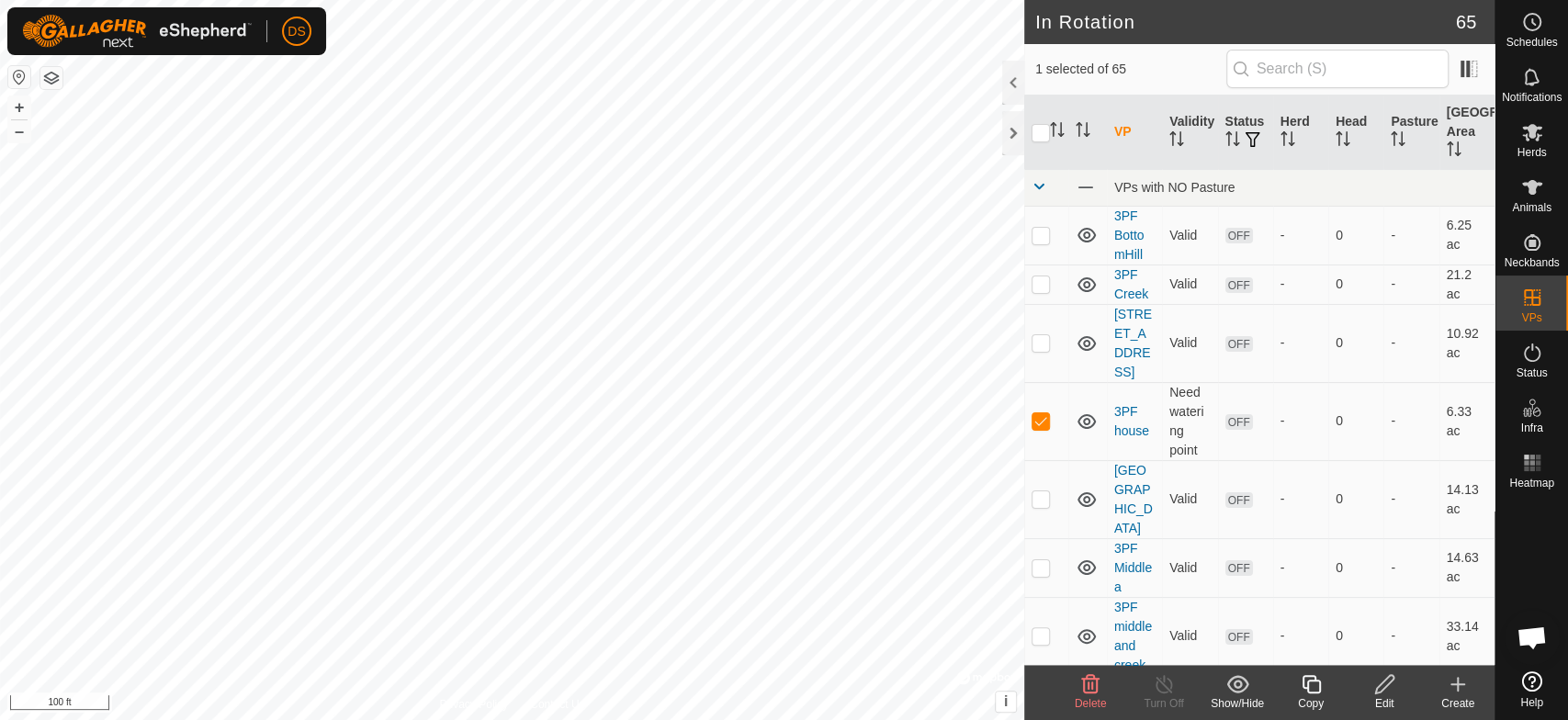
click at [1384, 685] on icon at bounding box center [1385, 684] width 23 height 22
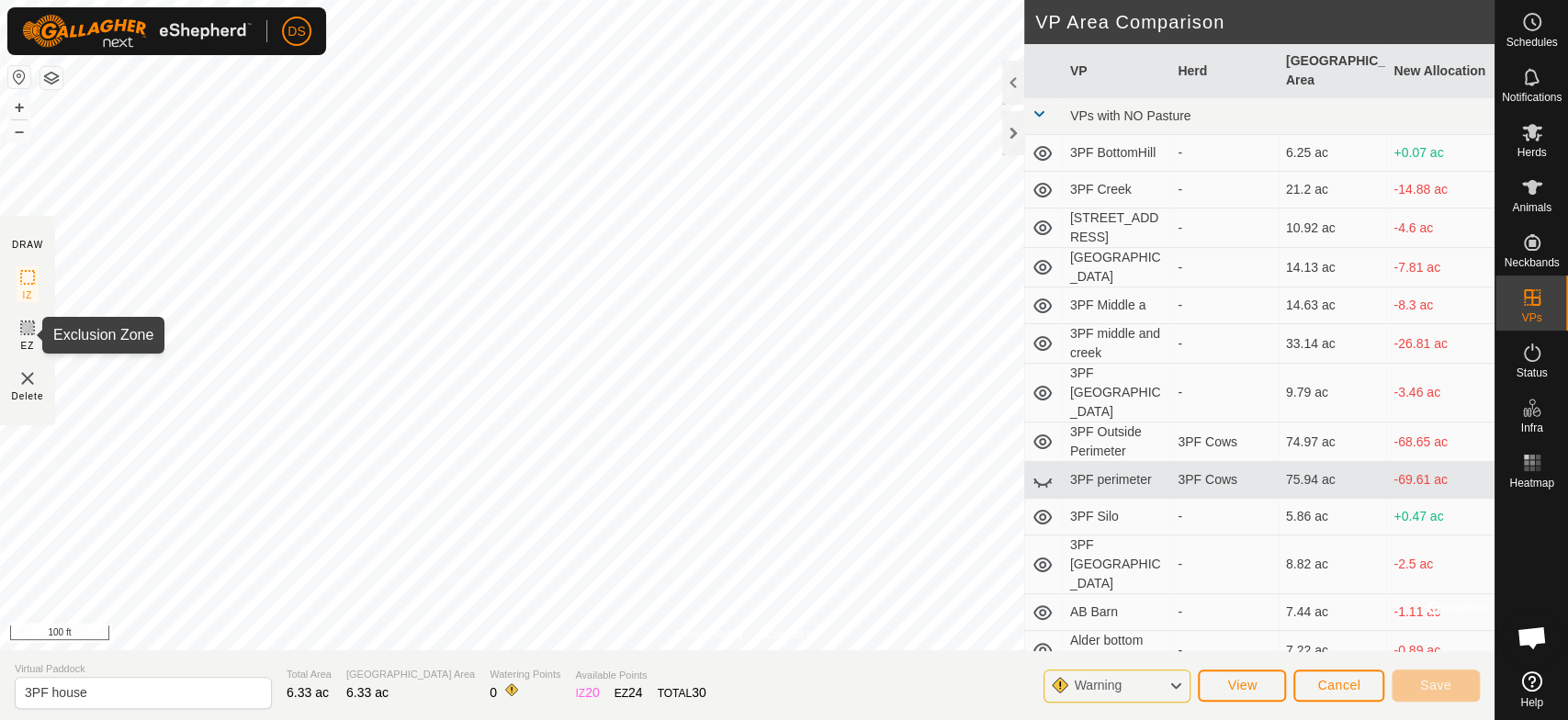
click at [21, 326] on icon at bounding box center [27, 327] width 22 height 22
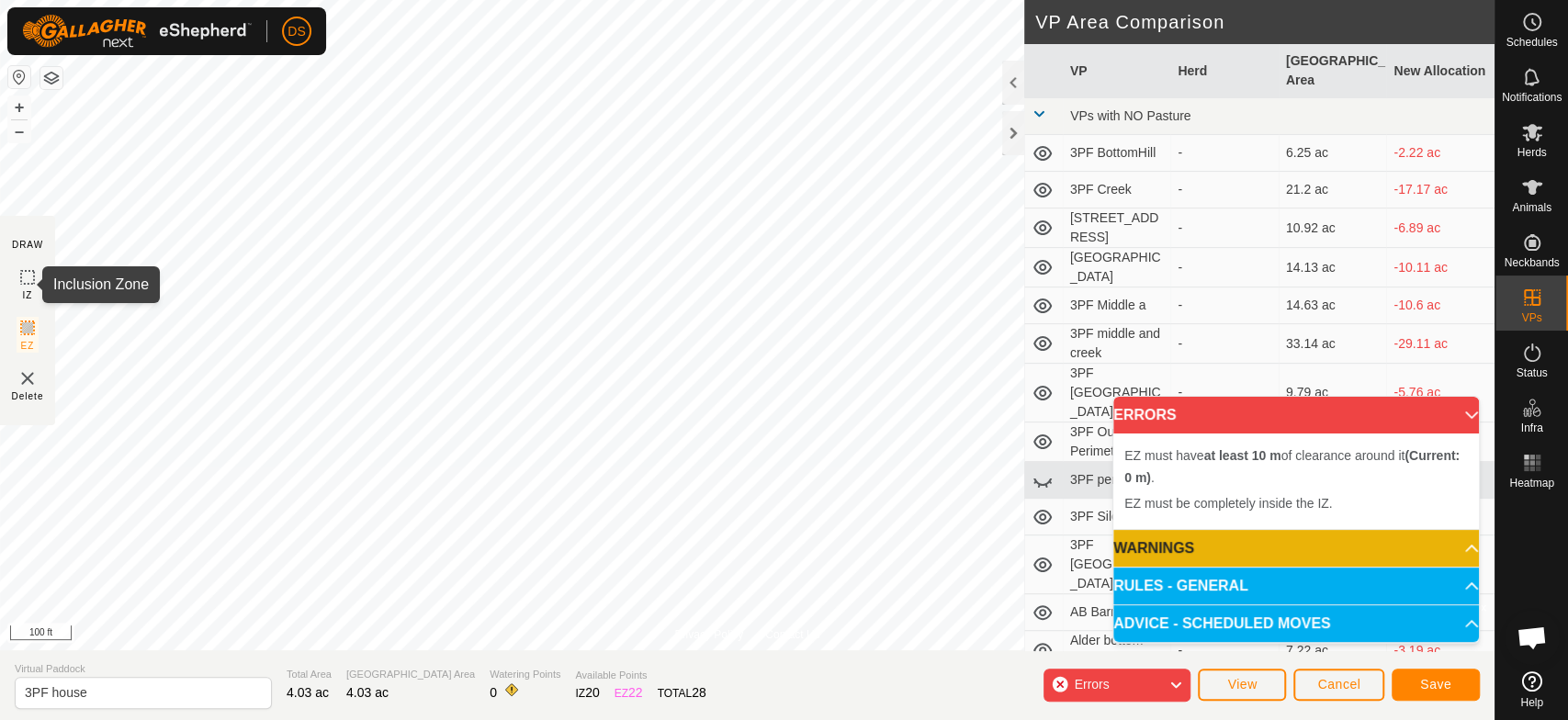
click at [34, 273] on rect at bounding box center [27, 276] width 15 height 15
